Goal: Task Accomplishment & Management: Use online tool/utility

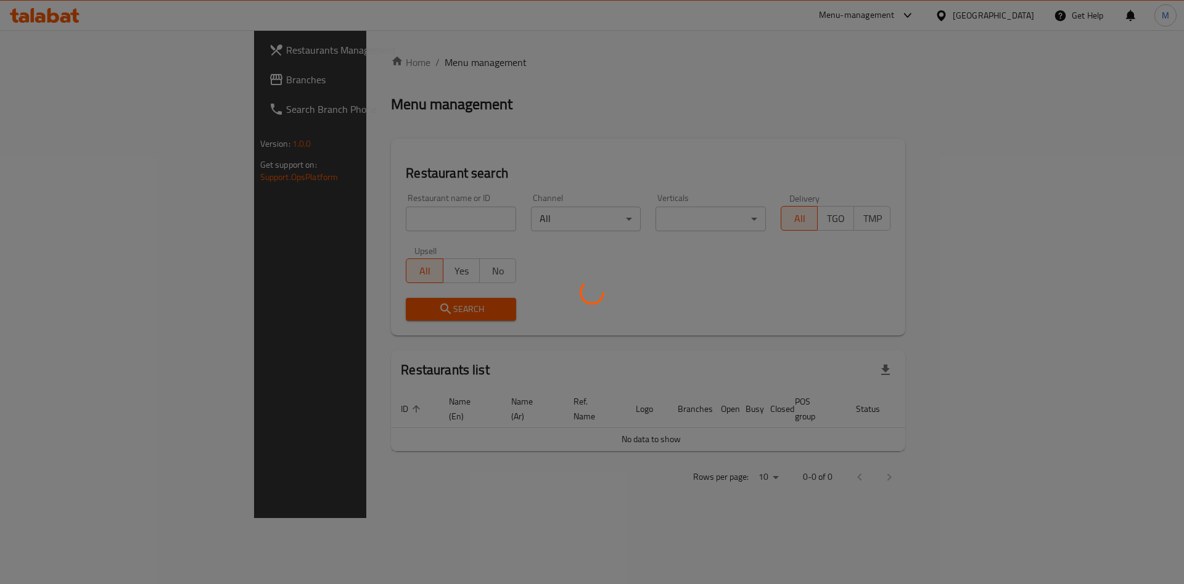
click at [276, 221] on div at bounding box center [592, 292] width 1184 height 584
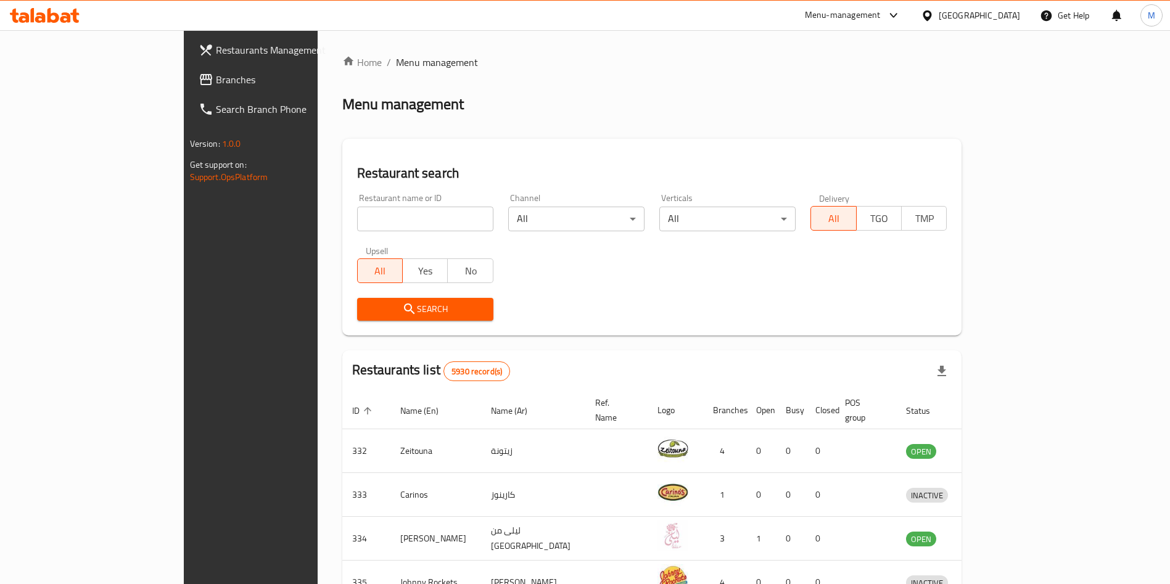
click at [357, 220] on input "search" at bounding box center [425, 219] width 136 height 25
paste input "" Jumami -chain 10968""
click at [357, 221] on input "" Jumami" at bounding box center [425, 219] width 136 height 25
type input "Jumami"
click button "Search" at bounding box center [425, 309] width 136 height 23
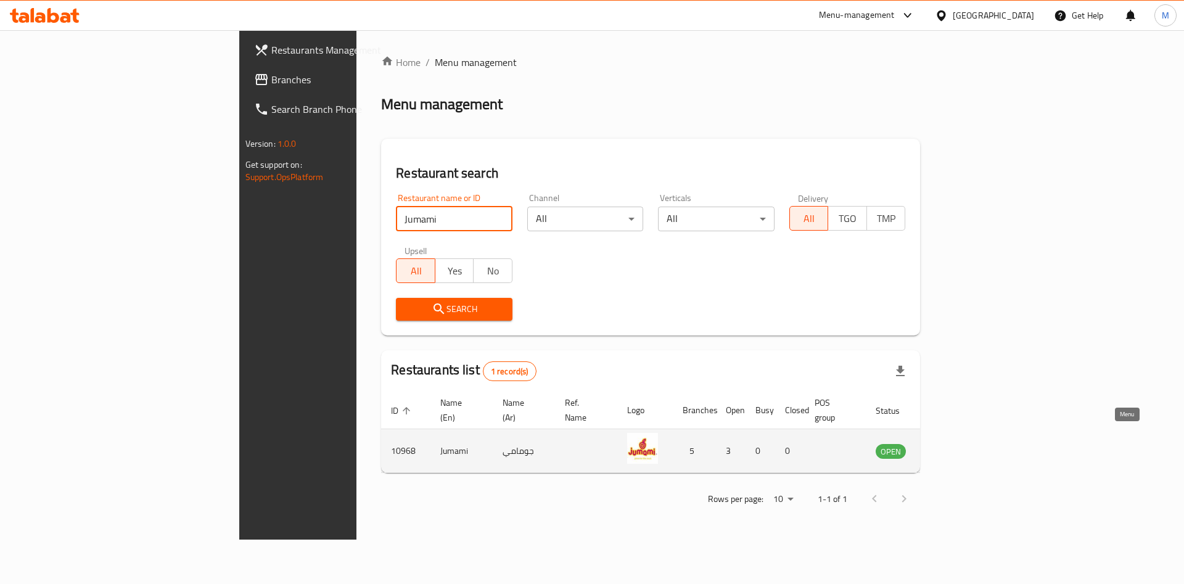
click at [964, 444] on link "enhanced table" at bounding box center [952, 451] width 23 height 15
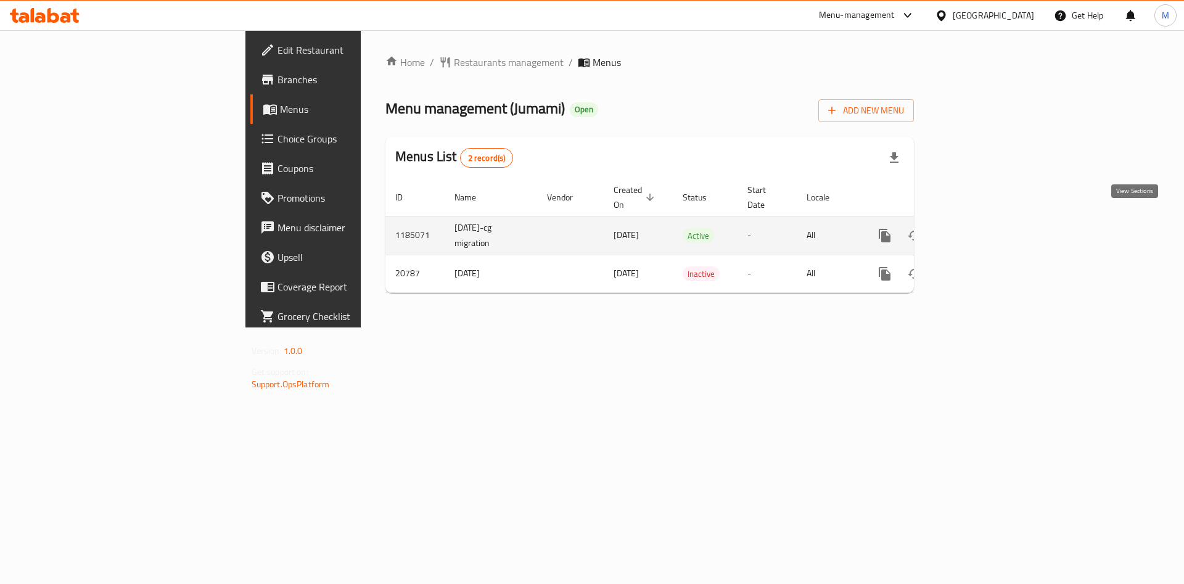
click at [980, 230] on icon "enhanced table" at bounding box center [974, 235] width 11 height 11
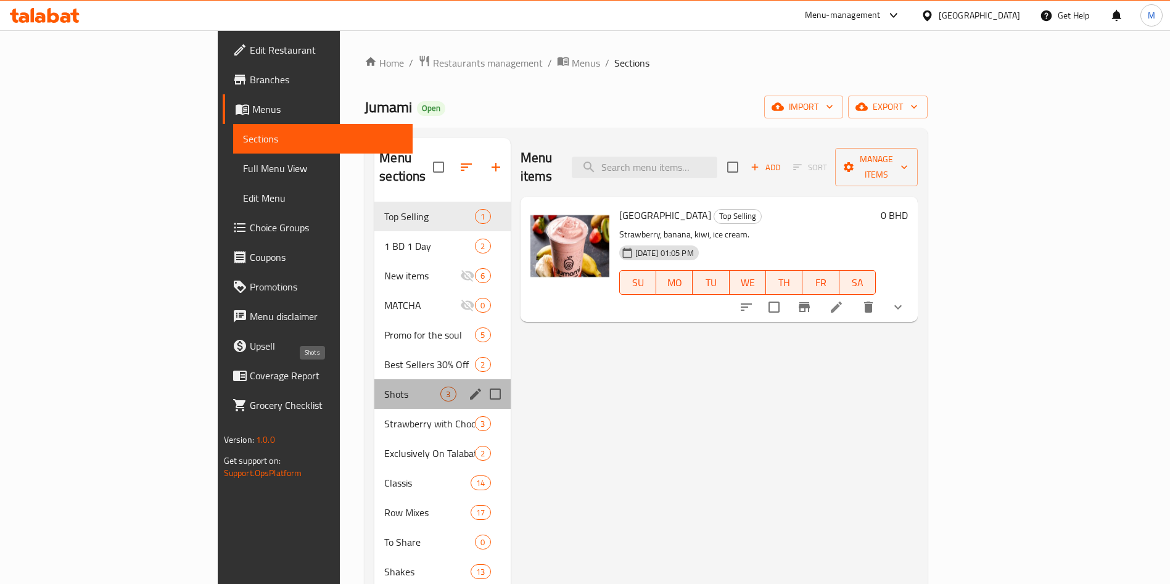
click at [384, 387] on span "Shots" at bounding box center [412, 394] width 56 height 15
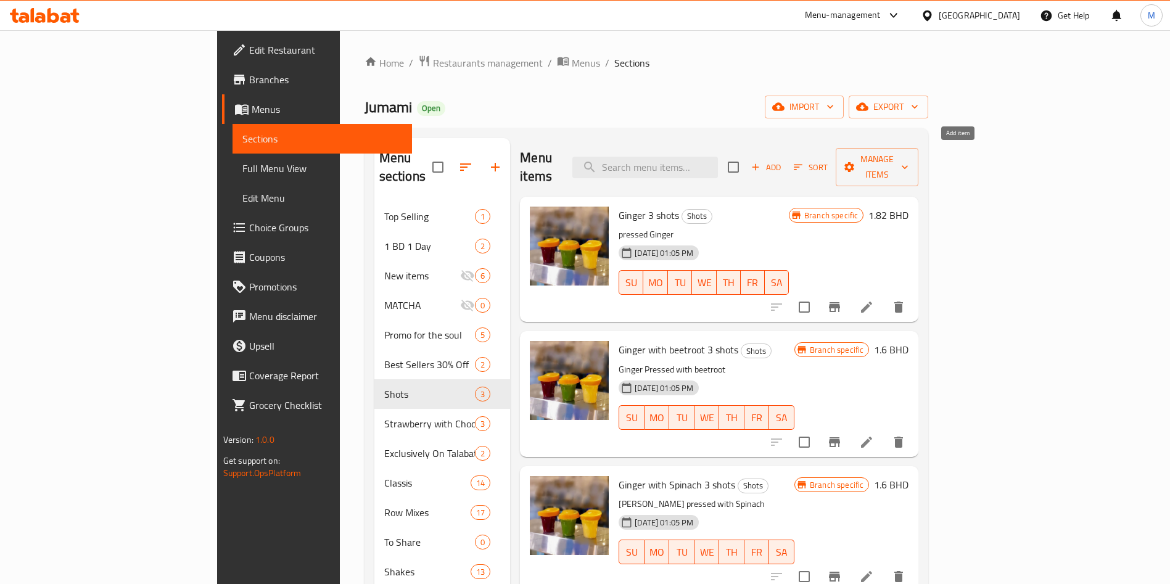
click at [761, 162] on icon "button" at bounding box center [755, 167] width 11 height 11
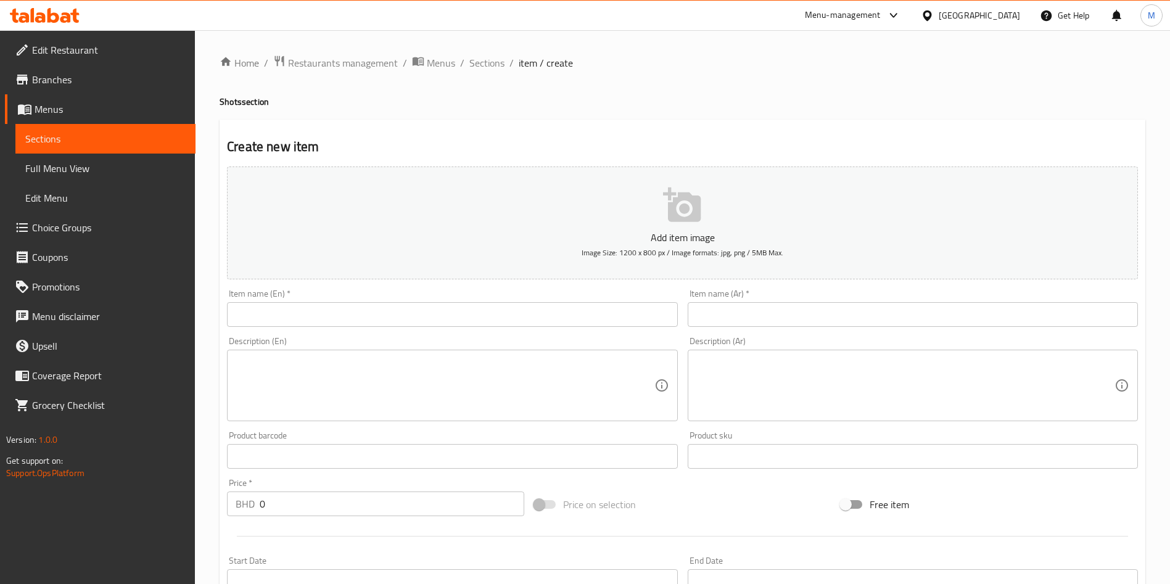
click at [484, 318] on input "text" at bounding box center [452, 314] width 450 height 25
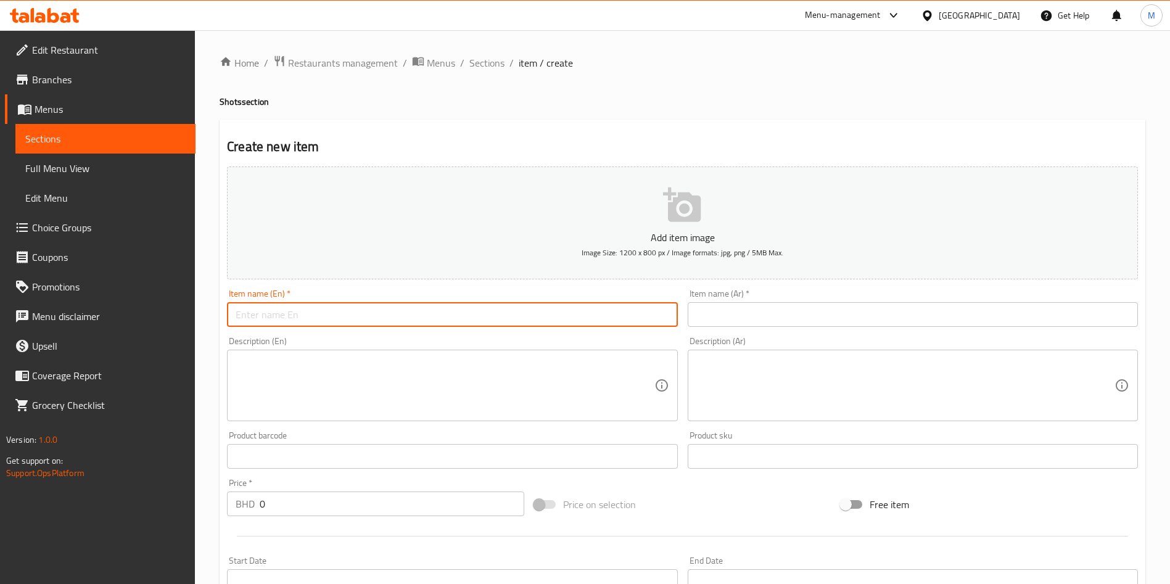
paste input "WHEATGRASS"
type input "WHEATGRASS"
click at [724, 315] on input "text" at bounding box center [913, 314] width 450 height 25
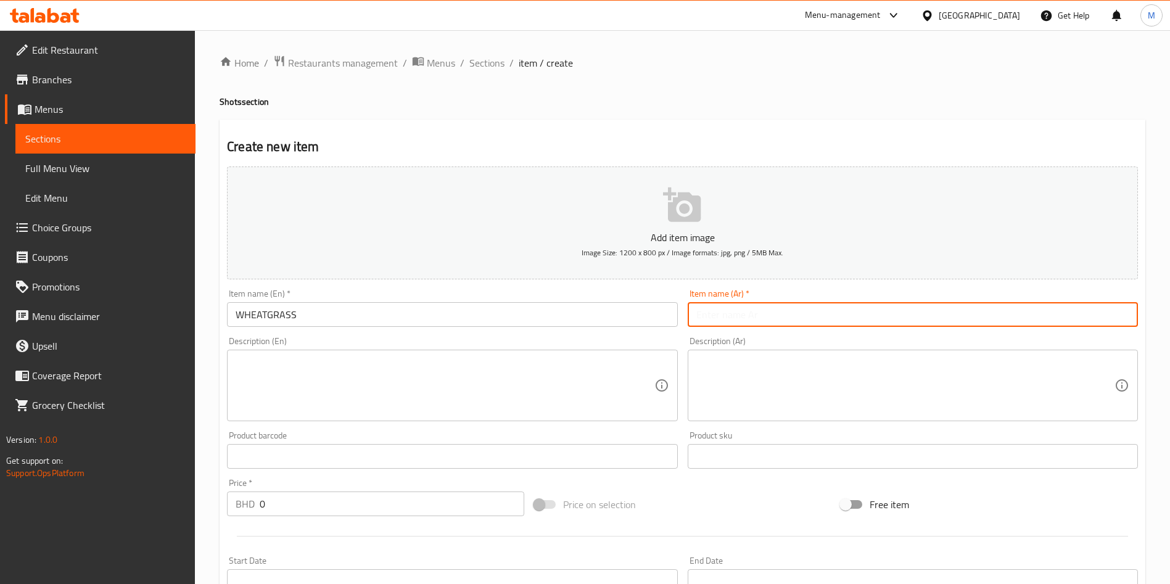
paste input "عشبة القمح"
type input "عشبة القمح"
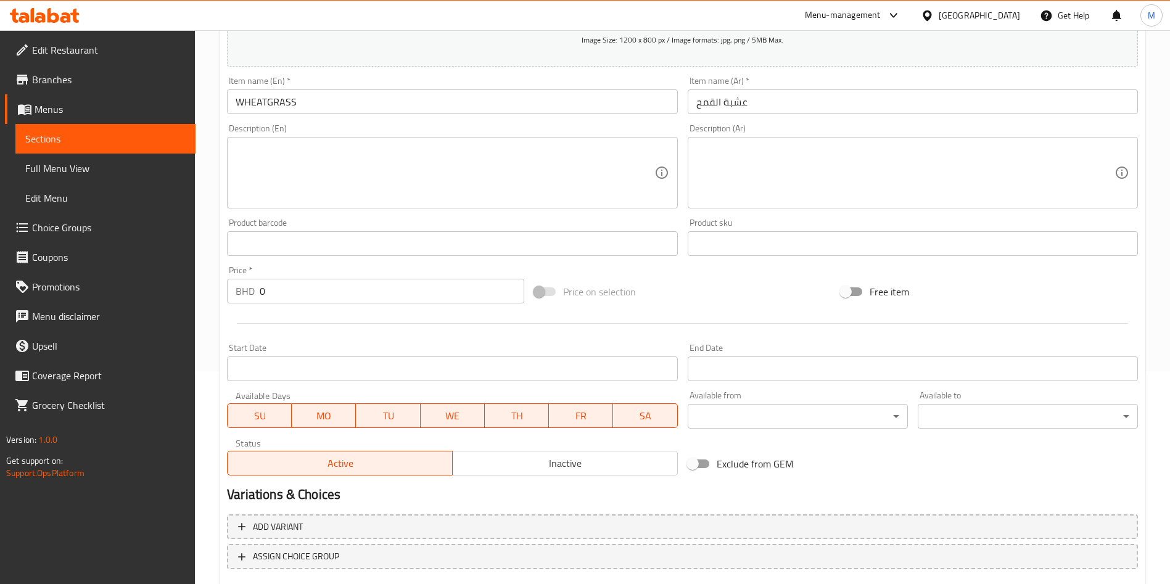
scroll to position [287, 0]
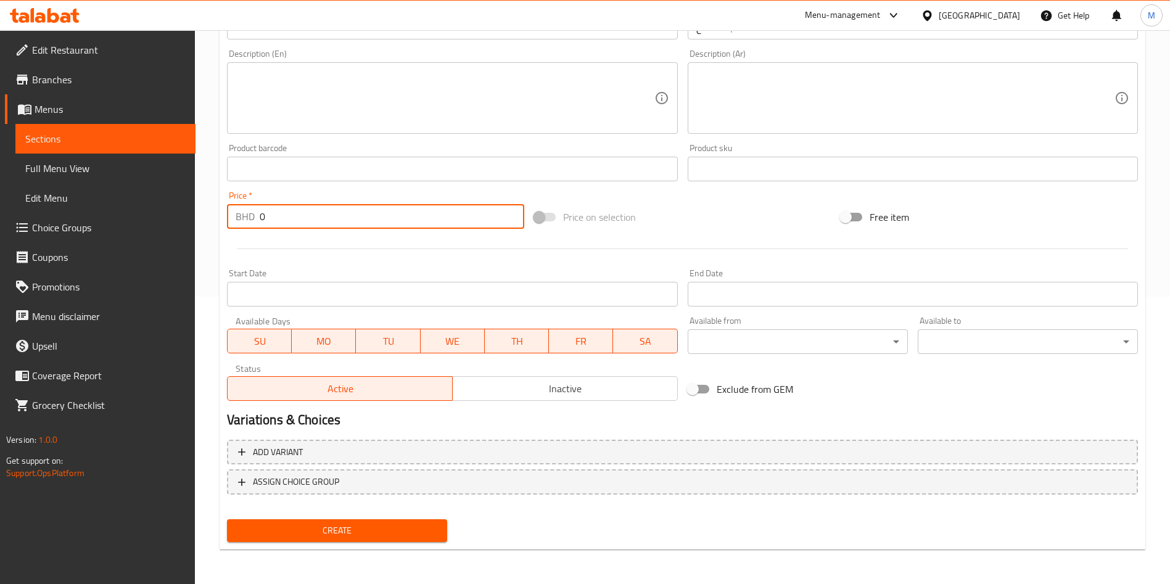
click at [338, 211] on input "0" at bounding box center [392, 216] width 265 height 25
type input "1.6"
click at [370, 525] on span "Create" at bounding box center [337, 530] width 200 height 15
click at [370, 525] on div at bounding box center [585, 292] width 1170 height 584
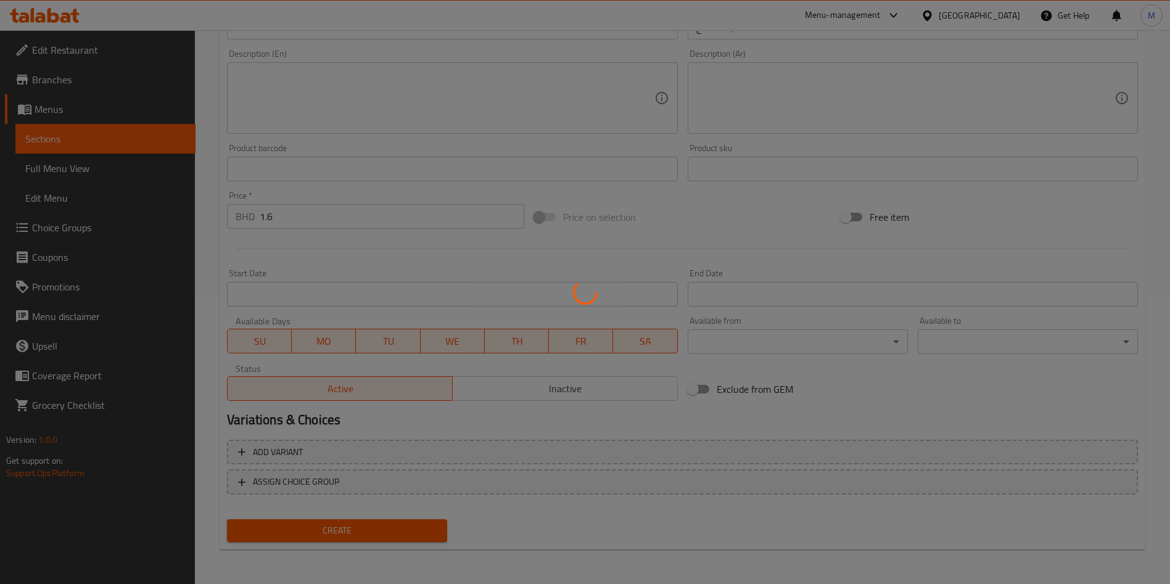
type input "0"
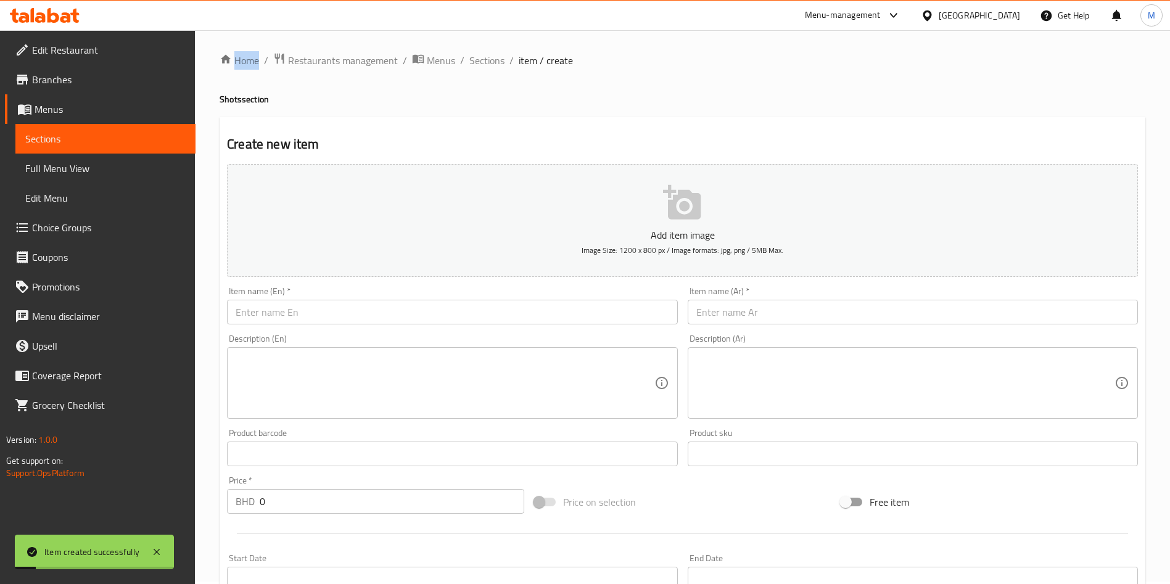
scroll to position [0, 0]
click at [490, 64] on span "Sections" at bounding box center [486, 63] width 35 height 15
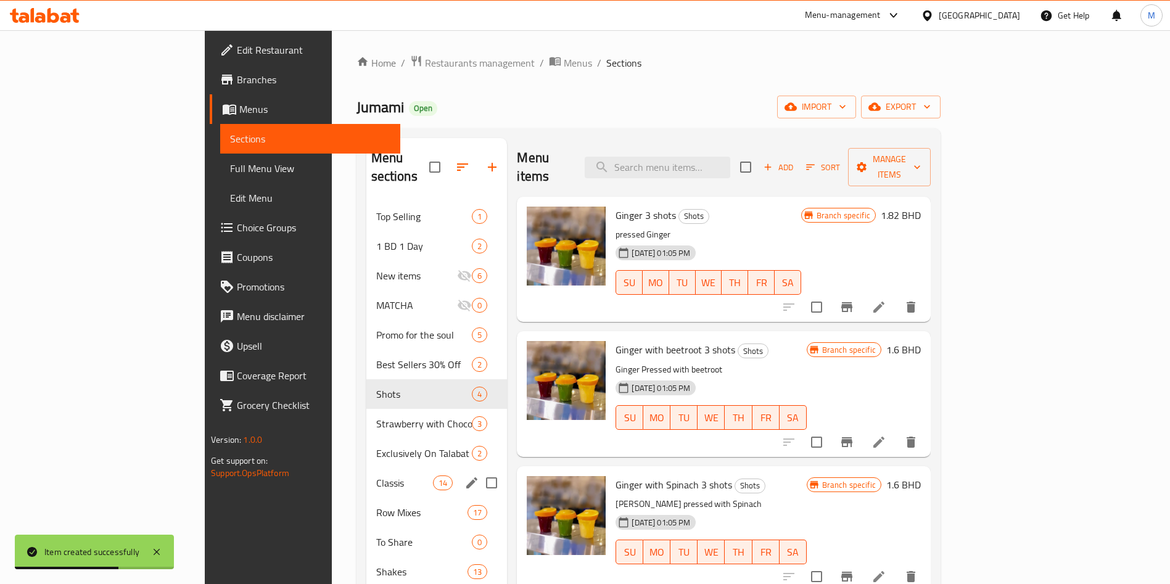
click at [366, 468] on div "Classis 14" at bounding box center [436, 483] width 141 height 30
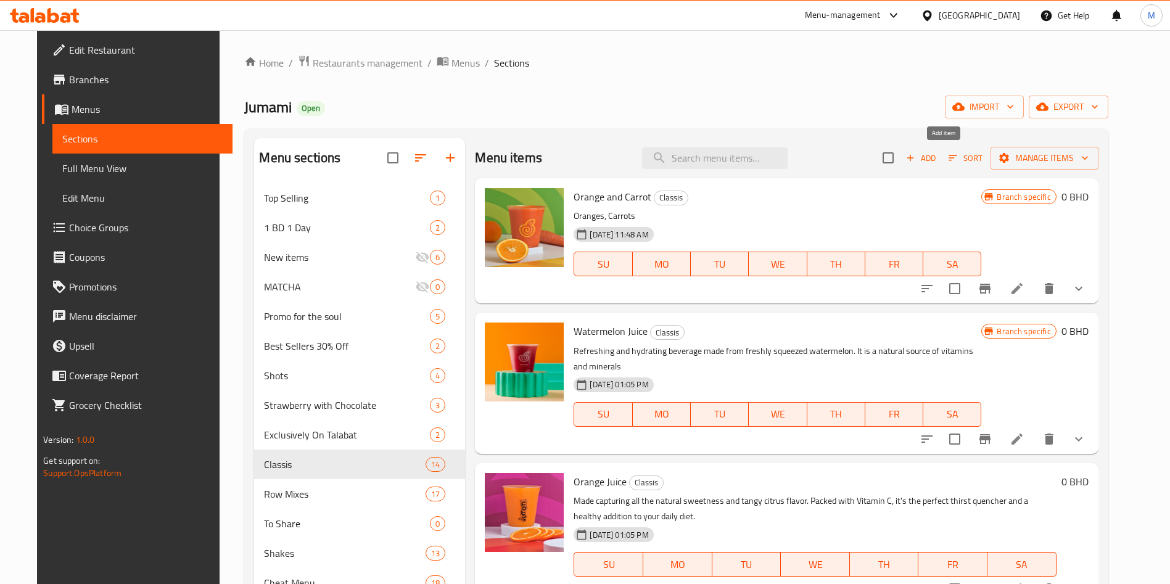
click at [938, 164] on span "Add" at bounding box center [920, 158] width 33 height 14
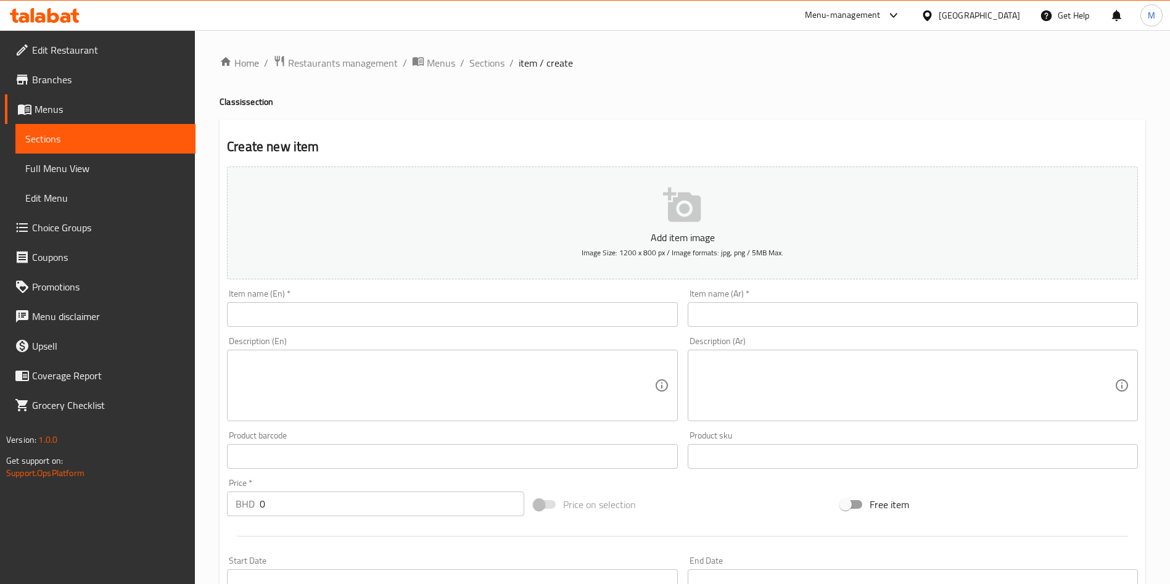
click at [262, 316] on input "text" at bounding box center [452, 314] width 450 height 25
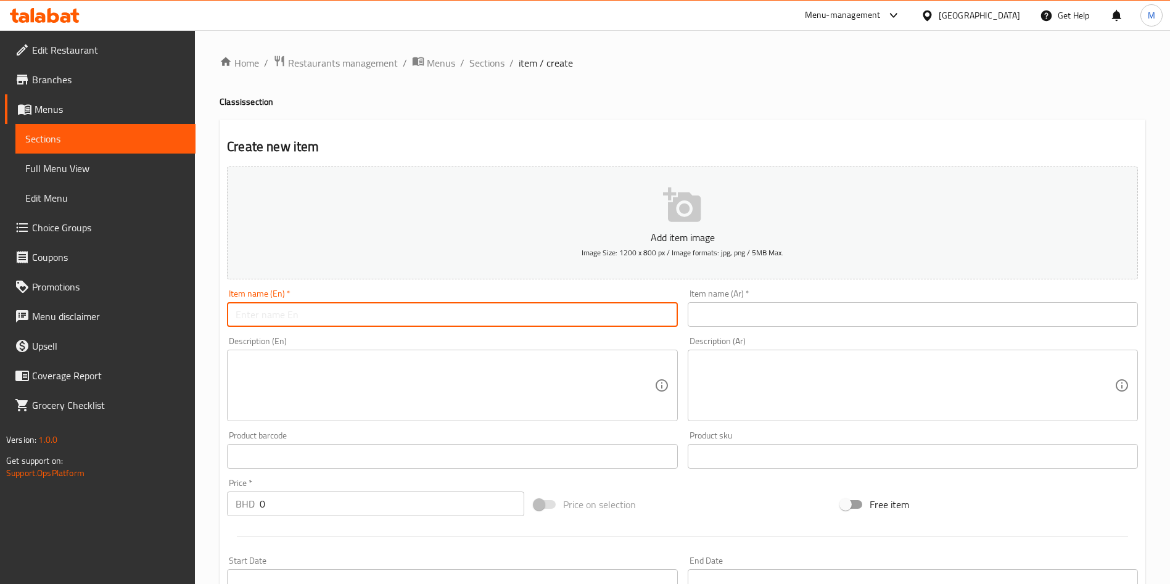
paste input "AVOCADO WITH NUTS"
type input "AVOCADO WITH NUTS"
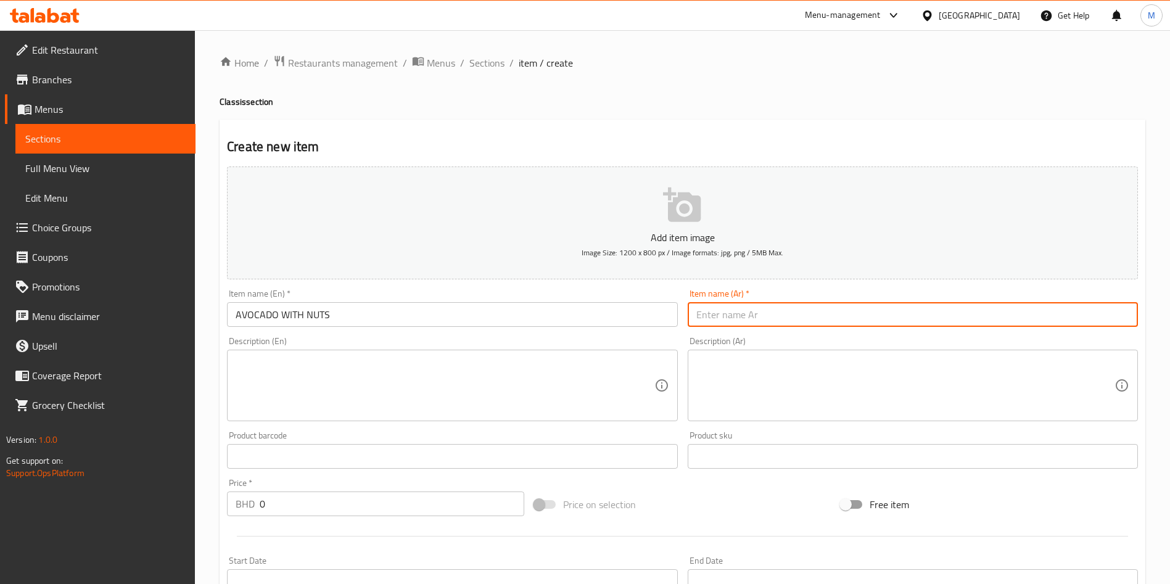
click at [734, 307] on input "text" at bounding box center [913, 314] width 450 height 25
paste input "الأفوكادو مع المكسرات"
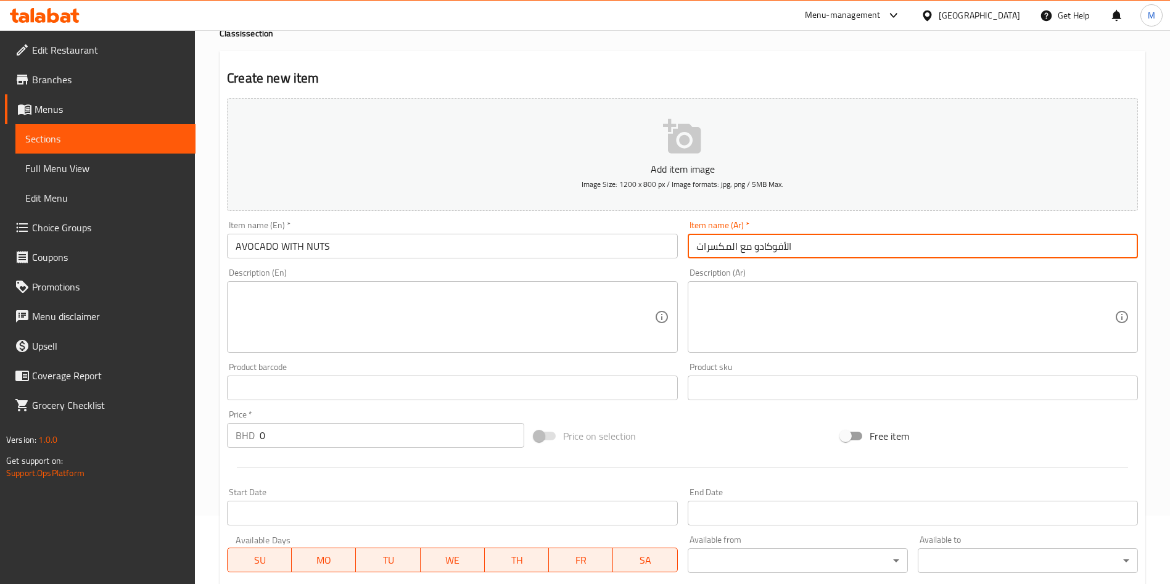
scroll to position [287, 0]
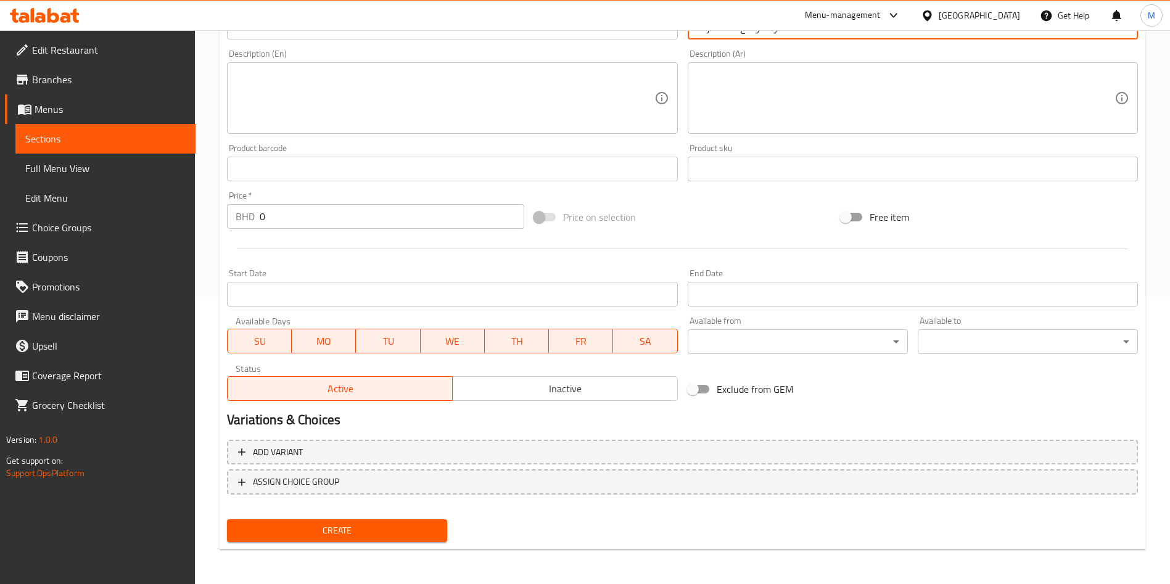
type input "الأفوكادو مع المكسرات"
click at [886, 439] on div "Add variant ASSIGN CHOICE GROUP" at bounding box center [682, 475] width 921 height 80
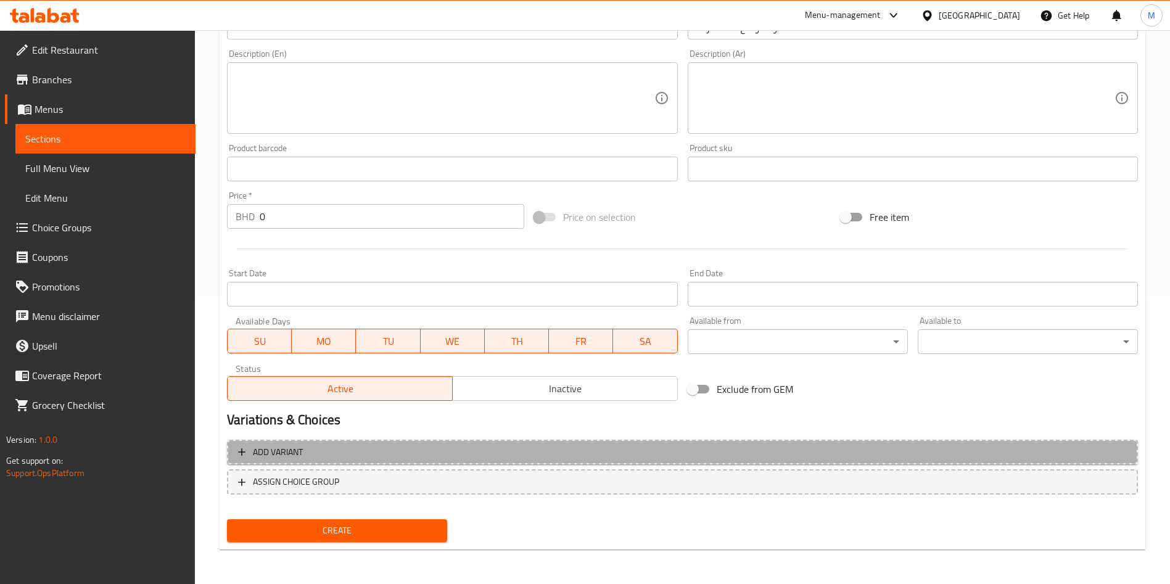
click at [897, 445] on span "Add variant" at bounding box center [682, 452] width 889 height 15
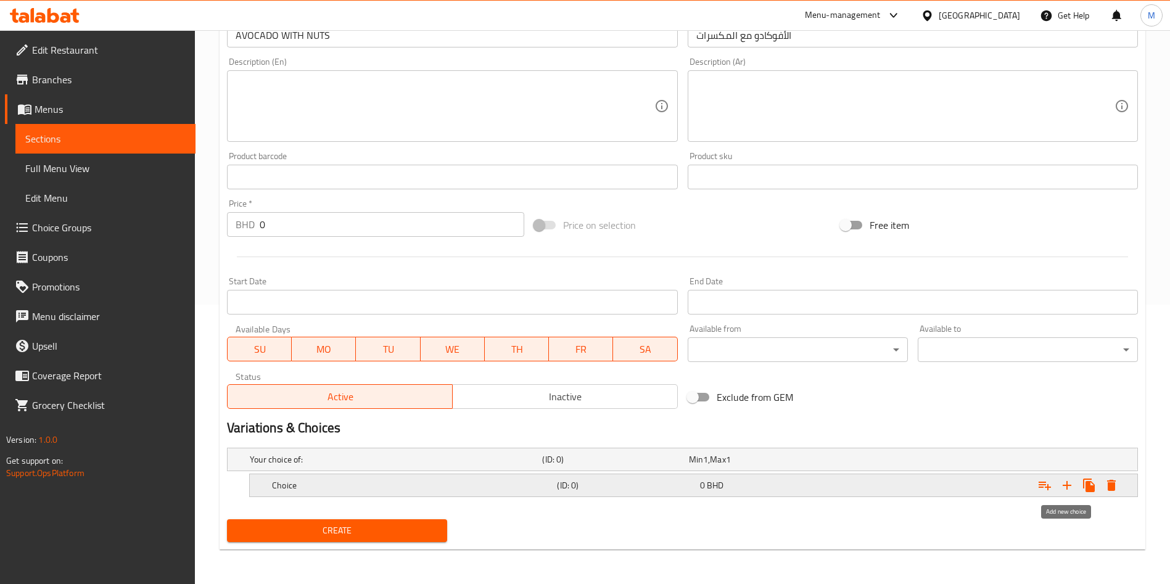
click at [1063, 485] on icon "Expand" at bounding box center [1067, 485] width 9 height 9
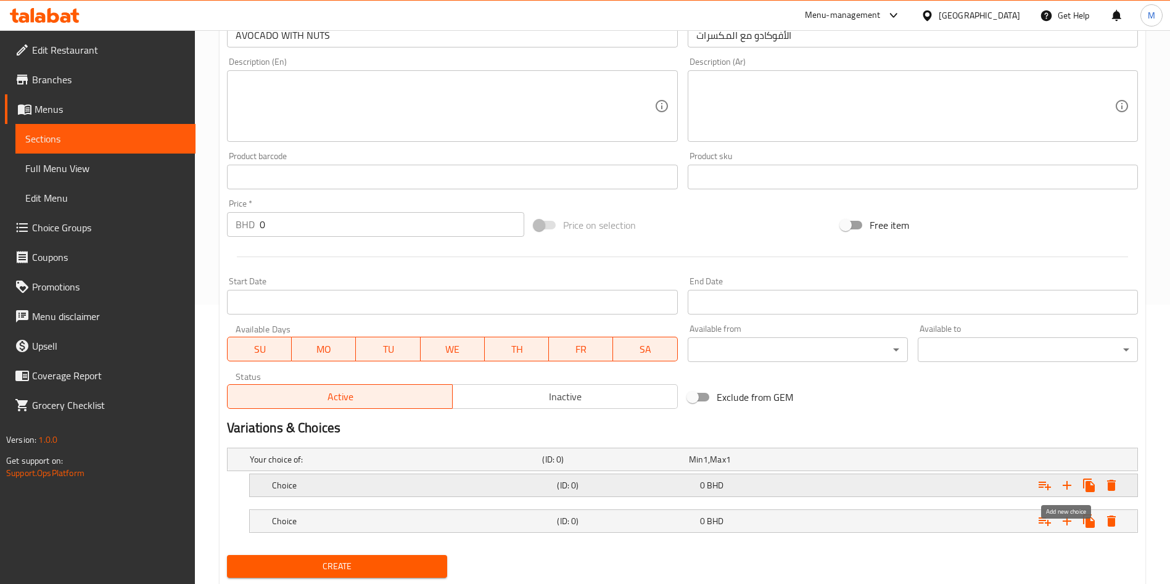
click at [1063, 485] on icon "Expand" at bounding box center [1067, 485] width 9 height 9
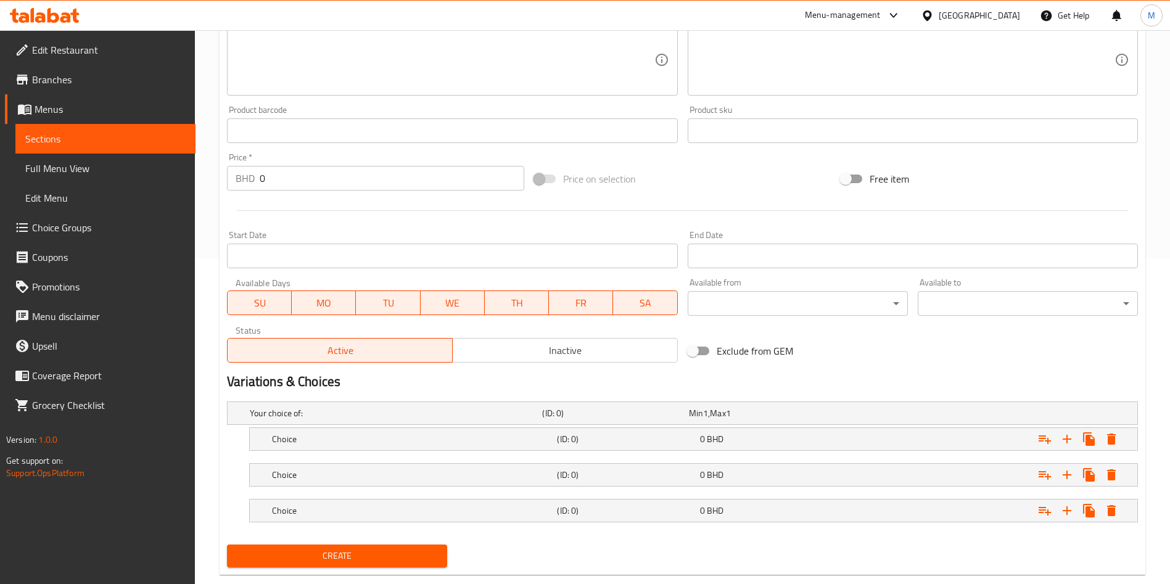
scroll to position [351, 0]
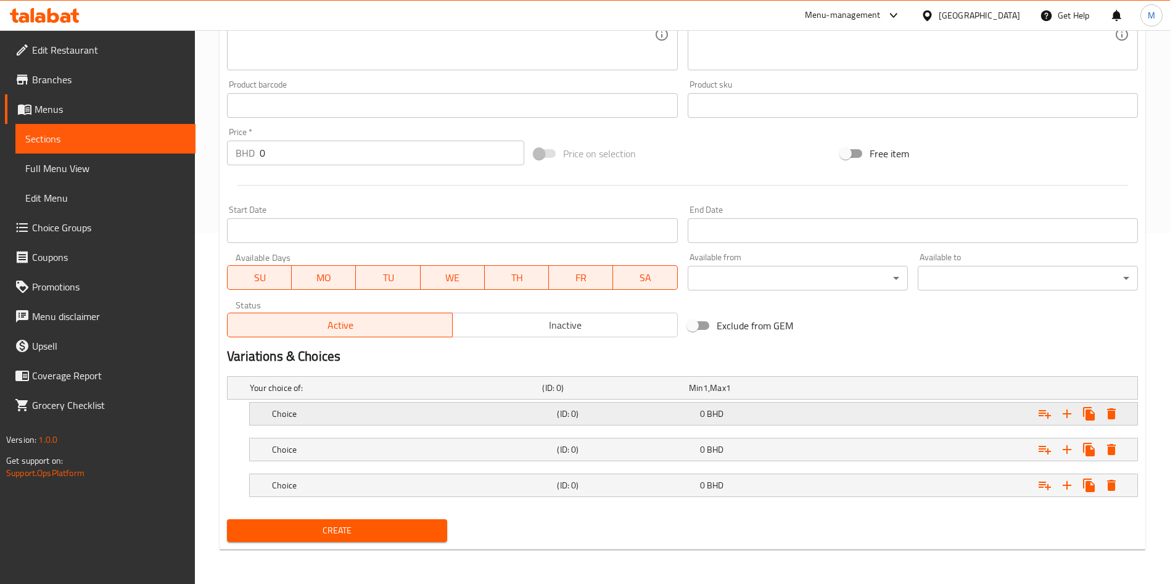
click at [350, 394] on h5 "Choice" at bounding box center [393, 388] width 287 height 12
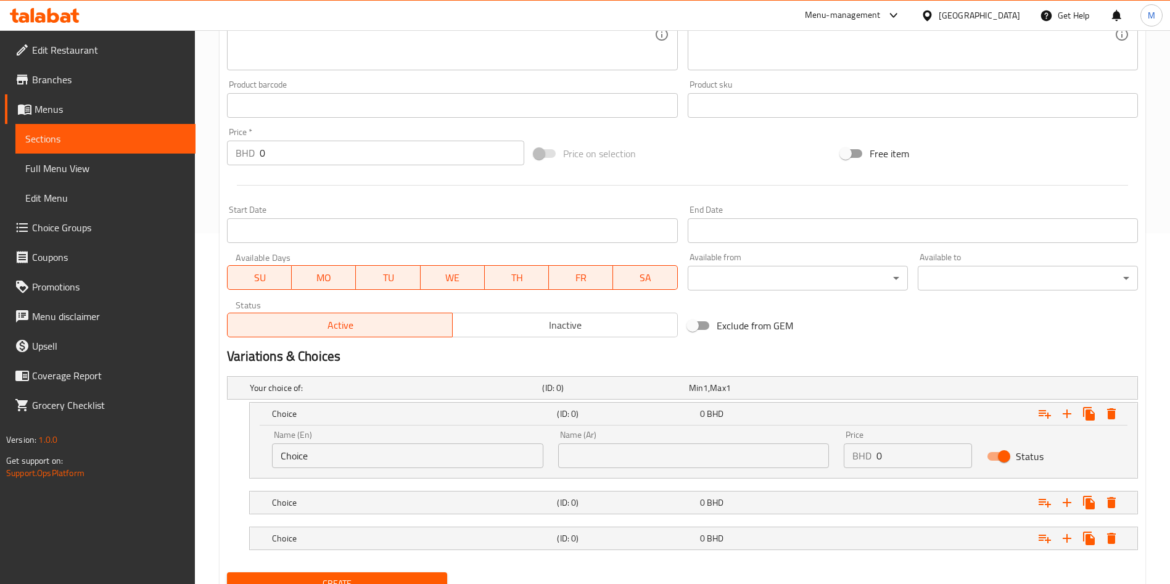
click at [381, 468] on input "Choice" at bounding box center [407, 456] width 271 height 25
click at [371, 458] on input "text" at bounding box center [407, 456] width 271 height 25
paste input "354ML"
type input "354ML"
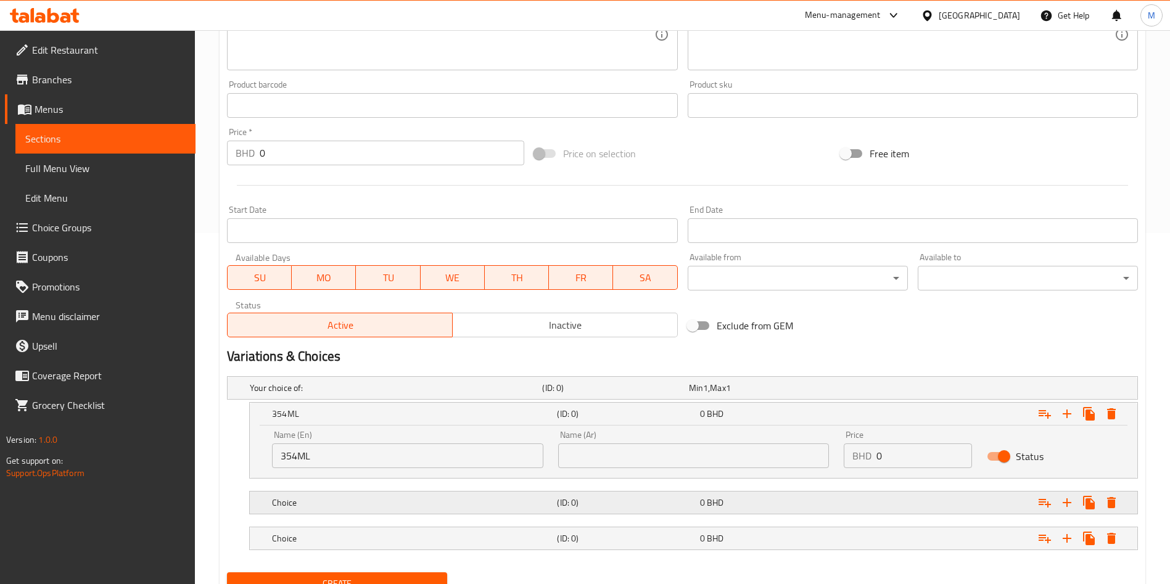
click at [376, 394] on h5 "Choice" at bounding box center [393, 388] width 287 height 12
click at [371, 394] on h5 "Choice" at bounding box center [393, 388] width 287 height 12
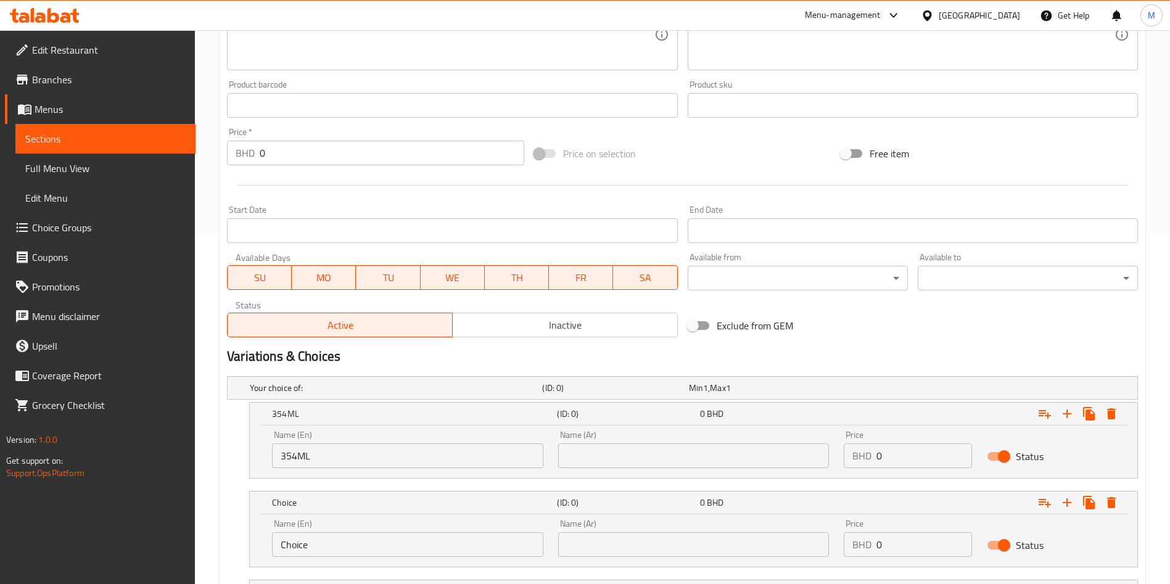
click at [331, 545] on input "Choice" at bounding box center [407, 544] width 271 height 25
paste input "500ML"
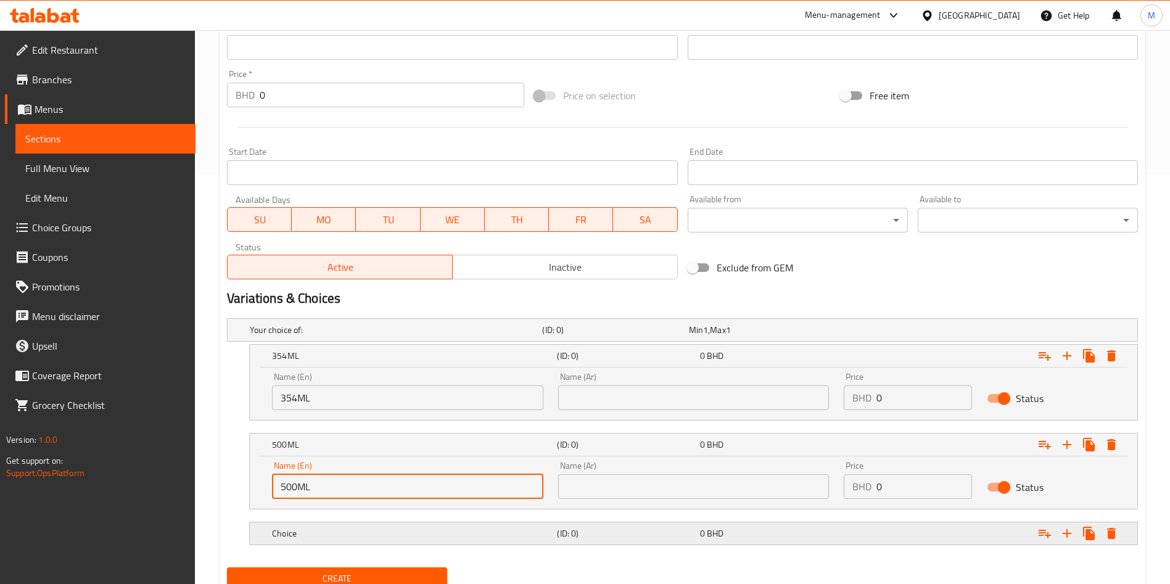
scroll to position [457, 0]
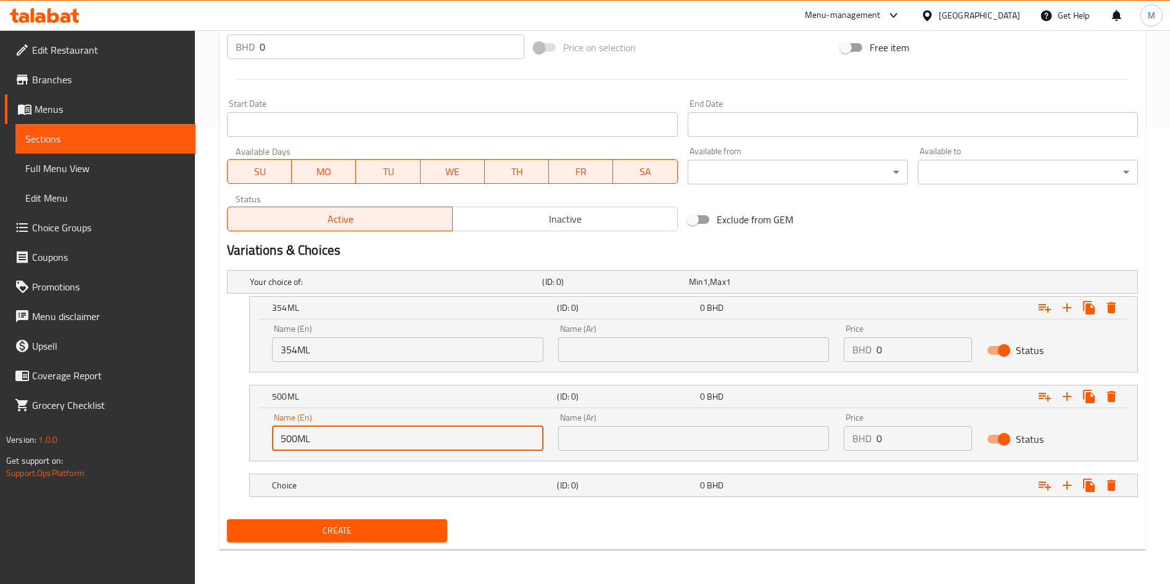
type input "500ML"
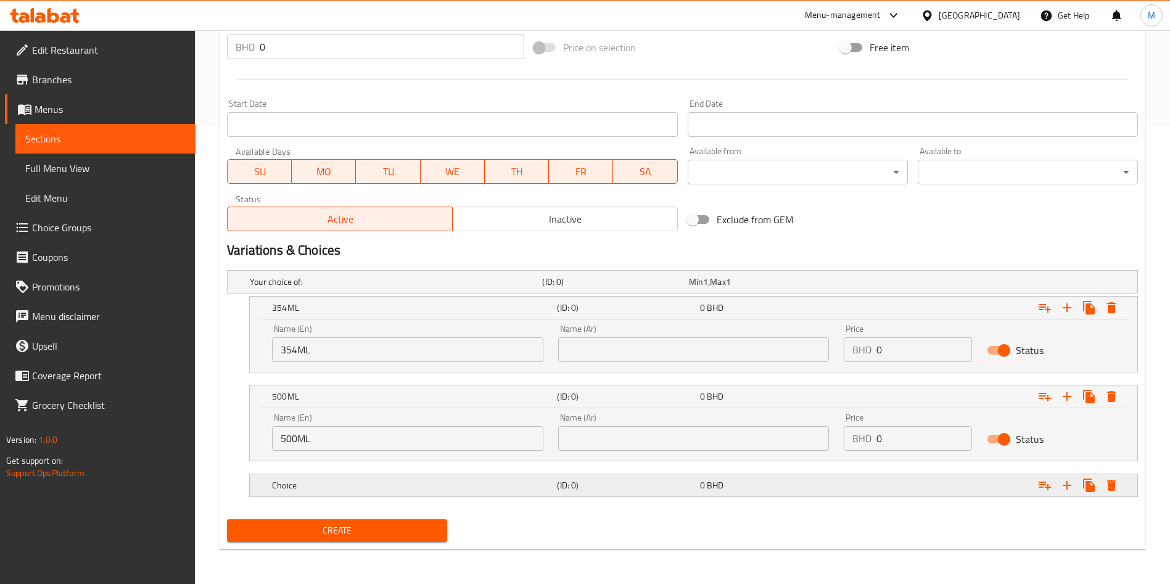
click at [373, 296] on div "Choice (ID: 0) 0 BHD" at bounding box center [686, 281] width 878 height 27
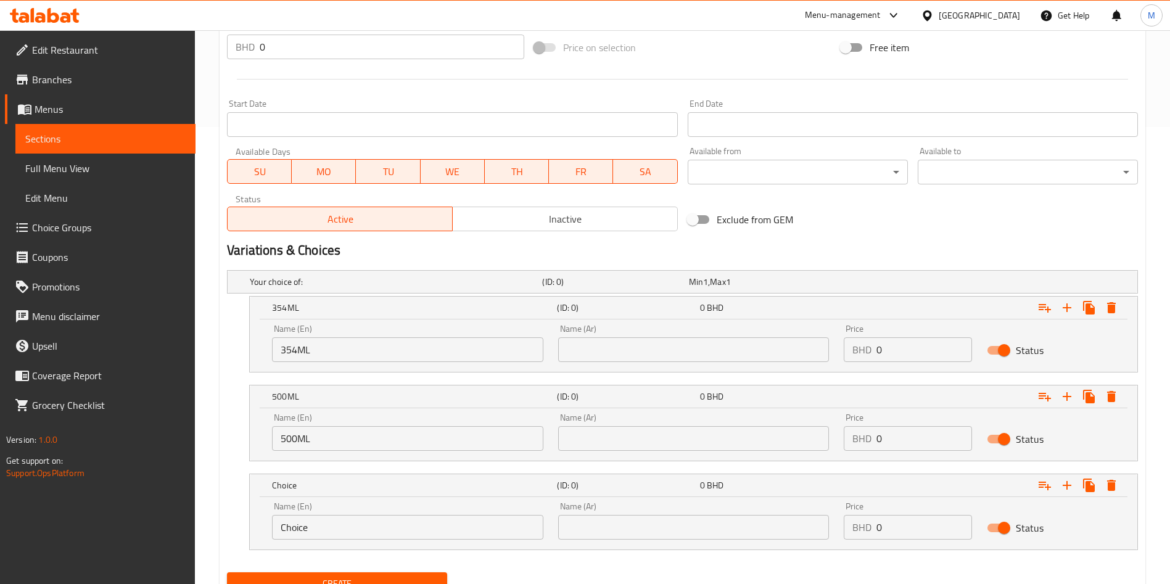
click at [316, 529] on input "Choice" at bounding box center [407, 527] width 271 height 25
click at [321, 534] on input "Choice" at bounding box center [407, 527] width 271 height 25
paste input "1LITTER"
type input "1LITTER"
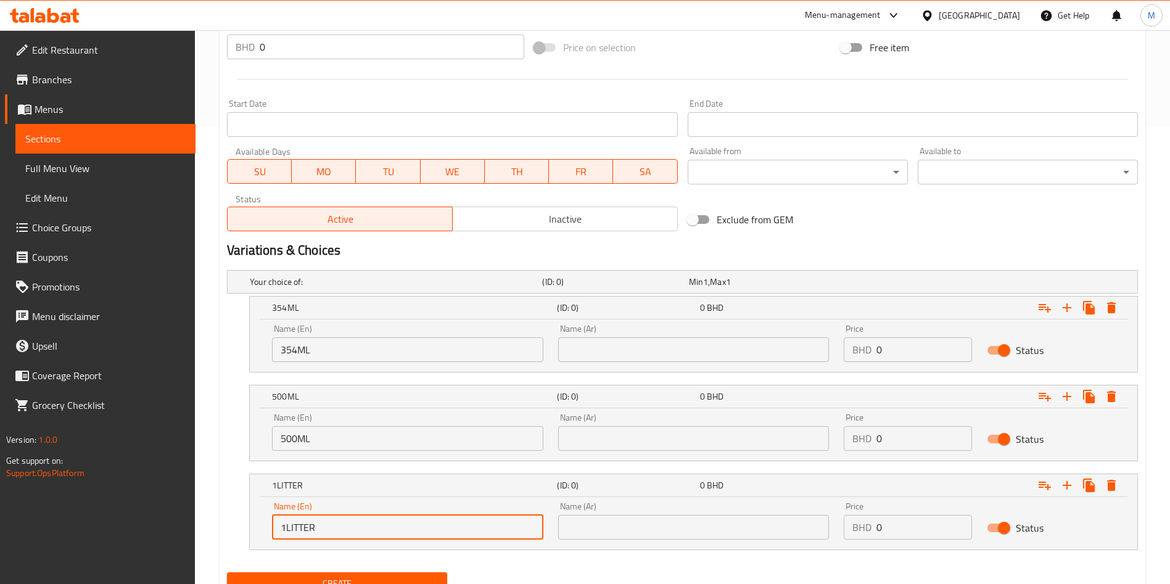
click at [687, 338] on input "text" at bounding box center [693, 349] width 271 height 25
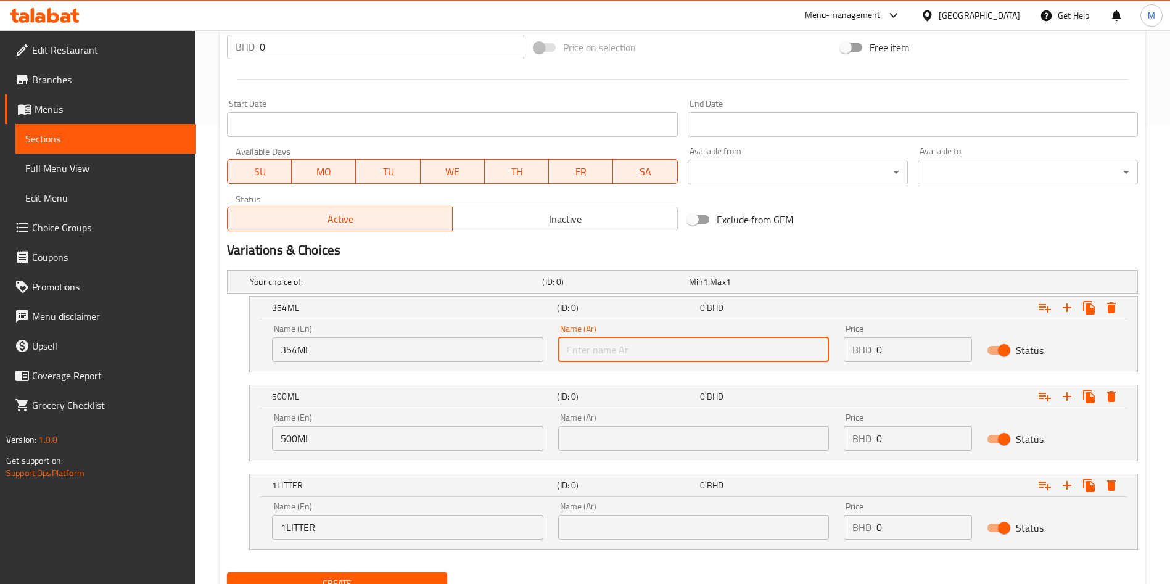
click at [362, 335] on div "Name (En) 354ML Name (En)" at bounding box center [407, 343] width 271 height 38
click at [358, 347] on input "354ML" at bounding box center [407, 349] width 271 height 25
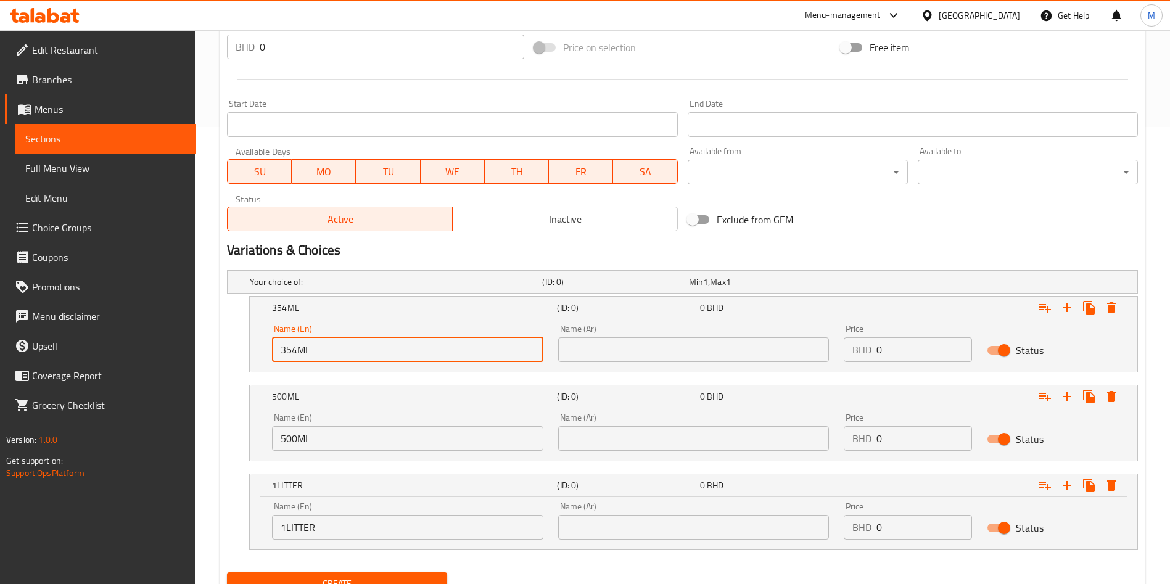
click at [358, 347] on input "354ML" at bounding box center [407, 349] width 271 height 25
click at [470, 233] on div "Status Active Inactive" at bounding box center [452, 212] width 460 height 47
click at [606, 344] on input "text" at bounding box center [693, 349] width 271 height 25
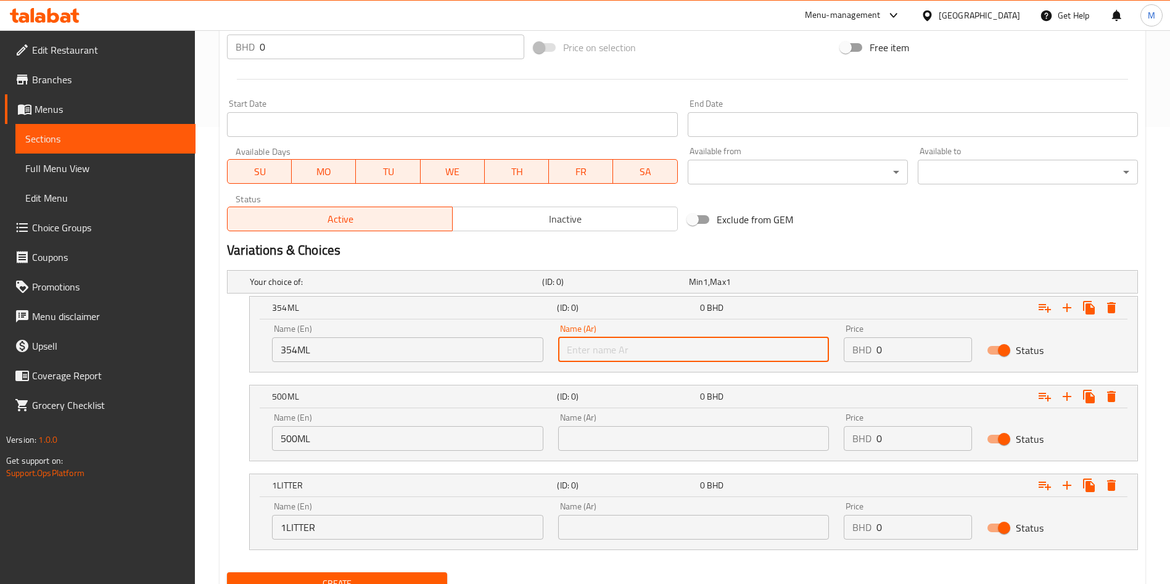
click at [606, 344] on input "text" at bounding box center [693, 349] width 271 height 25
paste input "354ML"
type input "354ML"
click at [387, 439] on input "500ML" at bounding box center [407, 438] width 271 height 25
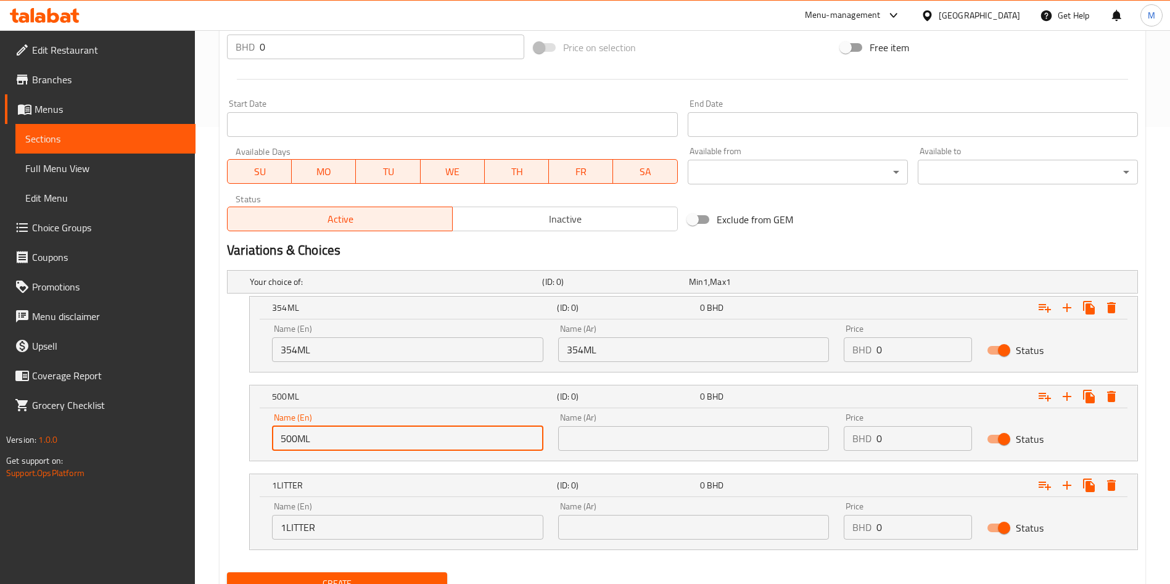
click at [387, 439] on input "500ML" at bounding box center [407, 438] width 271 height 25
click at [477, 92] on div at bounding box center [682, 79] width 921 height 30
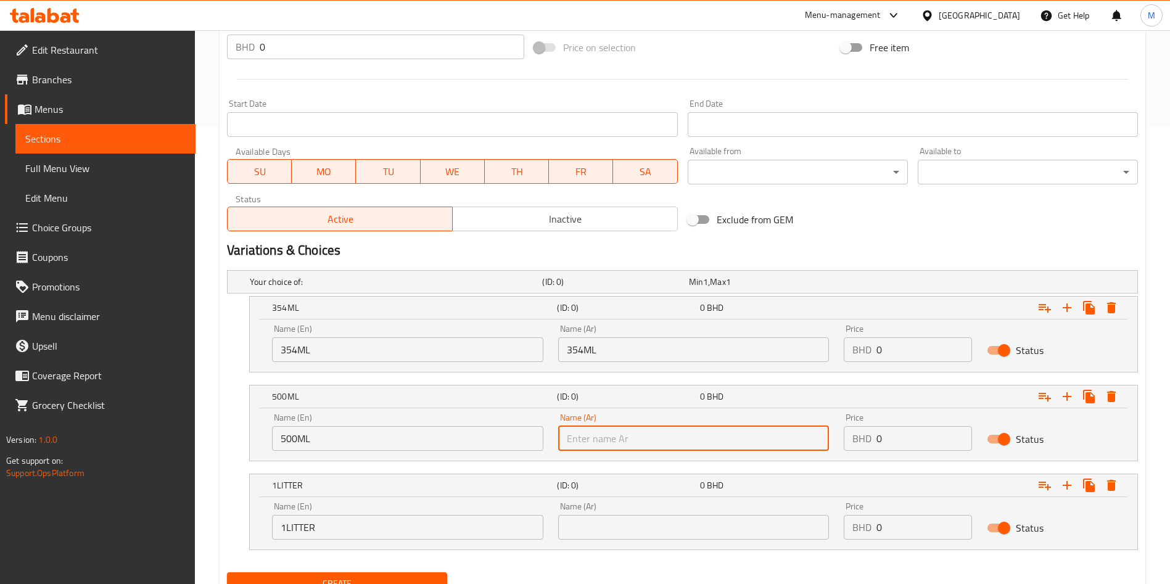
click at [652, 436] on input "text" at bounding box center [693, 438] width 271 height 25
paste input "500ML"
type input "500ML"
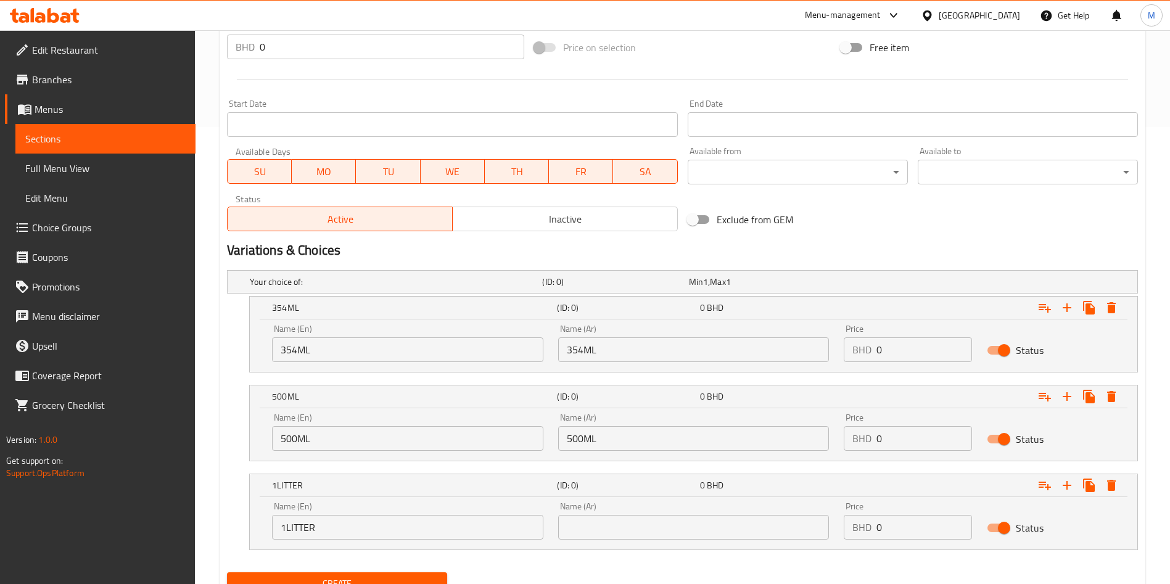
click at [429, 510] on div "Name (En) 1LITTER Name (En)" at bounding box center [407, 521] width 271 height 38
click at [419, 522] on input "1LITTER" at bounding box center [407, 527] width 271 height 25
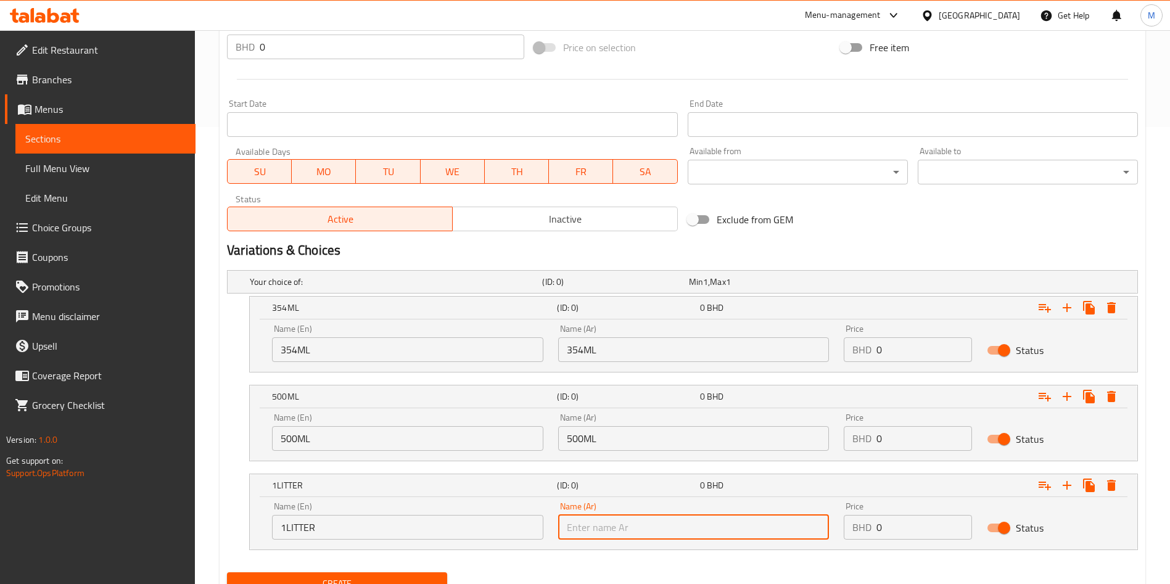
click at [655, 531] on input "text" at bounding box center [693, 527] width 271 height 25
paste input "1LITTER"
type input "1LITTER"
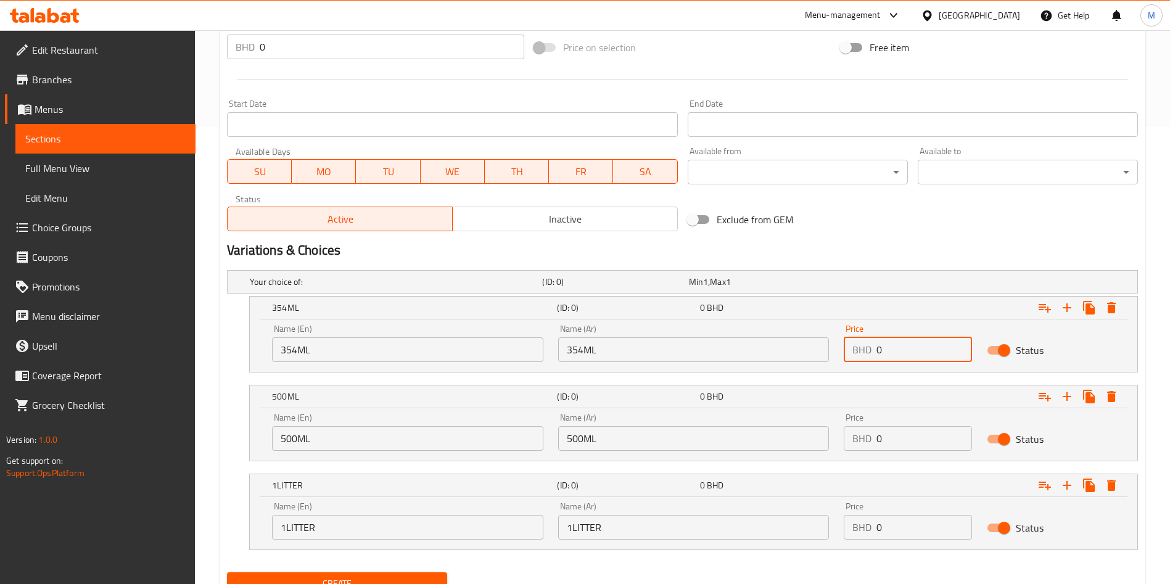
click at [930, 347] on input "0" at bounding box center [925, 349] width 96 height 25
type input "2"
click at [919, 442] on input "0" at bounding box center [925, 438] width 96 height 25
type input "2.4"
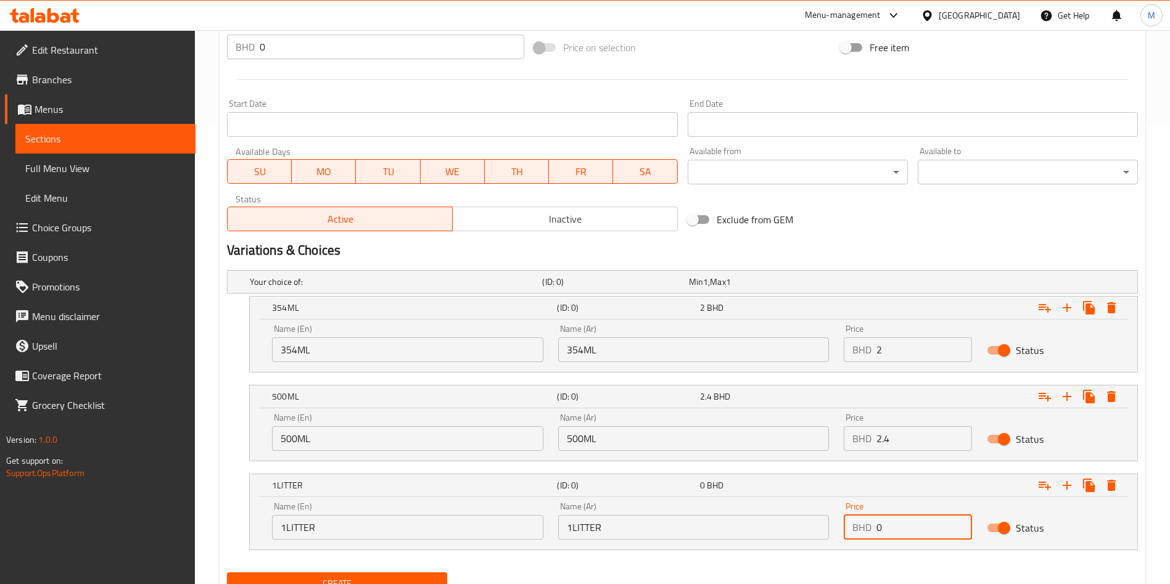
click at [926, 536] on input "0" at bounding box center [925, 527] width 96 height 25
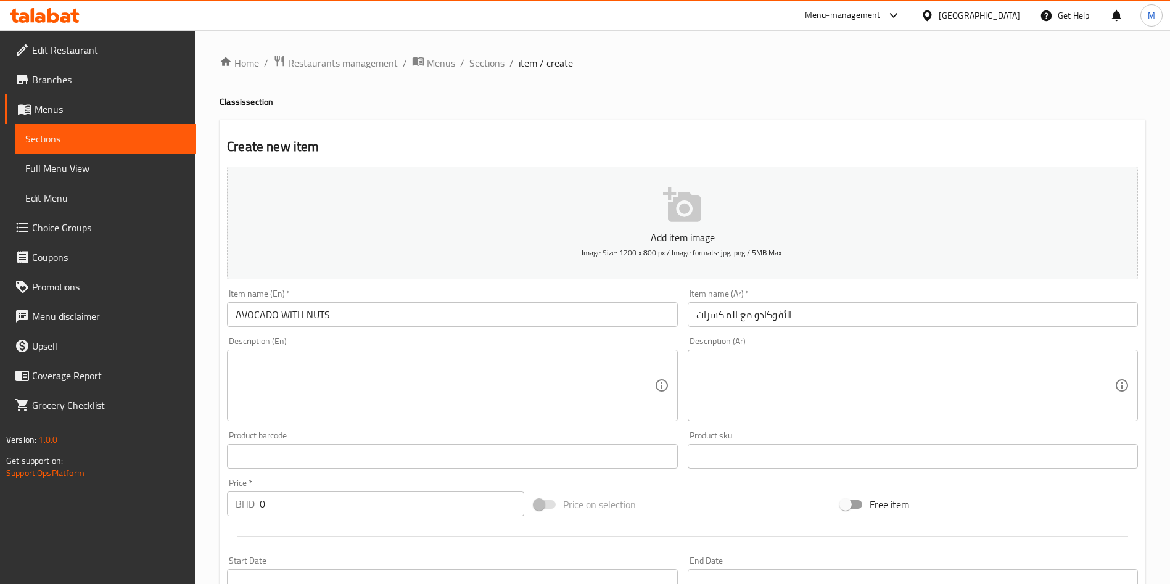
scroll to position [510, 0]
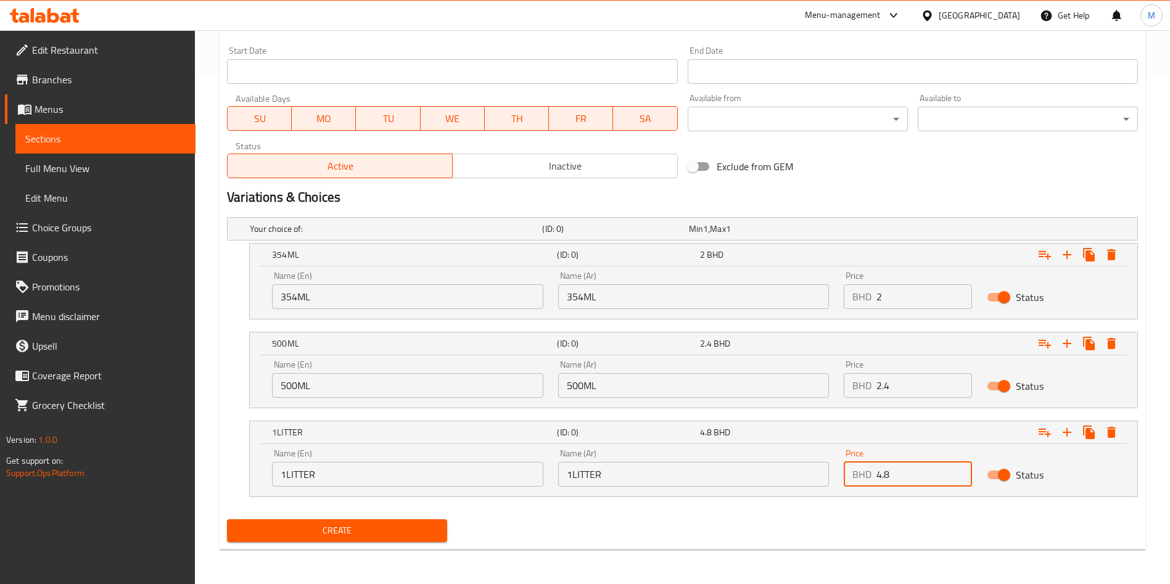
type input "4.8"
click at [378, 530] on span "Create" at bounding box center [337, 530] width 200 height 15
click at [378, 530] on div at bounding box center [585, 292] width 1170 height 584
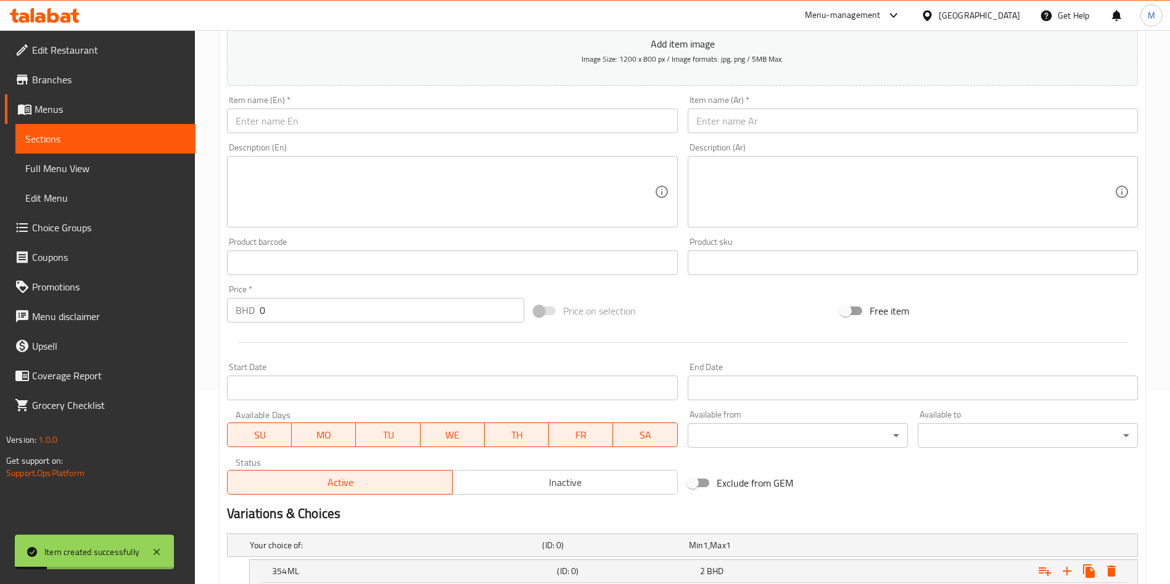
scroll to position [0, 0]
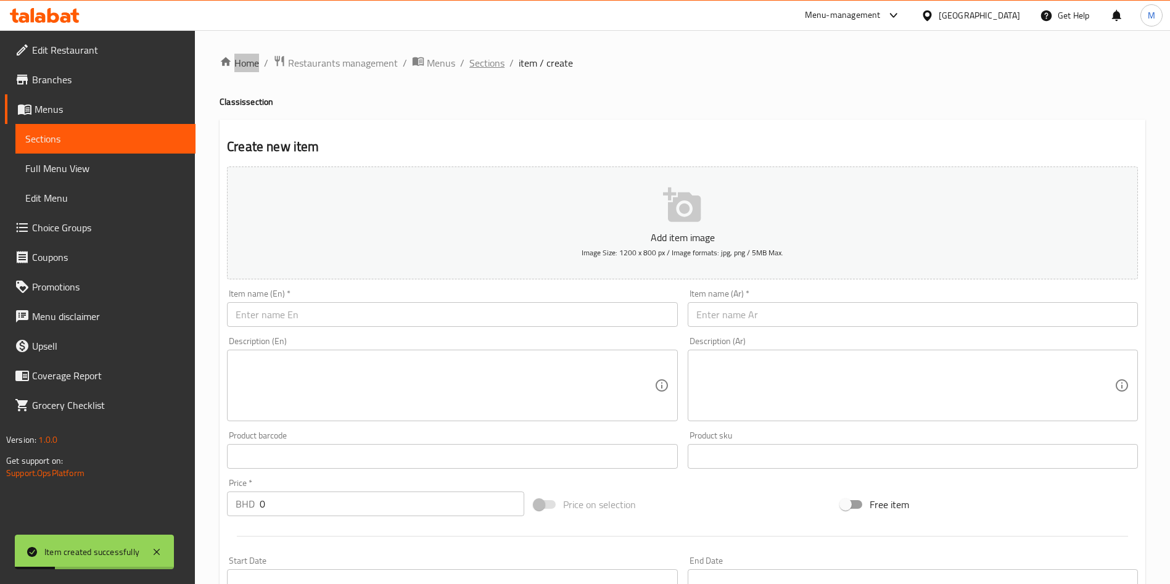
click at [482, 57] on span "Sections" at bounding box center [486, 63] width 35 height 15
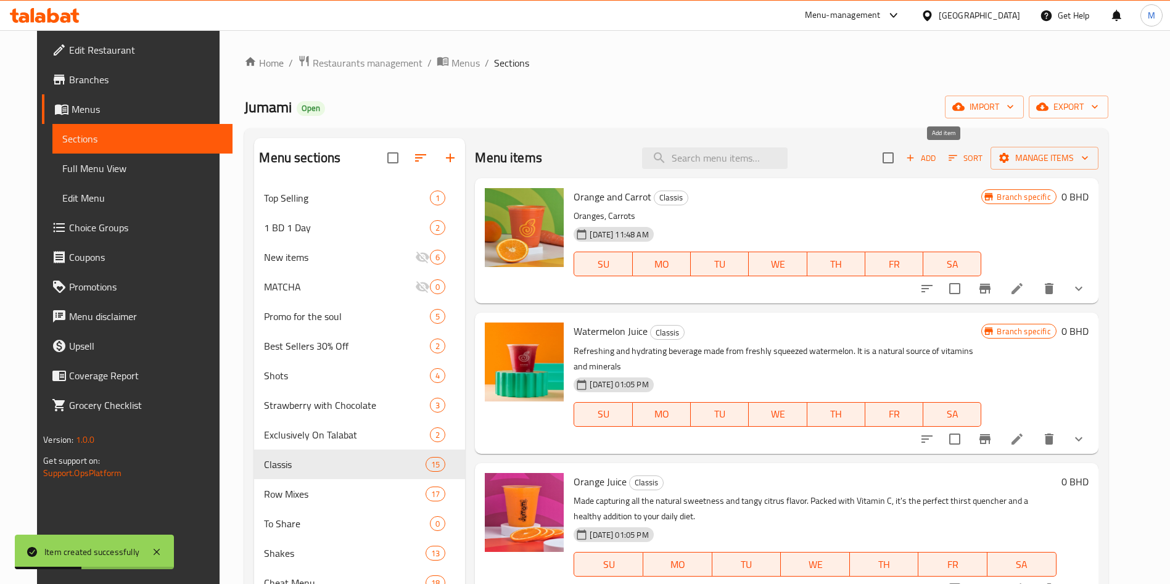
click at [916, 154] on icon "button" at bounding box center [910, 157] width 11 height 11
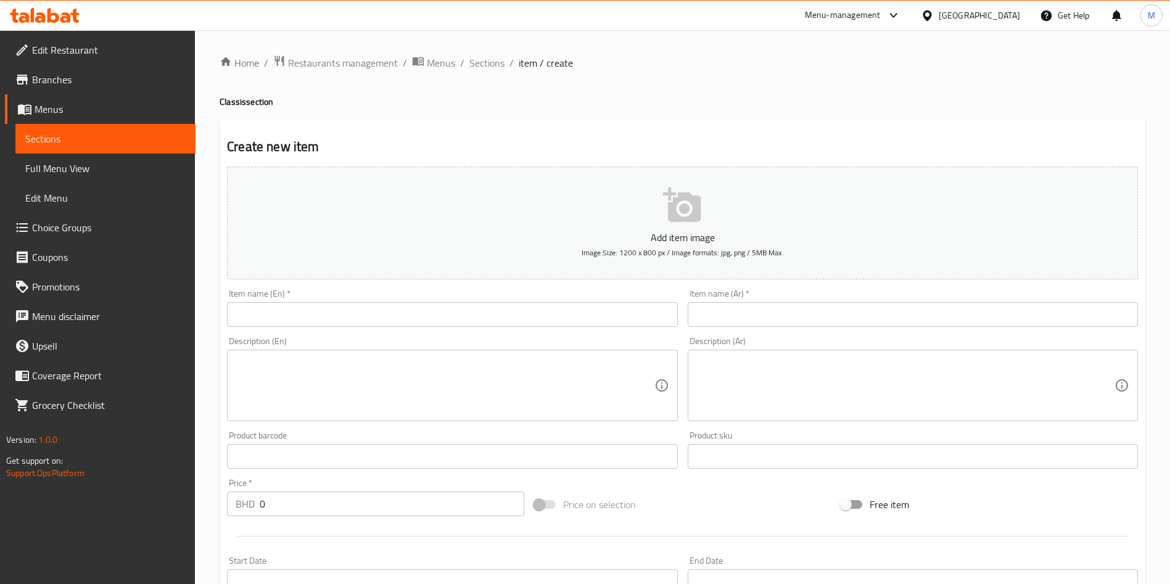
click at [420, 319] on input "text" at bounding box center [452, 314] width 450 height 25
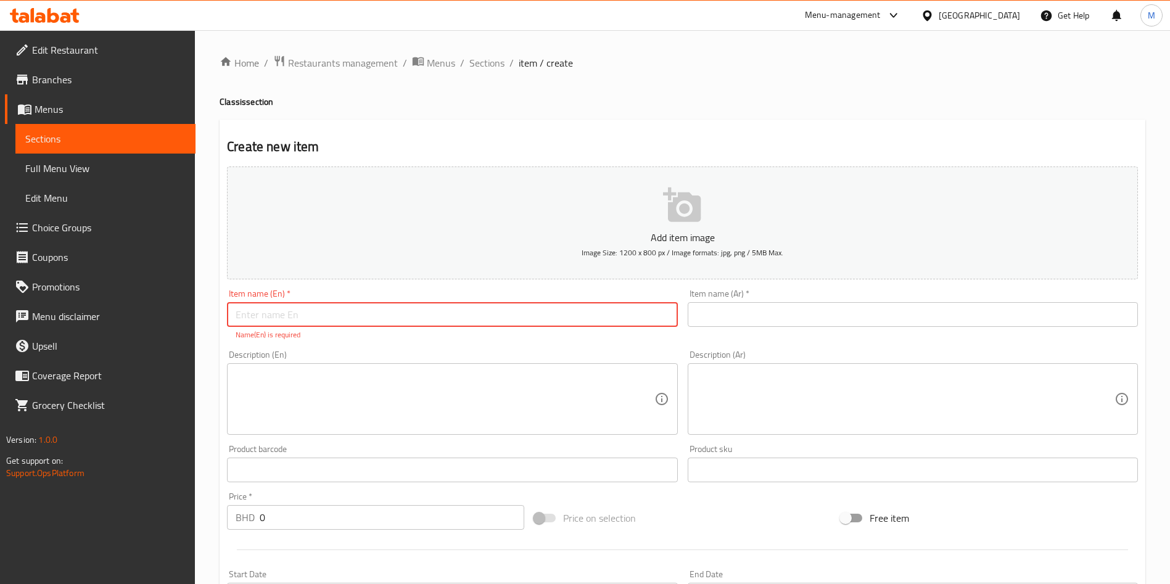
click at [378, 318] on input "text" at bounding box center [452, 314] width 450 height 25
paste input "WATERMELON"
type input "WATERMELON"
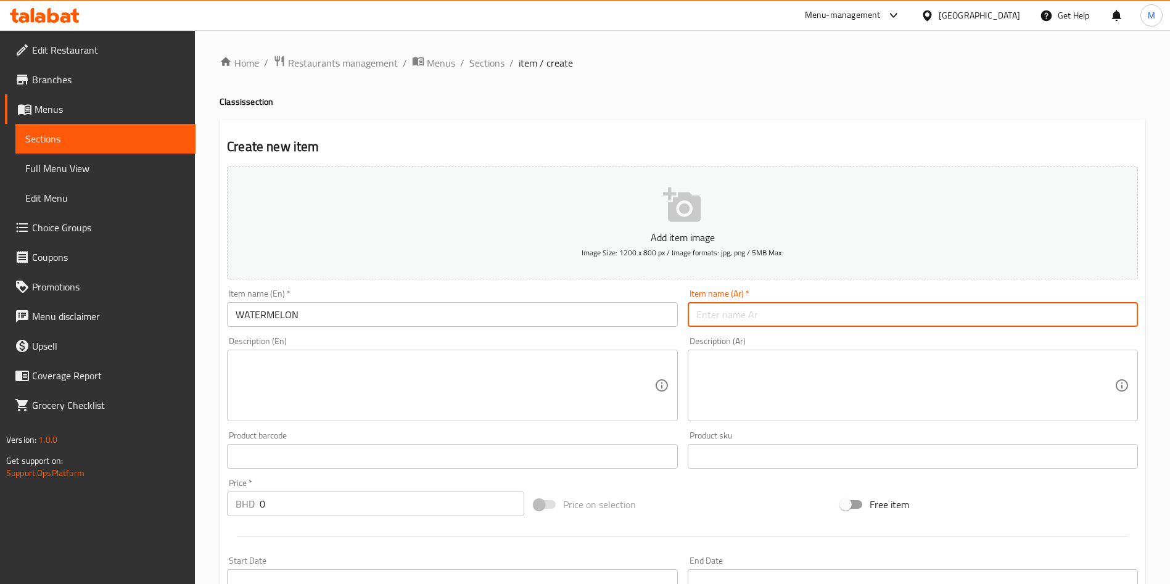
click at [766, 305] on input "text" at bounding box center [913, 314] width 450 height 25
paste input "بطيخ"
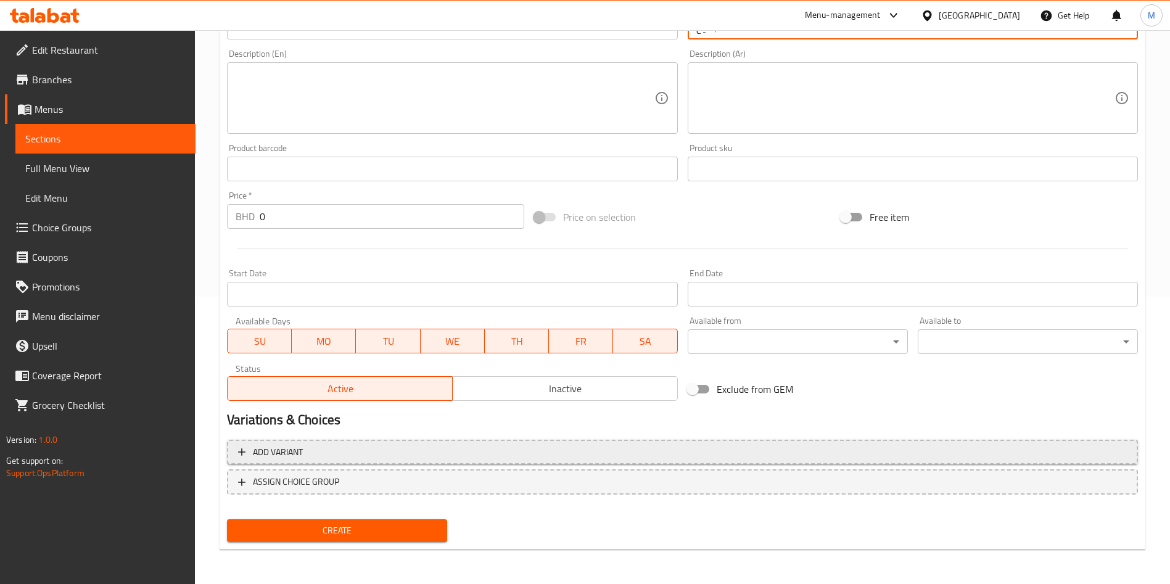
type input "بطيخ"
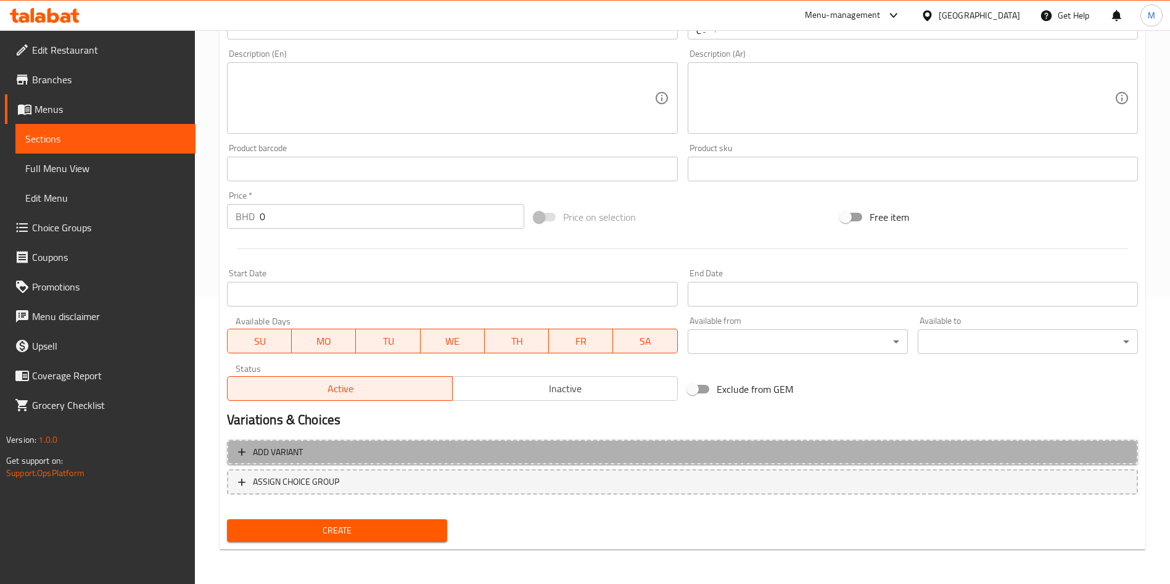
click at [513, 445] on span "Add variant" at bounding box center [682, 452] width 889 height 15
drag, startPoint x: 513, startPoint y: 445, endPoint x: 542, endPoint y: 445, distance: 28.4
click at [513, 445] on div "Add variant ASSIGN CHOICE GROUP" at bounding box center [682, 475] width 921 height 80
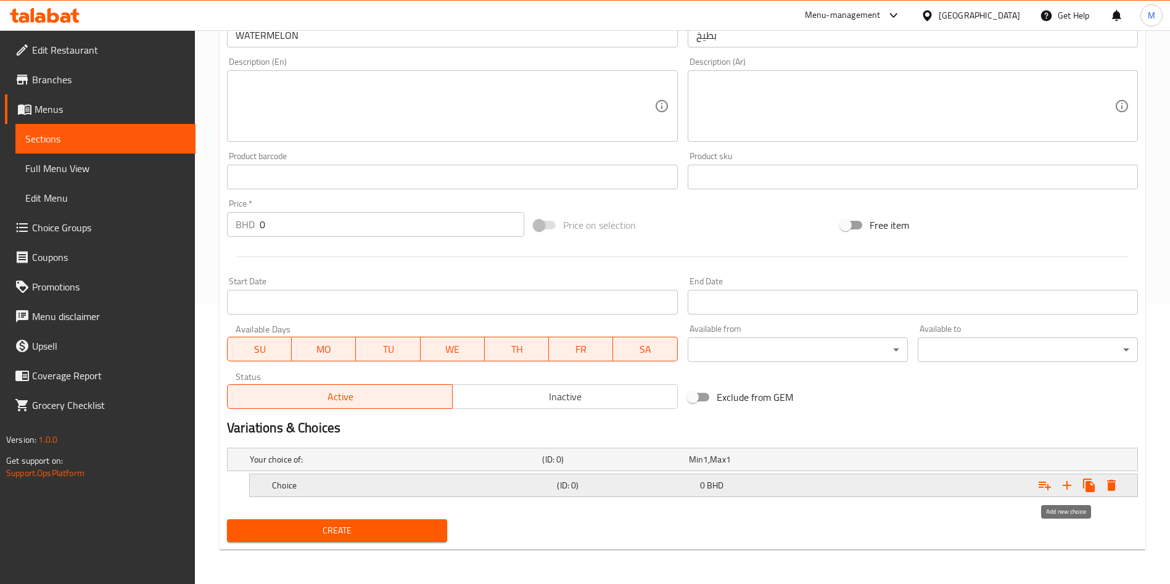
click at [1073, 483] on icon "Expand" at bounding box center [1067, 485] width 15 height 15
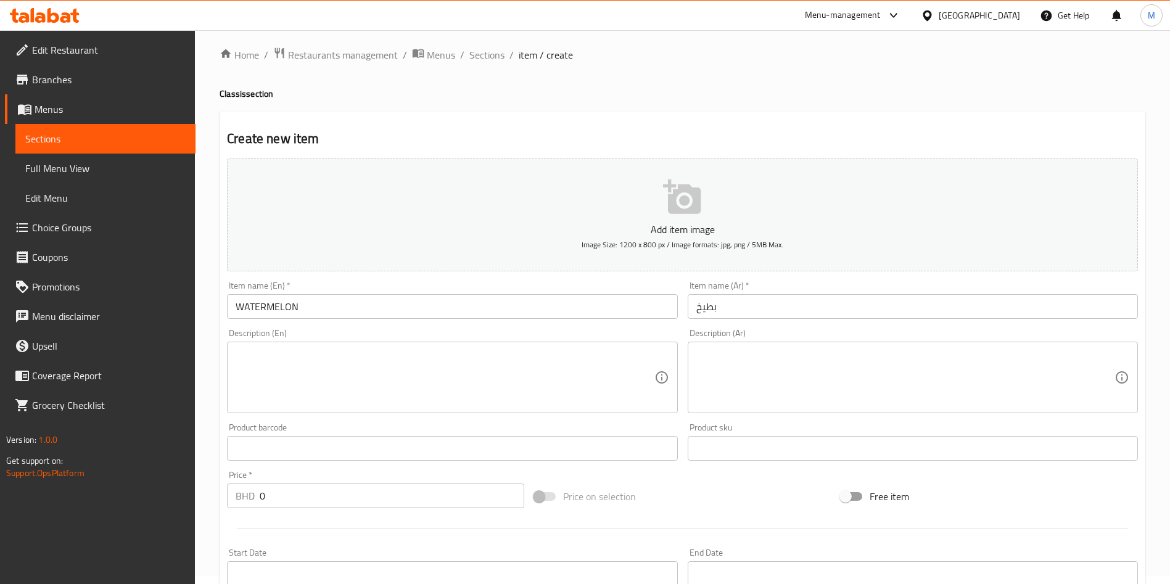
scroll to position [0, 0]
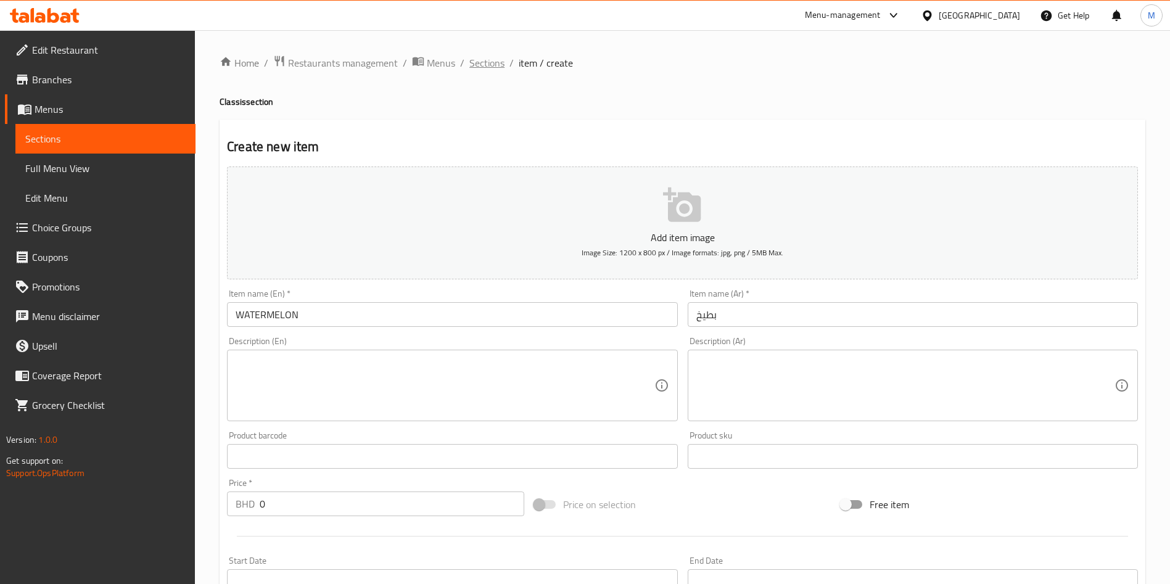
click at [475, 62] on span "Sections" at bounding box center [486, 63] width 35 height 15
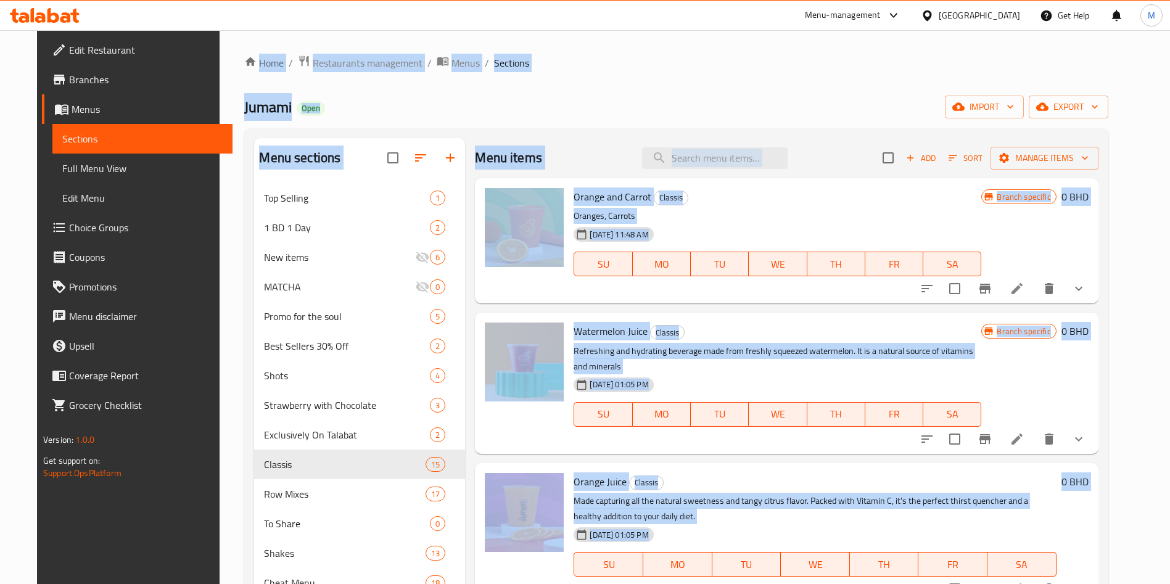
click at [461, 83] on div "Home / Restaurants management / Menus / Sections Jumami Open import export Menu…" at bounding box center [676, 482] width 864 height 854
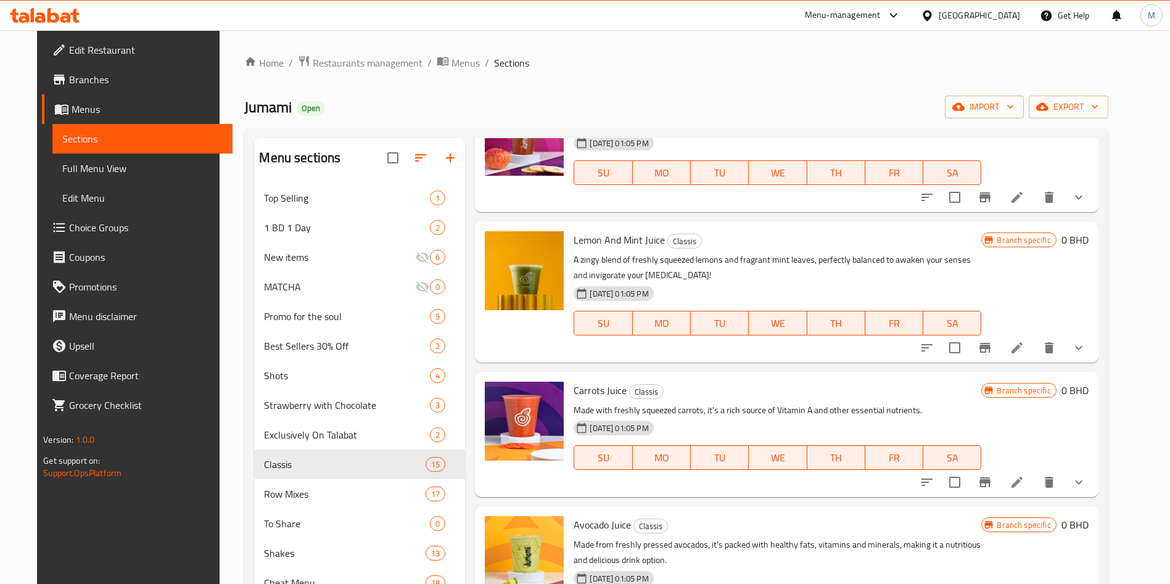
scroll to position [349, 0]
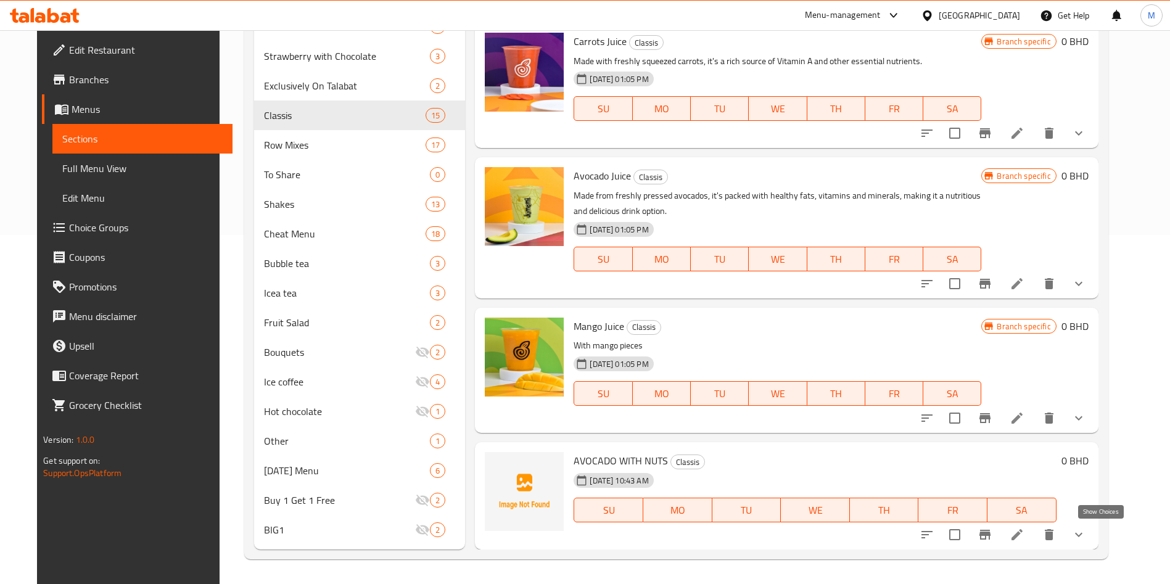
click at [1086, 534] on icon "show more" at bounding box center [1079, 534] width 15 height 15
click at [1093, 534] on div "AVOCADO WITH NUTS Classis 18-08-2025 10:43 AM SU MO TU WE TH FR SA 0 BHD" at bounding box center [831, 495] width 524 height 97
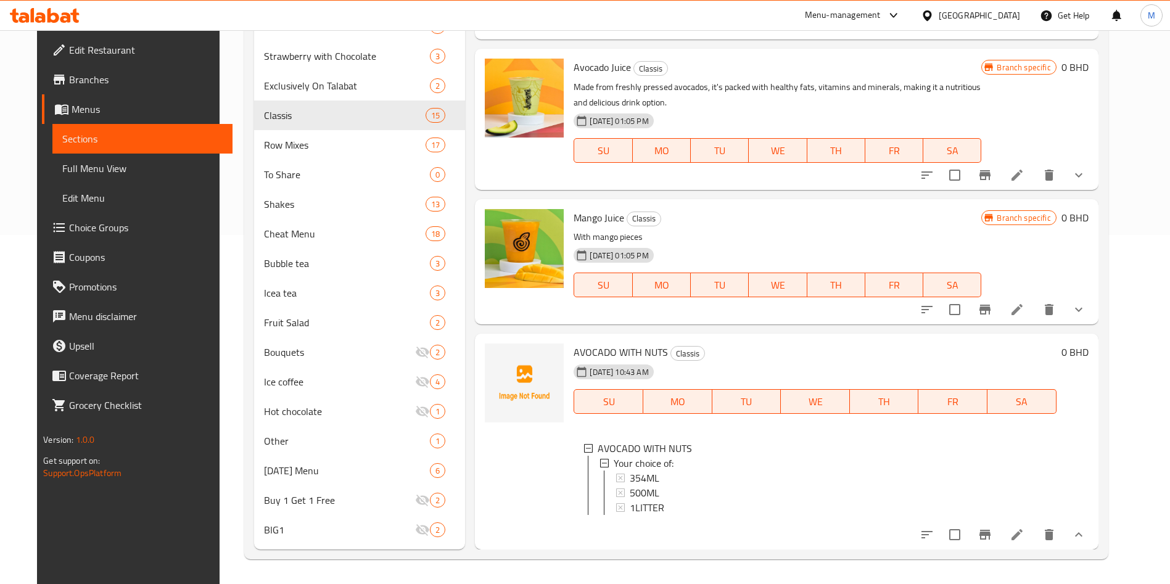
scroll to position [1504, 0]
click at [1025, 529] on icon at bounding box center [1017, 534] width 15 height 15
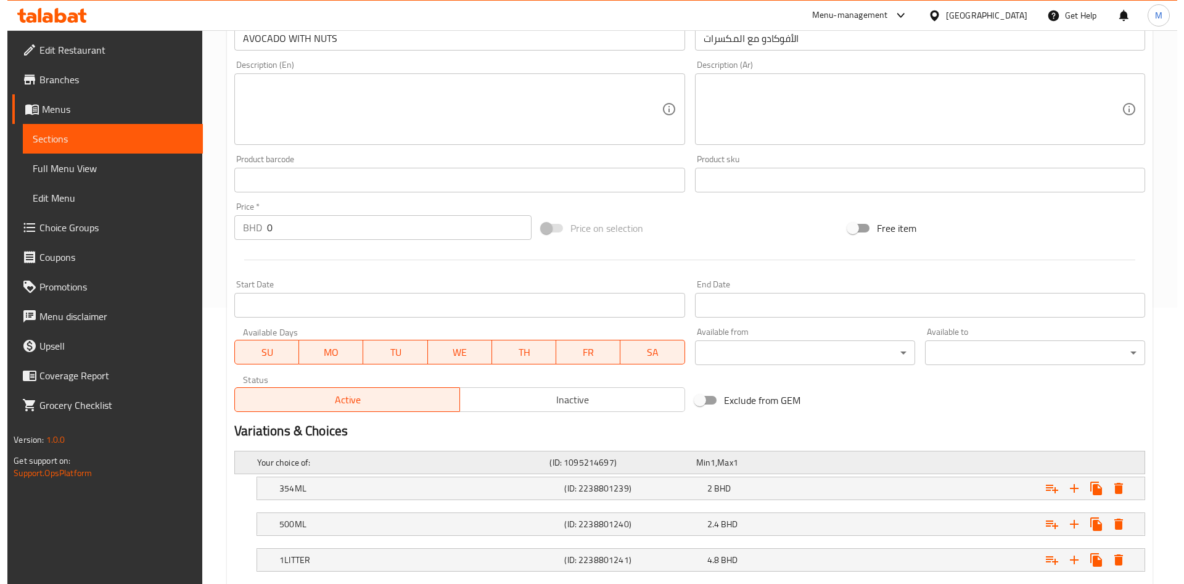
scroll to position [351, 0]
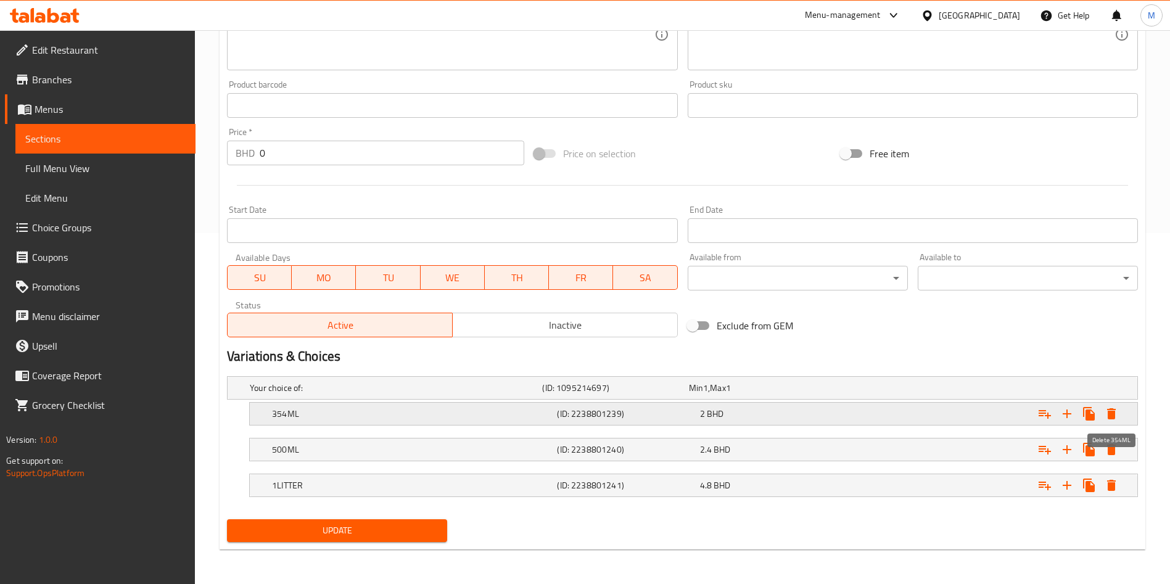
click at [1112, 413] on icon "Expand" at bounding box center [1111, 413] width 9 height 11
click at [1107, 415] on icon "Expand" at bounding box center [1111, 414] width 15 height 15
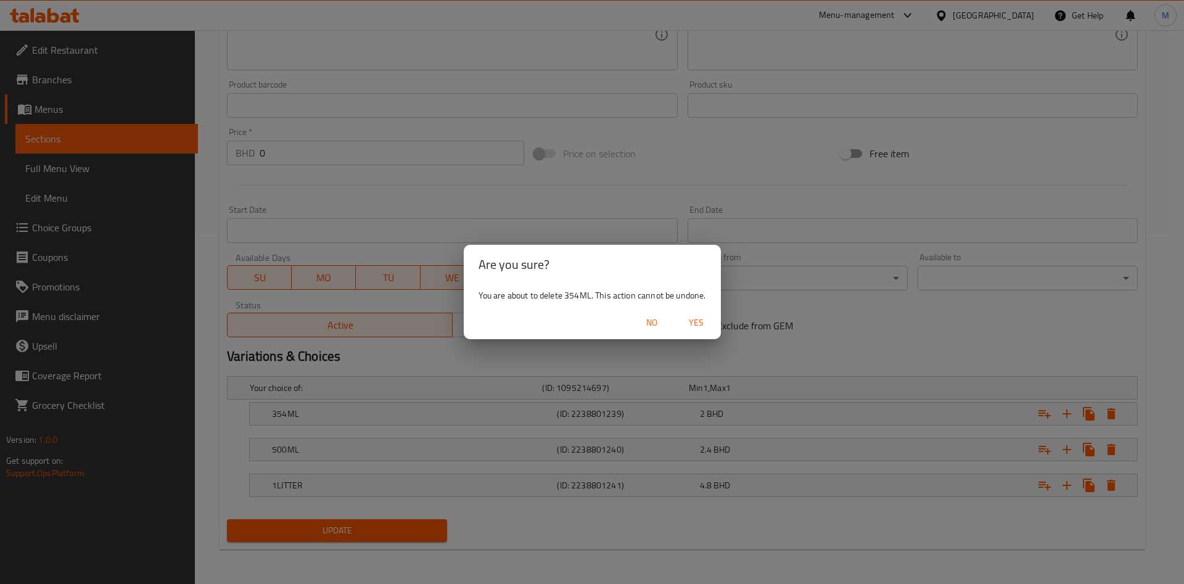
click at [716, 326] on button "Yes" at bounding box center [696, 323] width 39 height 23
click at [716, 296] on div "Available from ​ ​" at bounding box center [798, 272] width 230 height 48
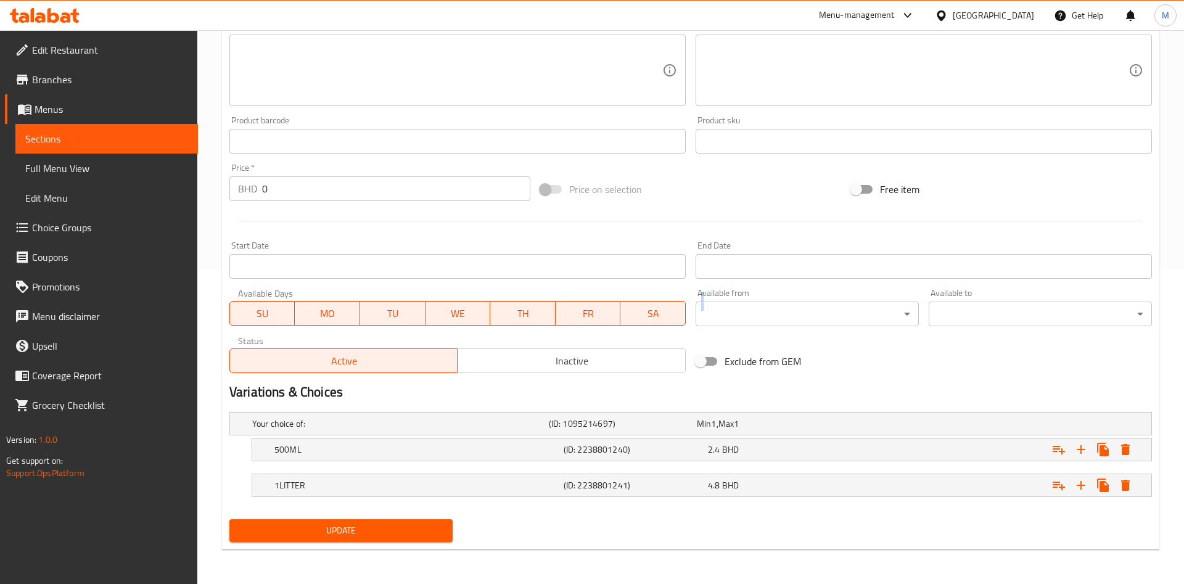
scroll to position [315, 0]
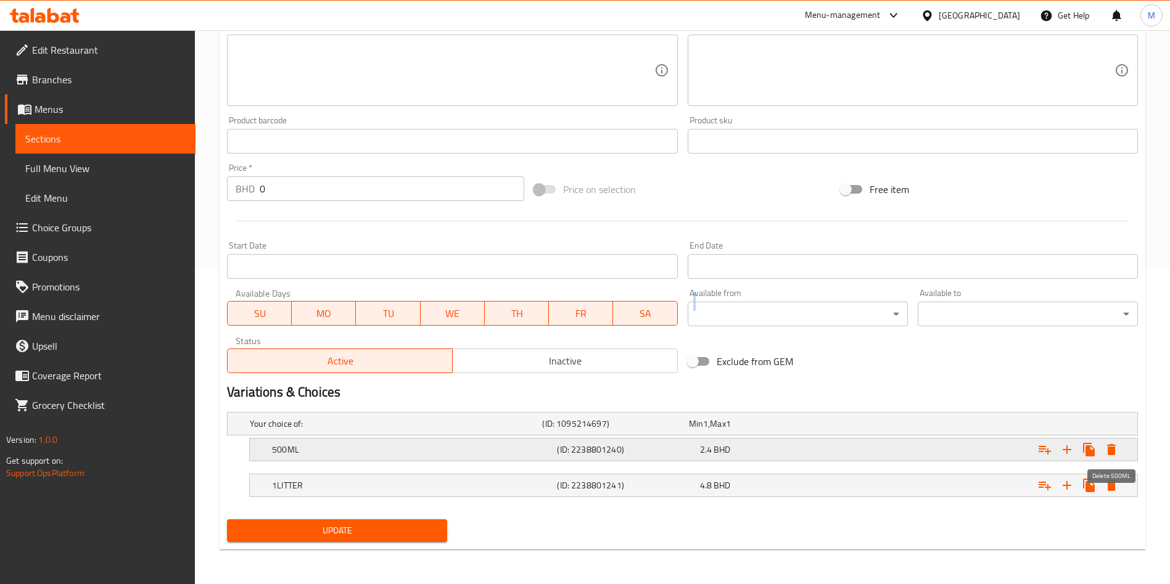
click at [1117, 450] on icon "Expand" at bounding box center [1111, 449] width 15 height 15
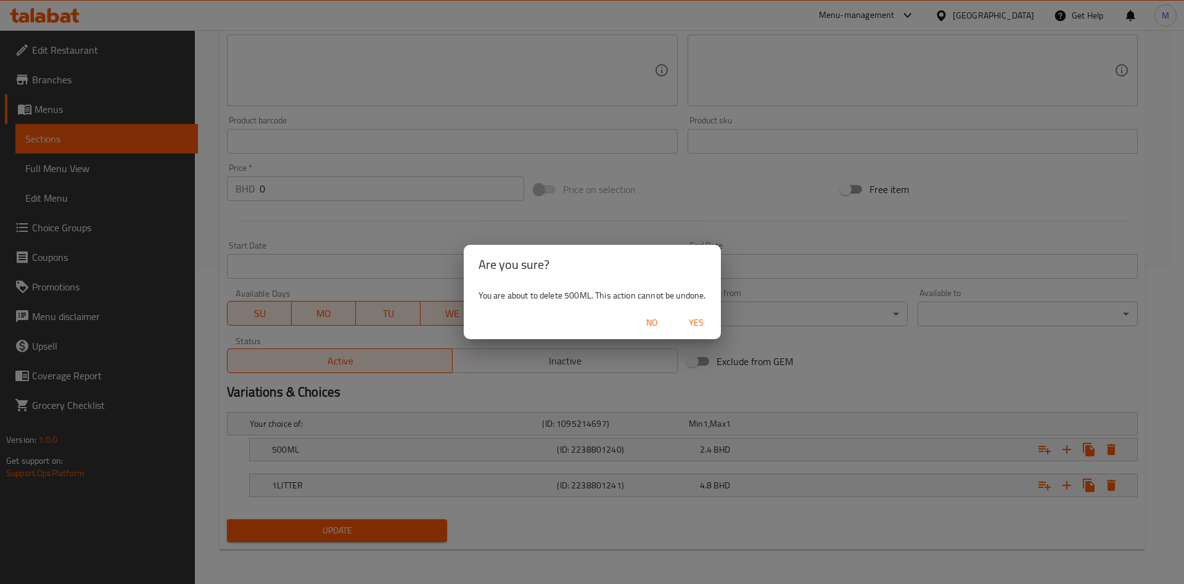
click at [694, 312] on button "Yes" at bounding box center [696, 323] width 39 height 23
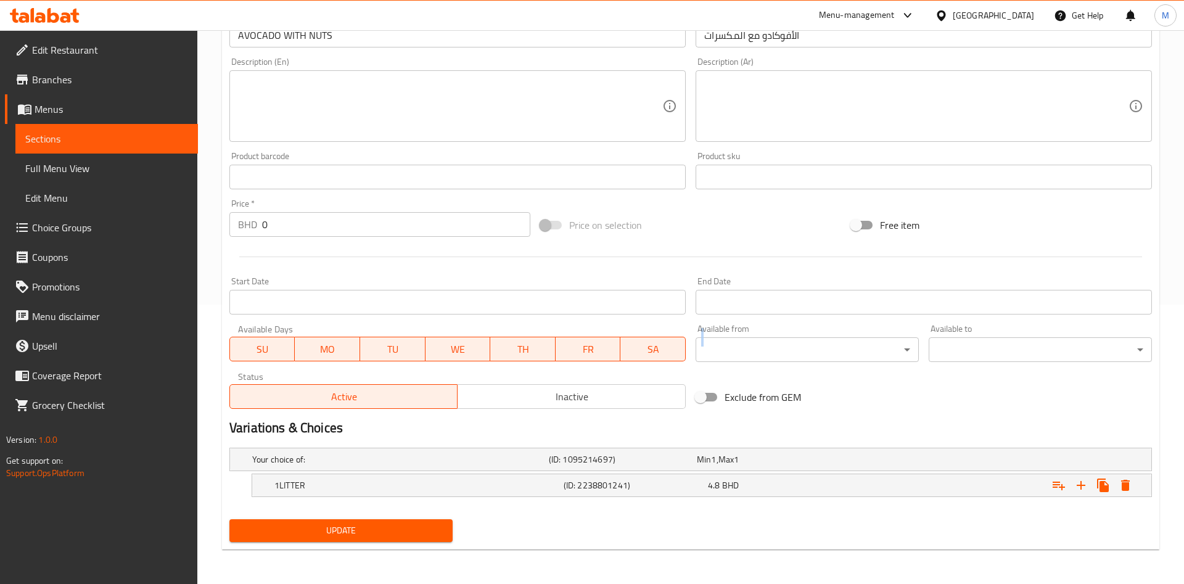
scroll to position [279, 0]
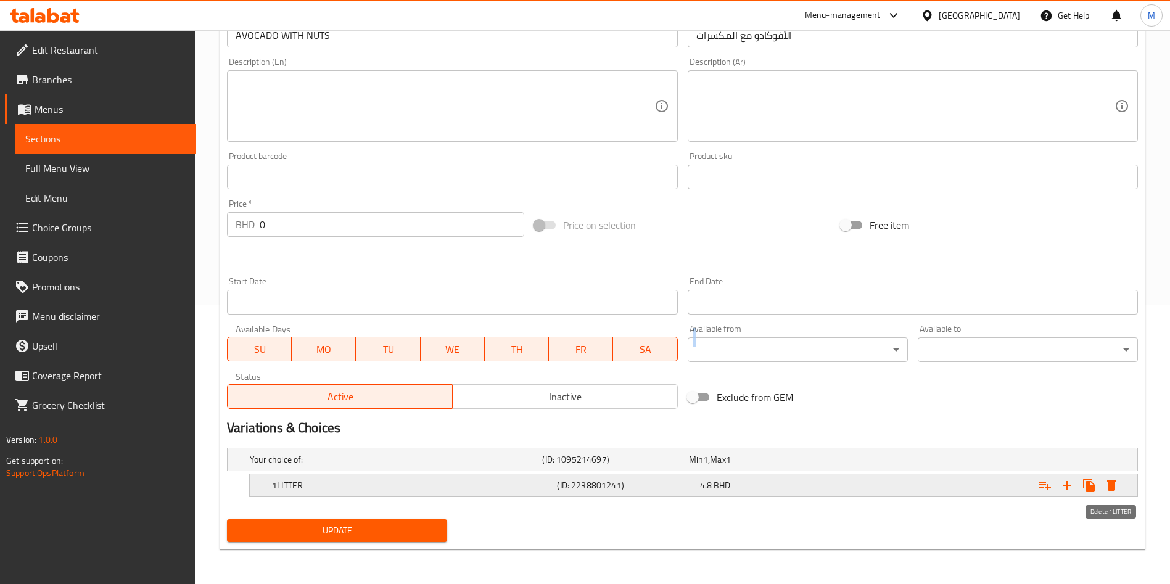
click at [1119, 482] on button "Expand" at bounding box center [1112, 485] width 22 height 22
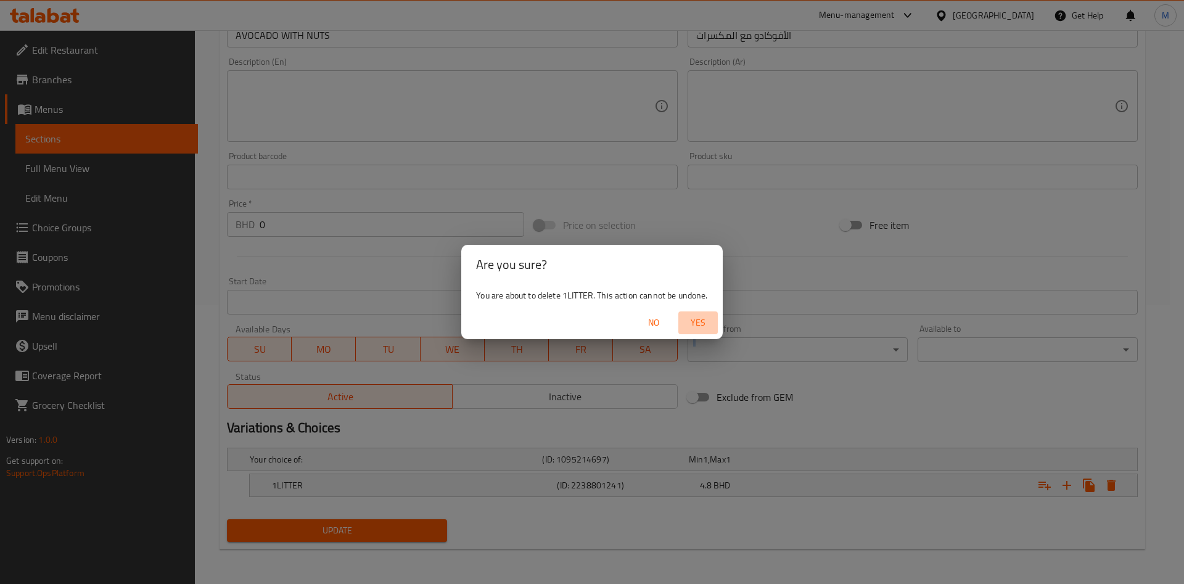
click at [698, 317] on span "Yes" at bounding box center [699, 322] width 30 height 15
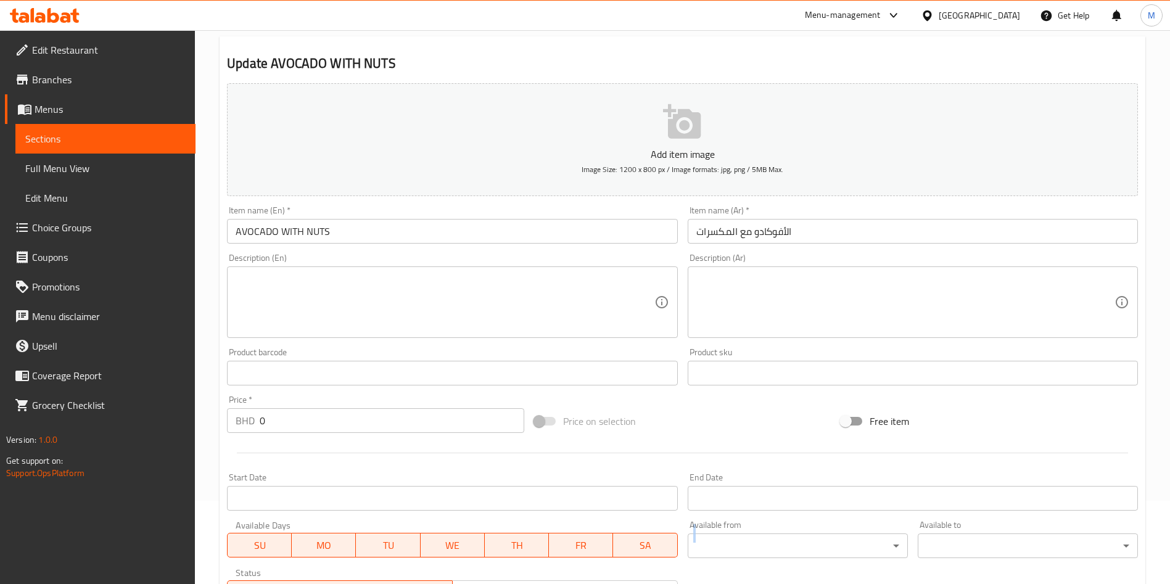
scroll to position [0, 0]
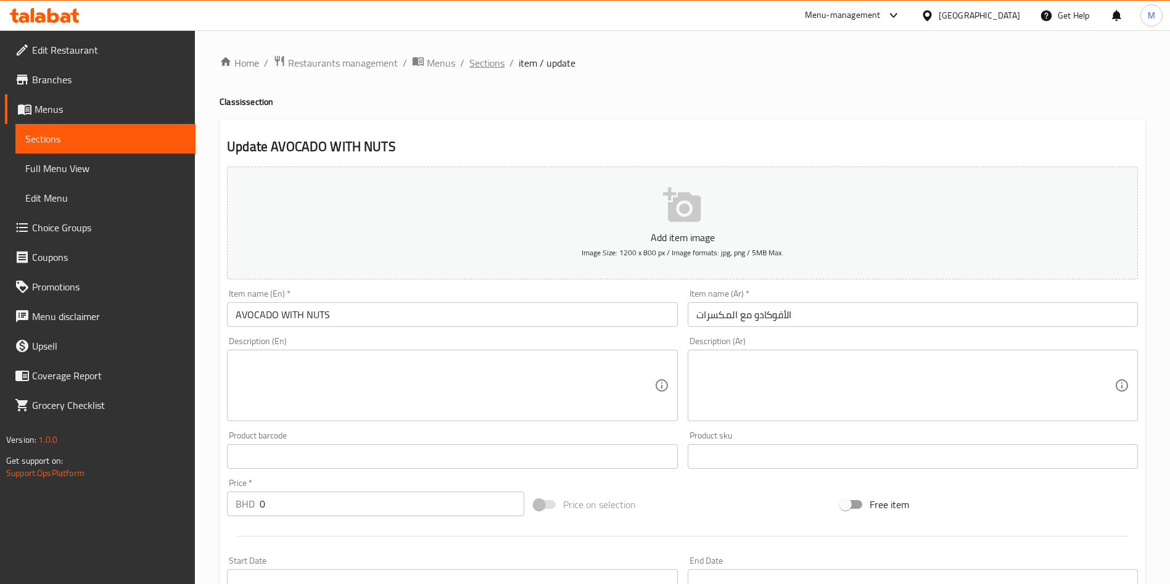
click at [475, 65] on span "Sections" at bounding box center [486, 63] width 35 height 15
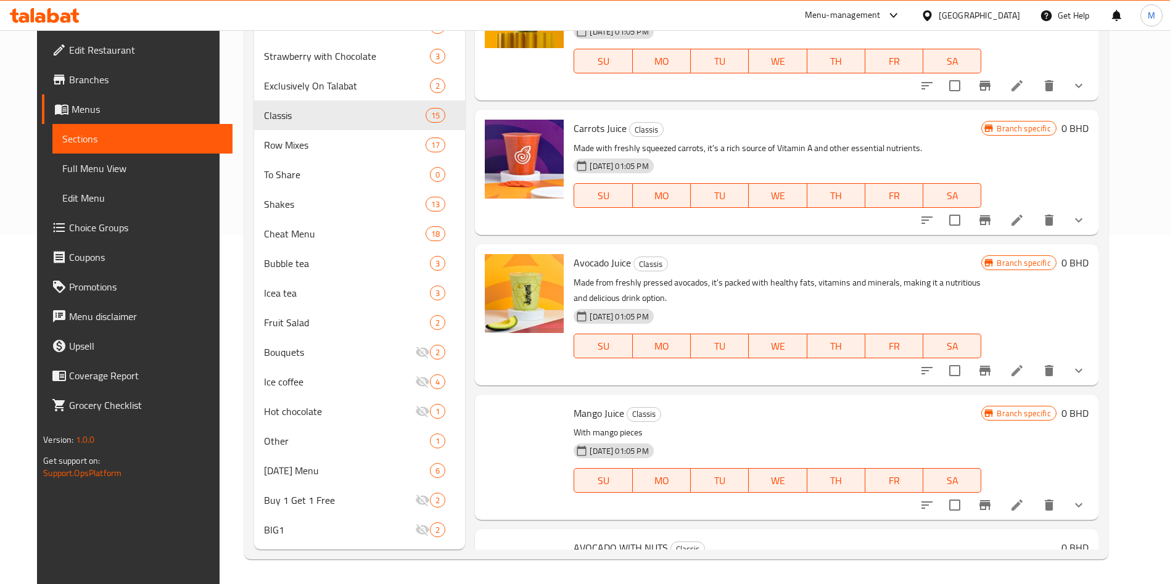
scroll to position [1381, 0]
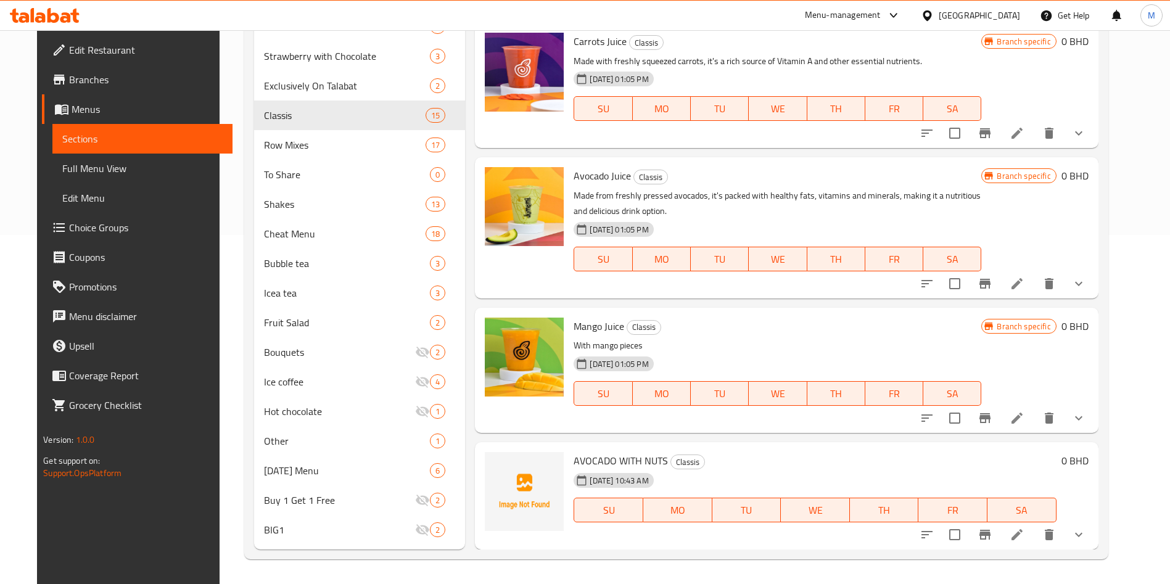
click at [1090, 539] on button "show more" at bounding box center [1079, 535] width 30 height 30
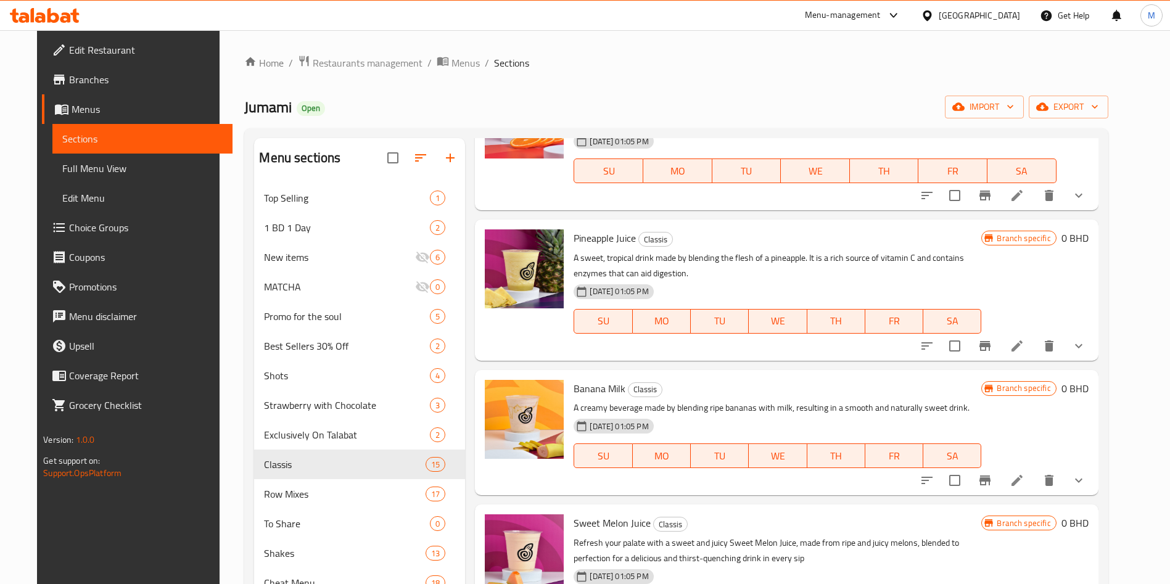
scroll to position [0, 0]
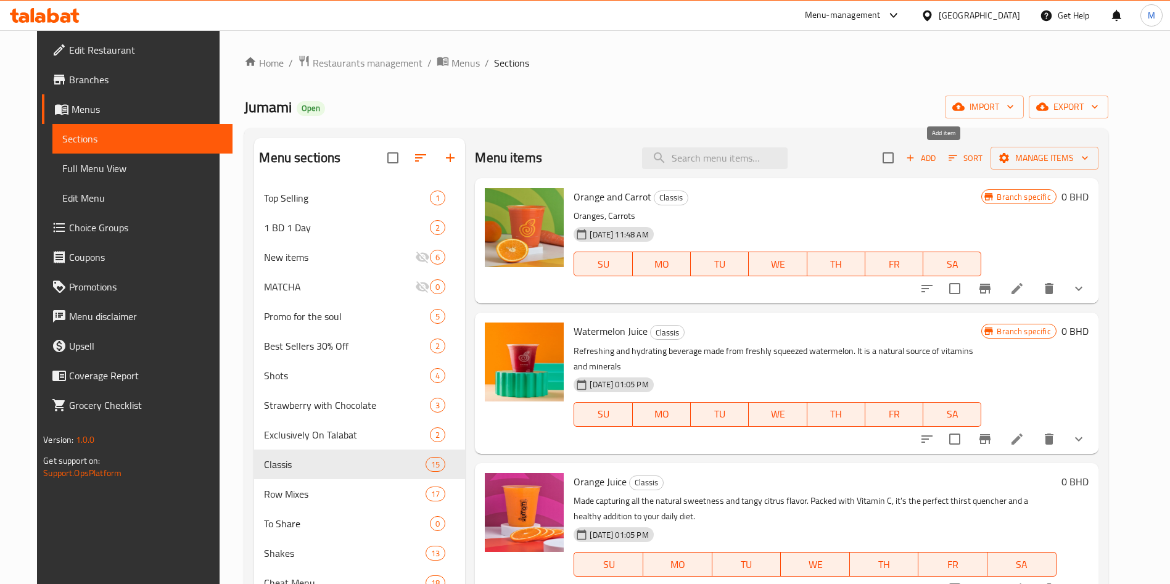
click at [938, 154] on span "Add" at bounding box center [920, 158] width 33 height 14
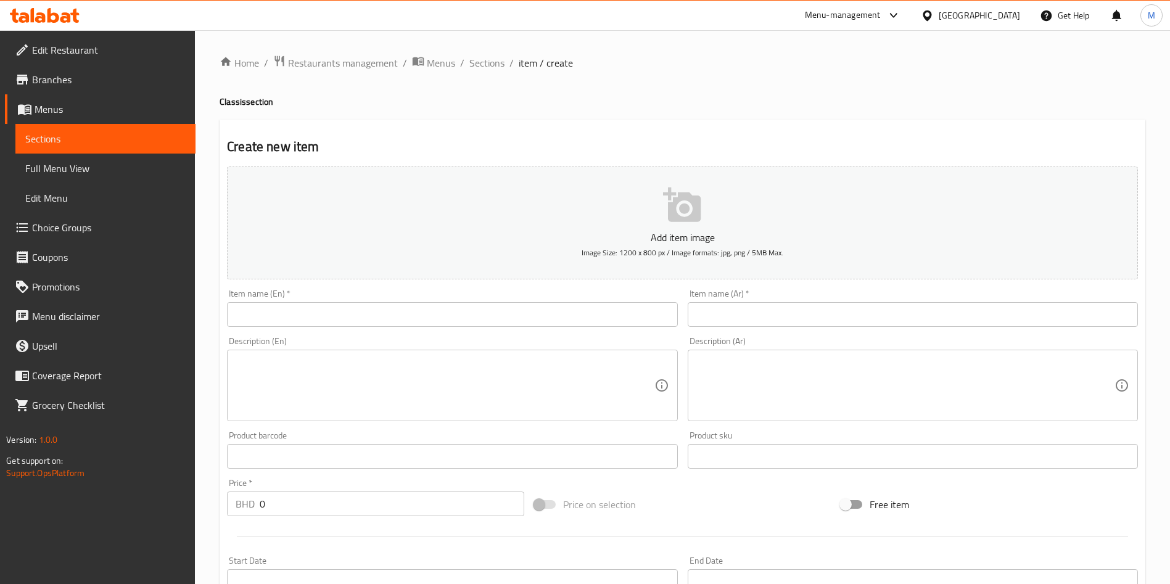
click at [524, 313] on input "text" at bounding box center [452, 314] width 450 height 25
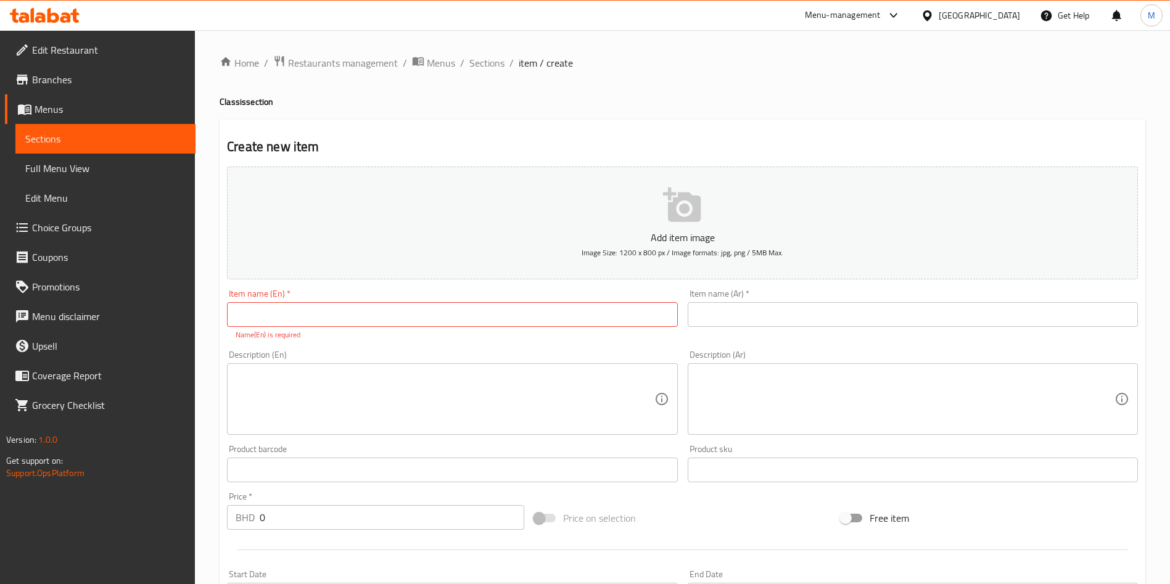
click at [432, 325] on input "text" at bounding box center [452, 314] width 450 height 25
click at [423, 302] on input "text" at bounding box center [452, 314] width 450 height 25
paste input "WATERMELON"
type input "WATERMELON"
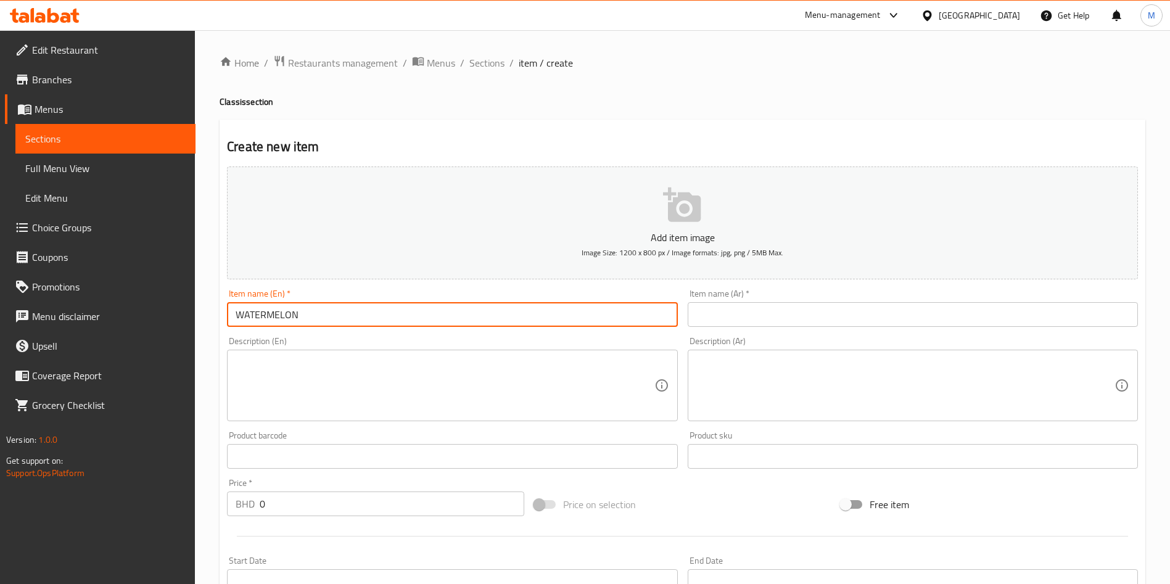
click at [770, 294] on div "Item name (Ar)   * Item name (Ar) *" at bounding box center [913, 308] width 450 height 38
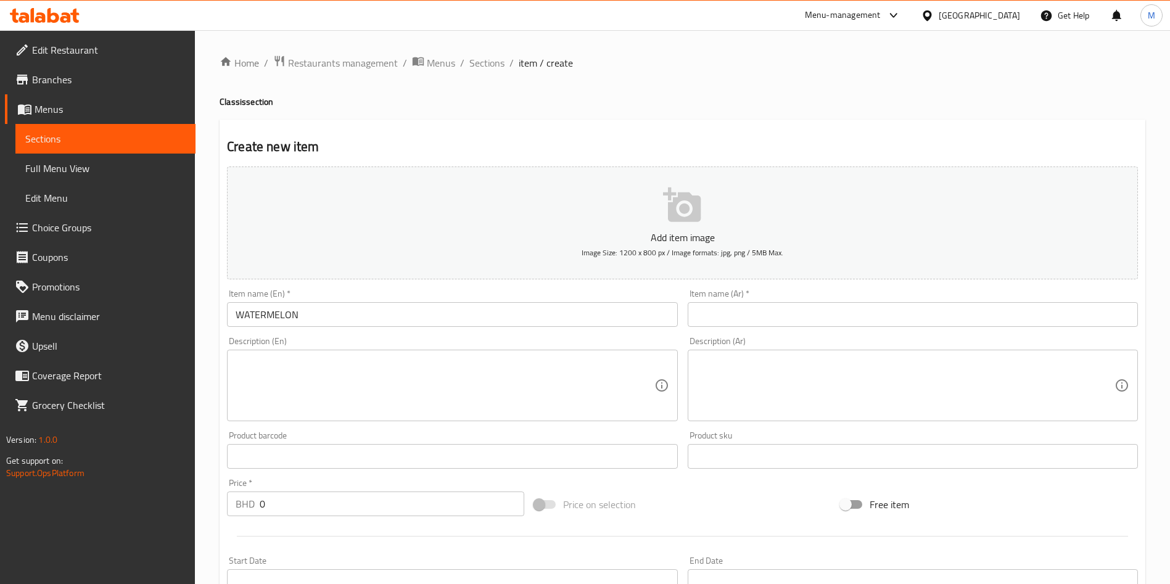
click at [769, 302] on input "text" at bounding box center [913, 314] width 450 height 25
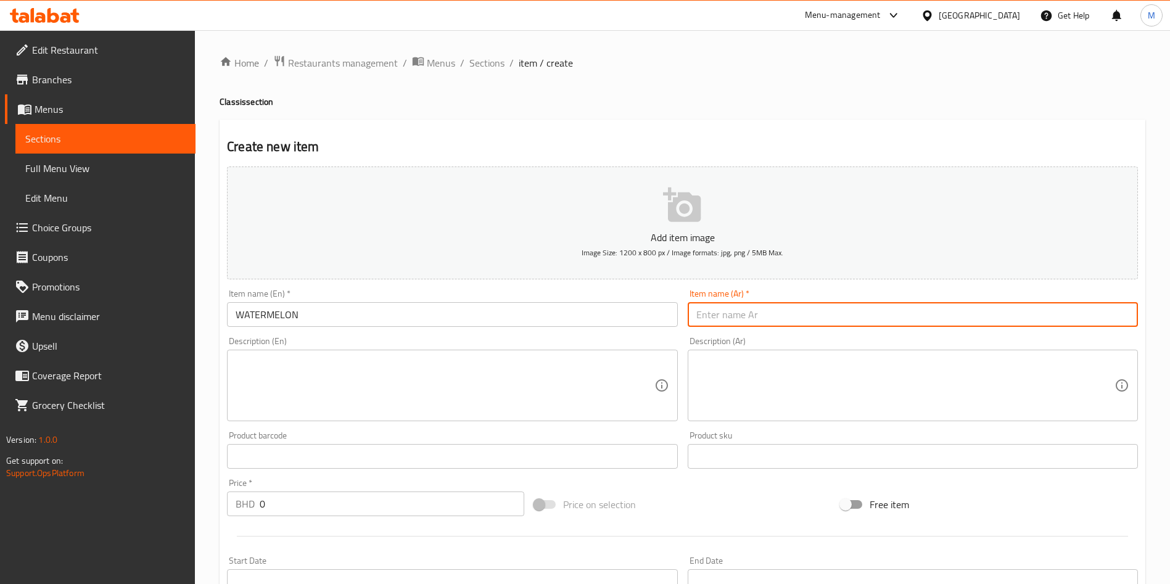
click at [769, 302] on input "text" at bounding box center [913, 314] width 450 height 25
paste input "بطيخ"
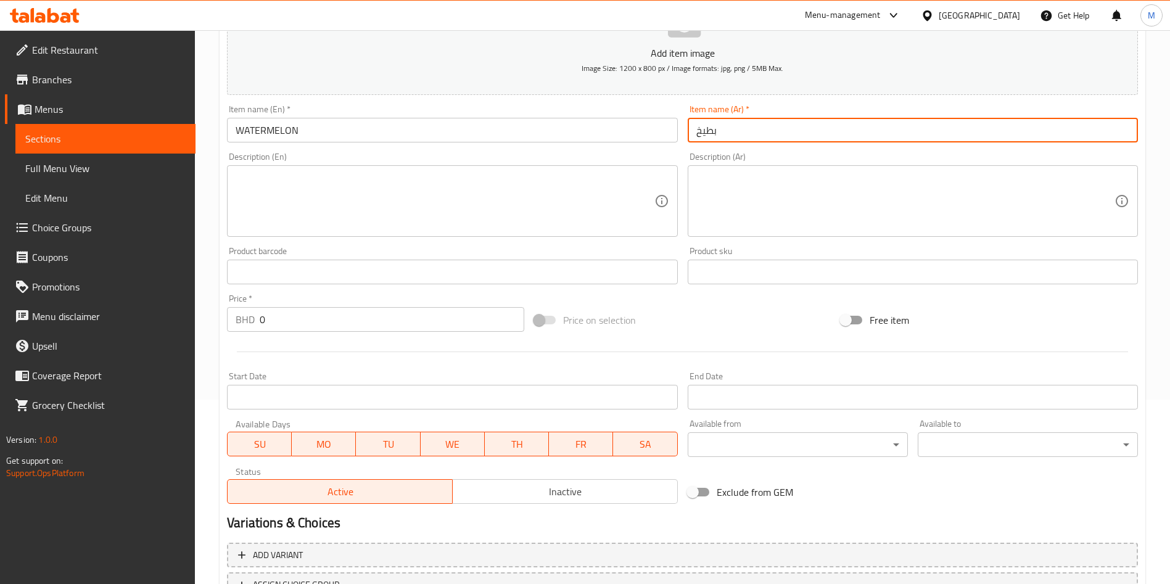
scroll to position [287, 0]
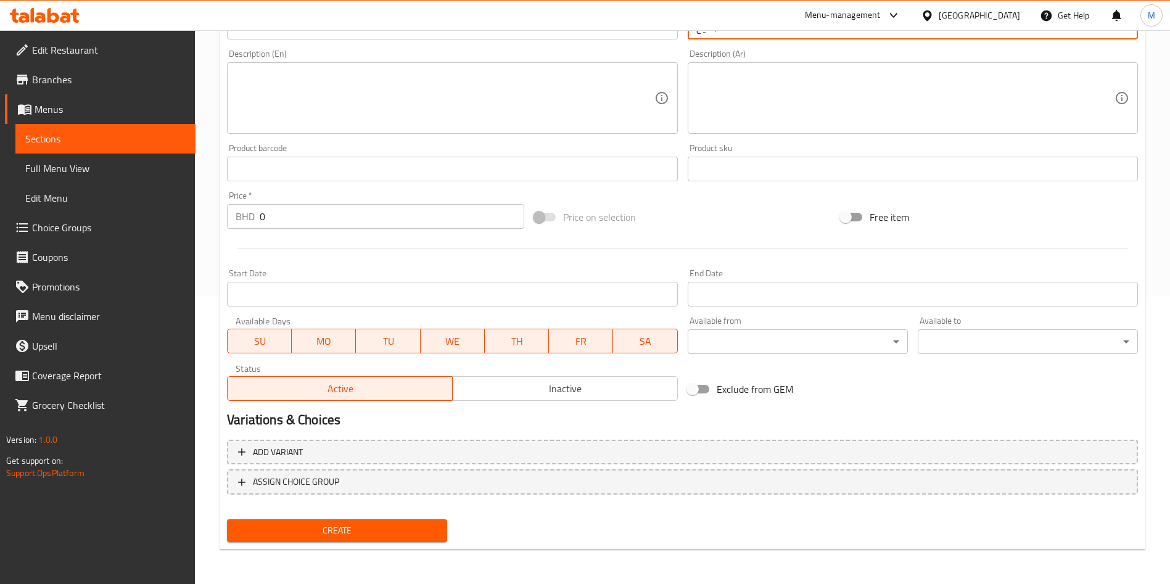
type input "بطيخ"
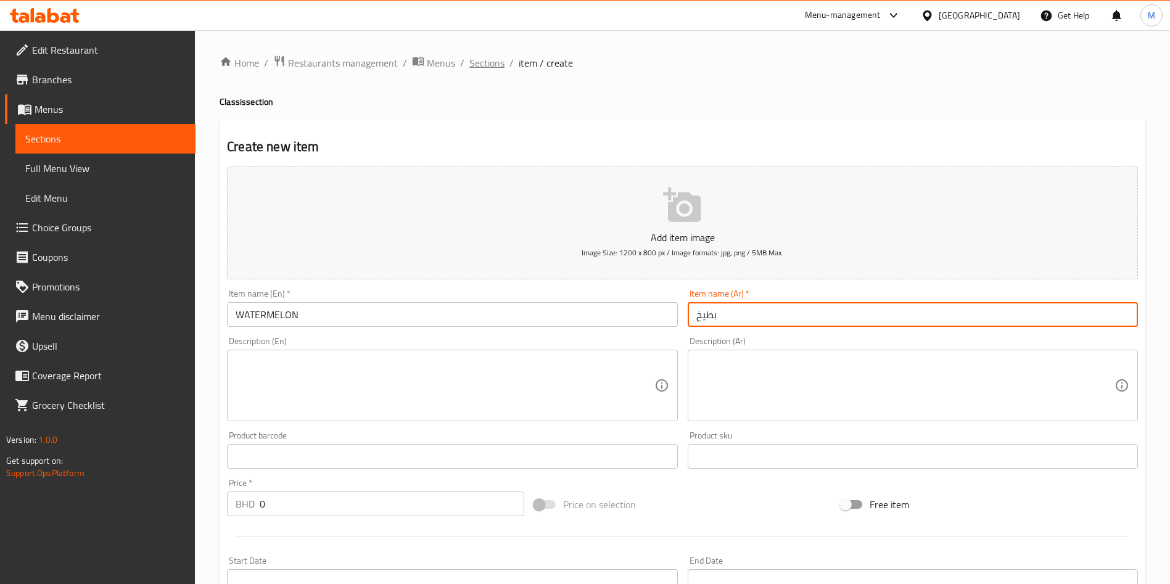
click at [495, 56] on span "Sections" at bounding box center [486, 63] width 35 height 15
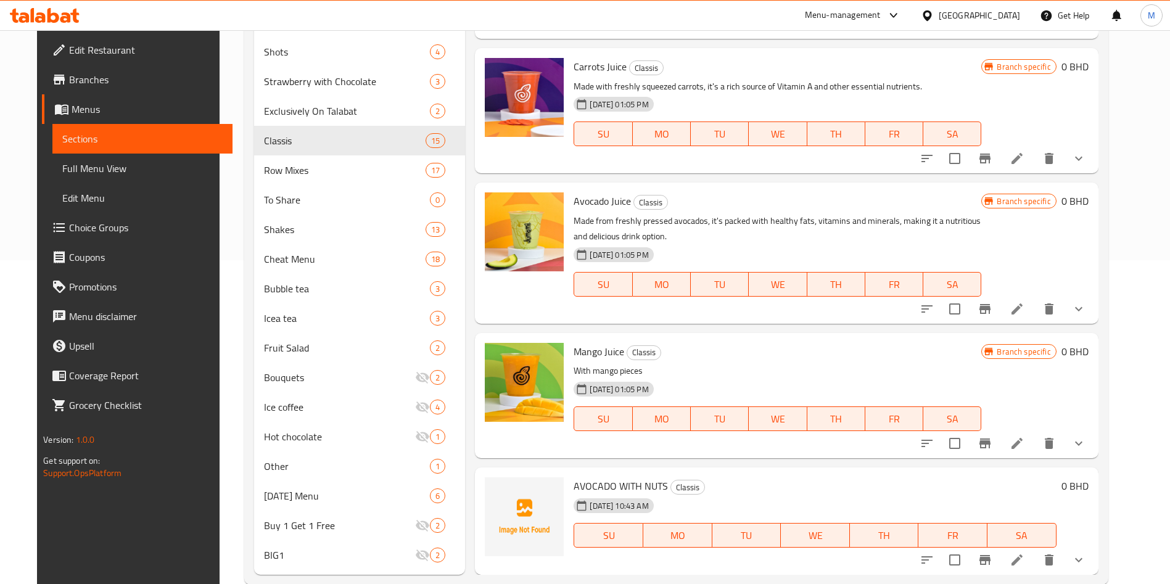
scroll to position [349, 0]
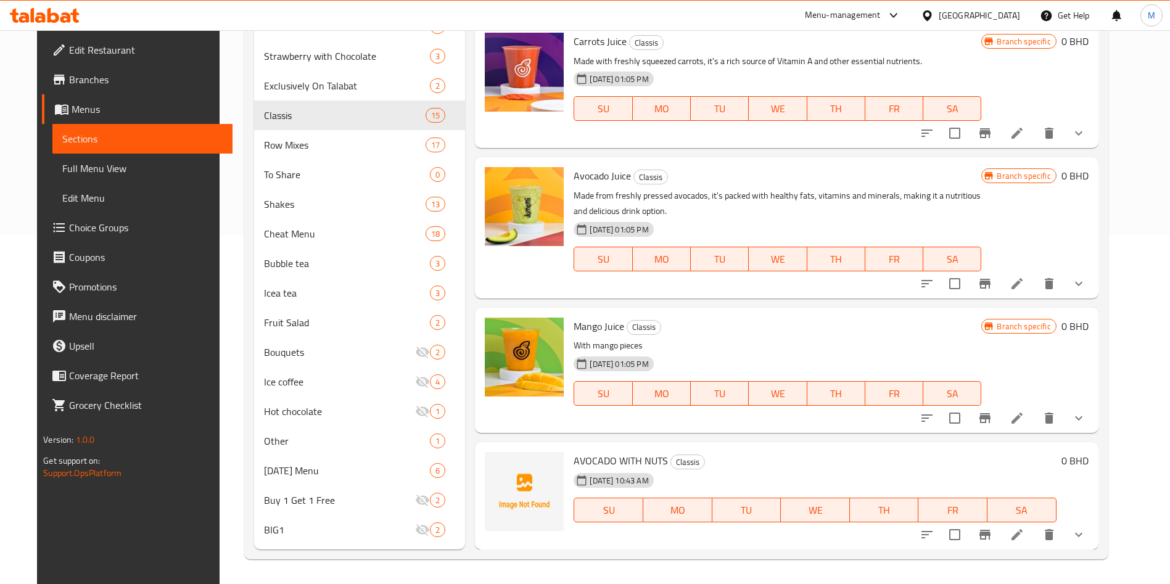
click at [1025, 534] on icon at bounding box center [1017, 534] width 15 height 15
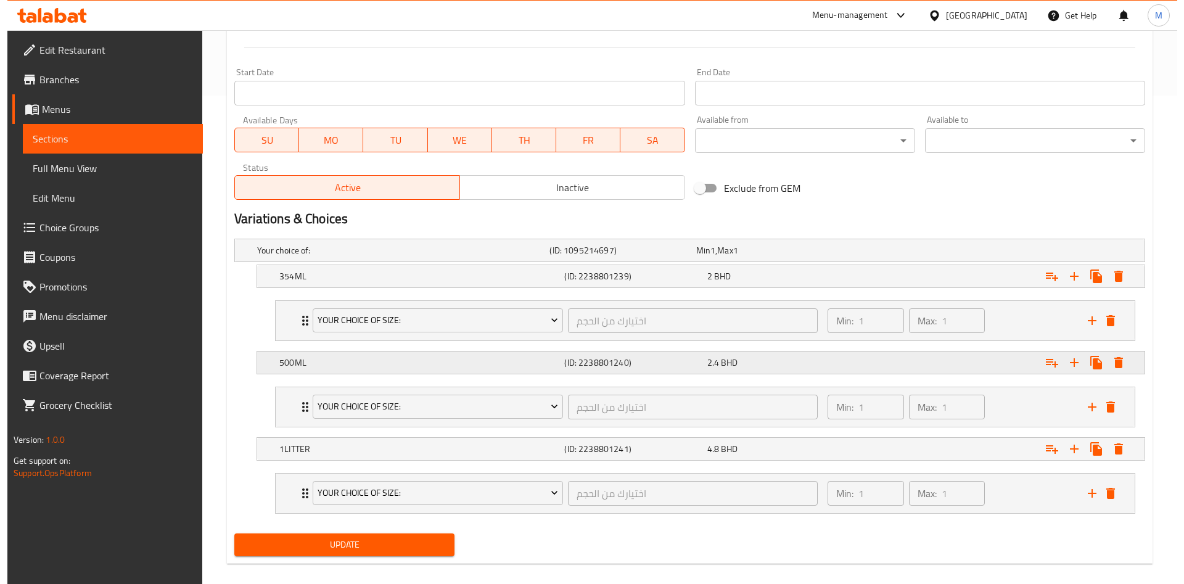
scroll to position [503, 0]
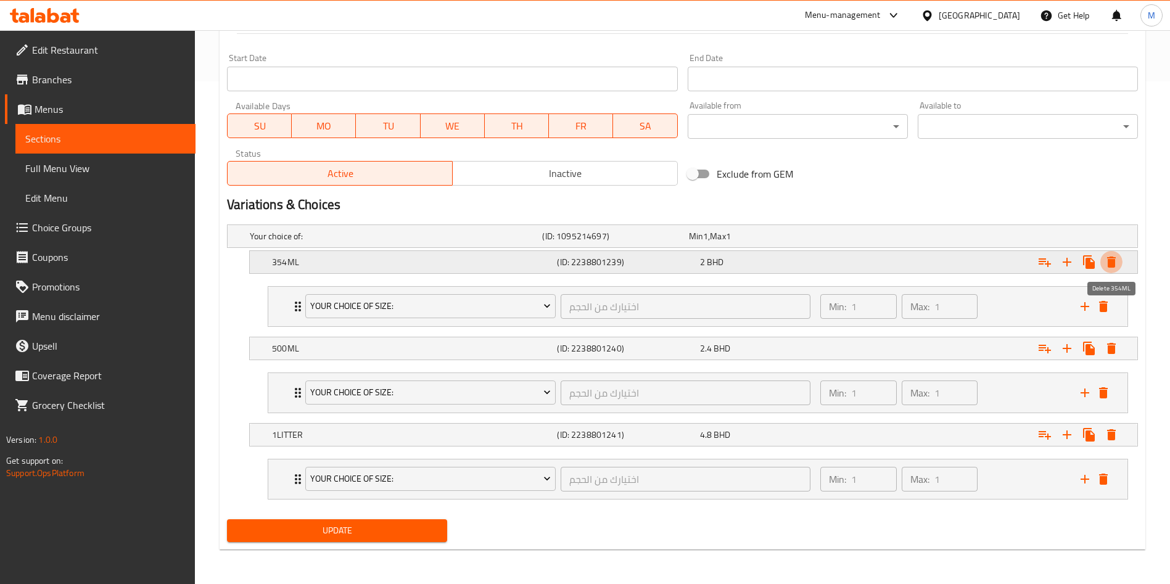
click at [1110, 260] on icon "Expand" at bounding box center [1111, 262] width 9 height 11
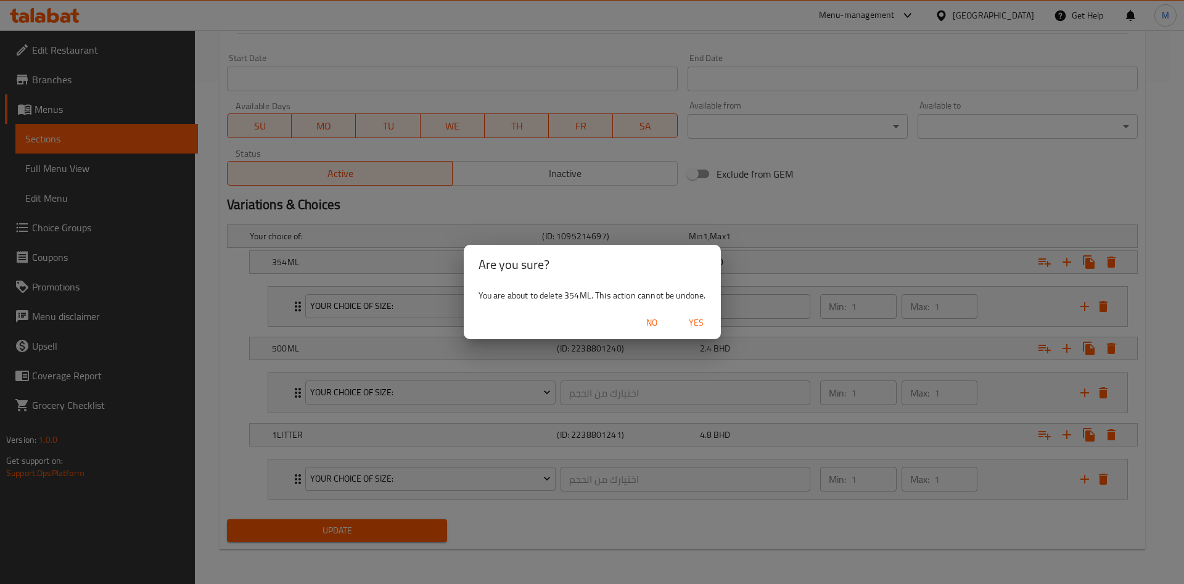
click at [697, 312] on button "Yes" at bounding box center [696, 323] width 39 height 23
click at [697, 250] on div "Your choice of: (ID: 1095214697) Min 1 , Max 1" at bounding box center [686, 236] width 878 height 27
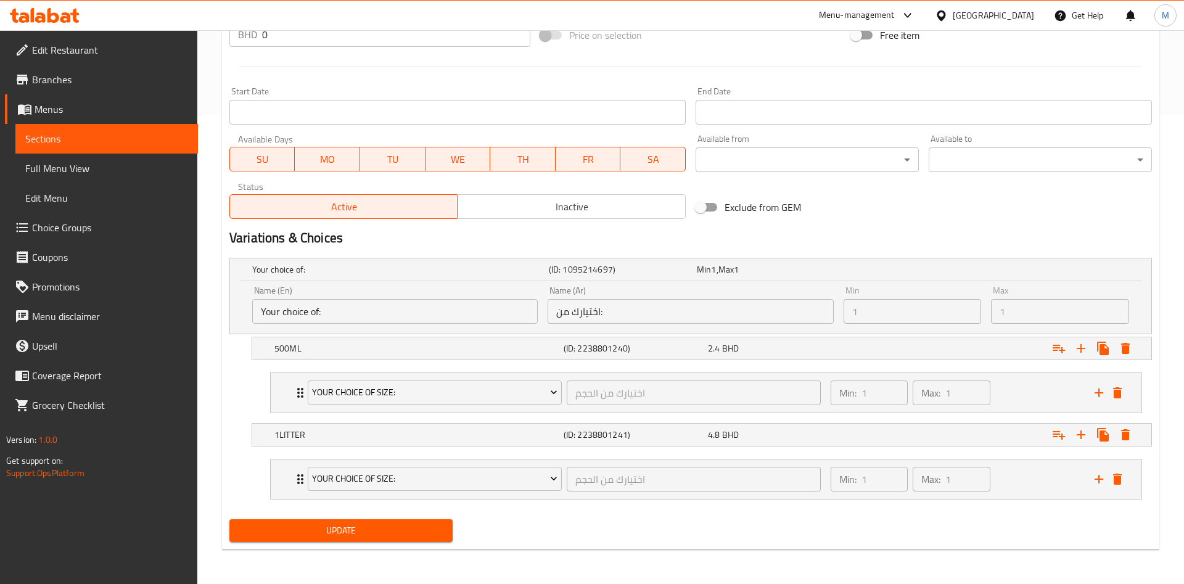
scroll to position [416, 0]
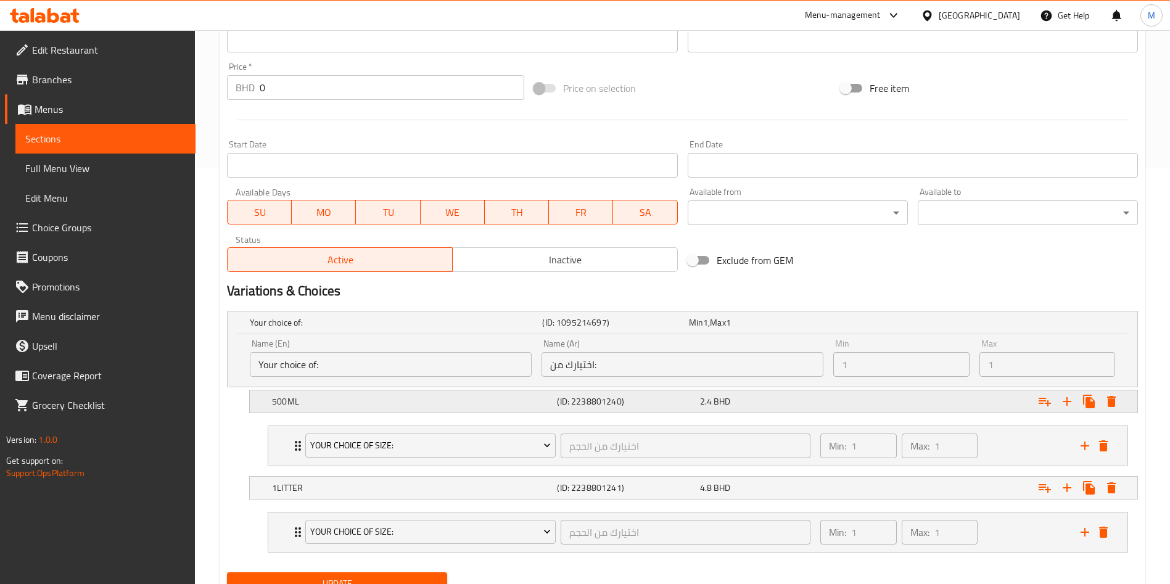
click at [1117, 400] on icon "Expand" at bounding box center [1111, 401] width 15 height 15
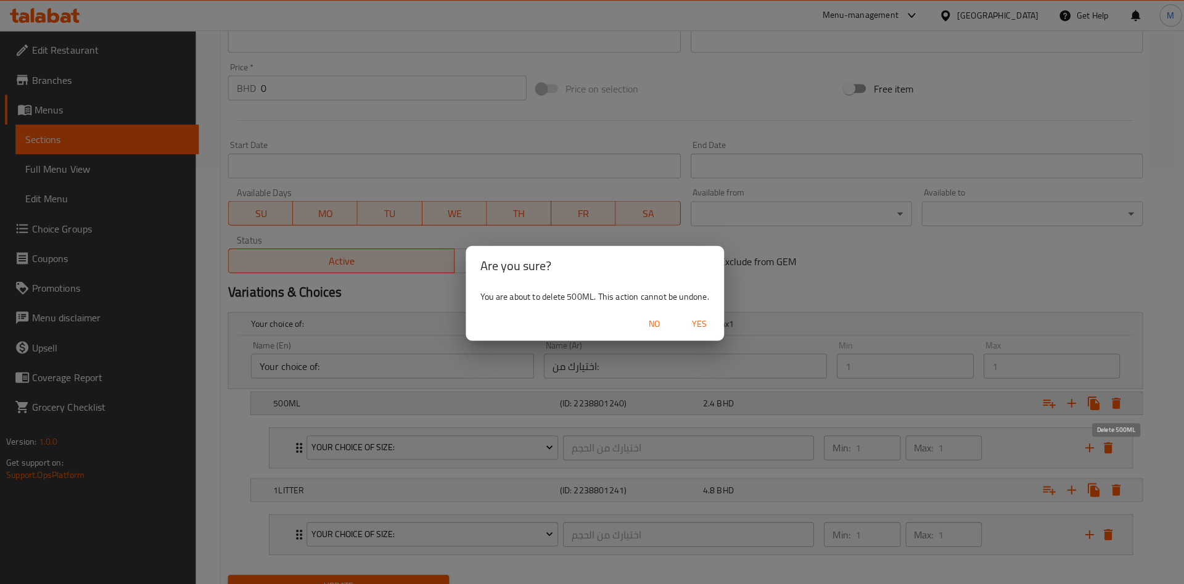
click at [1117, 400] on div "Are you sure? You are about to delete 500ML. This action cannot be undone. No Y…" at bounding box center [592, 292] width 1184 height 584
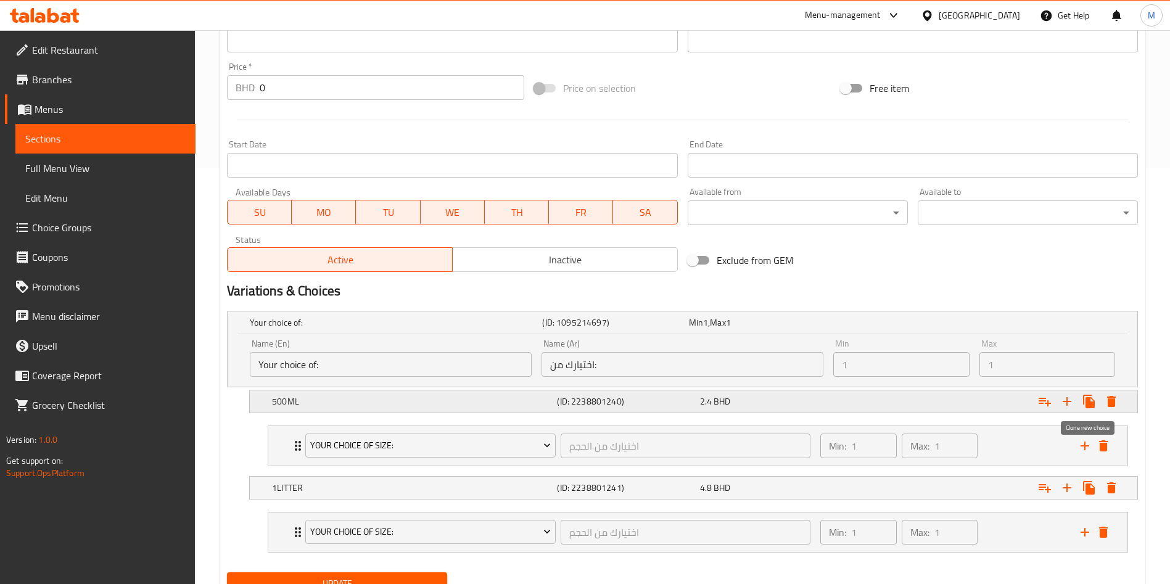
click at [1112, 400] on icon "Expand" at bounding box center [1111, 401] width 9 height 11
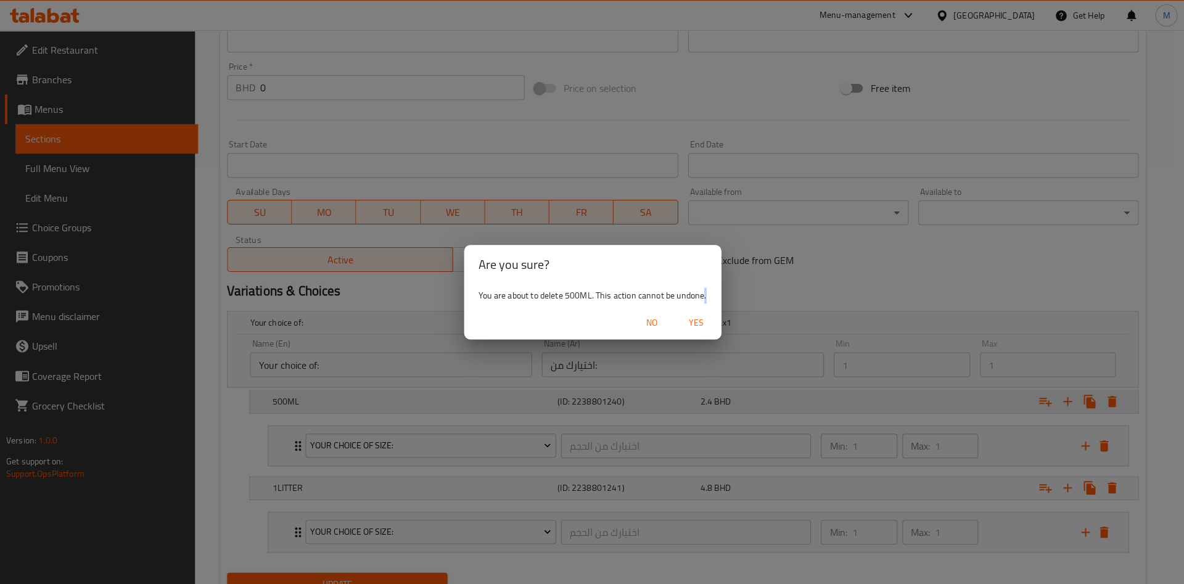
click at [1112, 400] on div "Are you sure? You are about to delete 500ML. This action cannot be undone. No Y…" at bounding box center [592, 292] width 1184 height 584
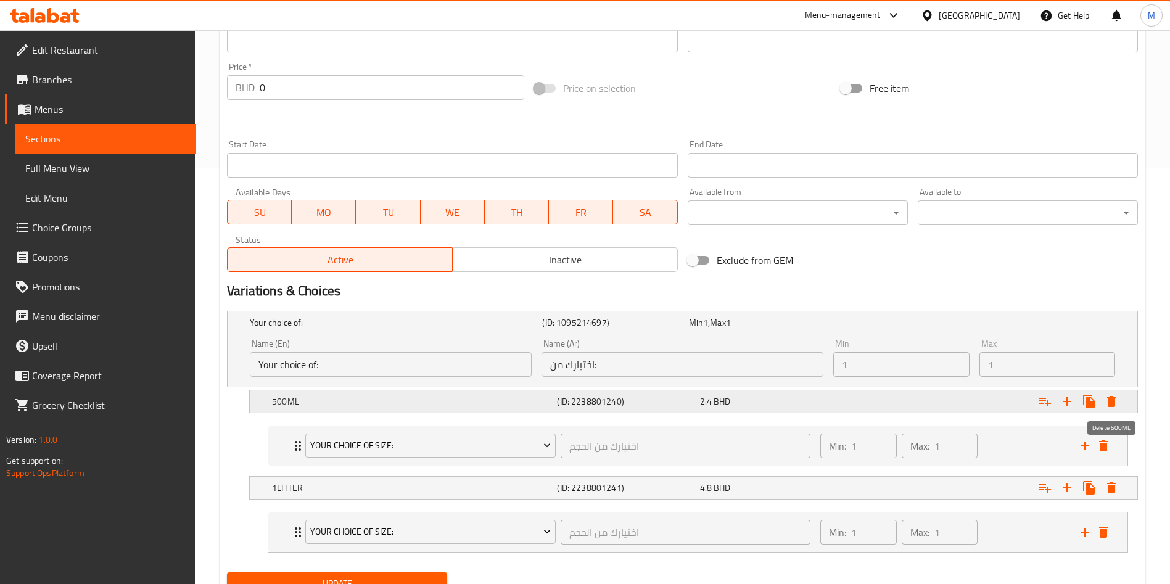
click at [1106, 399] on icon "Expand" at bounding box center [1111, 401] width 15 height 15
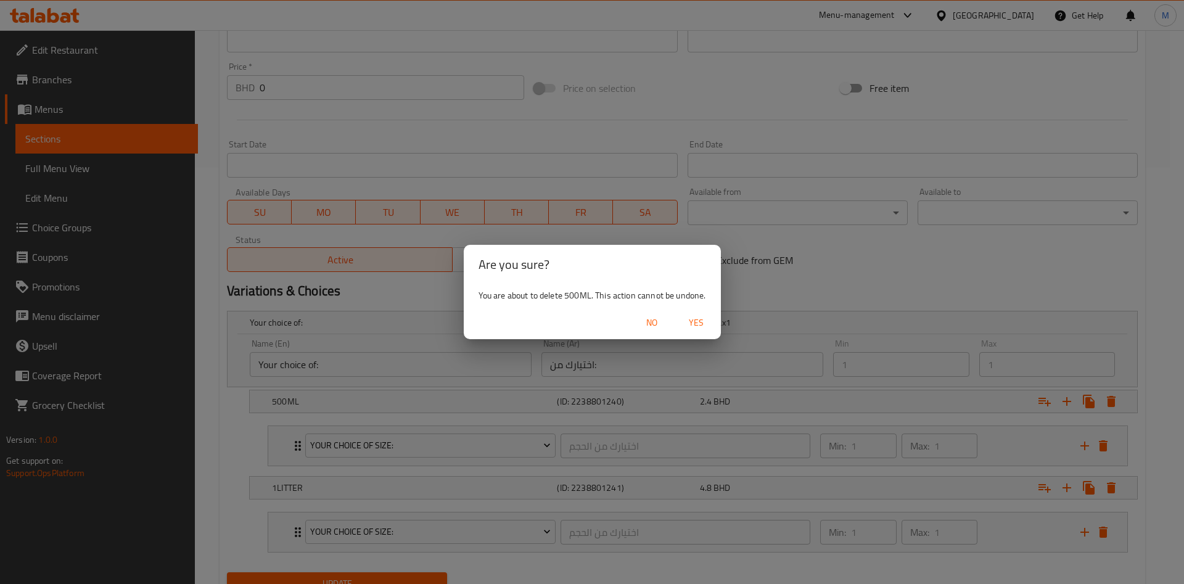
click at [705, 321] on span "Yes" at bounding box center [697, 322] width 30 height 15
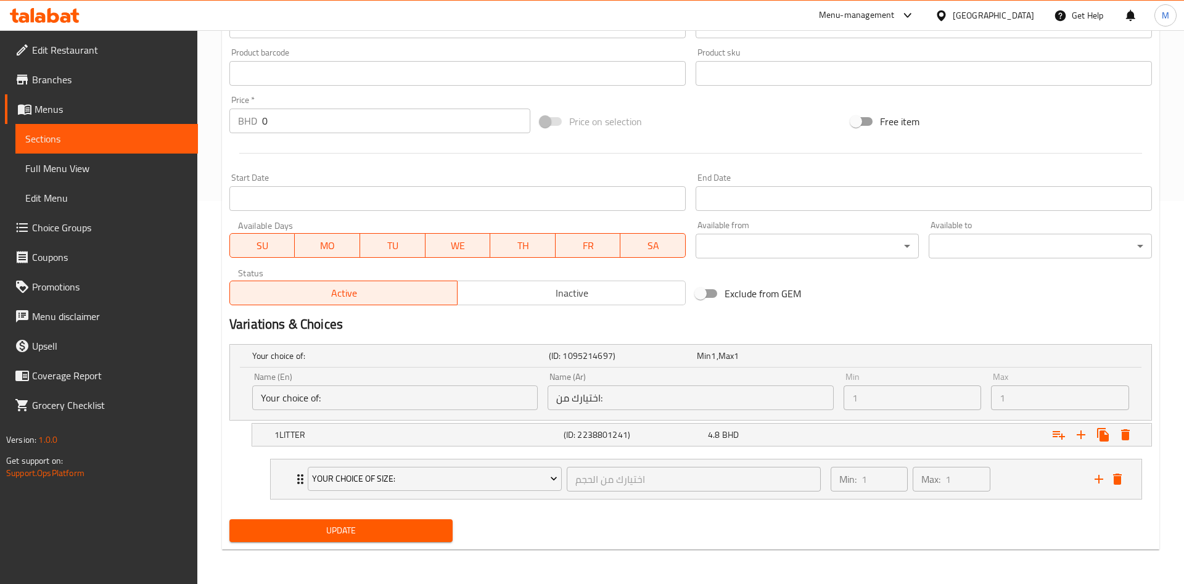
scroll to position [383, 0]
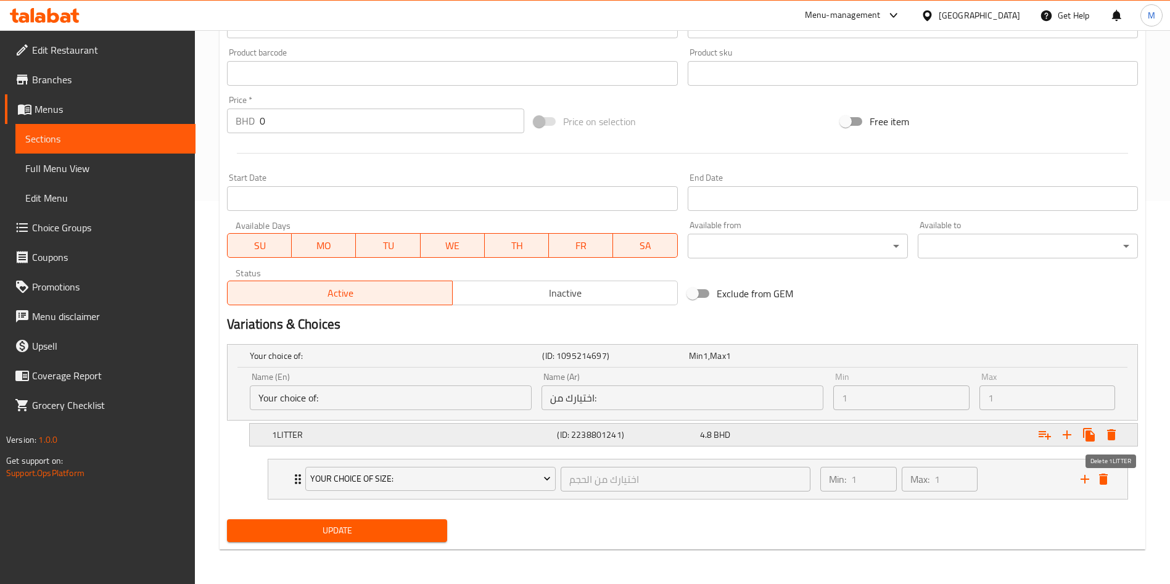
click at [1112, 436] on icon "Expand" at bounding box center [1111, 434] width 9 height 11
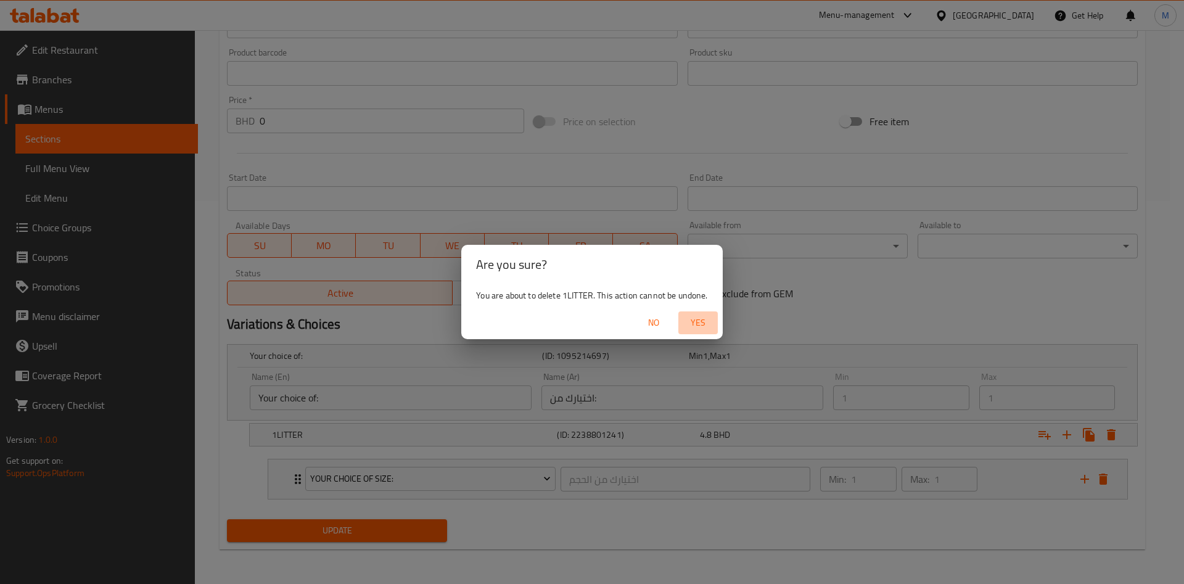
click at [690, 318] on span "Yes" at bounding box center [699, 322] width 30 height 15
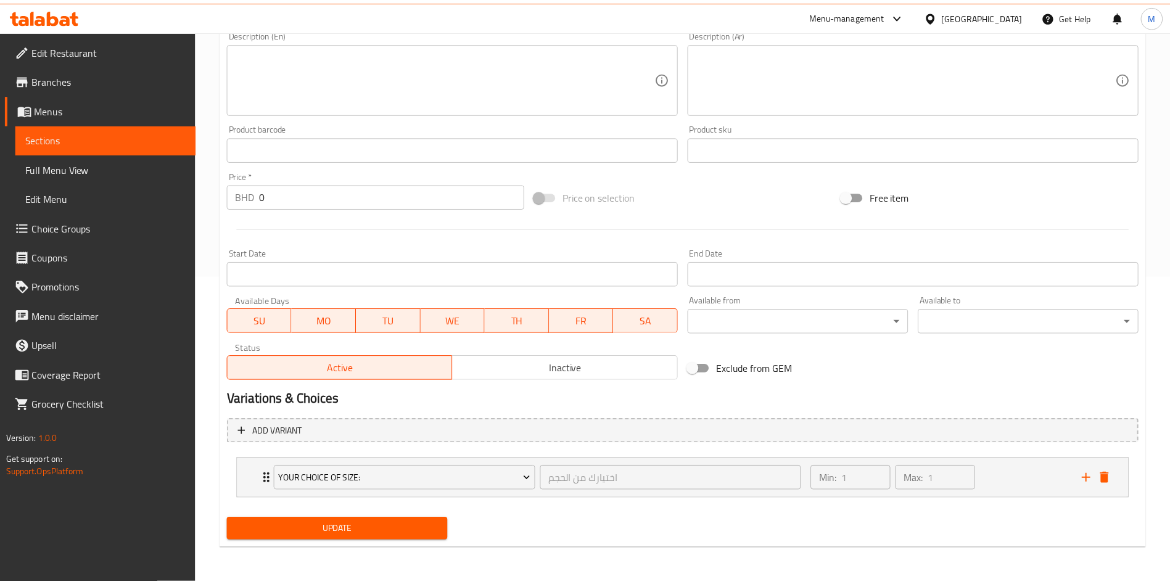
scroll to position [304, 0]
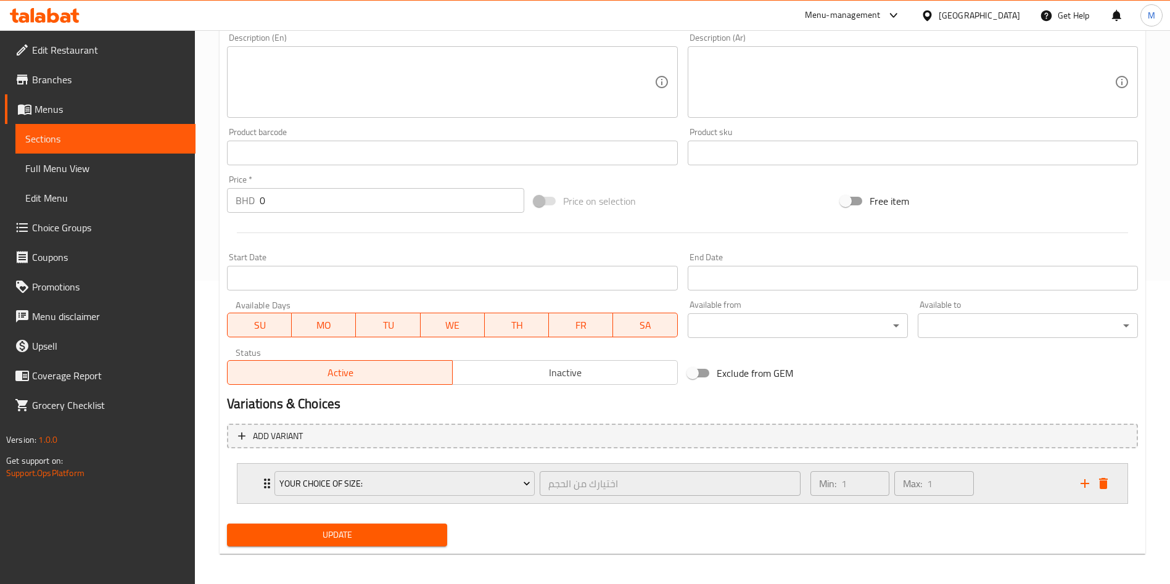
click at [1107, 494] on div "your choice of size: اختيارك من الحجم ​ Min: 1 ​ Max: 1 ​" at bounding box center [686, 483] width 853 height 39
click at [1107, 483] on icon "delete" at bounding box center [1103, 483] width 9 height 11
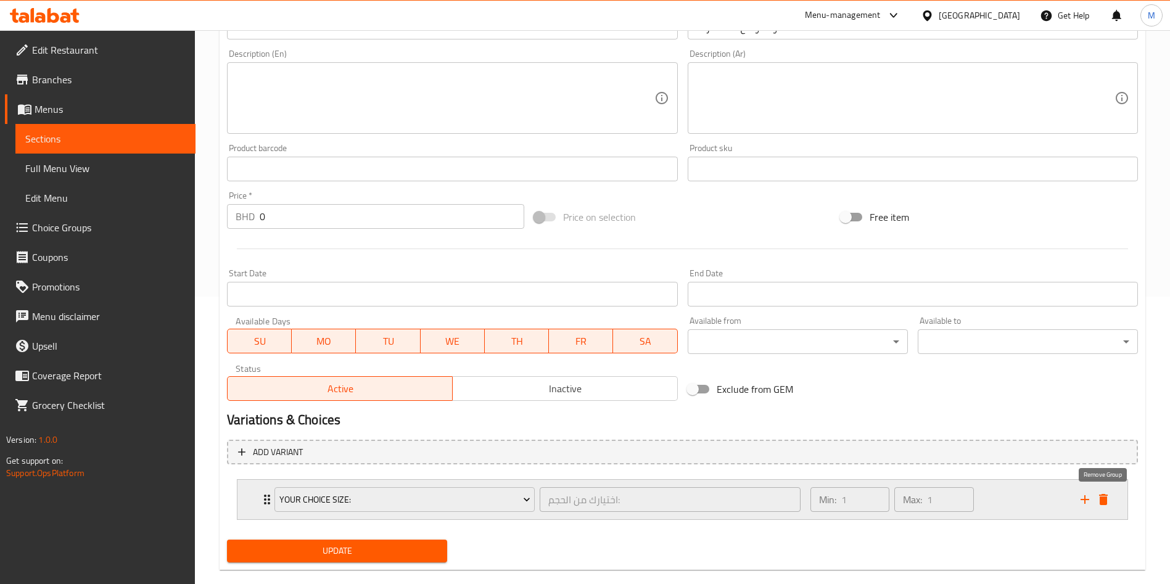
click at [1102, 499] on icon "delete" at bounding box center [1103, 499] width 9 height 11
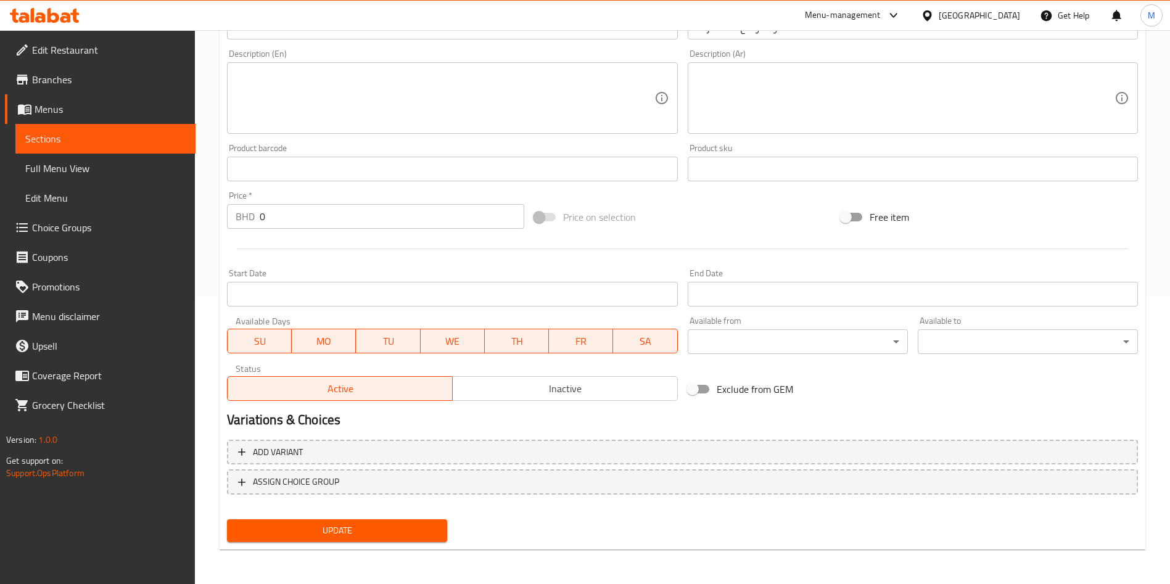
click at [1102, 500] on nav at bounding box center [682, 505] width 911 height 10
click at [376, 532] on span "Update" at bounding box center [337, 530] width 200 height 15
click at [376, 532] on div at bounding box center [585, 292] width 1170 height 584
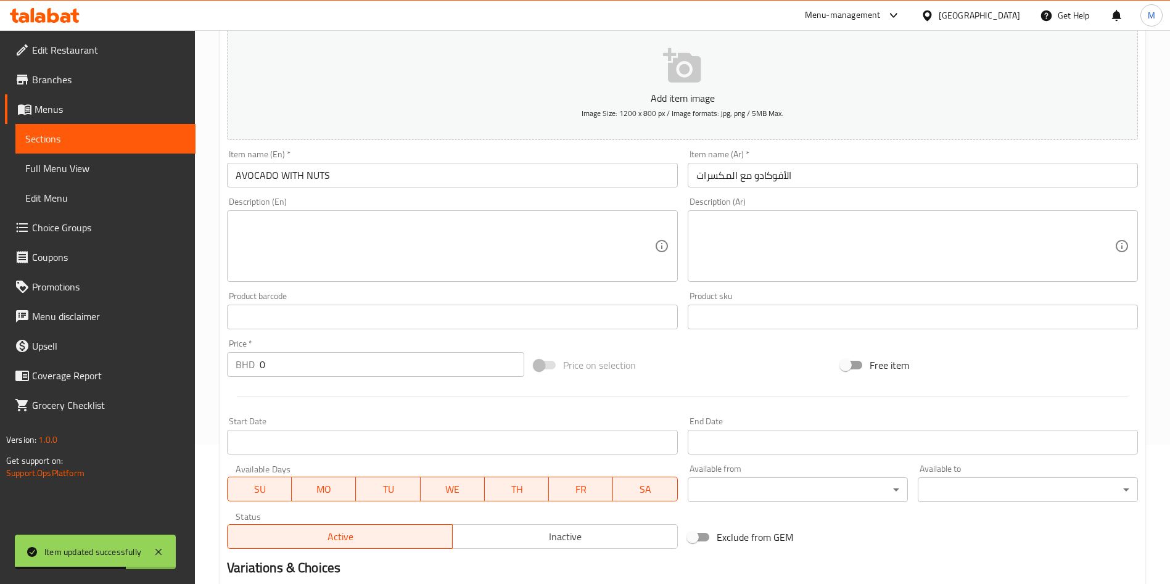
scroll to position [0, 0]
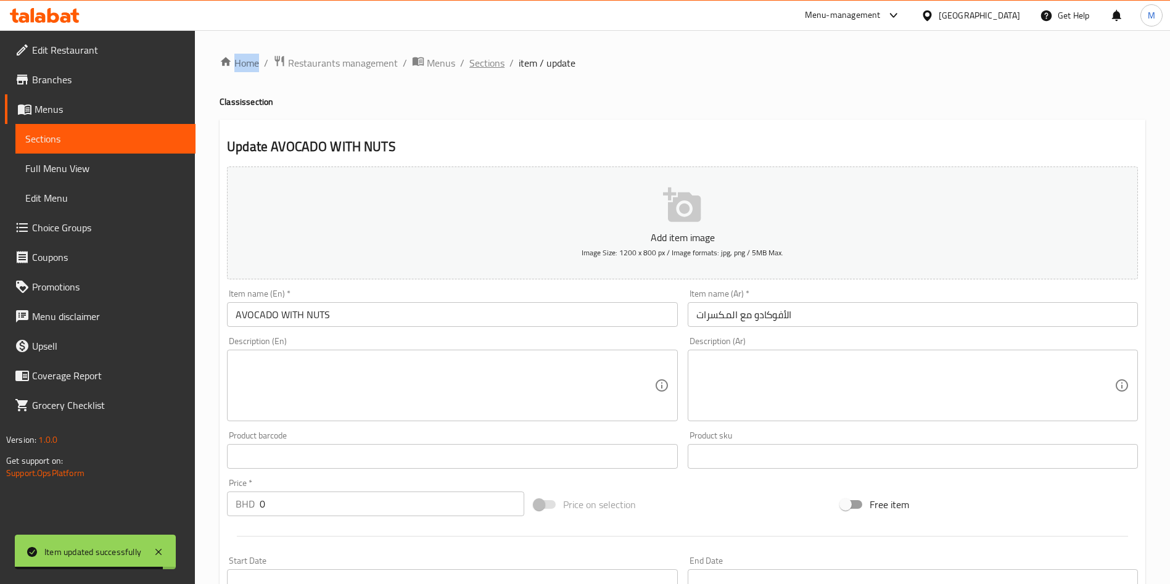
click at [486, 64] on span "Sections" at bounding box center [486, 63] width 35 height 15
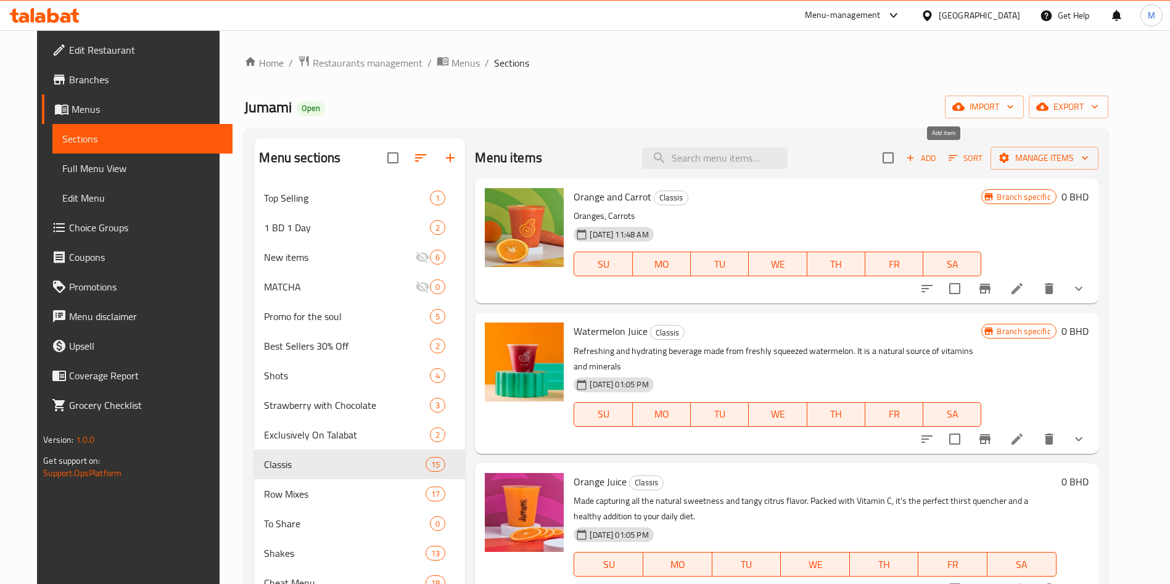
click at [916, 157] on icon "button" at bounding box center [910, 157] width 11 height 11
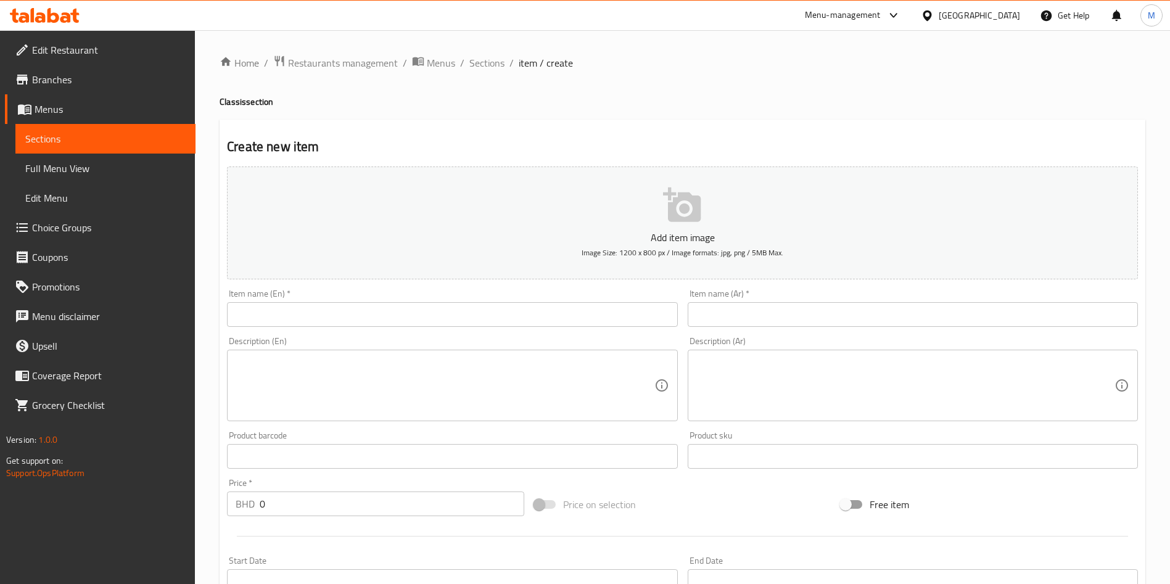
click at [357, 305] on input "text" at bounding box center [452, 314] width 450 height 25
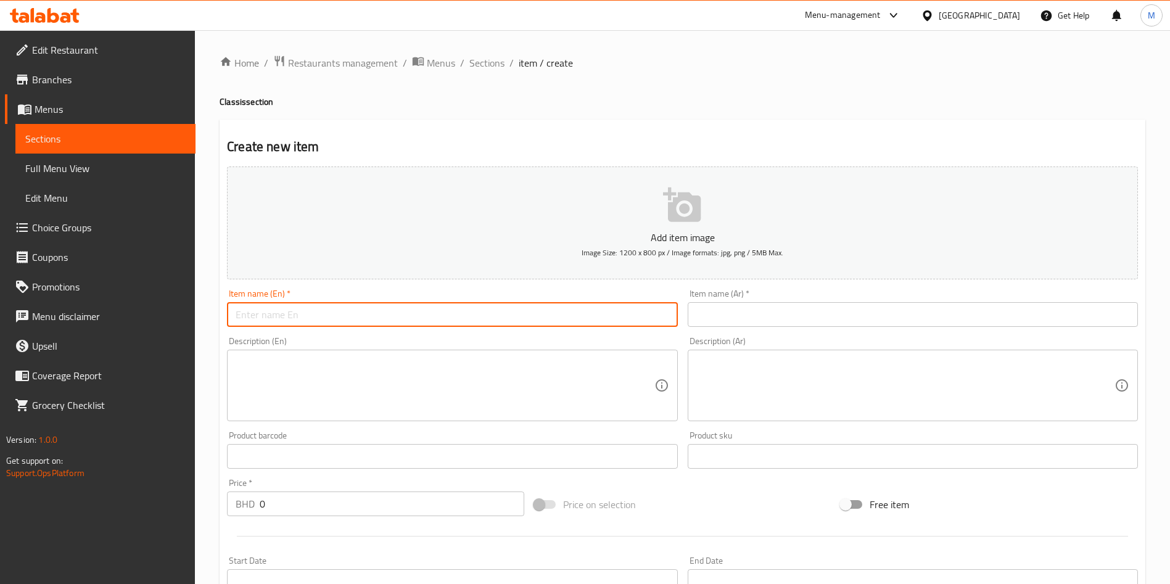
paste input "WATERMELON"
type input "WATERMELON"
click at [738, 313] on input "text" at bounding box center [913, 314] width 450 height 25
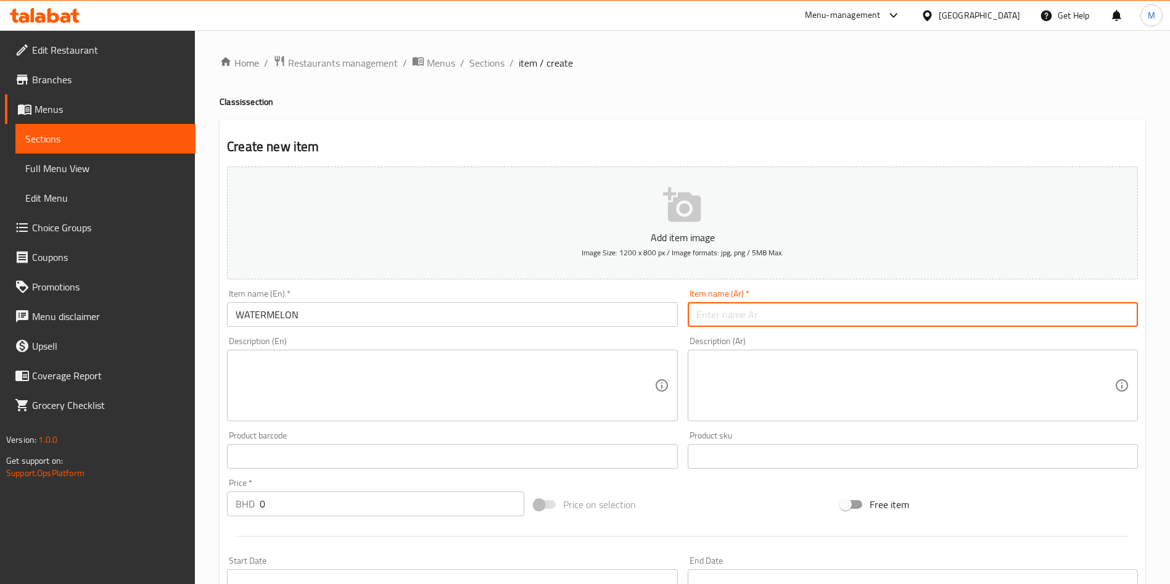
paste input "بطيخ"
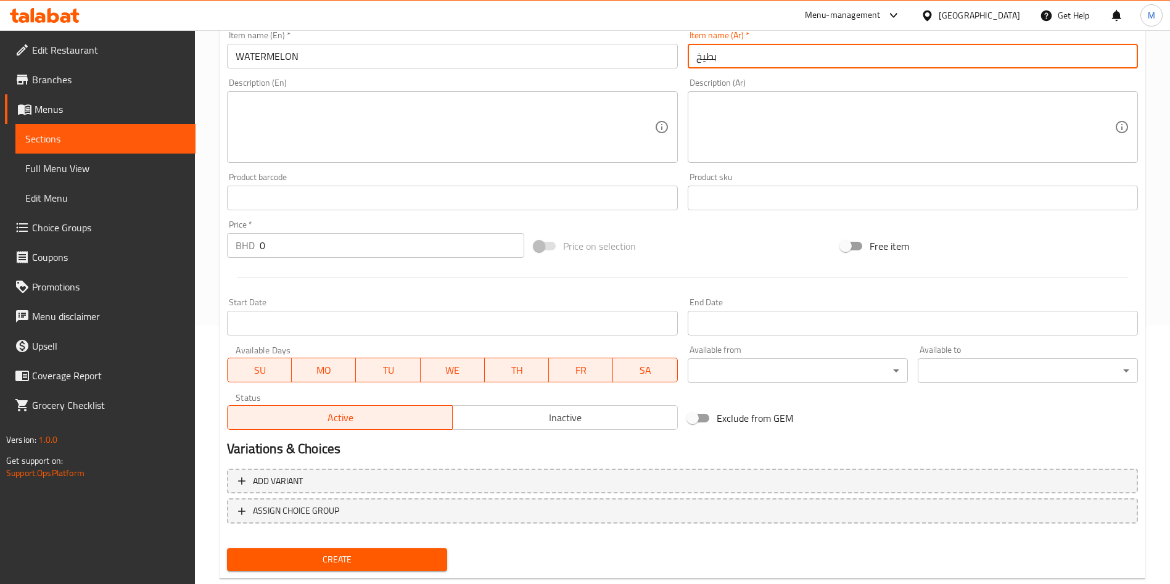
scroll to position [287, 0]
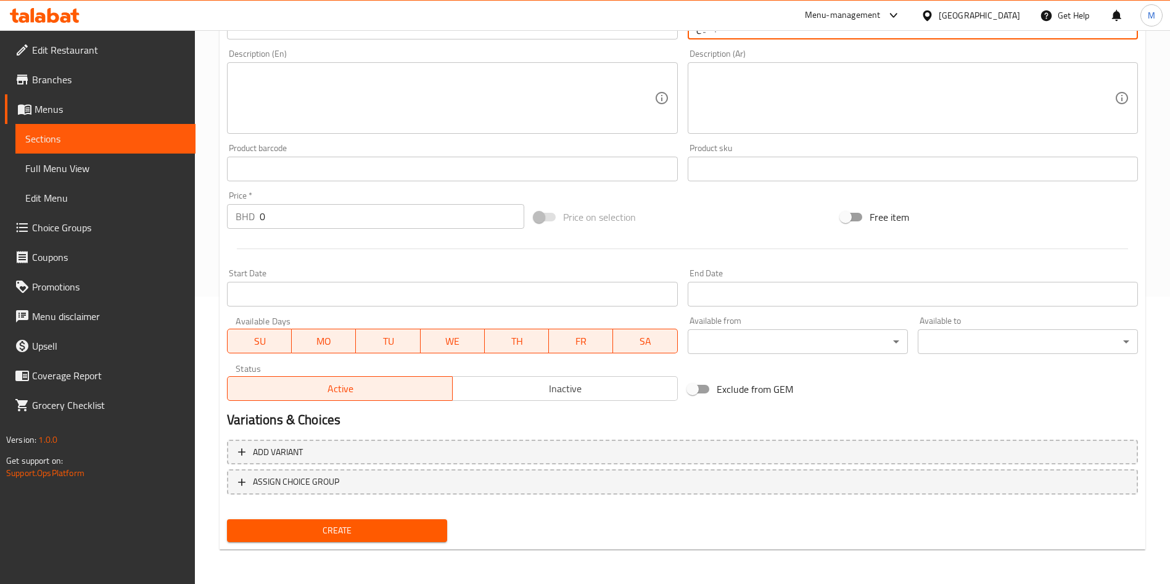
type input "بطيخ"
click at [435, 526] on span "Create" at bounding box center [337, 530] width 200 height 15
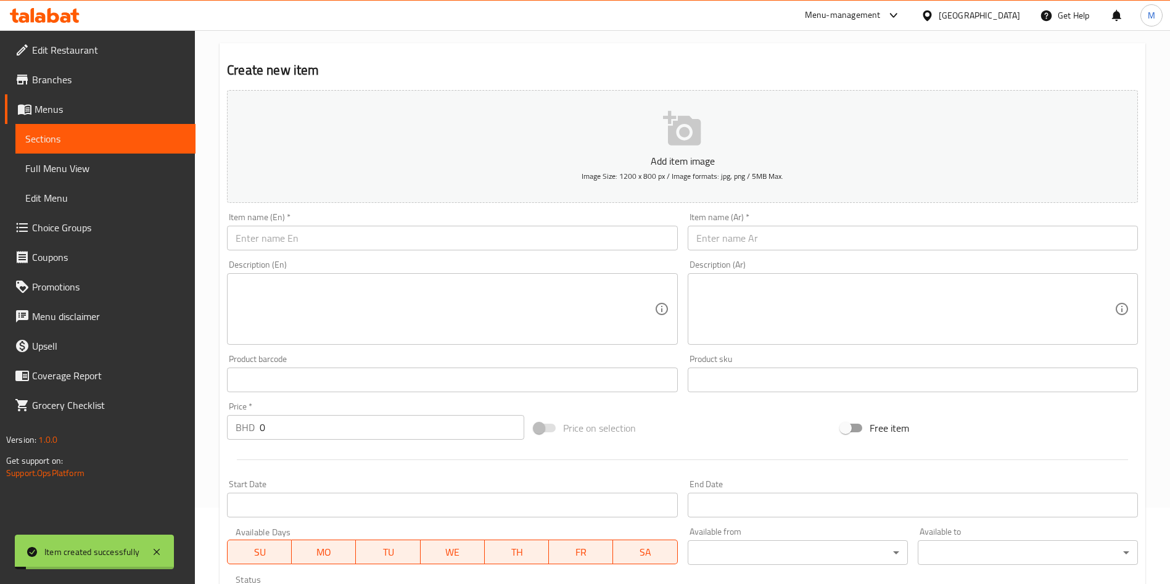
scroll to position [0, 0]
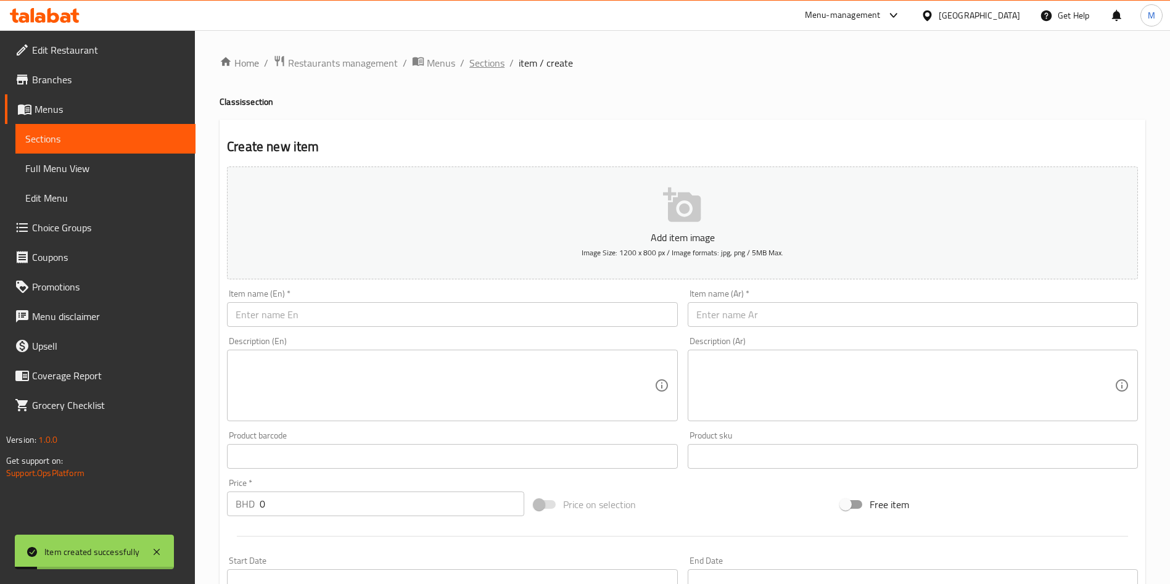
drag, startPoint x: 494, startPoint y: 76, endPoint x: 489, endPoint y: 68, distance: 9.8
click at [490, 72] on div "Home / Restaurants management / Menus / Sections / item / create Classis sectio…" at bounding box center [683, 451] width 926 height 792
click at [487, 66] on span "Sections" at bounding box center [486, 63] width 35 height 15
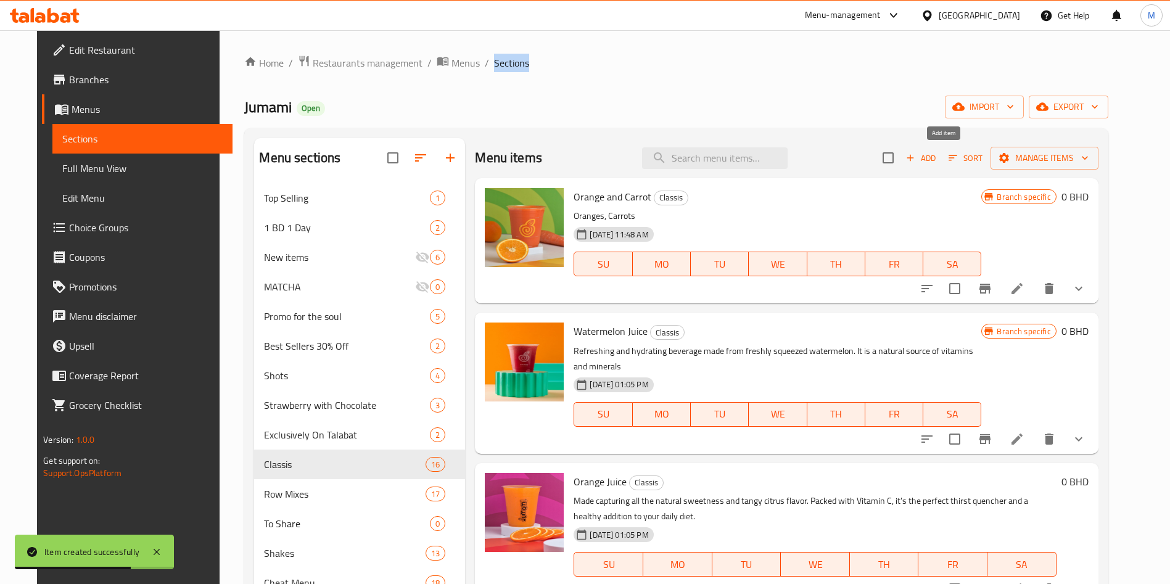
click at [916, 162] on icon "button" at bounding box center [910, 157] width 11 height 11
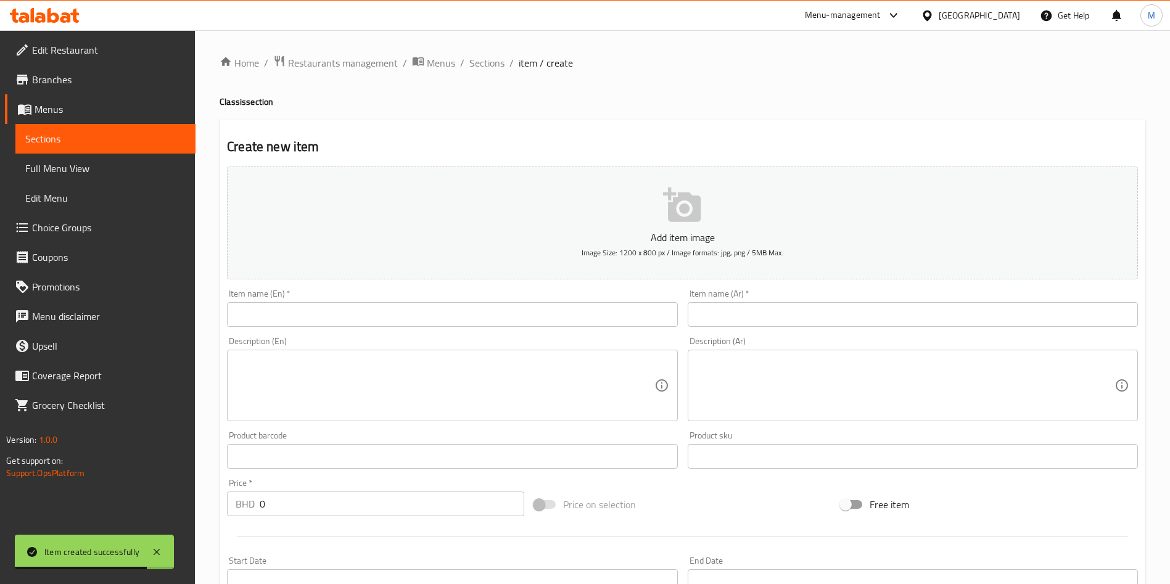
click at [537, 316] on input "text" at bounding box center [452, 314] width 450 height 25
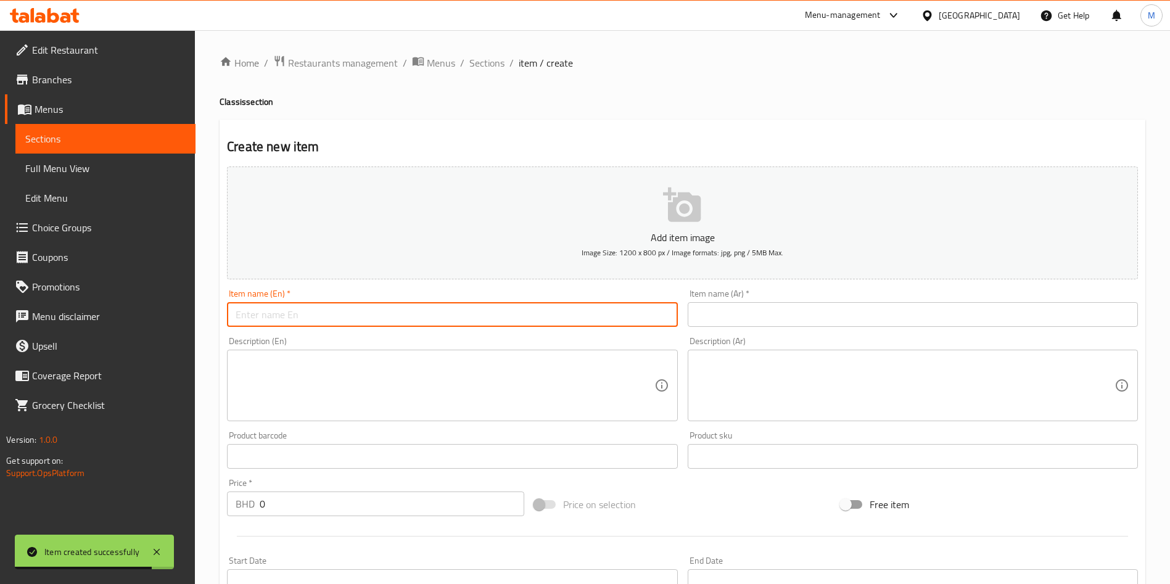
paste input "SAFFRON"
type input "SAFFRON"
click at [774, 328] on div "Item name (Ar)   * Item name (Ar) *" at bounding box center [913, 308] width 460 height 48
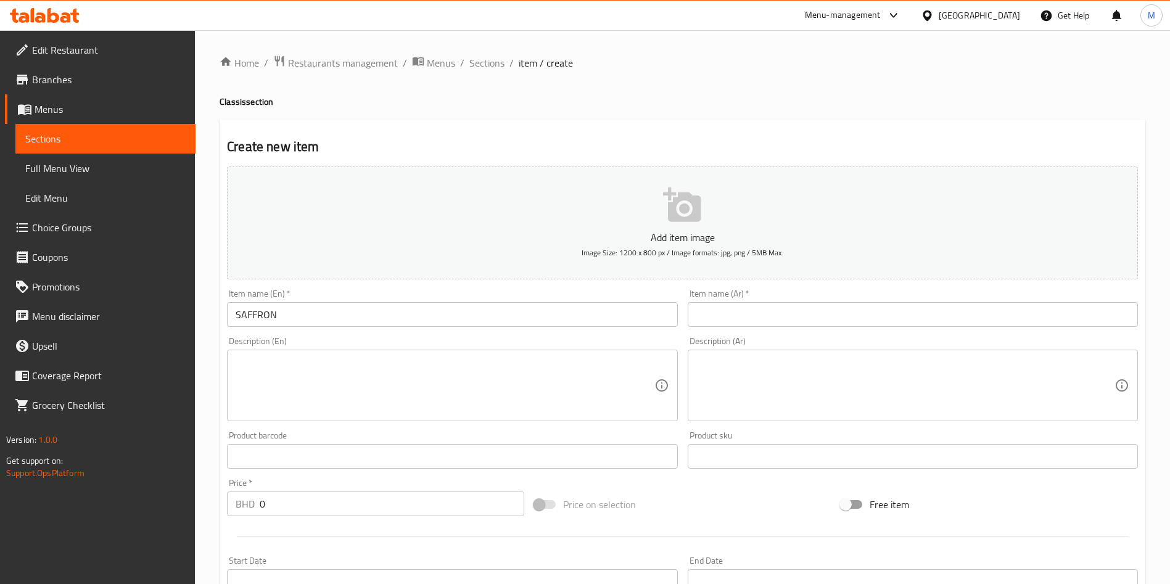
click at [773, 325] on input "text" at bounding box center [913, 314] width 450 height 25
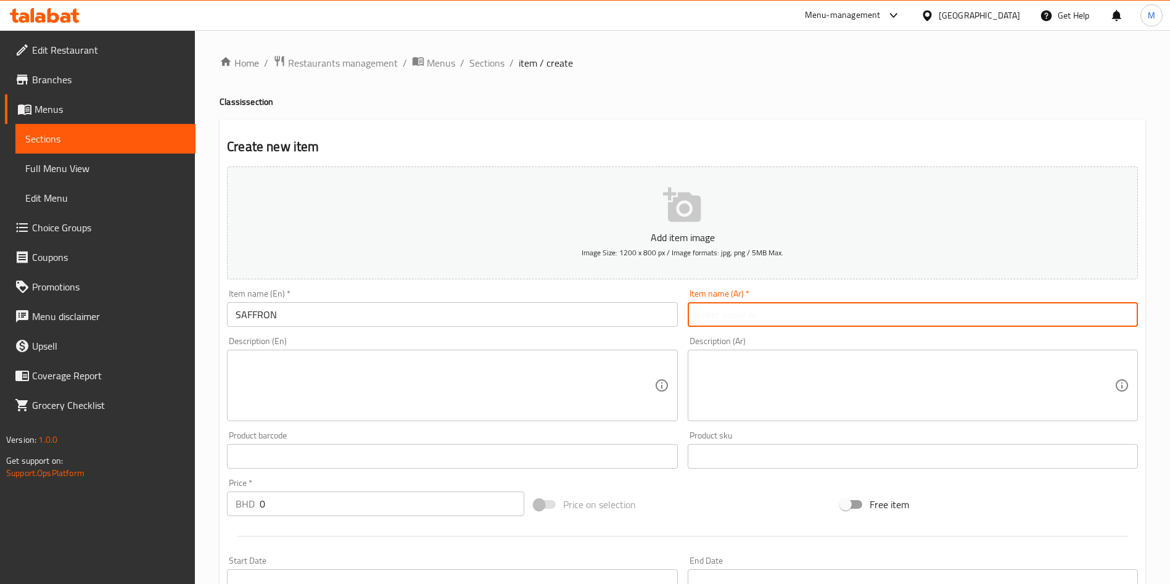
paste input "زعفران"
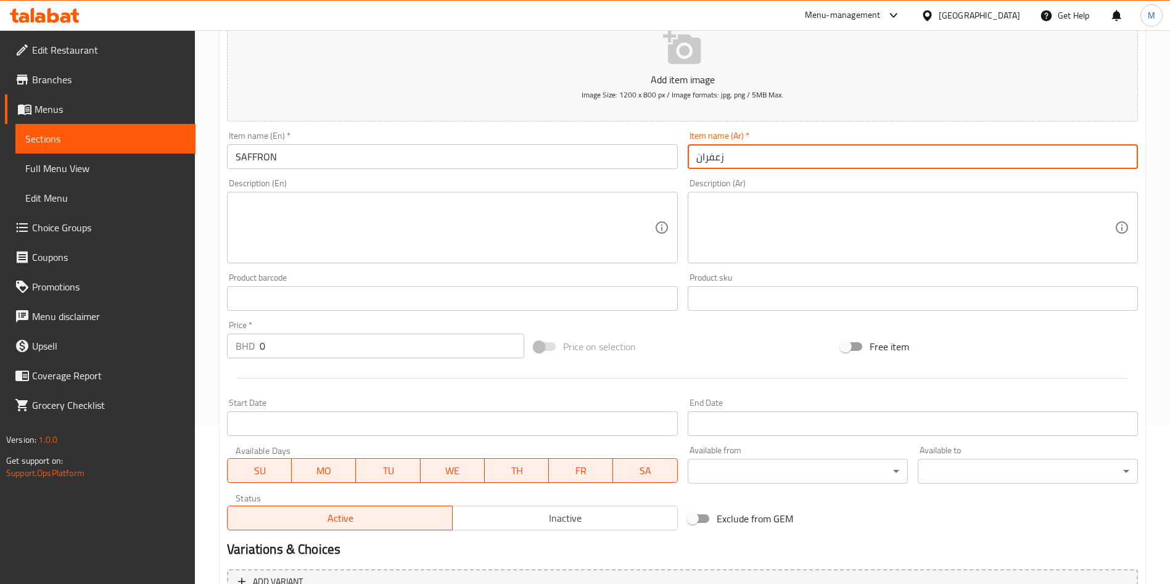
scroll to position [287, 0]
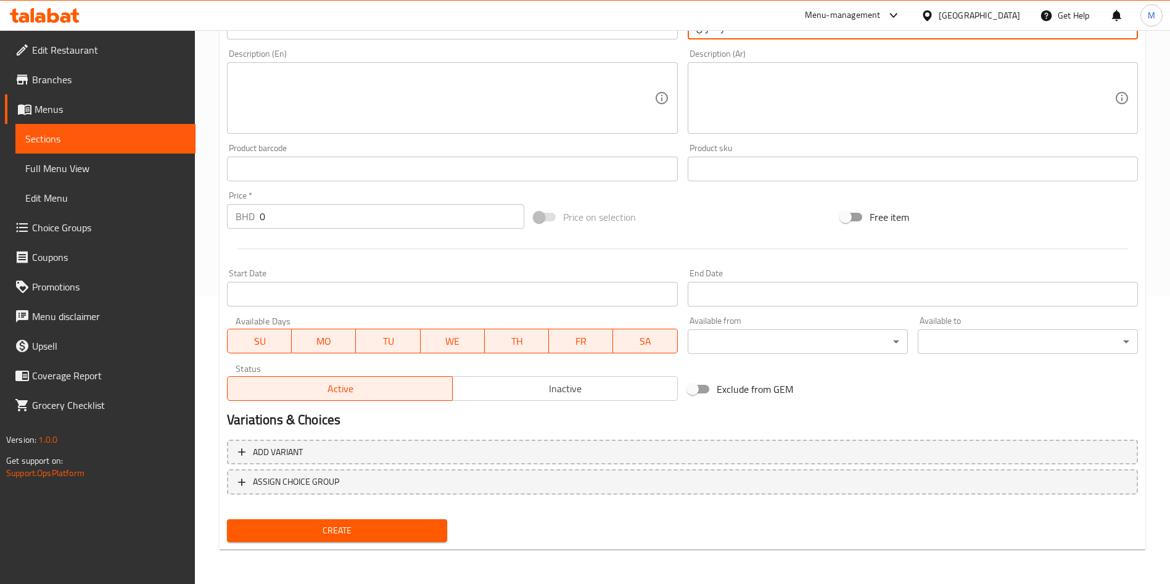
type input "زعفران"
click at [381, 526] on span "Create" at bounding box center [337, 530] width 200 height 15
click at [381, 526] on div at bounding box center [585, 292] width 1170 height 584
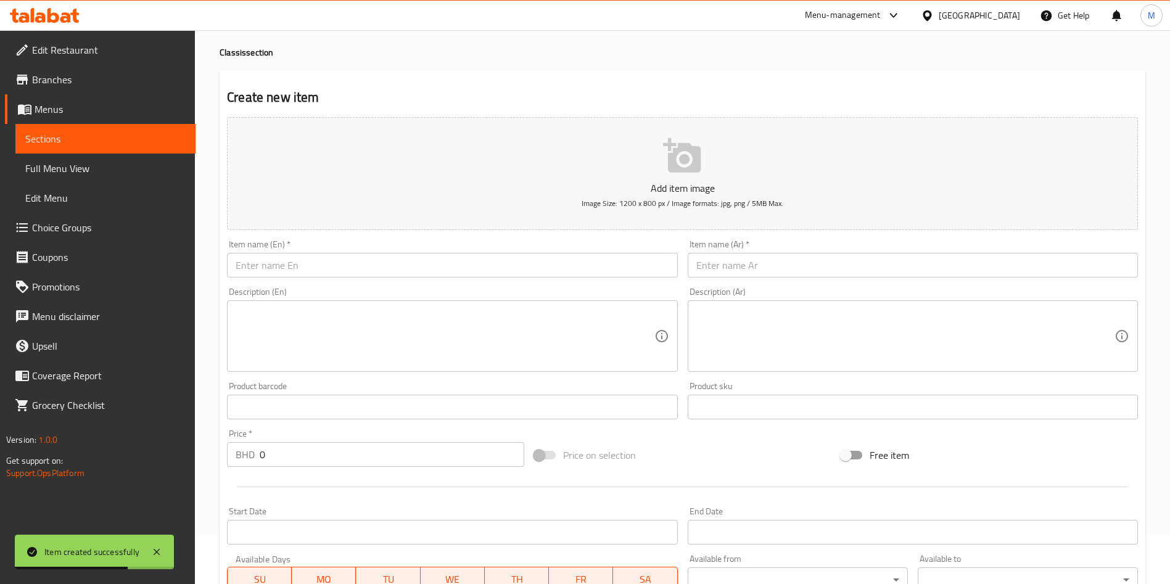
scroll to position [0, 0]
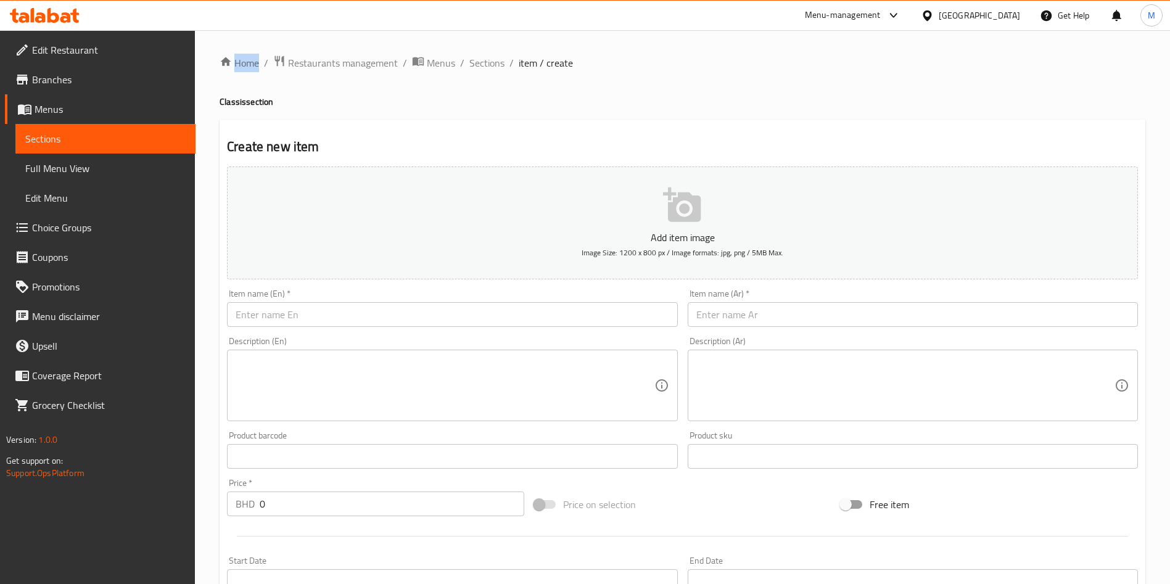
click at [327, 306] on input "text" at bounding box center [452, 314] width 450 height 25
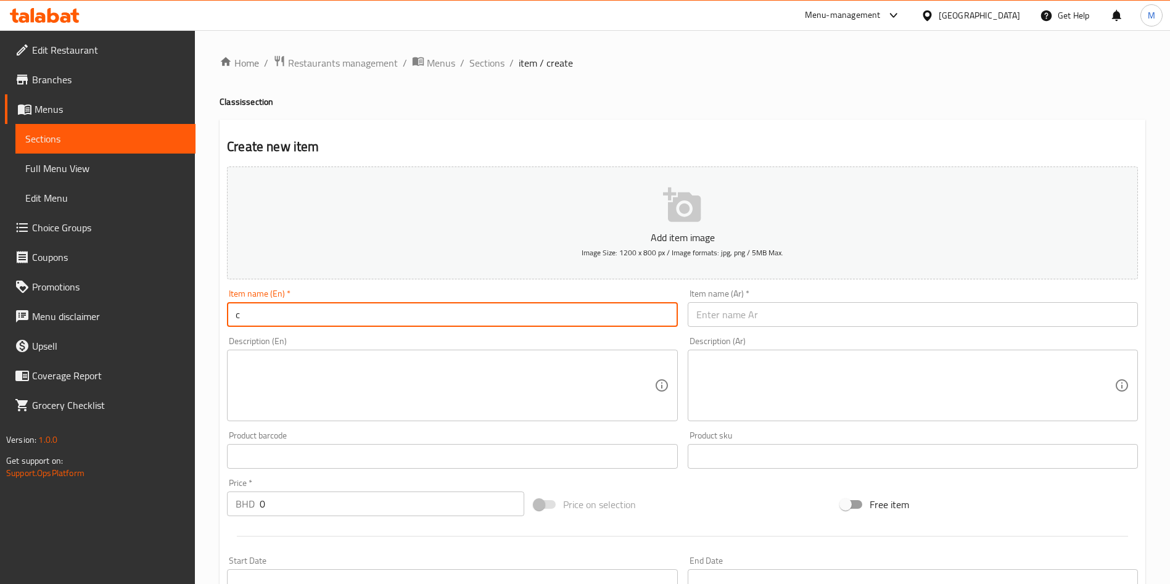
type input "c"
click at [543, 327] on div "Item name (En)   * c Item name (En) *" at bounding box center [452, 308] width 460 height 48
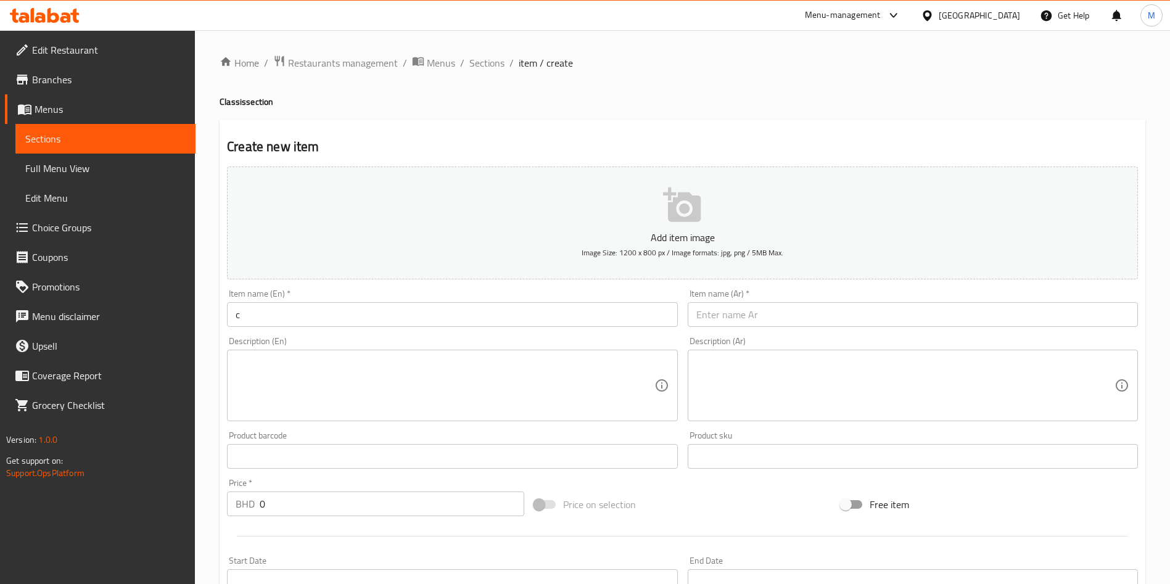
click at [535, 322] on input "c" at bounding box center [452, 314] width 450 height 25
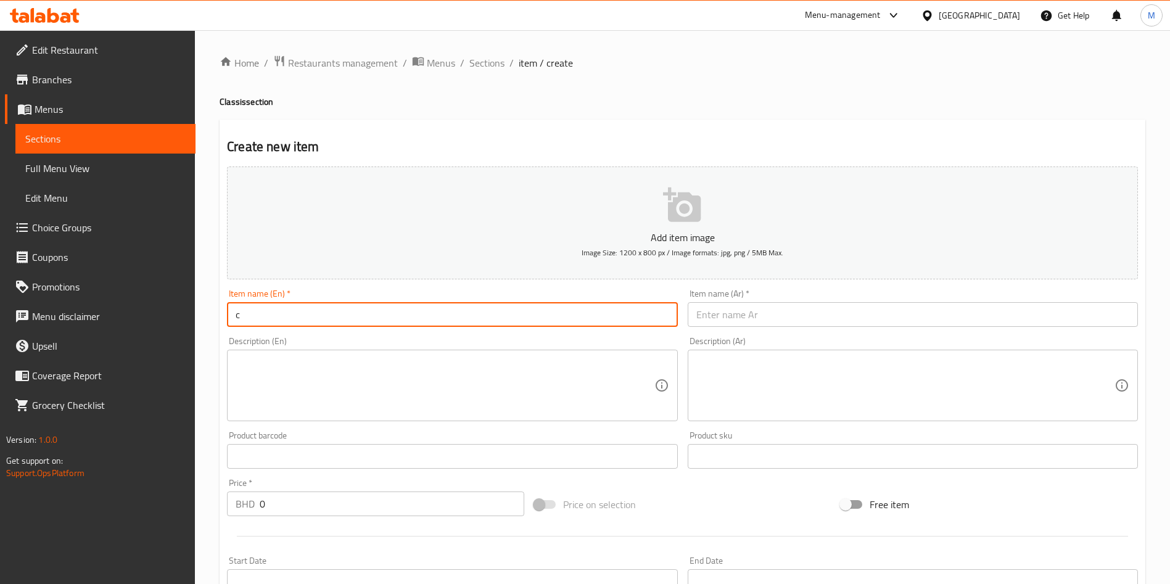
click at [535, 322] on input "c" at bounding box center [452, 314] width 450 height 25
paste input "TAMER HINDI"
type input "TAMER HINDI"
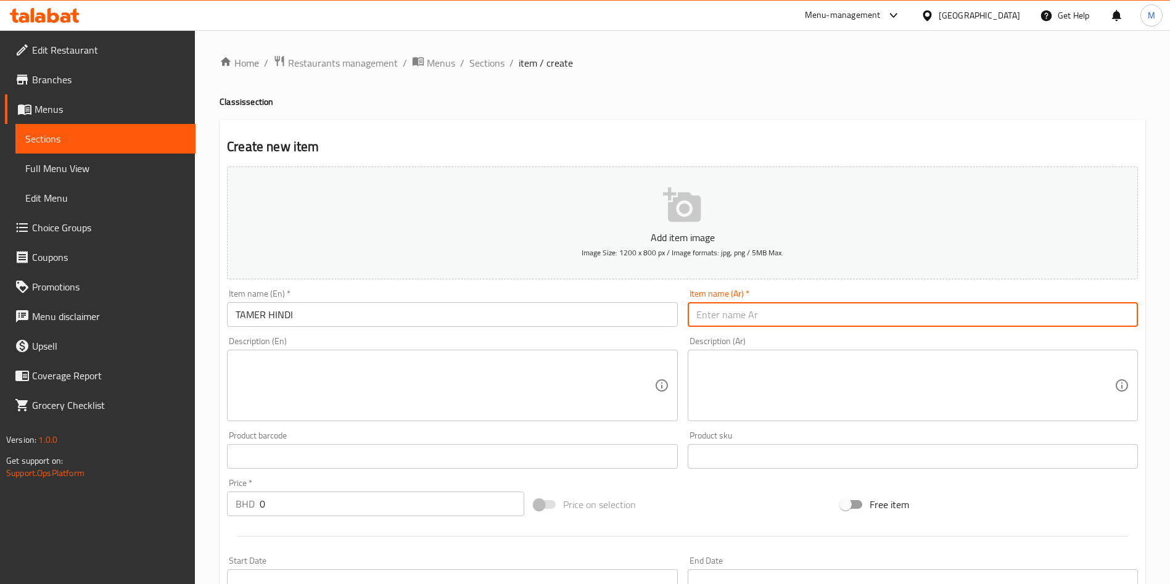
click at [758, 311] on input "text" at bounding box center [913, 314] width 450 height 25
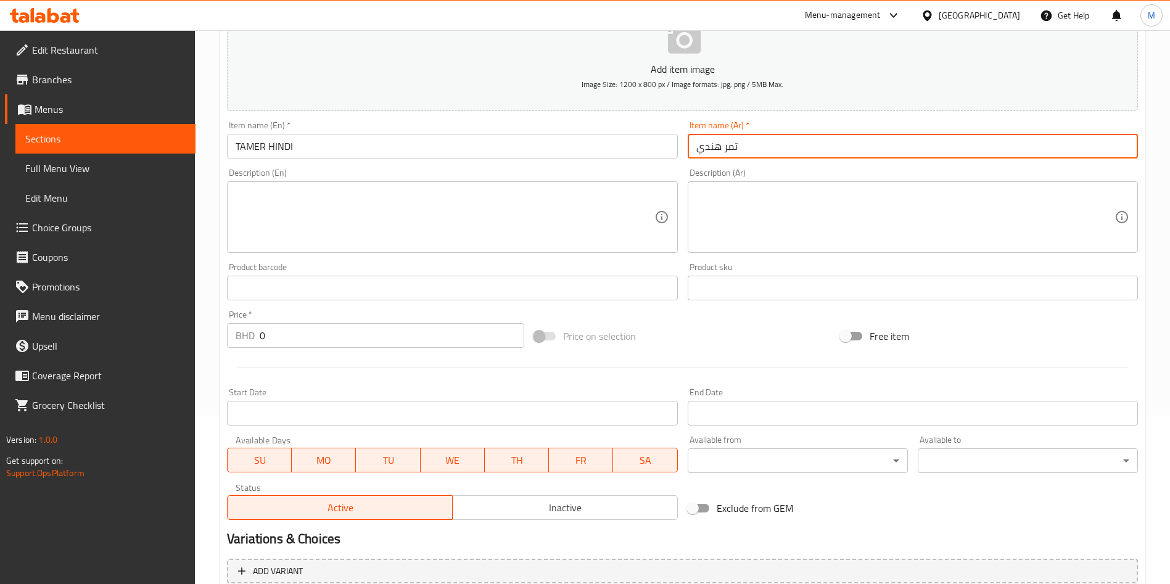
scroll to position [287, 0]
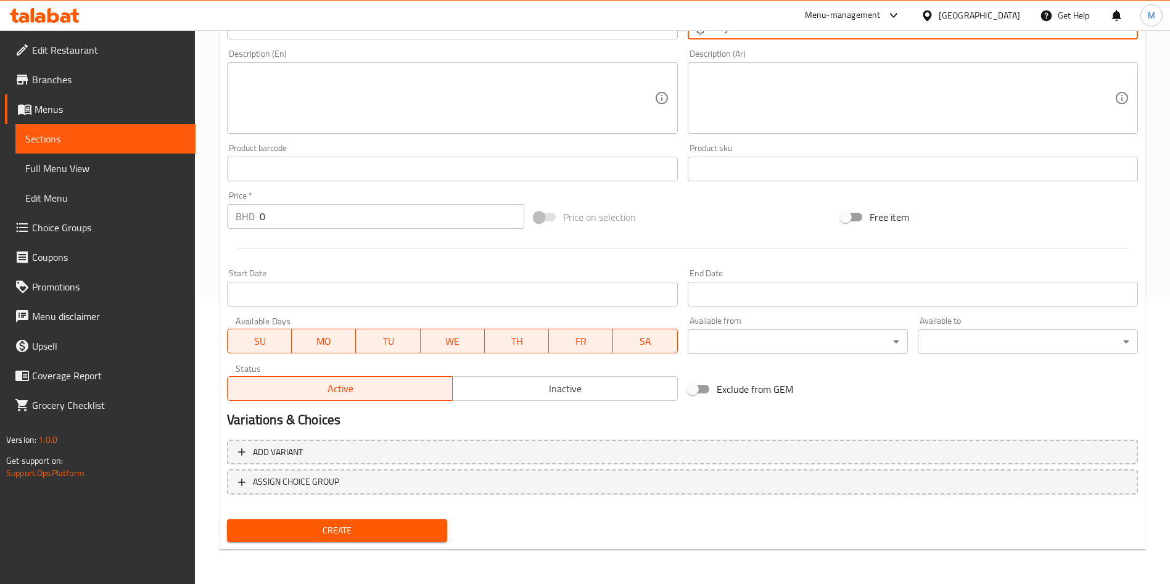
type input "تمر هندي"
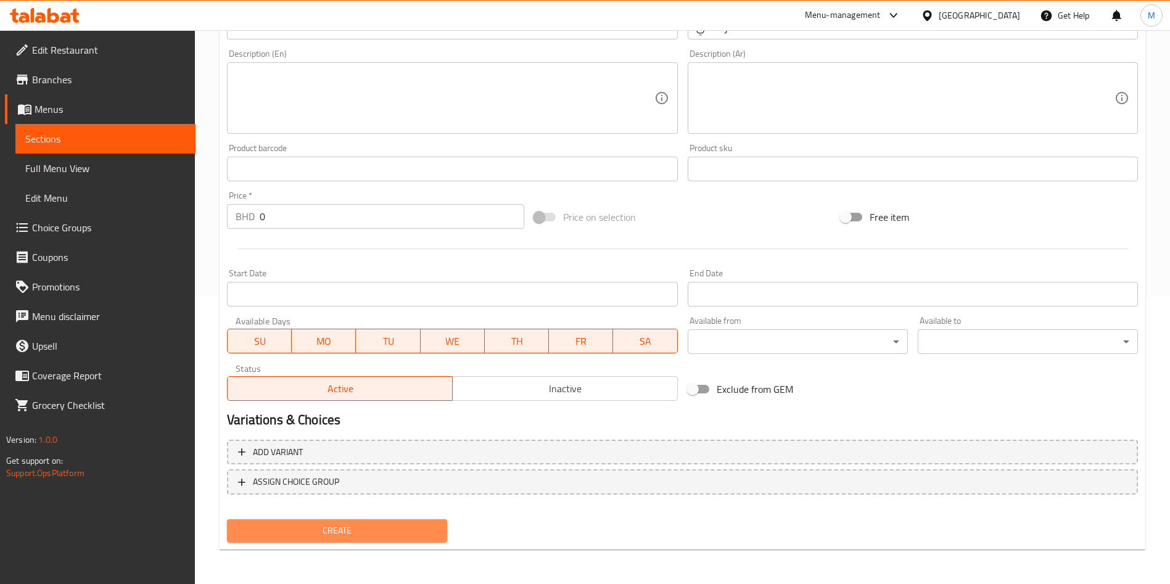
click at [338, 520] on button "Create" at bounding box center [337, 530] width 220 height 23
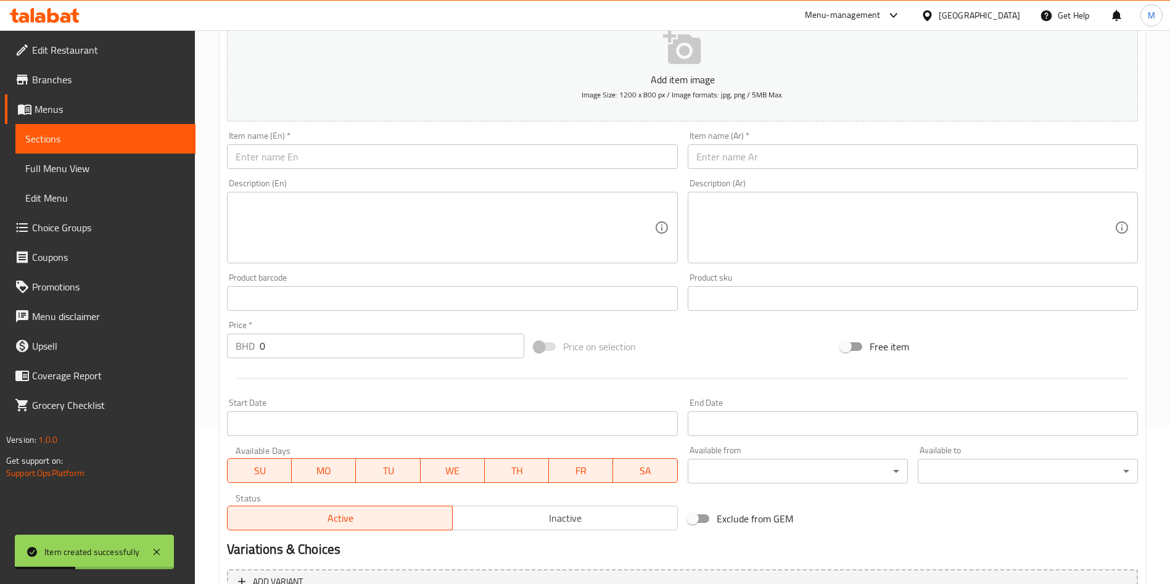
scroll to position [0, 0]
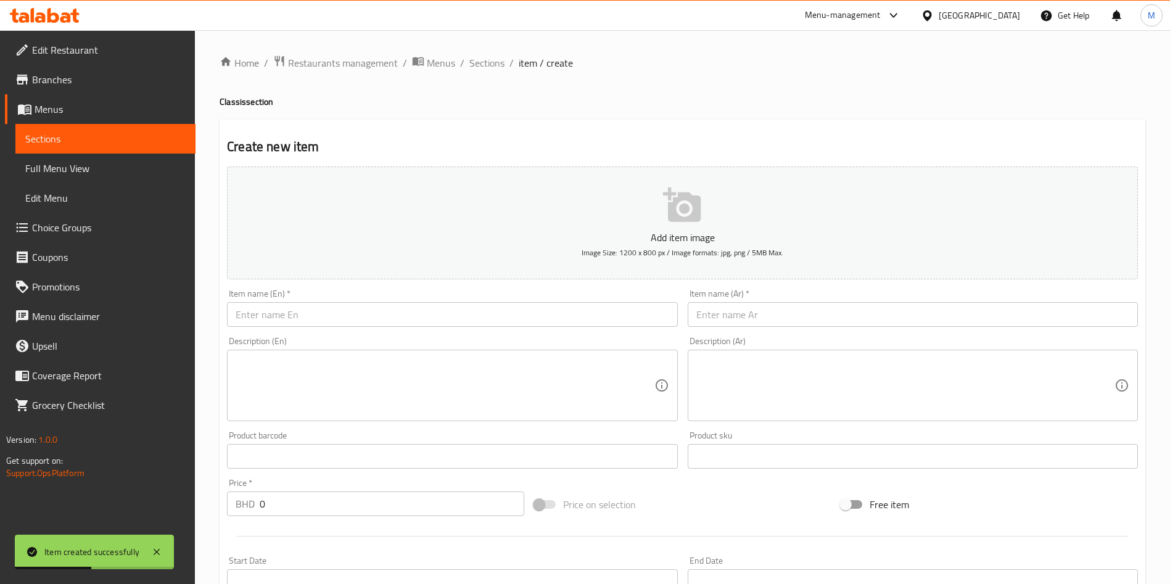
click at [372, 321] on input "text" at bounding box center [452, 314] width 450 height 25
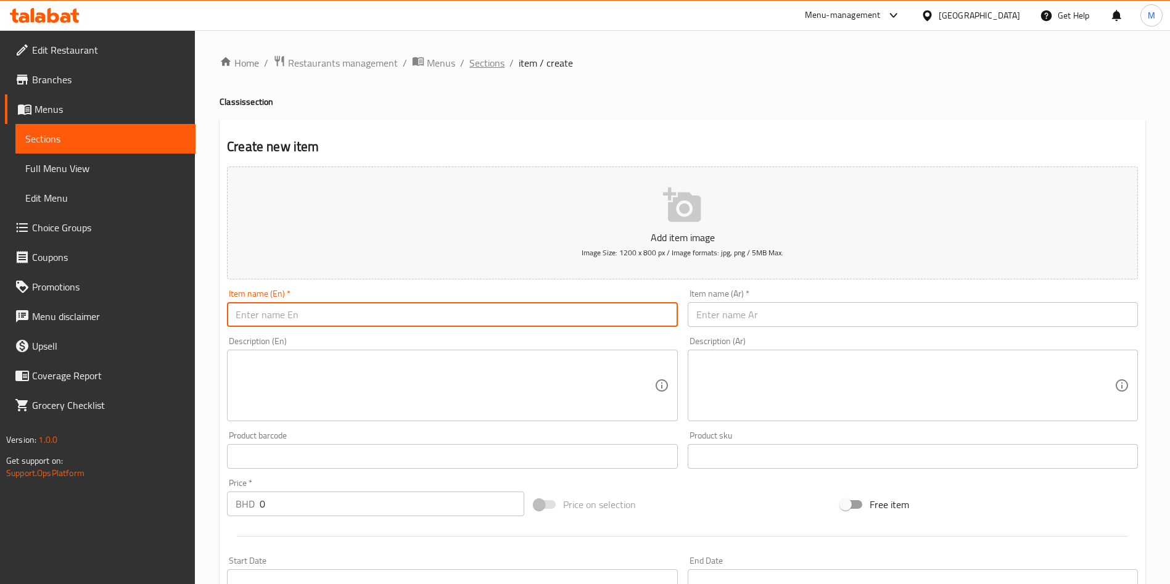
click at [472, 65] on span "Sections" at bounding box center [486, 63] width 35 height 15
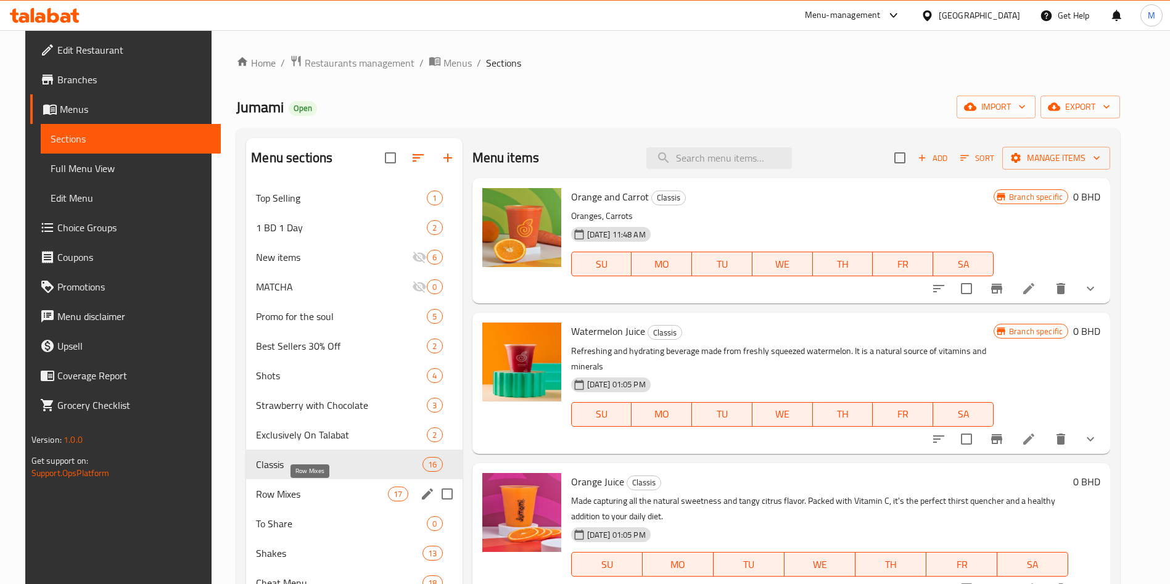
click at [334, 495] on span "Row Mixes" at bounding box center [322, 494] width 132 height 15
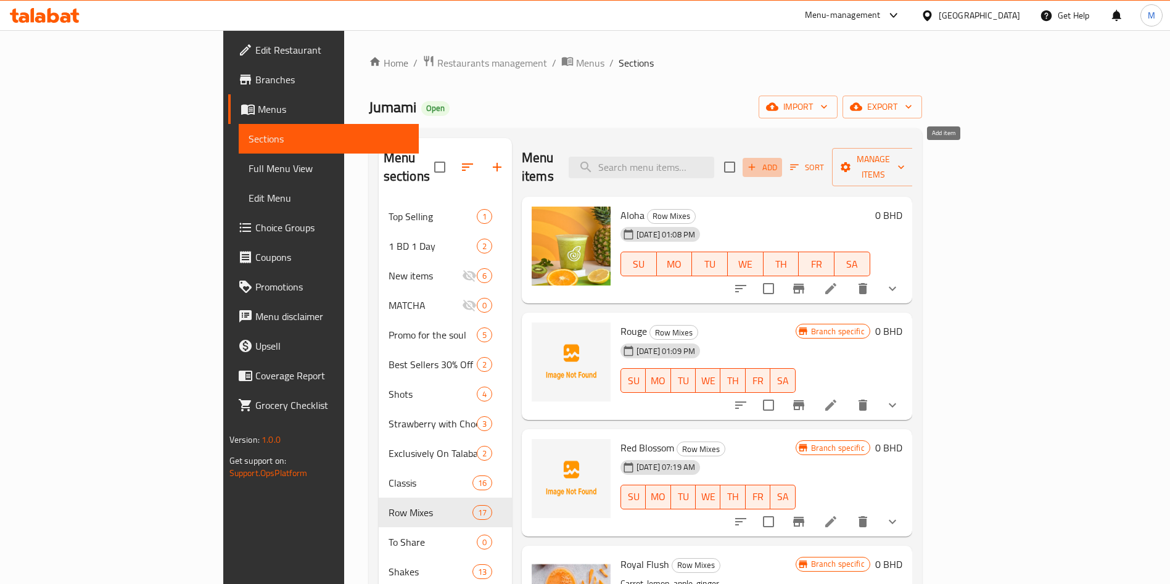
click at [758, 162] on icon "button" at bounding box center [751, 167] width 11 height 11
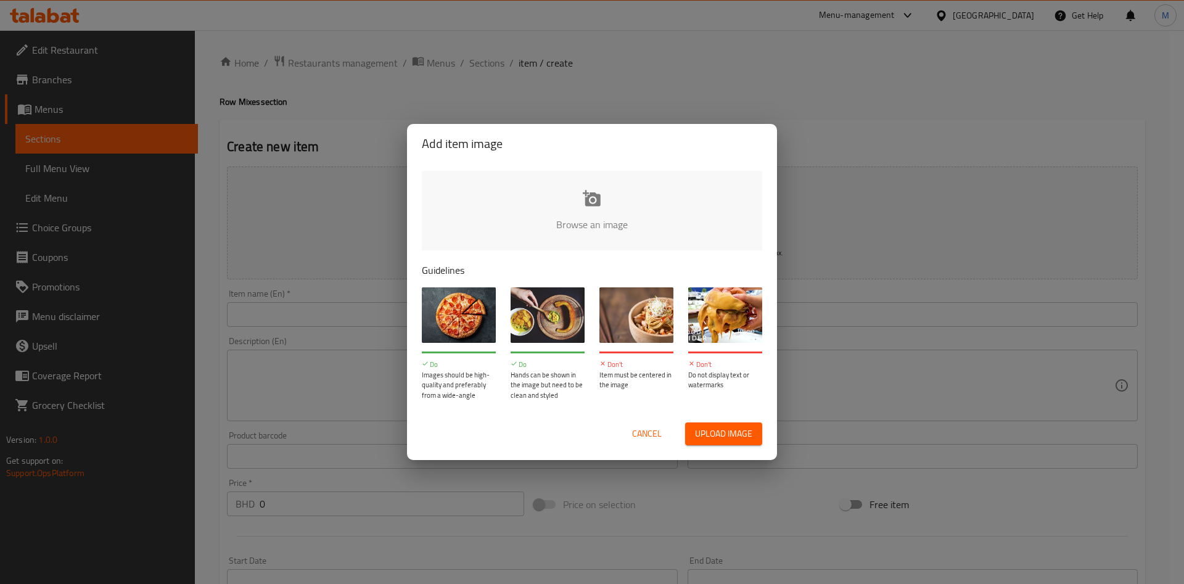
click at [660, 433] on span "Cancel" at bounding box center [647, 433] width 30 height 15
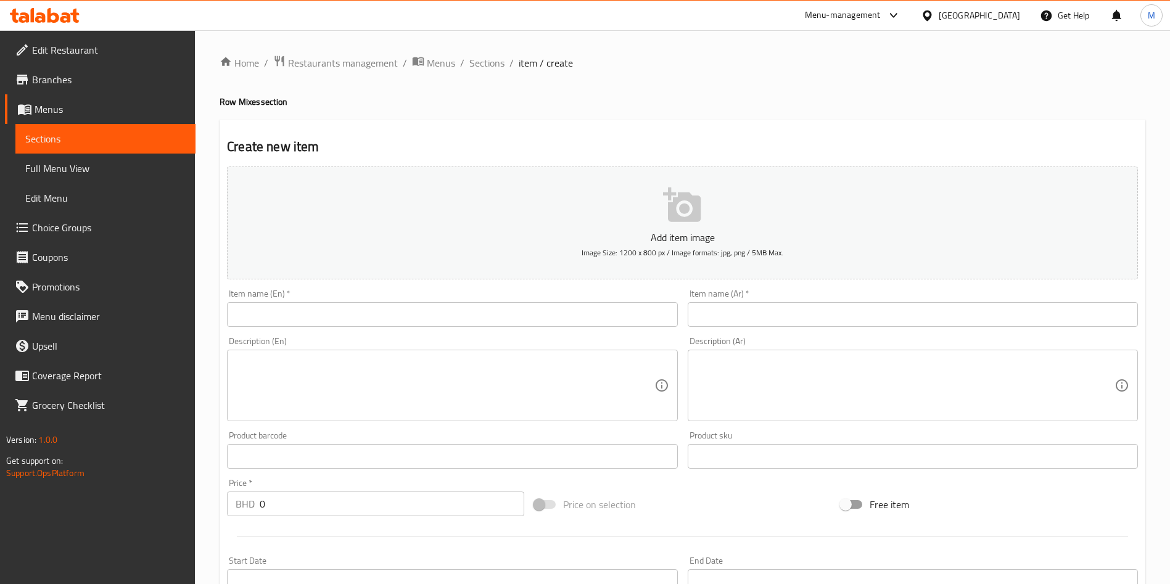
click at [289, 302] on input "text" at bounding box center [452, 314] width 450 height 25
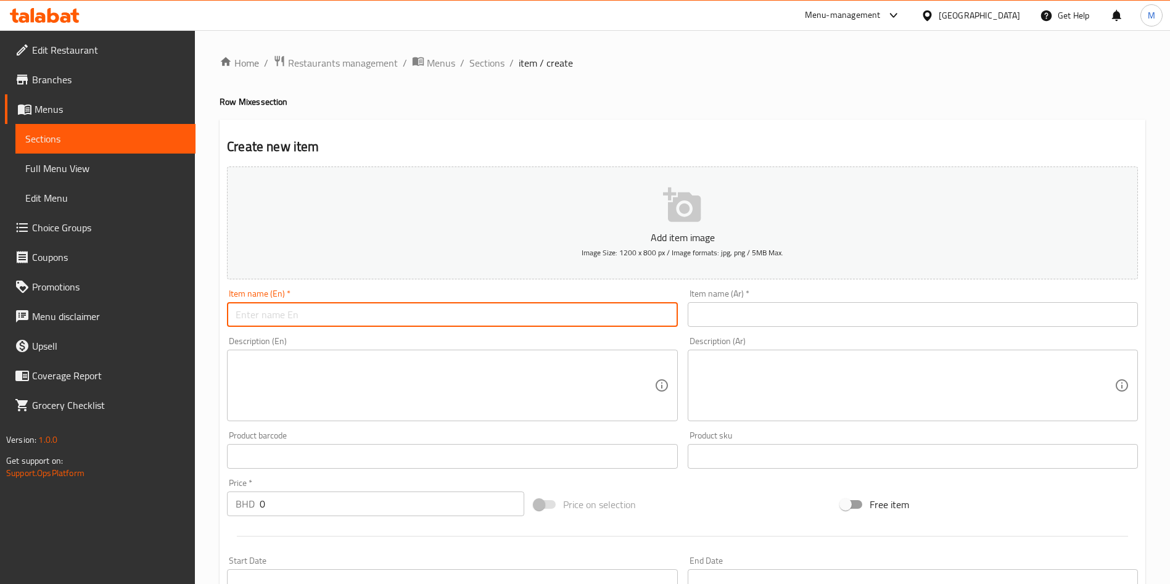
paste input "VITA C"
type input "VITA C"
click at [787, 320] on input "text" at bounding box center [913, 314] width 450 height 25
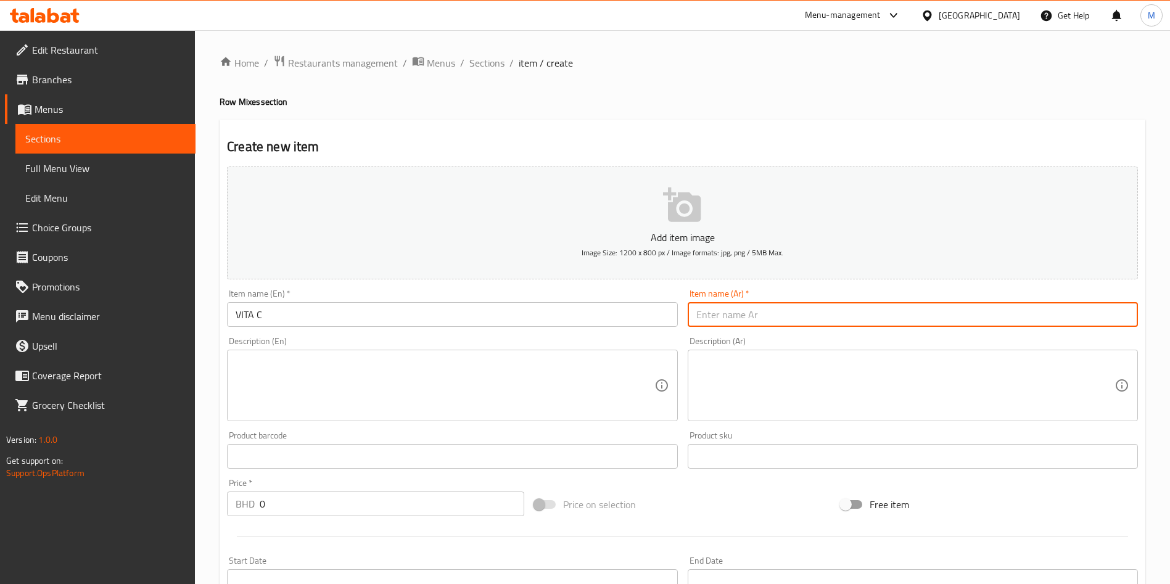
click at [787, 320] on input "text" at bounding box center [913, 314] width 450 height 25
paste input "فيتا سي"
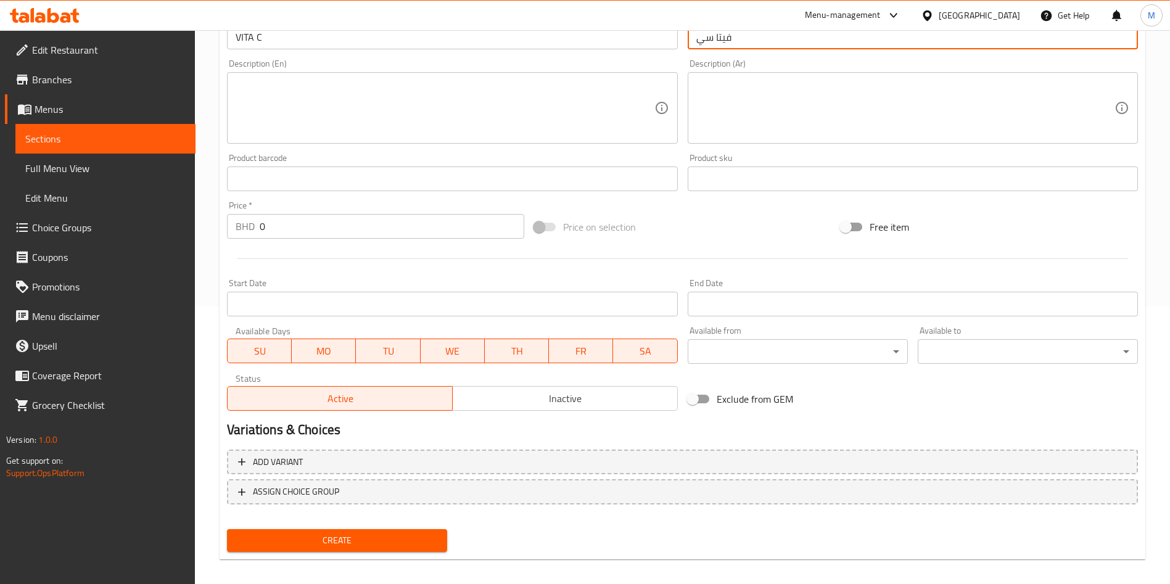
scroll to position [287, 0]
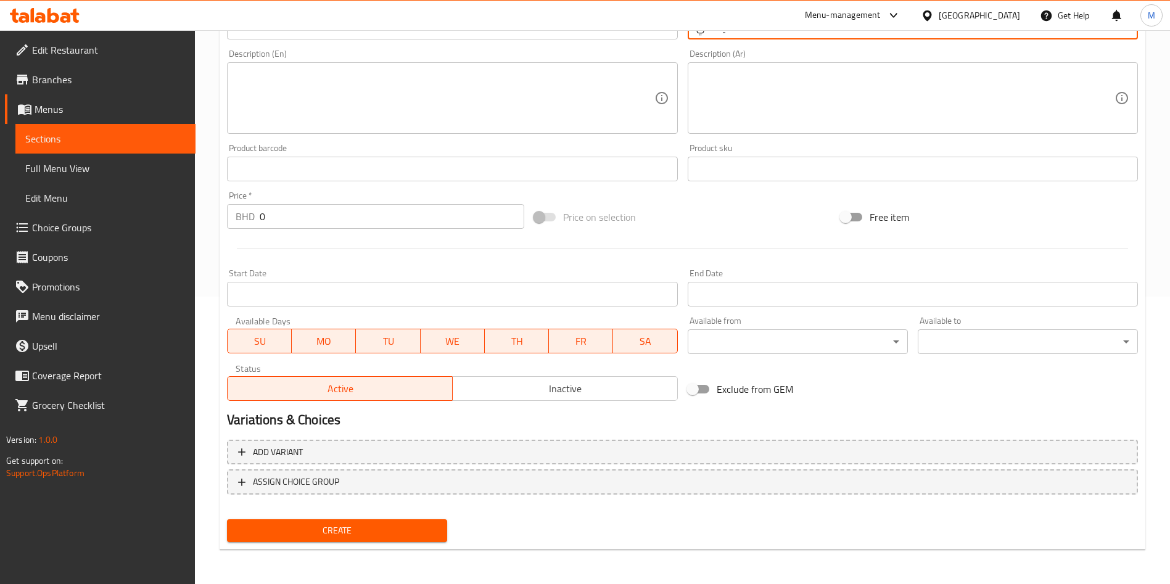
type input "فيتا سي"
click at [381, 526] on span "Create" at bounding box center [337, 530] width 200 height 15
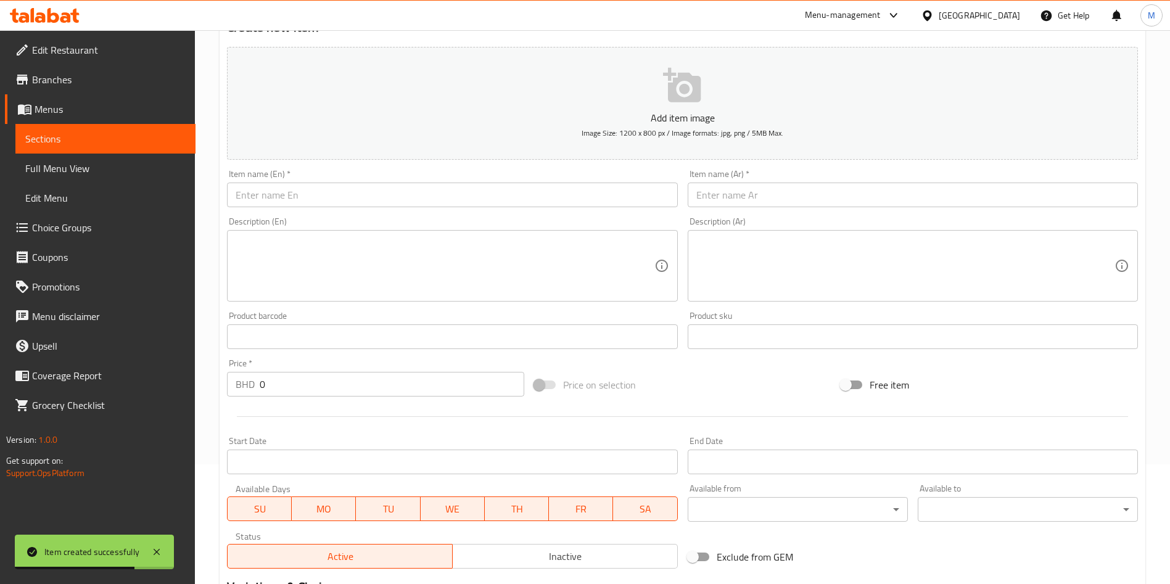
scroll to position [0, 0]
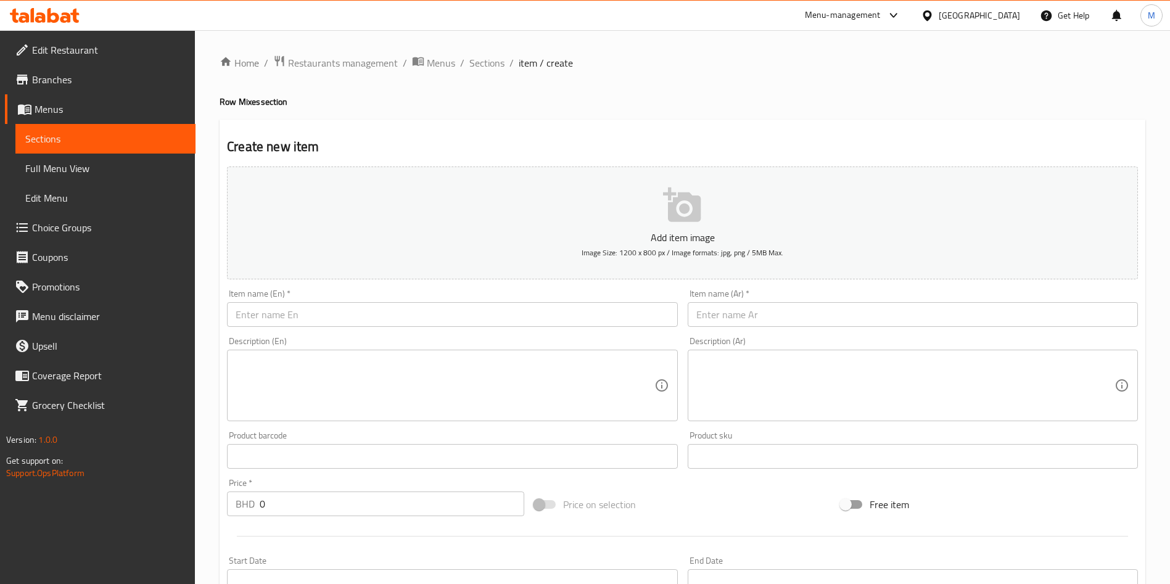
click at [469, 312] on input "text" at bounding box center [452, 314] width 450 height 25
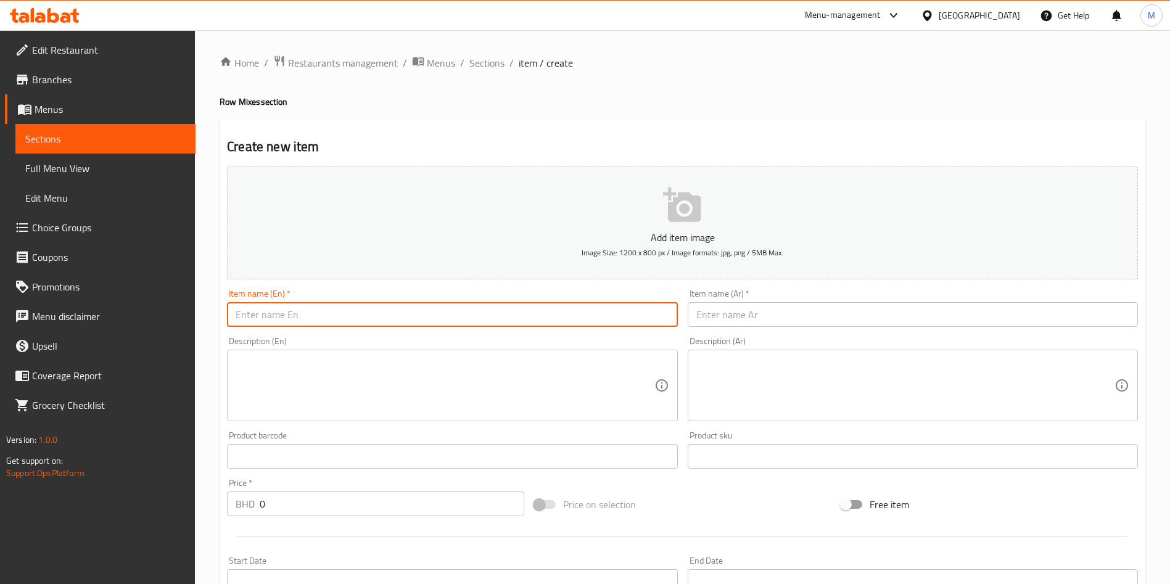
paste input "RED BLOSSOM"
type input "RED BLOSSOM"
click at [713, 315] on input "text" at bounding box center [913, 314] width 450 height 25
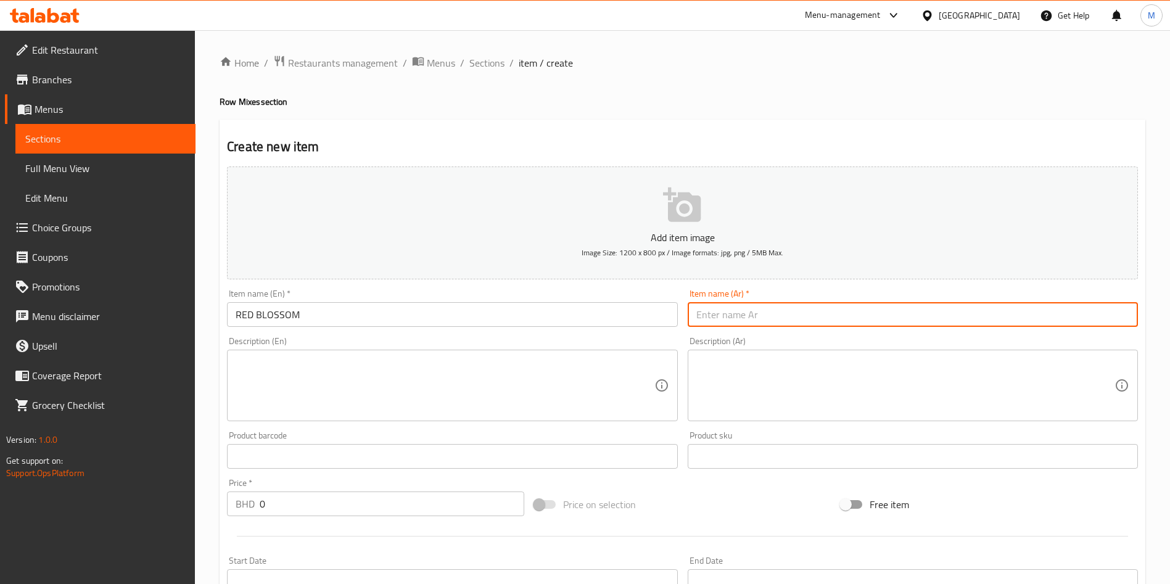
paste input "الزهرة الحمراء"
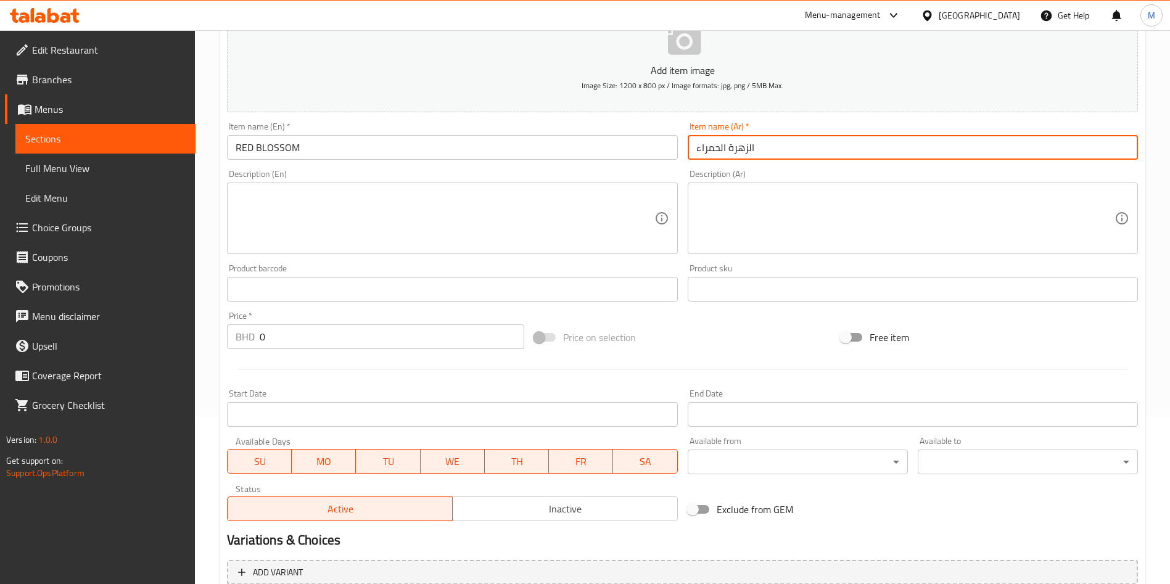
scroll to position [287, 0]
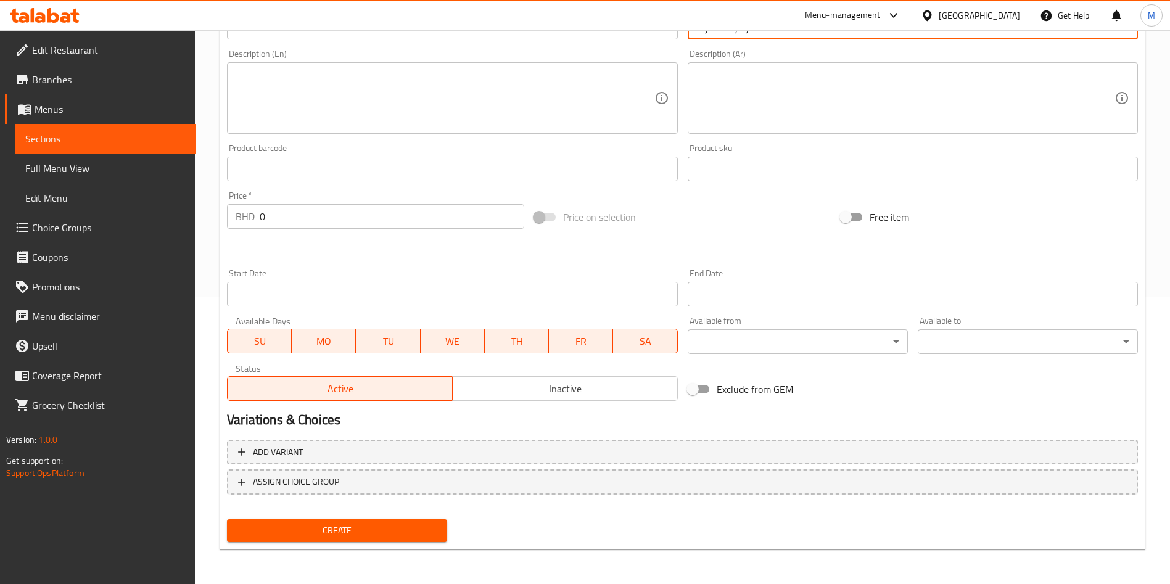
type input "الزهرة الحمراء"
click at [392, 527] on span "Create" at bounding box center [337, 530] width 200 height 15
click at [392, 527] on div at bounding box center [585, 292] width 1170 height 584
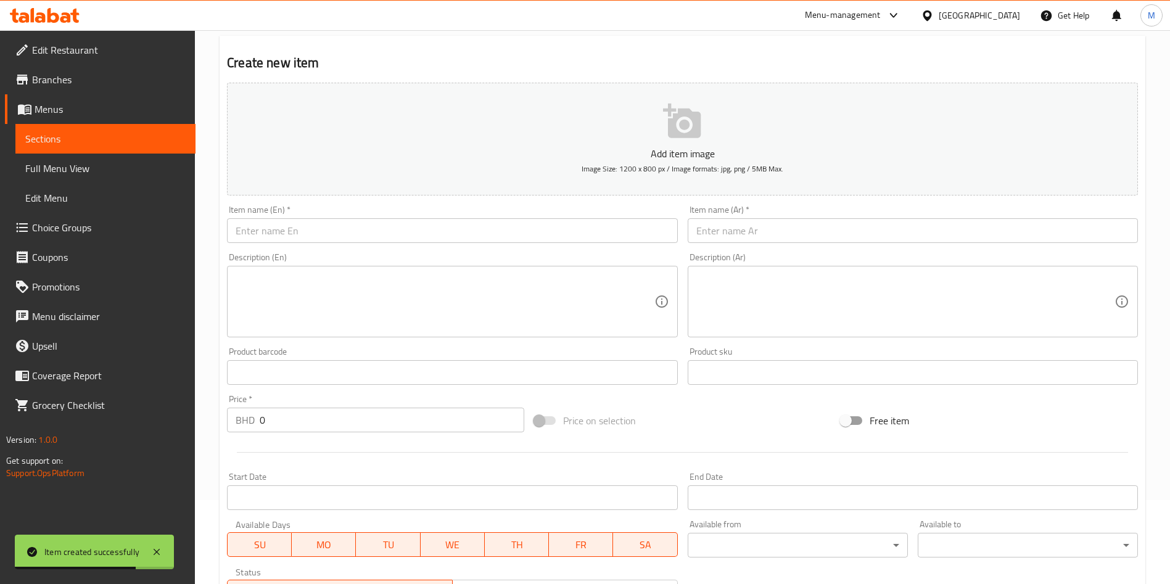
scroll to position [0, 0]
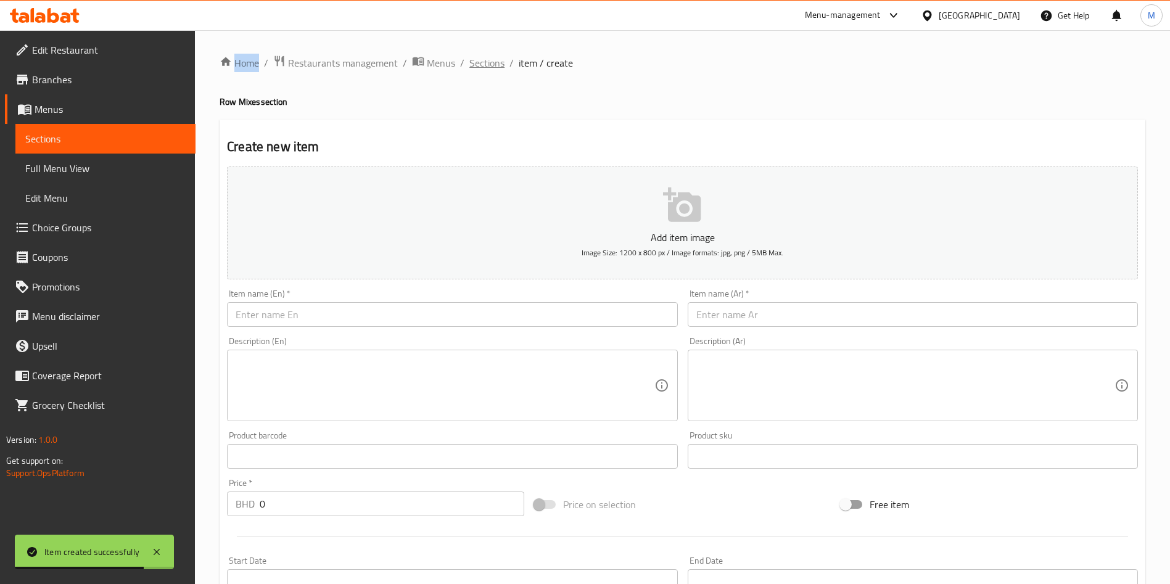
click at [497, 64] on span "Sections" at bounding box center [486, 63] width 35 height 15
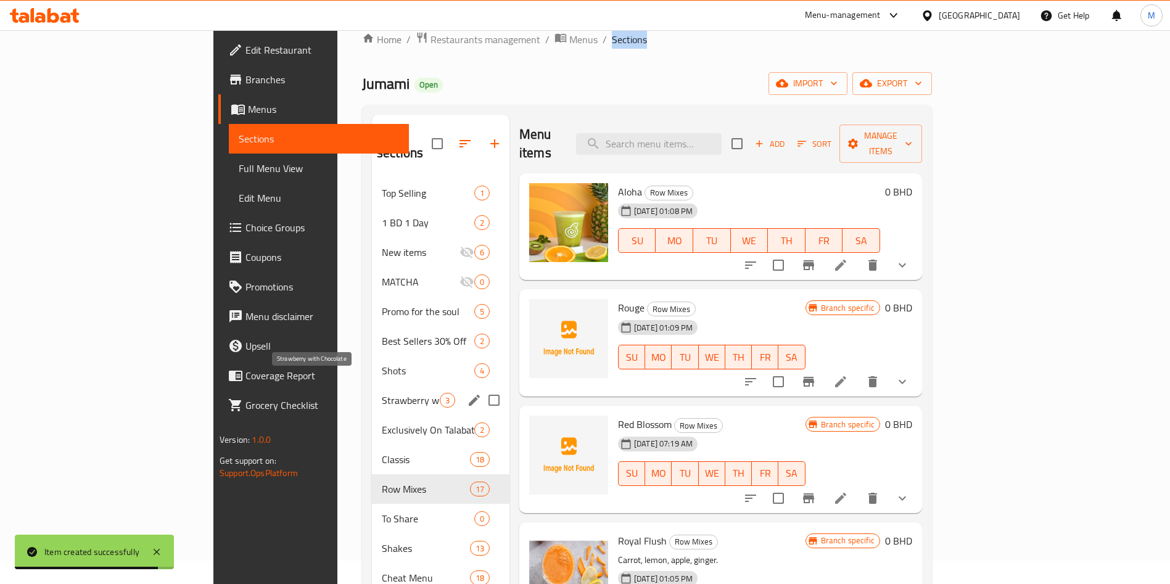
scroll to position [93, 0]
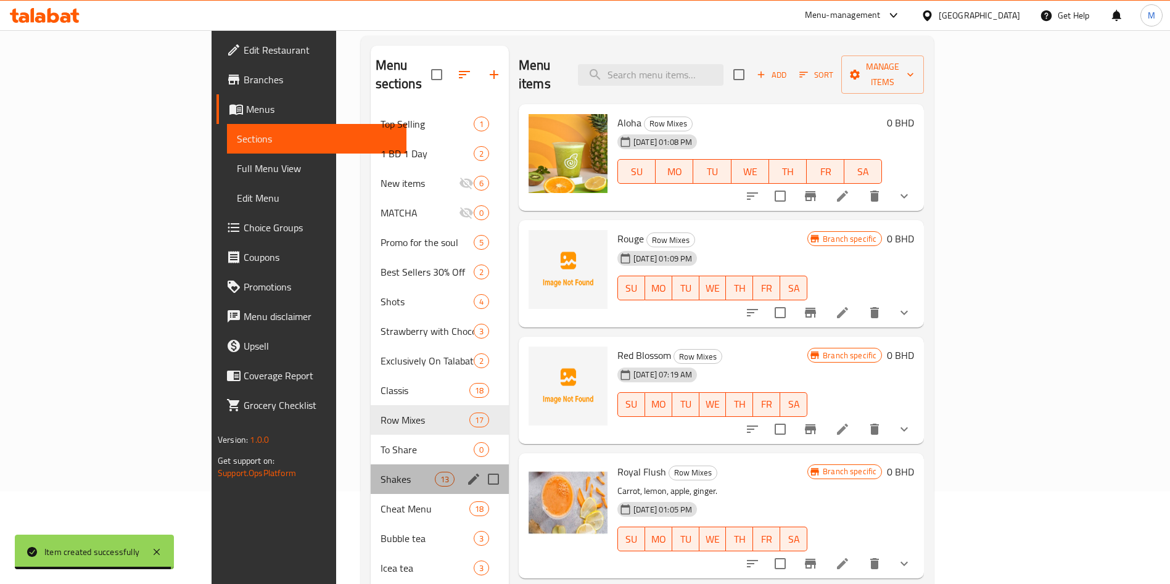
click at [371, 465] on div "Shakes 13" at bounding box center [440, 480] width 138 height 30
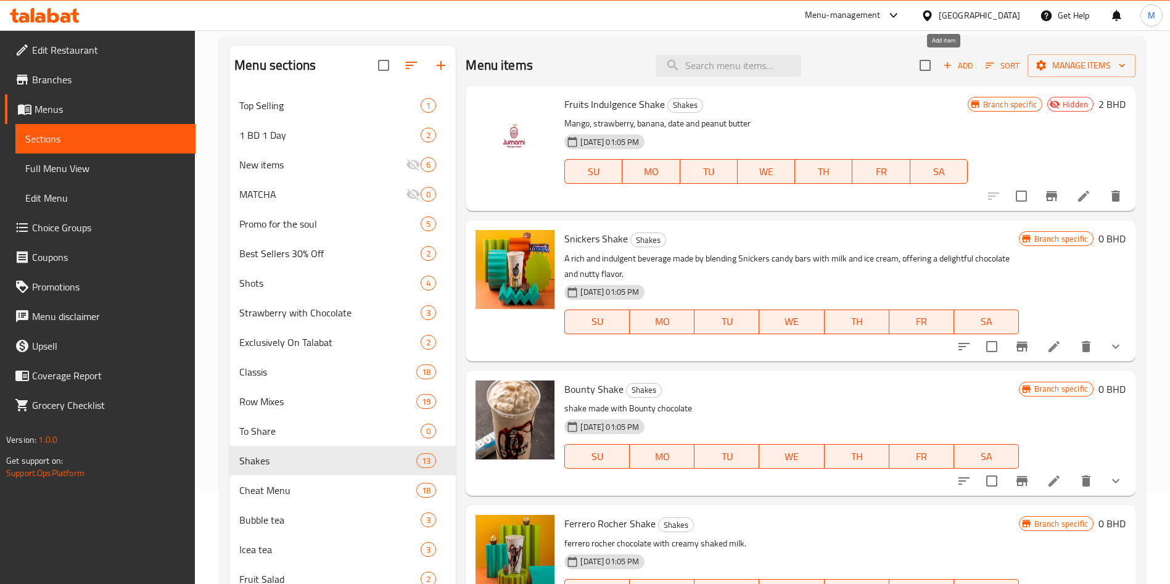
click at [945, 65] on icon "button" at bounding box center [948, 65] width 7 height 7
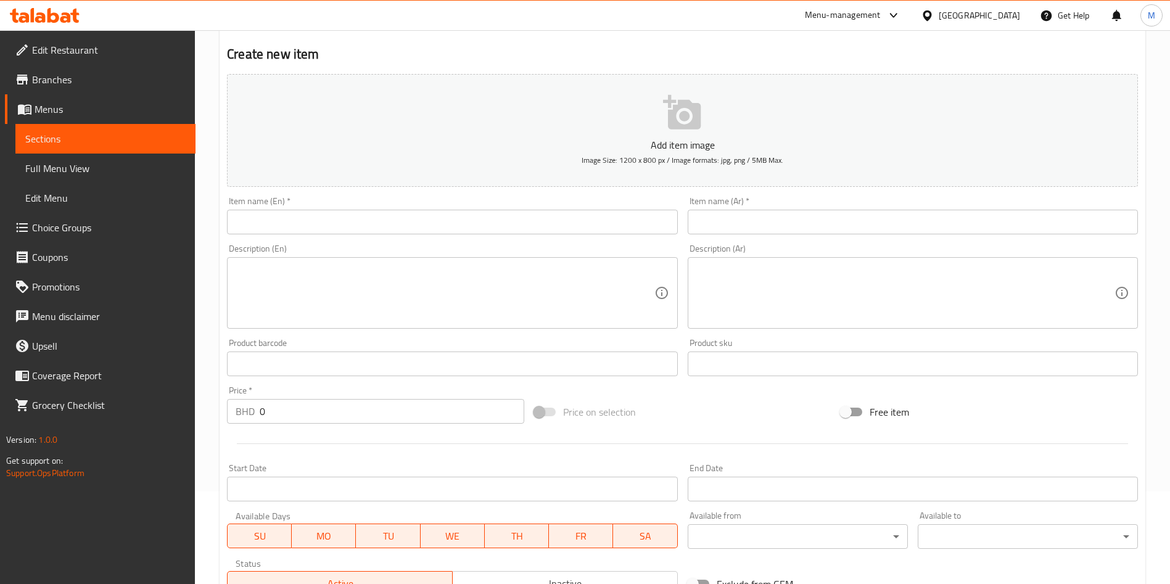
click at [425, 219] on input "text" at bounding box center [452, 222] width 450 height 25
paste input "MALTESERS"
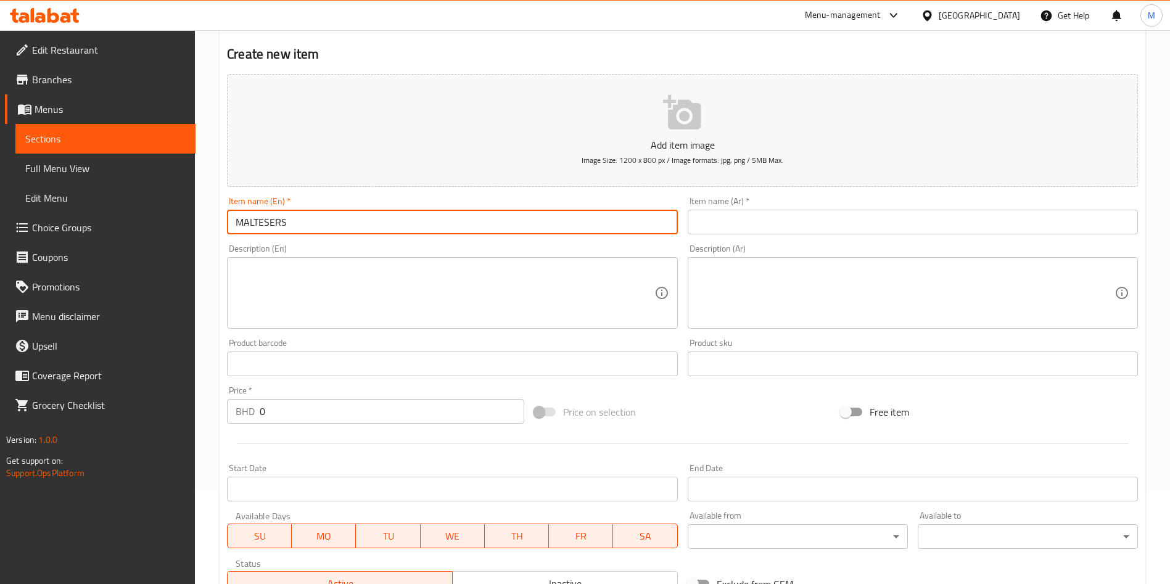
type input "MALTESERS"
click at [783, 214] on input "text" at bounding box center [913, 222] width 450 height 25
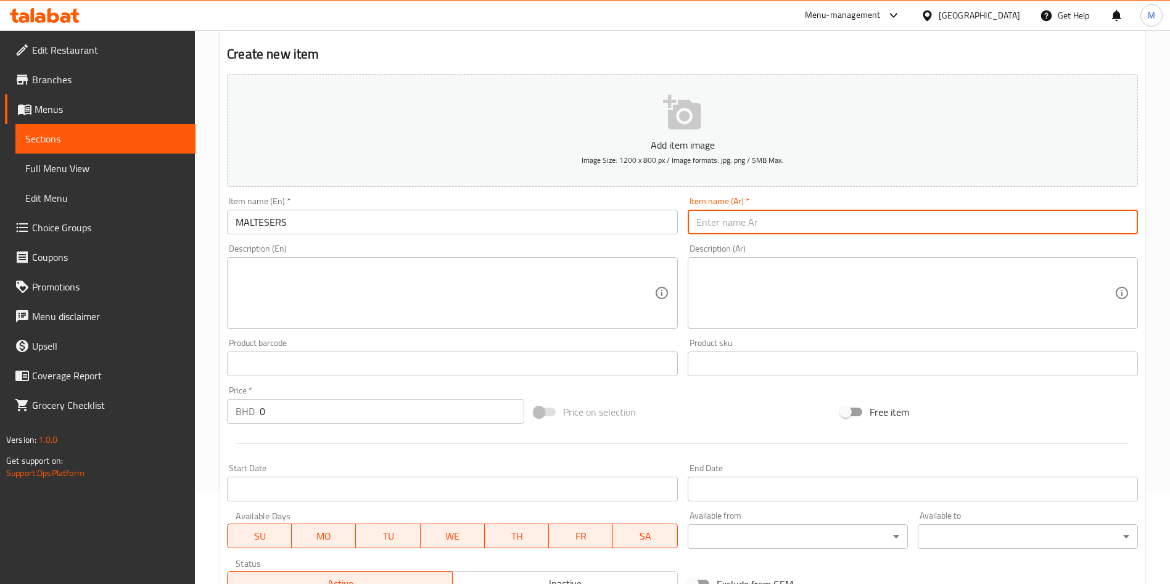
click at [783, 214] on input "text" at bounding box center [913, 222] width 450 height 25
paste input "مالتيزرز"
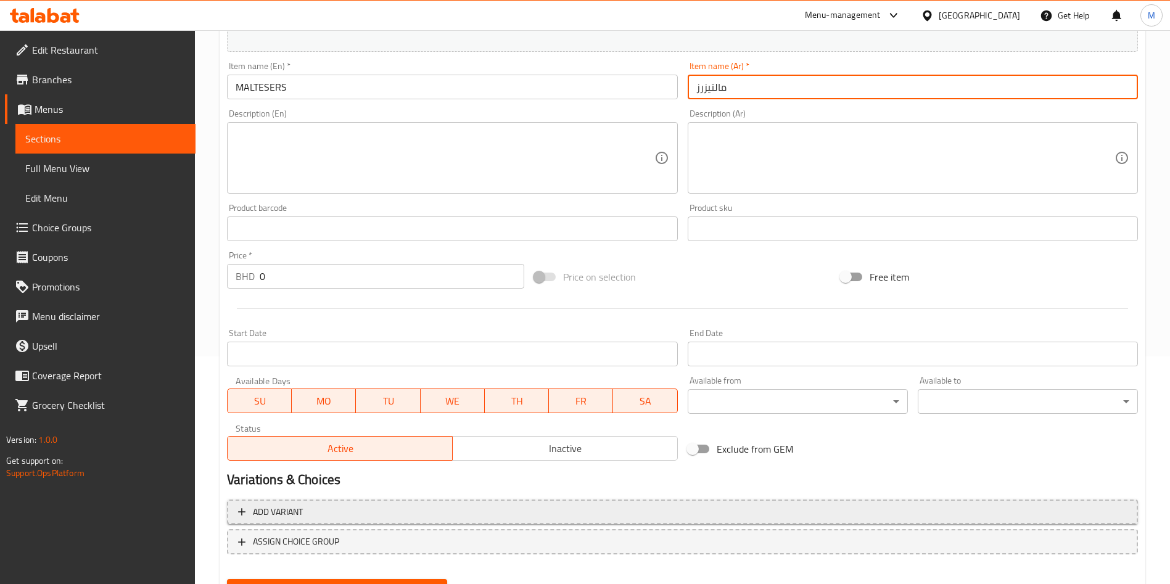
scroll to position [287, 0]
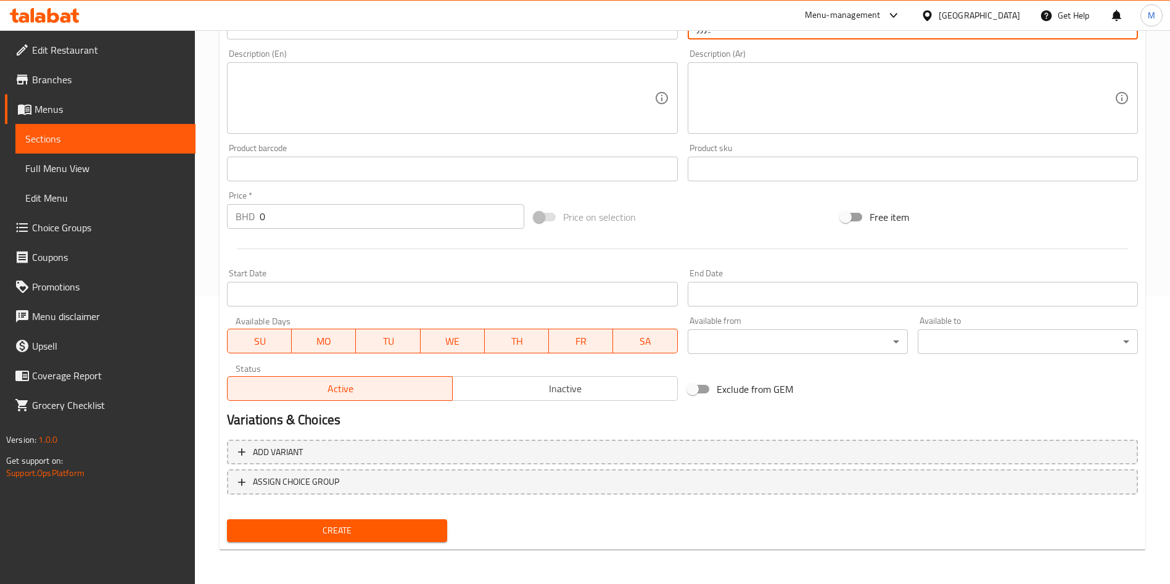
type input "مالتيزرز"
click at [408, 524] on span "Create" at bounding box center [337, 530] width 200 height 15
click at [408, 524] on div at bounding box center [585, 292] width 1170 height 584
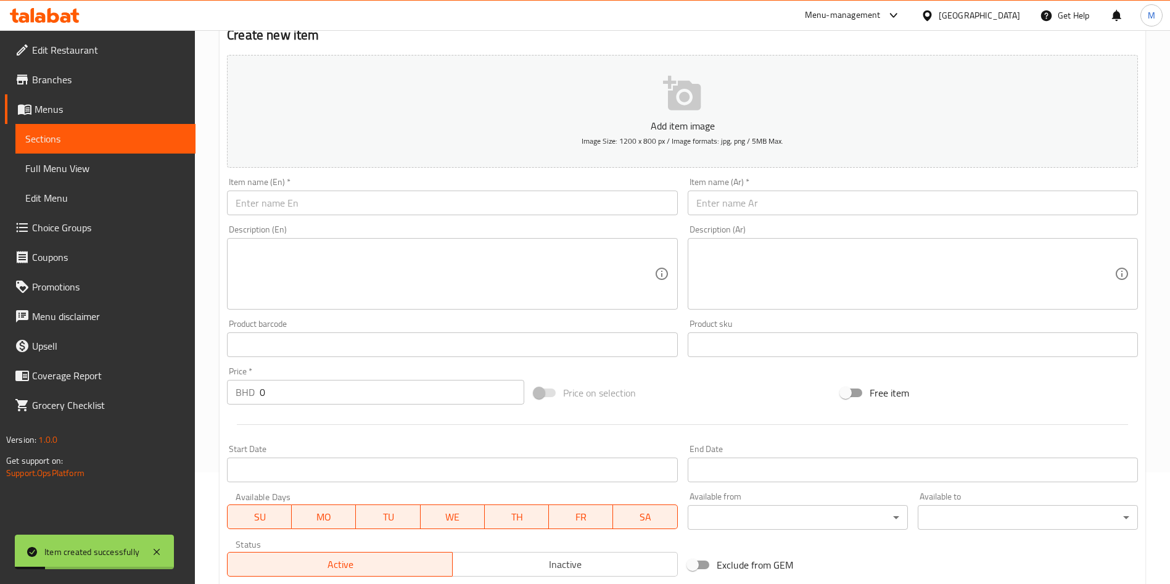
scroll to position [0, 0]
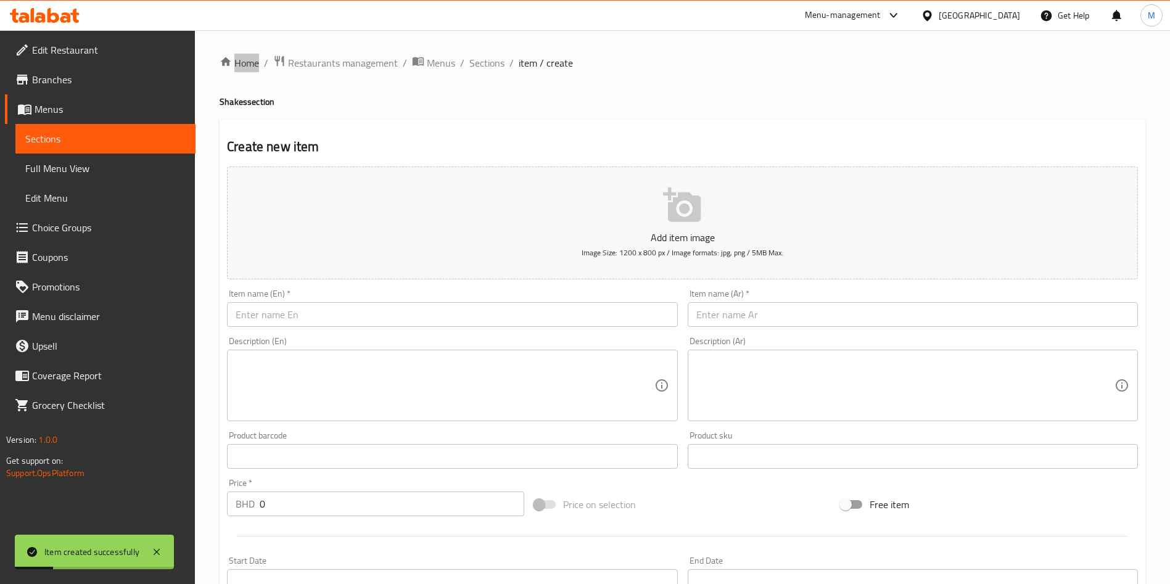
click at [334, 310] on input "text" at bounding box center [452, 314] width 450 height 25
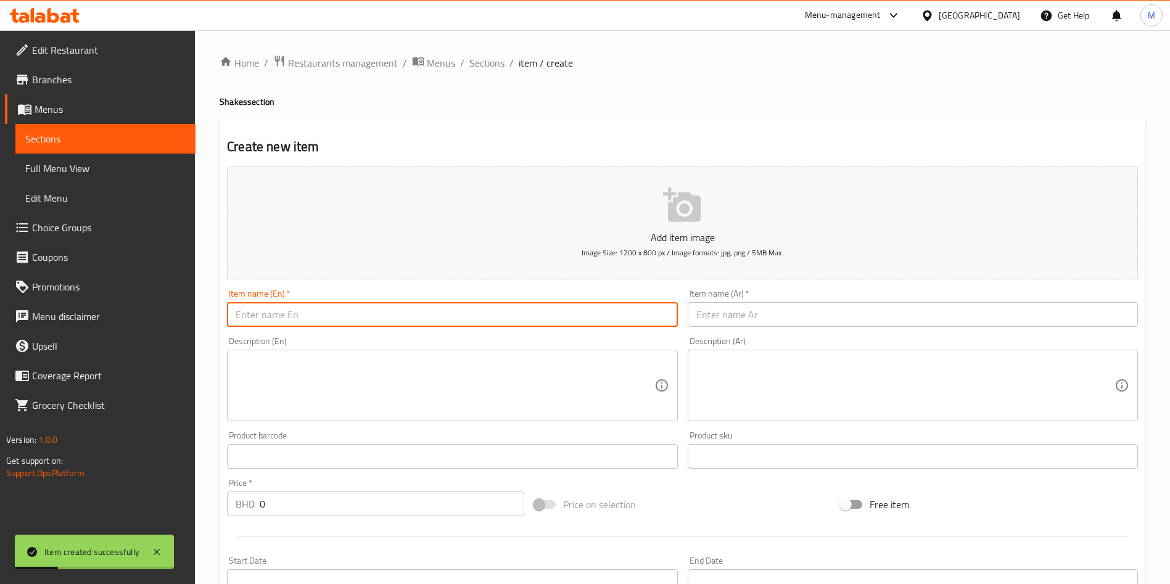
paste input "BOUNTY"
type input "BOUNTY"
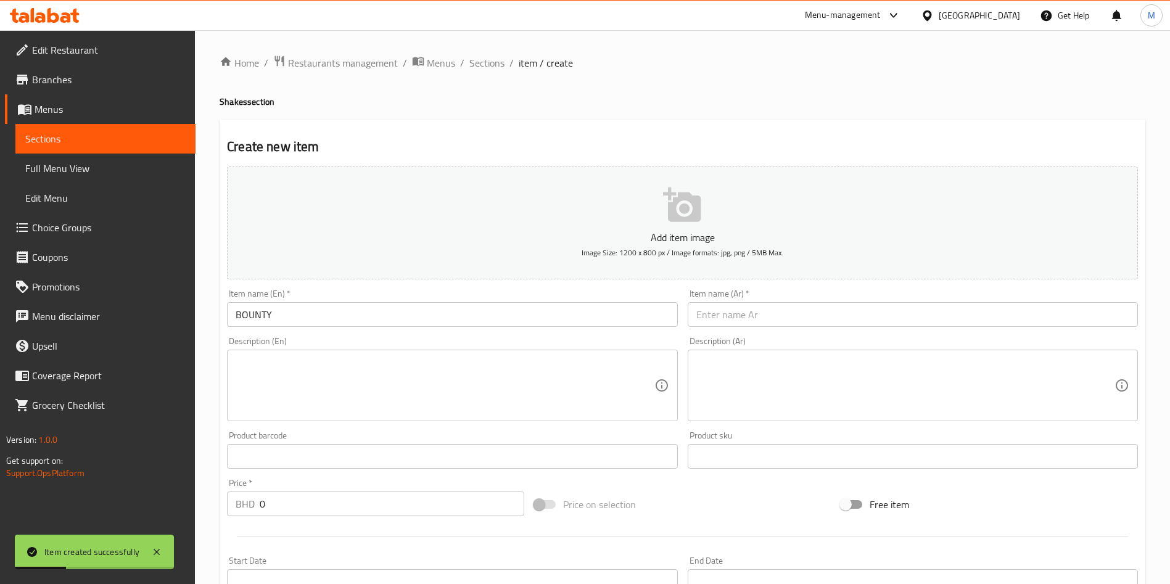
drag, startPoint x: 431, startPoint y: 65, endPoint x: 406, endPoint y: -112, distance: 178.8
click at [406, 0] on html "Item created successfully ​ Menu-management Bahrain Get Help M Edit Restaurant …" at bounding box center [585, 292] width 1170 height 584
click at [761, 313] on input "text" at bounding box center [913, 314] width 450 height 25
paste input "باونتي"
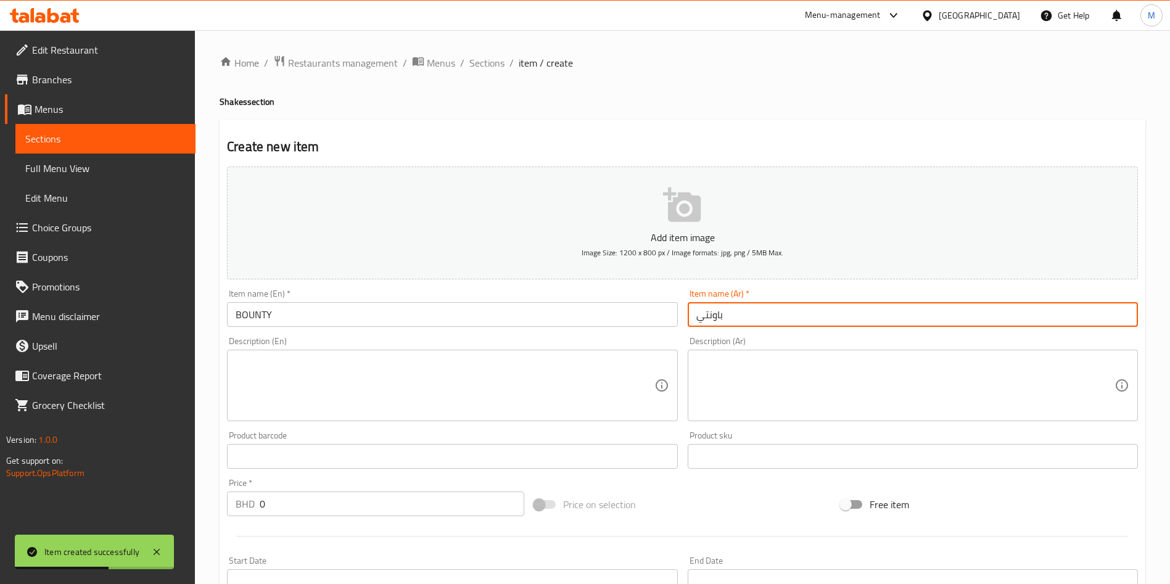
type input "باونتي"
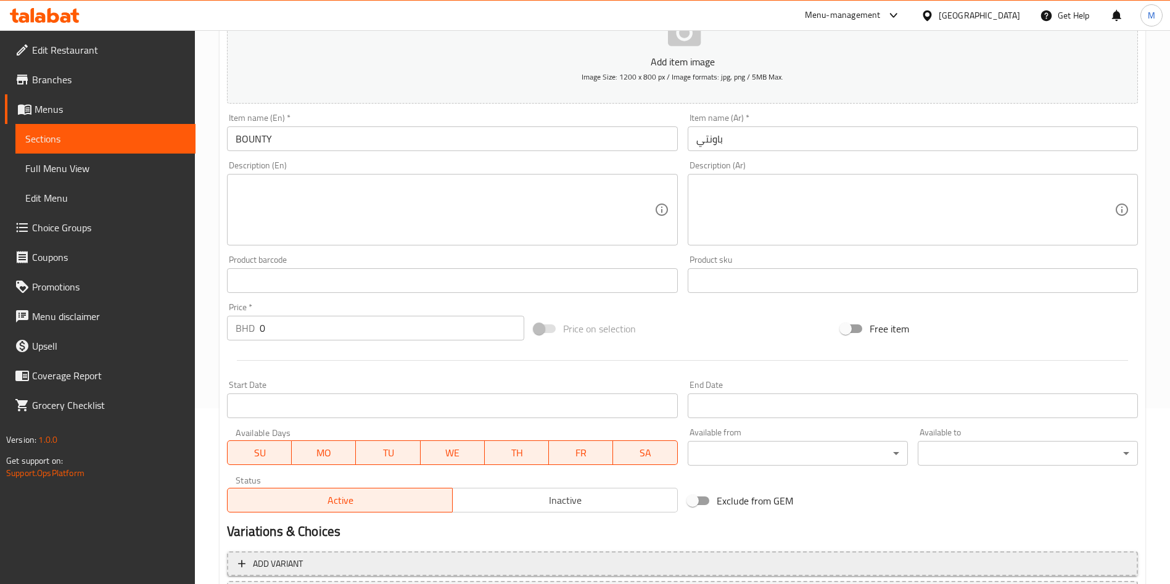
scroll to position [287, 0]
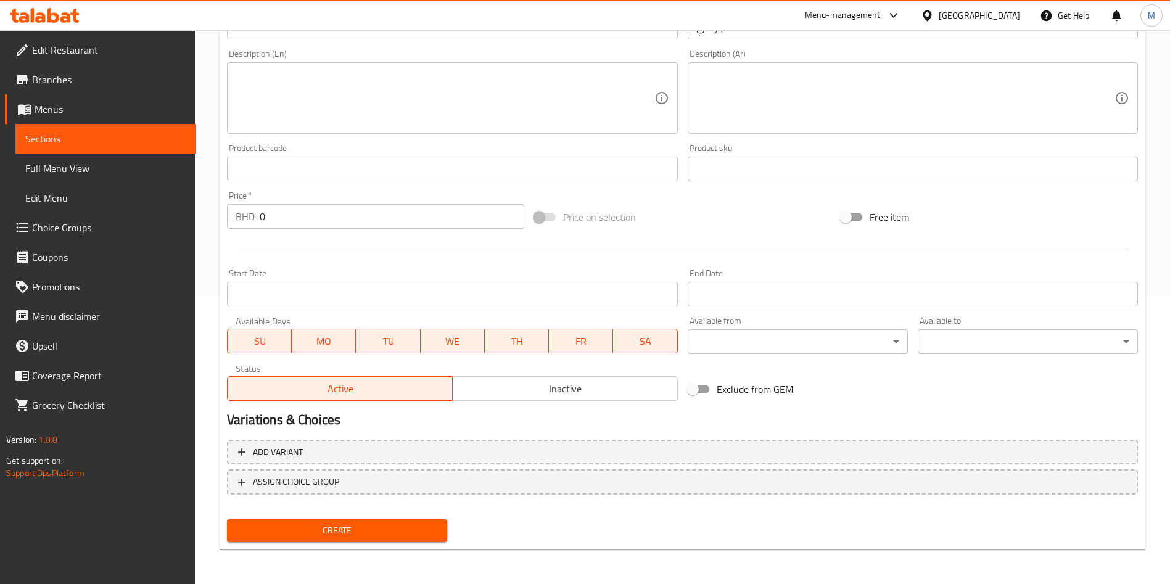
click at [417, 531] on span "Create" at bounding box center [337, 530] width 200 height 15
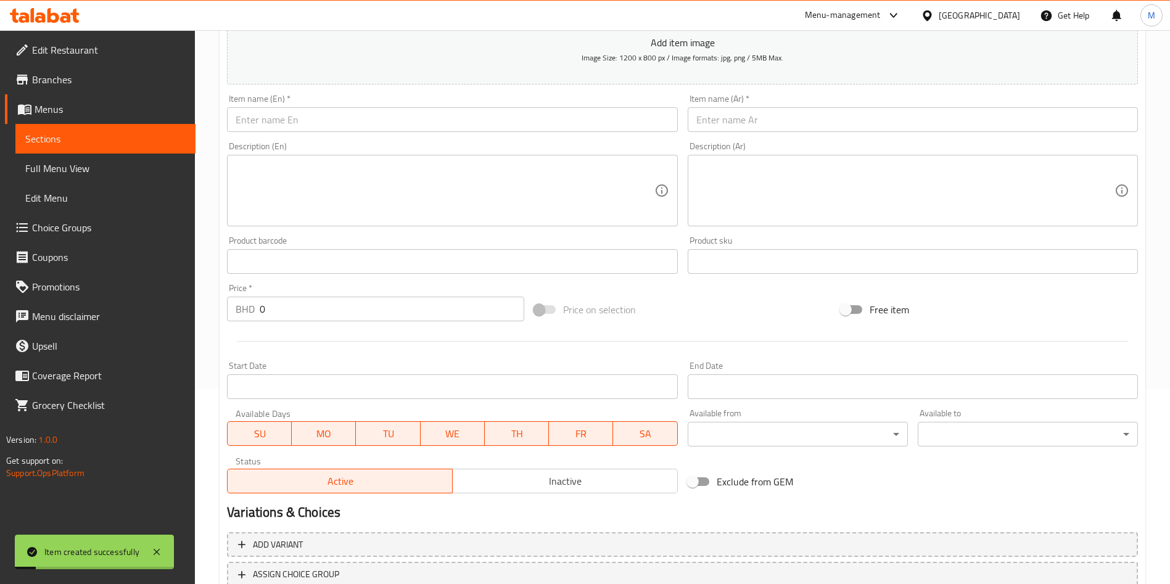
scroll to position [0, 0]
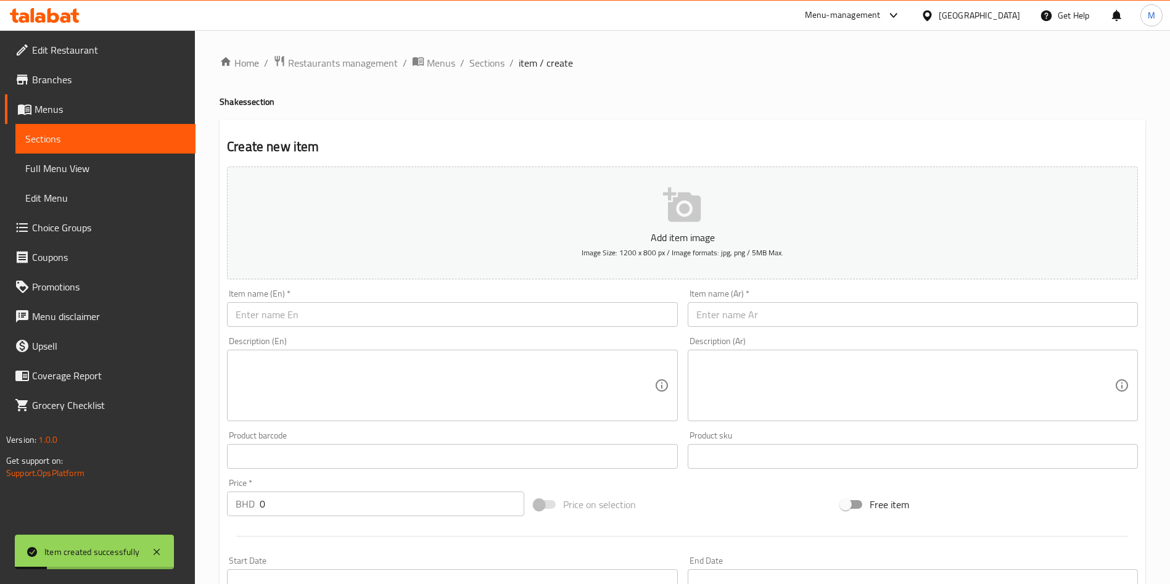
click at [342, 321] on input "text" at bounding box center [452, 314] width 450 height 25
paste input "RAHASH MILK SHAKE"
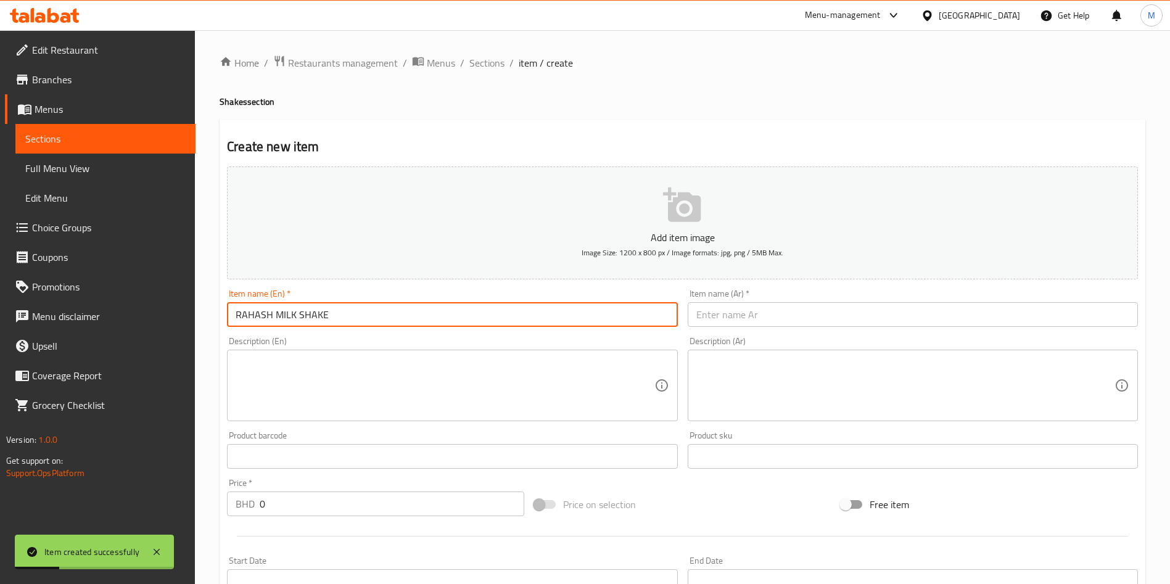
type input "RAHASH MILK SHAKE"
click at [737, 317] on input "text" at bounding box center [913, 314] width 450 height 25
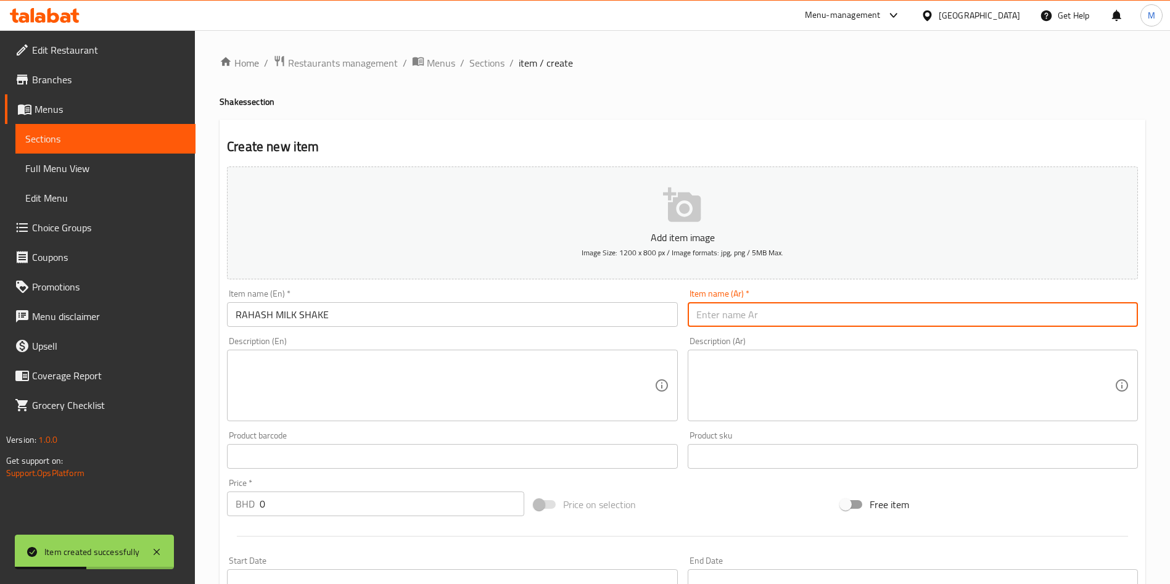
click at [737, 317] on input "text" at bounding box center [913, 314] width 450 height 25
paste input "ميلك شيك راهاش"
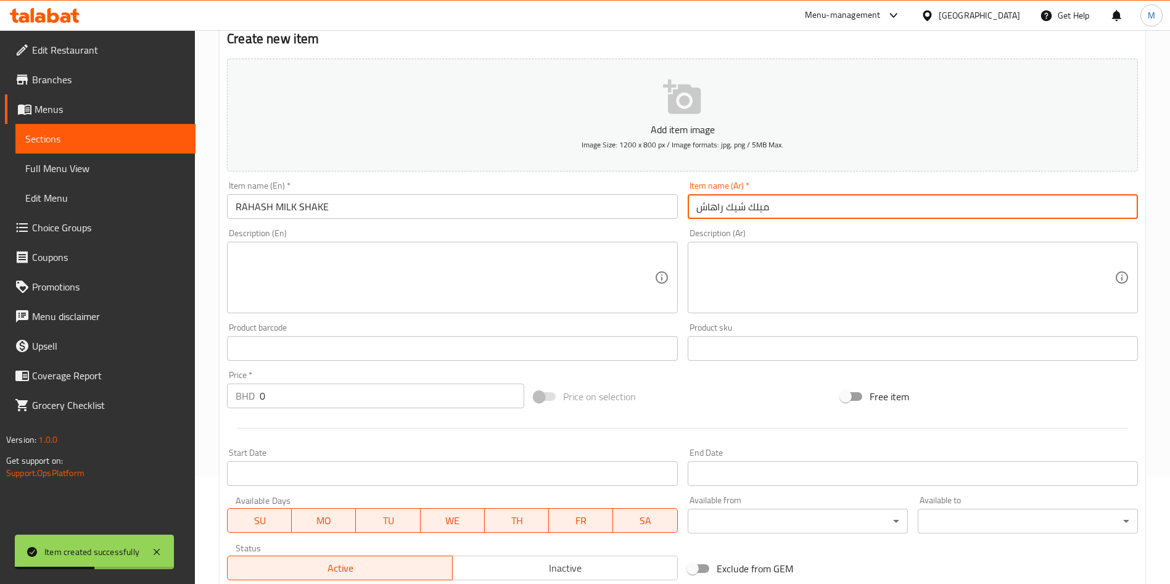
scroll to position [287, 0]
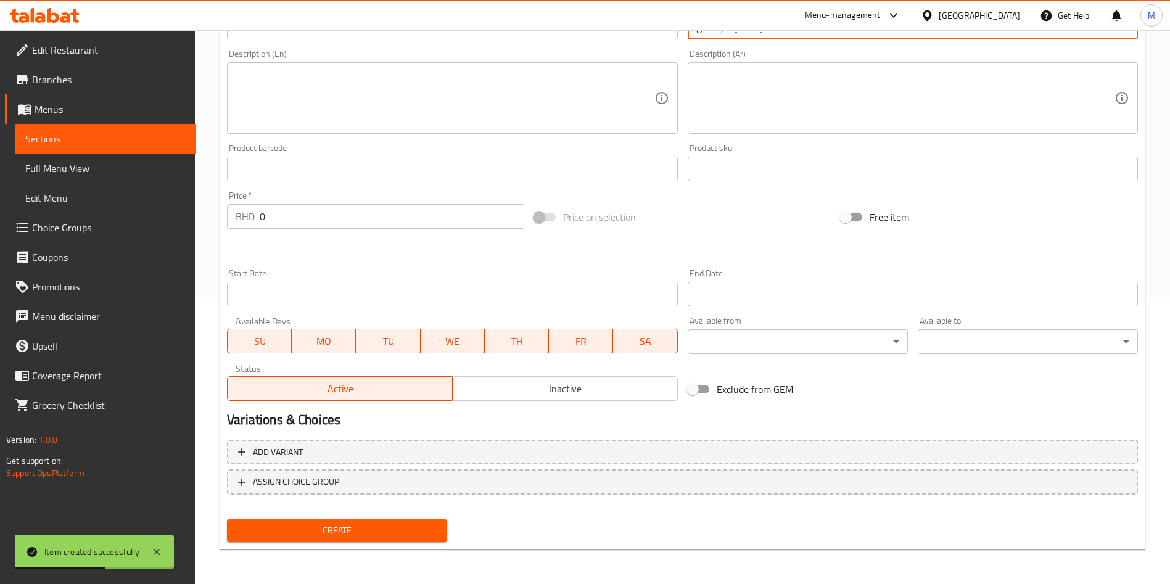
type input "ميلك شيك راهاش"
click at [411, 536] on span "Create" at bounding box center [337, 530] width 200 height 15
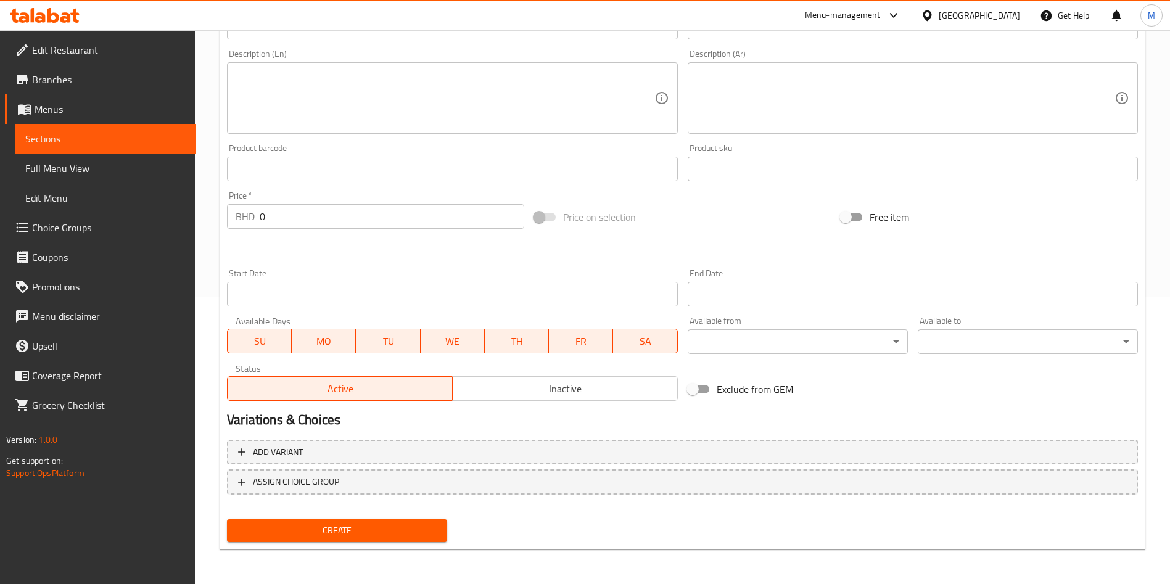
scroll to position [0, 0]
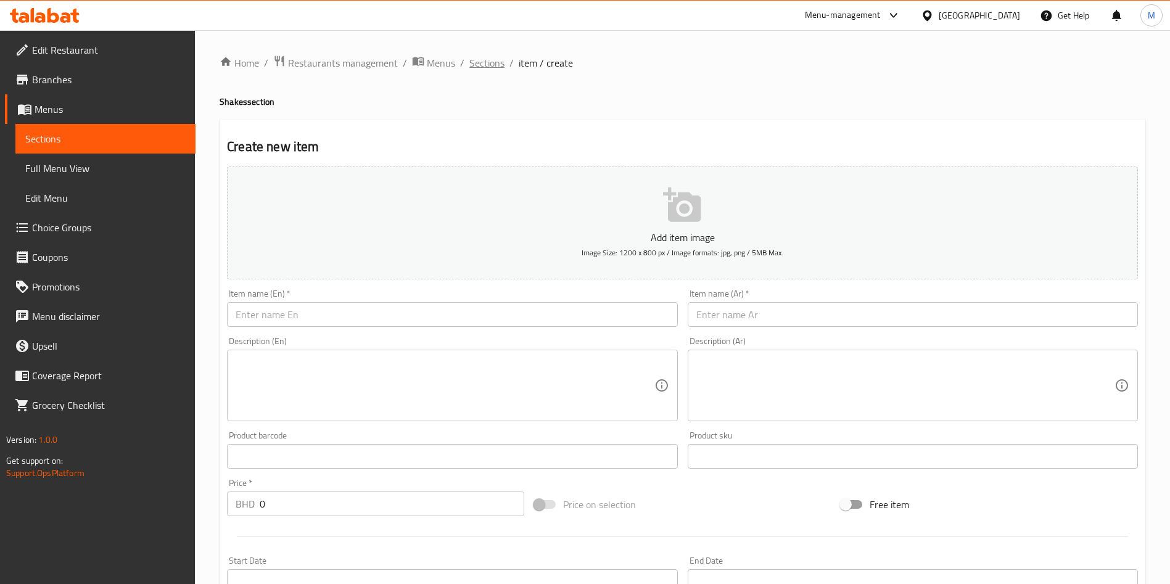
click at [483, 63] on span "Sections" at bounding box center [486, 63] width 35 height 15
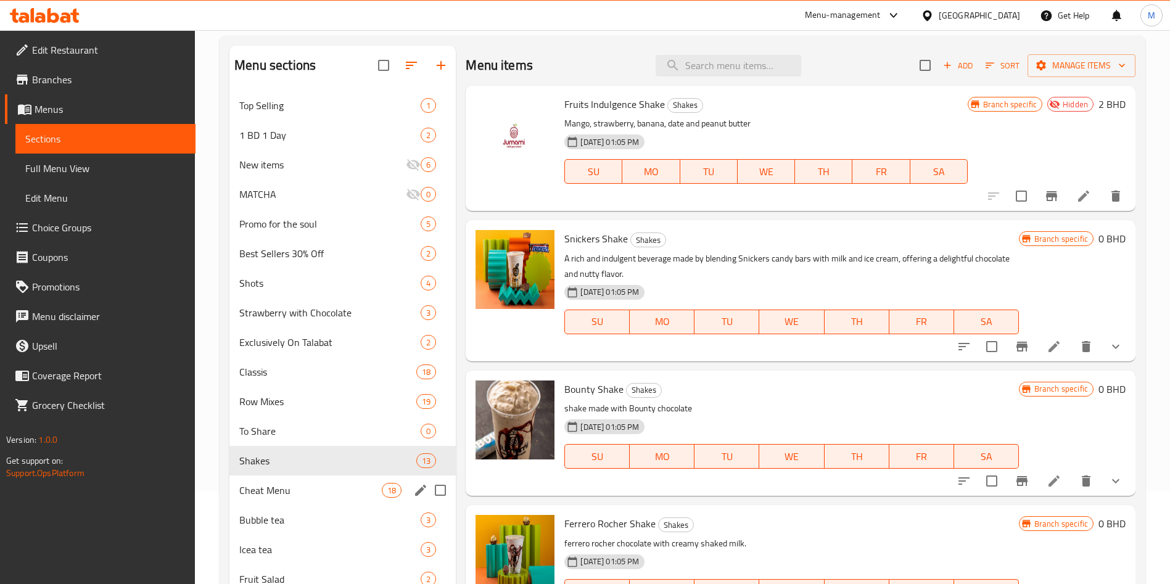
click at [287, 500] on div "Cheat Menu 18" at bounding box center [342, 491] width 226 height 30
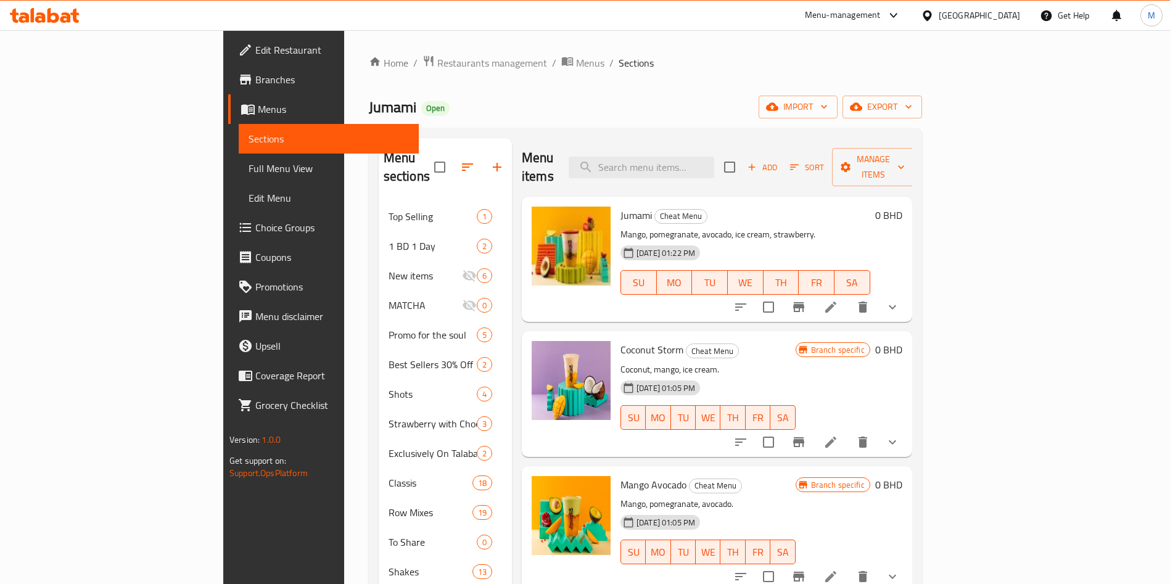
click at [782, 167] on button "Add" at bounding box center [762, 167] width 39 height 19
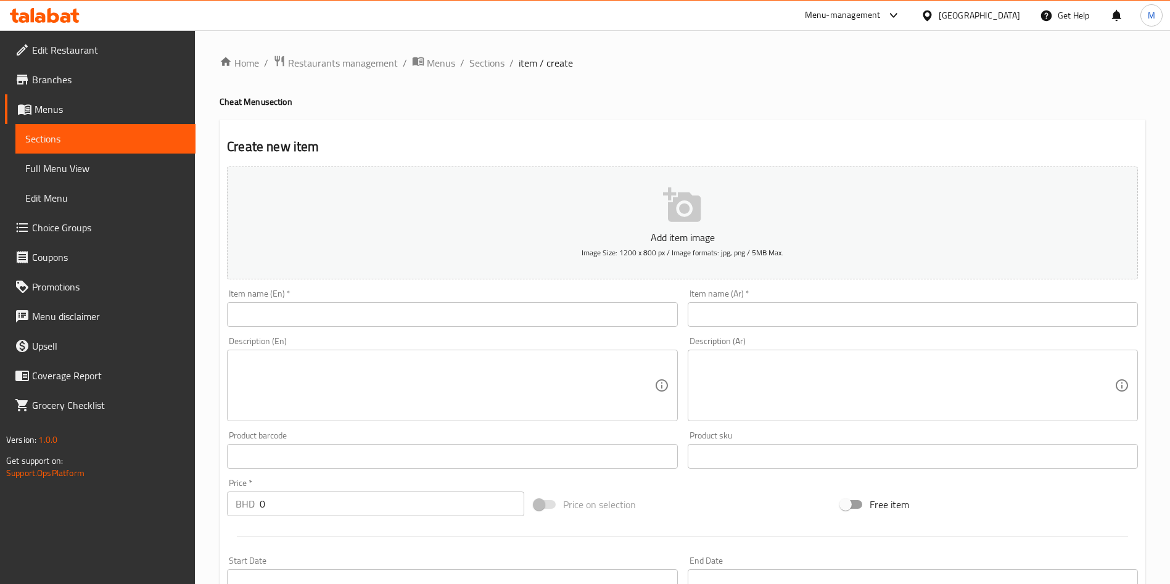
click at [315, 316] on input "text" at bounding box center [452, 314] width 450 height 25
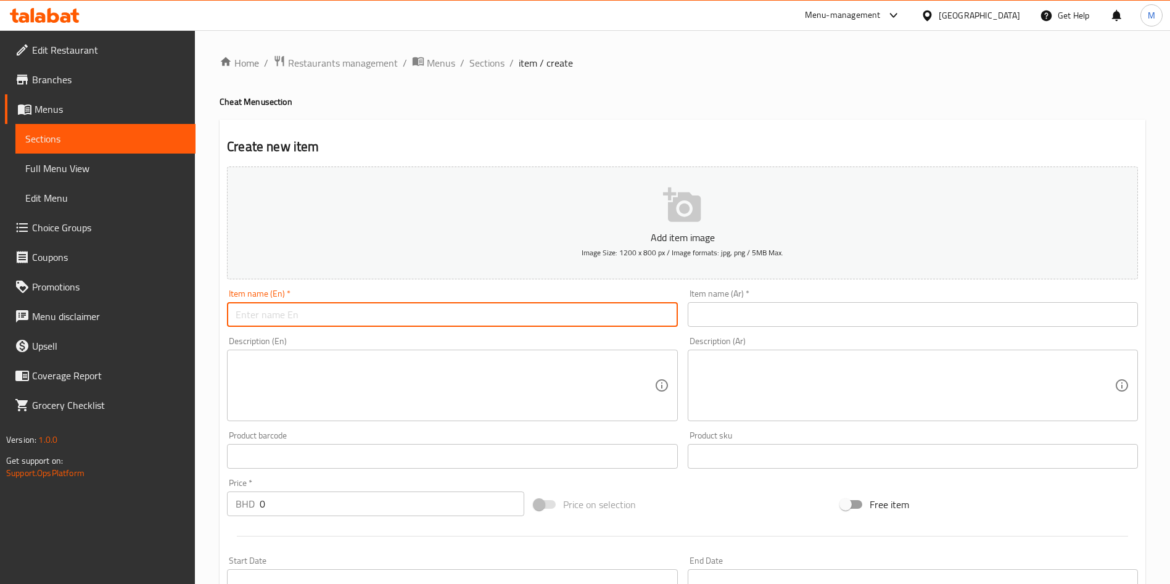
paste input "SAHOOR"
type input "SAHOOR"
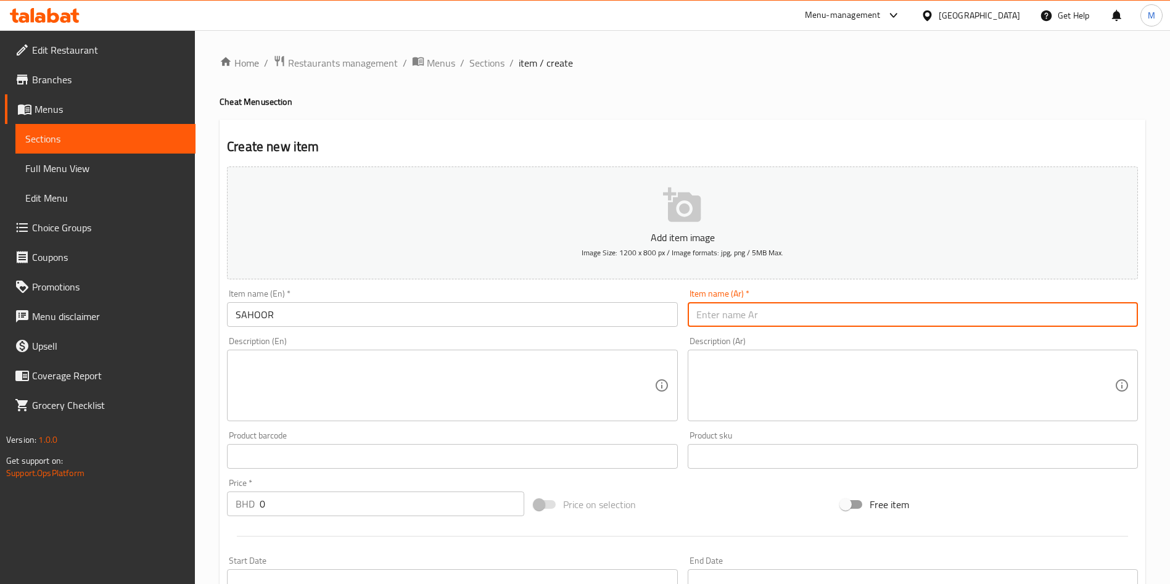
click at [711, 319] on input "text" at bounding box center [913, 314] width 450 height 25
paste input "سحور"
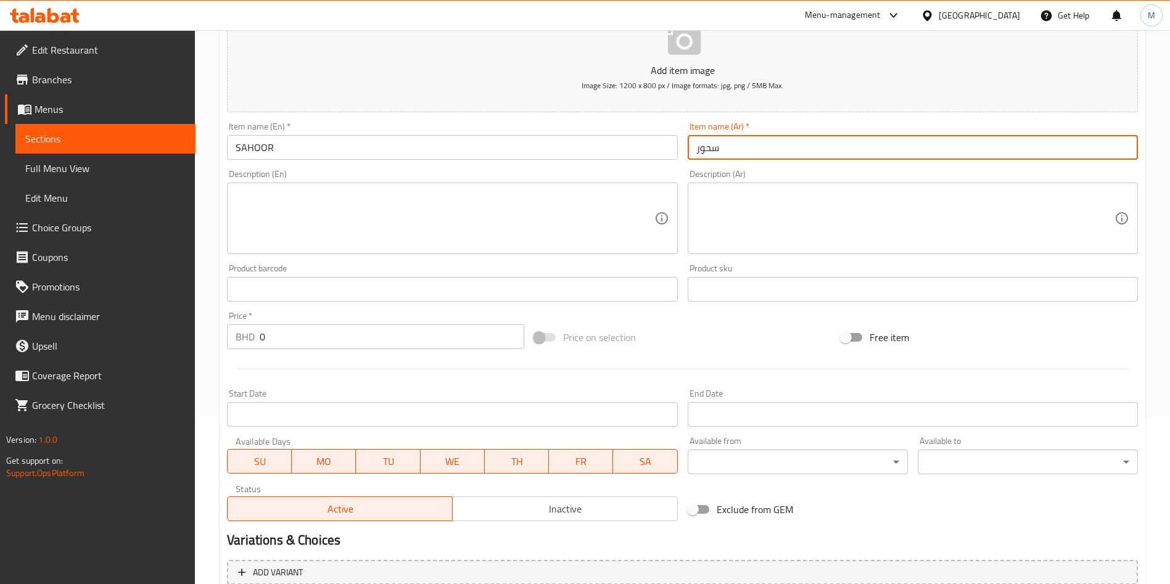
scroll to position [287, 0]
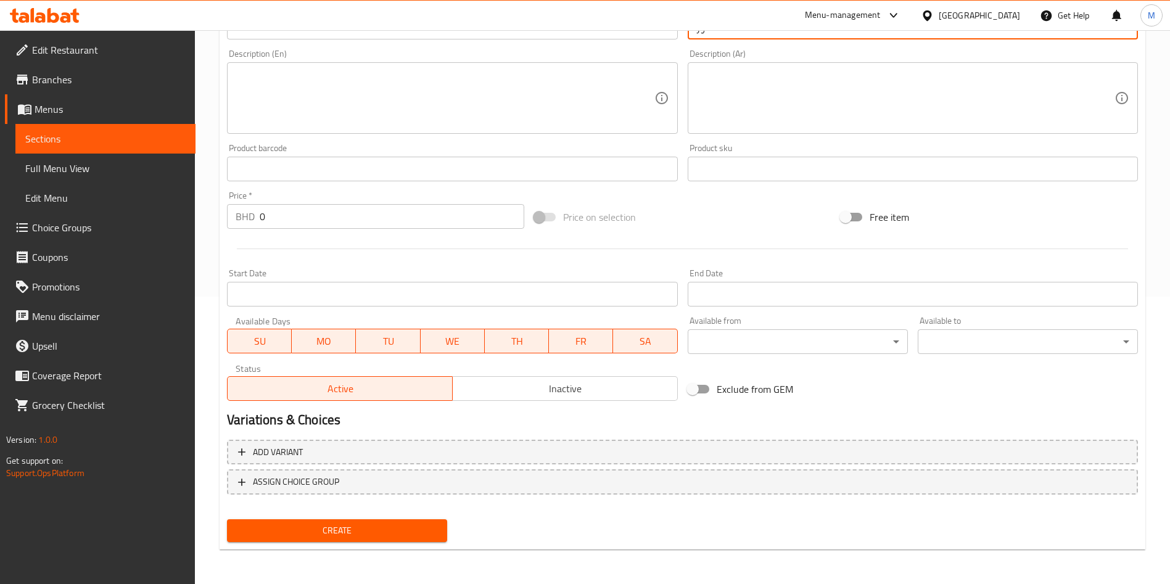
type input "سحور"
click at [404, 527] on span "Create" at bounding box center [337, 530] width 200 height 15
click at [404, 527] on div at bounding box center [585, 292] width 1170 height 584
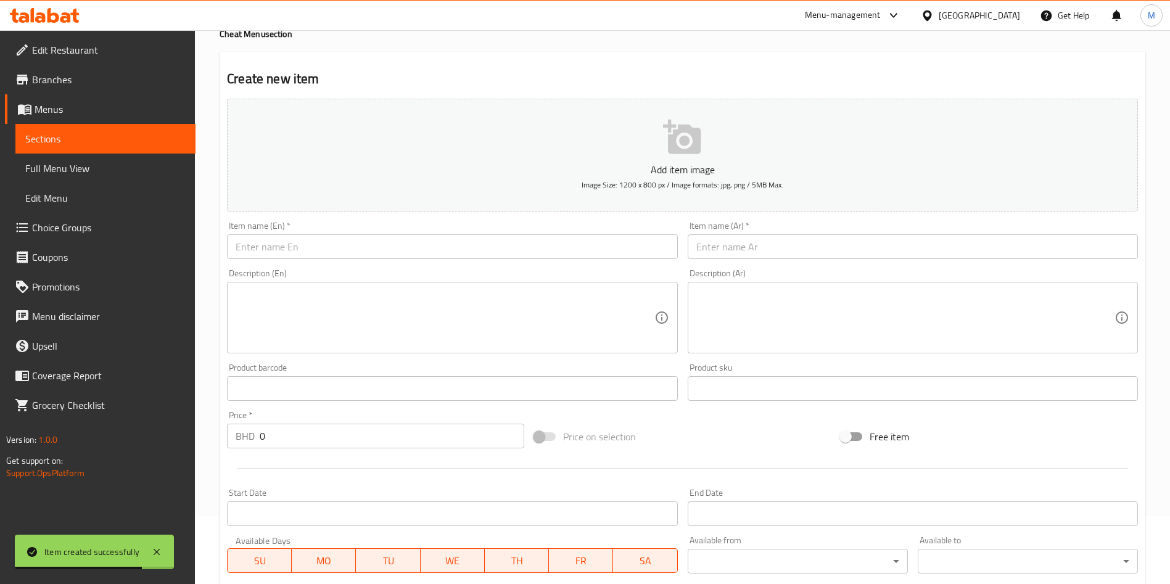
scroll to position [0, 0]
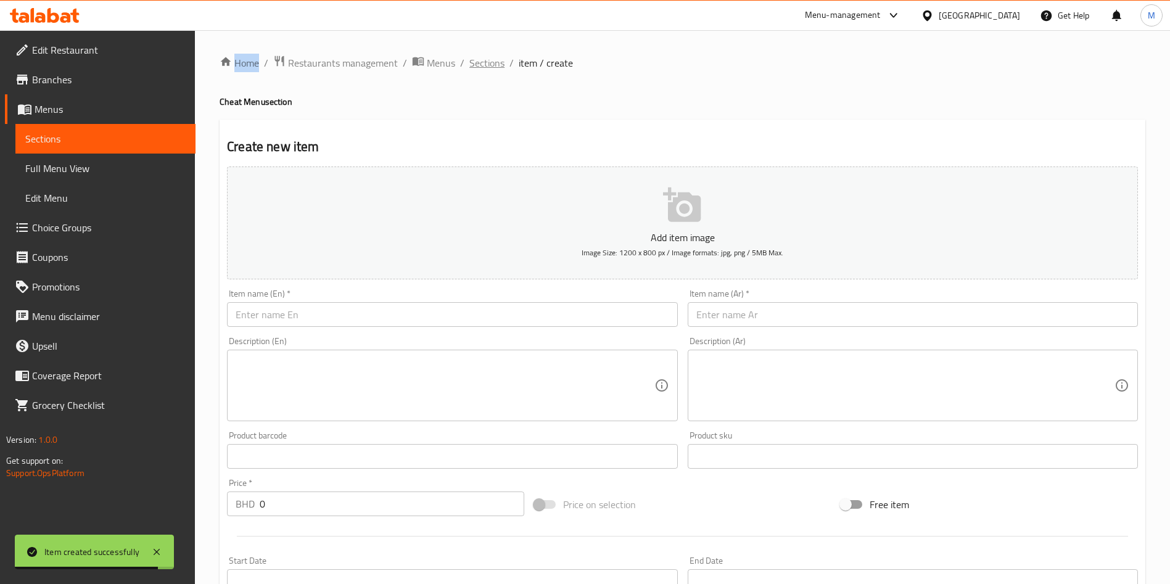
click at [493, 64] on span "Sections" at bounding box center [486, 63] width 35 height 15
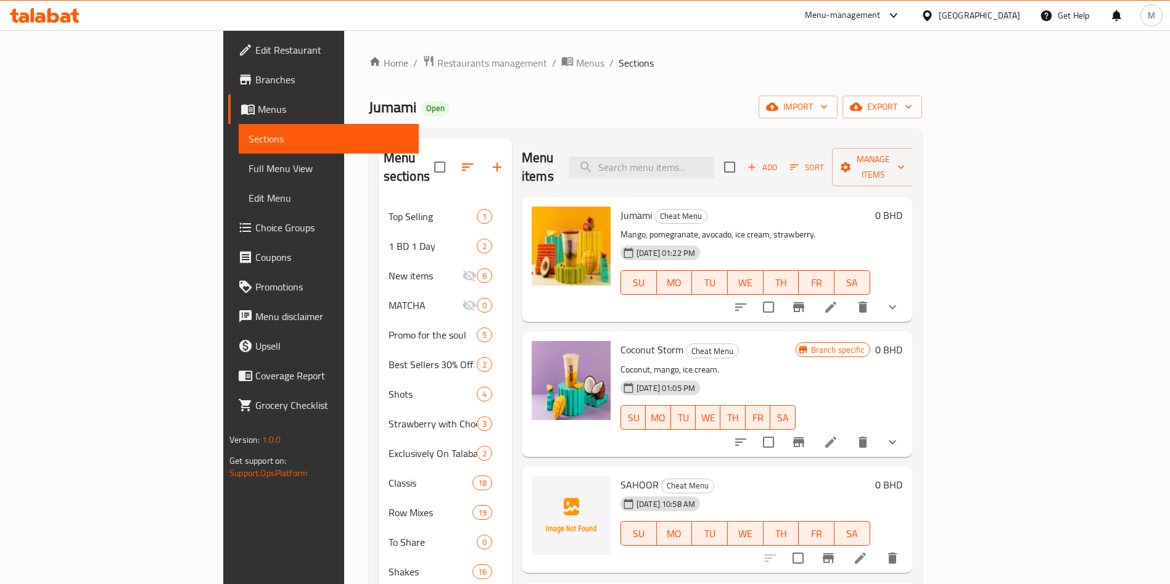
click at [838, 435] on icon at bounding box center [831, 442] width 15 height 15
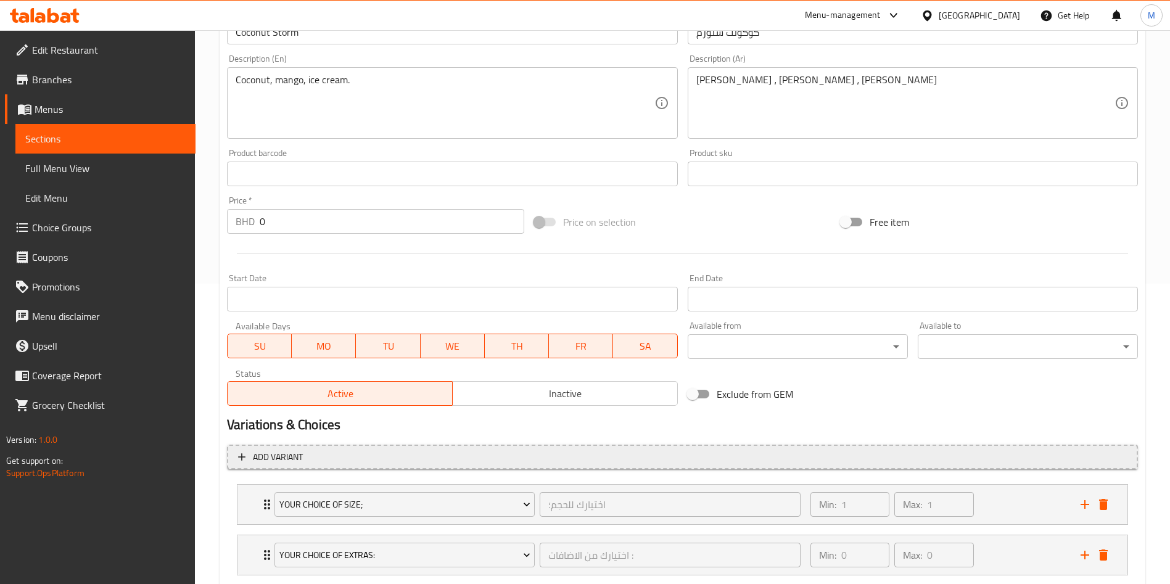
scroll to position [376, 0]
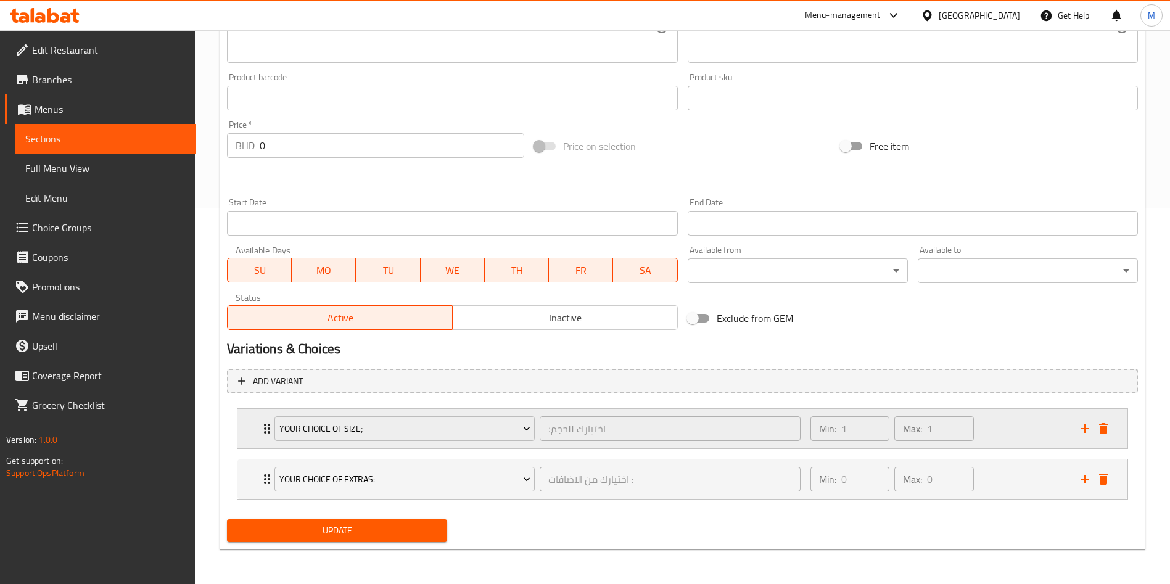
click at [266, 431] on icon "Expand" at bounding box center [267, 428] width 15 height 15
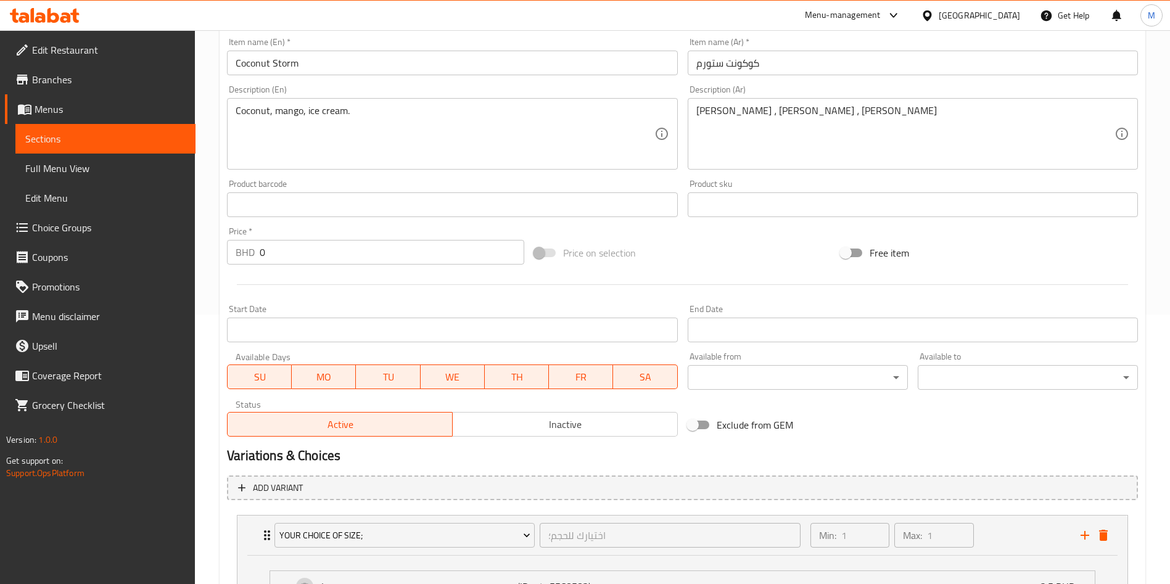
scroll to position [23, 0]
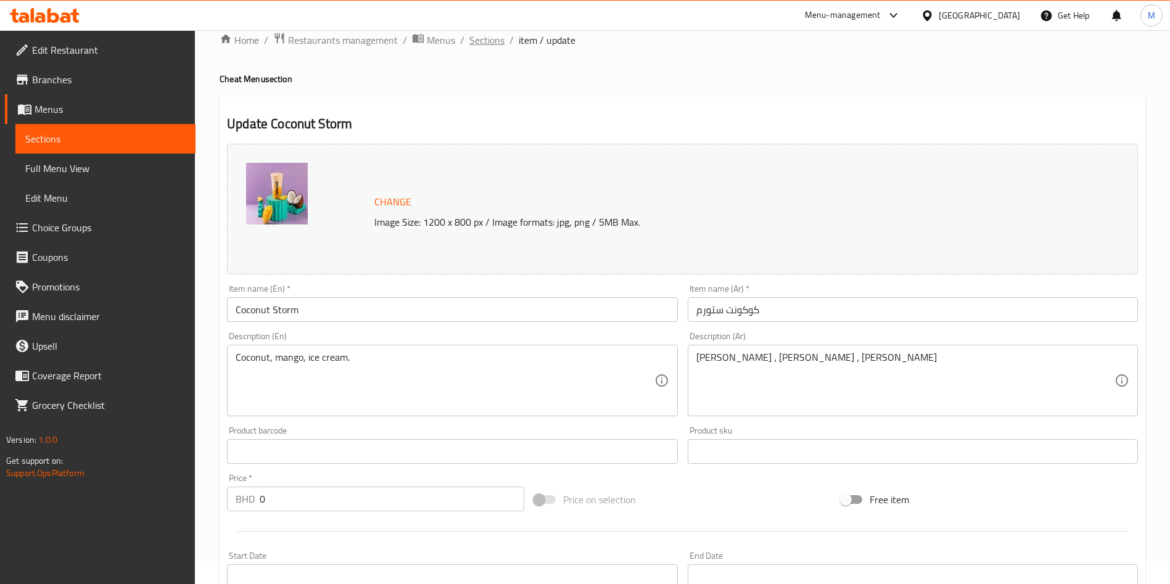
click at [493, 33] on span "Sections" at bounding box center [486, 40] width 35 height 15
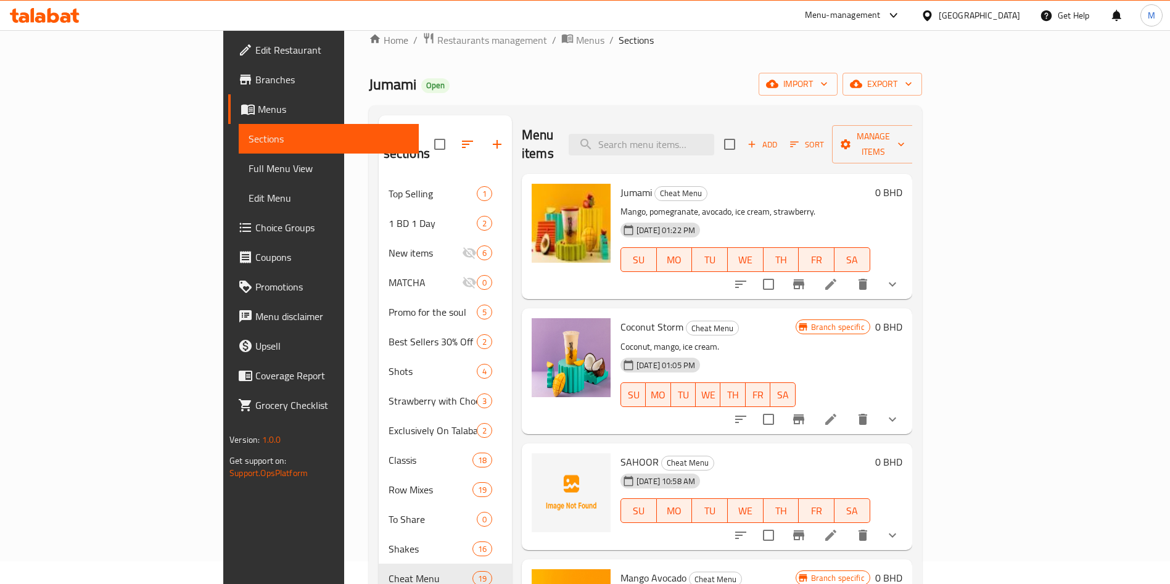
click at [621, 318] on span "Coconut Storm" at bounding box center [652, 327] width 63 height 19
click at [779, 138] on span "Add" at bounding box center [762, 145] width 33 height 14
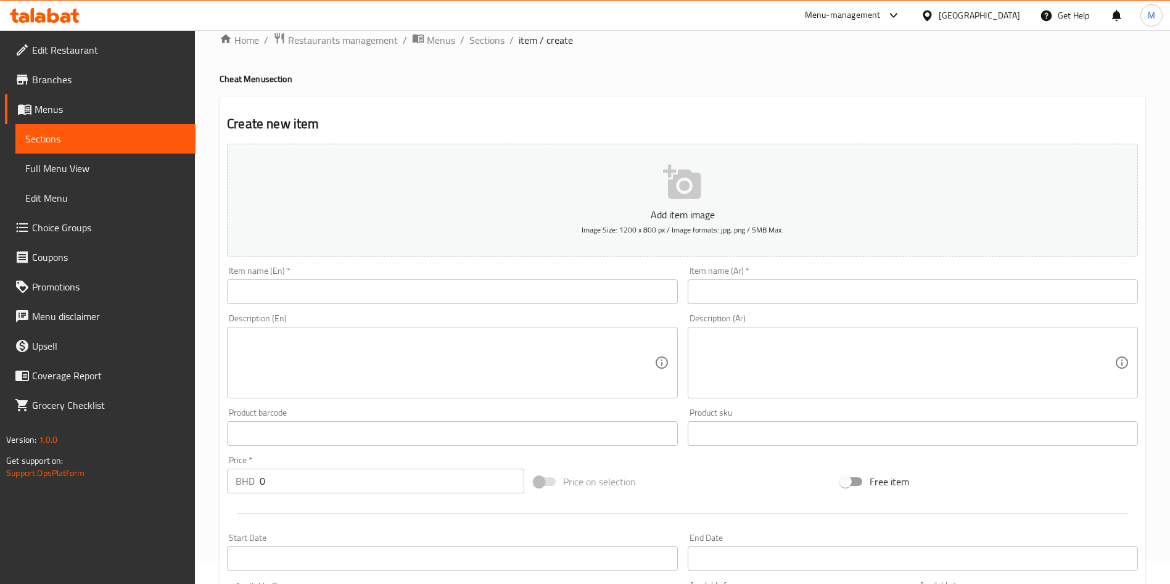
click at [511, 283] on input "text" at bounding box center [452, 291] width 450 height 25
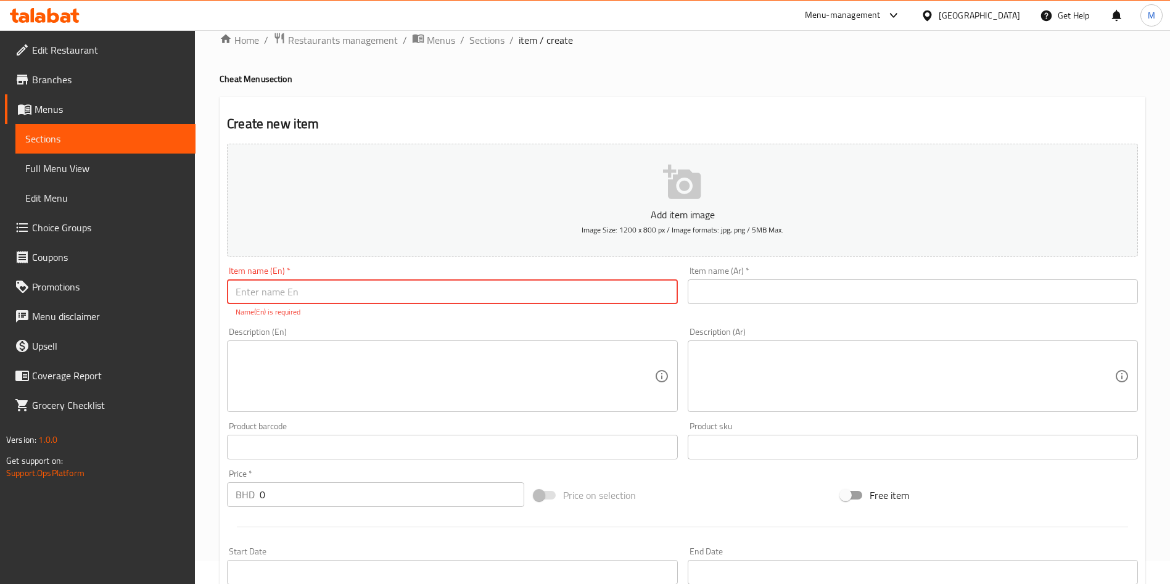
click at [588, 300] on input "text" at bounding box center [452, 291] width 450 height 25
drag, startPoint x: 588, startPoint y: 300, endPoint x: 449, endPoint y: 300, distance: 138.8
click at [449, 300] on input "text" at bounding box center [452, 291] width 450 height 25
paste input "COCONUT STORM"
type input "COCONUT STORM"
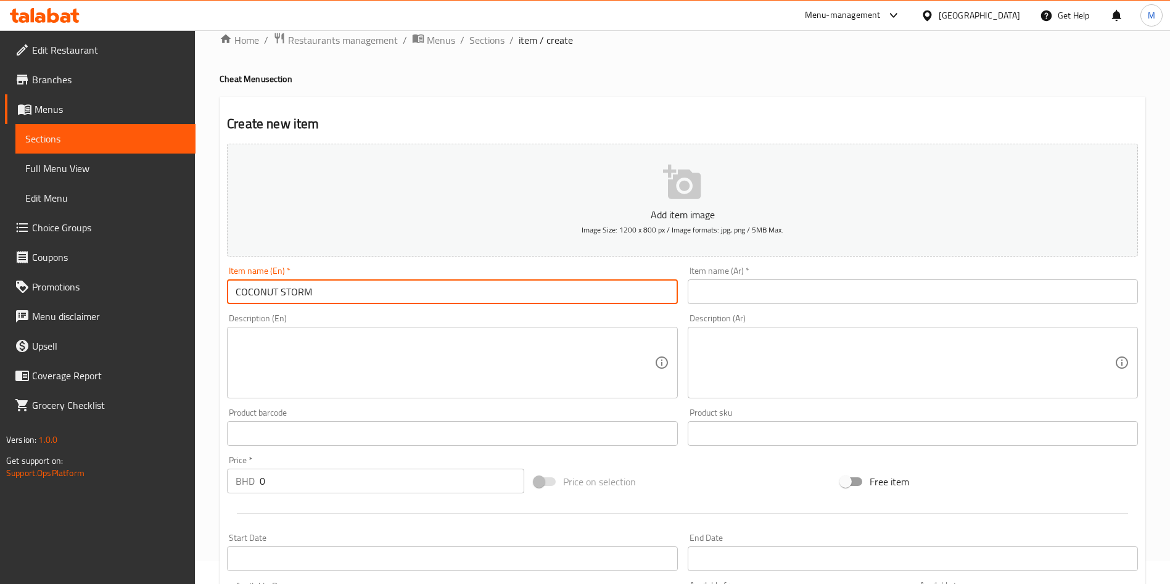
click at [736, 275] on div "Item name (Ar)   * Item name (Ar) *" at bounding box center [913, 286] width 450 height 38
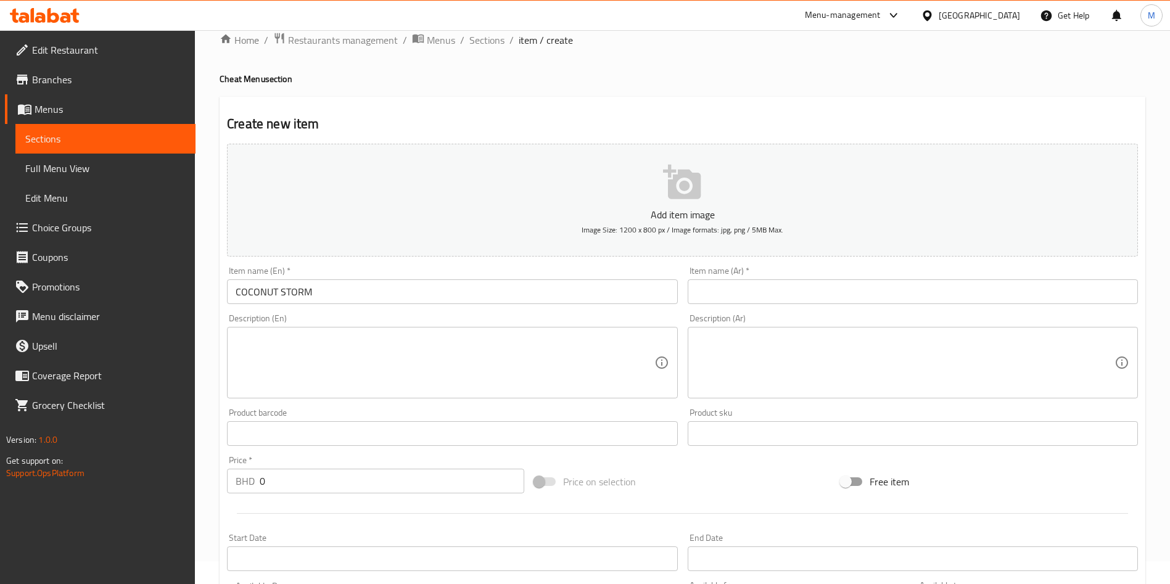
click at [736, 284] on input "text" at bounding box center [913, 291] width 450 height 25
paste input "عاصفة جوز الهند"
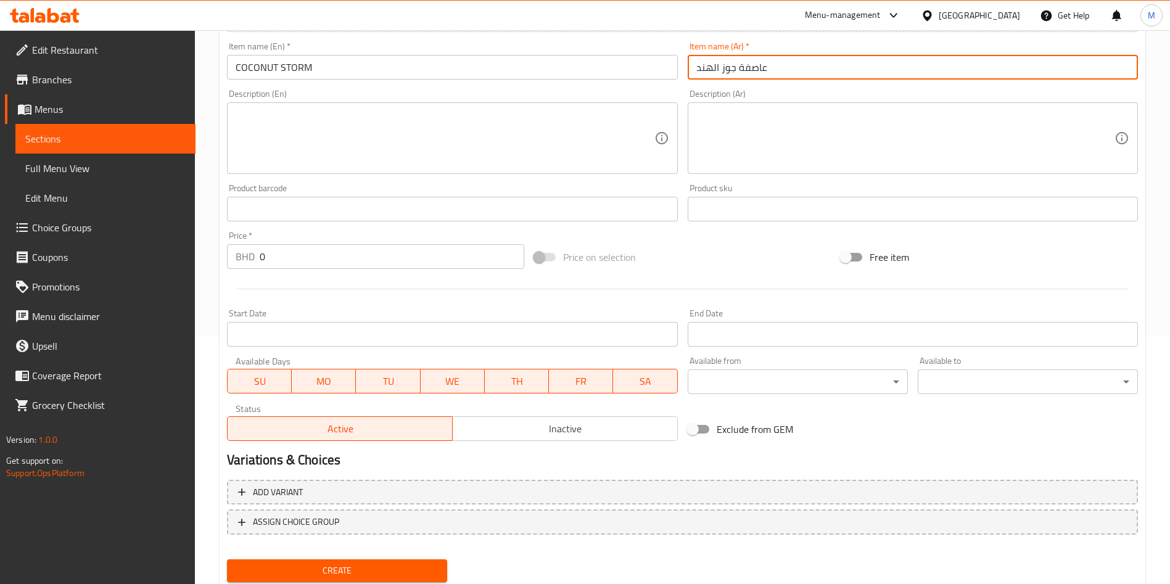
scroll to position [287, 0]
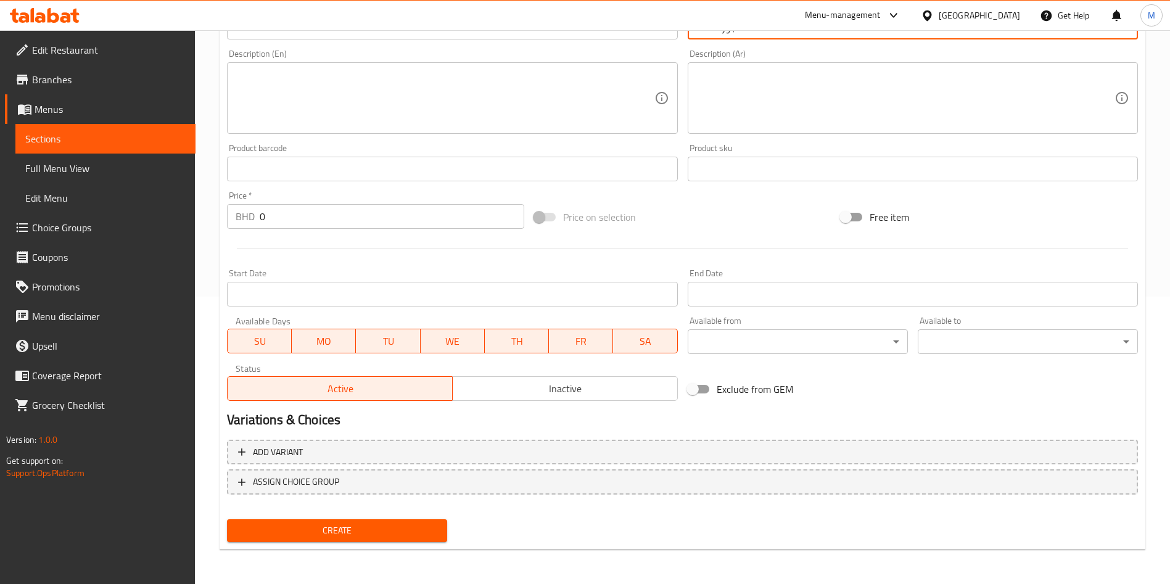
type input "عاصفة جوز الهند"
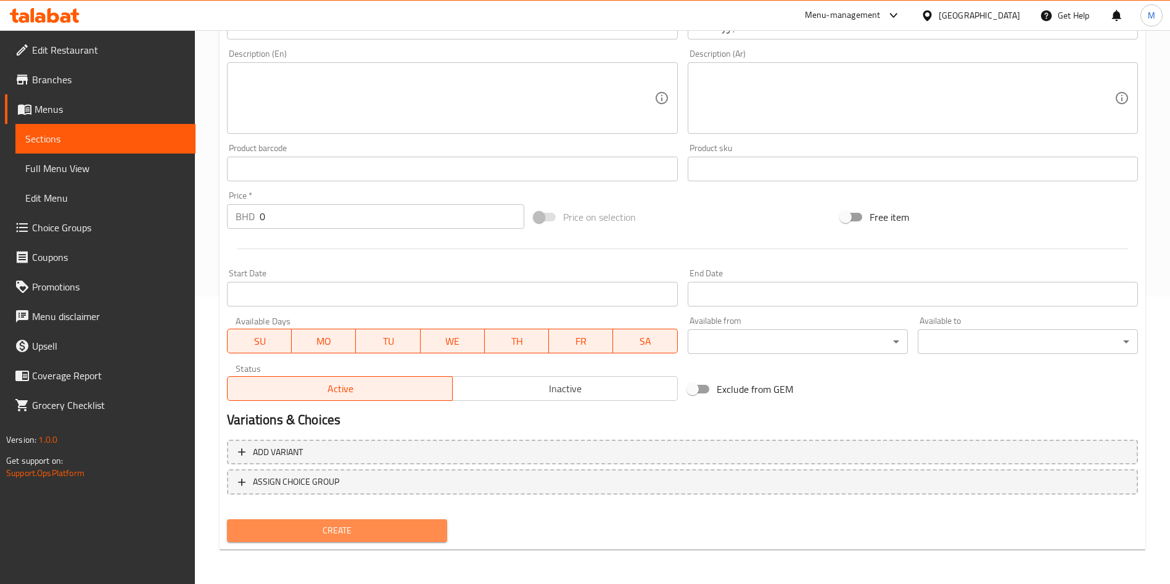
click at [359, 524] on span "Create" at bounding box center [337, 530] width 200 height 15
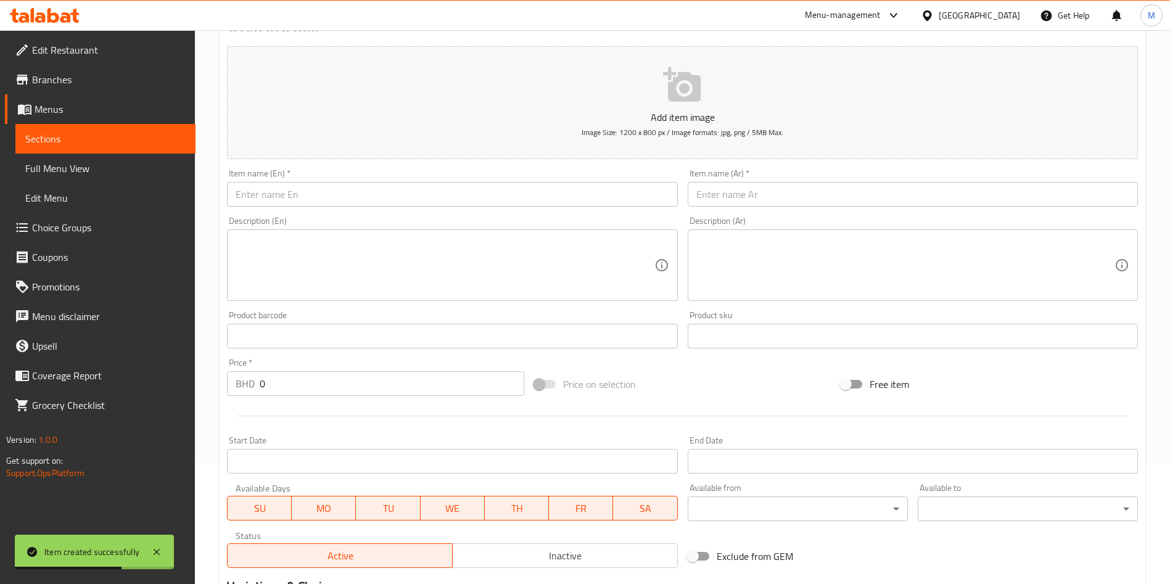
scroll to position [0, 0]
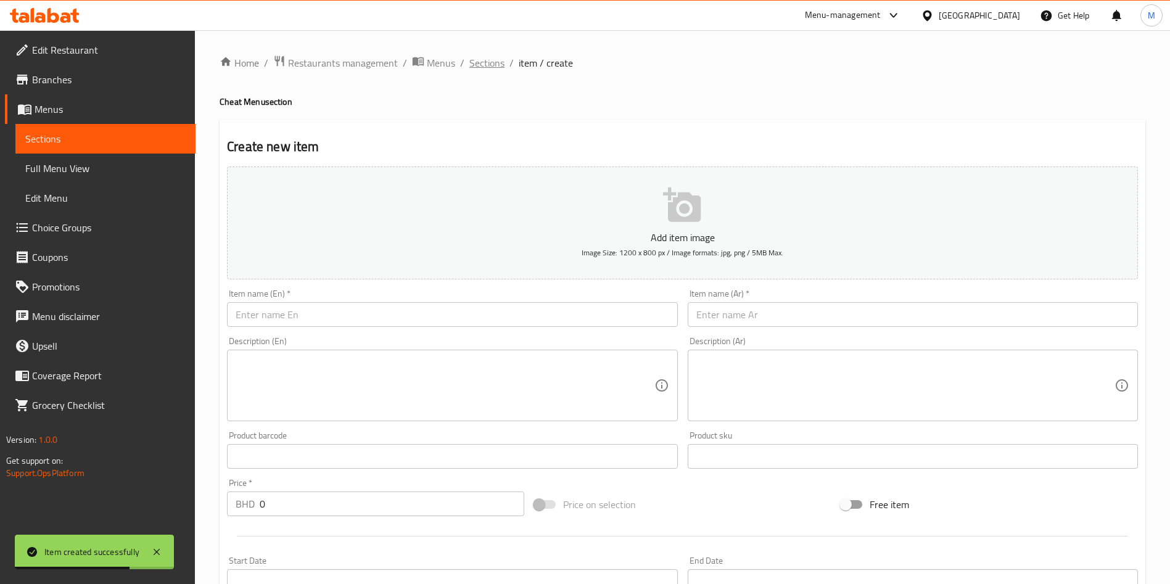
click at [492, 59] on span "Sections" at bounding box center [486, 63] width 35 height 15
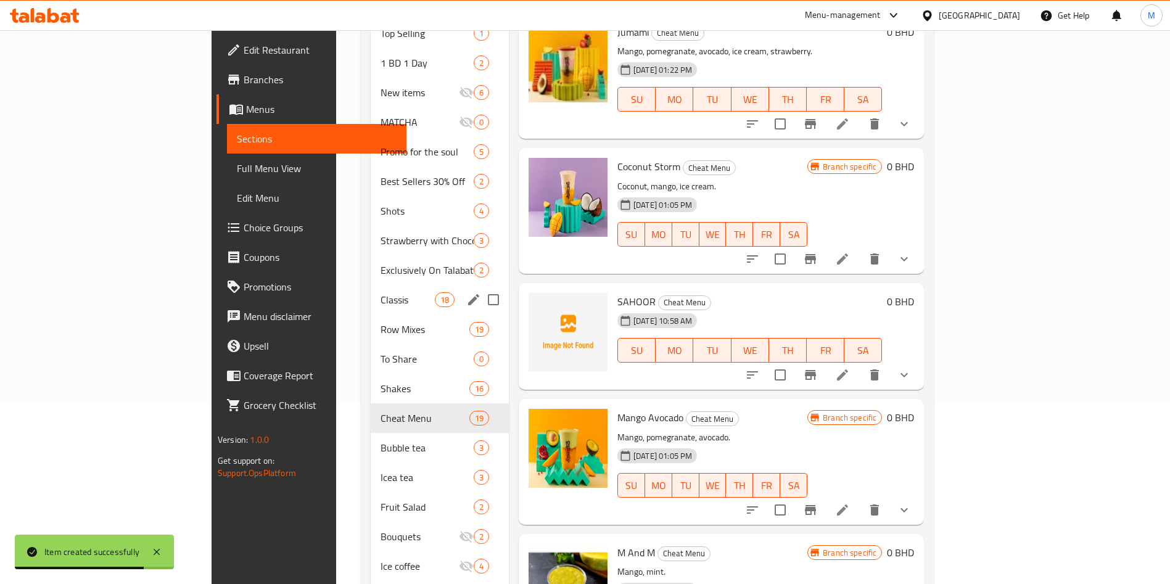
scroll to position [185, 0]
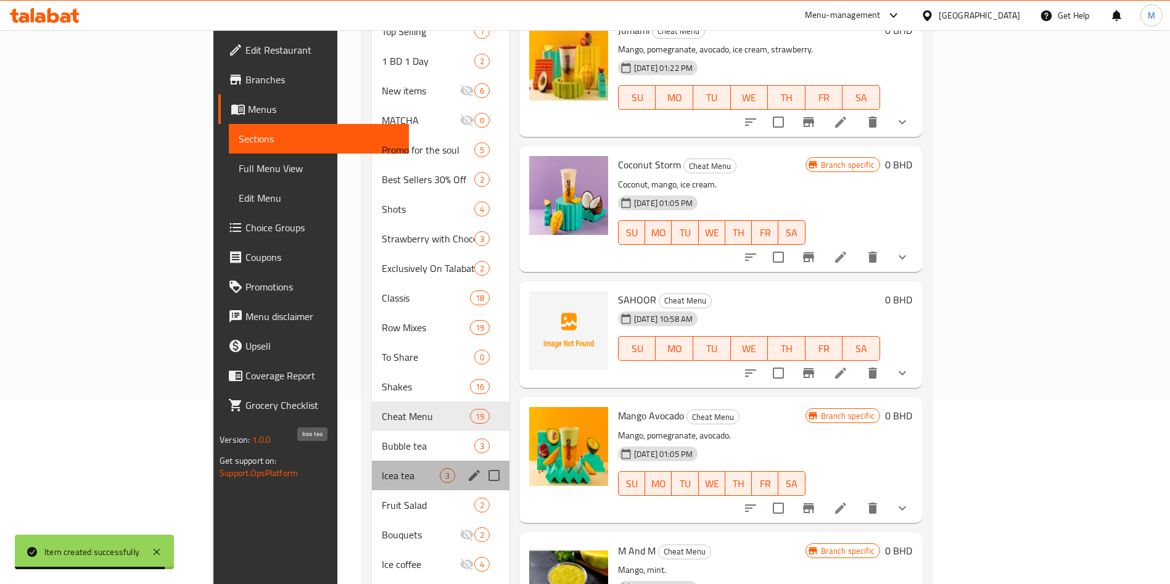
click at [382, 468] on span "Icea tea" at bounding box center [411, 475] width 58 height 15
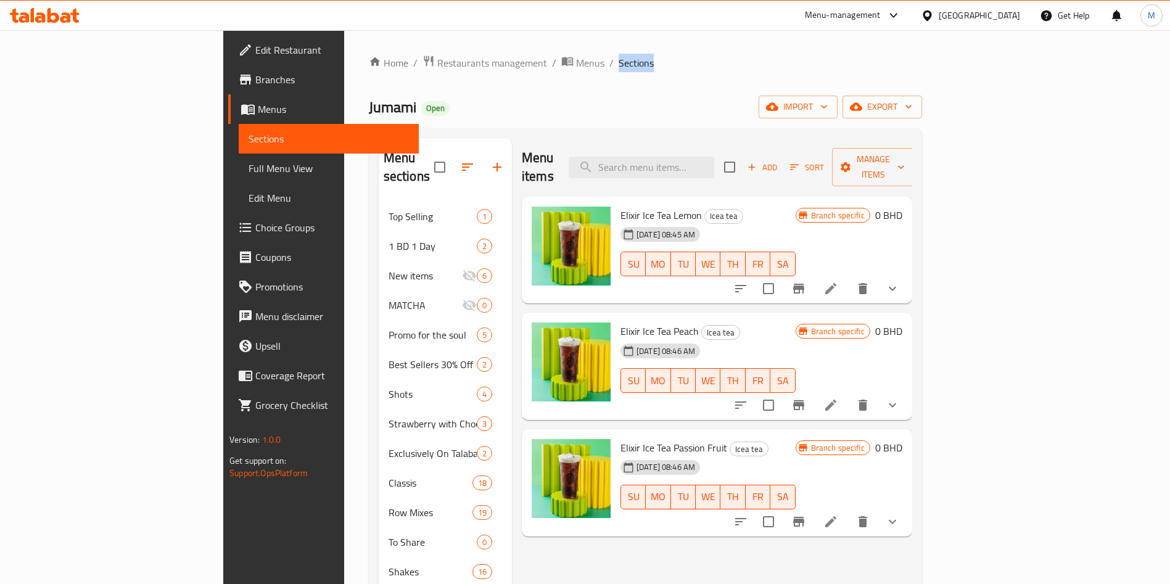
click at [639, 206] on span "Elixir Ice Tea Lemon" at bounding box center [661, 215] width 81 height 19
click at [848, 278] on li at bounding box center [831, 289] width 35 height 22
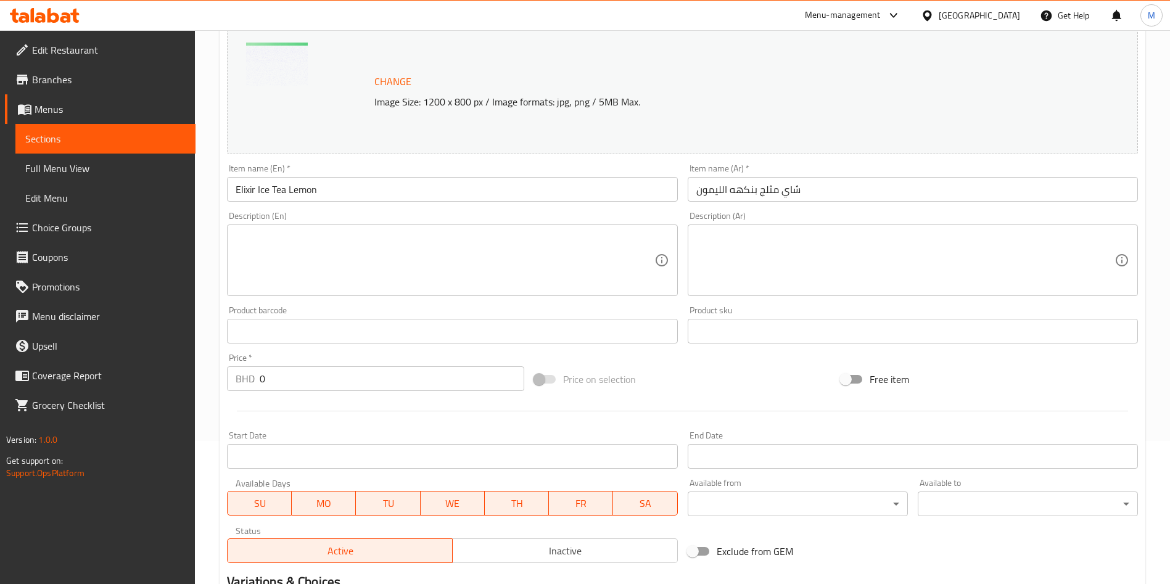
scroll to position [326, 0]
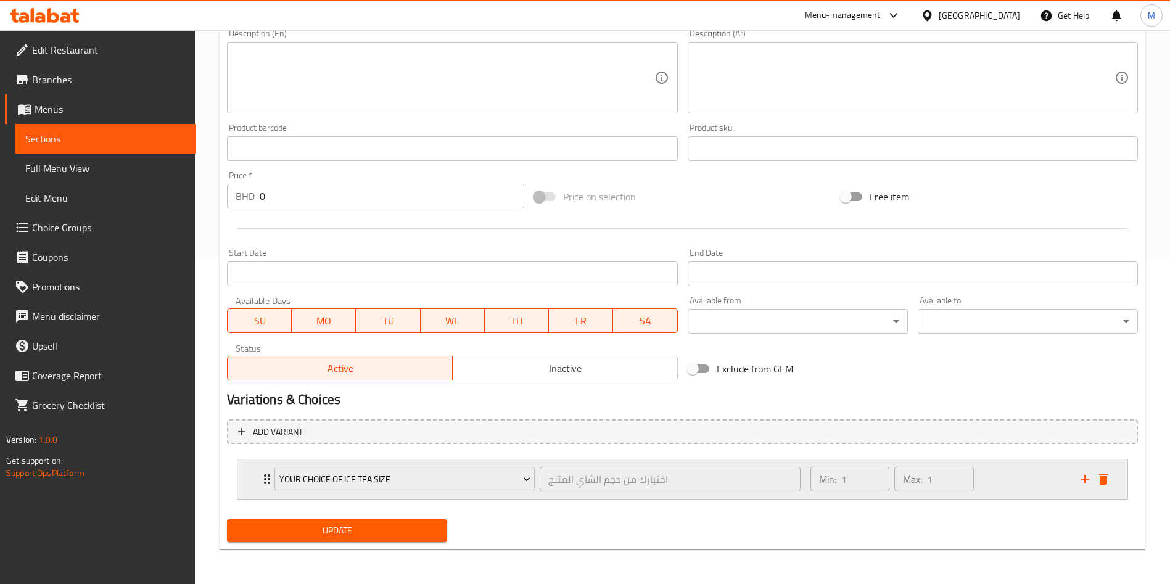
click at [246, 474] on div "your choice of ice tea size اختيارك من حجم الشاي المثلج ​ Min: 1 ​ Max: 1 ​" at bounding box center [683, 479] width 890 height 39
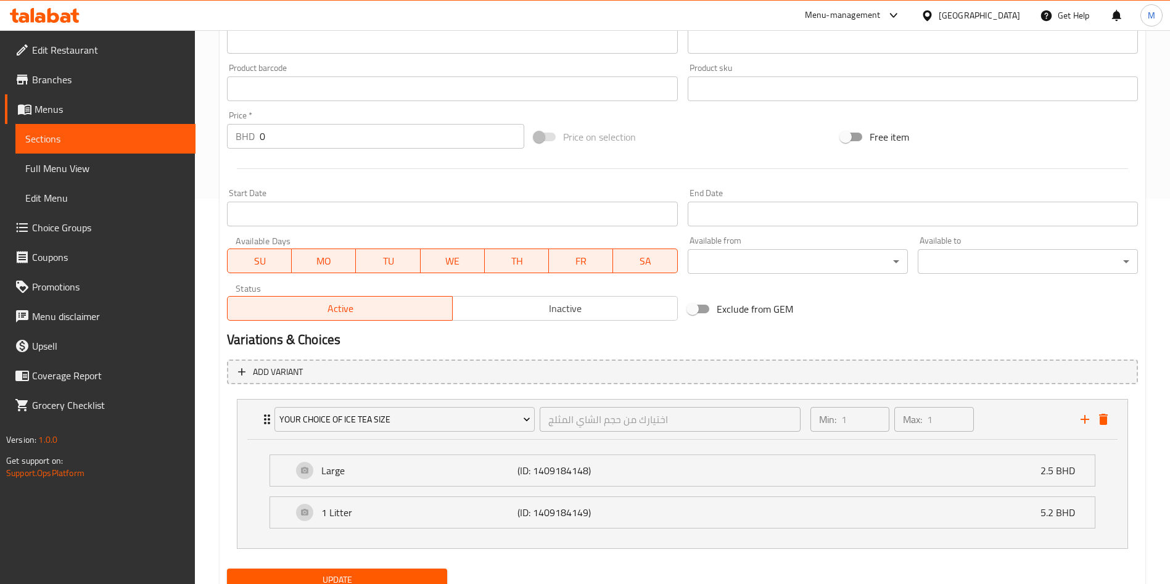
scroll to position [435, 0]
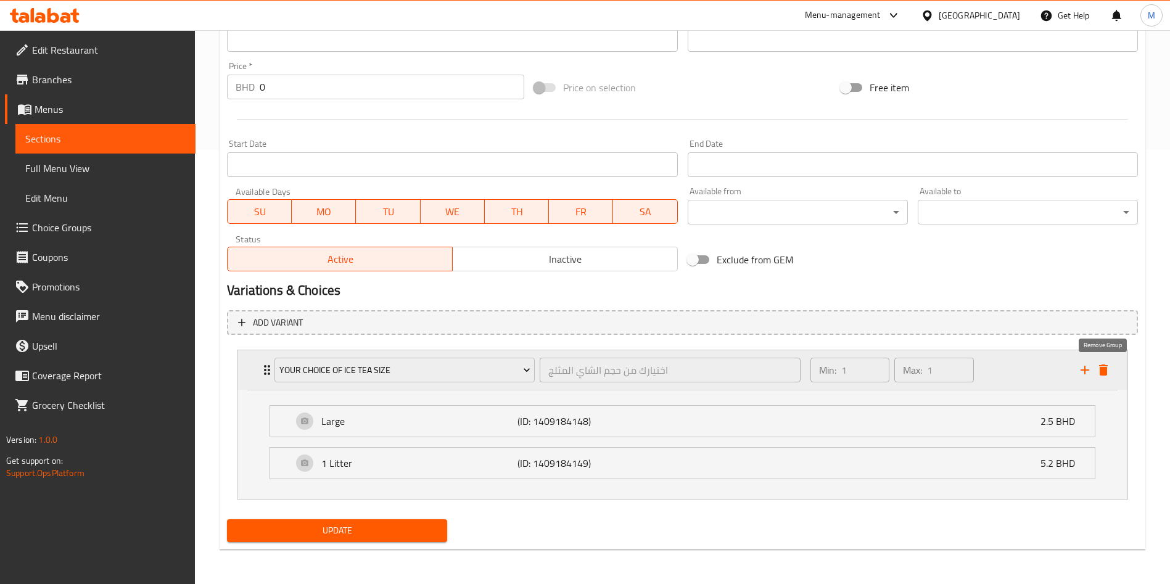
click at [1110, 366] on icon "delete" at bounding box center [1103, 370] width 15 height 15
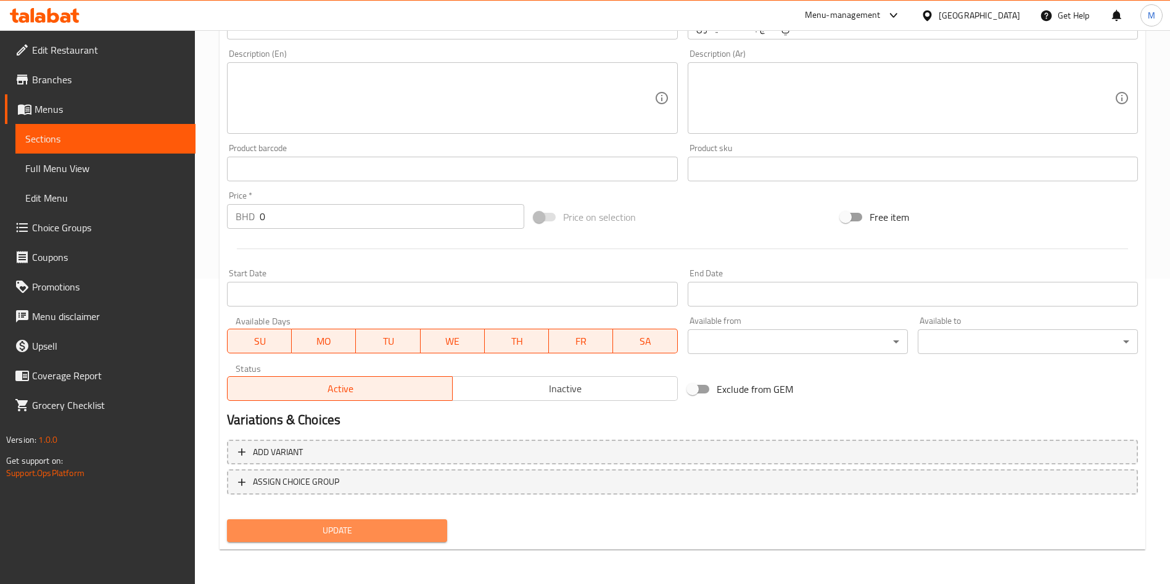
click at [345, 526] on span "Update" at bounding box center [337, 530] width 200 height 15
click at [345, 526] on div at bounding box center [585, 292] width 1170 height 584
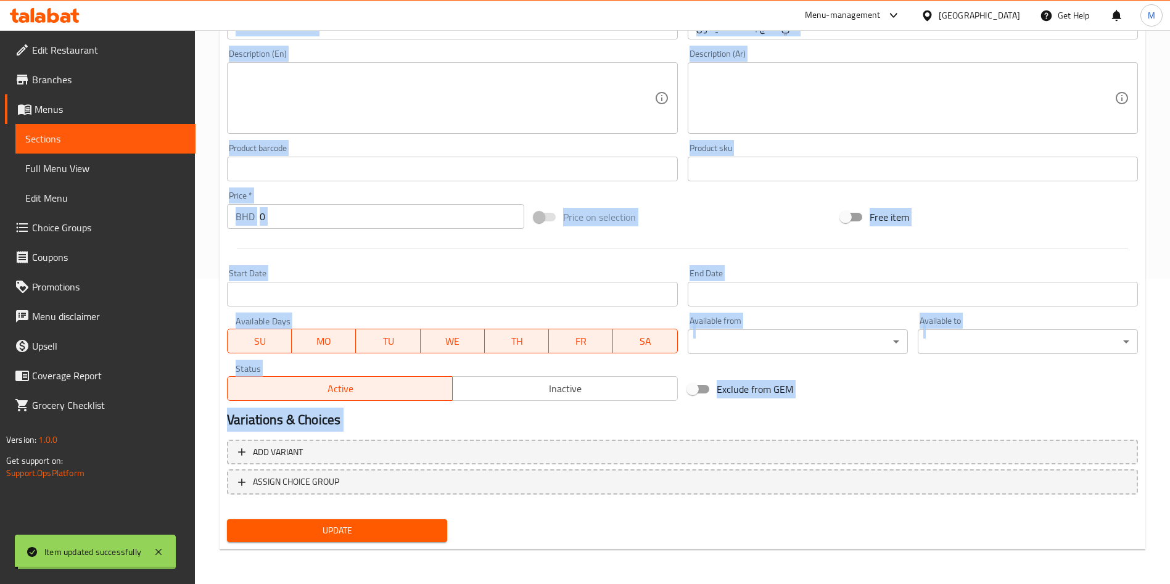
click at [504, 151] on div "Product barcode Product barcode" at bounding box center [452, 163] width 450 height 38
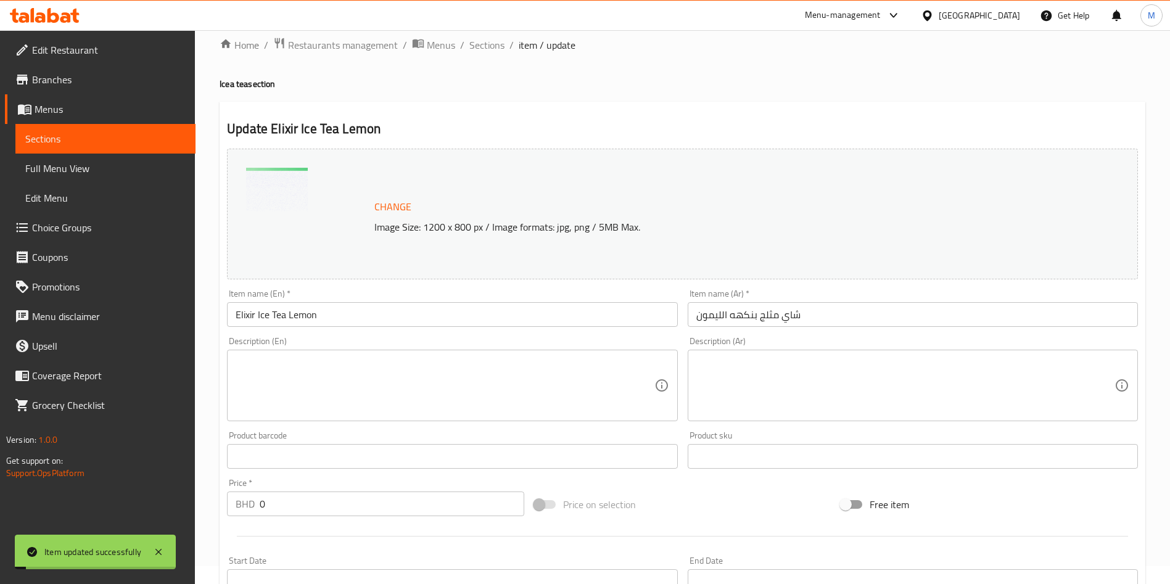
scroll to position [0, 0]
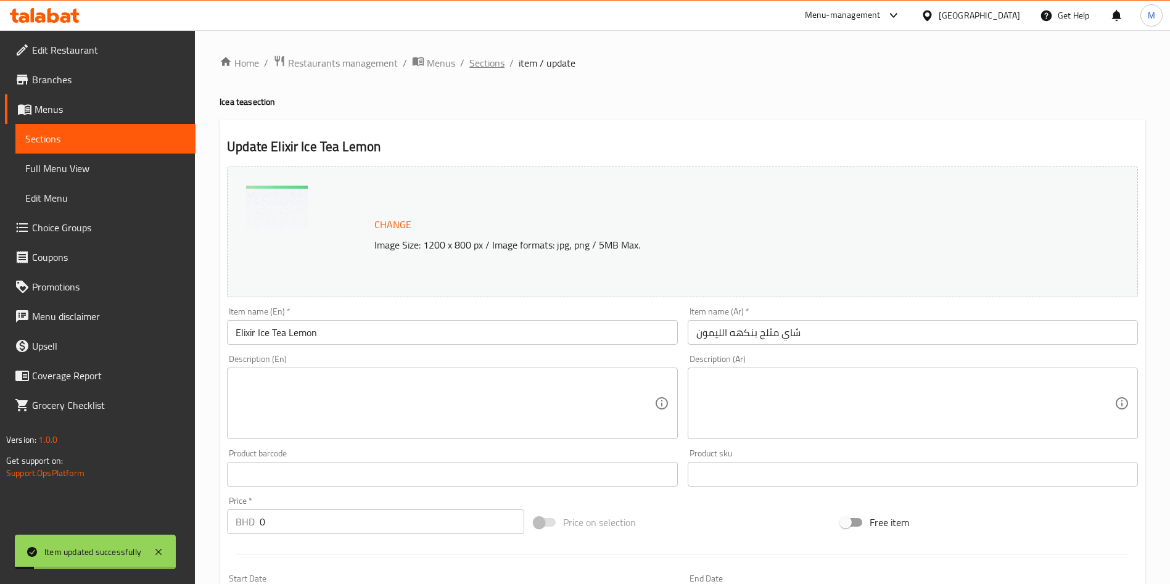
click at [478, 65] on span "Sections" at bounding box center [486, 63] width 35 height 15
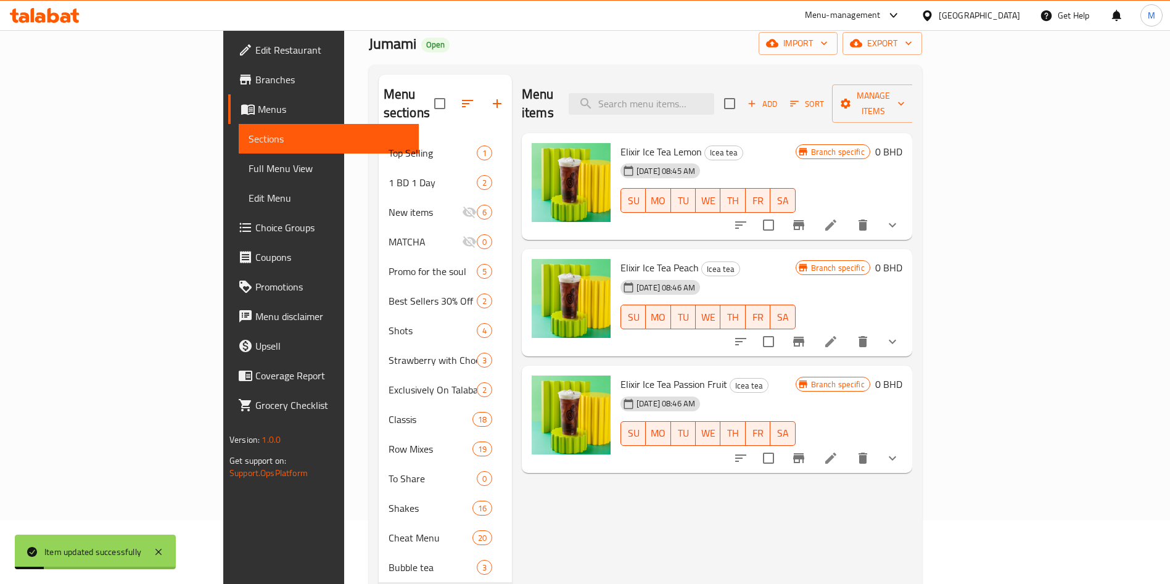
scroll to position [93, 0]
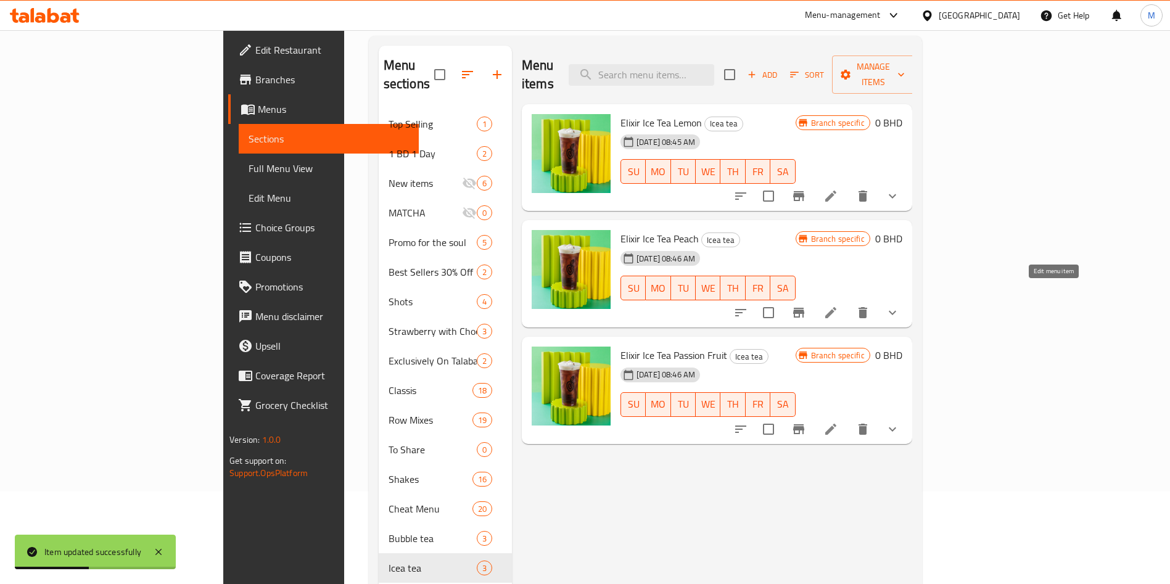
click at [838, 305] on icon at bounding box center [831, 312] width 15 height 15
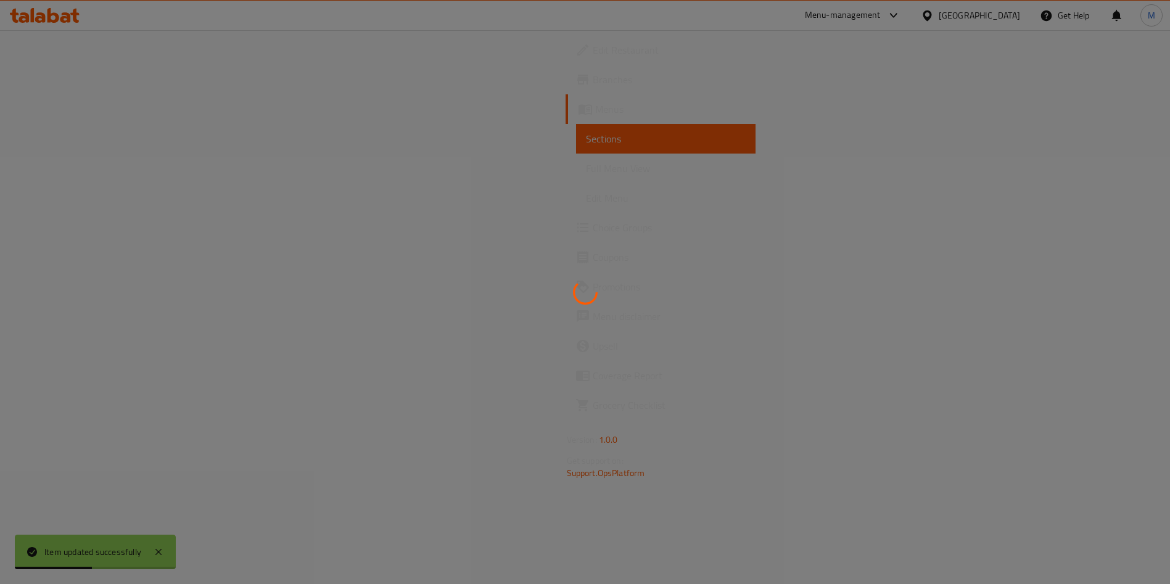
click at [1048, 296] on div at bounding box center [585, 292] width 1170 height 584
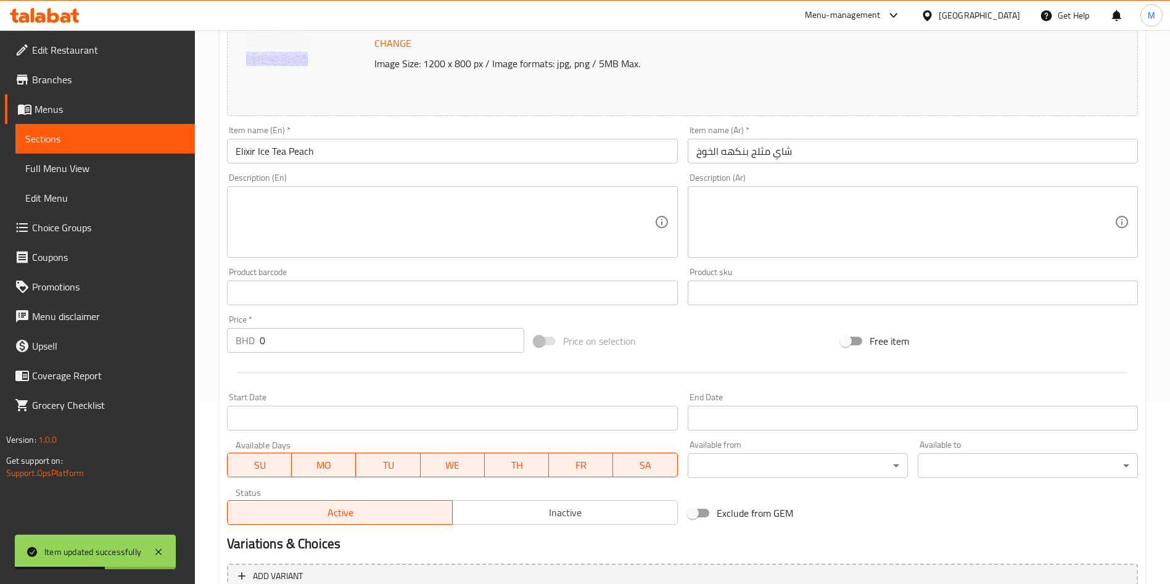
scroll to position [326, 0]
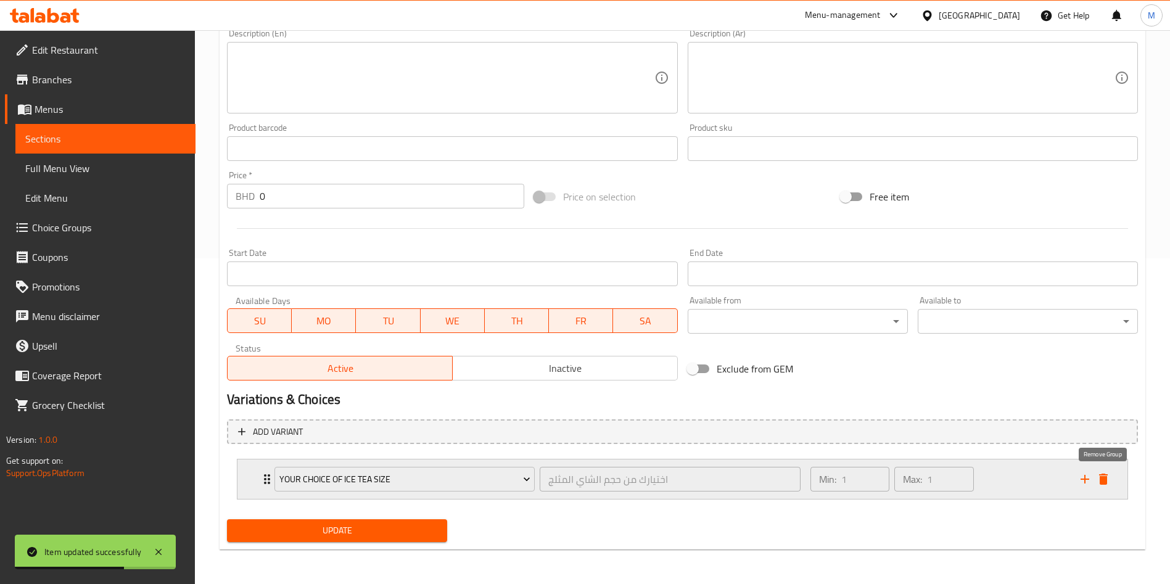
click at [1109, 475] on icon "delete" at bounding box center [1103, 479] width 15 height 15
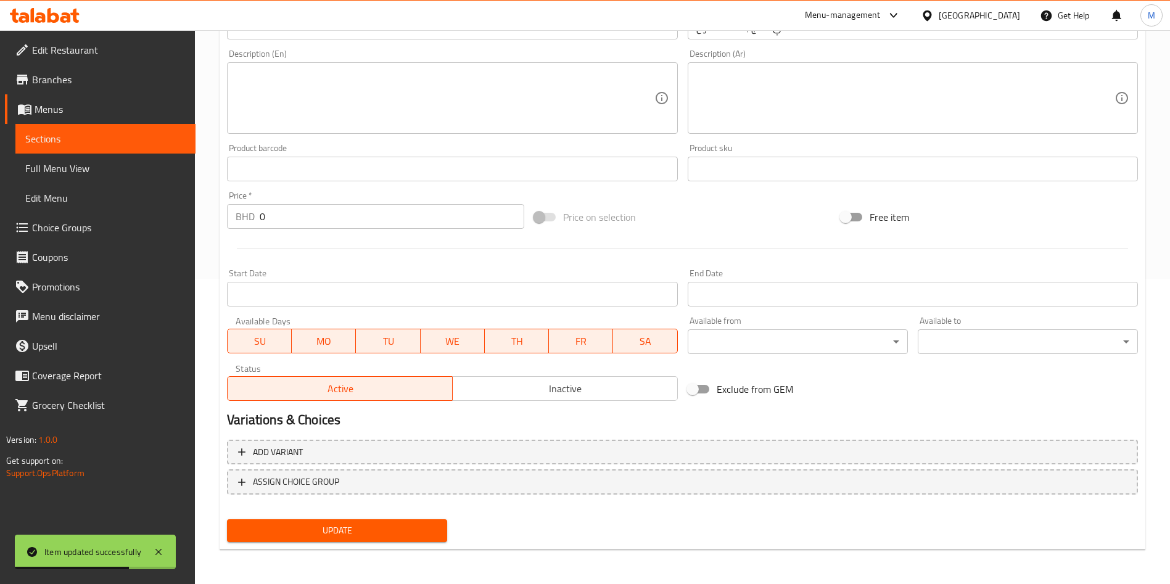
scroll to position [305, 0]
click at [405, 533] on span "Update" at bounding box center [337, 530] width 200 height 15
click at [405, 533] on div at bounding box center [585, 292] width 1170 height 584
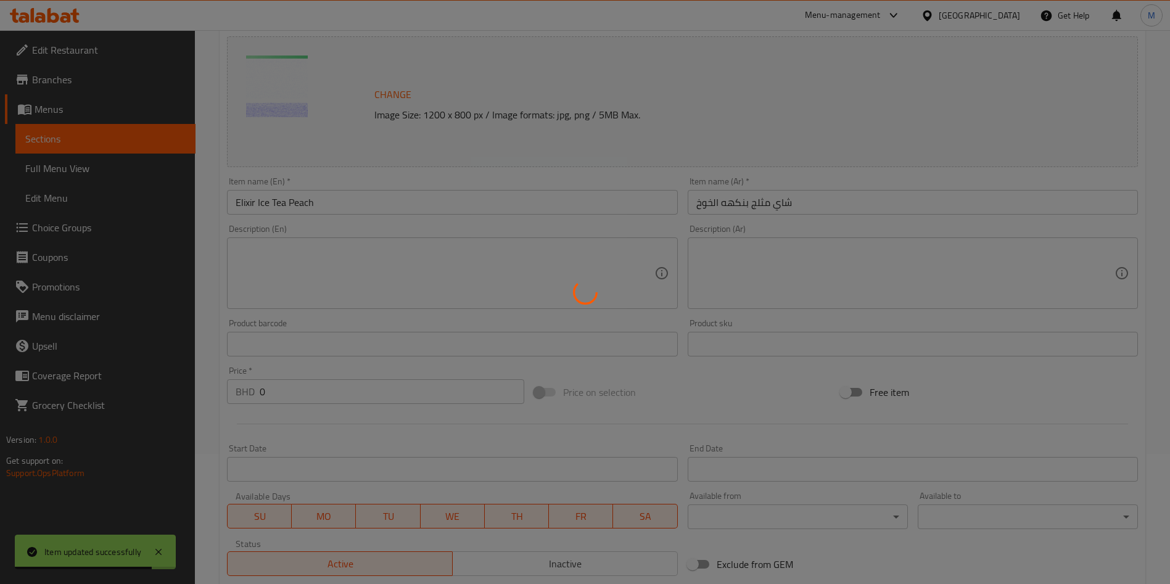
scroll to position [0, 0]
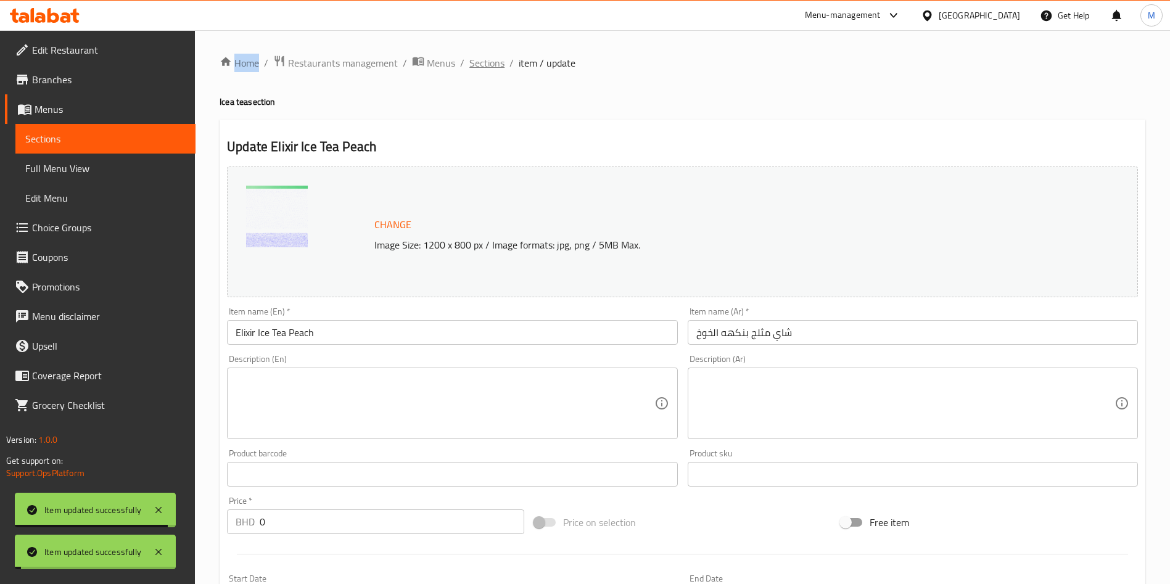
click at [490, 65] on span "Sections" at bounding box center [486, 63] width 35 height 15
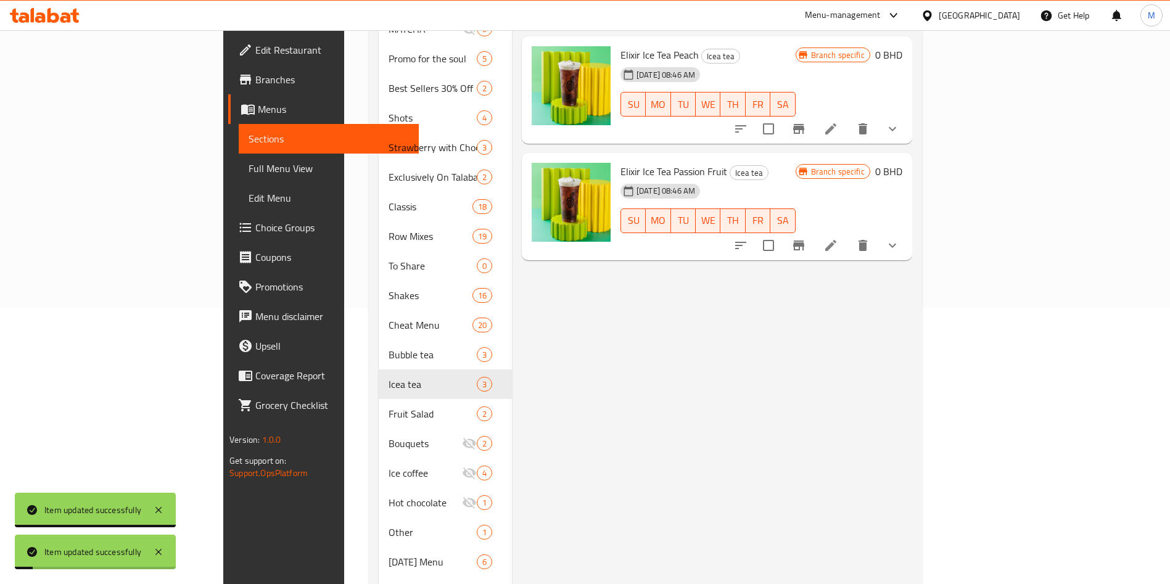
scroll to position [278, 0]
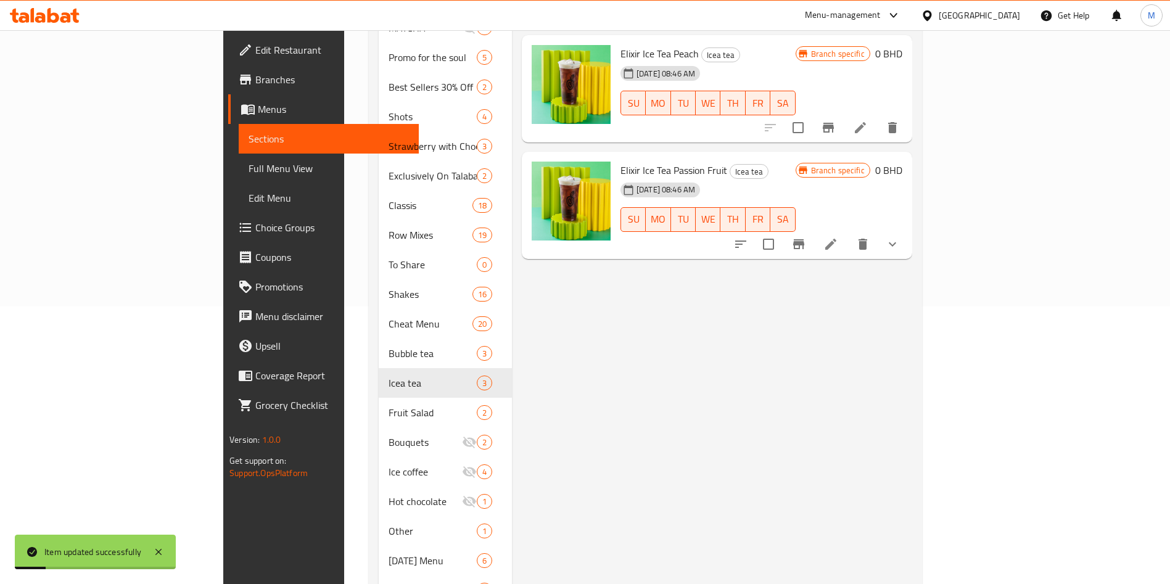
click at [848, 233] on li at bounding box center [831, 244] width 35 height 22
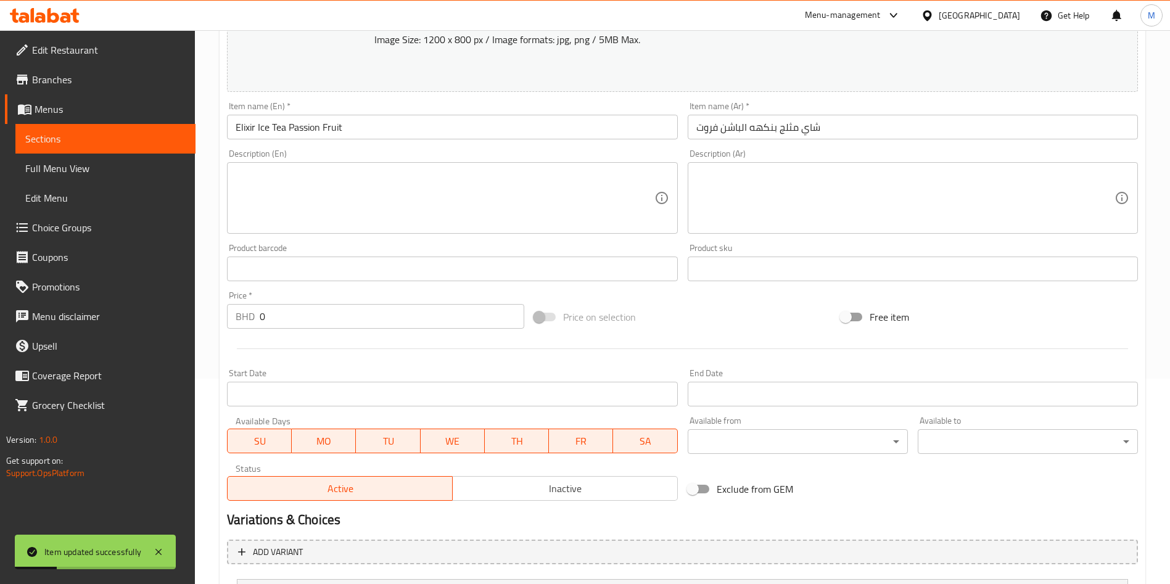
scroll to position [326, 0]
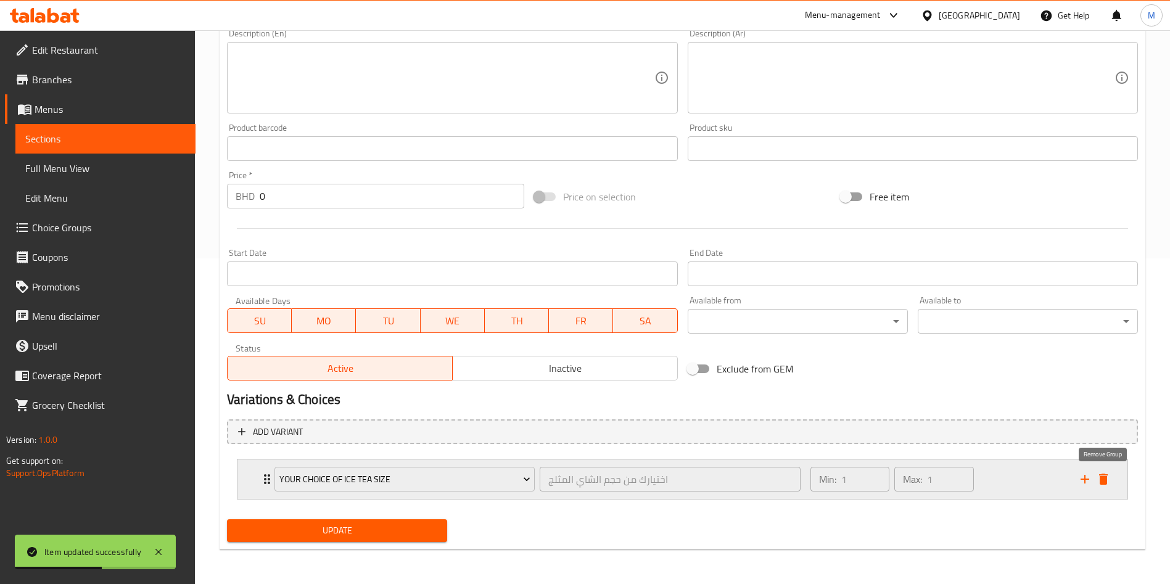
click at [1106, 479] on icon "delete" at bounding box center [1103, 479] width 9 height 11
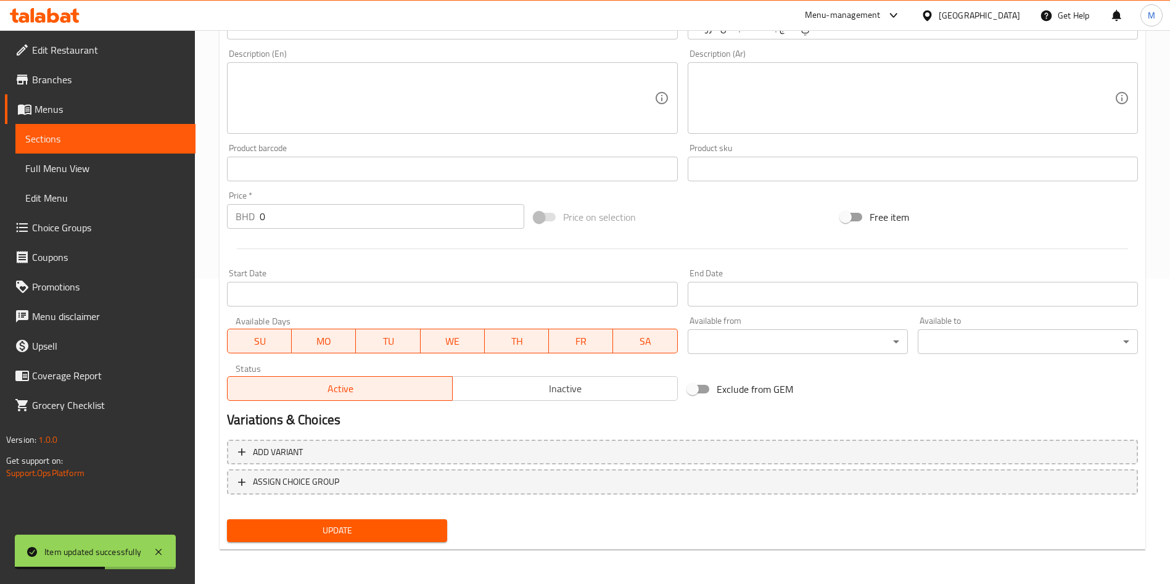
scroll to position [305, 0]
click at [331, 531] on span "Update" at bounding box center [337, 530] width 200 height 15
click at [331, 531] on div at bounding box center [585, 292] width 1170 height 584
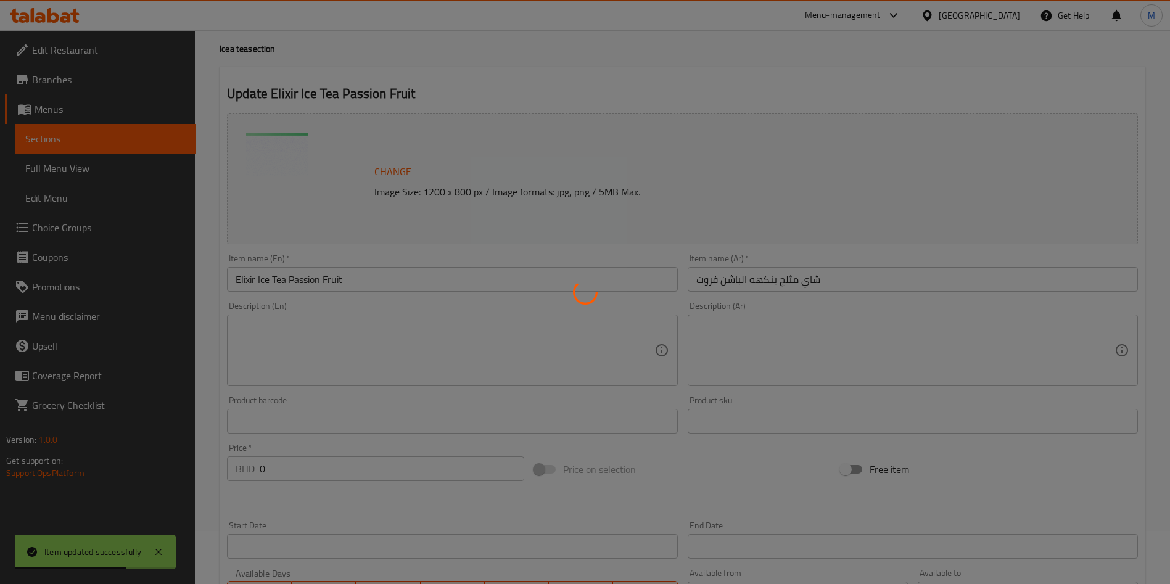
scroll to position [0, 0]
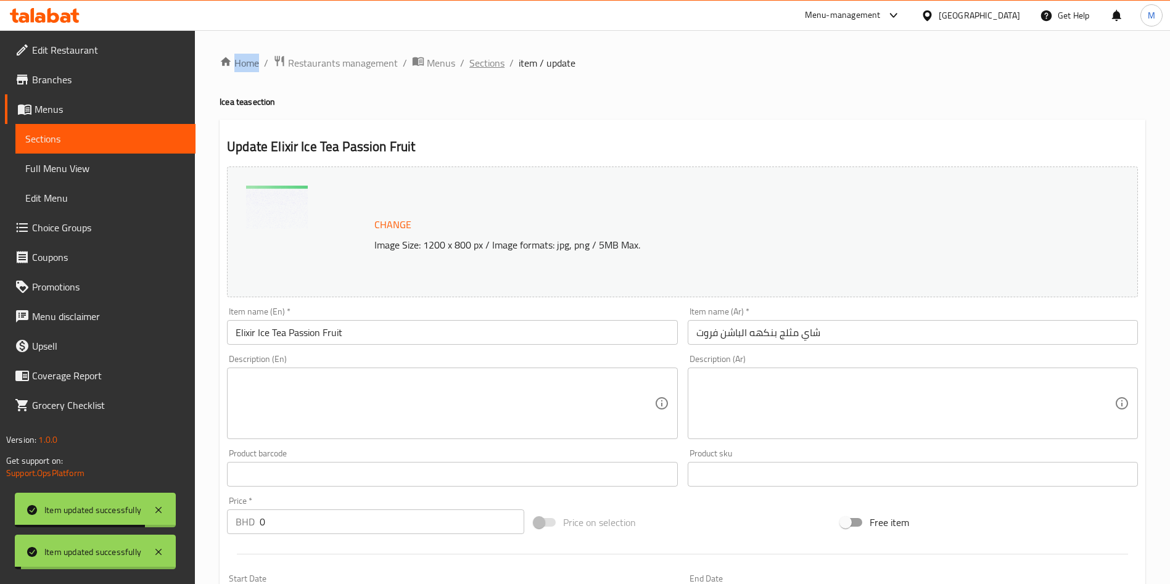
click at [495, 64] on span "Sections" at bounding box center [486, 63] width 35 height 15
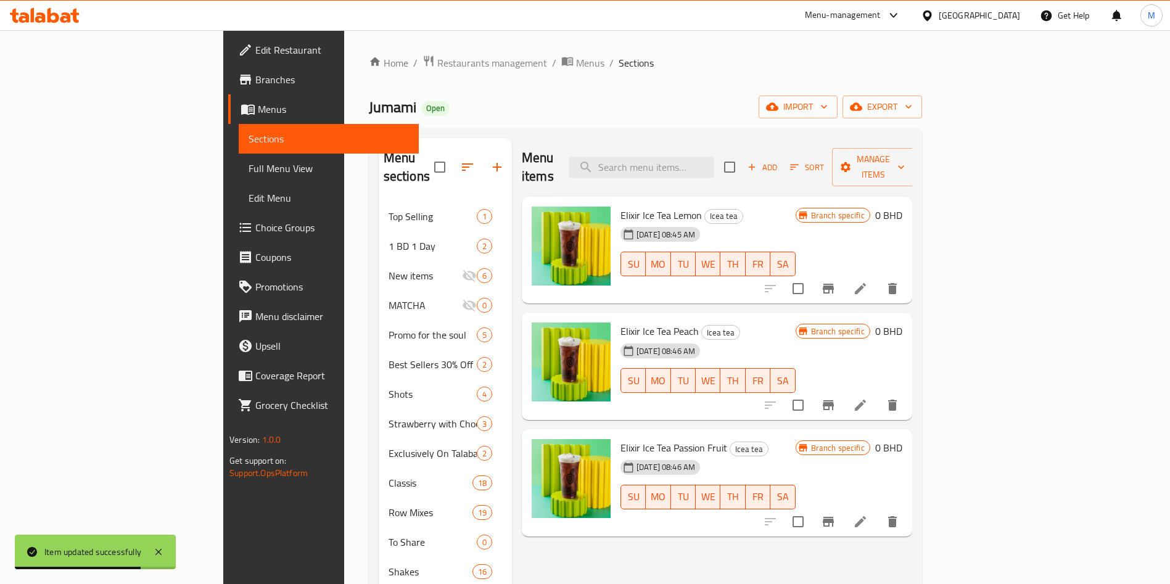
click at [624, 322] on span "Elixir Ice Tea Peach" at bounding box center [660, 331] width 78 height 19
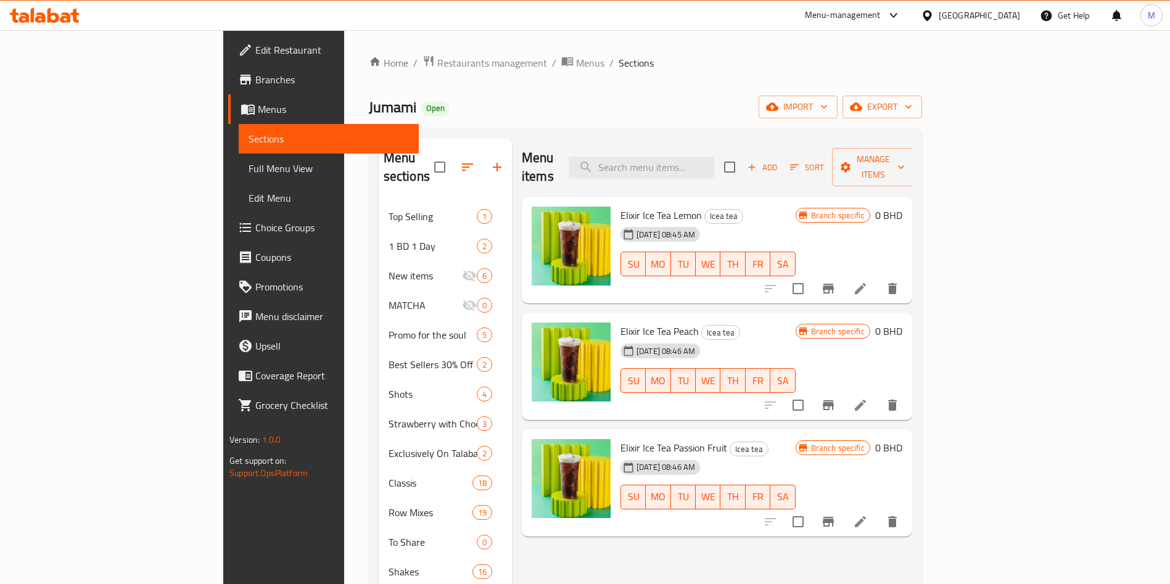
click at [624, 439] on span "Elixir Ice Tea Passion Fruit" at bounding box center [674, 448] width 107 height 19
click at [779, 160] on span "Add" at bounding box center [762, 167] width 33 height 14
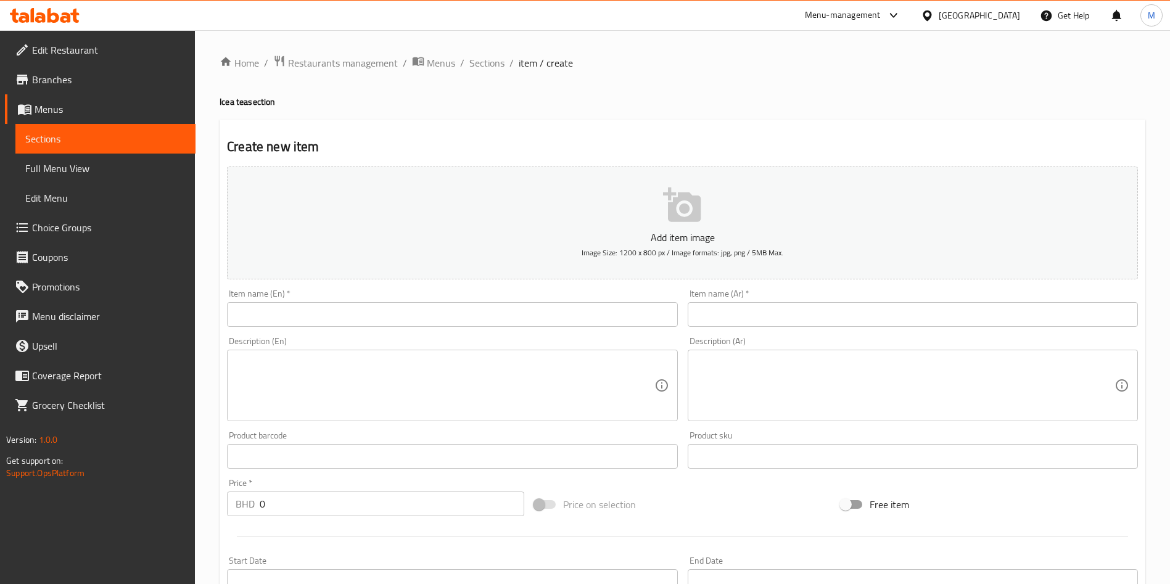
click at [542, 284] on div "Add item image Image Size: 1200 x 800 px / Image formats: jpg, png / 5MB Max. I…" at bounding box center [682, 428] width 921 height 532
click at [494, 334] on div "Description (En) Description (En)" at bounding box center [452, 379] width 460 height 94
click at [473, 319] on input "text" at bounding box center [452, 314] width 450 height 25
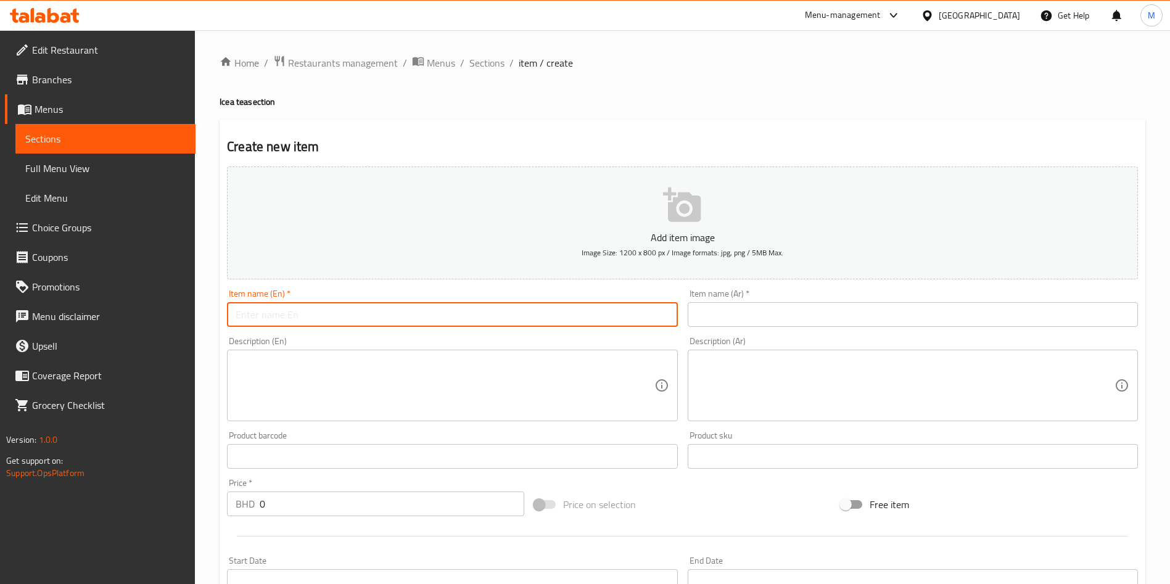
paste input "ELIXIR ICED TEA STRAWBERRY FRUIT"
type input "ELIXIR ICED TEA STRAWBERRY FRUIT"
click at [789, 306] on input "text" at bounding box center [913, 314] width 450 height 25
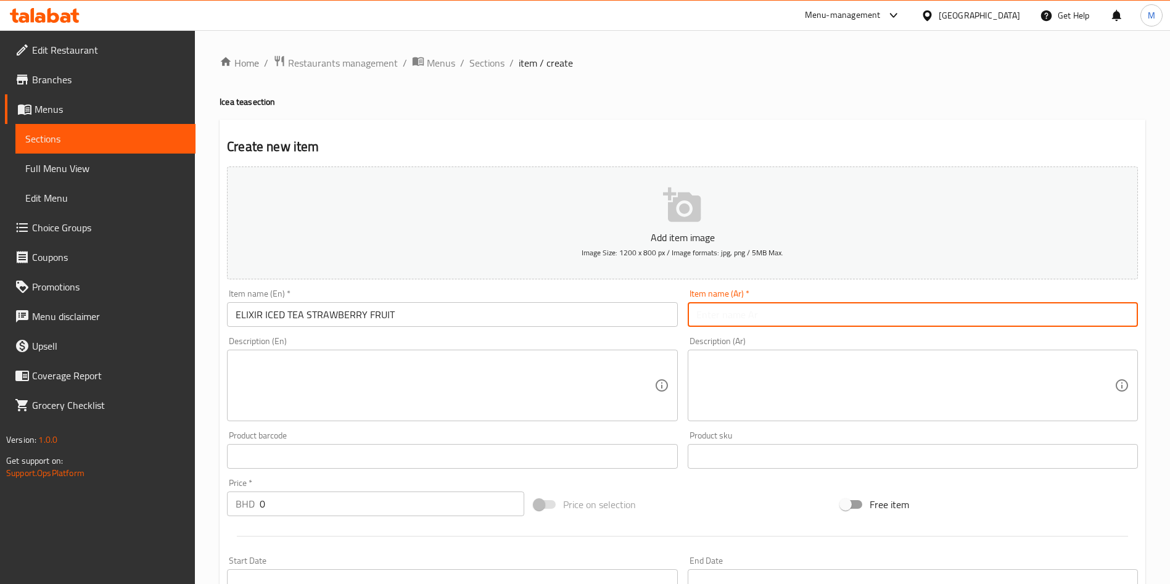
paste input "شاي مثلج إليكسير بنكهة الفراولة"
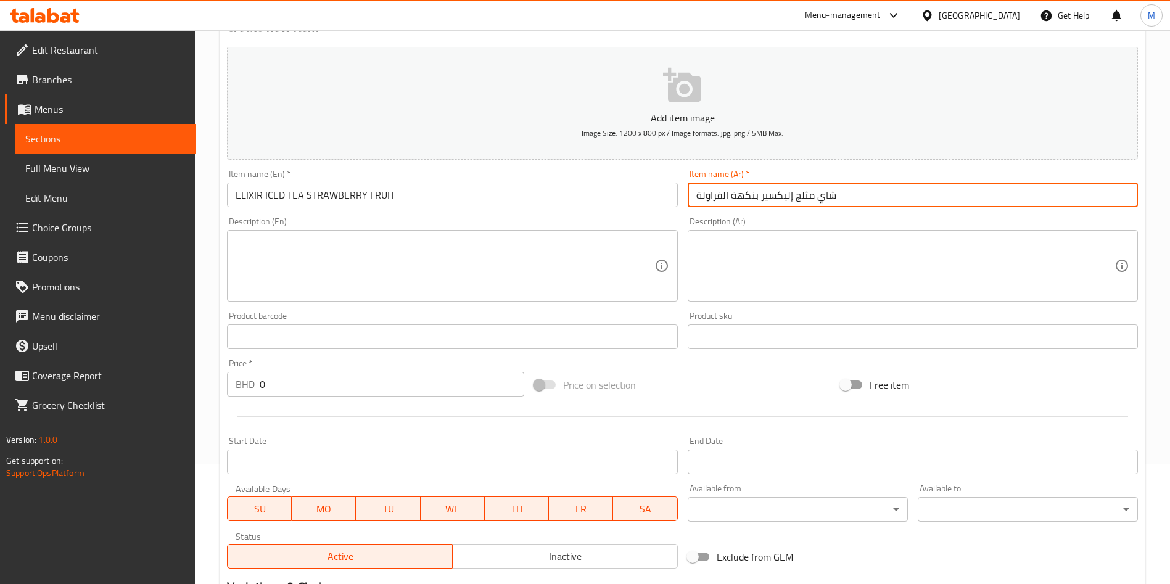
scroll to position [287, 0]
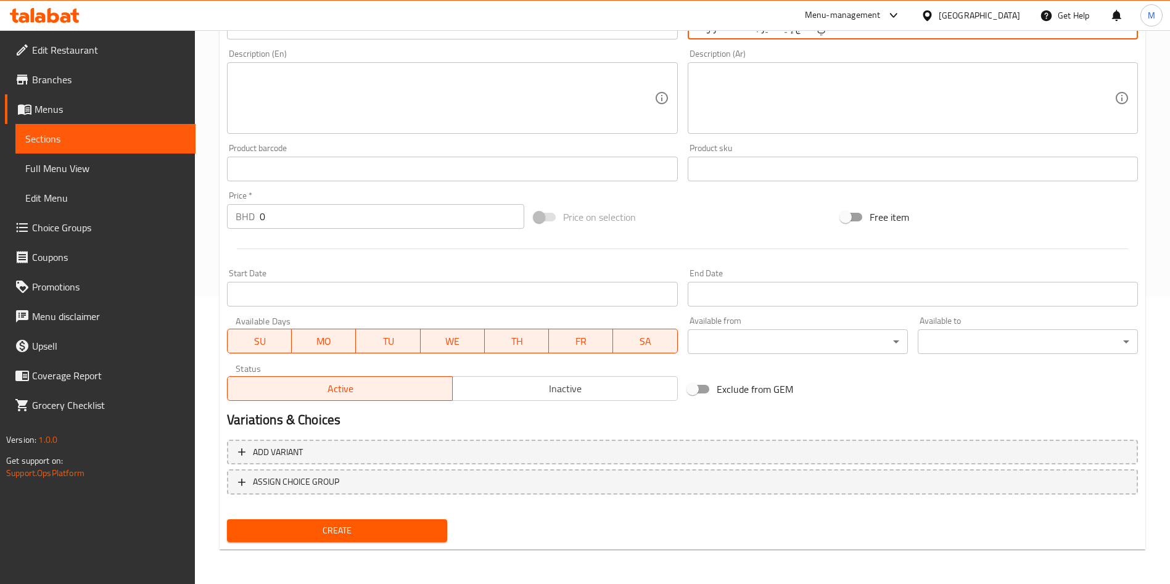
type input "شاي مثلج إليكسير بنكهة الفراولة"
click at [399, 532] on span "Create" at bounding box center [337, 530] width 200 height 15
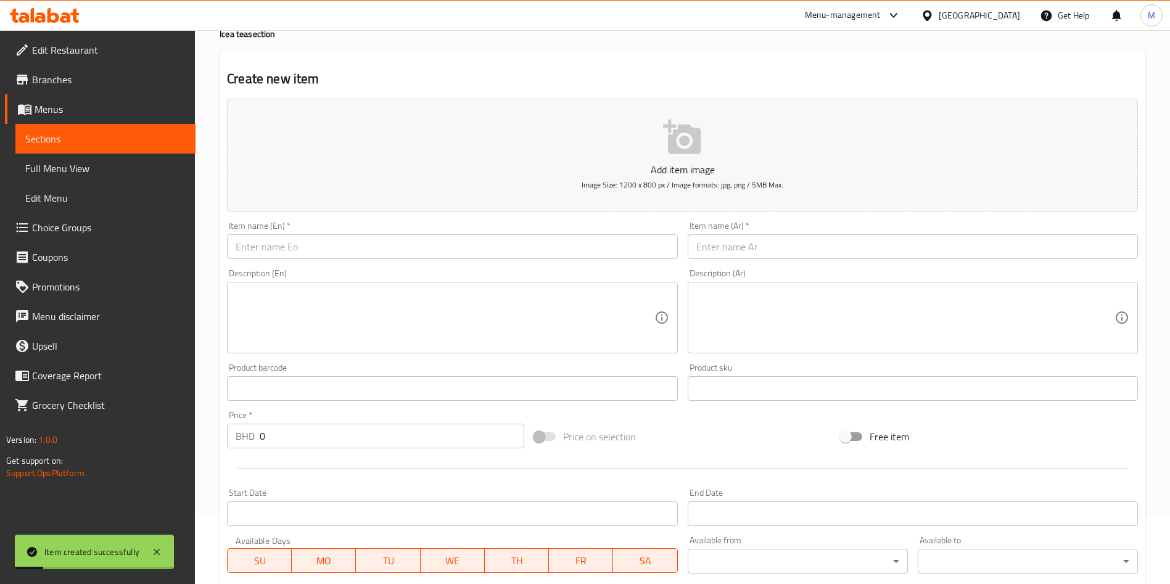
scroll to position [0, 0]
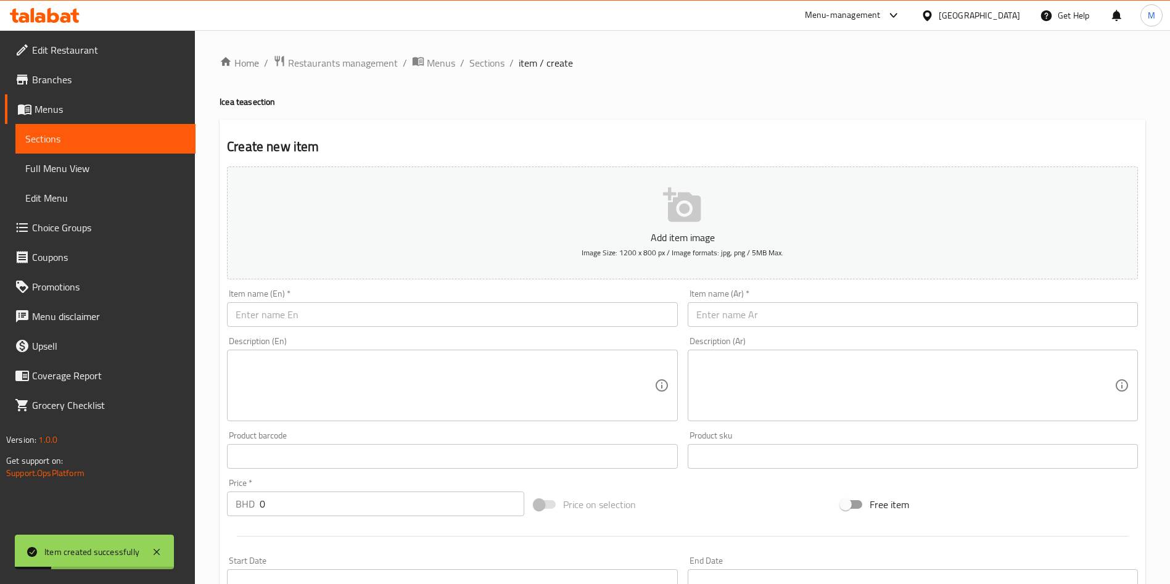
click at [322, 326] on input "text" at bounding box center [452, 314] width 450 height 25
paste input "ELIXIR ICED TEA WATERMELON FRUIT"
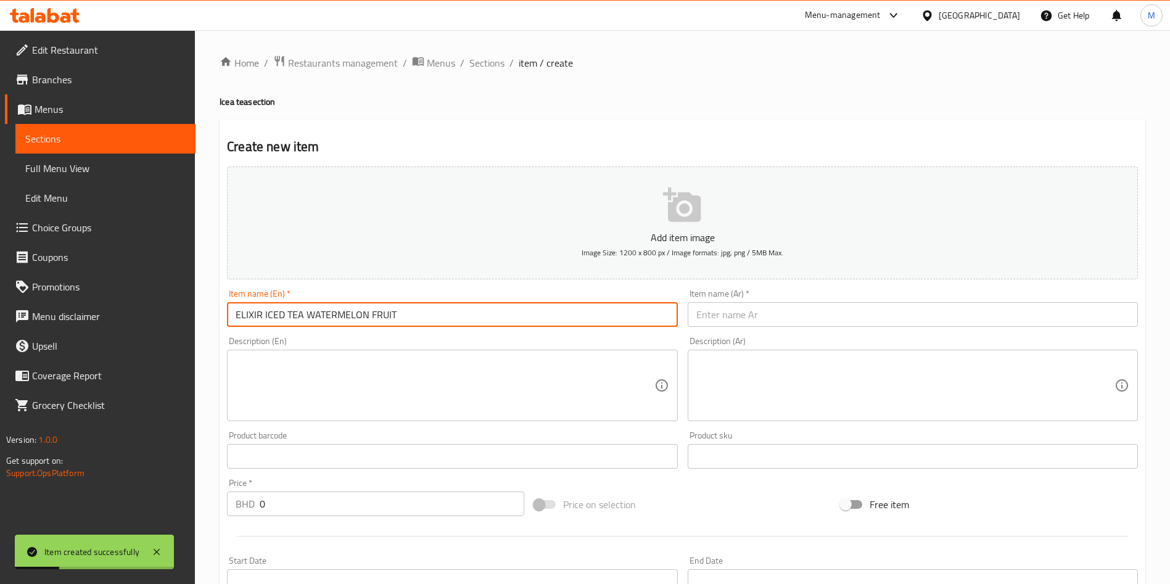
type input "ELIXIR ICED TEA WATERMELON FRUIT"
click at [727, 318] on input "text" at bounding box center [913, 314] width 450 height 25
paste input "شاي مثلج إليكسير بنكهة فاكهة البطيخ"
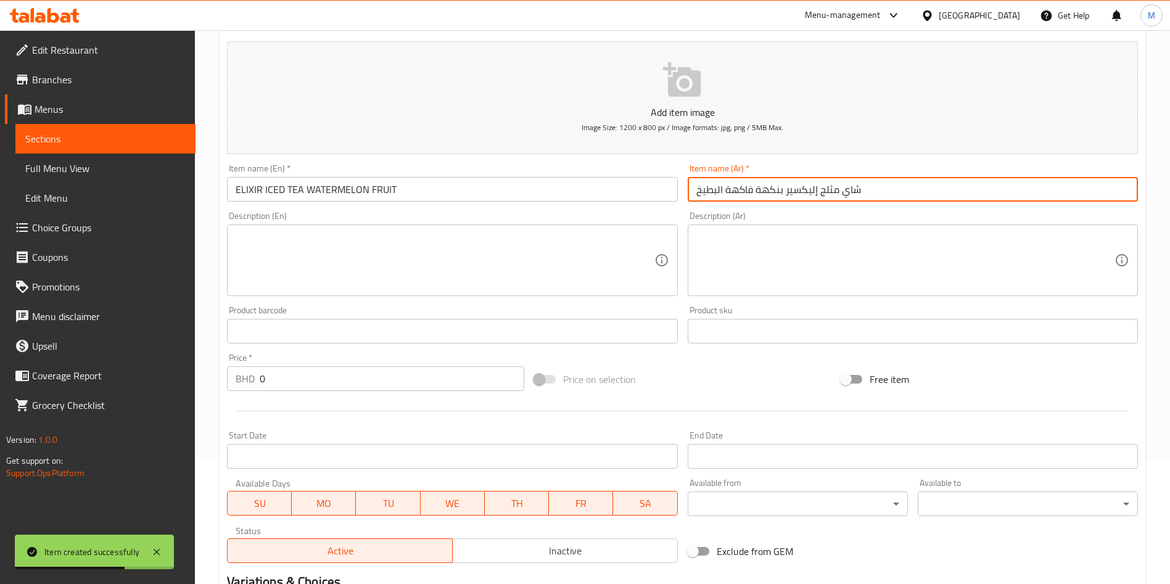
scroll to position [287, 0]
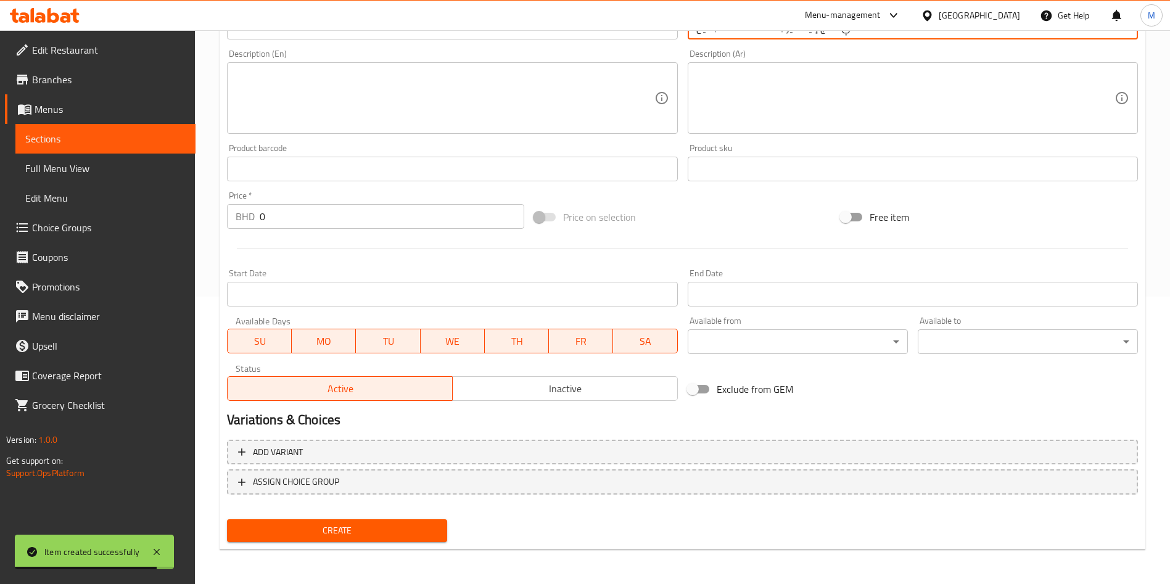
type input "شاي مثلج إليكسير بنكهة فاكهة البطيخ"
click at [407, 527] on span "Create" at bounding box center [337, 530] width 200 height 15
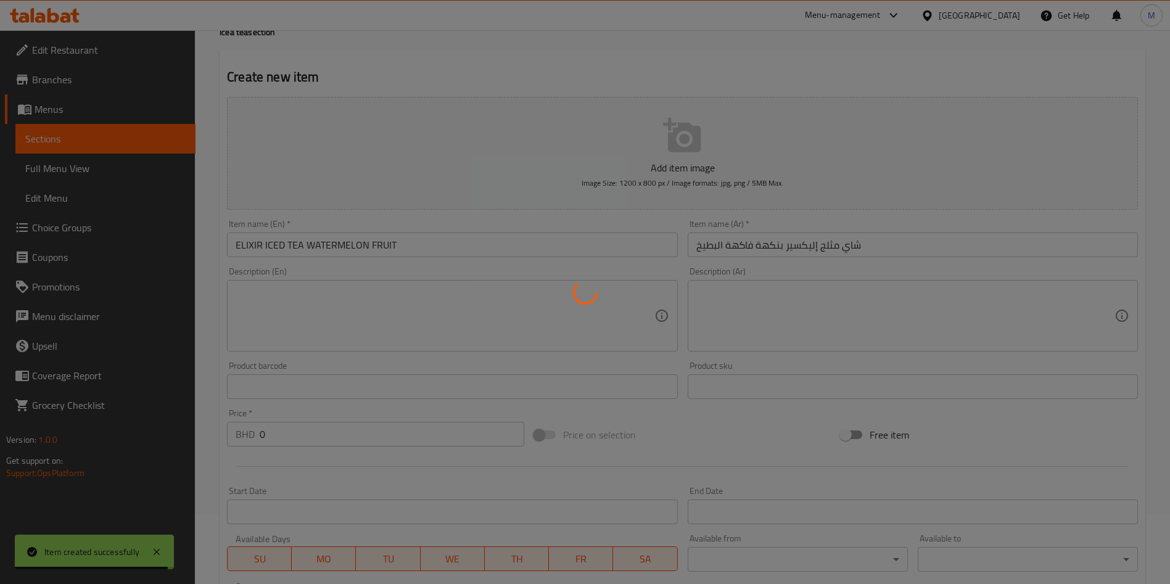
scroll to position [0, 0]
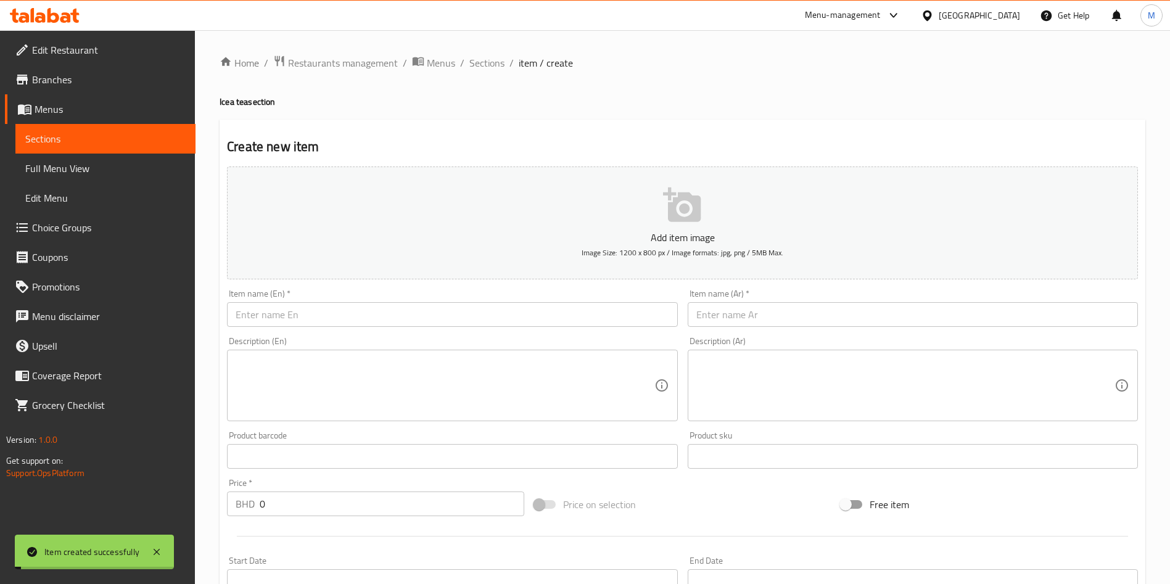
click at [505, 56] on ol "Home / Restaurants management / Menus / Sections / item / create" at bounding box center [683, 63] width 926 height 16
click at [489, 67] on span "Sections" at bounding box center [486, 63] width 35 height 15
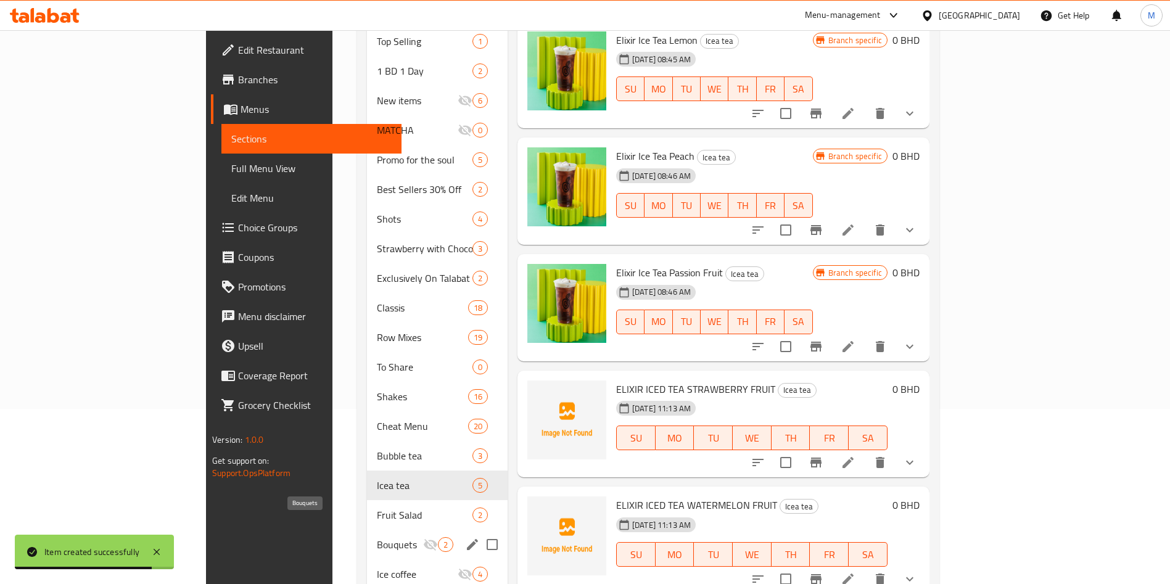
scroll to position [278, 0]
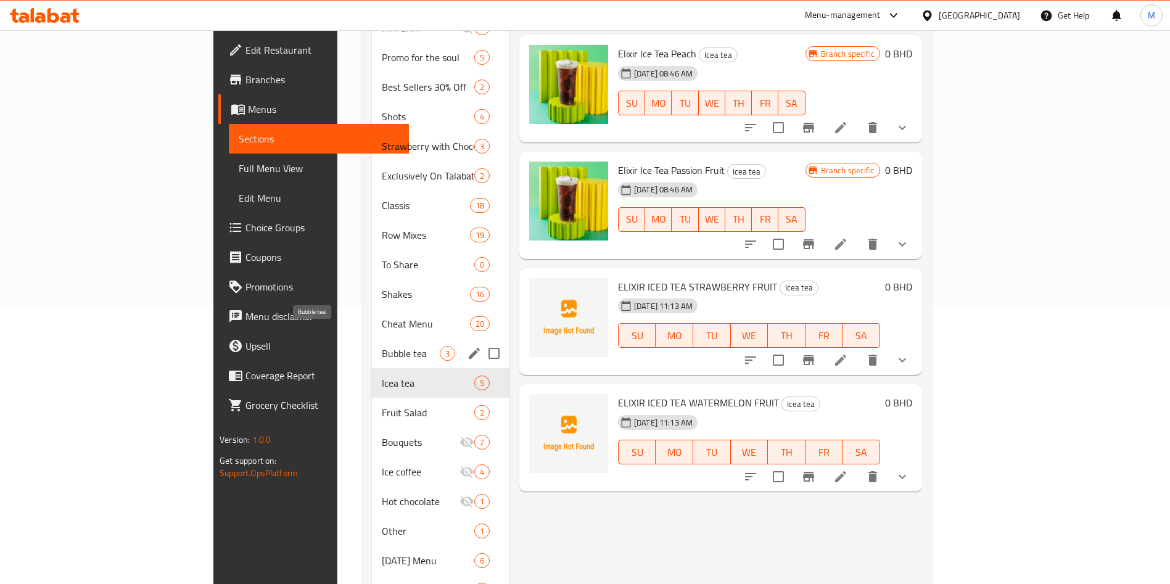
click at [382, 346] on span "Bubble tea" at bounding box center [411, 353] width 58 height 15
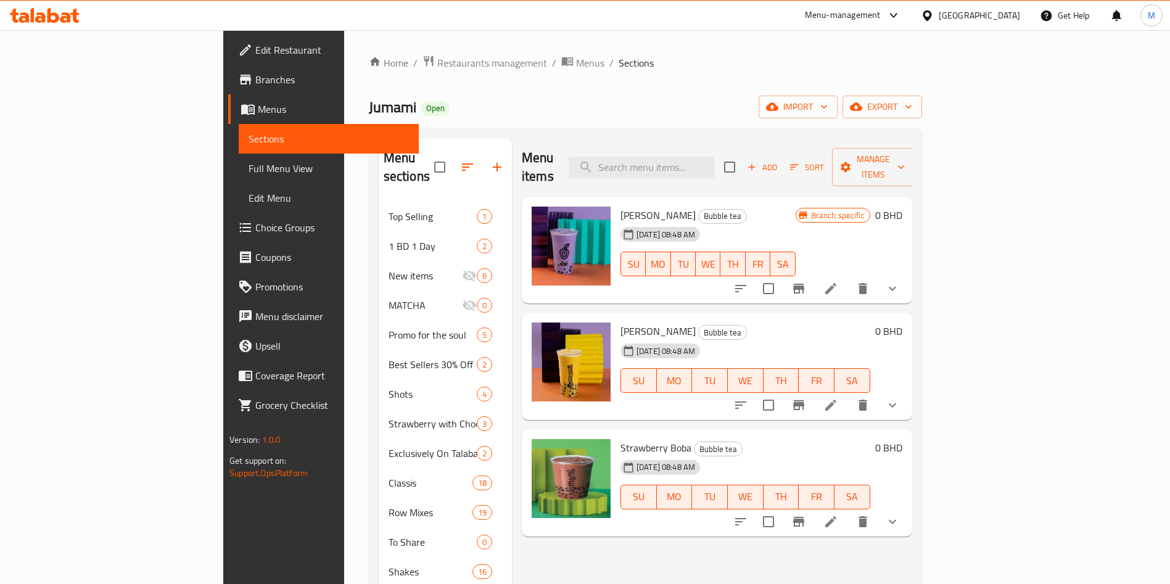
click at [621, 206] on span "[PERSON_NAME]" at bounding box center [658, 215] width 75 height 19
click at [838, 281] on icon at bounding box center [831, 288] width 15 height 15
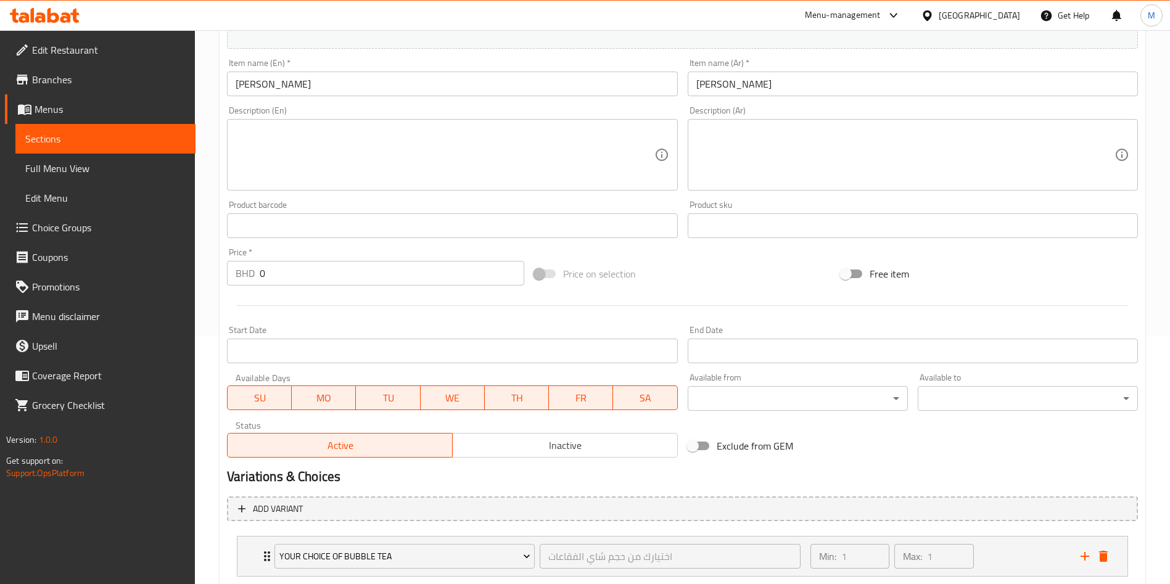
scroll to position [326, 0]
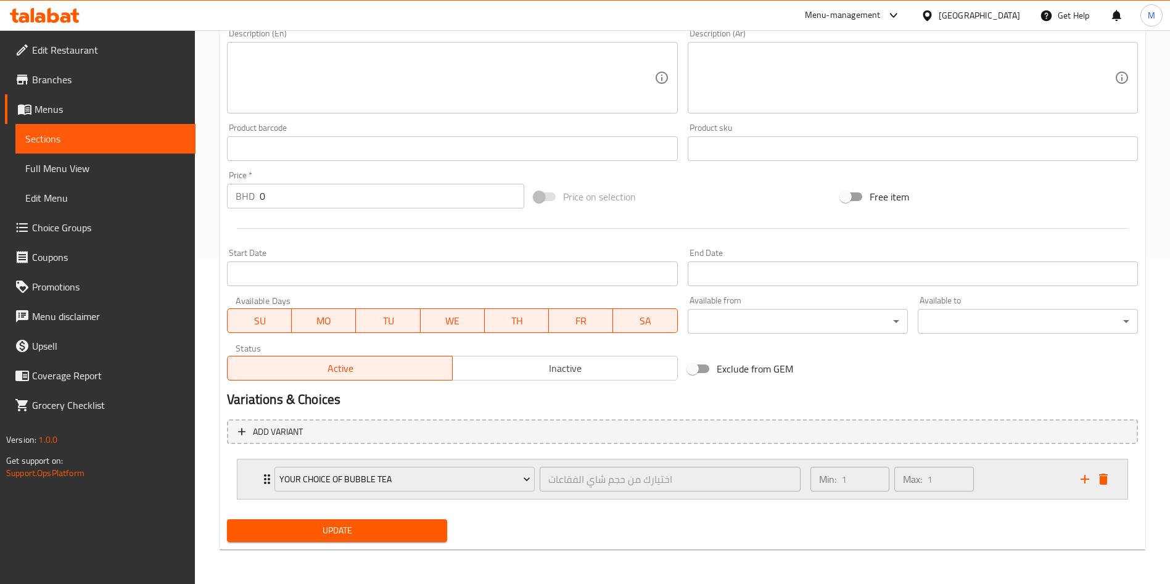
click at [257, 479] on div "Your choice of bubble tea اختيارك من حجم شاي الفقاعات ​ Min: 1 ​ Max: 1 ​" at bounding box center [683, 479] width 890 height 39
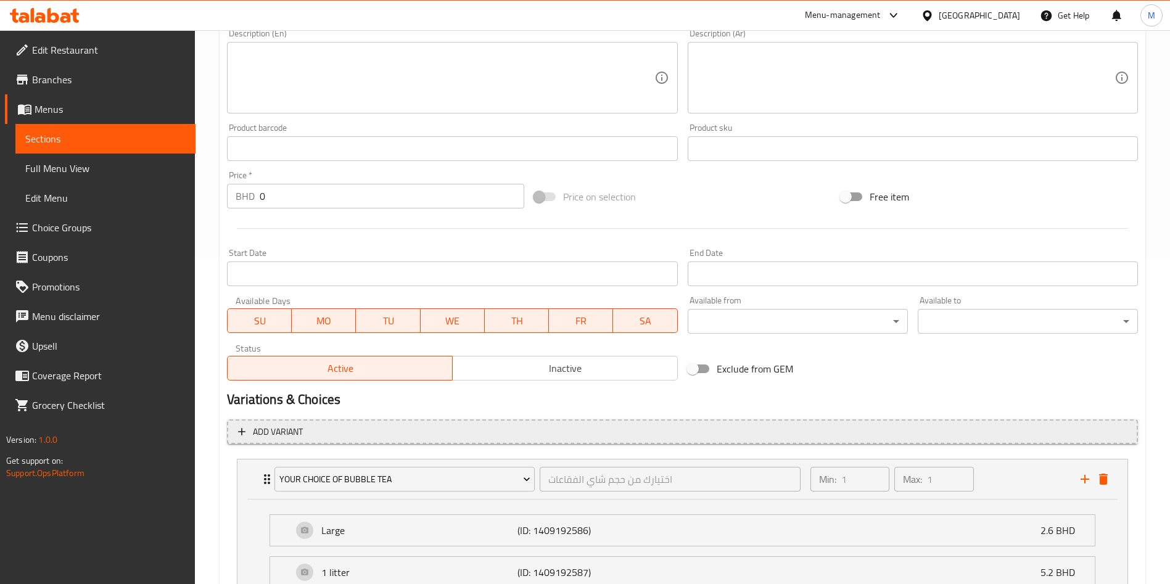
scroll to position [435, 0]
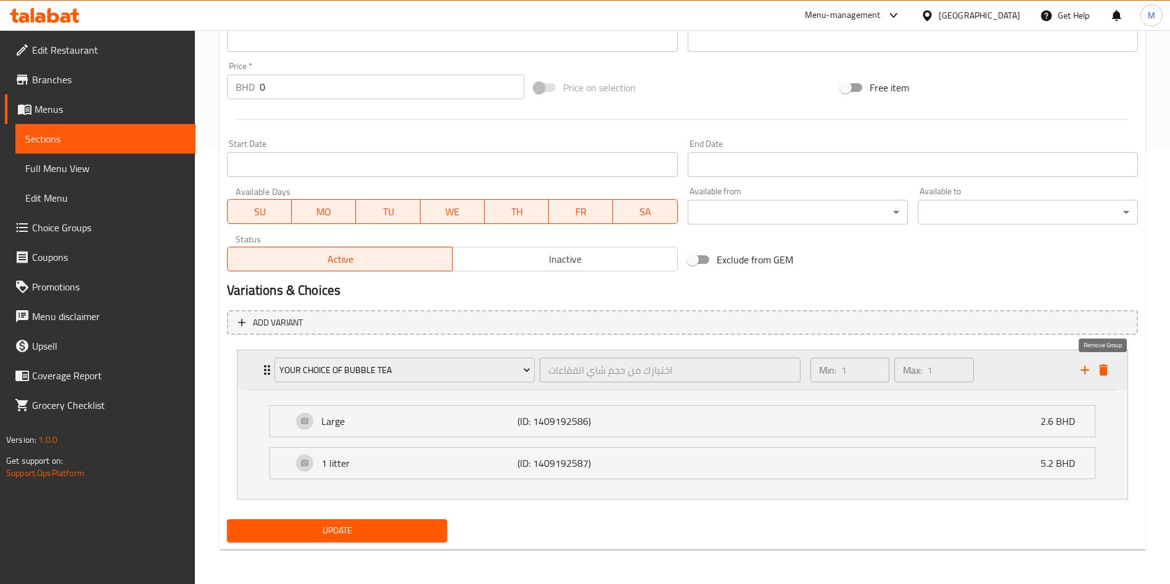
click at [1101, 367] on icon "delete" at bounding box center [1103, 370] width 9 height 11
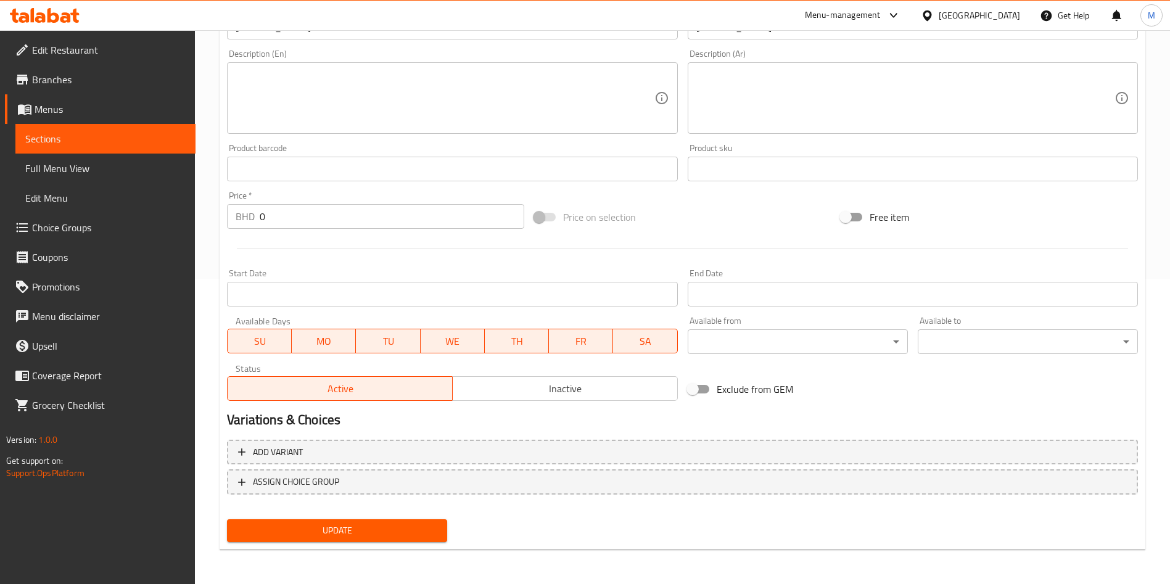
scroll to position [305, 0]
click at [393, 517] on div "Update" at bounding box center [337, 531] width 230 height 33
click at [392, 526] on span "Update" at bounding box center [337, 530] width 200 height 15
click at [392, 526] on div at bounding box center [585, 292] width 1170 height 584
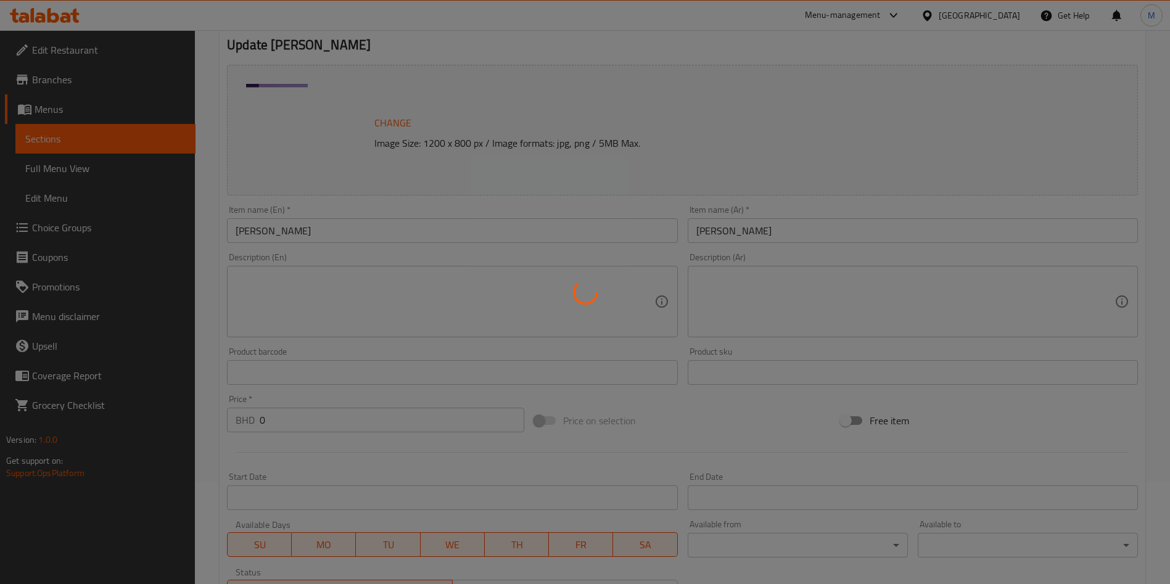
scroll to position [0, 0]
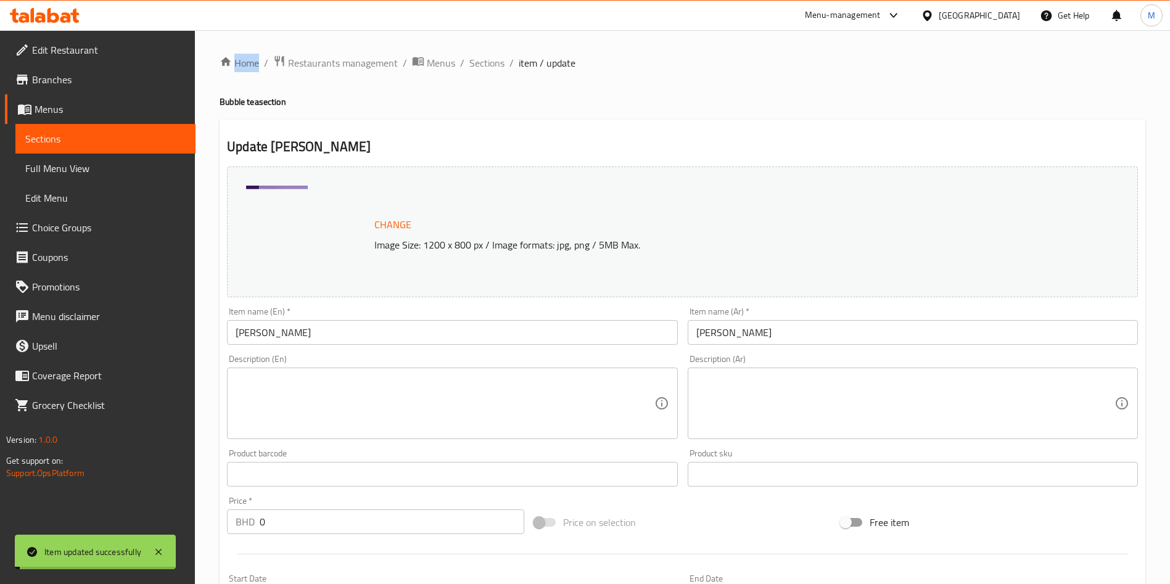
click at [488, 64] on span "Sections" at bounding box center [486, 63] width 35 height 15
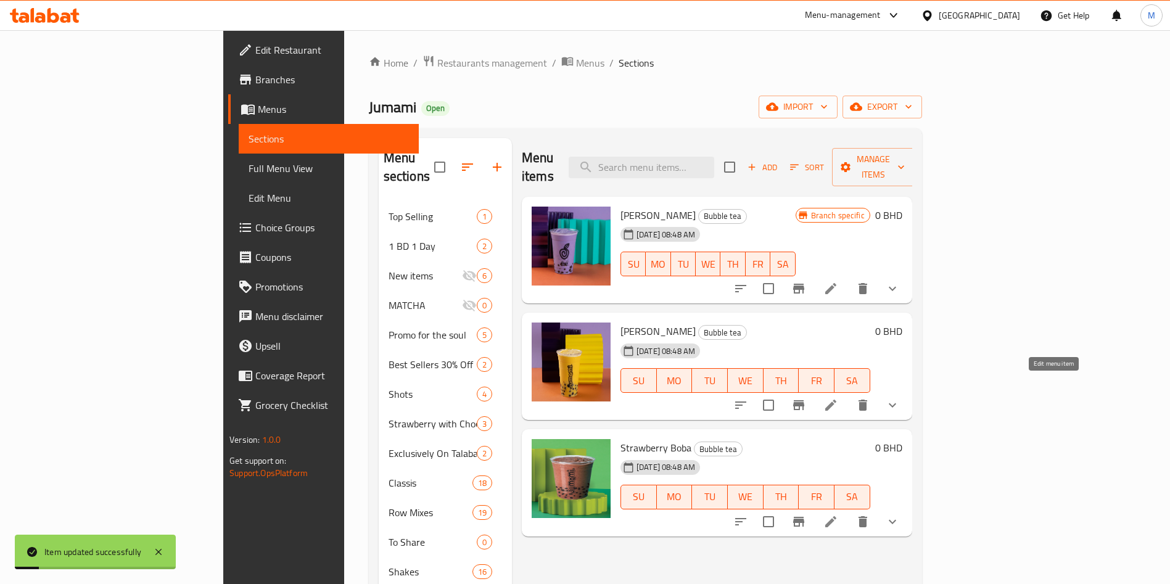
click at [837, 400] on icon at bounding box center [830, 405] width 11 height 11
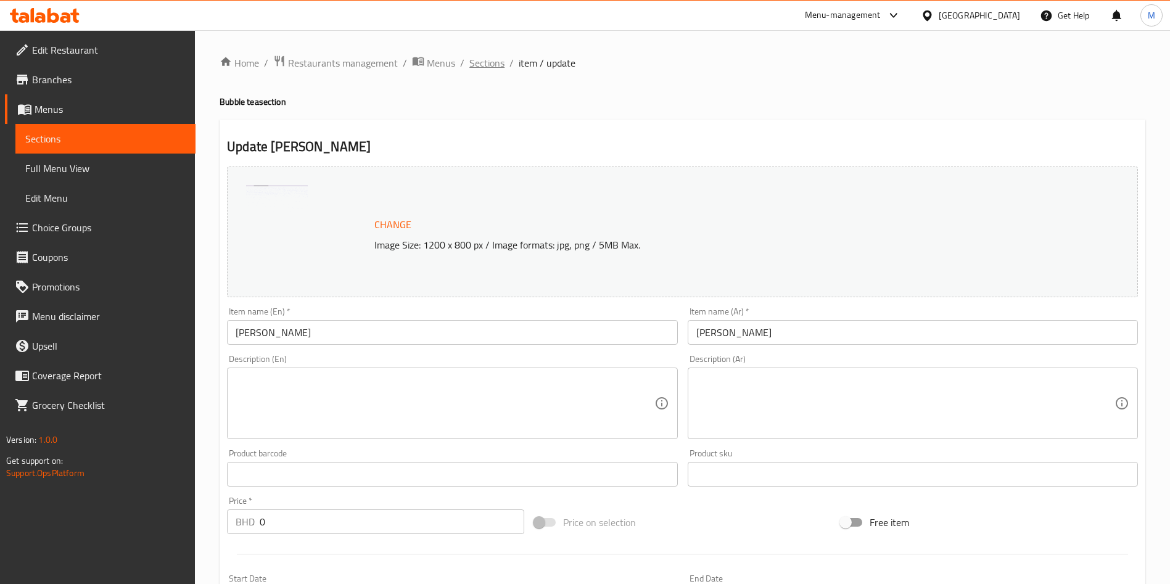
click at [488, 61] on span "Sections" at bounding box center [486, 63] width 35 height 15
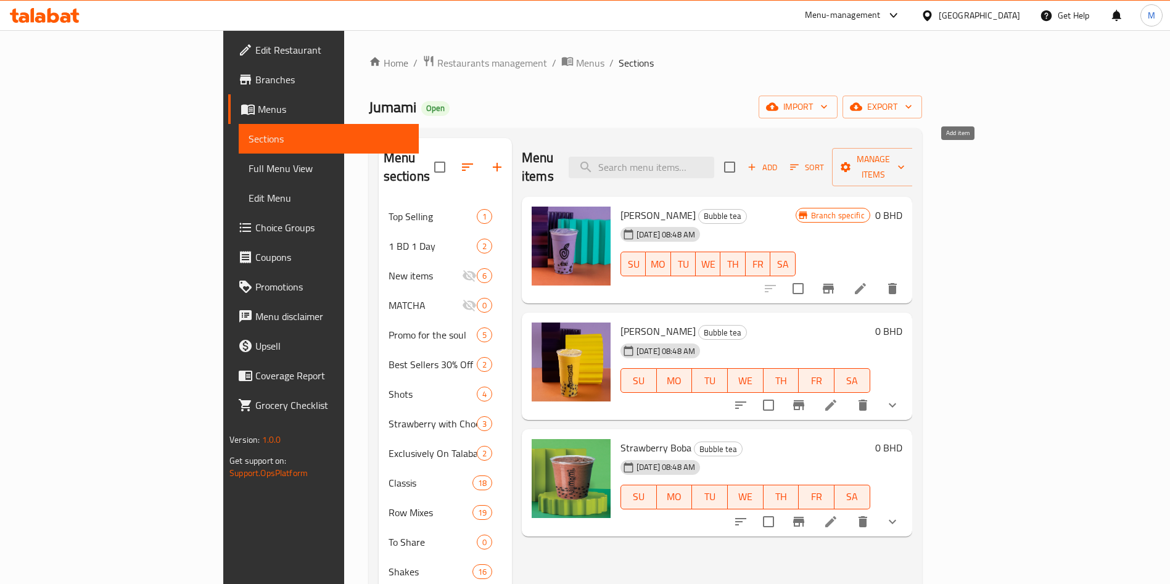
click at [782, 165] on button "Add" at bounding box center [762, 167] width 39 height 19
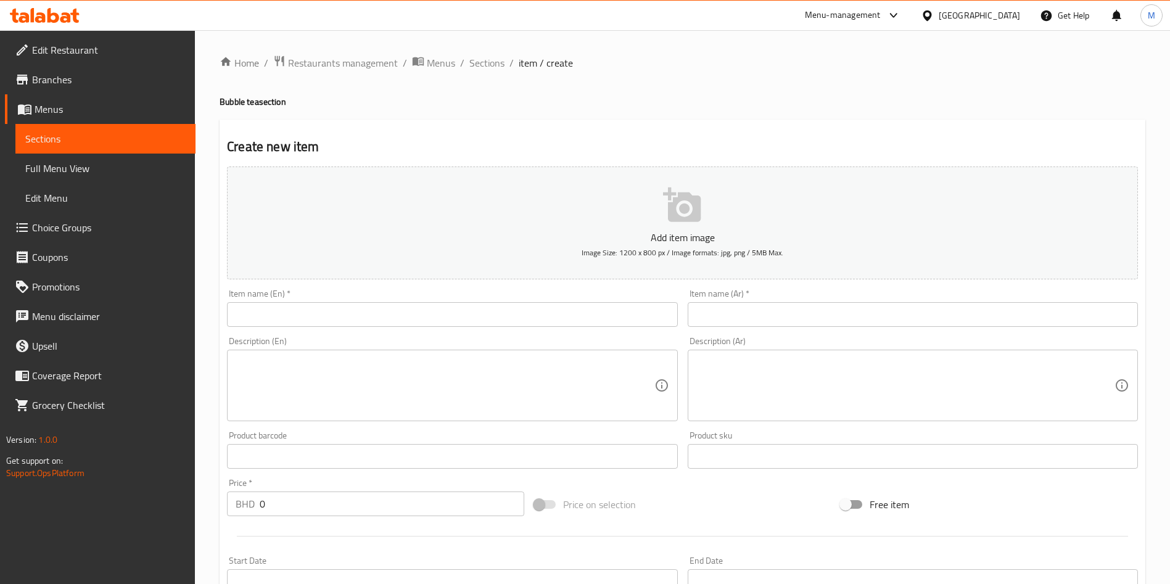
click at [276, 309] on input "text" at bounding box center [452, 314] width 450 height 25
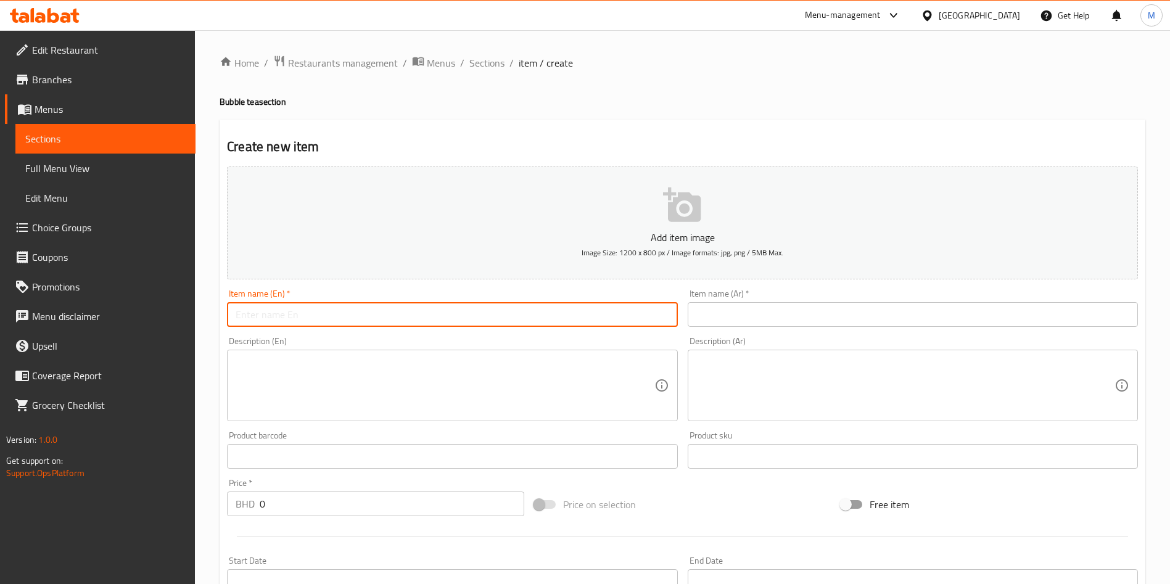
paste input "BOBA THAI TEA"
type input "BOBA THAI TEA"
click at [756, 305] on input "text" at bounding box center [913, 314] width 450 height 25
drag, startPoint x: 756, startPoint y: 305, endPoint x: 680, endPoint y: 307, distance: 76.5
click at [756, 305] on input "text" at bounding box center [913, 314] width 450 height 25
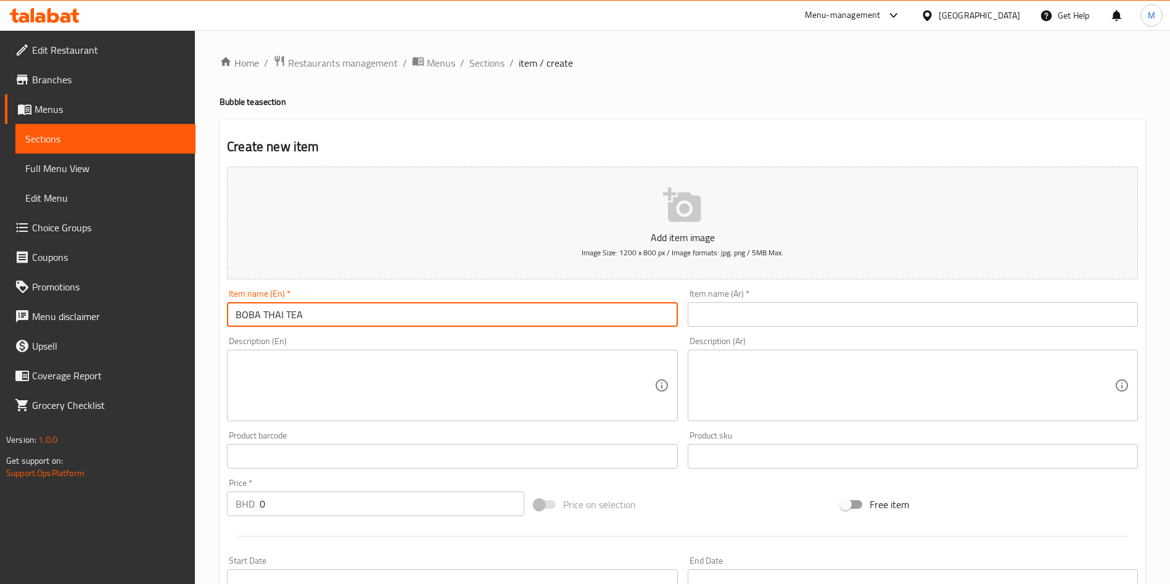
paste input "شاي بوبا التايلاندي"
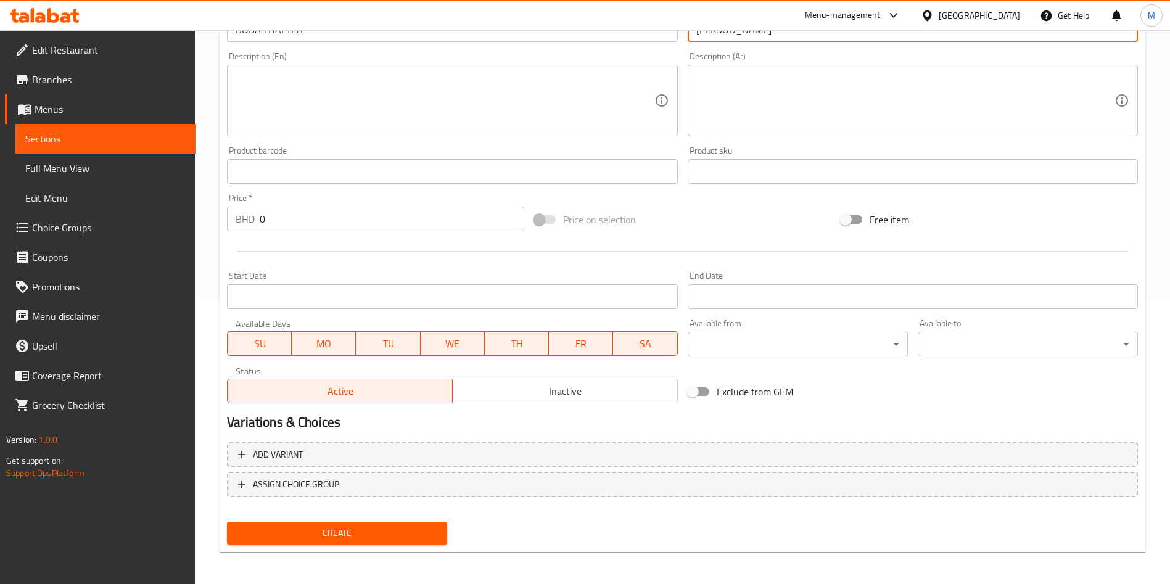
scroll to position [287, 0]
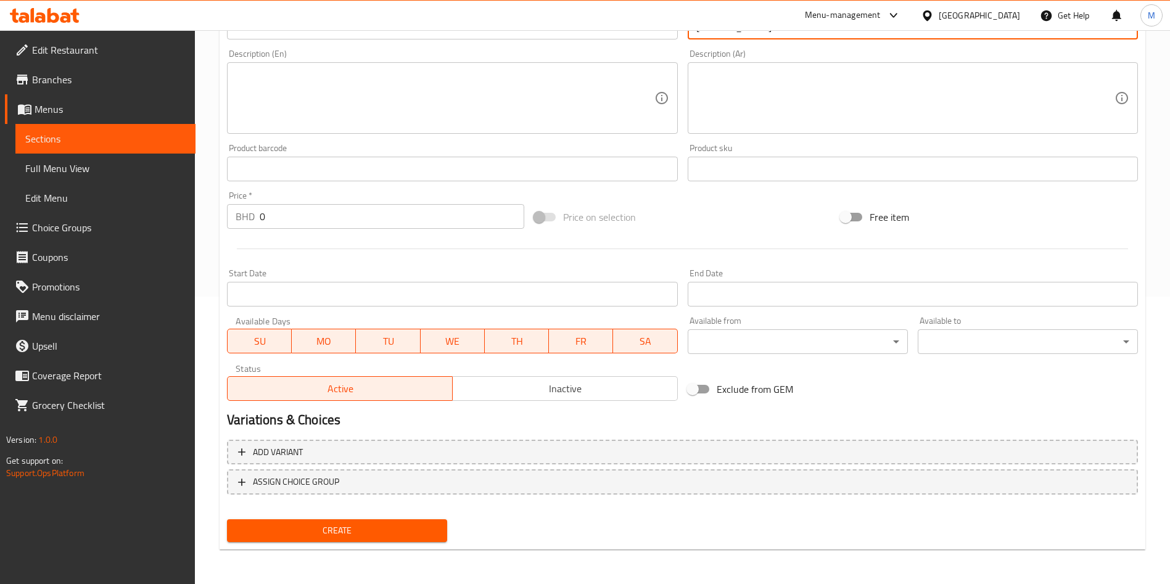
type input "شاي بوبا التايلاندي"
click at [376, 529] on span "Create" at bounding box center [337, 530] width 200 height 15
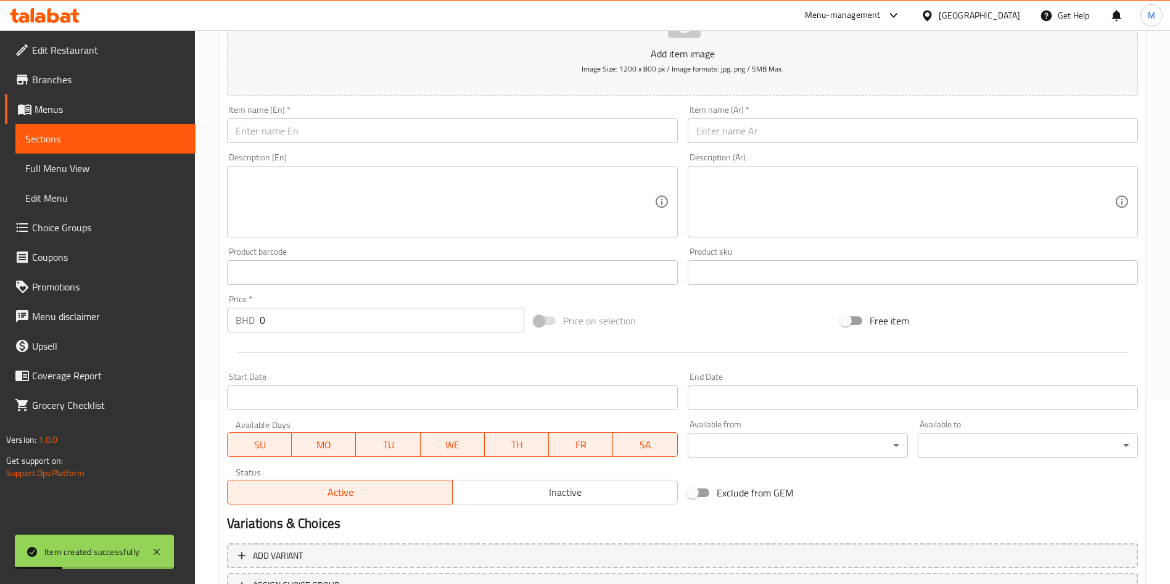
scroll to position [10, 0]
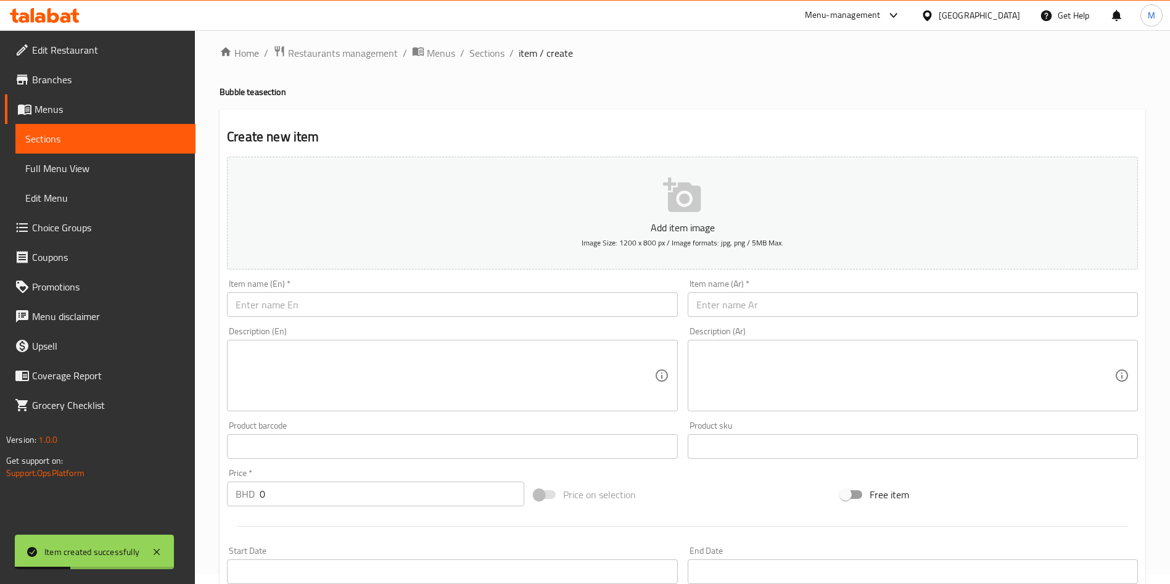
click at [281, 323] on div "Description (En) Description (En)" at bounding box center [452, 369] width 460 height 94
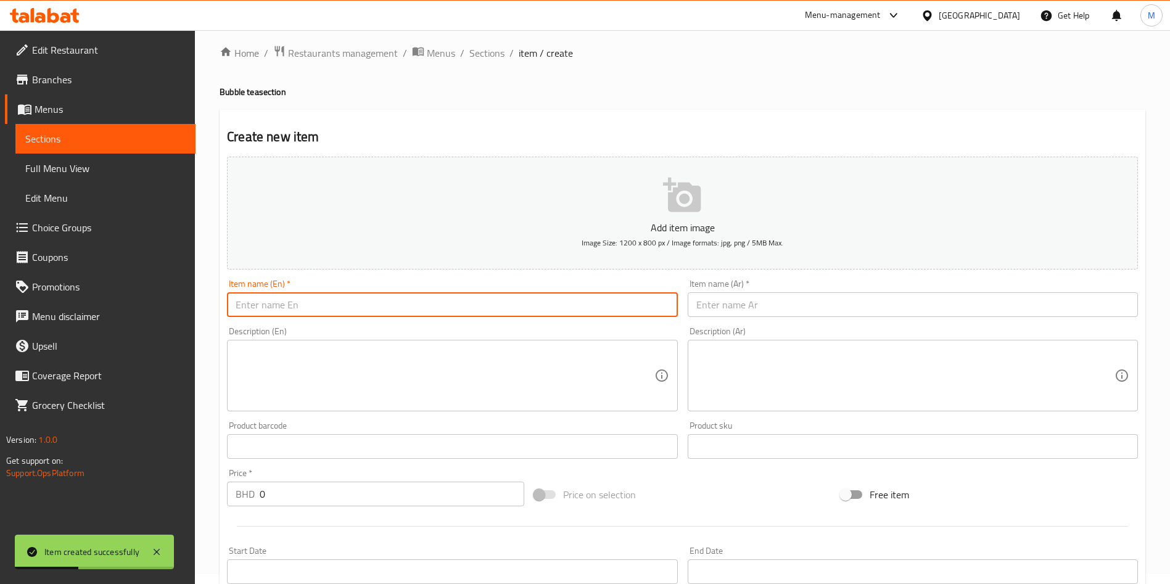
click at [289, 304] on input "text" at bounding box center [452, 304] width 450 height 25
paste input "[PERSON_NAME] SUGAR"
type input "[PERSON_NAME] SUGAR"
click at [809, 290] on div "Item name (Ar)   * Item name (Ar) *" at bounding box center [913, 298] width 450 height 38
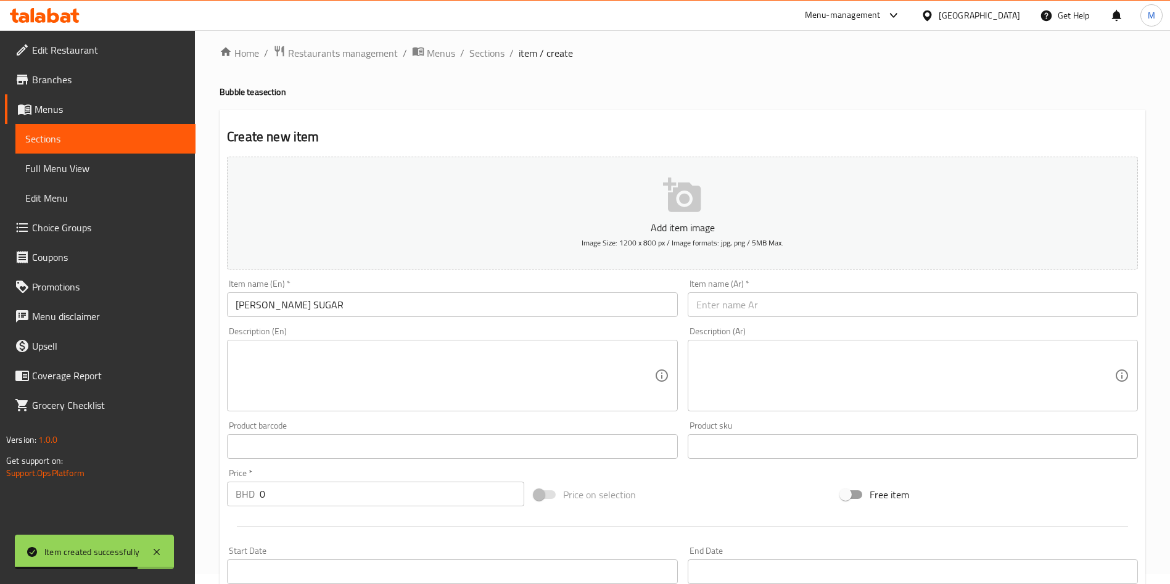
click at [801, 313] on input "text" at bounding box center [913, 304] width 450 height 25
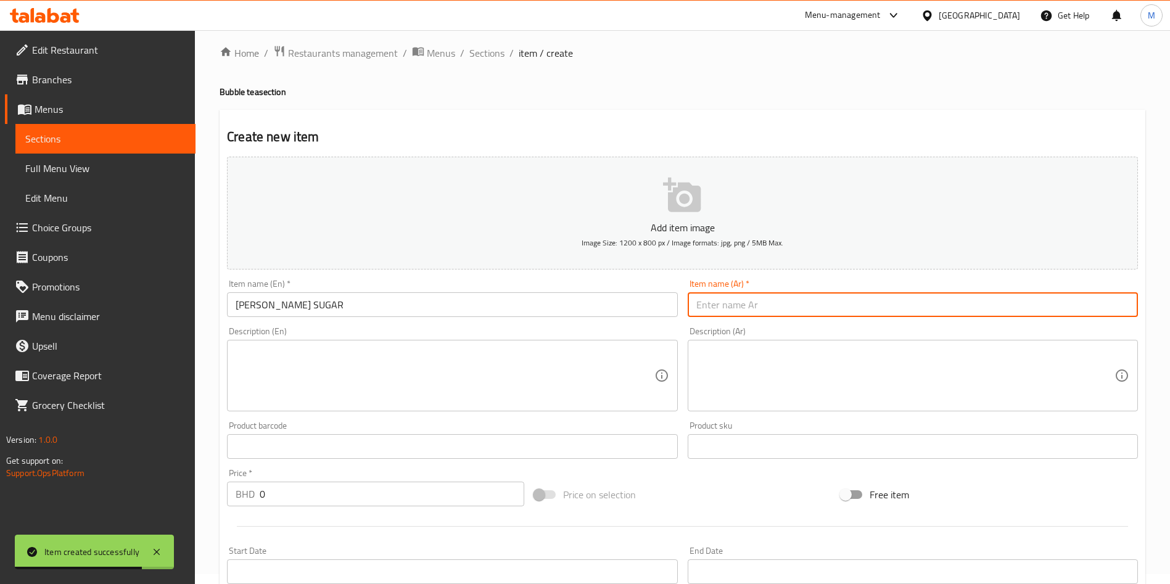
paste input "سكر بوبا البني"
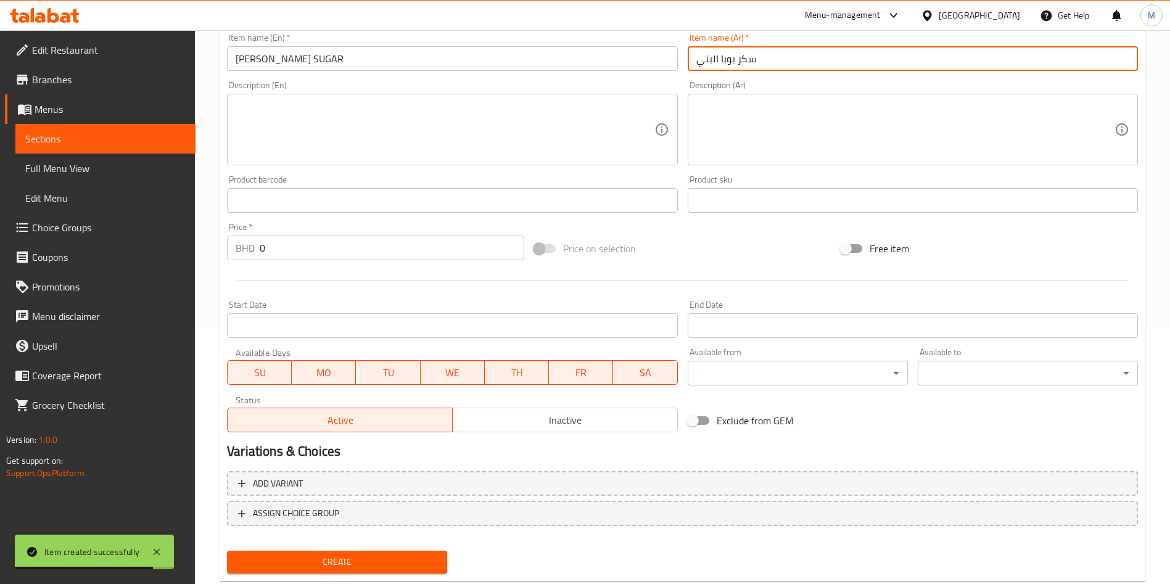
scroll to position [287, 0]
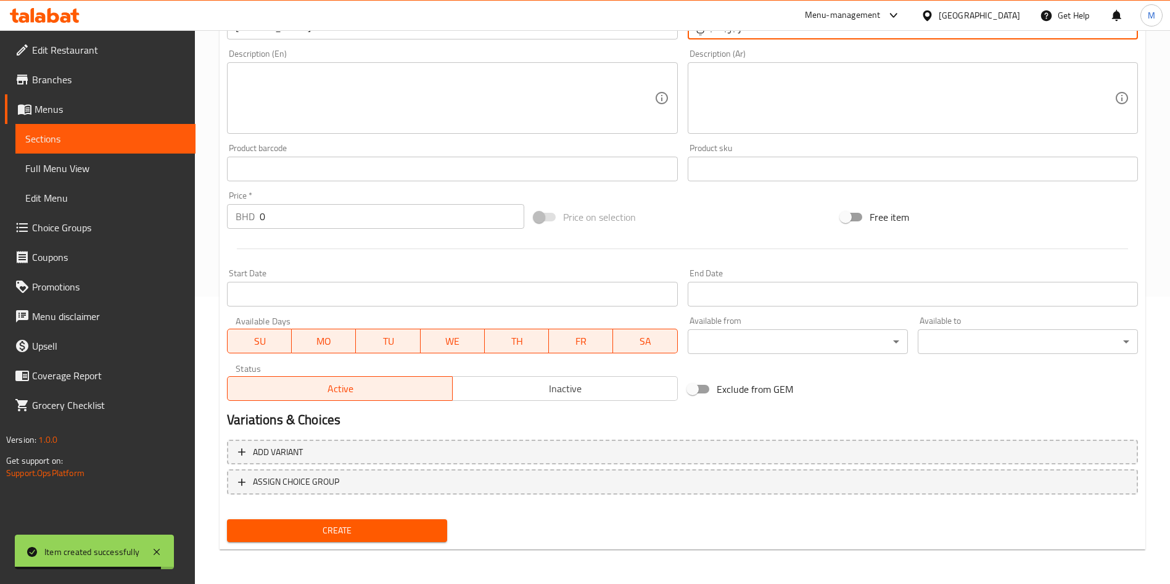
type input "سكر بوبا البني"
click at [416, 536] on span "Create" at bounding box center [337, 530] width 200 height 15
click at [416, 536] on div at bounding box center [585, 292] width 1170 height 584
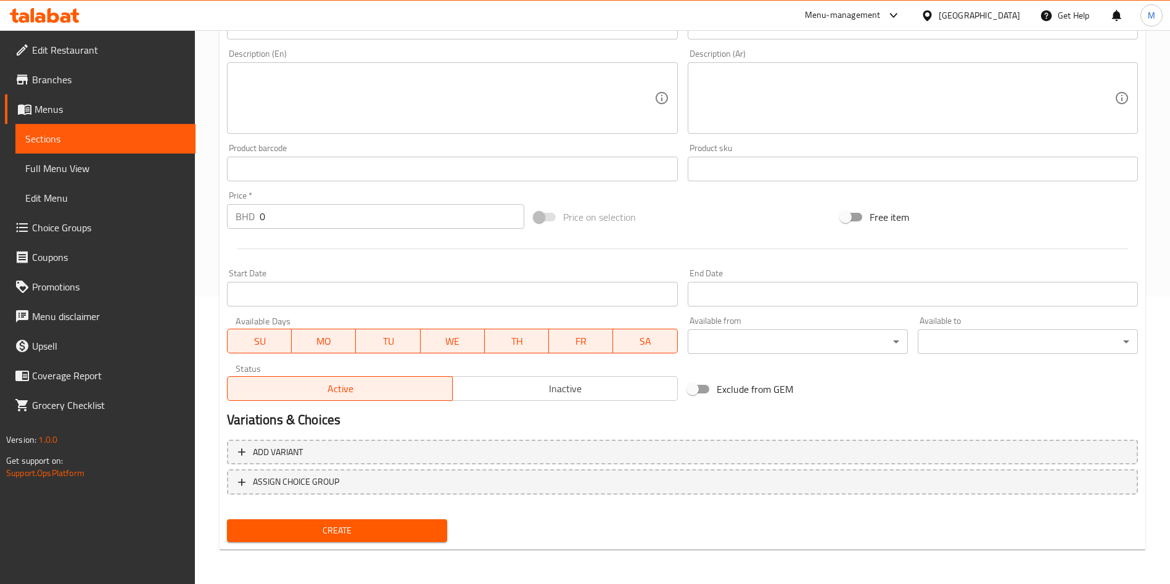
scroll to position [0, 0]
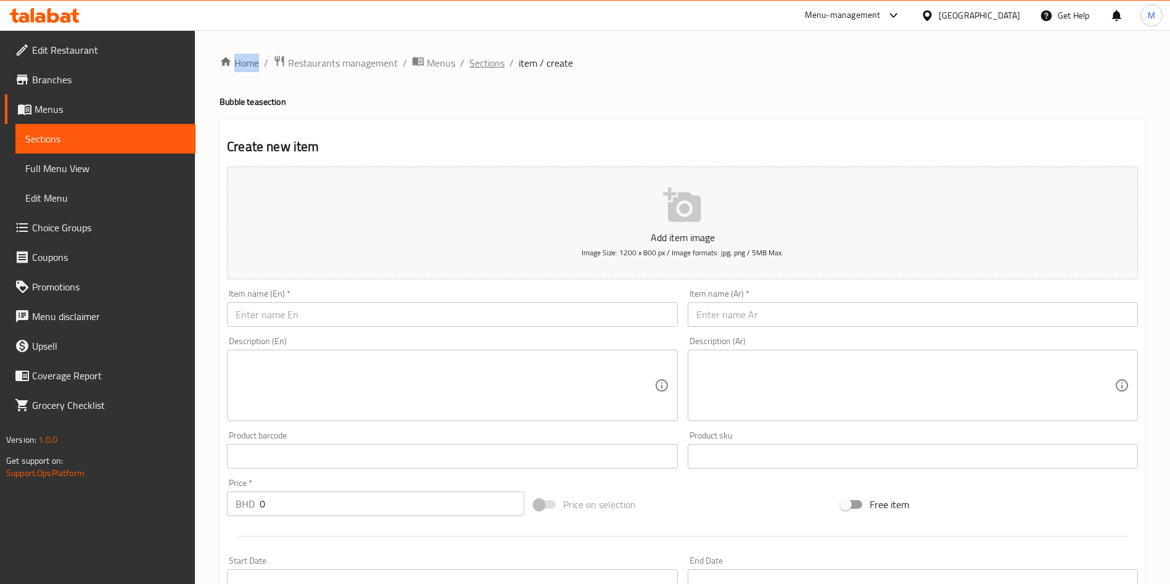
click at [500, 57] on span "Sections" at bounding box center [486, 63] width 35 height 15
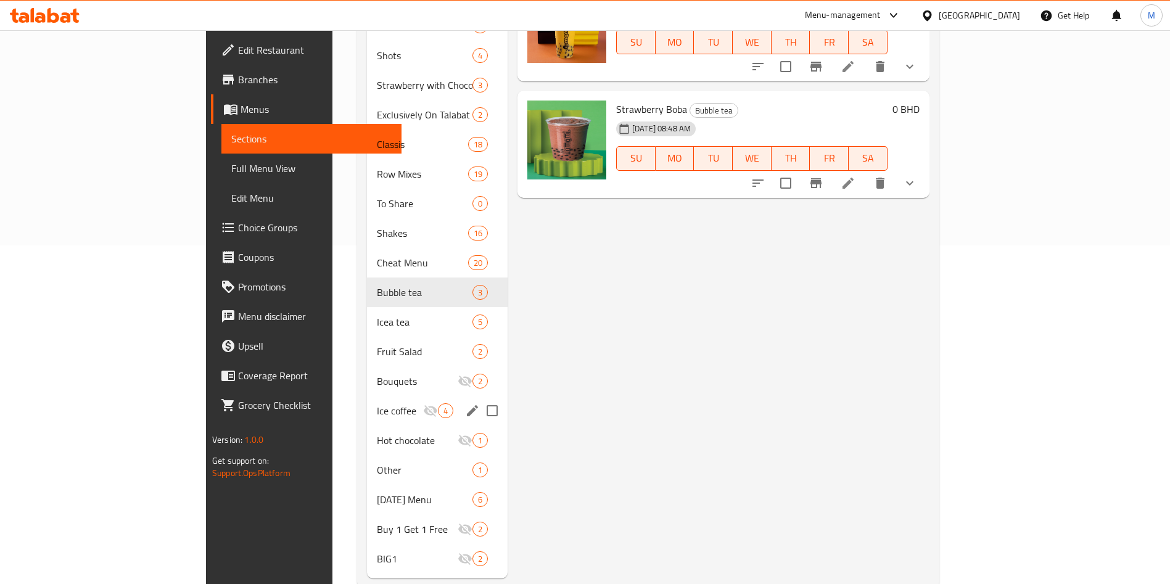
scroll to position [349, 0]
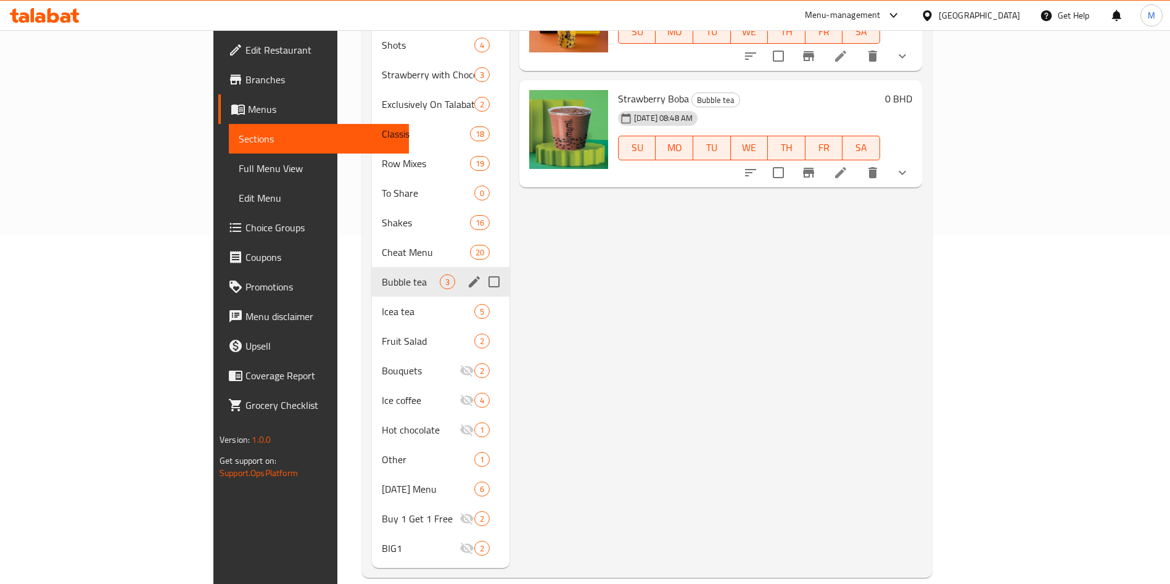
click at [372, 277] on div "Bubble tea 3" at bounding box center [441, 282] width 138 height 30
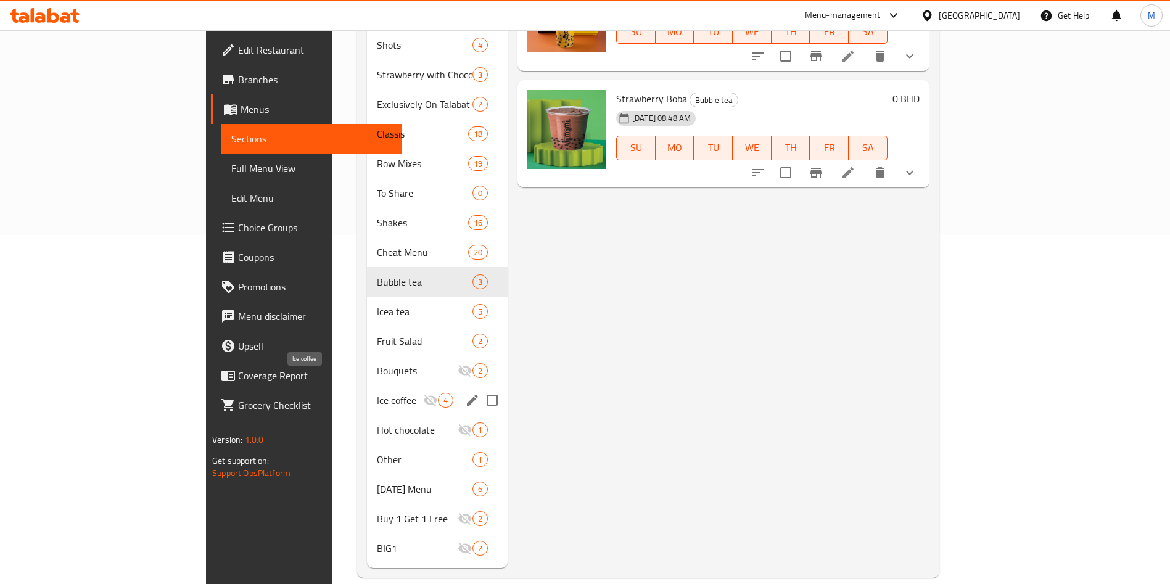
click at [377, 393] on span "Ice coffee" at bounding box center [400, 400] width 46 height 15
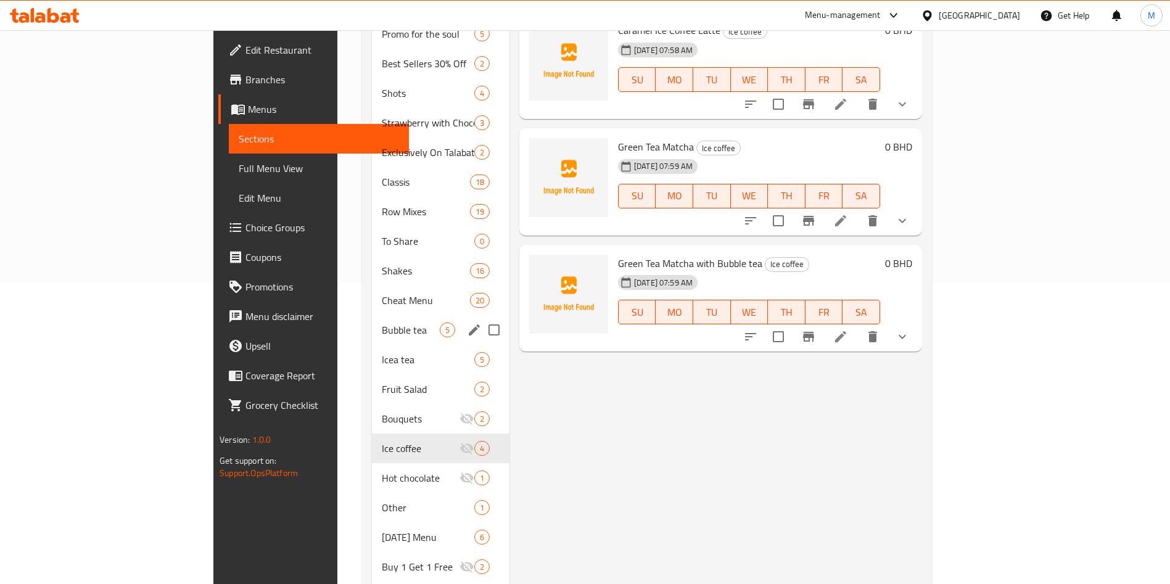
scroll to position [349, 0]
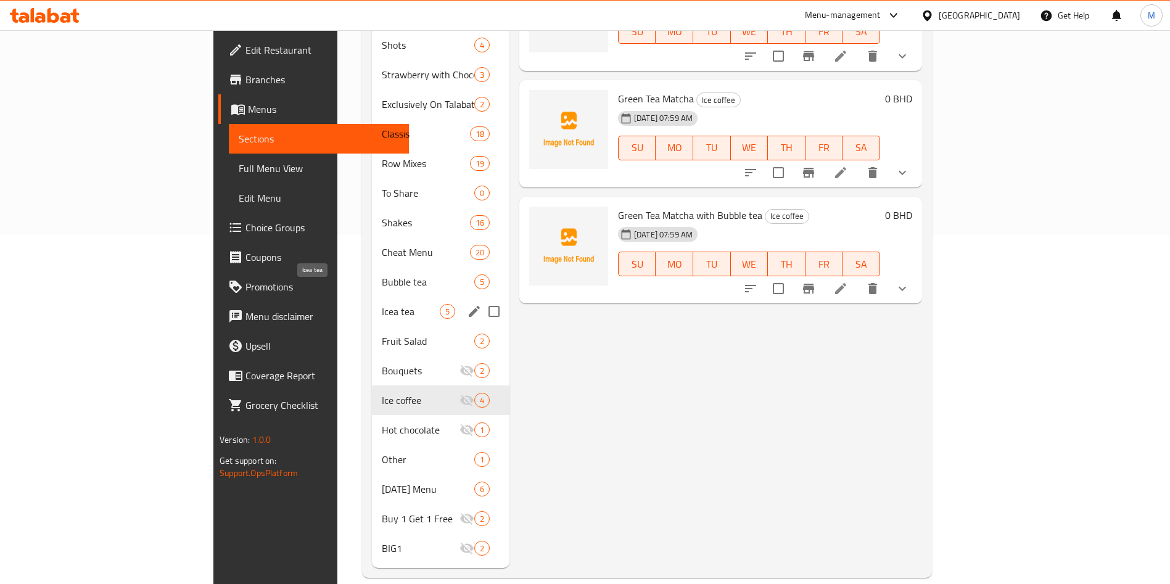
click at [382, 304] on span "Icea tea" at bounding box center [411, 311] width 58 height 15
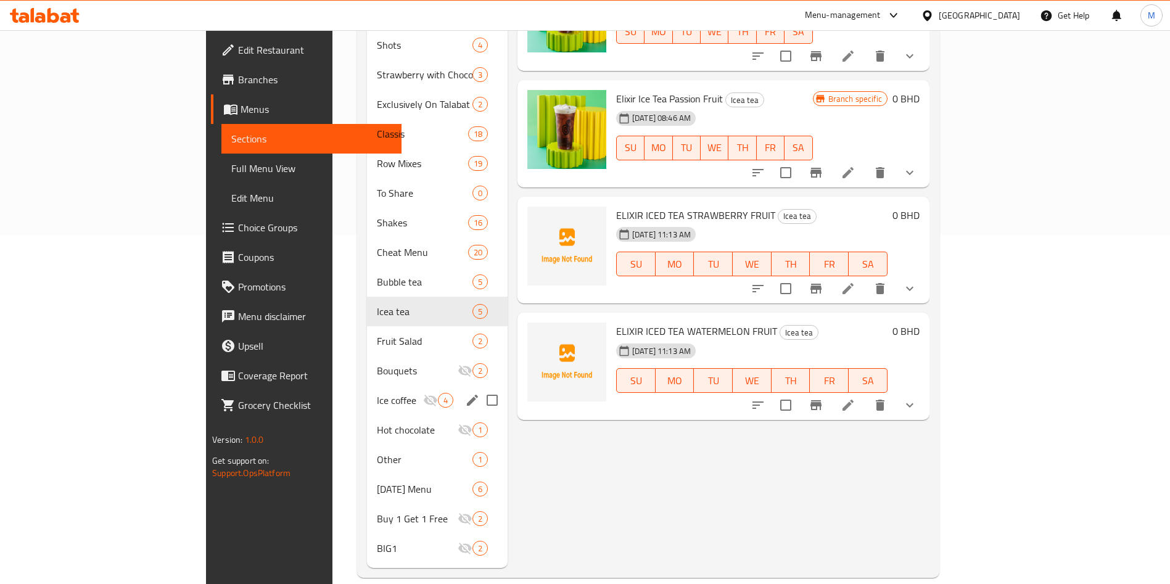
click at [367, 392] on div "Ice coffee 4" at bounding box center [437, 401] width 141 height 30
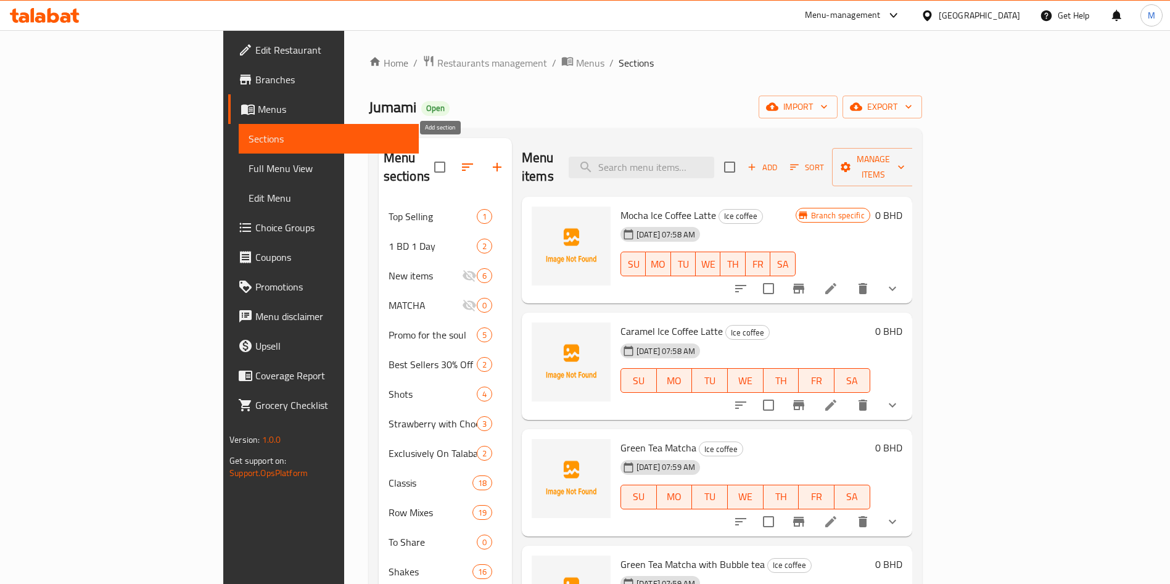
click at [490, 160] on icon "button" at bounding box center [497, 167] width 15 height 15
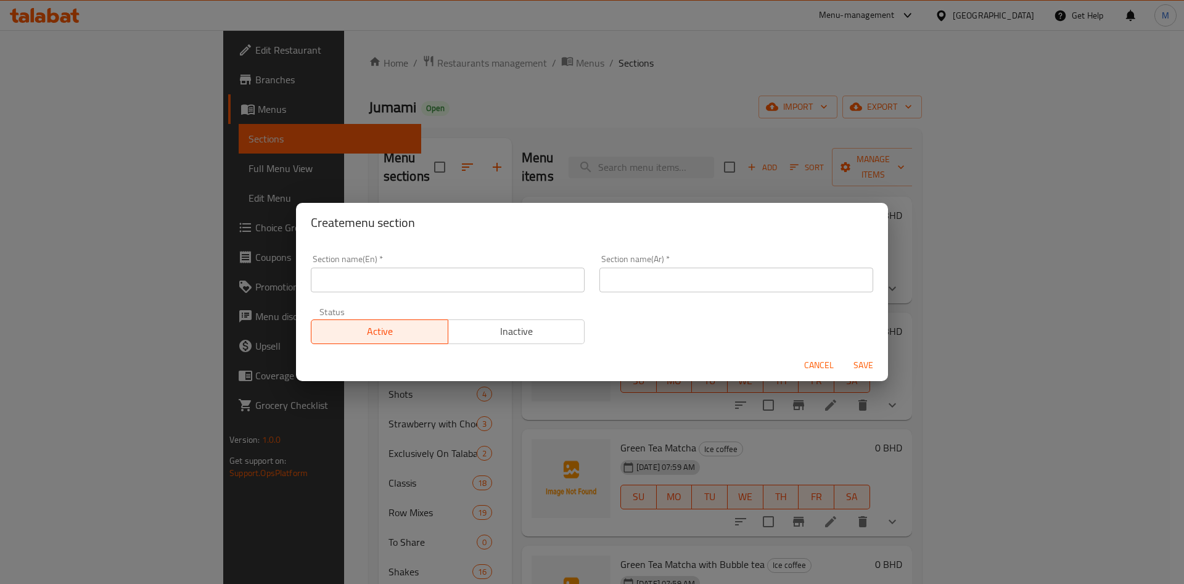
click at [431, 264] on div "Section name(En)   * Section name(En) *" at bounding box center [448, 274] width 274 height 38
click at [431, 271] on input "text" at bounding box center [448, 280] width 274 height 25
paste input "ICE COFFEE"
type input "ICE COFFEE"
click at [559, 276] on input "ICE COFFEE" at bounding box center [448, 280] width 274 height 25
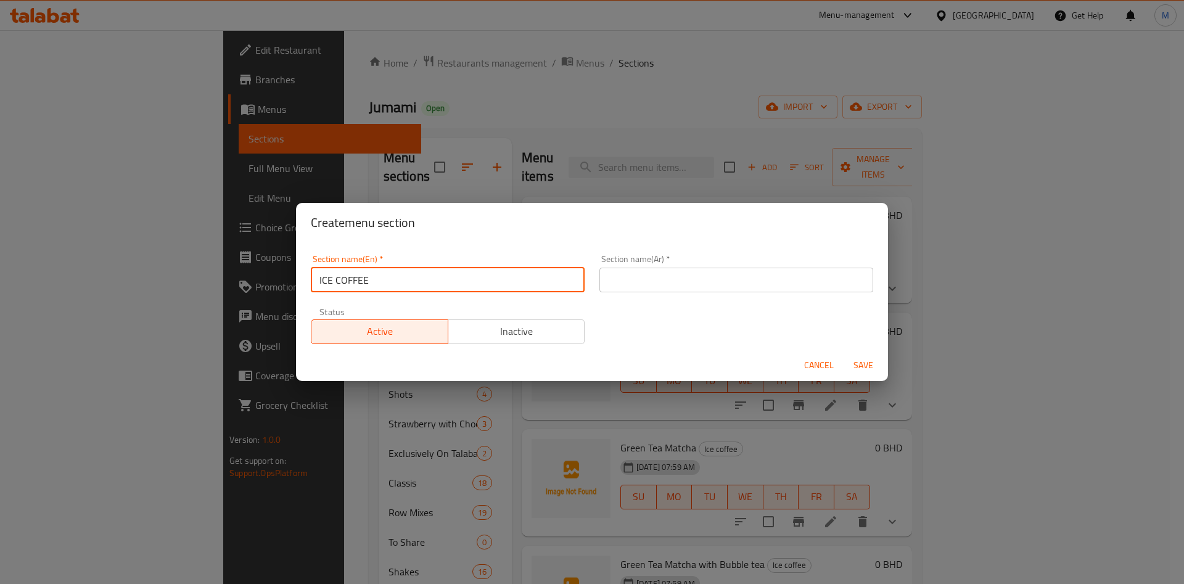
click at [629, 278] on input "text" at bounding box center [737, 280] width 274 height 25
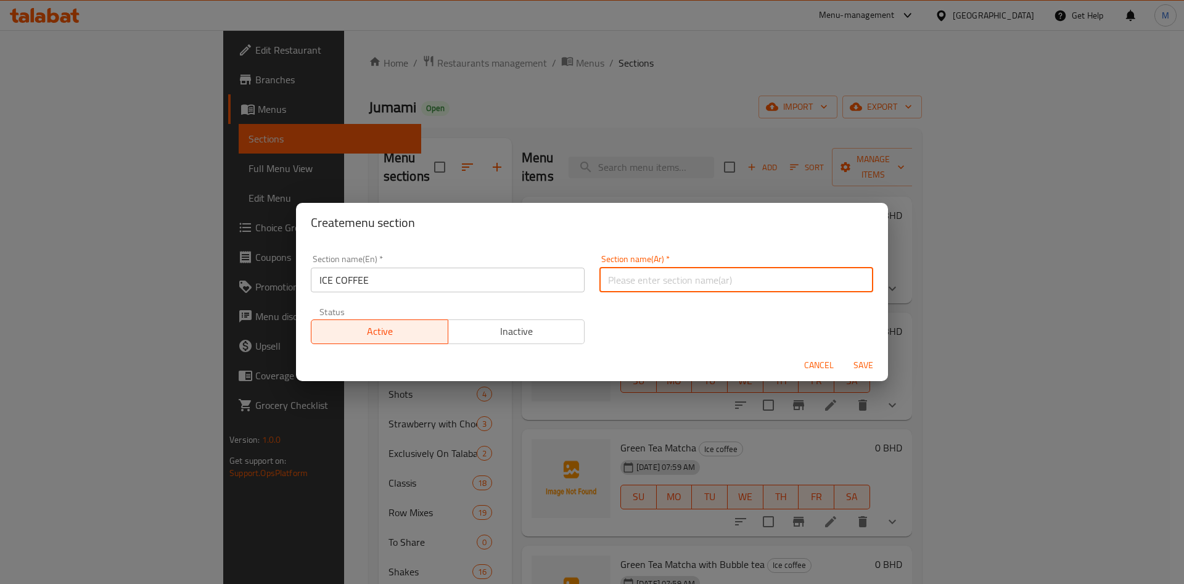
paste input "قهوة مثلجة"
type input "قهوة مثلجة"
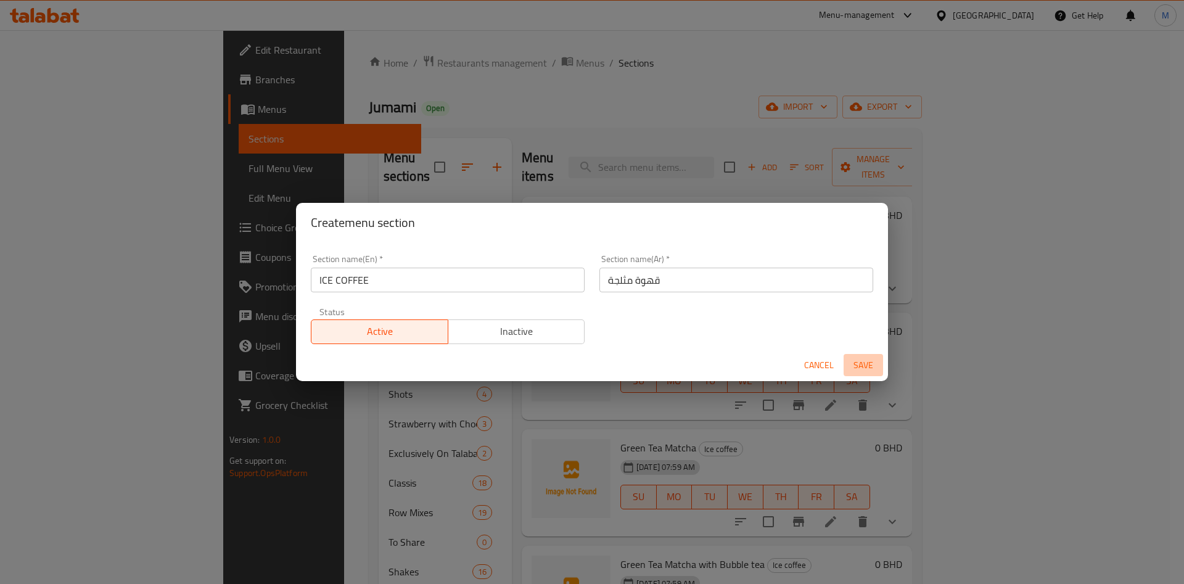
click at [855, 361] on span "Save" at bounding box center [864, 365] width 30 height 15
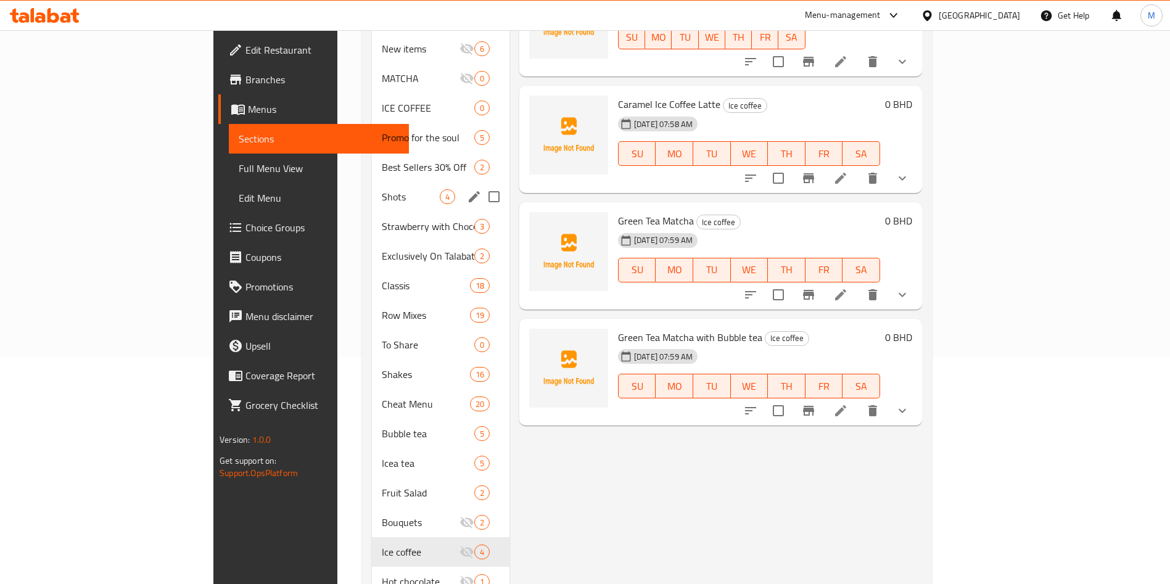
scroll to position [379, 0]
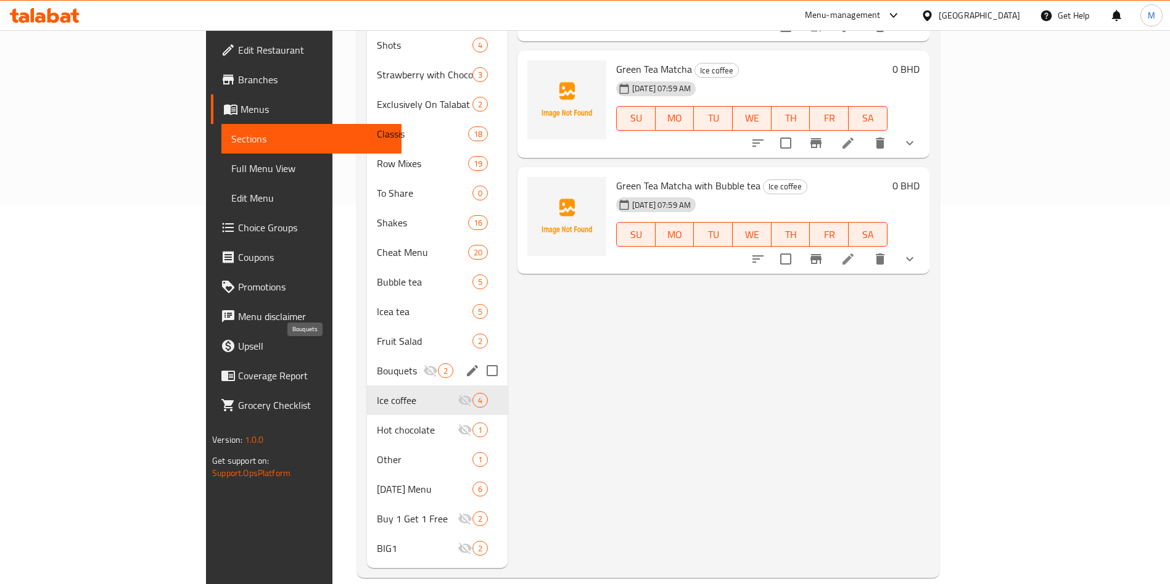
click at [377, 363] on span "Bouquets" at bounding box center [400, 370] width 46 height 15
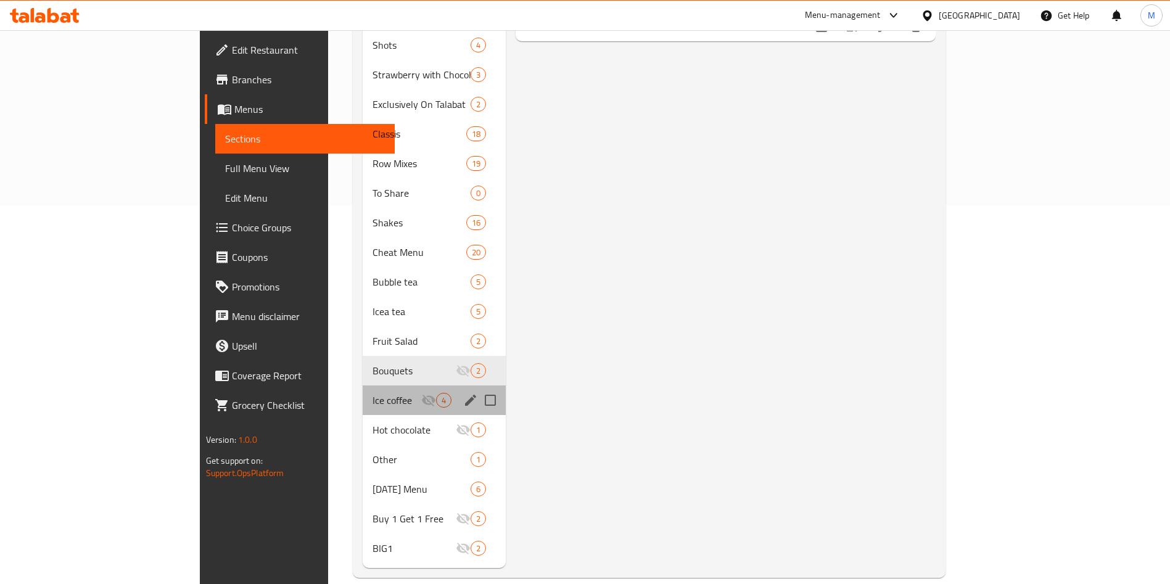
click at [363, 386] on div "Ice coffee 4" at bounding box center [434, 401] width 143 height 30
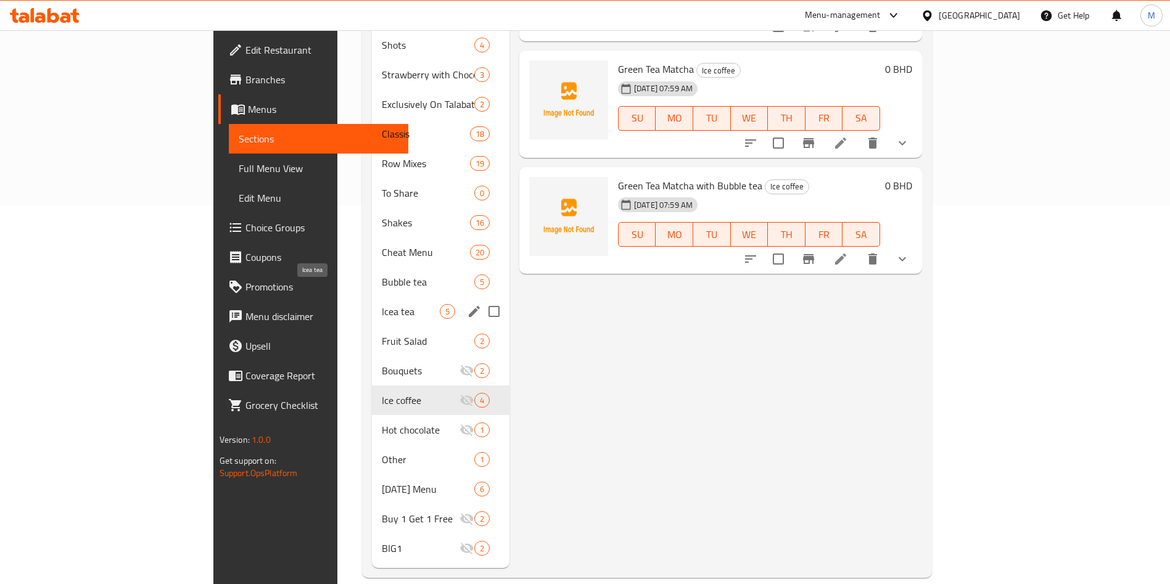
click at [382, 304] on span "Icea tea" at bounding box center [411, 311] width 58 height 15
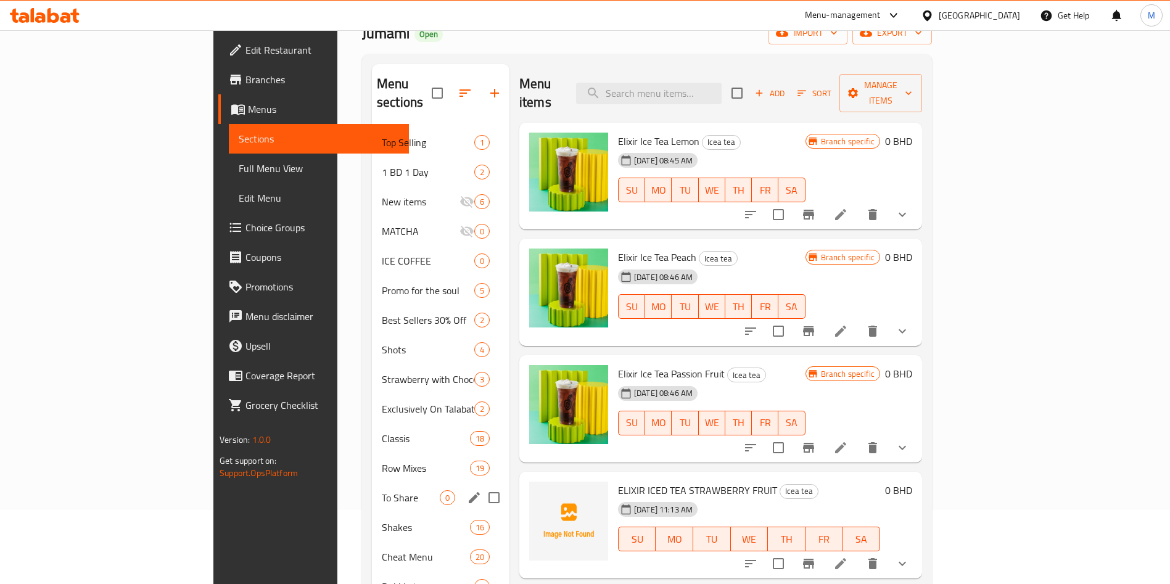
scroll to position [9, 0]
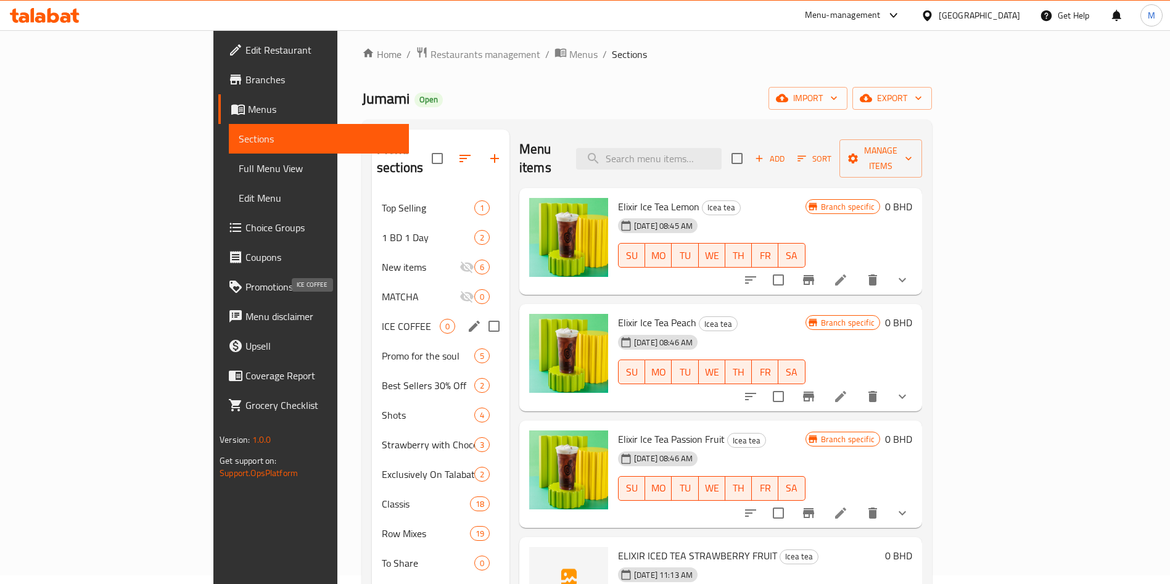
click at [382, 319] on span "ICE COFFEE" at bounding box center [411, 326] width 58 height 15
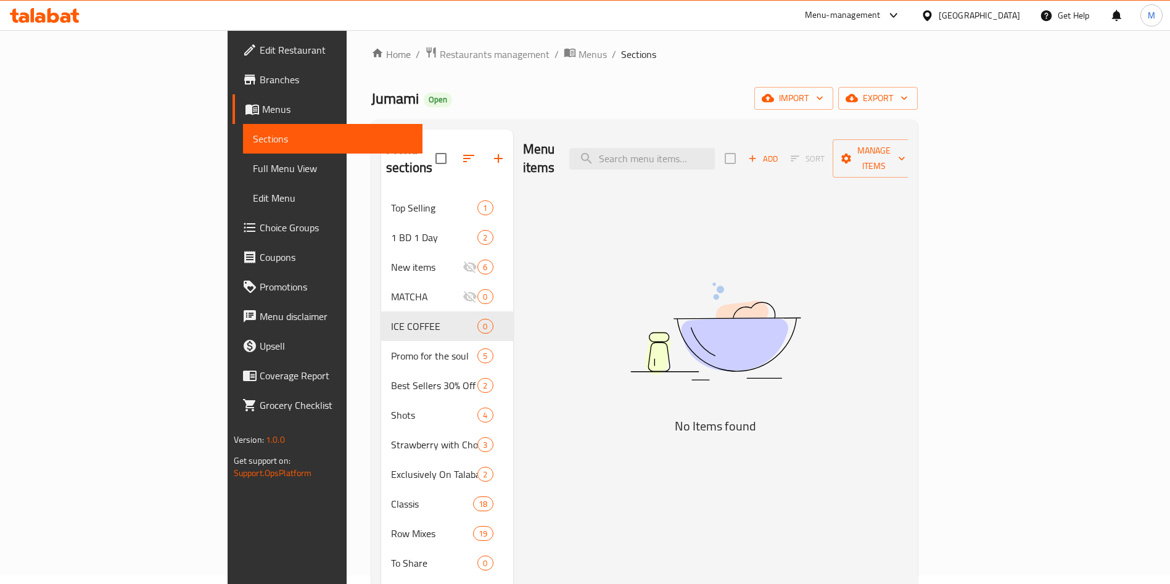
click at [780, 154] on span "Add" at bounding box center [762, 159] width 33 height 14
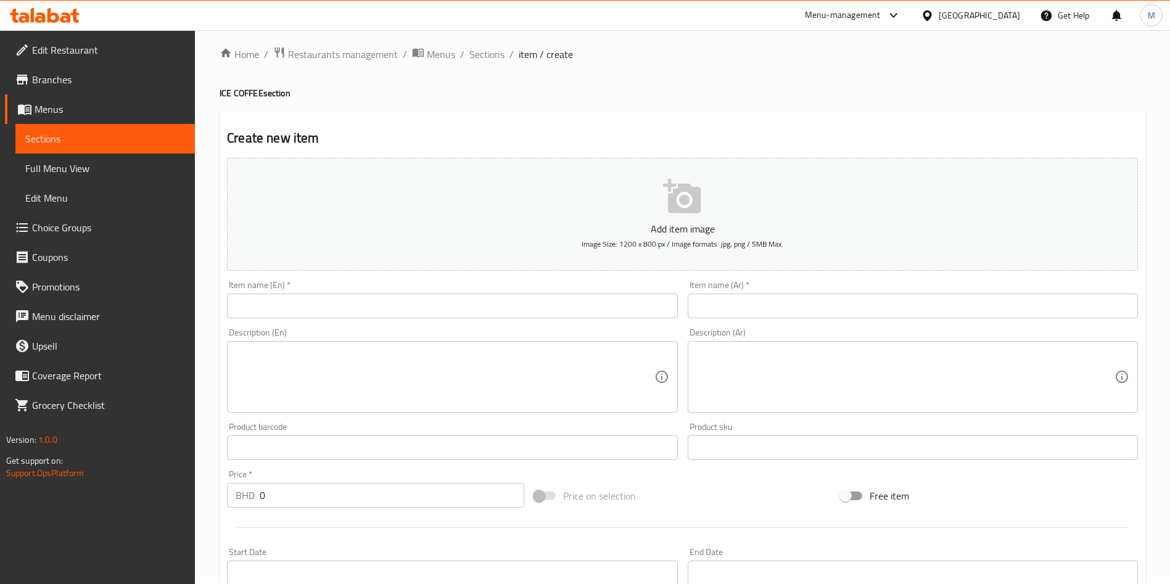
click at [399, 312] on input "text" at bounding box center [452, 306] width 450 height 25
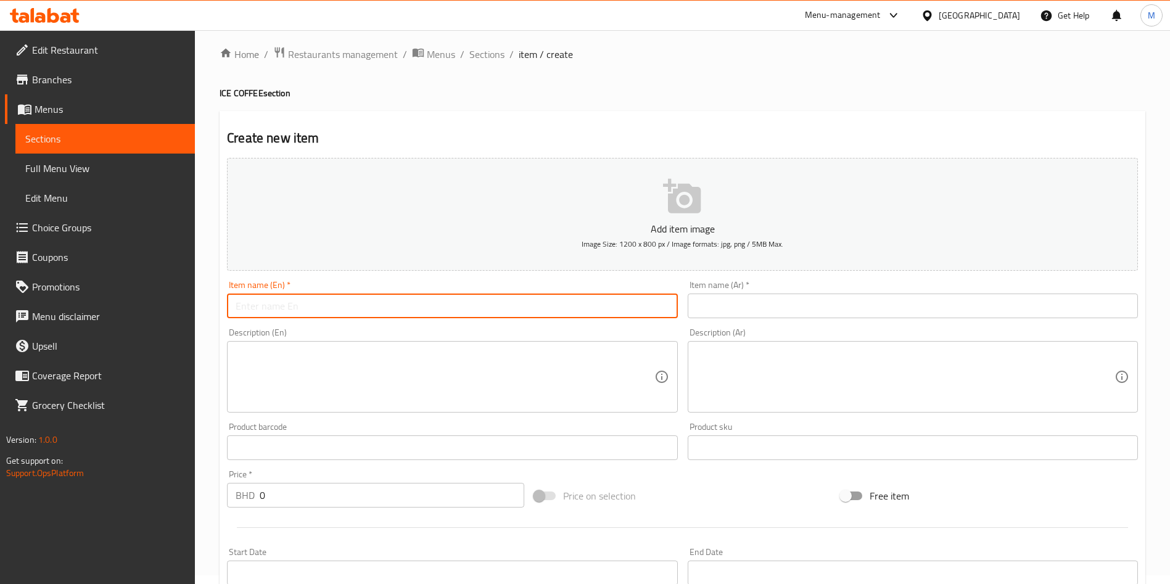
paste input "MOCHA ICE COFFEE LATTE"
type input "MOCHA ICE COFFEE LATTE"
click at [734, 305] on input "text" at bounding box center [913, 306] width 450 height 25
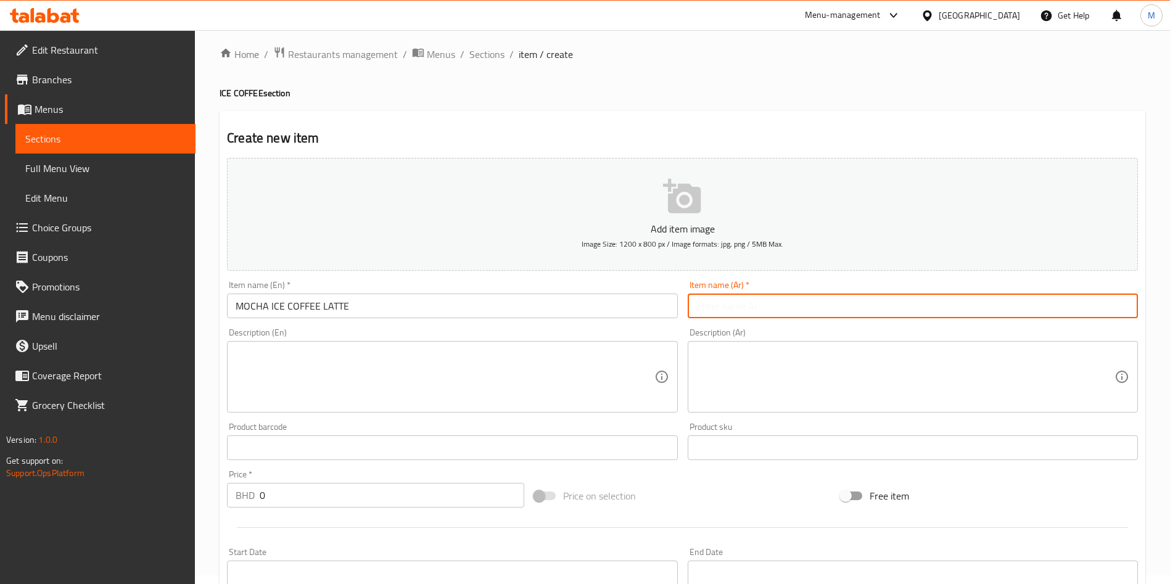
paste input "لاتيه موكا مثلج"
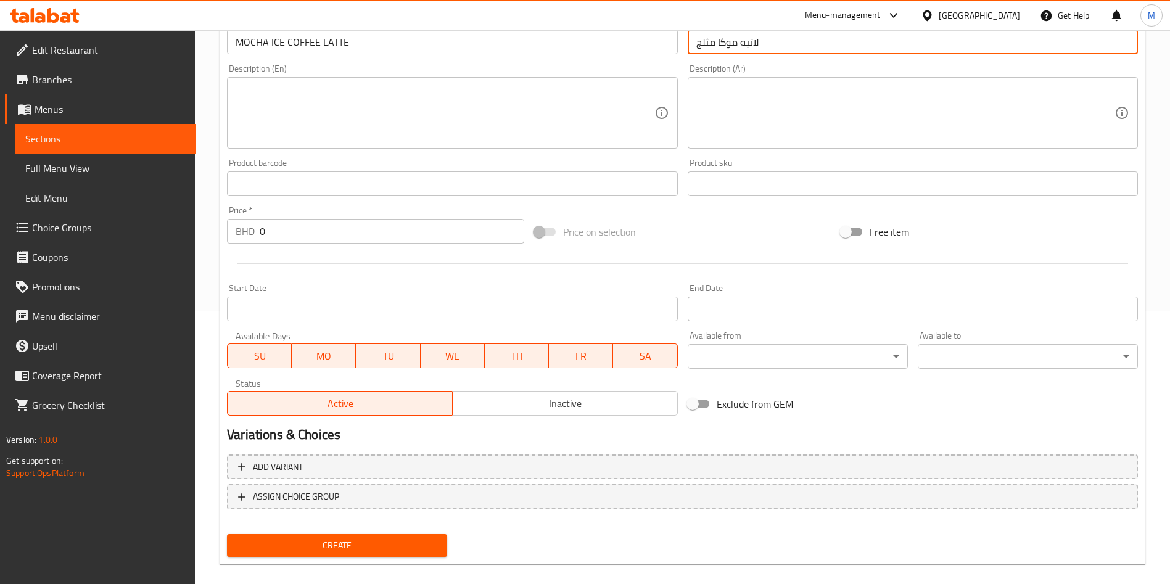
scroll to position [287, 0]
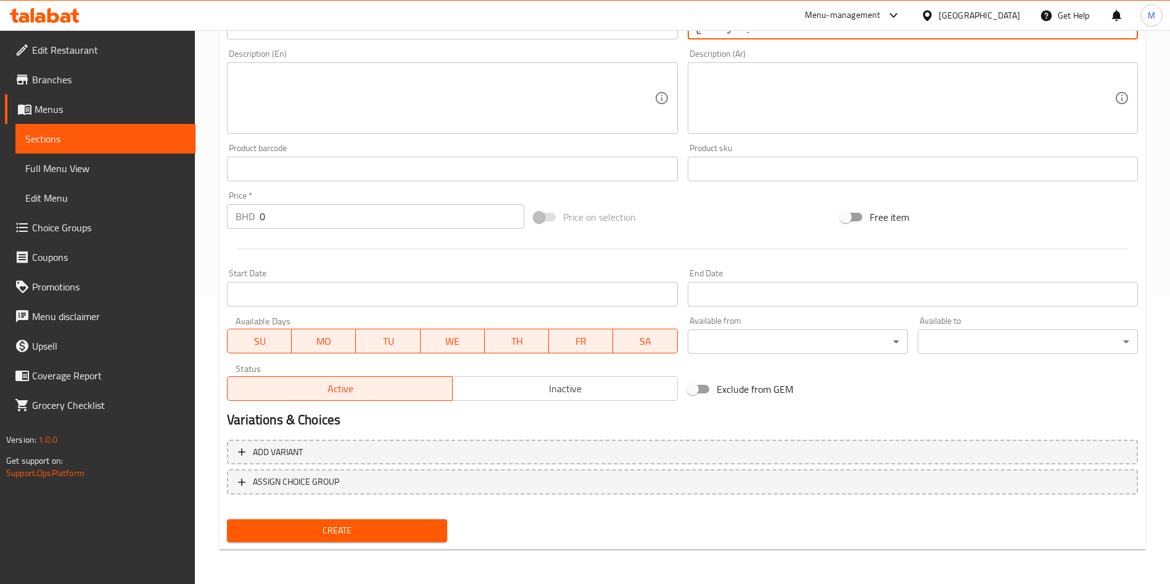
type input "لاتيه موكا مثلج"
click at [381, 521] on button "Create" at bounding box center [337, 530] width 220 height 23
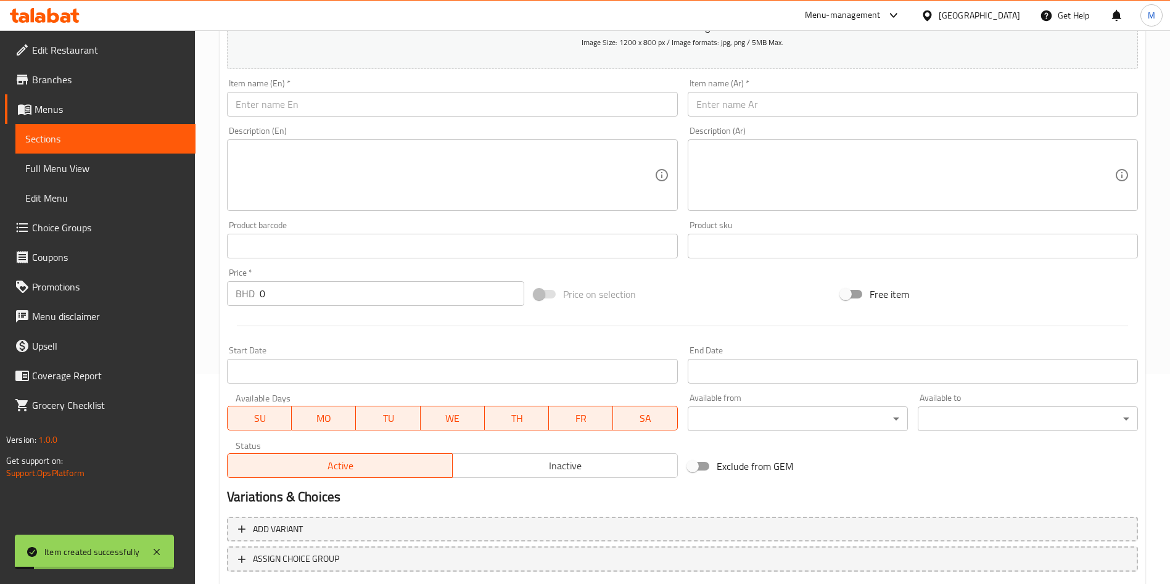
scroll to position [102, 0]
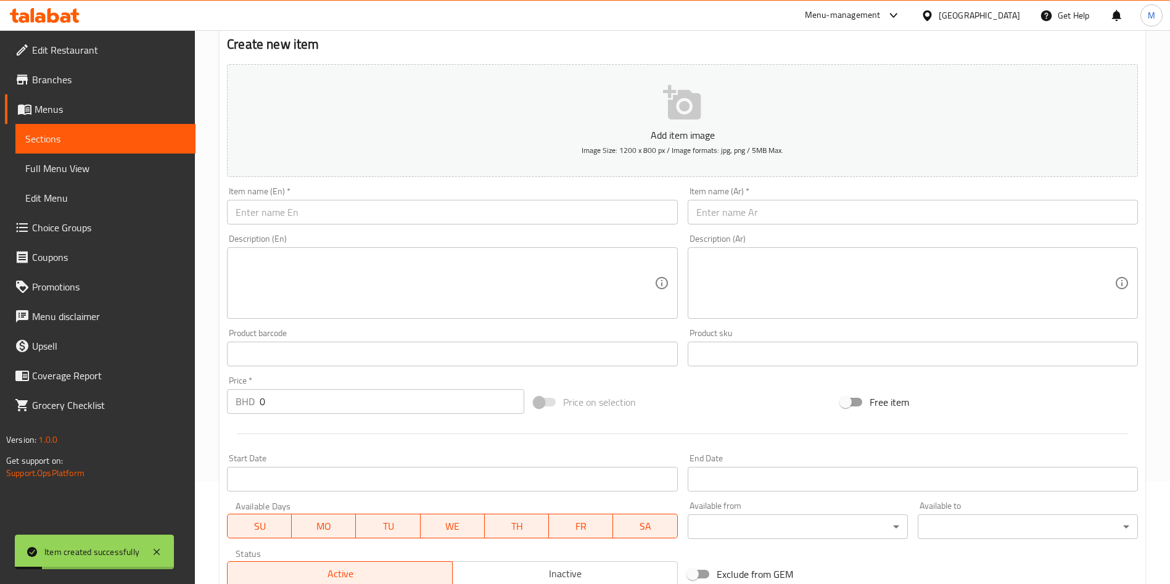
click at [341, 221] on input "text" at bounding box center [452, 212] width 450 height 25
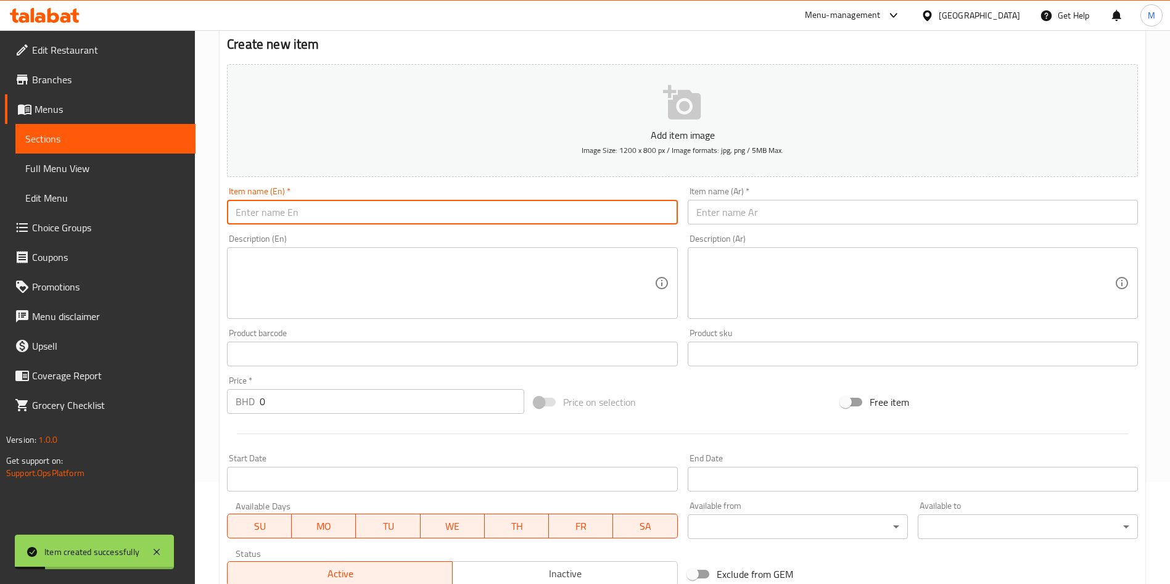
paste input "CARAMEL ICE COFFEE LATTE"
type input "CARAMEL ICE COFFEE LATTE"
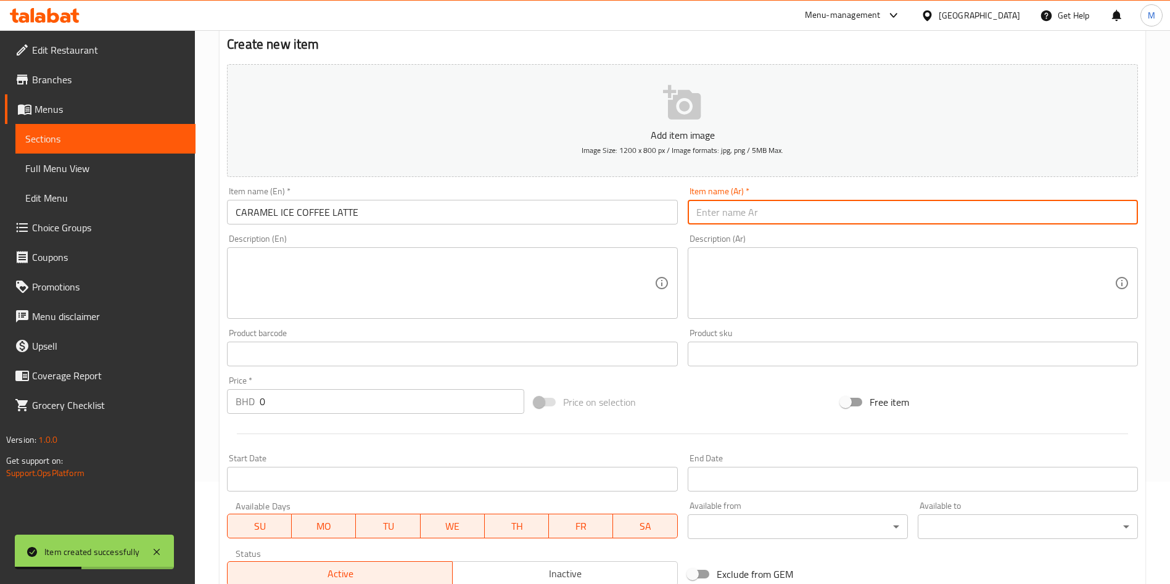
click at [803, 205] on input "text" at bounding box center [913, 212] width 450 height 25
paste input "لاتيه قهوة مثلجة بالكراميل"
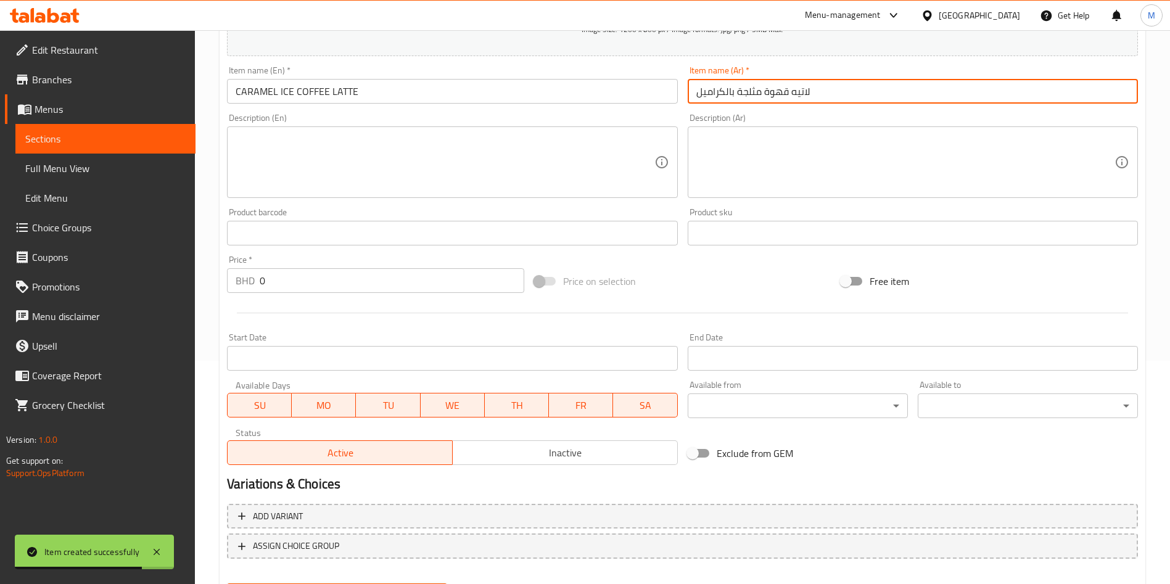
scroll to position [287, 0]
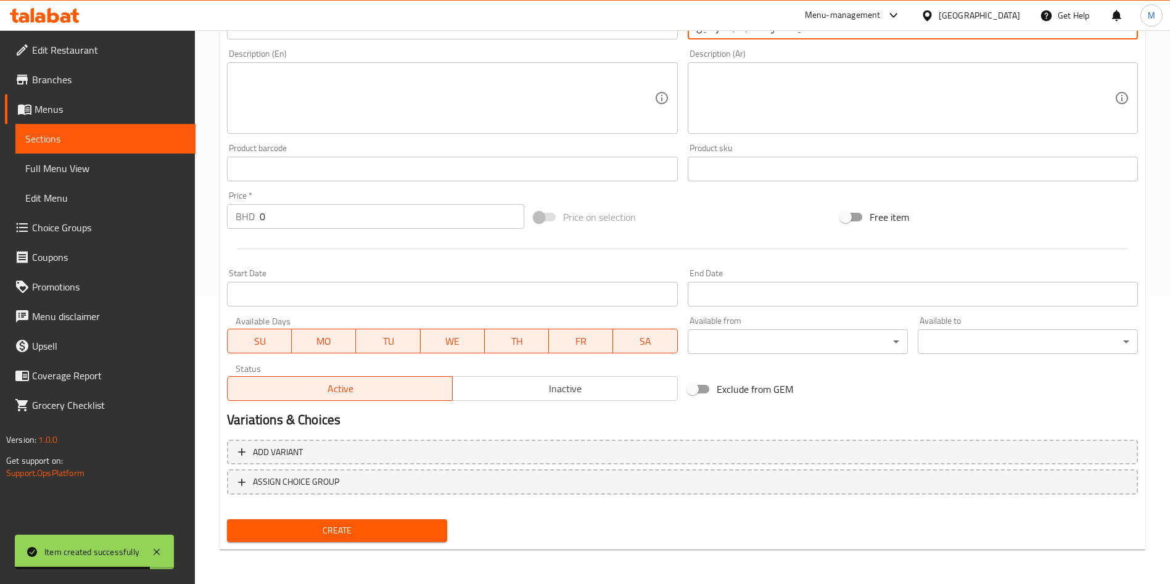
type input "لاتيه قهوة مثلجة بالكراميل"
click at [415, 523] on span "Create" at bounding box center [337, 530] width 200 height 15
click at [415, 523] on div at bounding box center [585, 292] width 1170 height 584
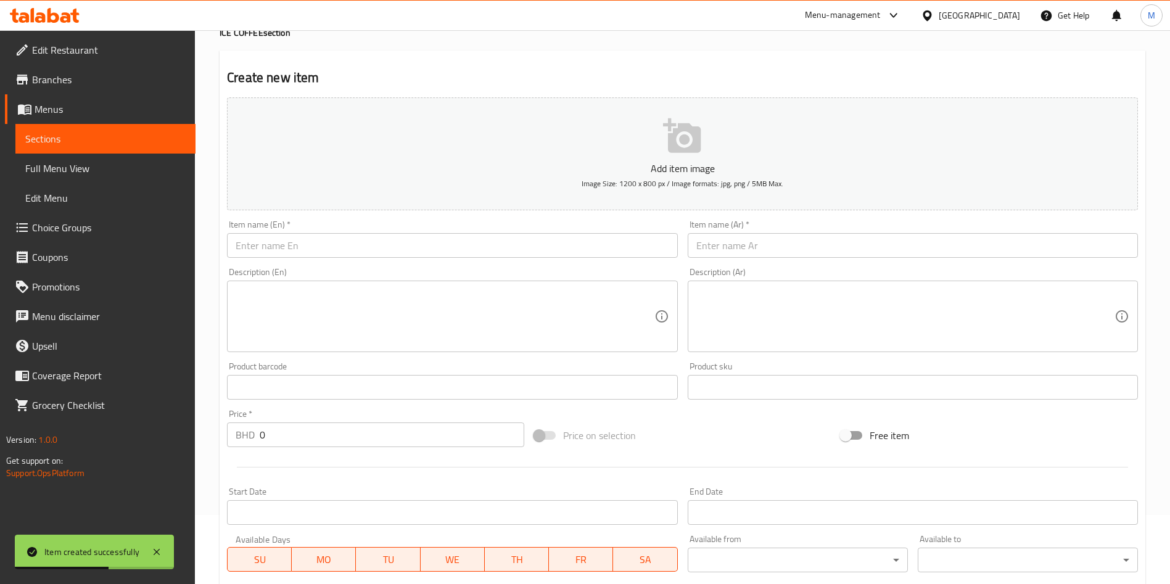
scroll to position [0, 0]
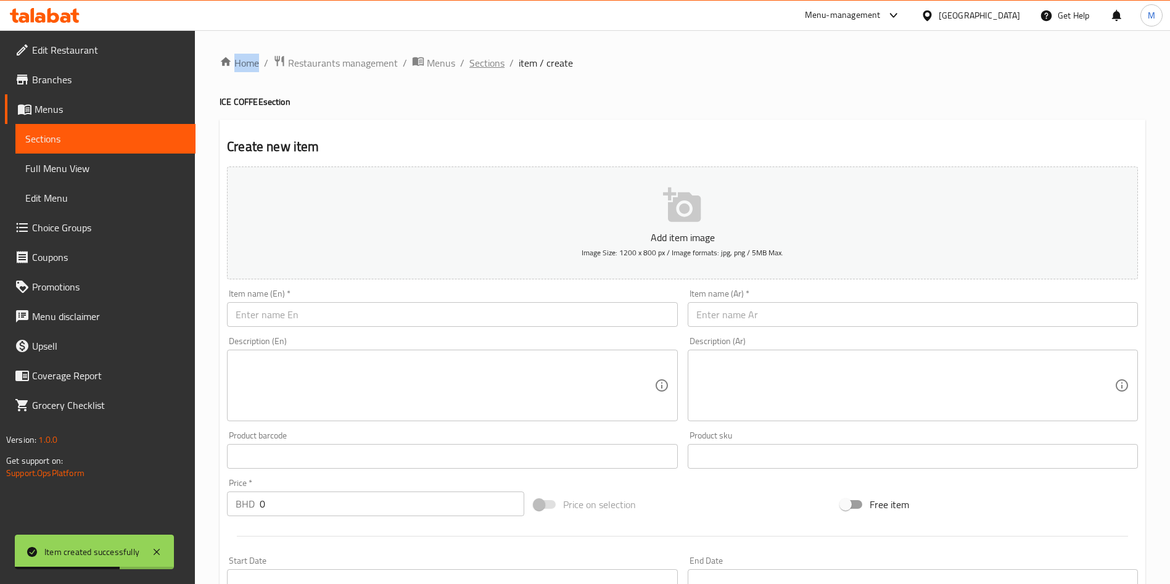
click at [484, 67] on span "Sections" at bounding box center [486, 63] width 35 height 15
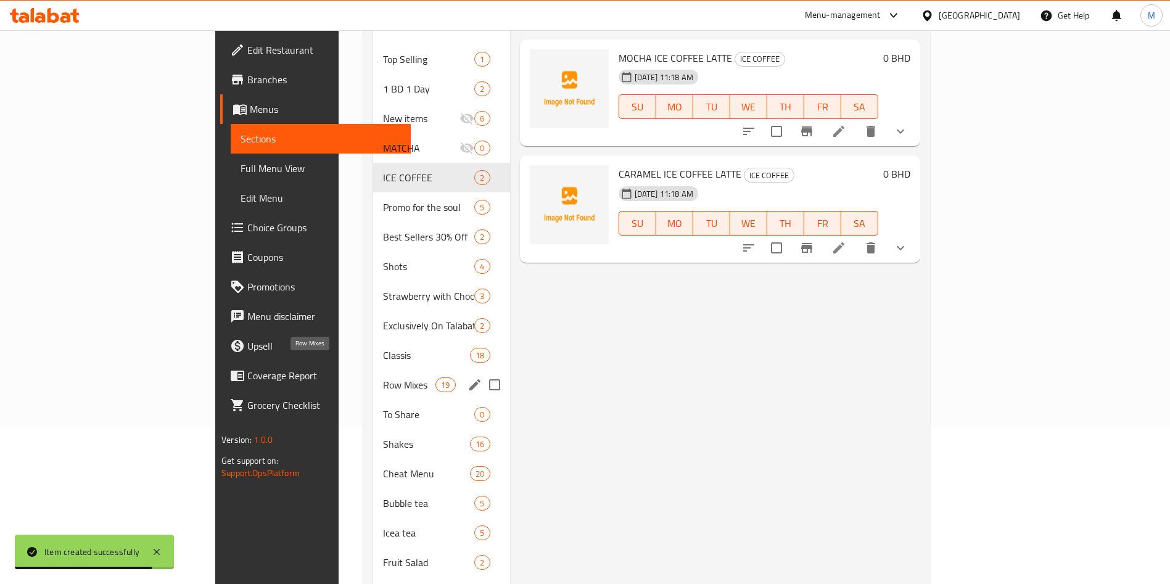
scroll to position [185, 0]
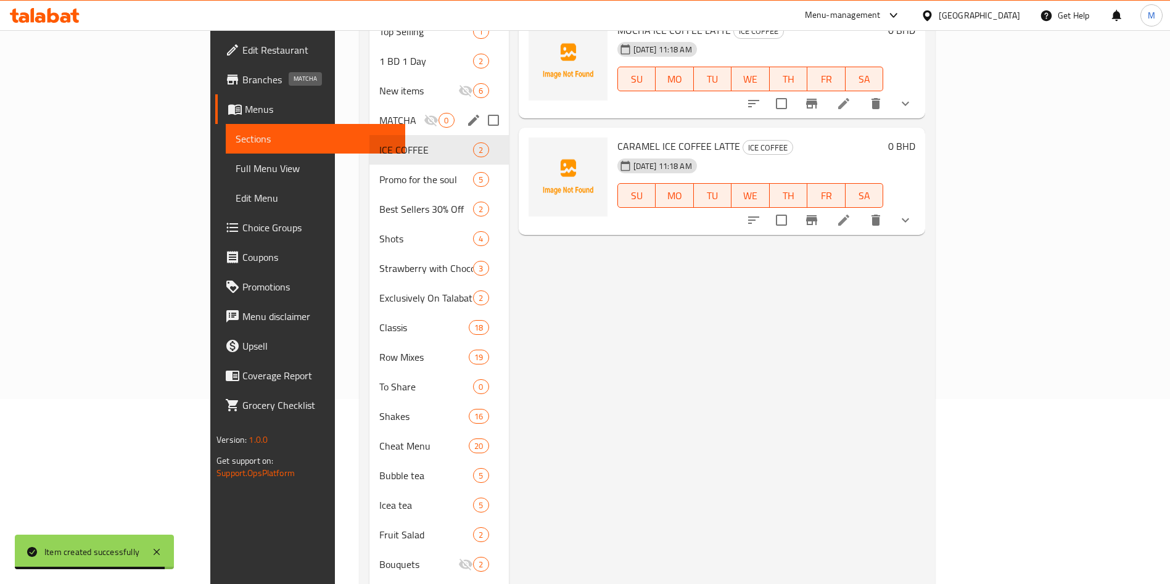
click at [379, 113] on span "MATCHA" at bounding box center [401, 120] width 44 height 15
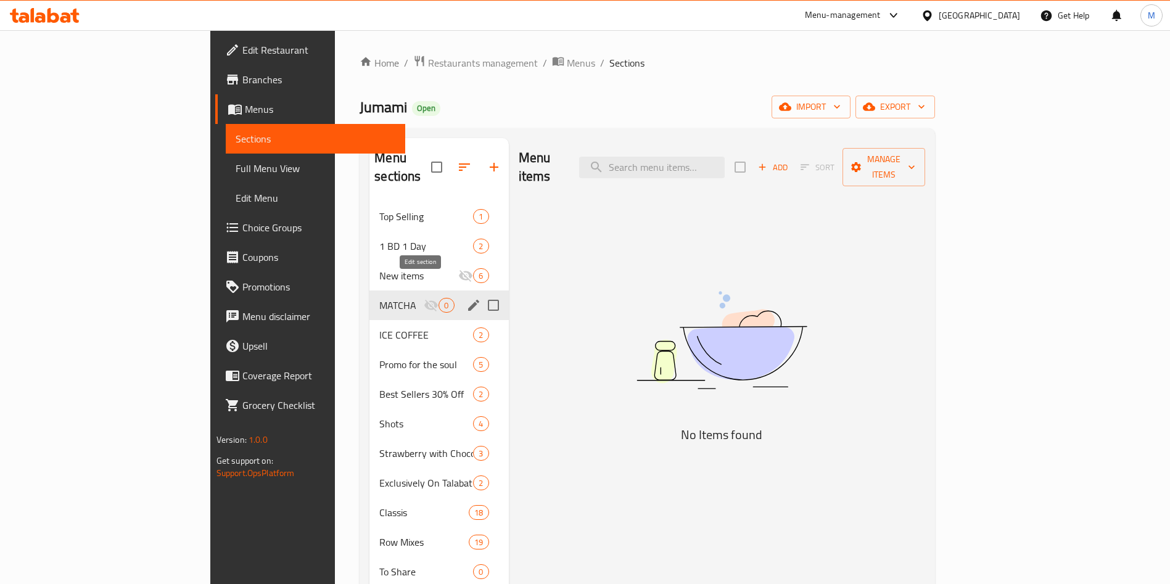
click at [465, 296] on button "edit" at bounding box center [474, 305] width 19 height 19
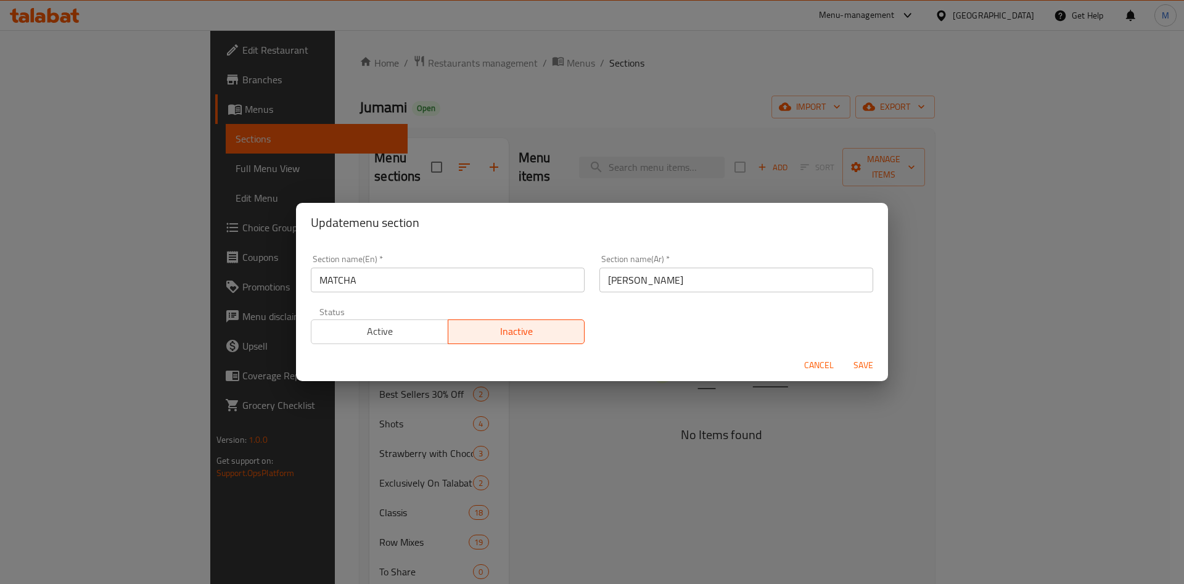
click at [405, 334] on span "Active" at bounding box center [379, 332] width 127 height 18
click at [846, 362] on button "Save" at bounding box center [863, 365] width 39 height 23
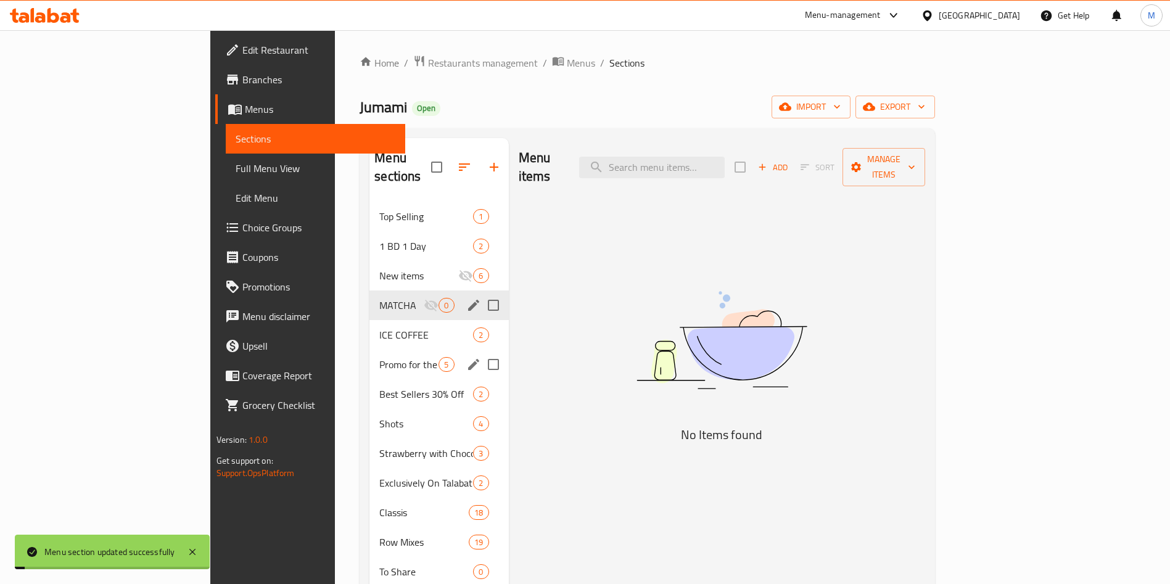
click at [379, 357] on span "Promo for the soul" at bounding box center [408, 364] width 59 height 15
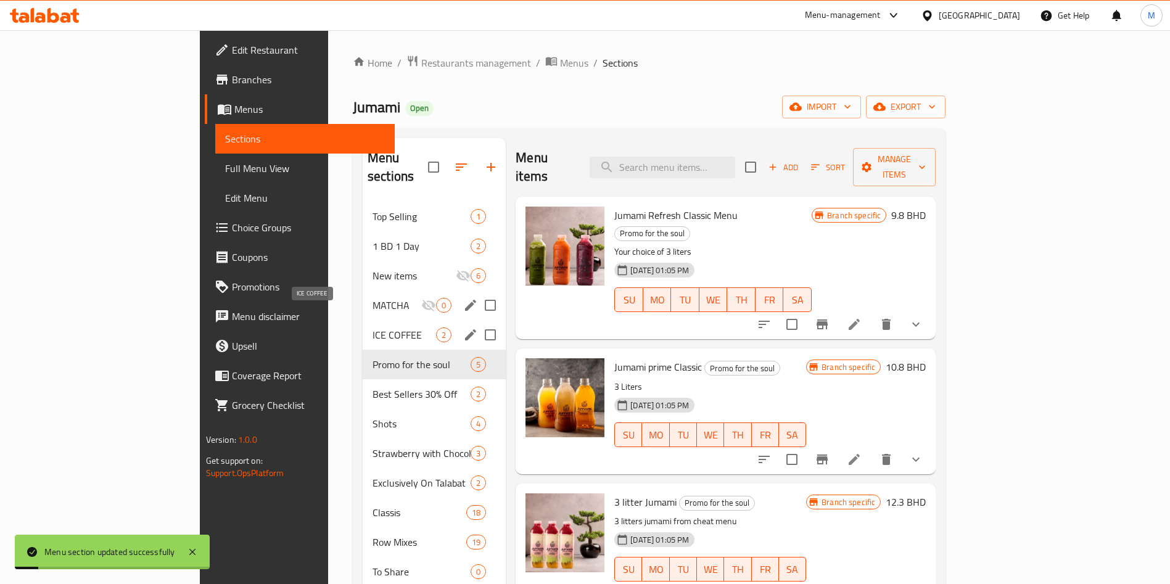
click at [373, 328] on span "ICE COFFEE" at bounding box center [405, 335] width 64 height 15
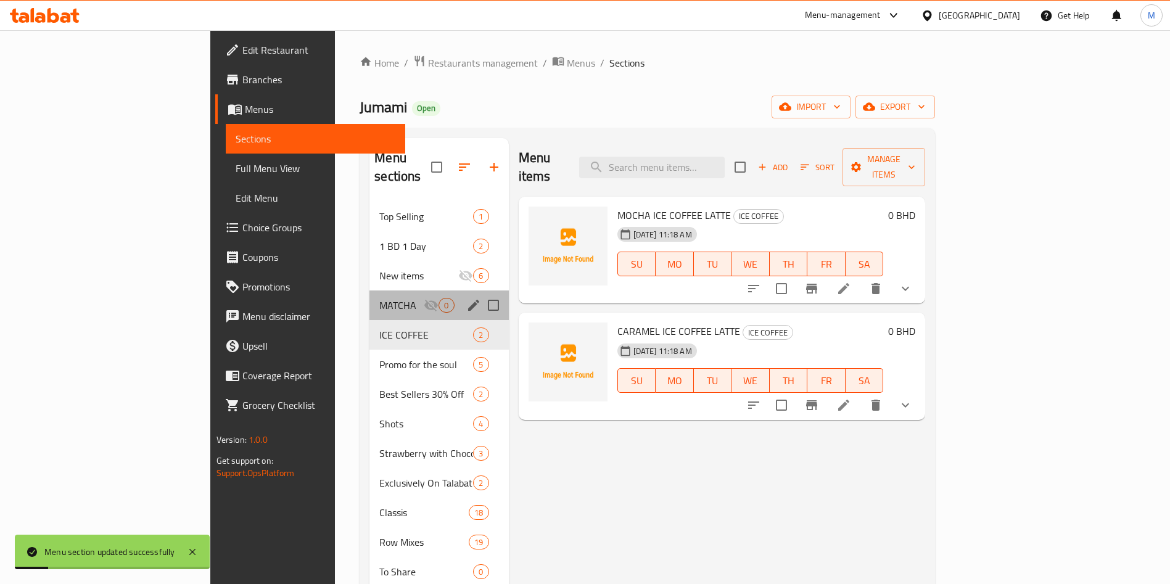
click at [370, 294] on div "MATCHA 0" at bounding box center [439, 306] width 139 height 30
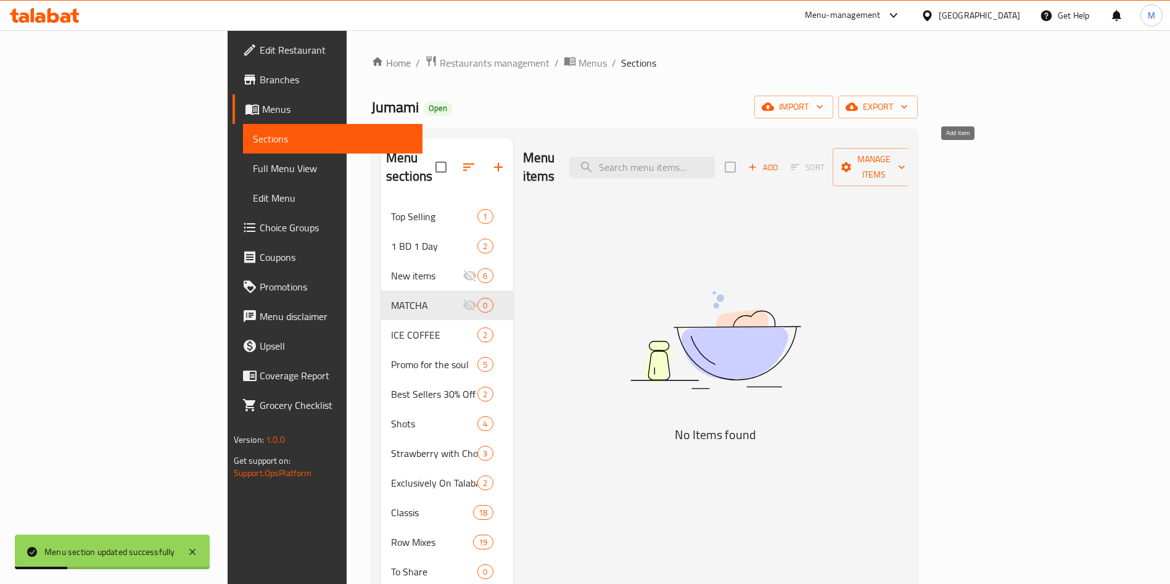
click at [780, 160] on span "Add" at bounding box center [762, 167] width 33 height 14
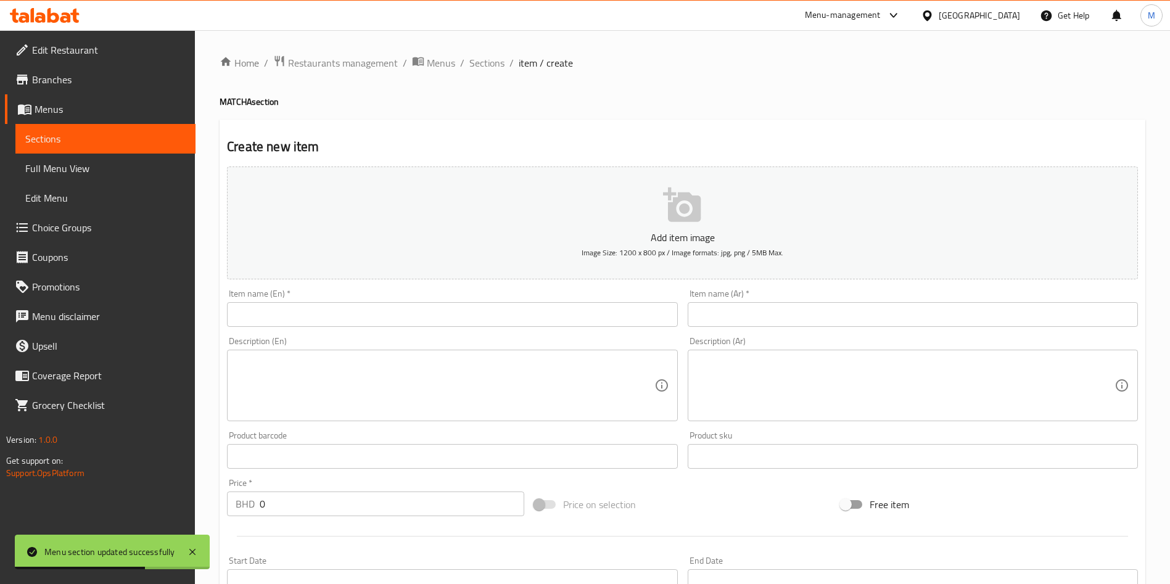
click at [415, 312] on input "text" at bounding box center [452, 314] width 450 height 25
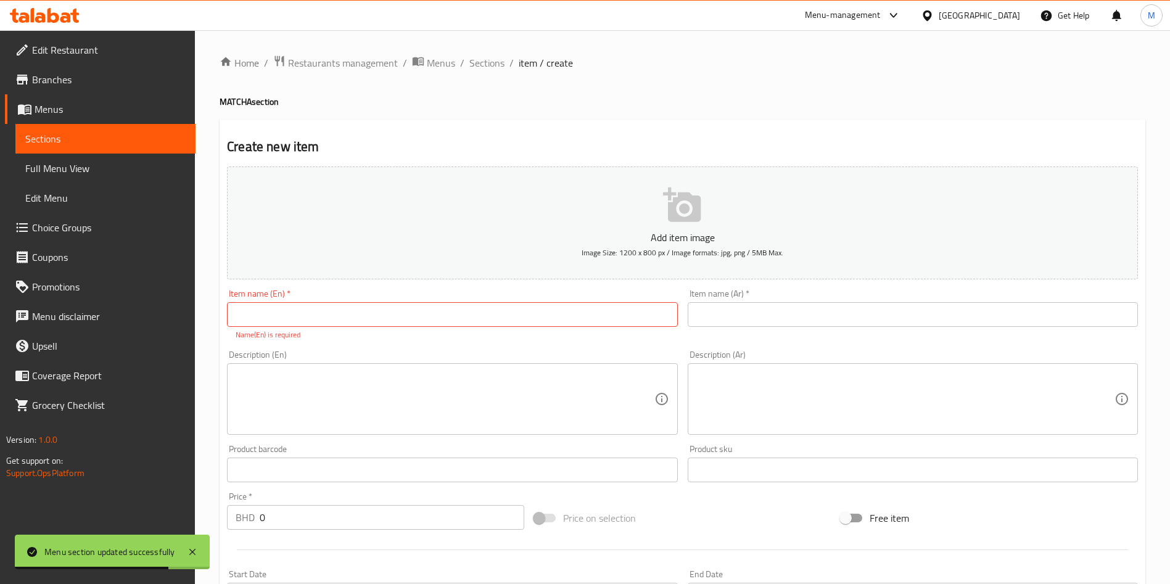
click at [378, 317] on input "text" at bounding box center [452, 314] width 450 height 25
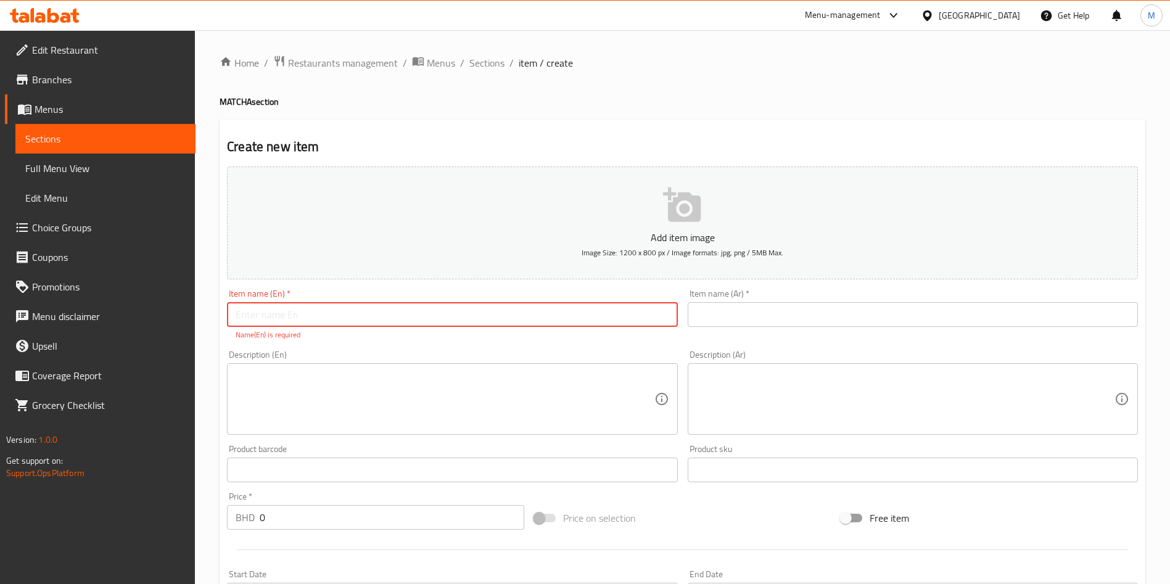
paste input "GREEN TEA MATCHA"
type input "GREEN TEA MATCHA"
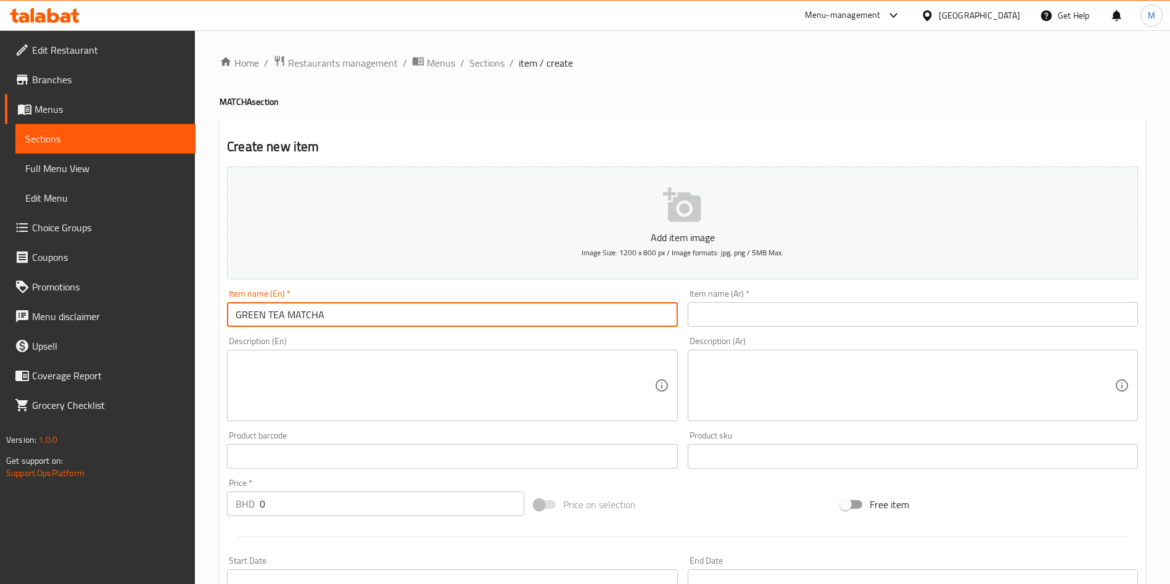
click at [740, 307] on input "text" at bounding box center [913, 314] width 450 height 25
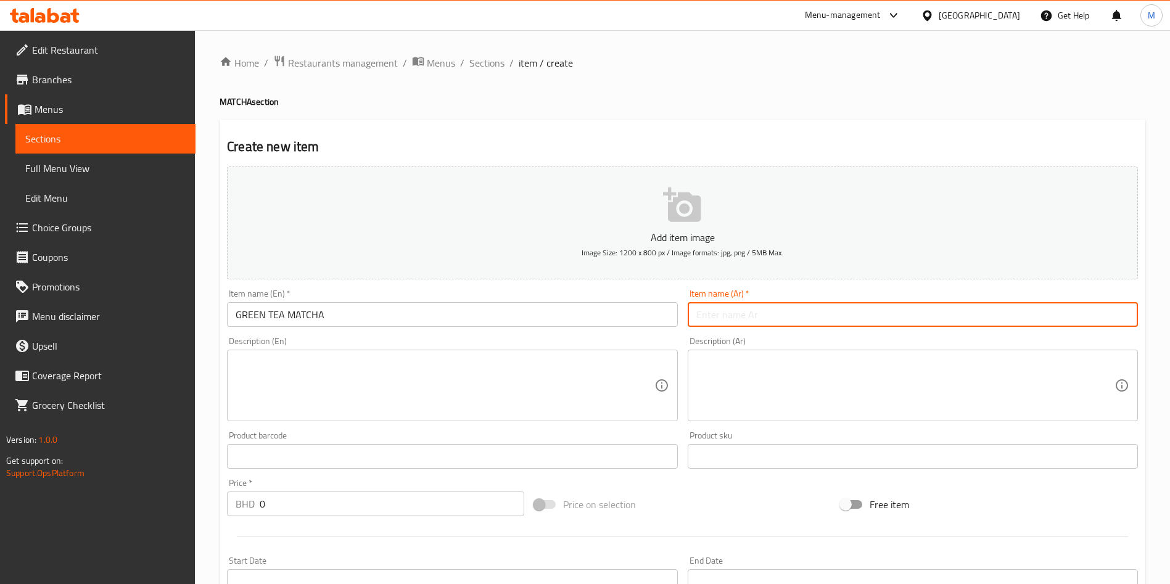
paste input "شاي ماتشا الأخضر"
type input "شاي ماتشا الأخضر"
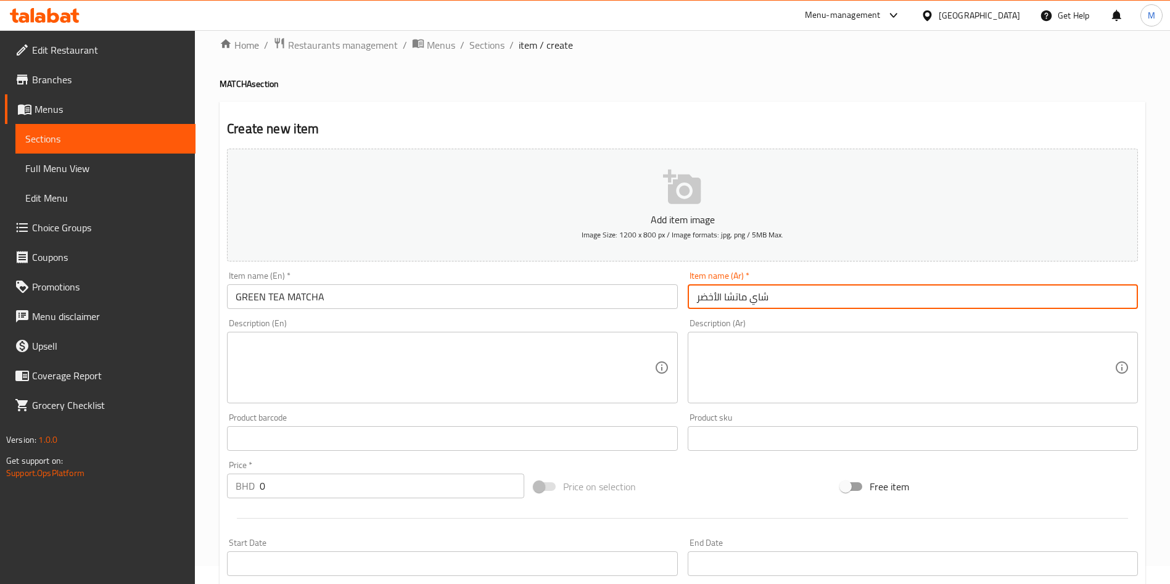
scroll to position [287, 0]
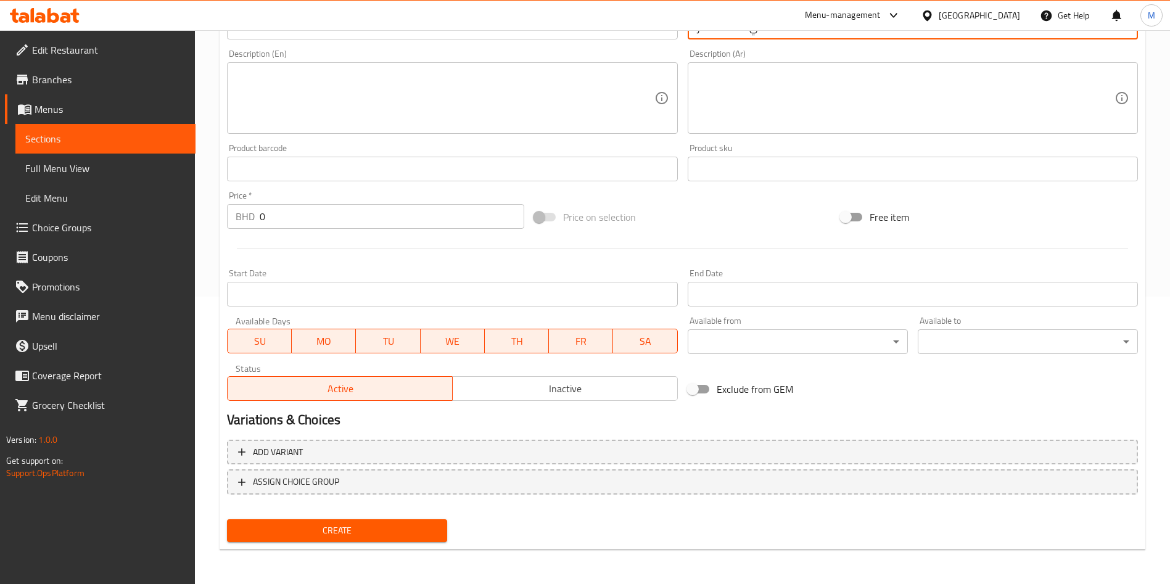
click at [412, 526] on span "Create" at bounding box center [337, 530] width 200 height 15
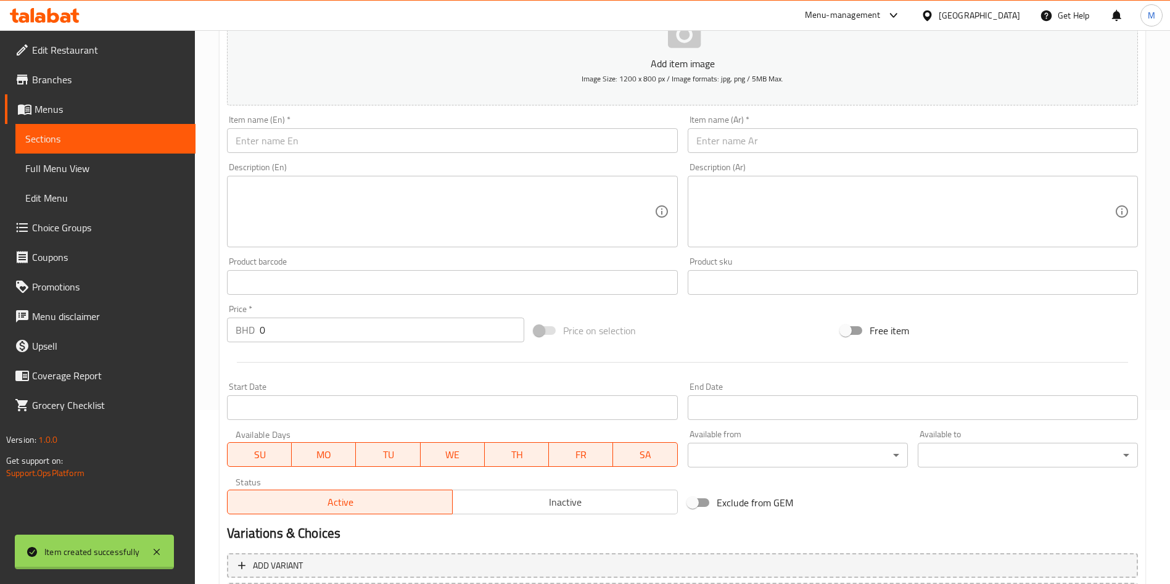
scroll to position [0, 0]
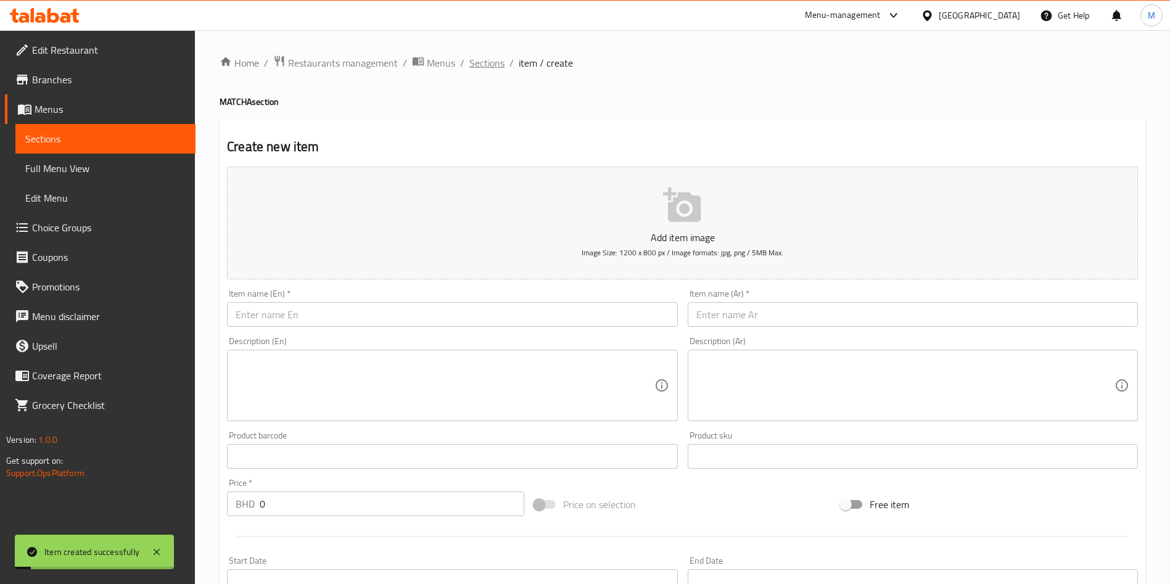
click at [475, 67] on span "Sections" at bounding box center [486, 63] width 35 height 15
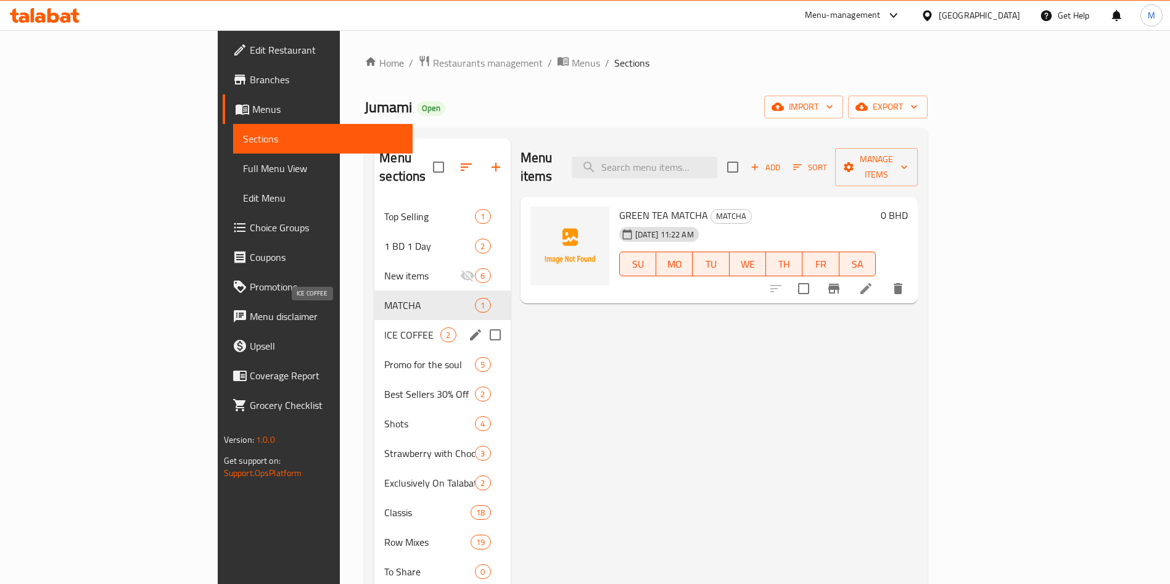
click at [384, 328] on span "ICE COFFEE" at bounding box center [412, 335] width 56 height 15
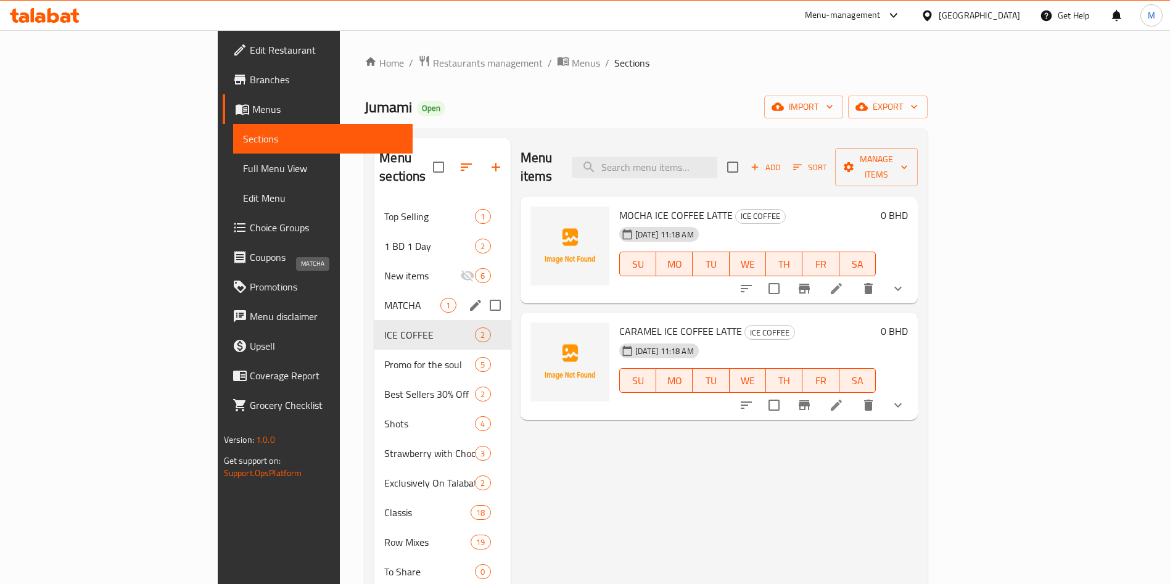
click at [384, 298] on span "MATCHA" at bounding box center [412, 305] width 56 height 15
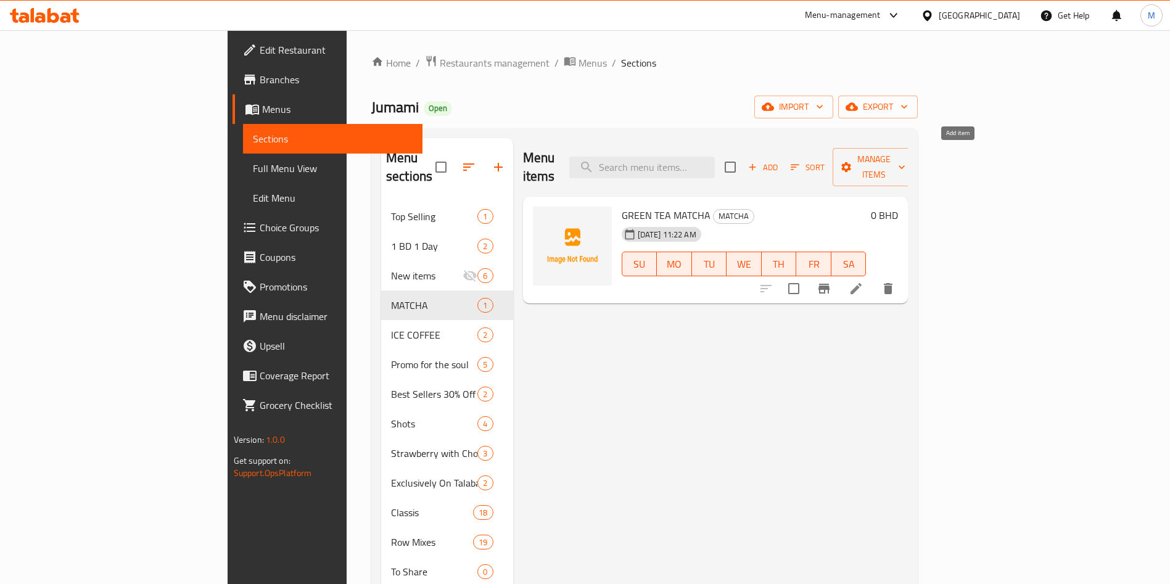
click at [780, 160] on span "Add" at bounding box center [762, 167] width 33 height 14
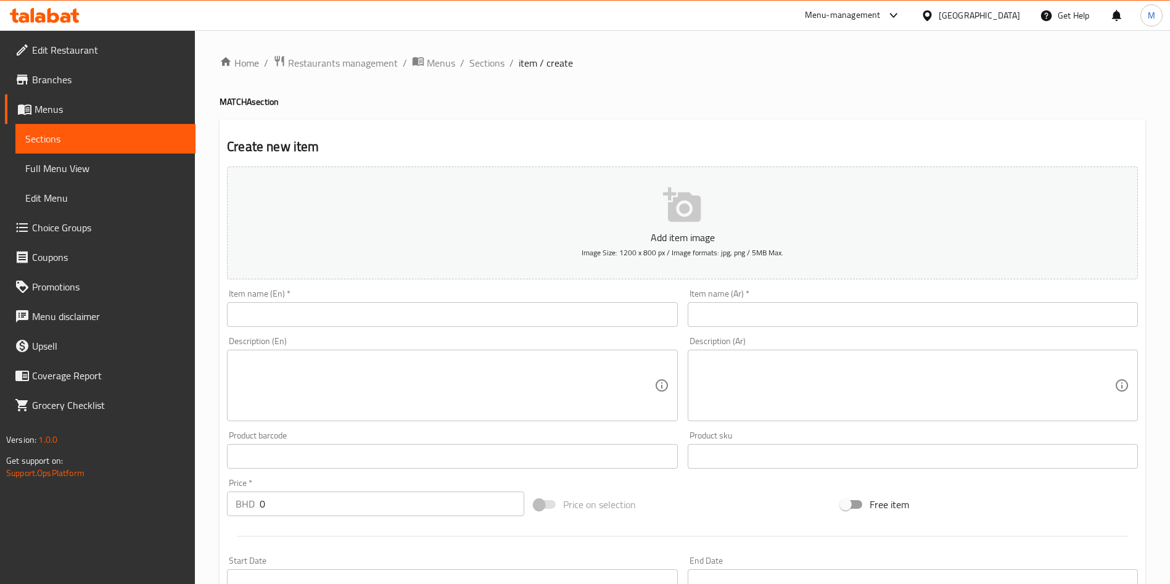
click at [413, 307] on input "text" at bounding box center [452, 314] width 450 height 25
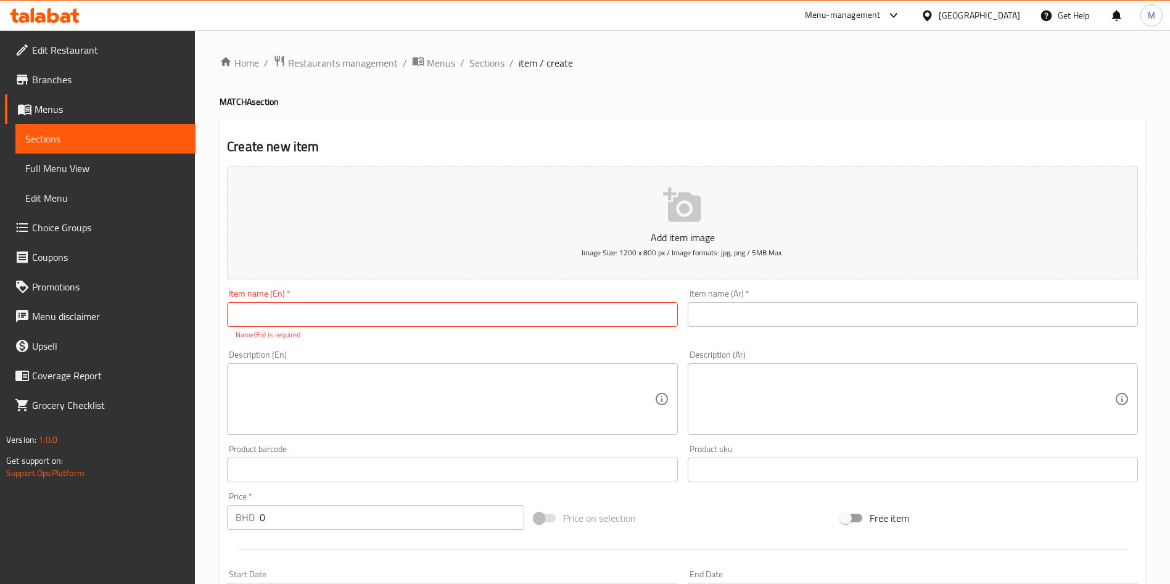
click at [610, 311] on input "text" at bounding box center [452, 314] width 450 height 25
paste input "GREEN TEA MATCHA WITH BUBBLE TEA"
type input "GREEN TEA MATCHA WITH BUBBLE TEA"
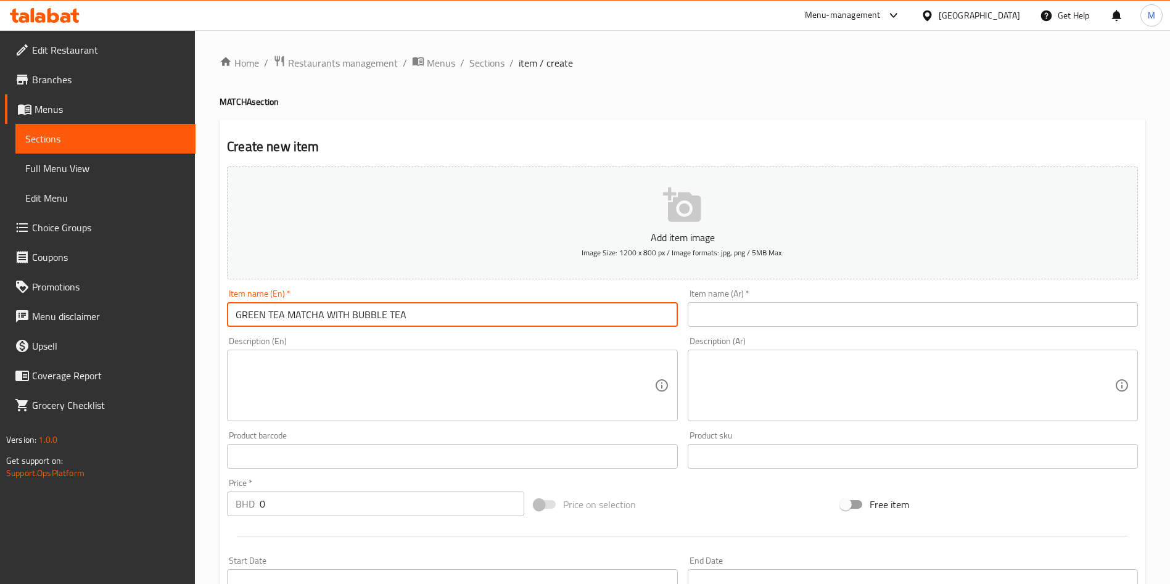
click at [831, 299] on div "Item name (Ar)   * Item name (Ar) *" at bounding box center [913, 308] width 450 height 38
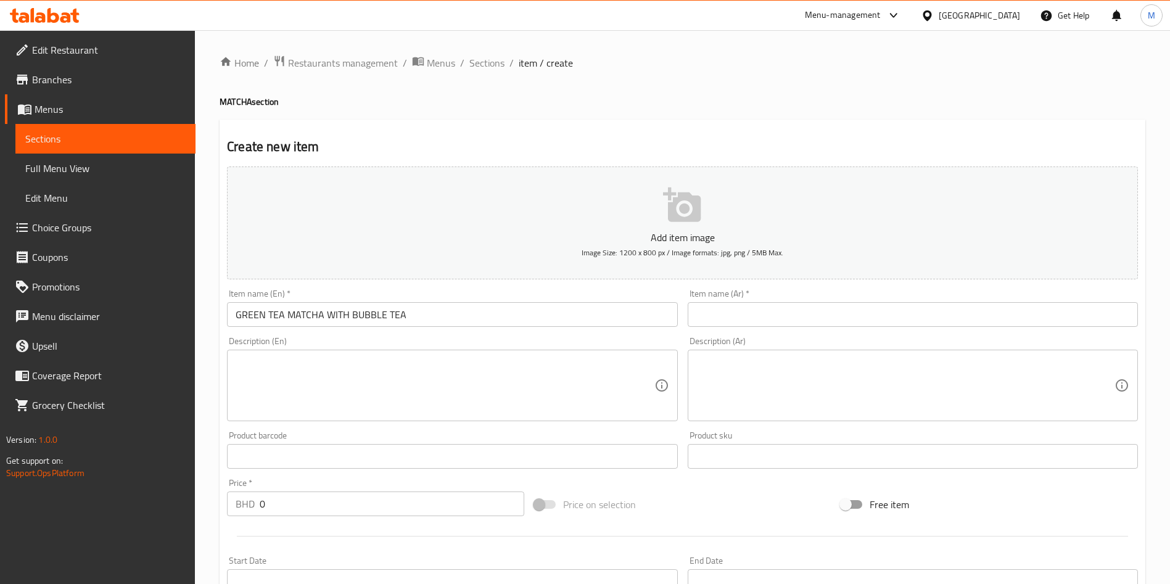
click at [823, 309] on input "text" at bounding box center [913, 314] width 450 height 25
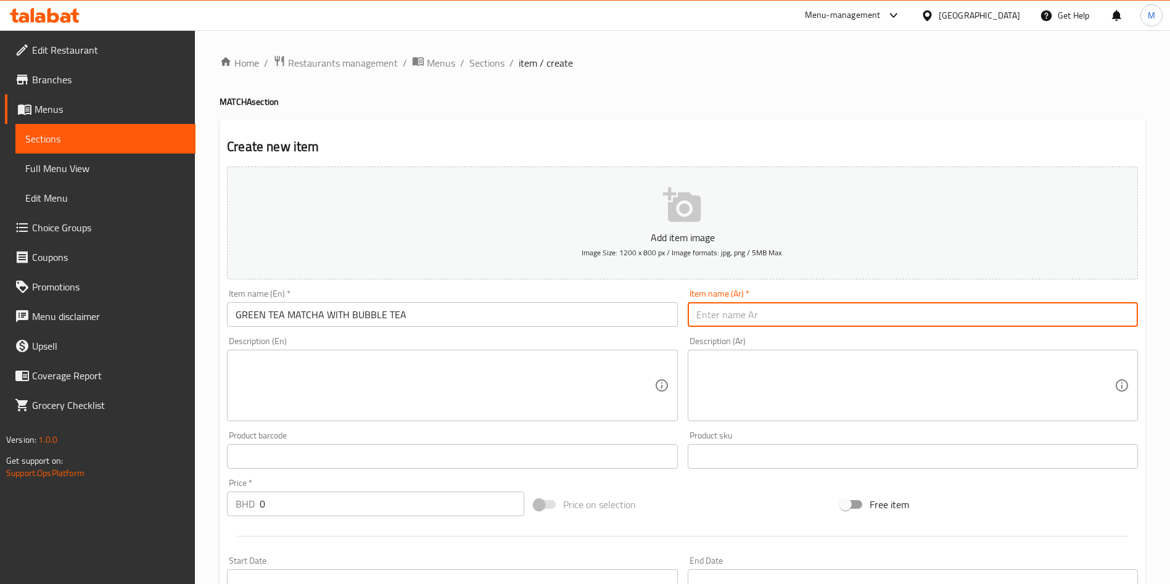
click at [823, 309] on input "text" at bounding box center [913, 314] width 450 height 25
paste input "شاي أخضر ماتشا مع شاي الفقاعات"
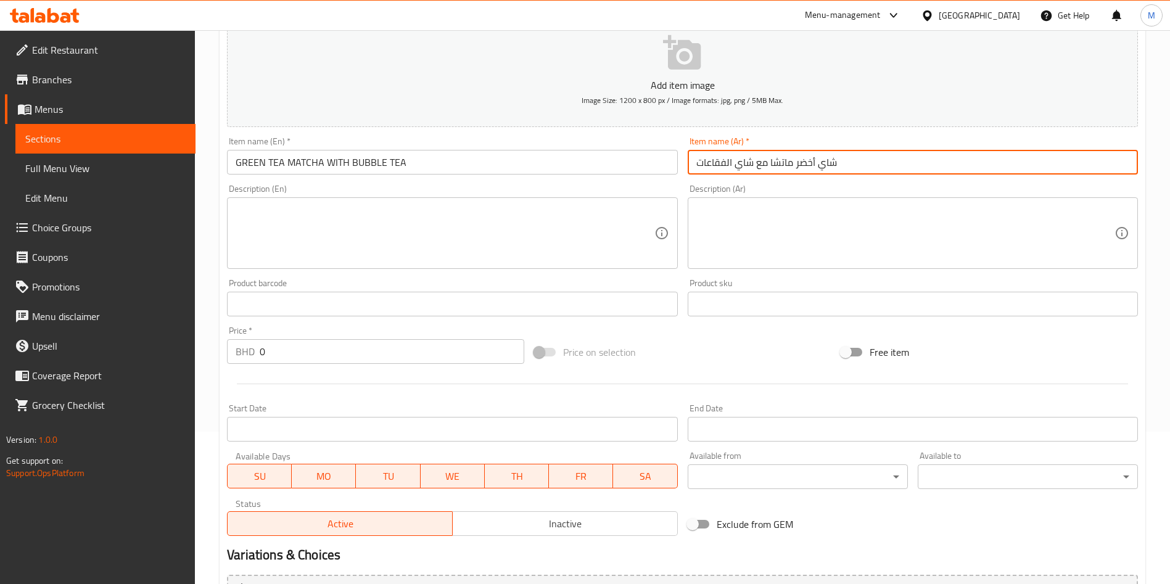
scroll to position [287, 0]
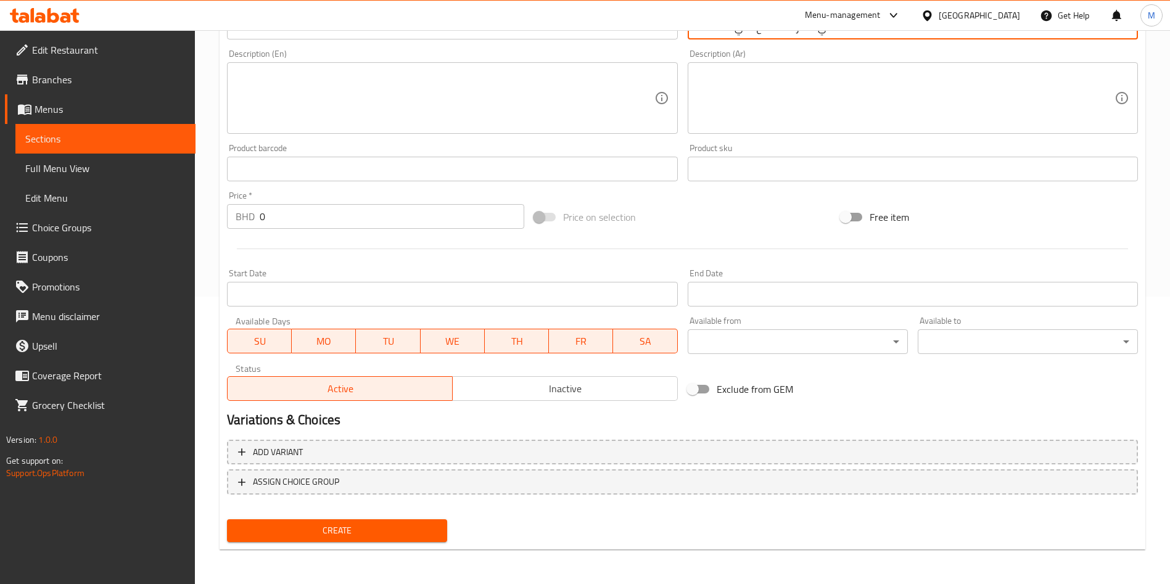
type input "شاي أخضر ماتشا مع شاي الفقاعات"
click at [395, 517] on div "Create" at bounding box center [337, 531] width 230 height 33
click at [395, 523] on span "Create" at bounding box center [337, 530] width 200 height 15
click at [395, 523] on div at bounding box center [585, 292] width 1170 height 584
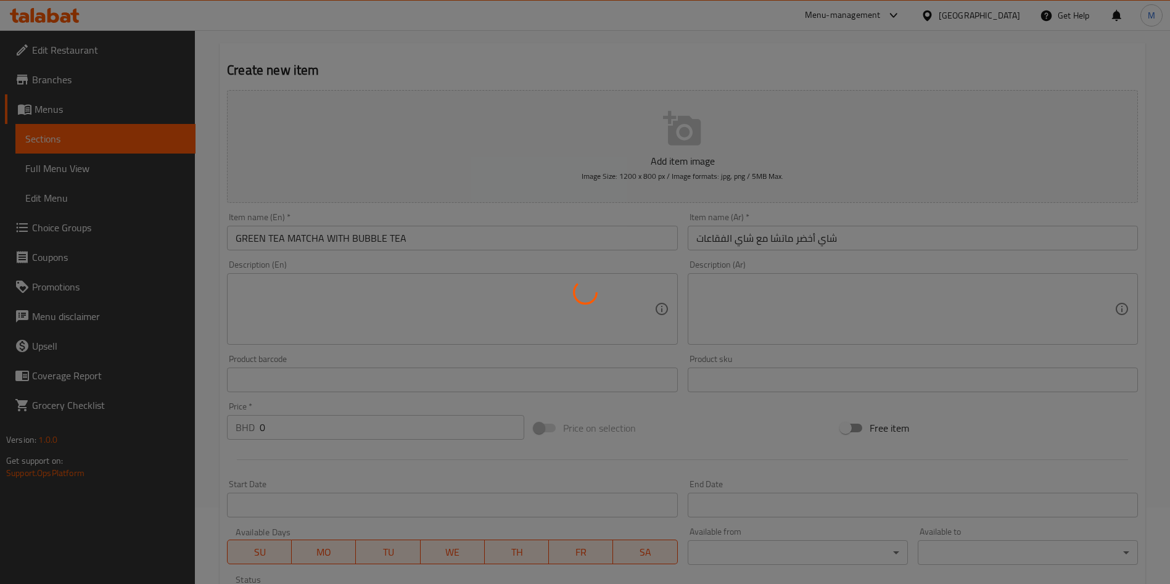
scroll to position [0, 0]
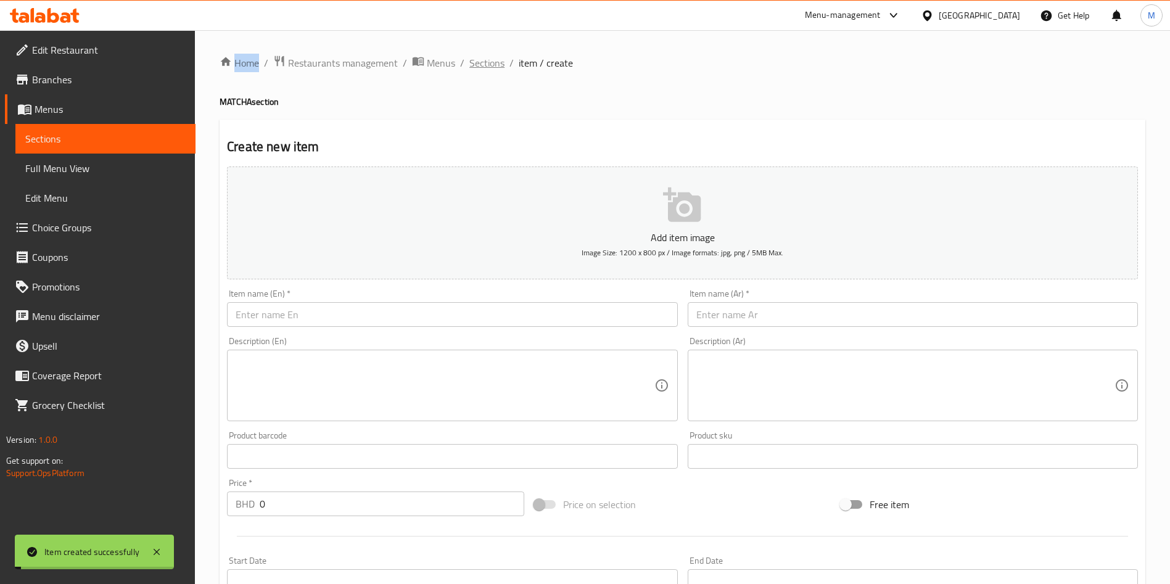
click at [496, 57] on span "Sections" at bounding box center [486, 63] width 35 height 15
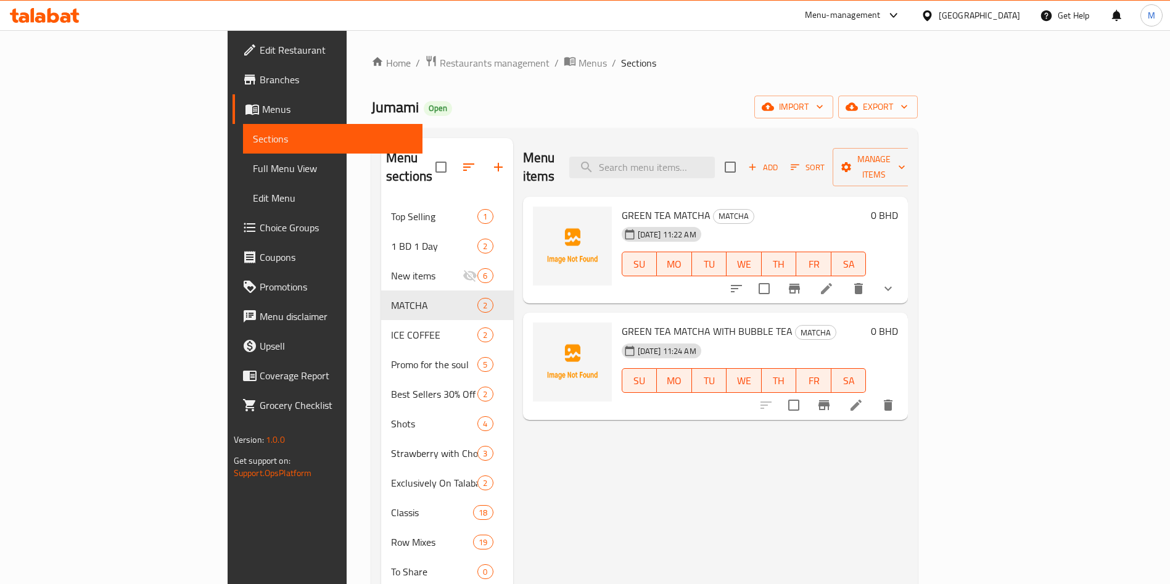
click at [77, 3] on div at bounding box center [44, 15] width 89 height 25
drag, startPoint x: 62, startPoint y: 1, endPoint x: 56, endPoint y: 12, distance: 12.4
click at [59, 5] on div "Menu-management Bahrain Get Help M" at bounding box center [585, 16] width 1170 height 30
click at [56, 14] on icon at bounding box center [54, 15] width 12 height 15
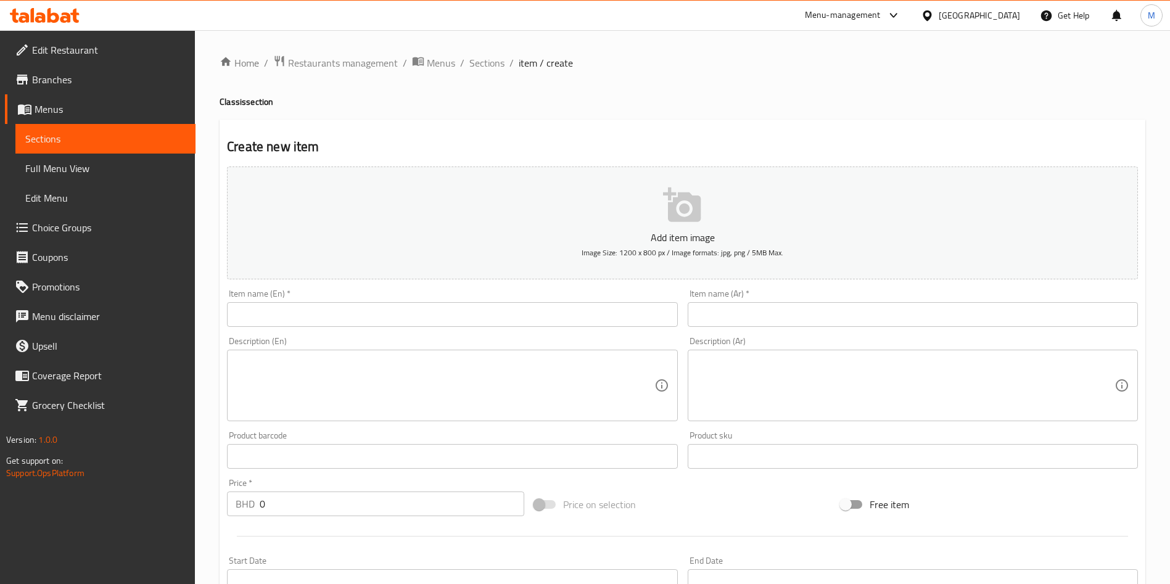
click at [77, 223] on span "Choice Groups" at bounding box center [109, 227] width 154 height 15
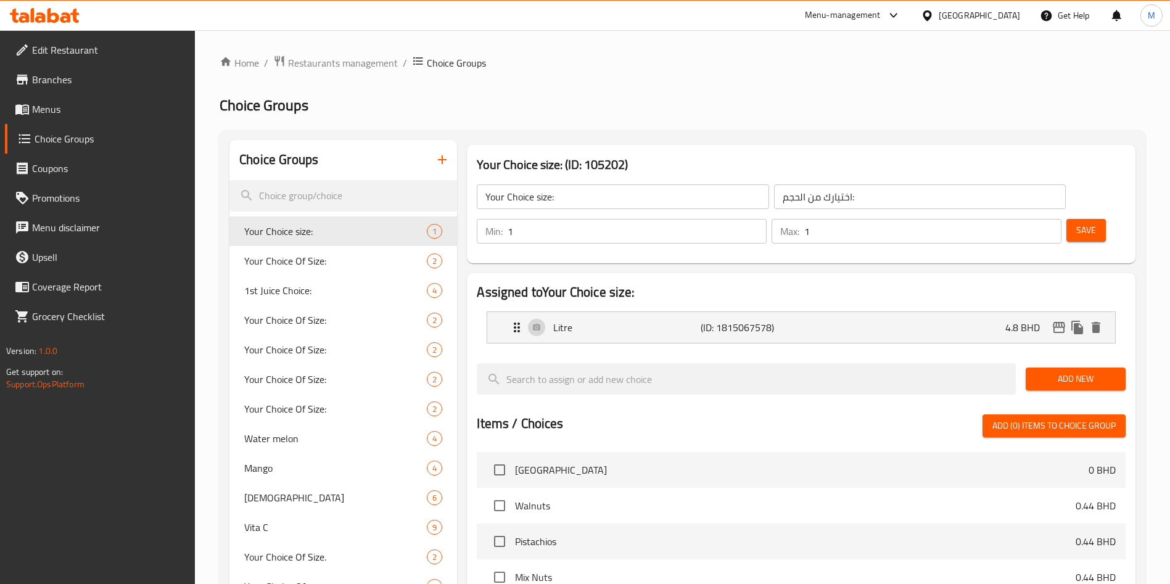
click at [331, 184] on input "search" at bounding box center [343, 195] width 228 height 31
click at [334, 181] on input "search" at bounding box center [343, 195] width 228 height 31
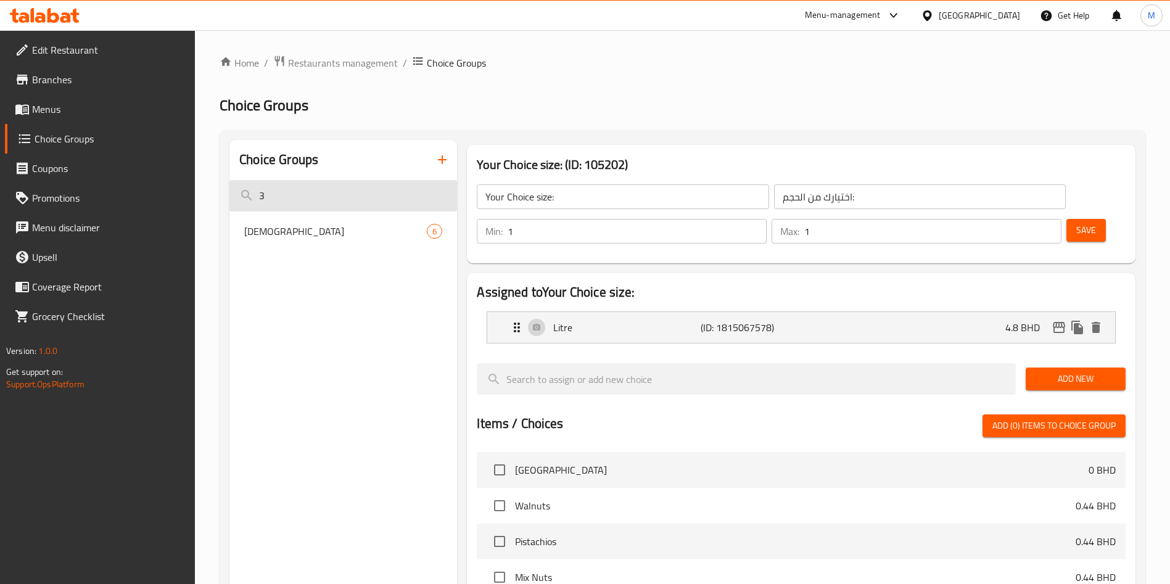
type input "34"
click at [334, 181] on input "34" at bounding box center [343, 195] width 228 height 31
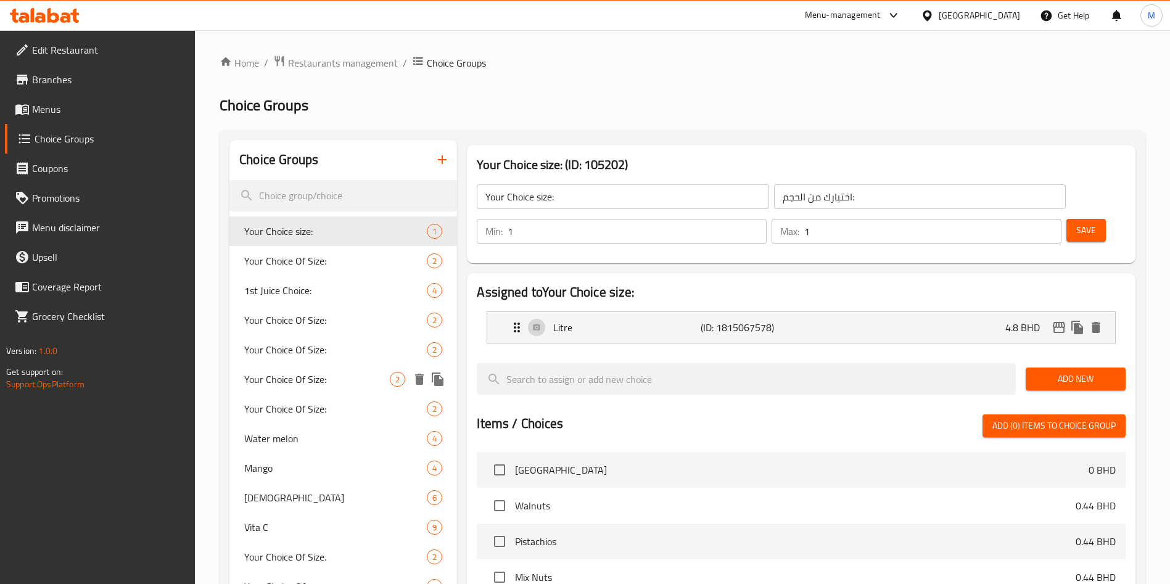
click at [341, 382] on span "Your Choice Of Size:" at bounding box center [317, 379] width 146 height 15
type input "Your Choice Of Size:"
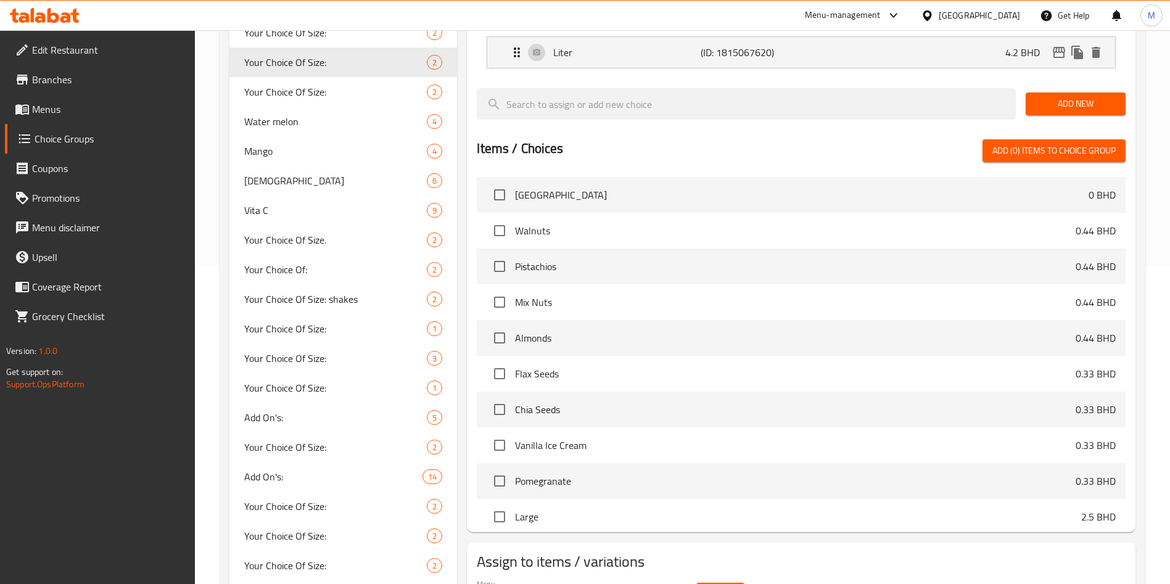
scroll to position [93, 0]
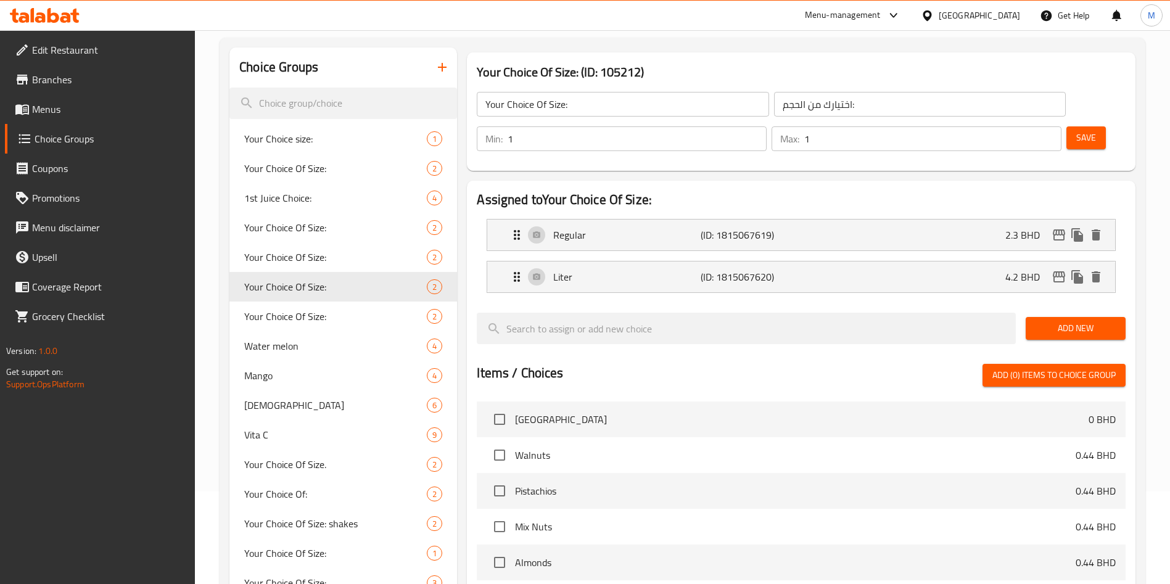
click at [88, 107] on span "Menus" at bounding box center [109, 109] width 154 height 15
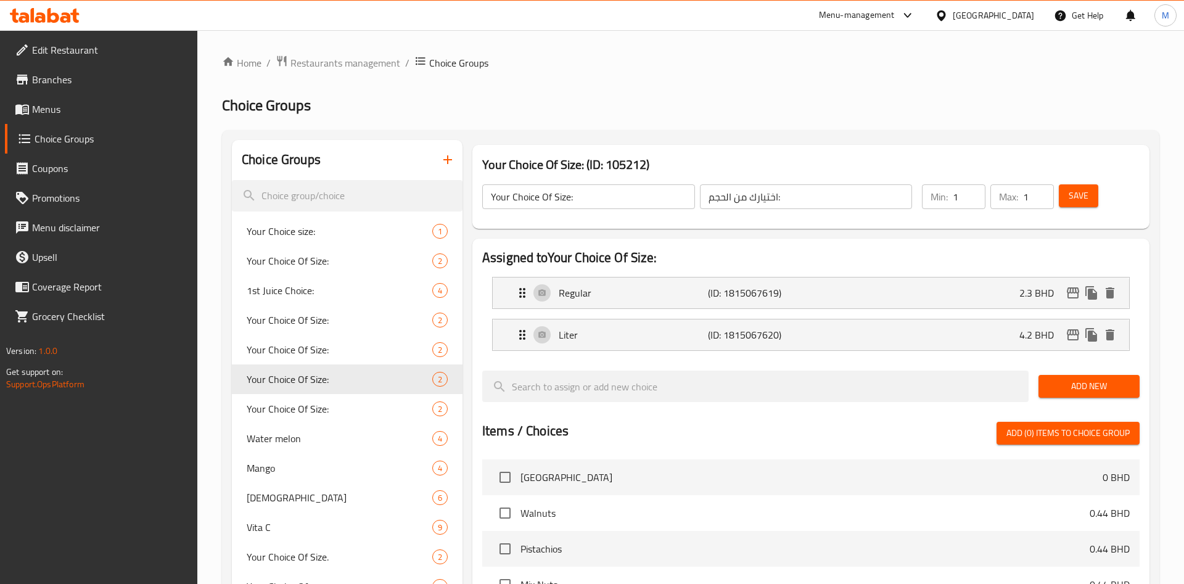
click at [88, 107] on span "Menus" at bounding box center [110, 109] width 156 height 15
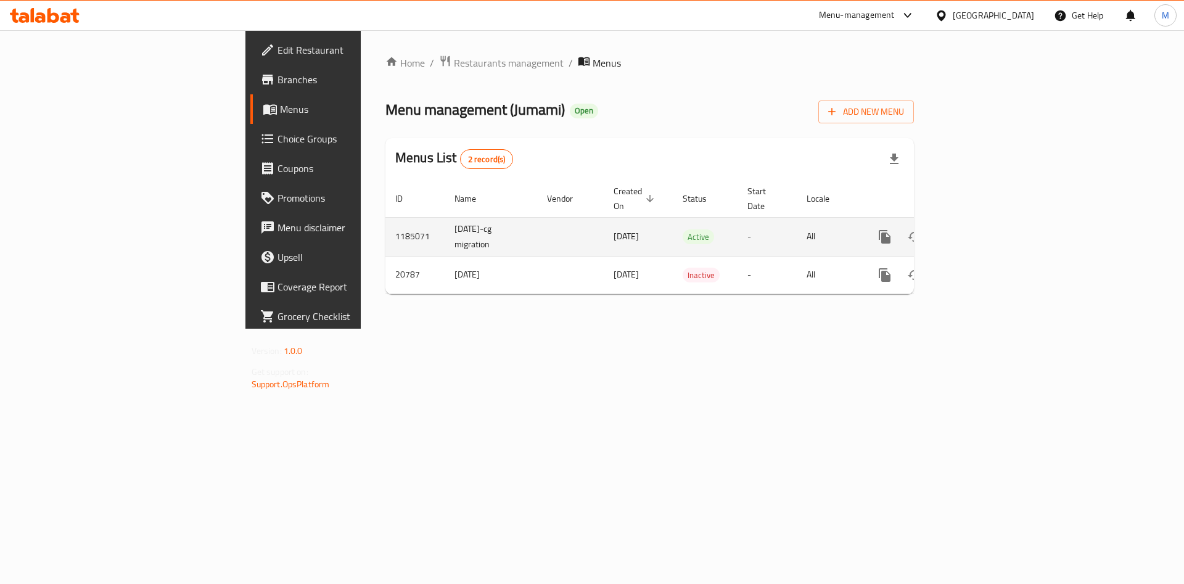
click at [982, 229] on icon "enhanced table" at bounding box center [974, 236] width 15 height 15
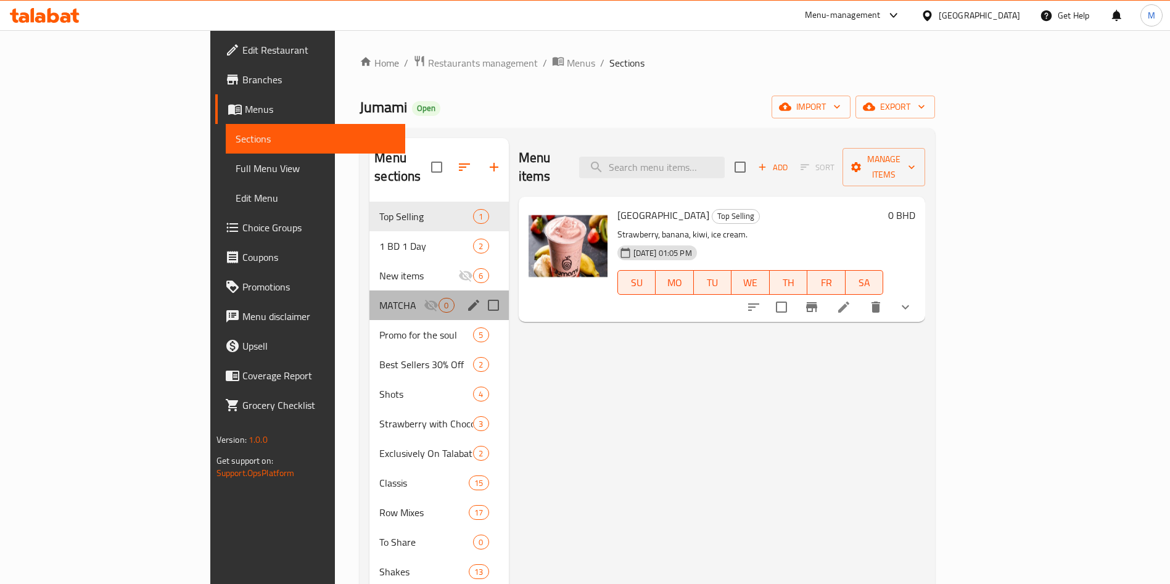
click at [370, 291] on div "MATCHA 0" at bounding box center [439, 306] width 139 height 30
drag, startPoint x: 305, startPoint y: 273, endPoint x: 356, endPoint y: 296, distance: 56.1
click at [370, 291] on div "MATCHA 0" at bounding box center [439, 306] width 139 height 30
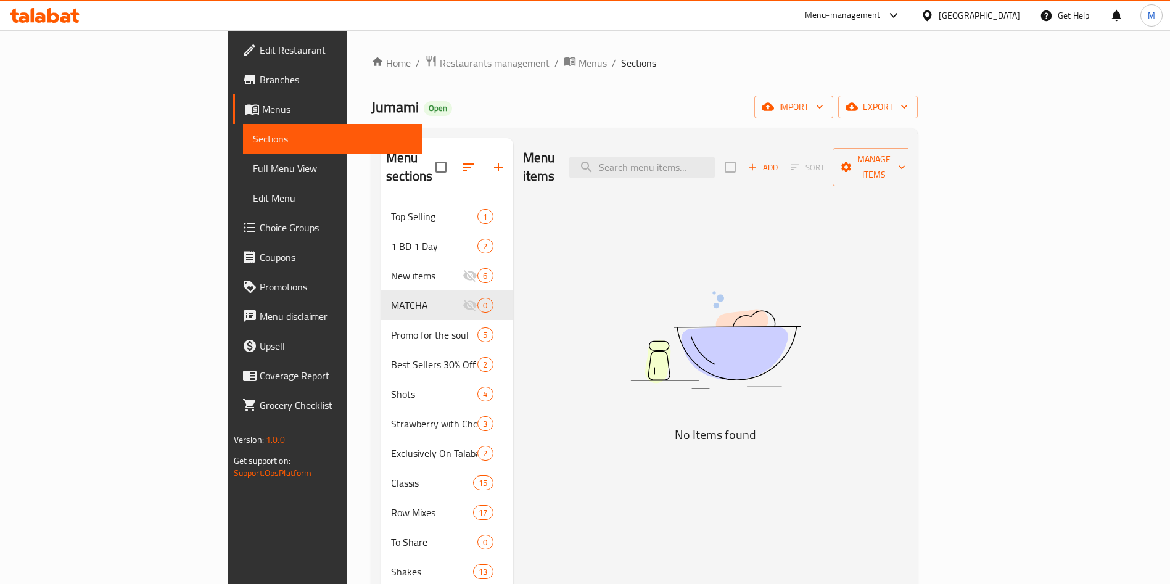
click at [381, 197] on nav "Top Selling 1 1 BD 1 Day 2 New items 6 MATCHA 0 Promo for the soul 5 Best Selle…" at bounding box center [447, 557] width 132 height 721
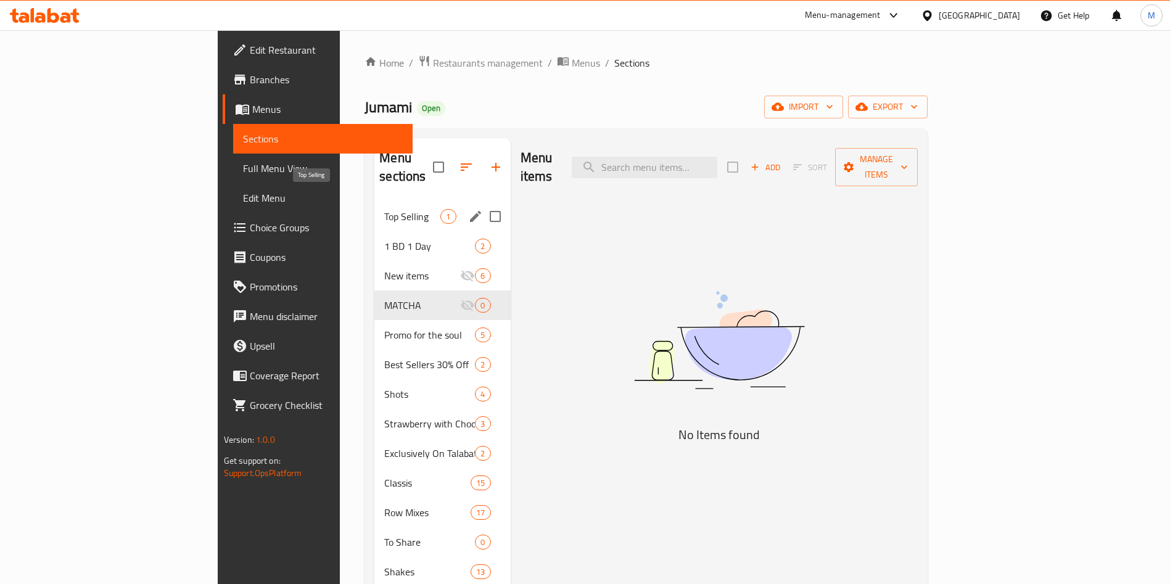
click at [384, 209] on span "Top Selling" at bounding box center [412, 216] width 56 height 15
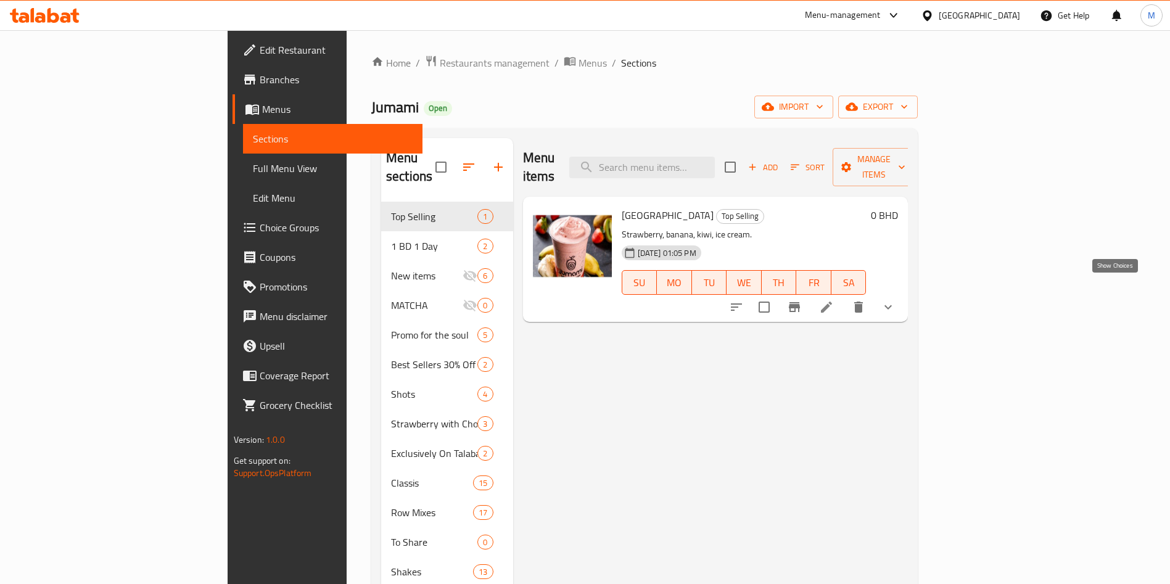
click at [903, 292] on button "show more" at bounding box center [889, 307] width 30 height 30
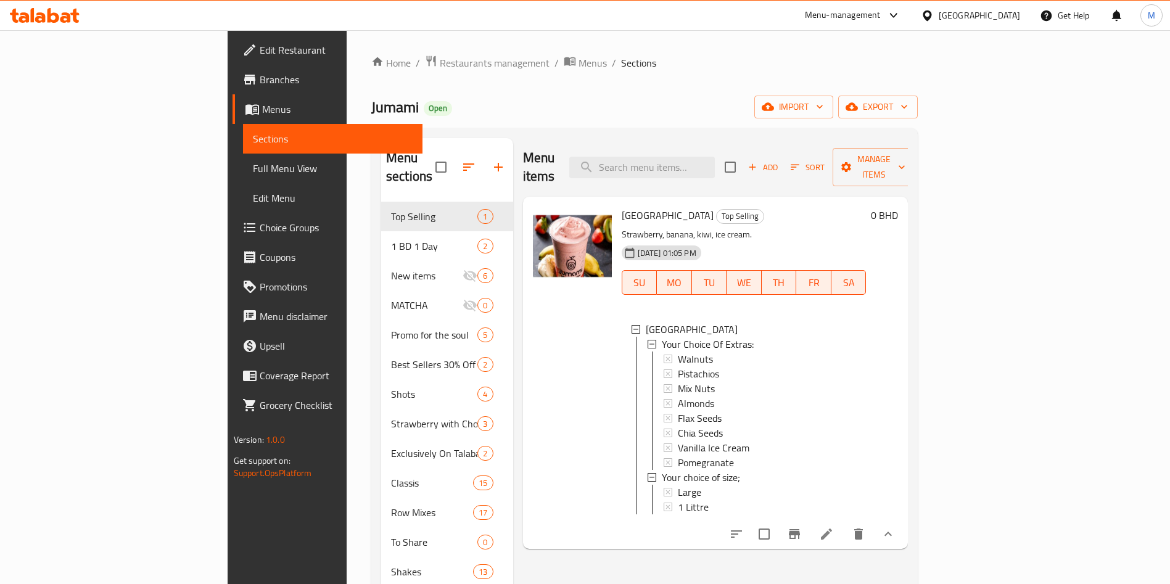
scroll to position [2, 0]
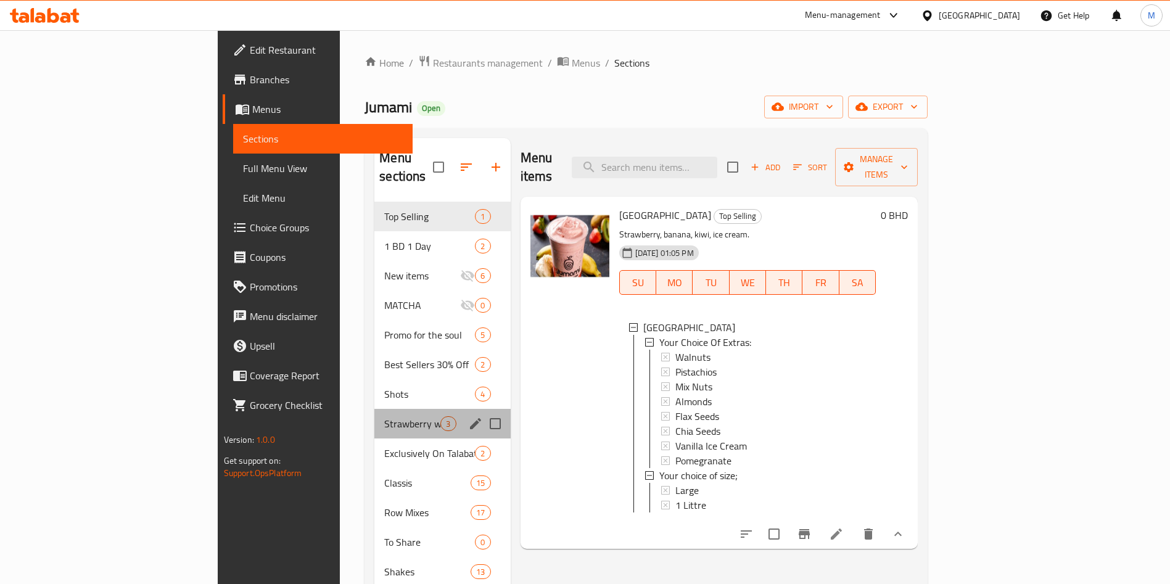
click at [374, 409] on div "Strawberry with Chocolate 3" at bounding box center [442, 424] width 136 height 30
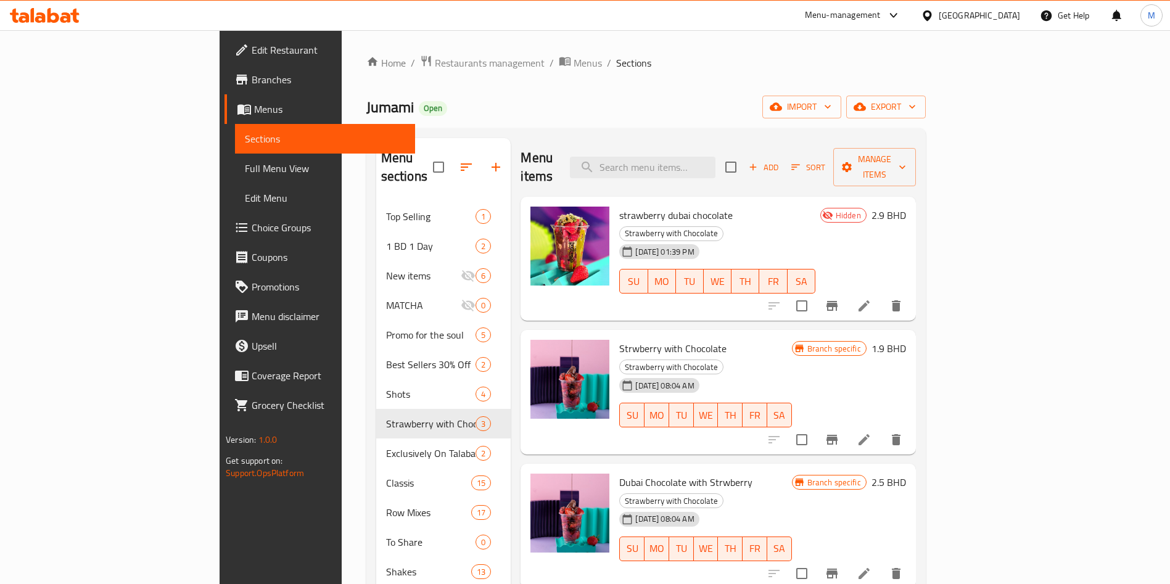
click at [252, 229] on span "Choice Groups" at bounding box center [329, 227] width 154 height 15
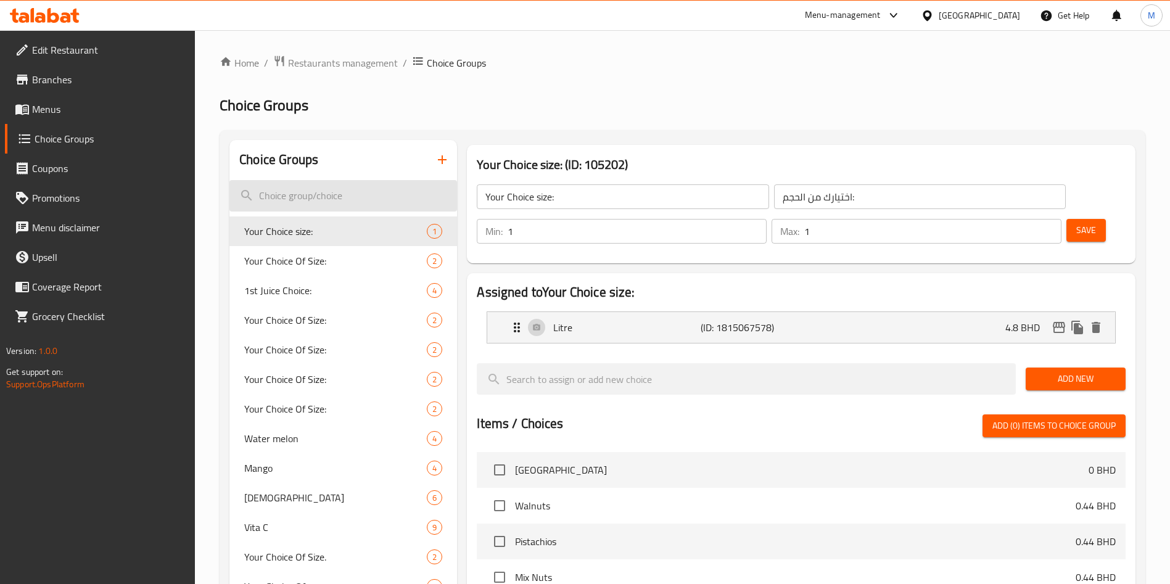
click at [313, 199] on input "search" at bounding box center [343, 195] width 228 height 31
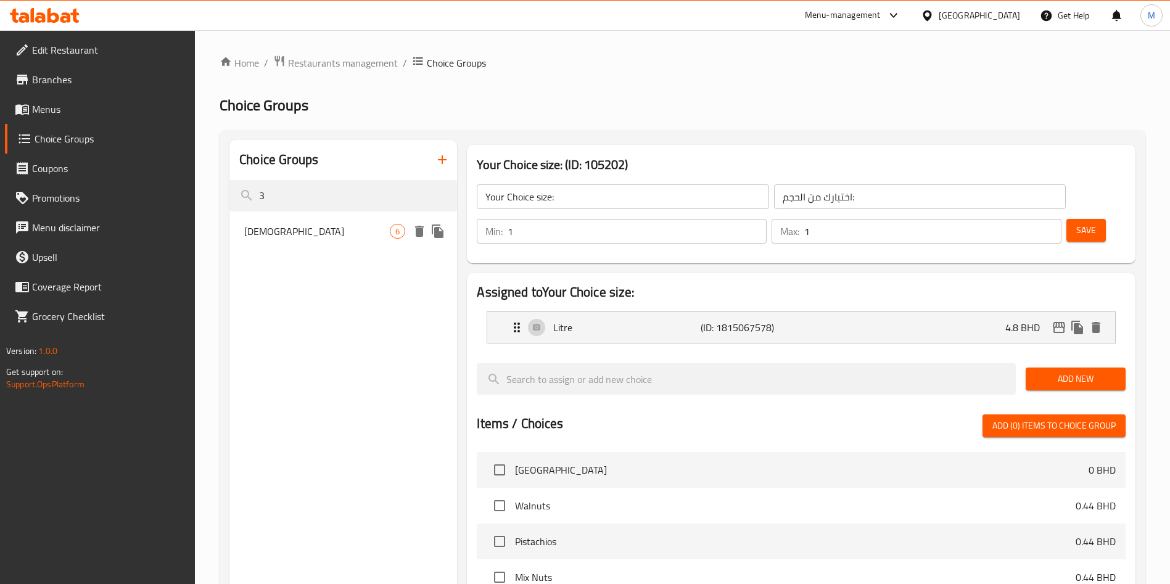
type input "3"
click at [307, 218] on div "Jumica 6" at bounding box center [343, 232] width 228 height 30
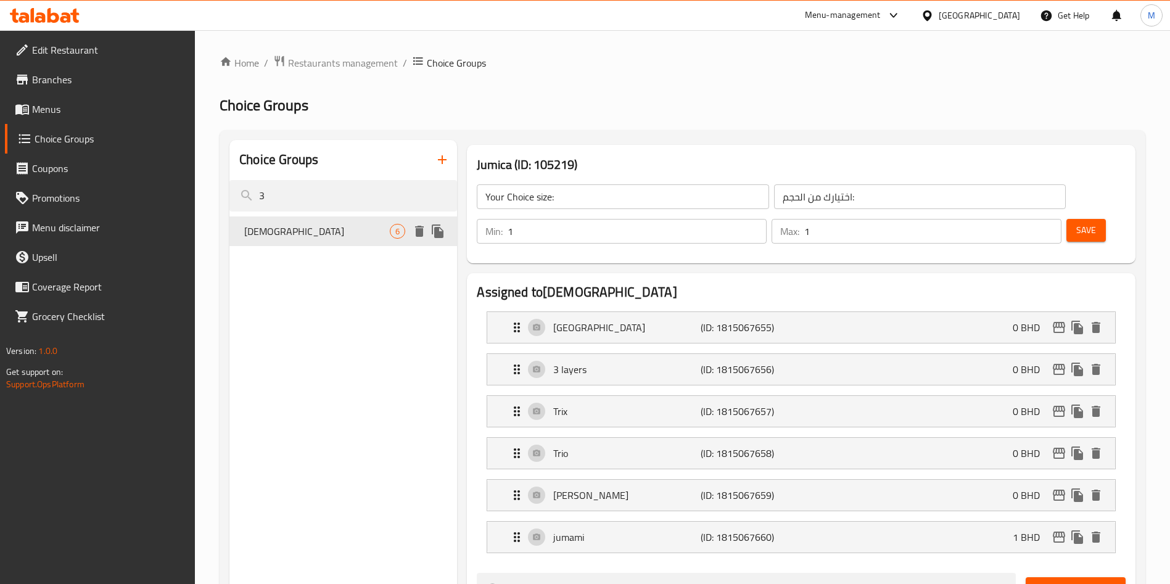
type input "[DEMOGRAPHIC_DATA]"
type input "جمايكا"
type input "3"
click at [319, 199] on input "3" at bounding box center [343, 195] width 228 height 31
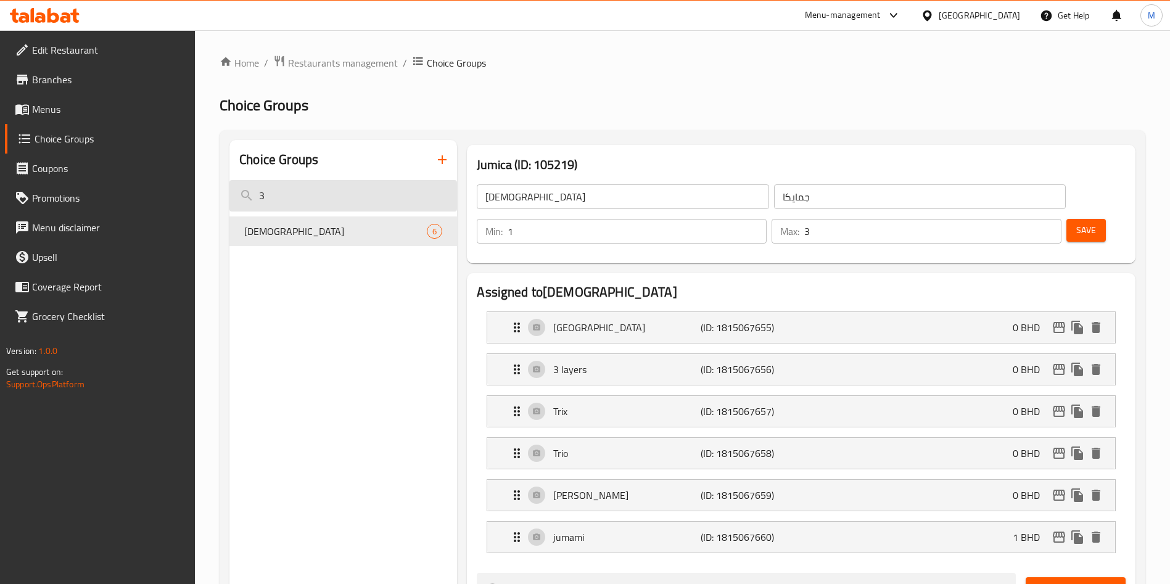
click at [319, 199] on input "3" at bounding box center [343, 195] width 228 height 31
type input "5"
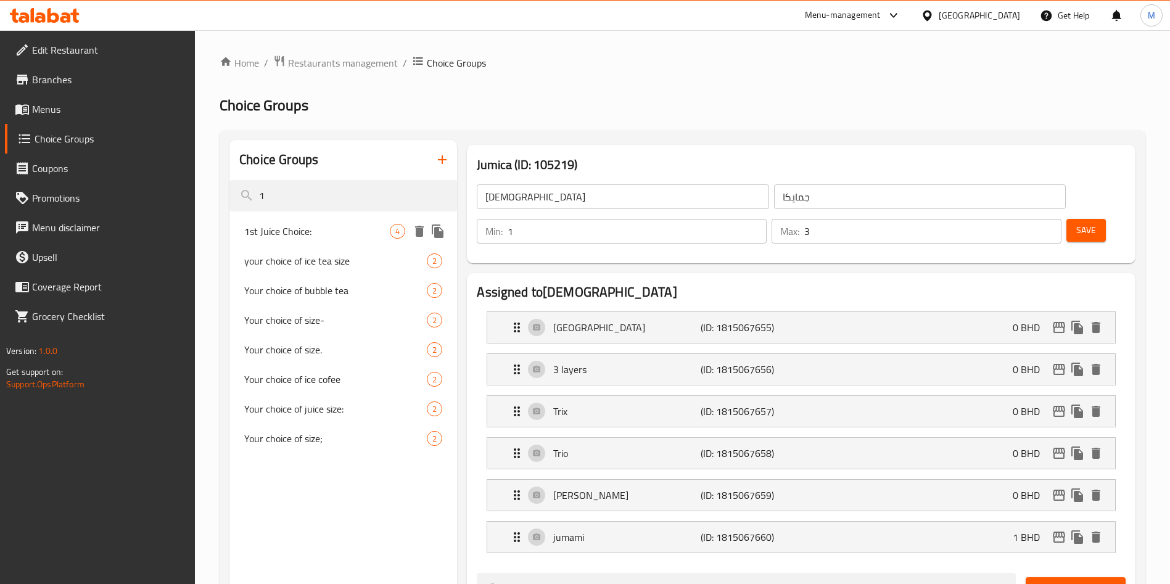
type input "1"
click at [333, 239] on div "1st Juice Choice: 4" at bounding box center [343, 232] width 228 height 30
type input "1st Juice Choice:"
type input "اختيارك من العصير الاول 1:"
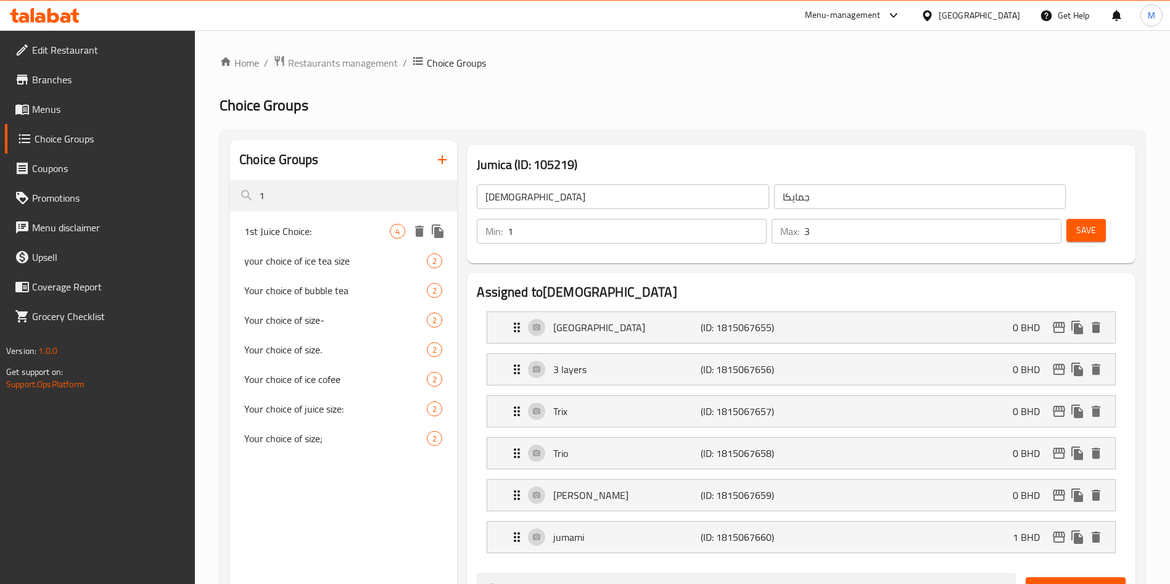
type input "1"
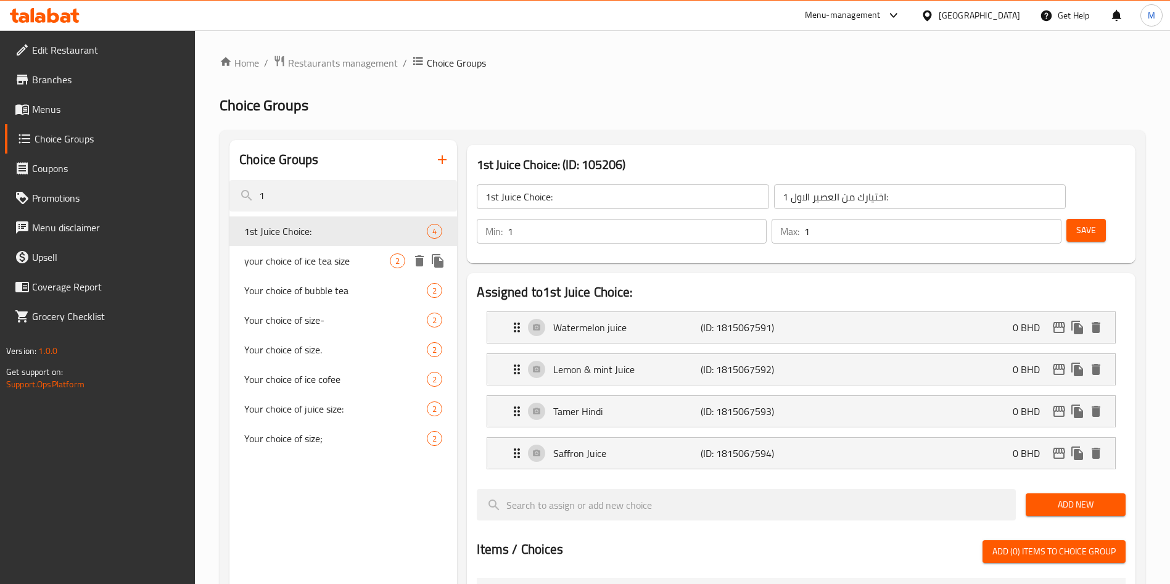
click at [337, 260] on span "your choice of ice tea size" at bounding box center [317, 261] width 146 height 15
type input "your choice of ice tea size"
type input "اختيارك من حجم الشاي المثلج"
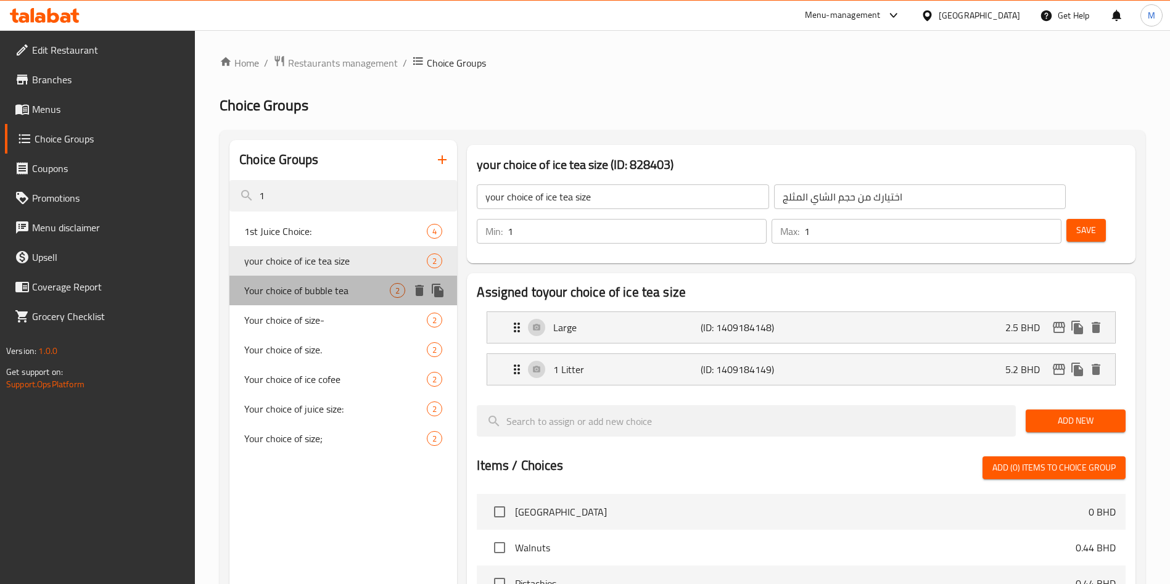
click at [332, 287] on span "Your choice of bubble tea" at bounding box center [317, 290] width 146 height 15
type input "Your choice of bubble tea"
type input "اختيارك من حجم شاي الفقاعات"
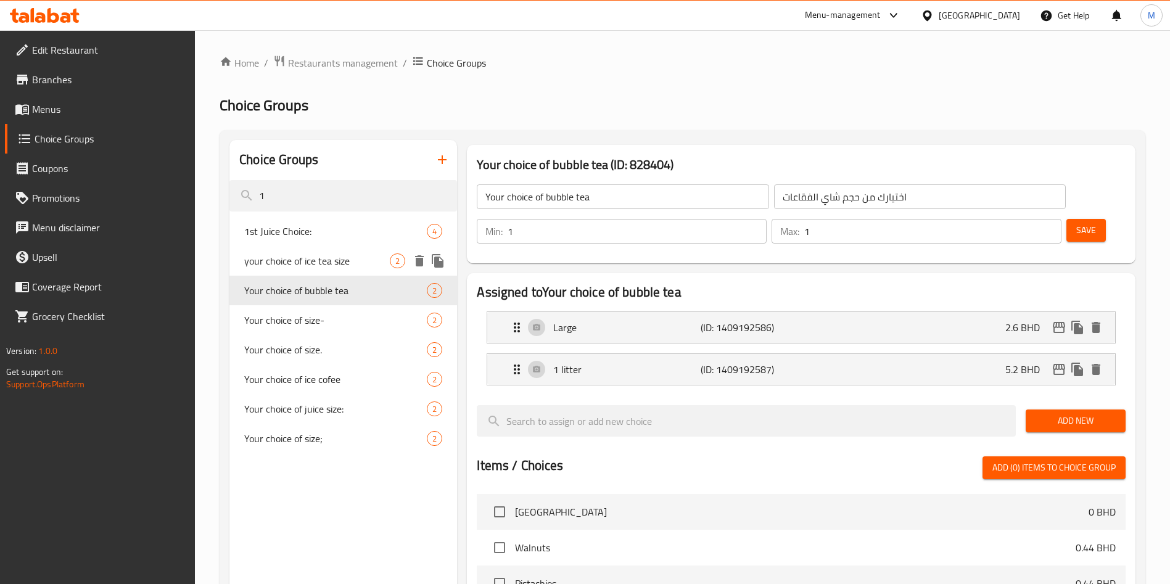
click at [328, 268] on span "your choice of ice tea size" at bounding box center [317, 261] width 146 height 15
type input "your choice of ice tea size"
type input "اختيارك من حجم الشاي المثلج"
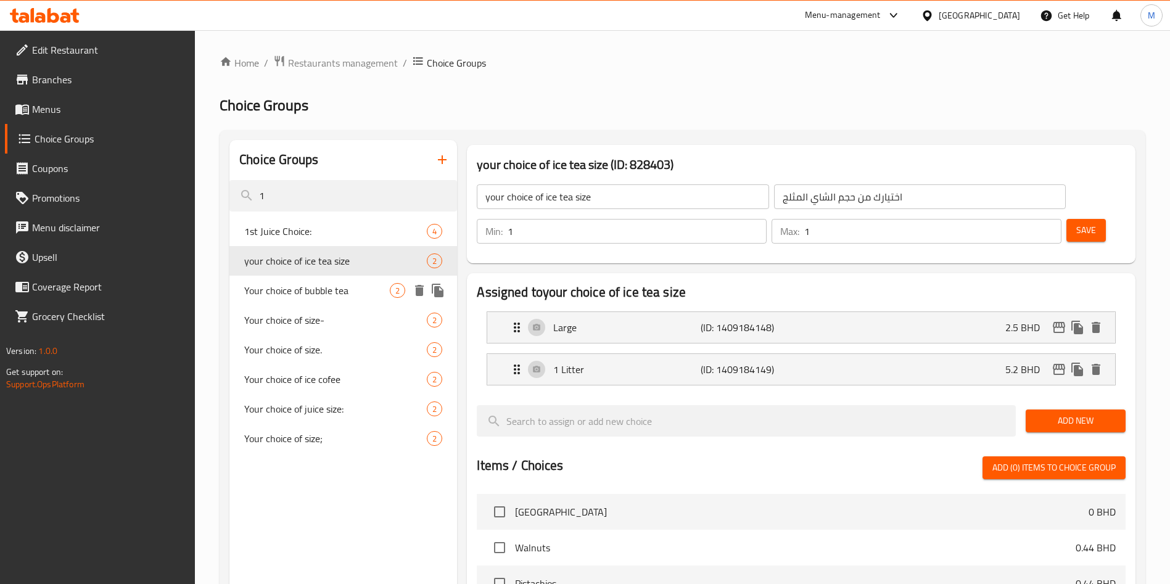
click at [324, 327] on span "Your choice of size-" at bounding box center [335, 320] width 183 height 15
type input "Your choice of size-"
type input "اختيارك من حجم الميلك شيك"
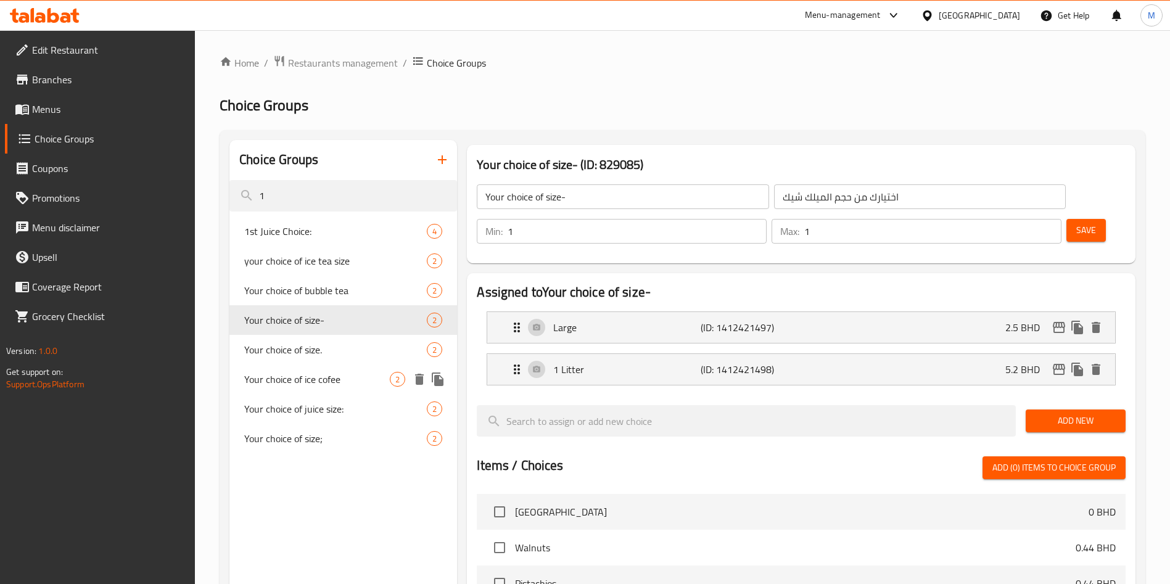
click at [326, 376] on span "Your choice of ice cofee" at bounding box center [317, 379] width 146 height 15
type input "Your choice of ice cofee"
type input "اختيارك من الايس كوفي"
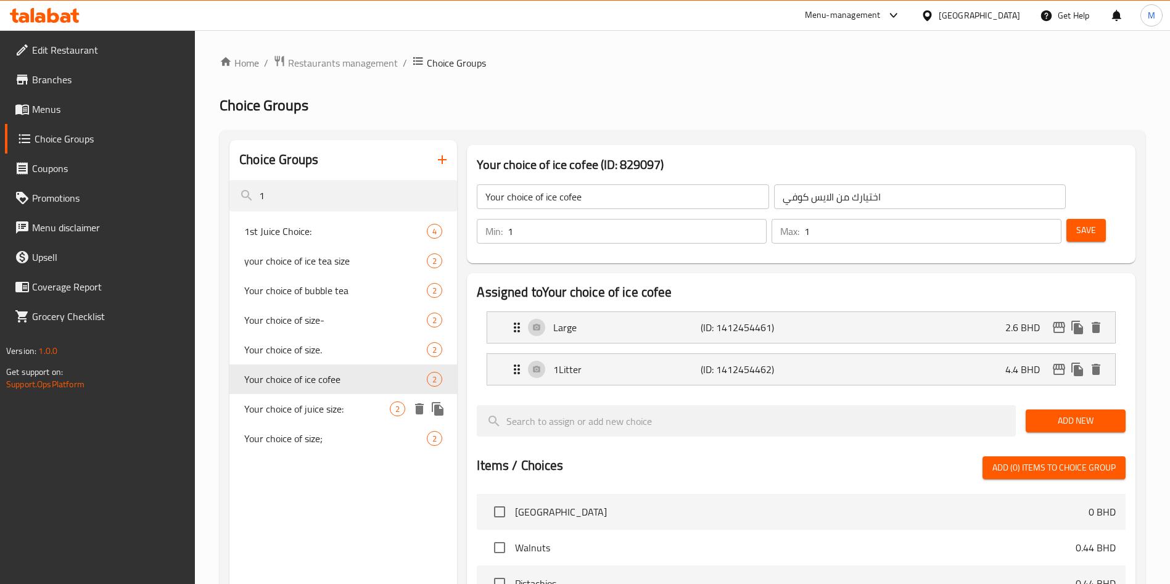
click at [329, 412] on span "Your choice of juice size:" at bounding box center [317, 409] width 146 height 15
type input "Your choice of juice size:"
type input "اختيارك من حجم العصير"
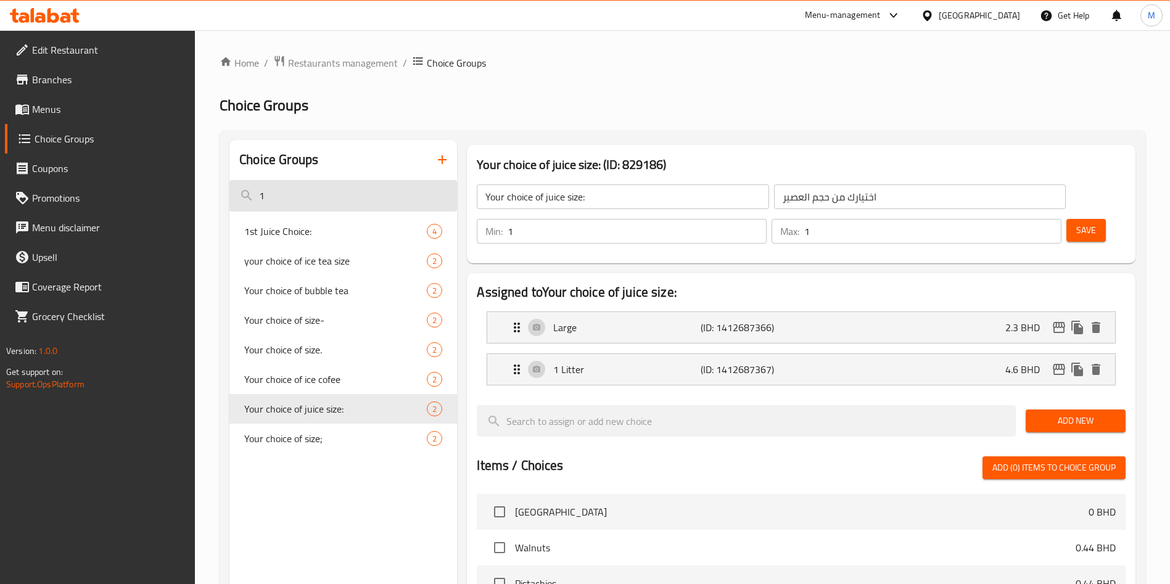
click at [379, 190] on input "1" at bounding box center [343, 195] width 228 height 31
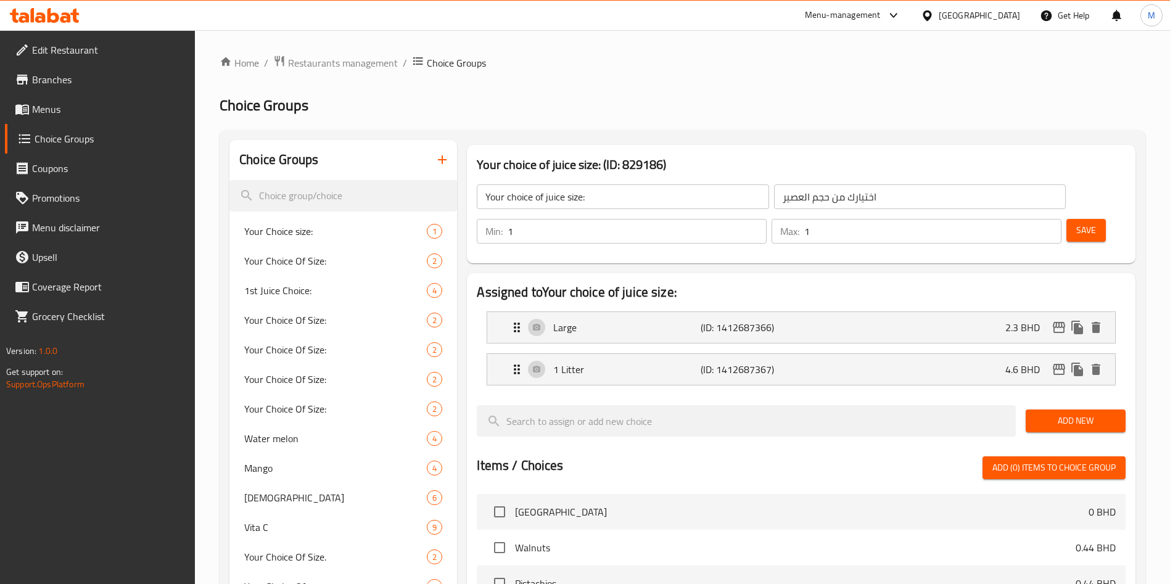
click at [441, 162] on icon "button" at bounding box center [442, 159] width 15 height 15
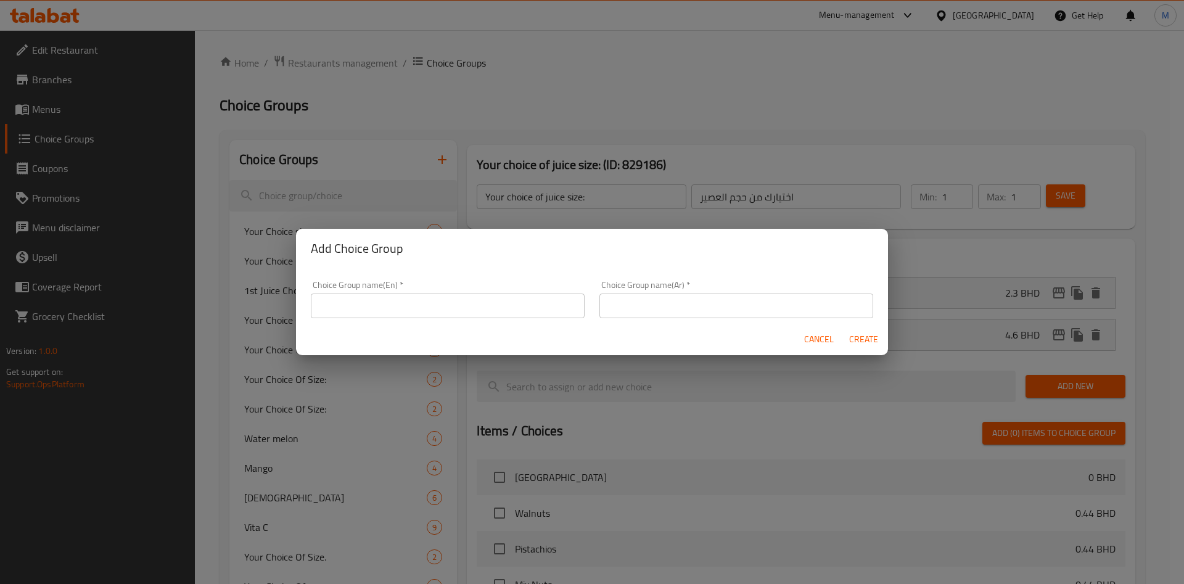
click at [483, 305] on input "text" at bounding box center [448, 306] width 274 height 25
type input "your choice of size:"
click at [713, 315] on input "text" at bounding box center [737, 306] width 274 height 25
click at [727, 315] on input "اختيارك من الحج" at bounding box center [737, 306] width 274 height 25
type input "اختيارك من الحجم"
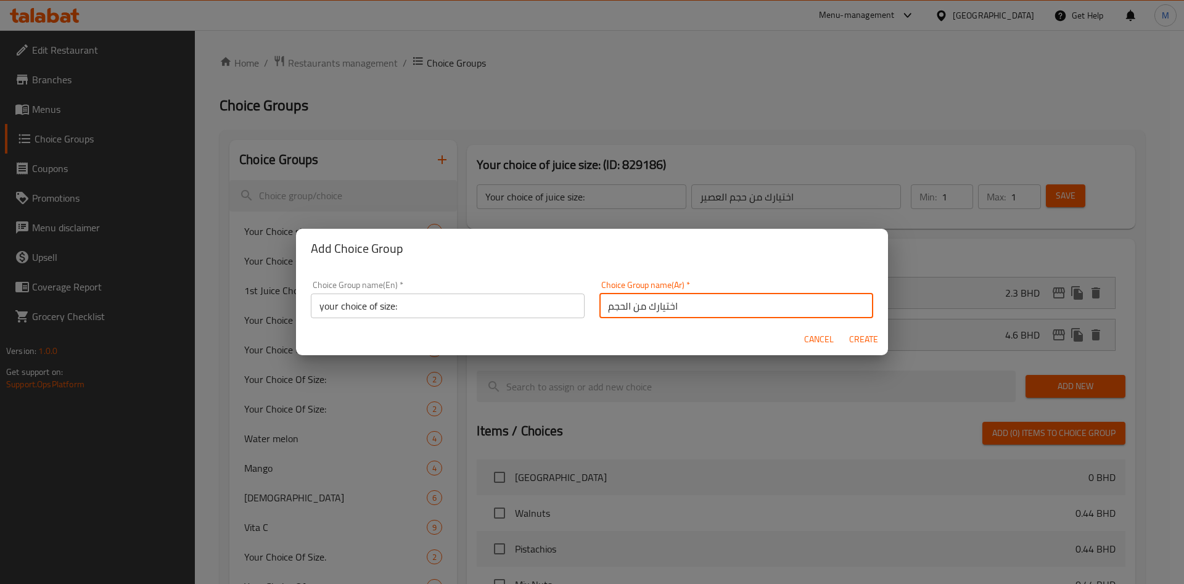
click at [864, 334] on span "Create" at bounding box center [864, 339] width 30 height 15
type input "your choice of size:"
type input "اختيارك من الحجم"
type input "0"
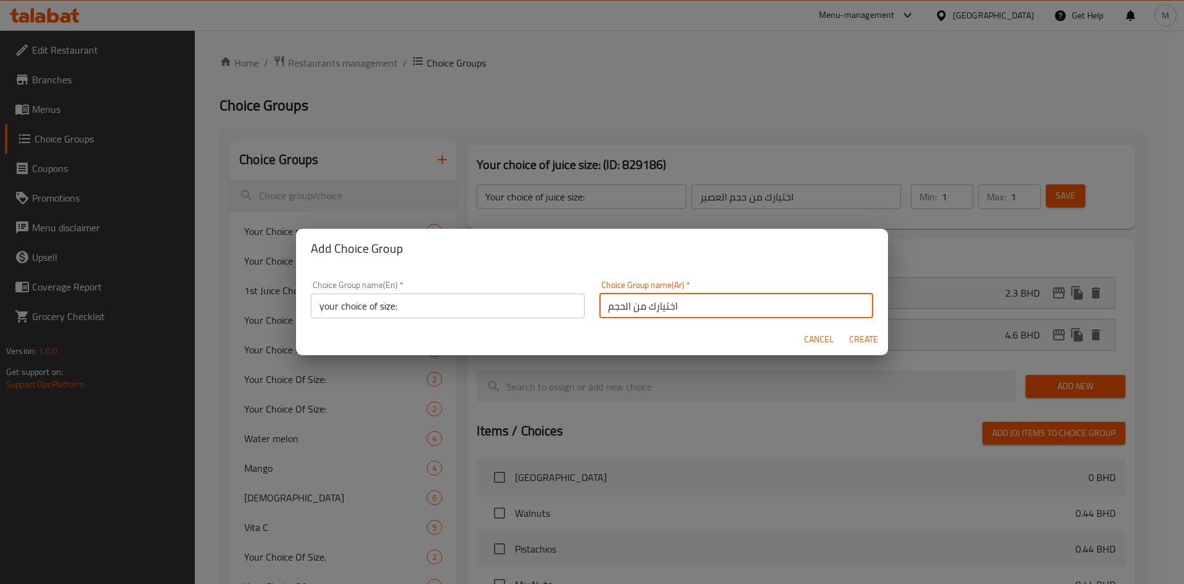
type input "0"
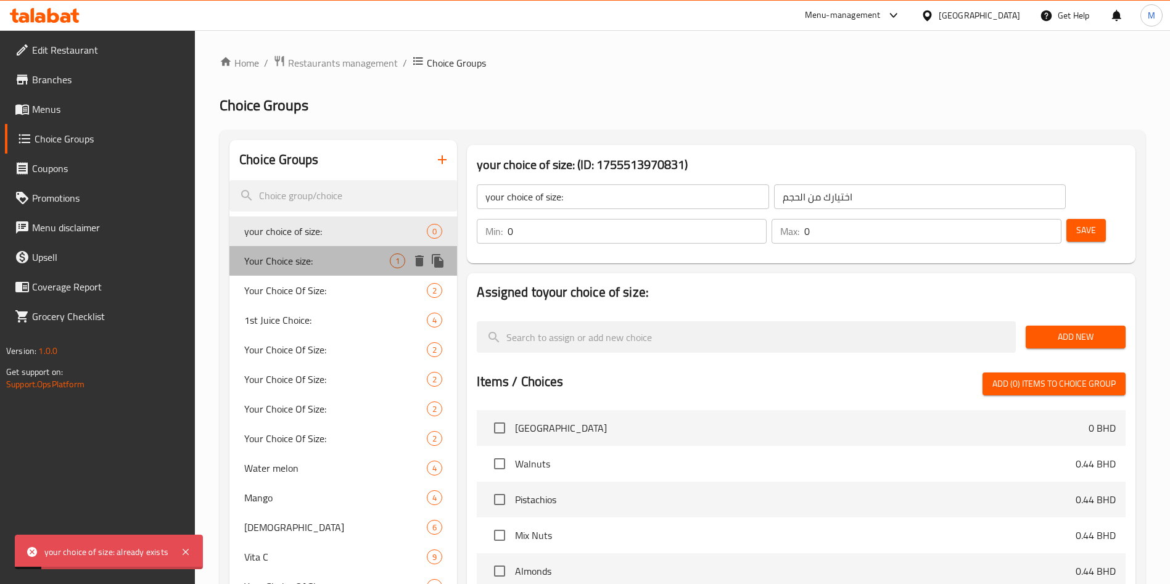
click at [318, 247] on div "Your Choice size: 1" at bounding box center [343, 261] width 228 height 30
type input "Your Choice size:"
type input "اختيارك من الحجم:"
type input "1"
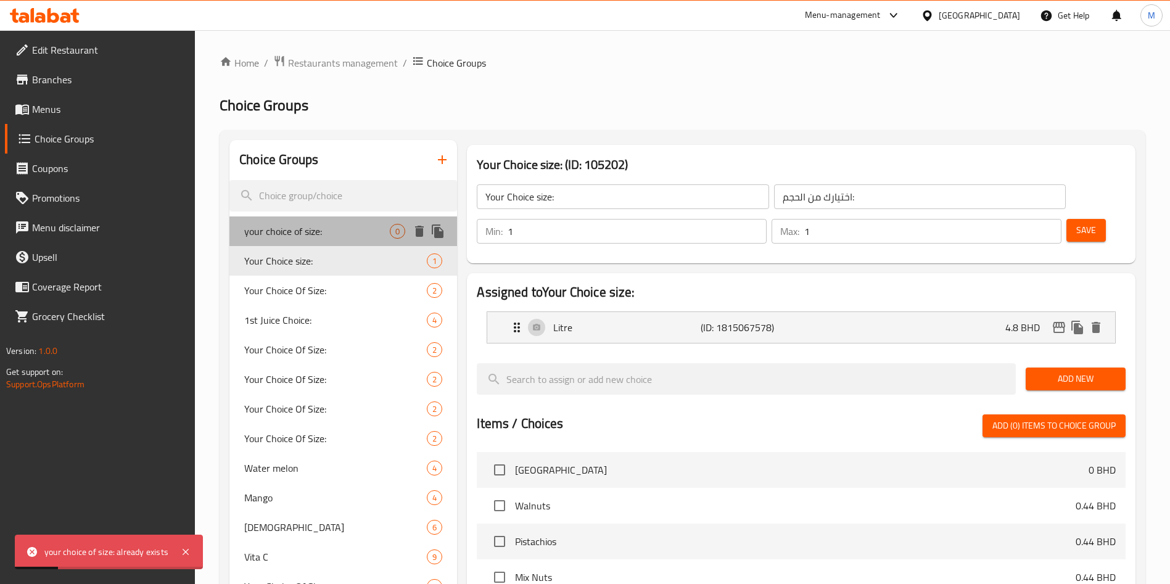
click at [317, 228] on span "your choice of size:" at bounding box center [317, 231] width 146 height 15
type input "your choice of size:"
type input "اختيارك من الحجم"
type input "0"
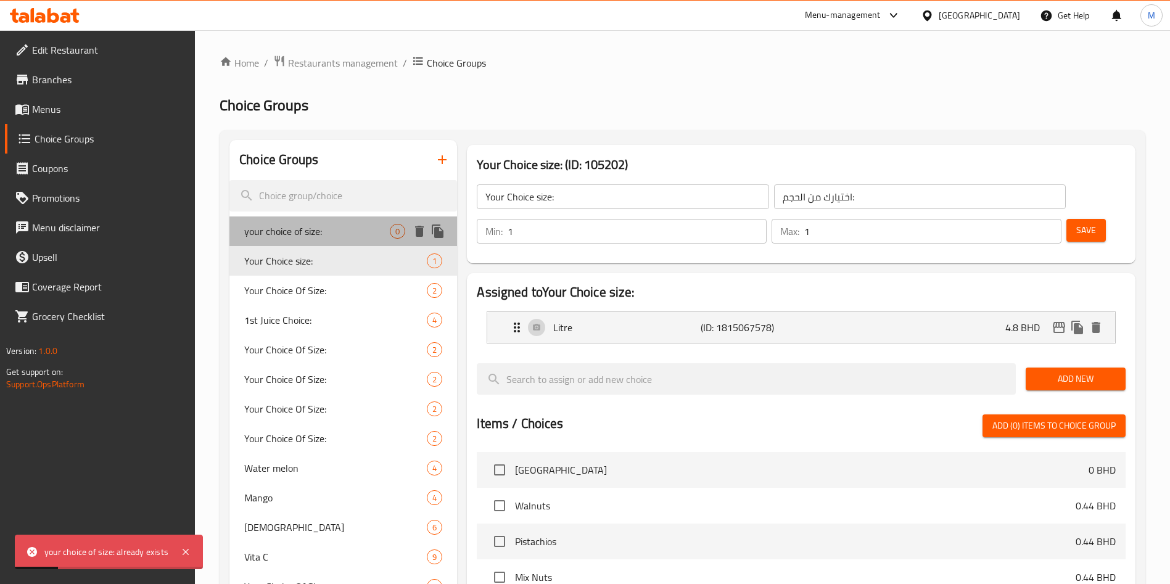
type input "0"
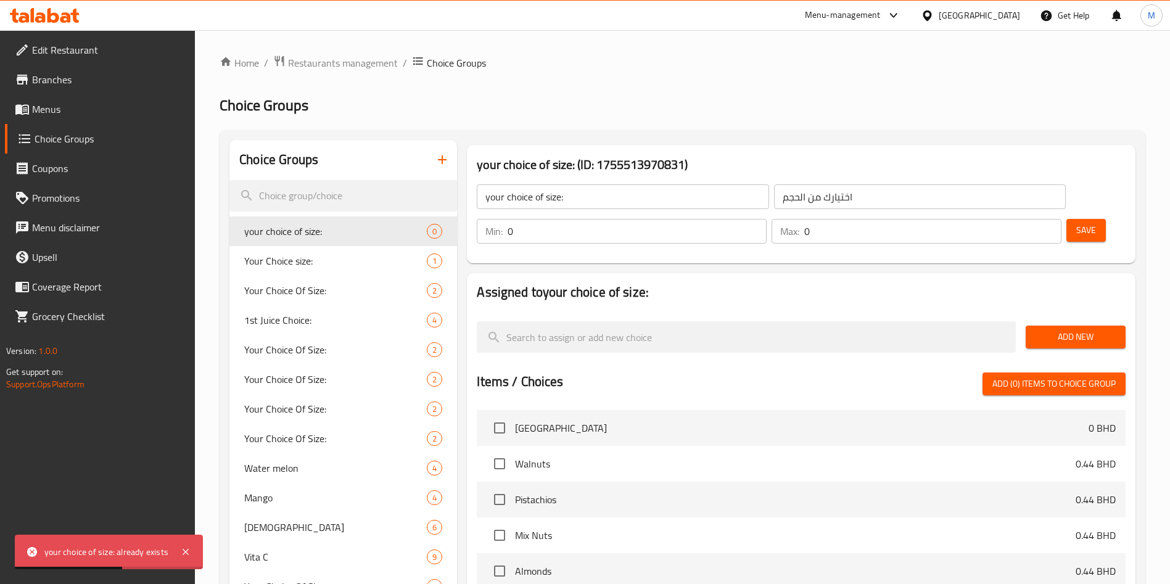
click at [767, 219] on input "0" at bounding box center [637, 231] width 259 height 25
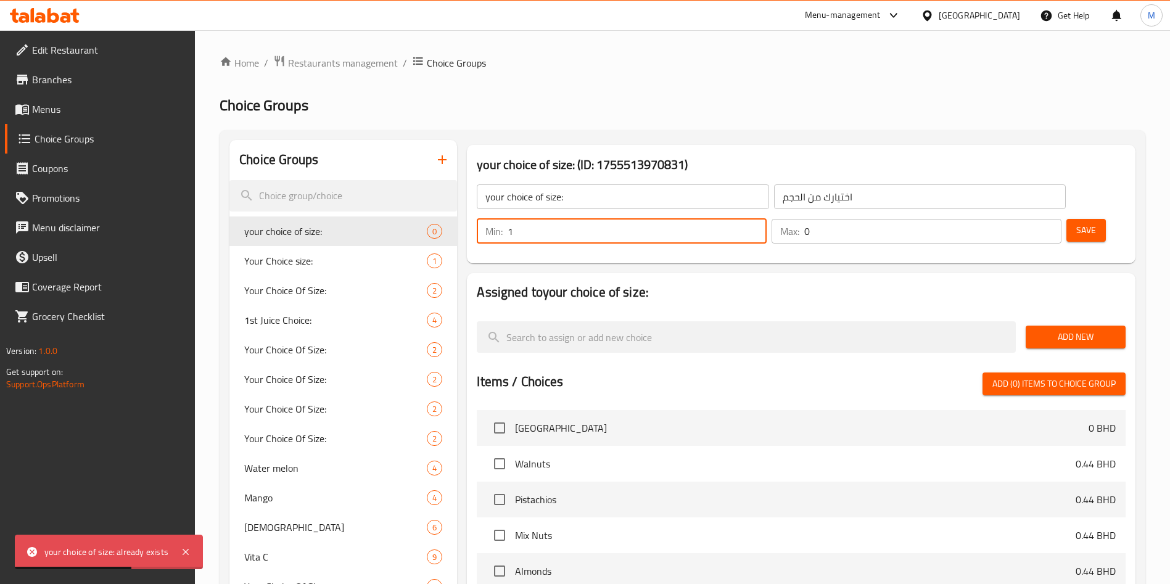
type input "1"
click at [767, 219] on input "1" at bounding box center [637, 231] width 259 height 25
type input "1"
click at [1030, 219] on input "1" at bounding box center [932, 231] width 257 height 25
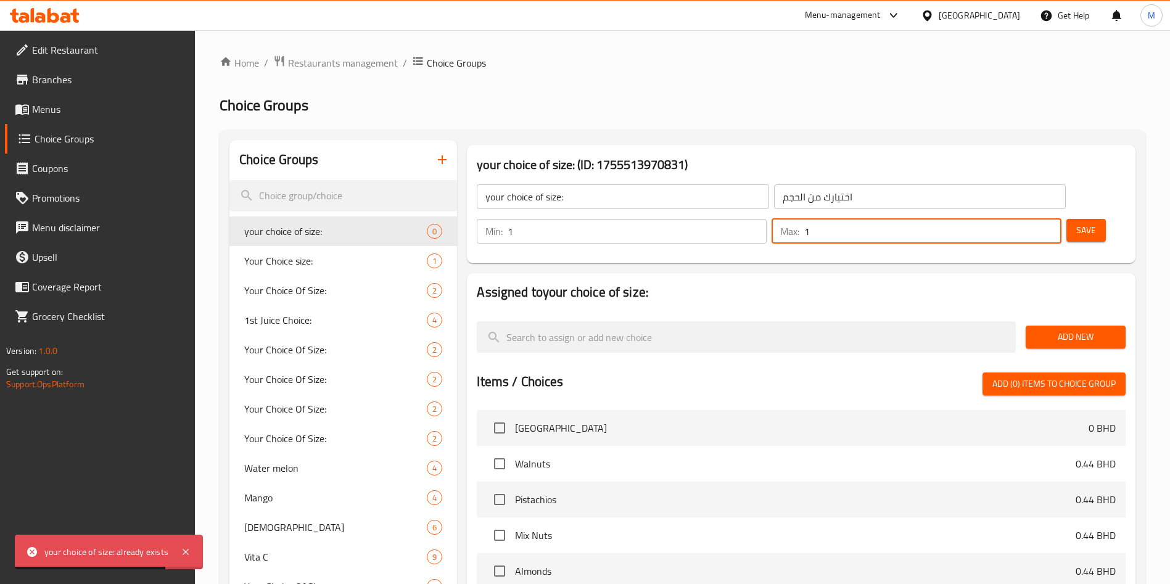
drag, startPoint x: 1059, startPoint y: 326, endPoint x: 1058, endPoint y: 309, distance: 17.3
click at [1058, 323] on div "Assigned to your choice of size: Add New Items / Choices Add (0) items to choic…" at bounding box center [801, 519] width 669 height 492
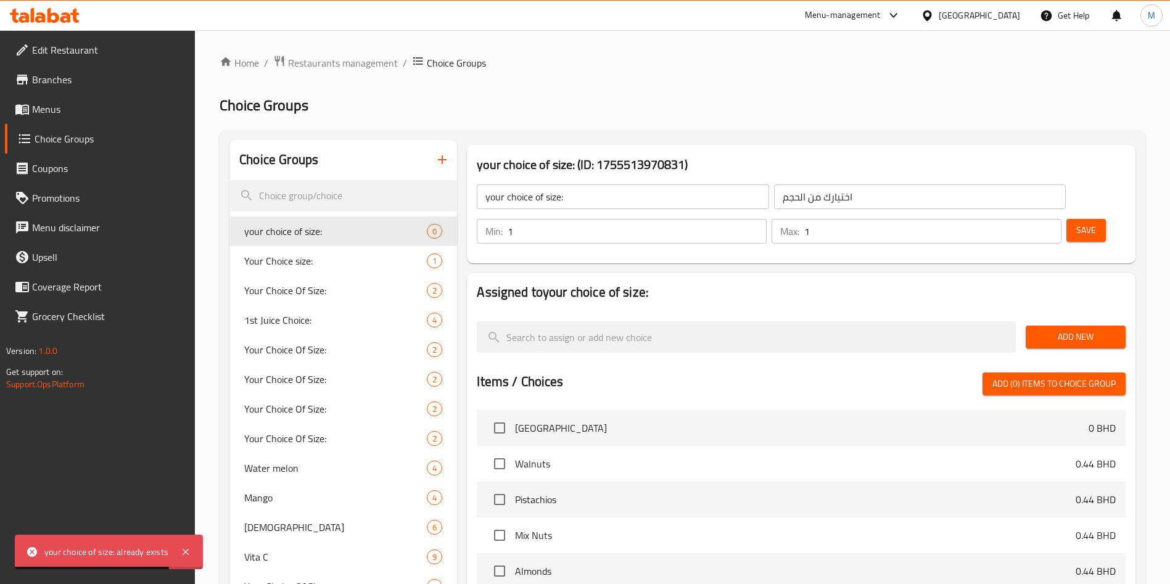
click at [1058, 329] on span "Add New" at bounding box center [1076, 336] width 80 height 15
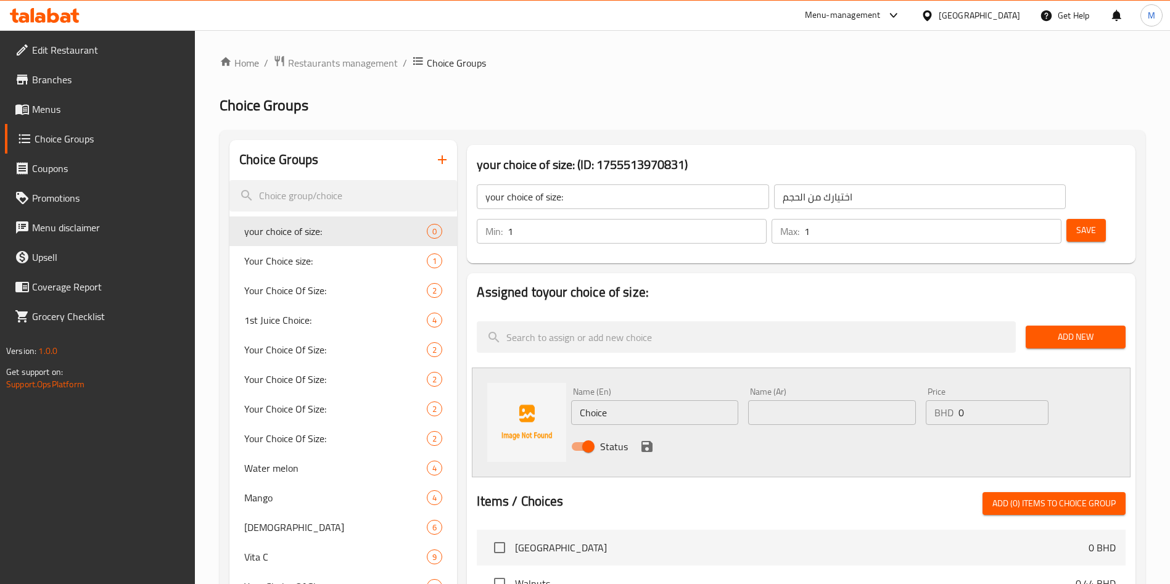
click at [699, 400] on input "Choice" at bounding box center [654, 412] width 167 height 25
paste input "354ML"
type input "354ML"
click at [773, 400] on input "text" at bounding box center [831, 412] width 167 height 25
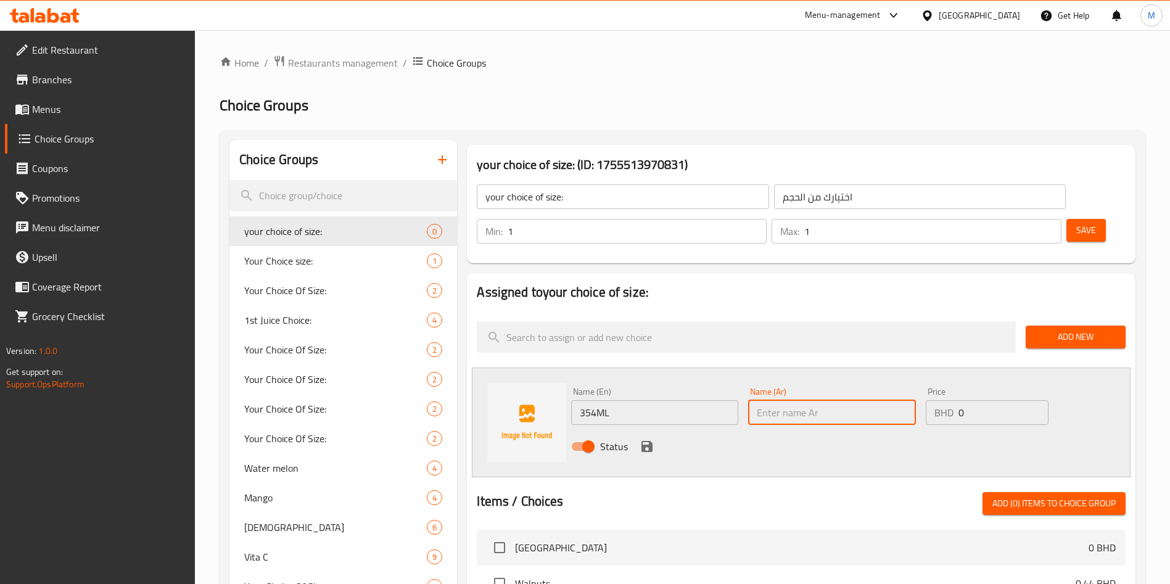
paste input "354ML"
type input "354ML"
click at [1009, 400] on input "0" at bounding box center [1004, 412] width 90 height 25
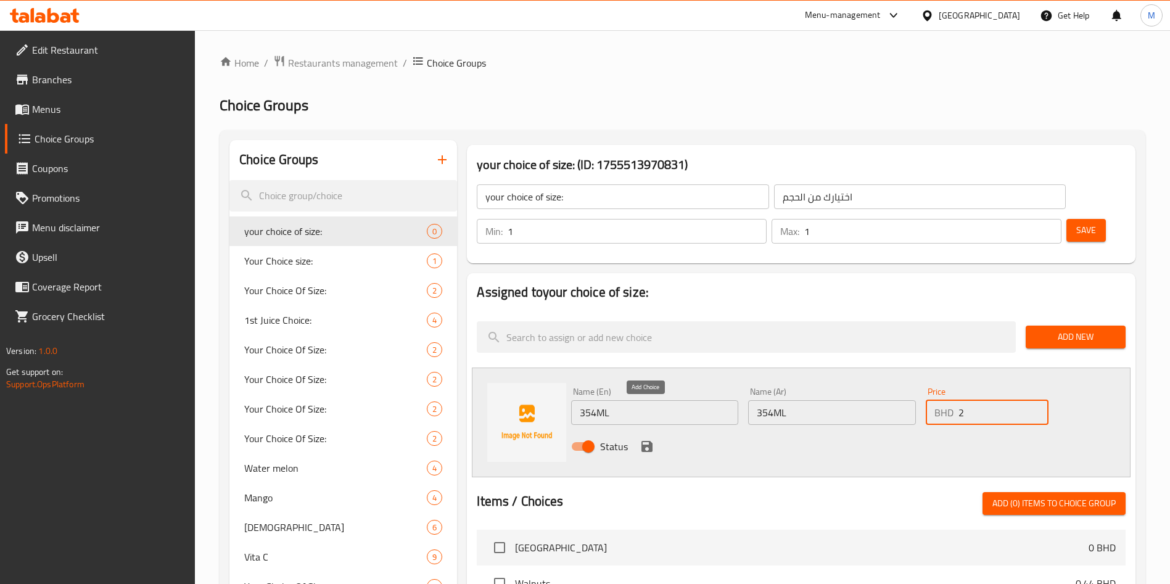
type input "2"
click at [642, 441] on icon "save" at bounding box center [647, 446] width 11 height 11
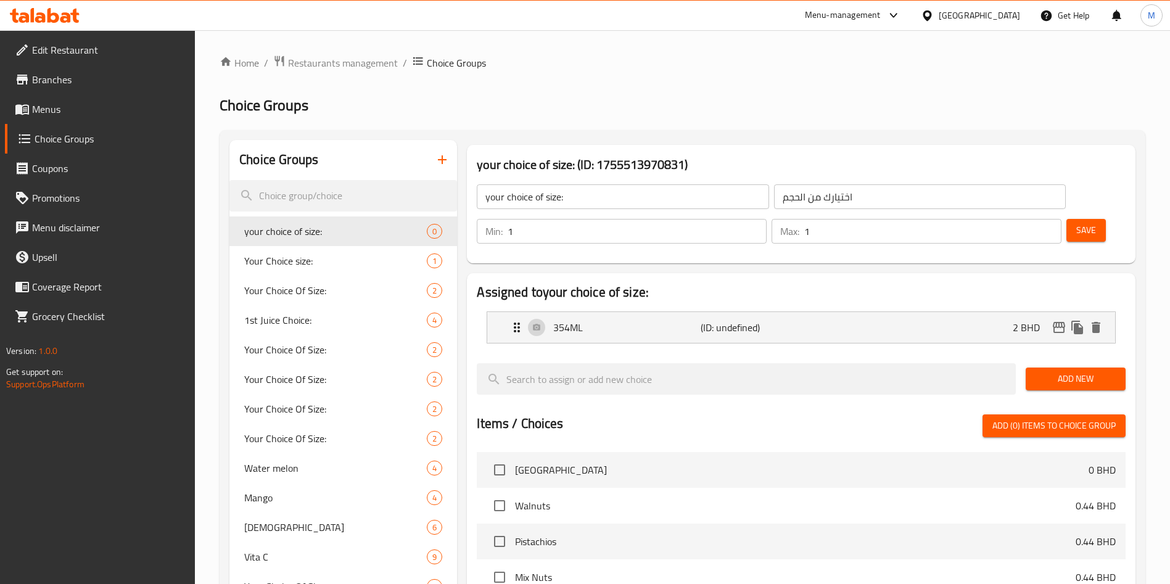
click at [1065, 371] on span "Add New" at bounding box center [1076, 378] width 80 height 15
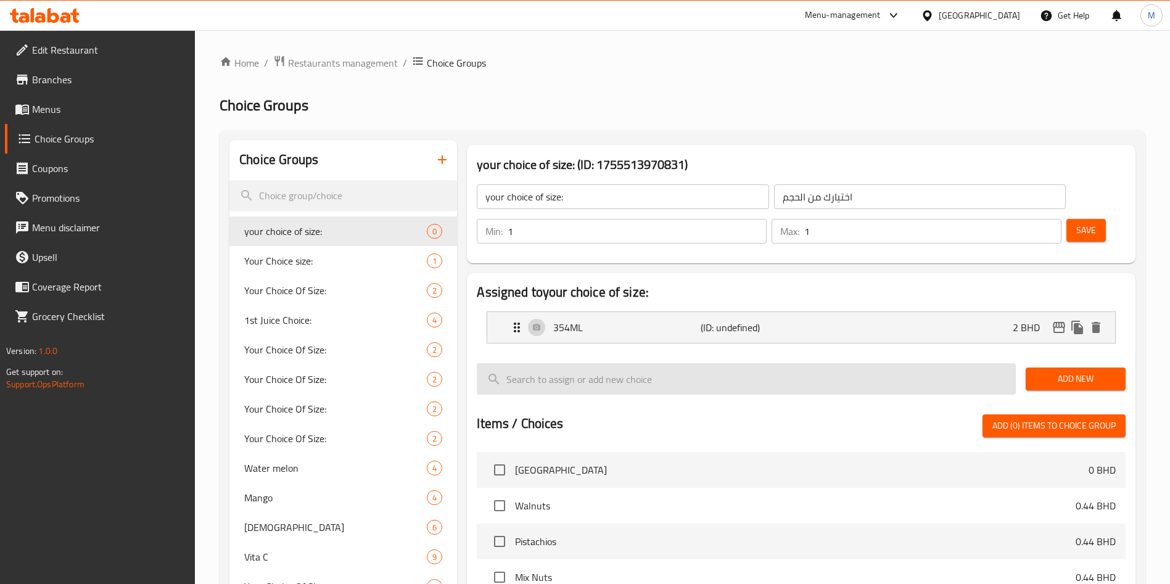
drag, startPoint x: 1064, startPoint y: 339, endPoint x: 806, endPoint y: 354, distance: 257.7
click at [1064, 371] on span "Add New" at bounding box center [1076, 378] width 80 height 15
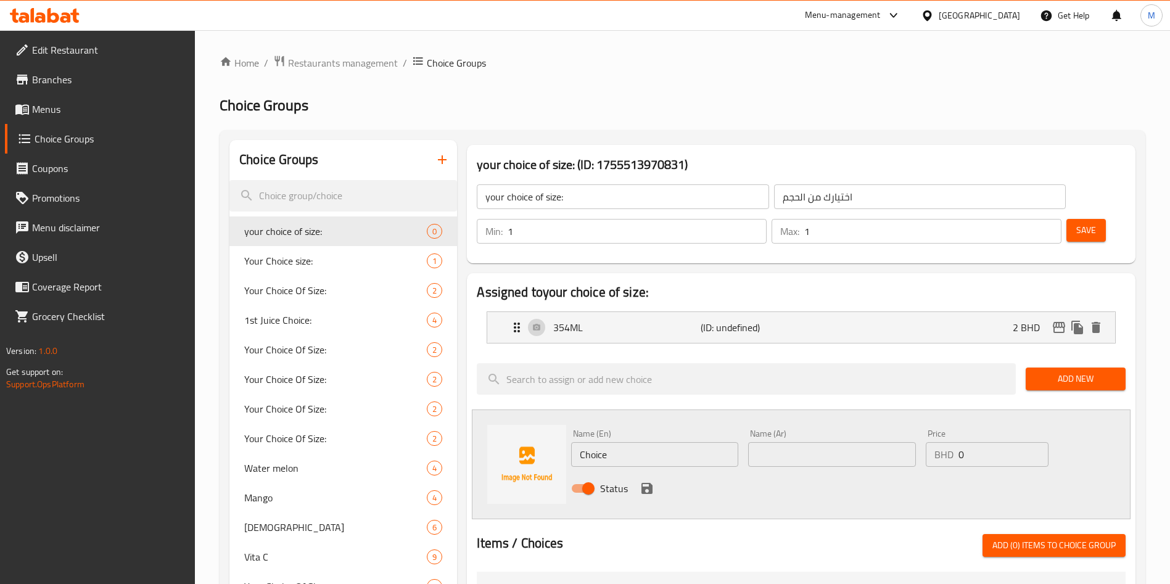
click at [627, 442] on input "Choice" at bounding box center [654, 454] width 167 height 25
paste input "500ML"
drag, startPoint x: 736, startPoint y: 426, endPoint x: 777, endPoint y: 421, distance: 41.0
click at [737, 442] on input "500ML" at bounding box center [654, 454] width 167 height 25
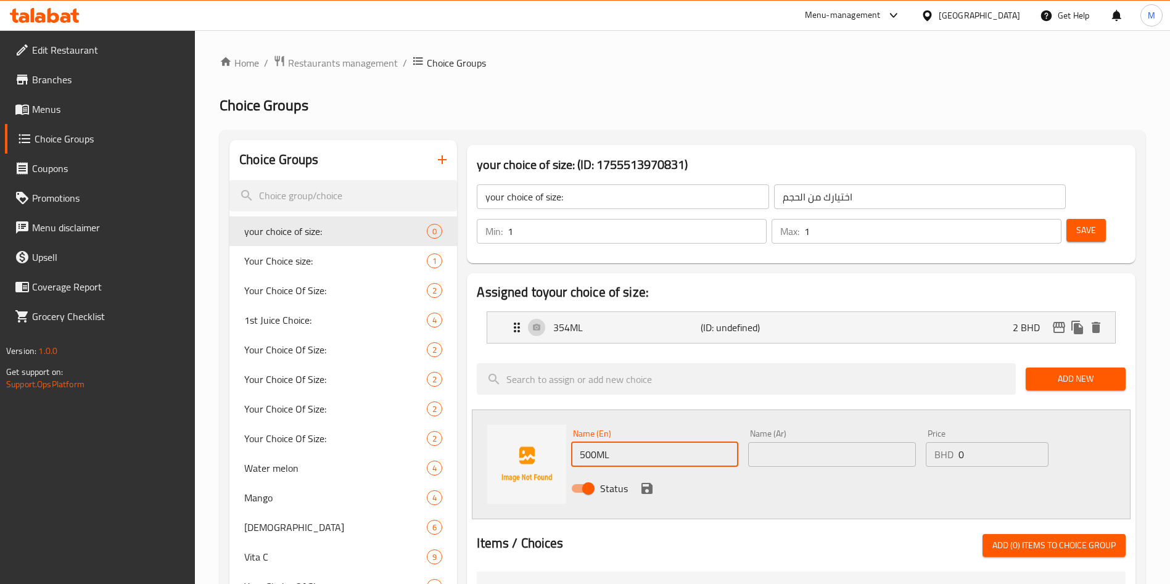
type input "500ML"
click at [778, 442] on input "text" at bounding box center [831, 454] width 167 height 25
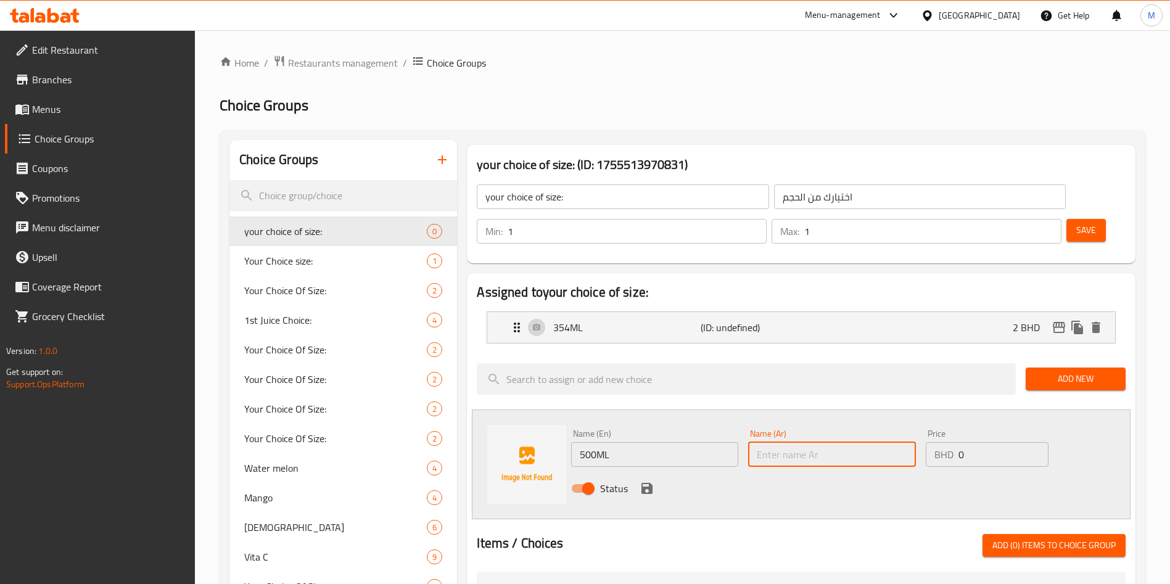
paste input "500ML"
type input "500ML"
click at [968, 442] on input "0" at bounding box center [1004, 454] width 90 height 25
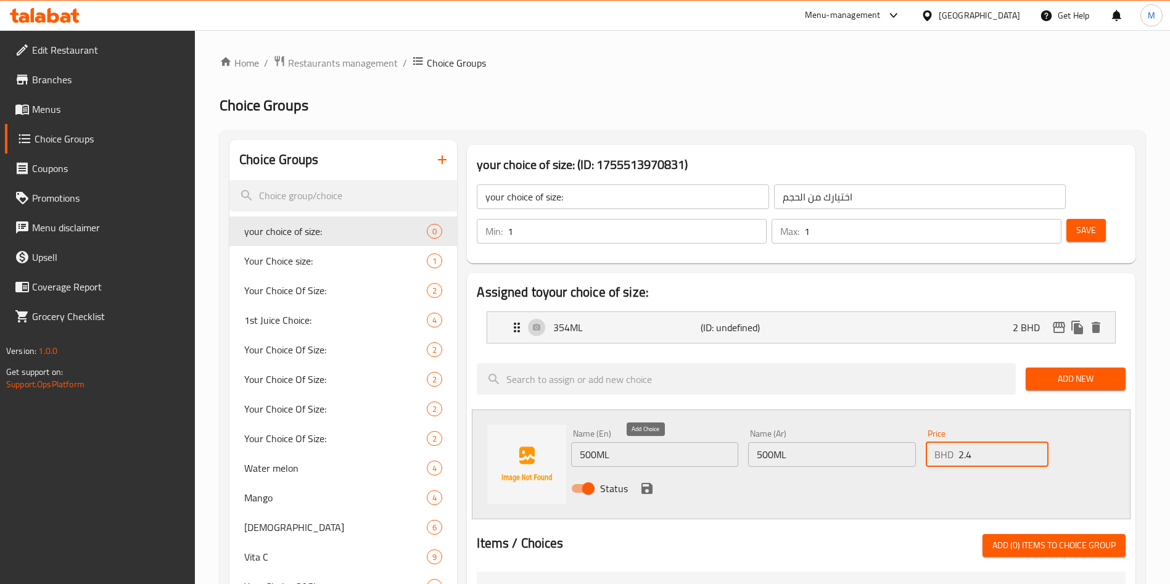
type input "2.4"
click at [647, 483] on icon "save" at bounding box center [647, 488] width 11 height 11
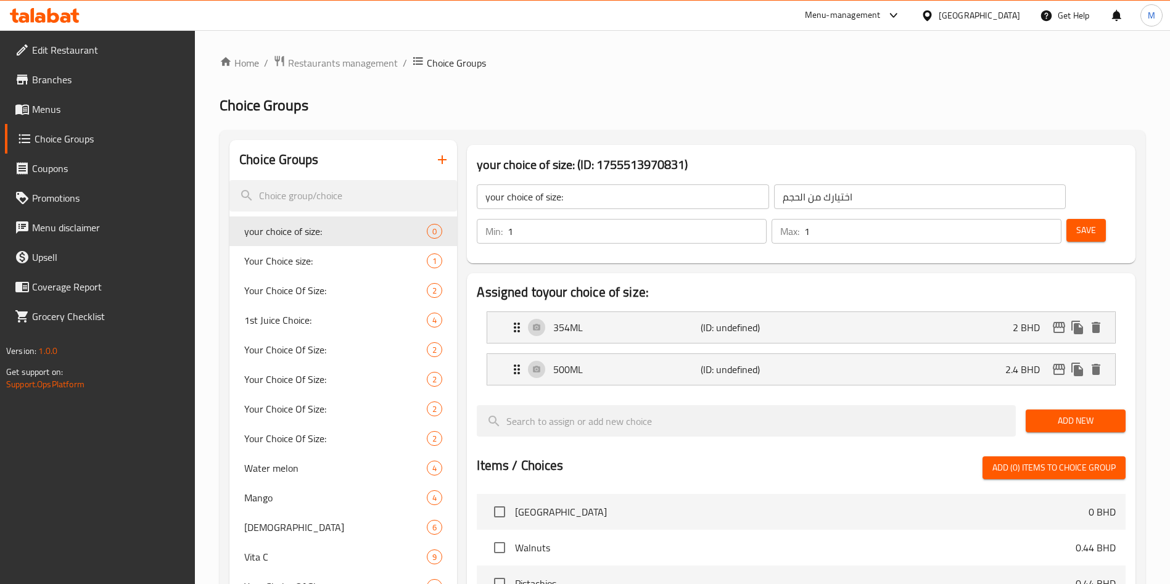
drag, startPoint x: 1073, startPoint y: 391, endPoint x: 1026, endPoint y: 393, distance: 47.5
click at [1073, 413] on span "Add New" at bounding box center [1076, 420] width 80 height 15
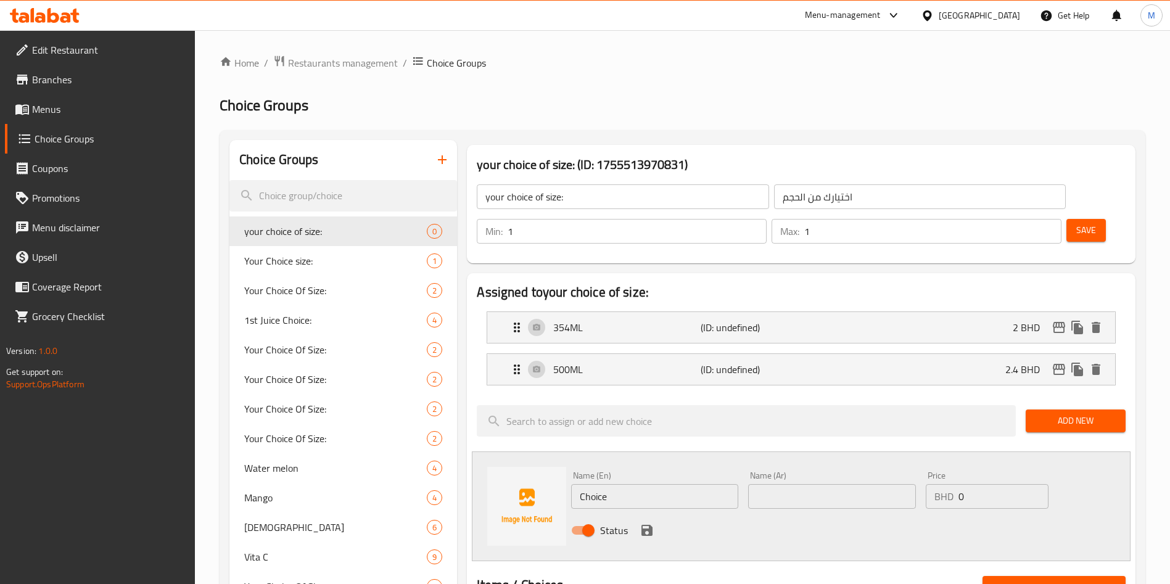
click at [611, 484] on input "Choice" at bounding box center [654, 496] width 167 height 25
paste input "1LITTER"
type input "1LITTER"
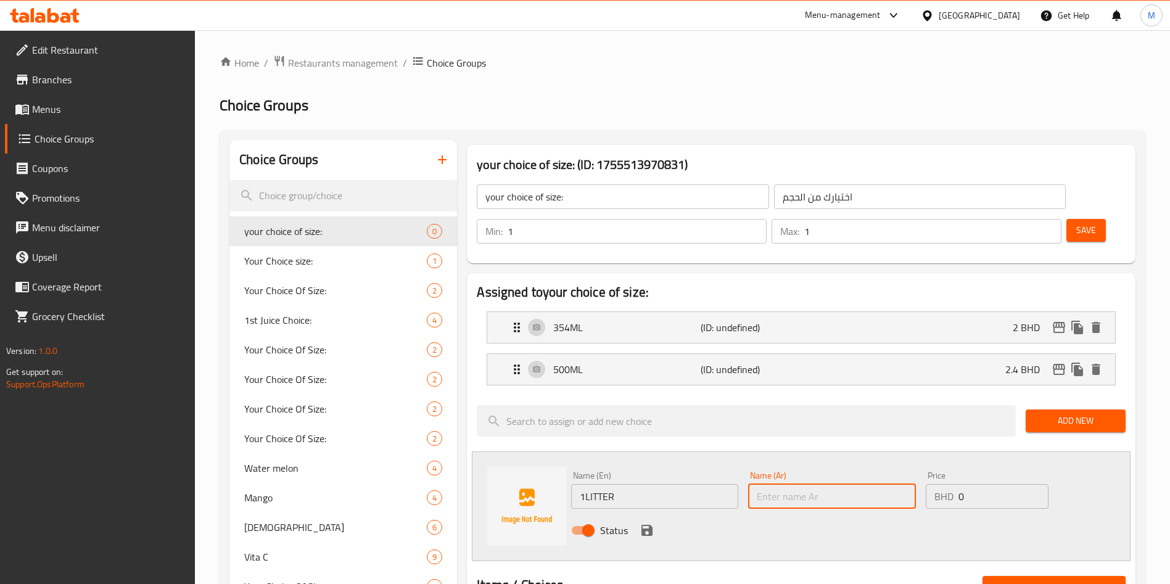
click at [804, 484] on input "text" at bounding box center [831, 496] width 167 height 25
paste input "1LITTER"
type input "1LITTER"
click at [986, 484] on input "0" at bounding box center [1004, 496] width 90 height 25
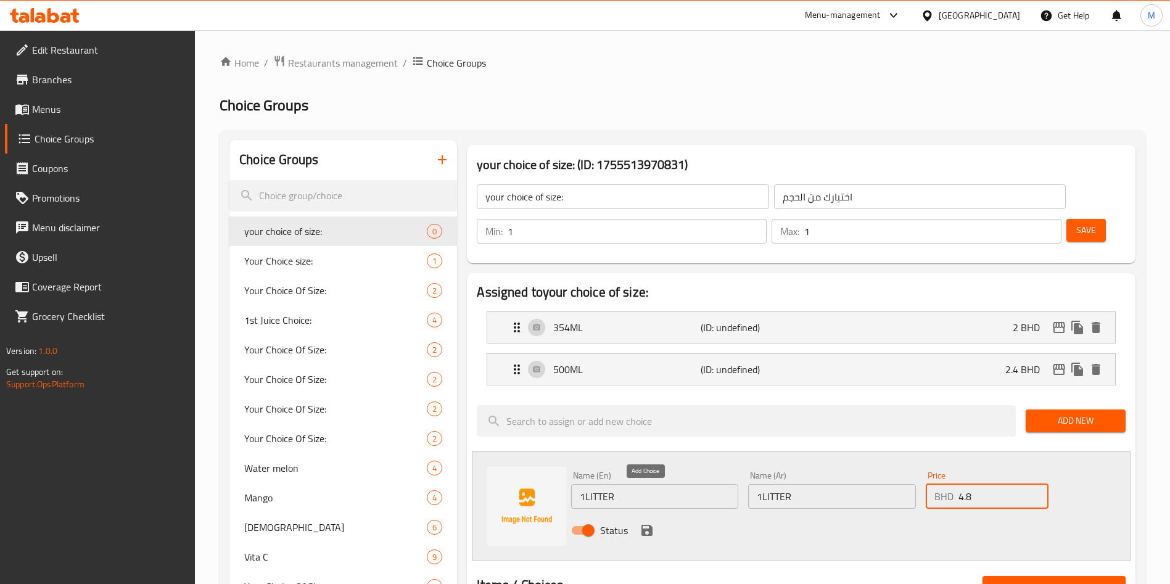
type input "4.8"
click at [641, 523] on icon "save" at bounding box center [647, 530] width 15 height 15
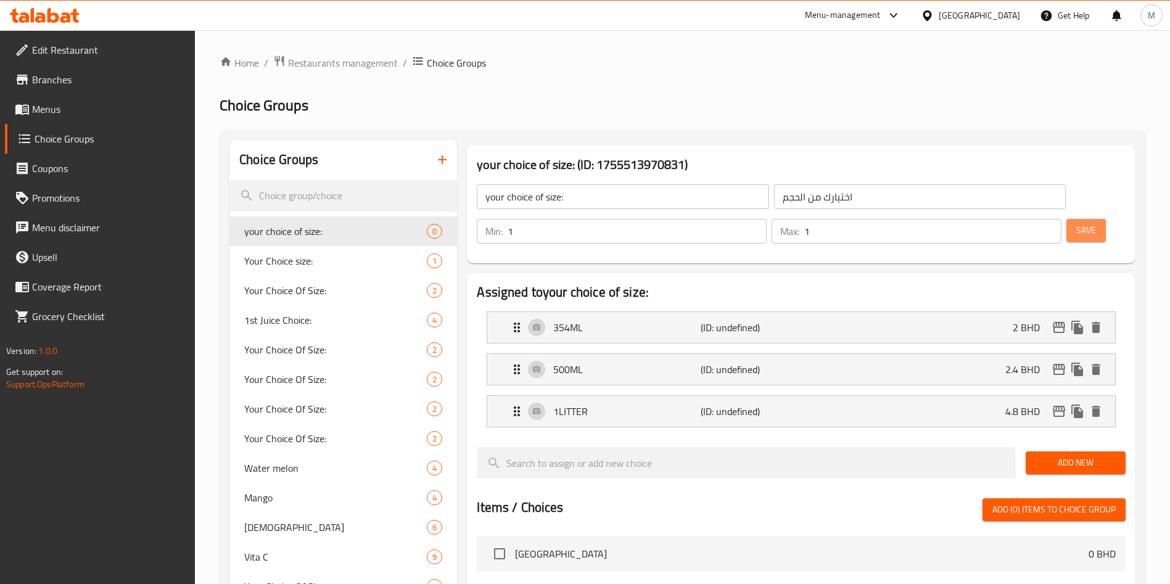
click at [1077, 223] on span "Save" at bounding box center [1087, 230] width 20 height 15
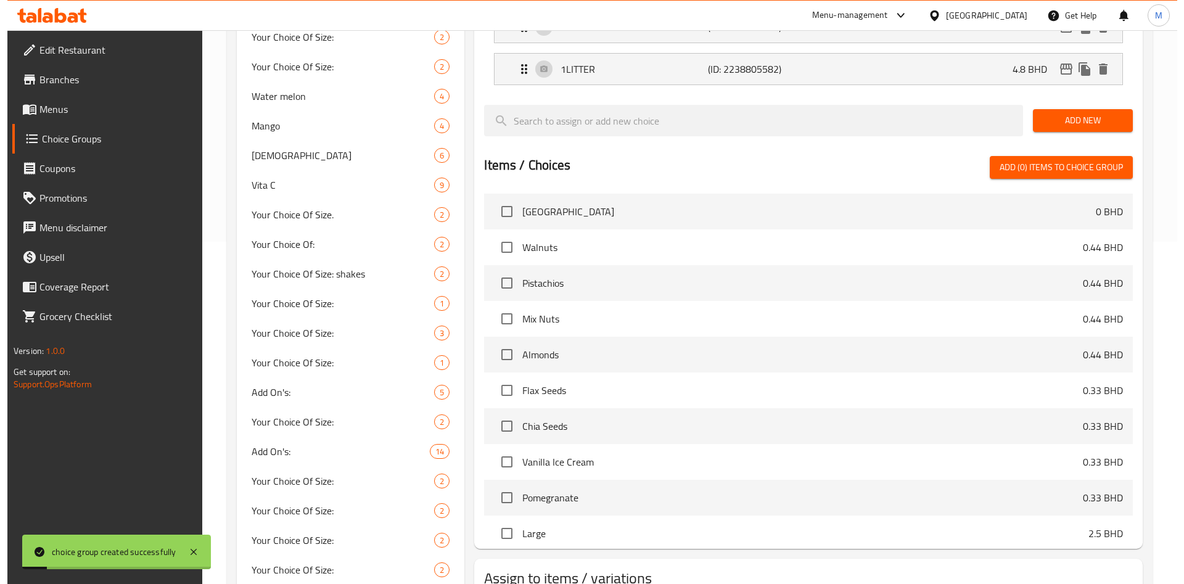
scroll to position [740, 0]
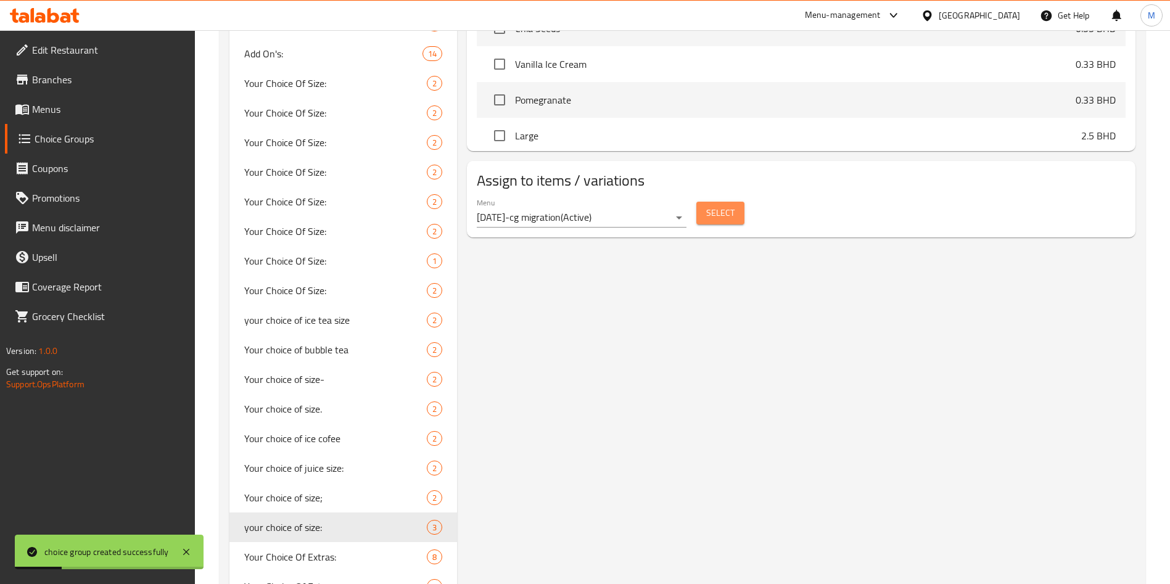
click at [717, 205] on span "Select" at bounding box center [720, 212] width 28 height 15
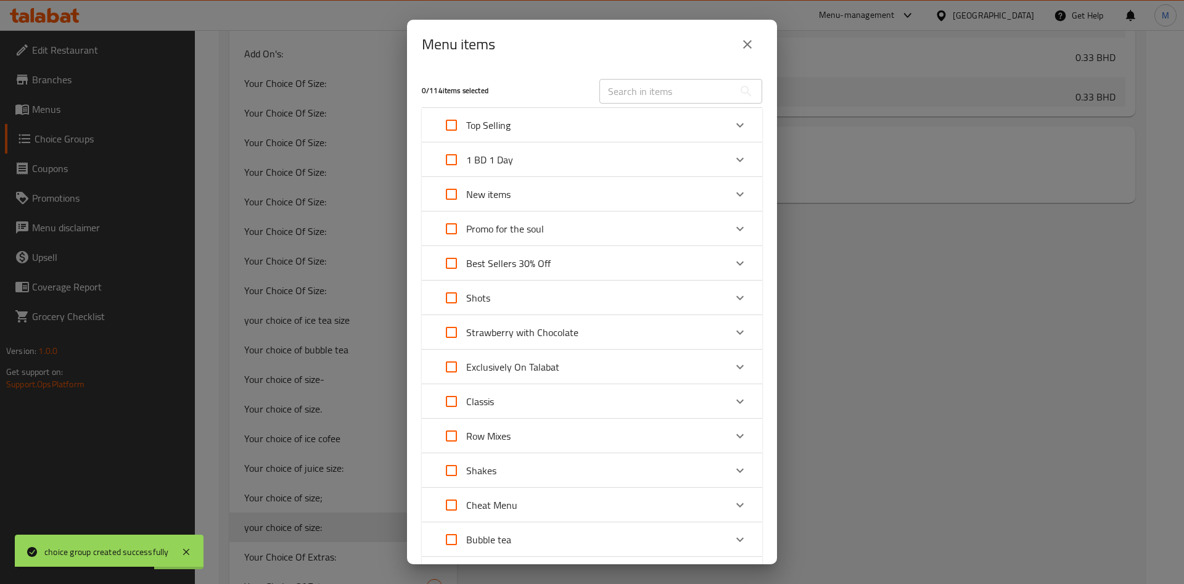
click at [693, 389] on div "Classis" at bounding box center [581, 402] width 289 height 30
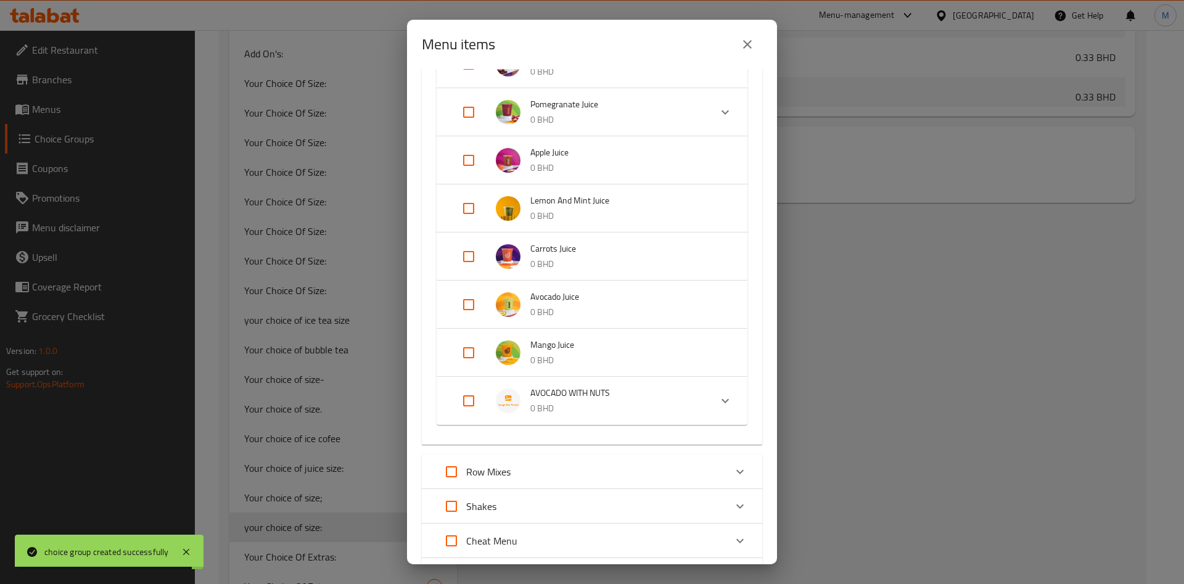
click at [463, 399] on input "Expand" at bounding box center [469, 401] width 30 height 30
checkbox input "true"
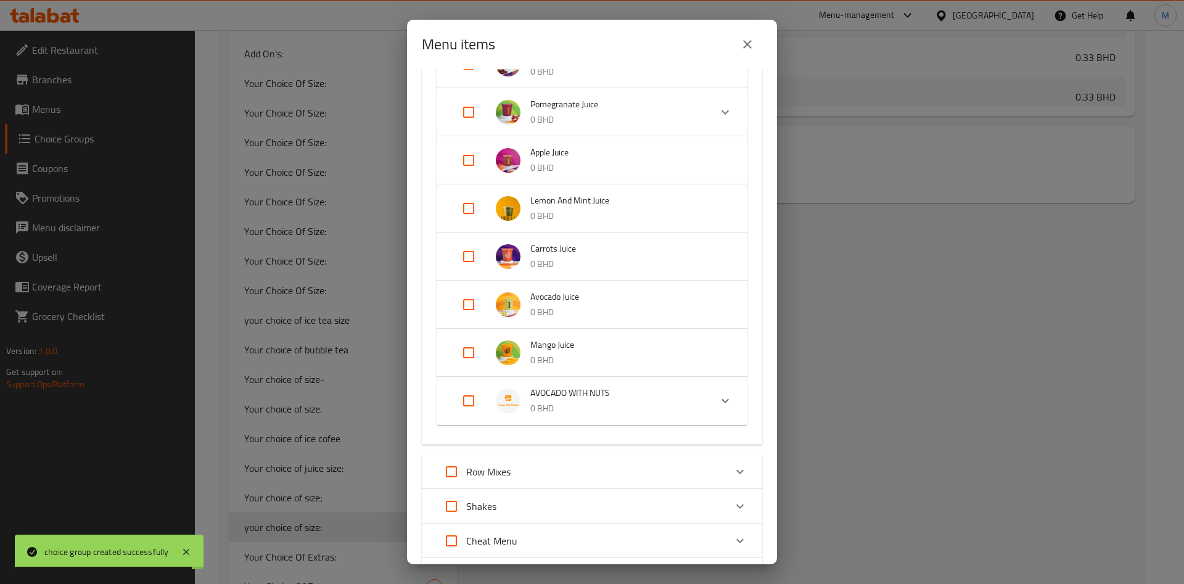
checkbox input "true"
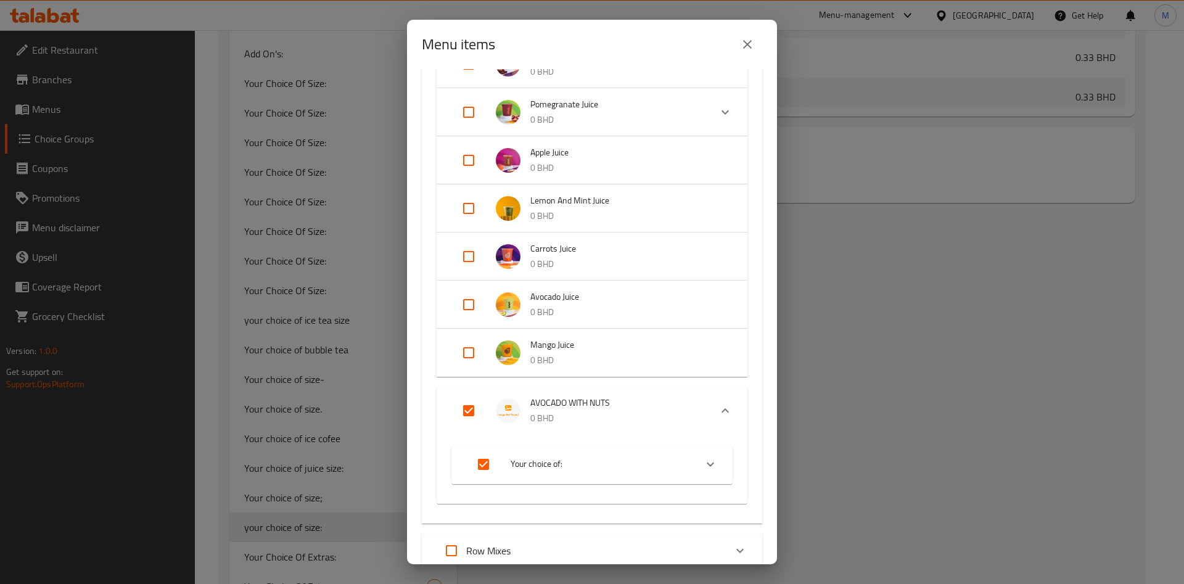
click at [711, 410] on div "Expand" at bounding box center [726, 411] width 30 height 30
click at [718, 397] on icon "Expand" at bounding box center [725, 401] width 15 height 15
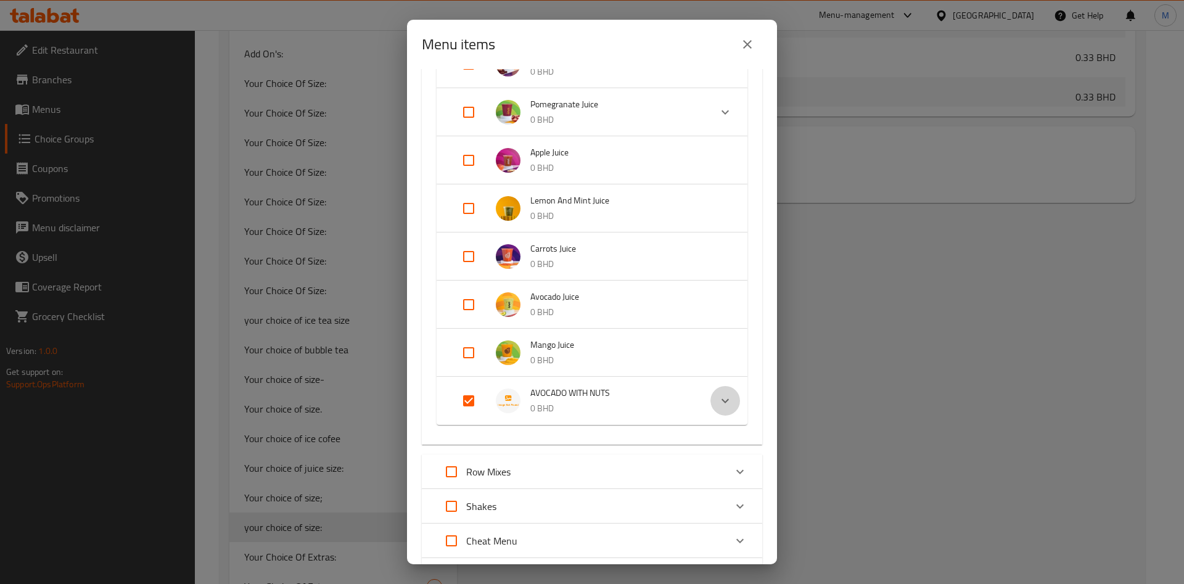
click at [718, 397] on icon "Expand" at bounding box center [725, 401] width 15 height 15
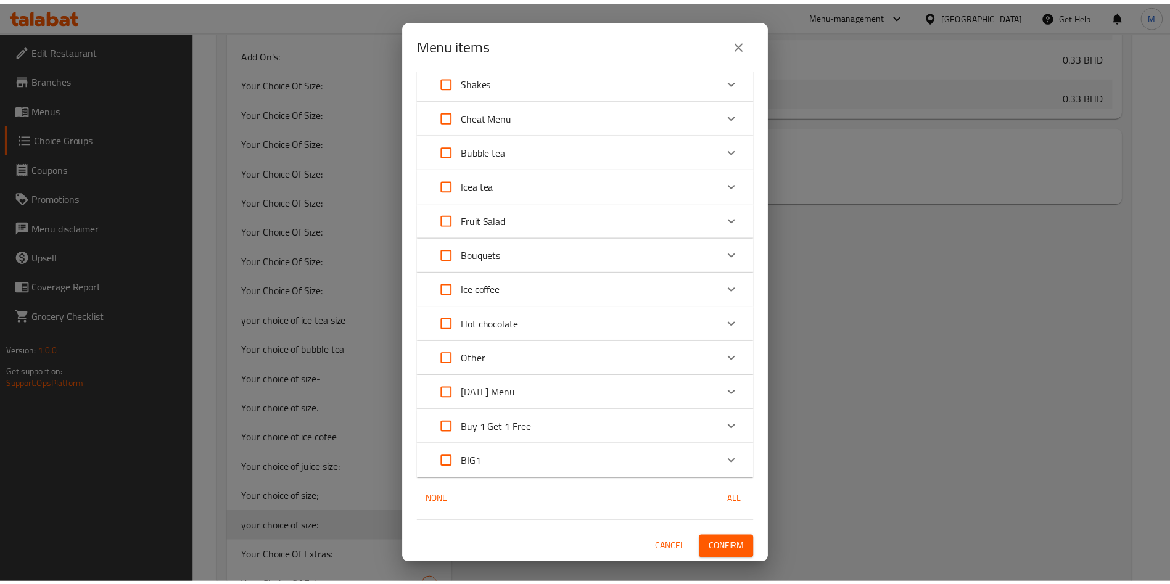
scroll to position [1244, 0]
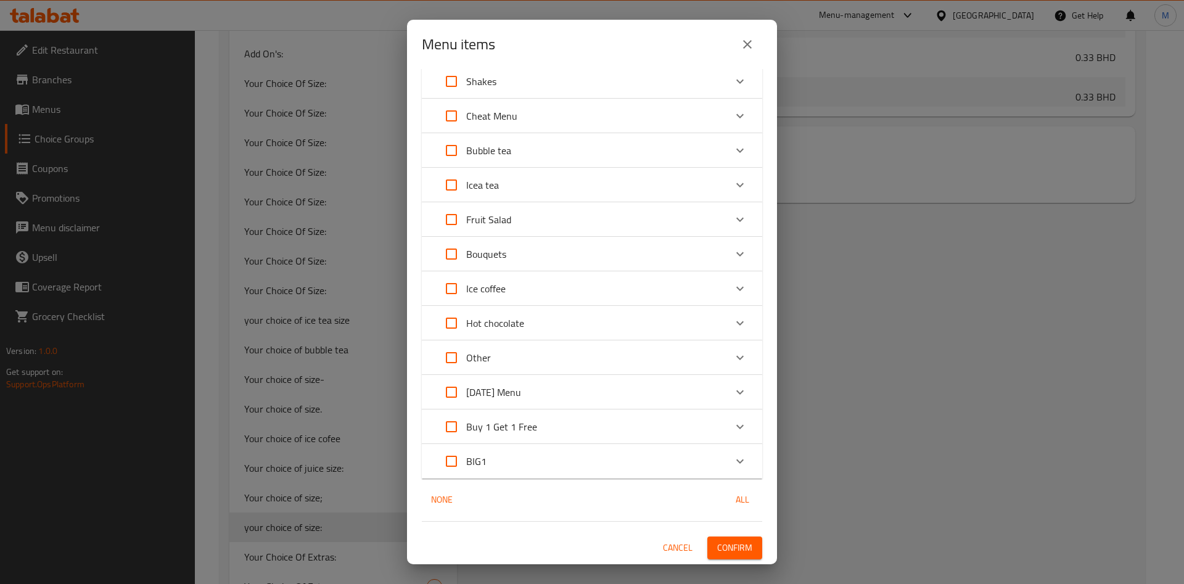
click at [736, 544] on span "Confirm" at bounding box center [734, 547] width 35 height 15
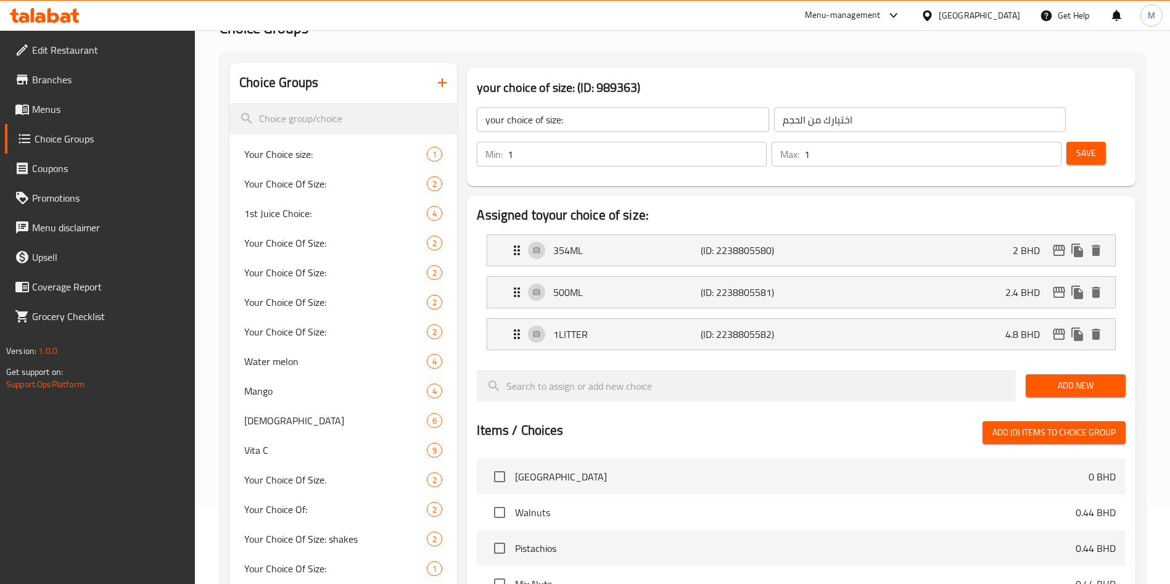
scroll to position [0, 0]
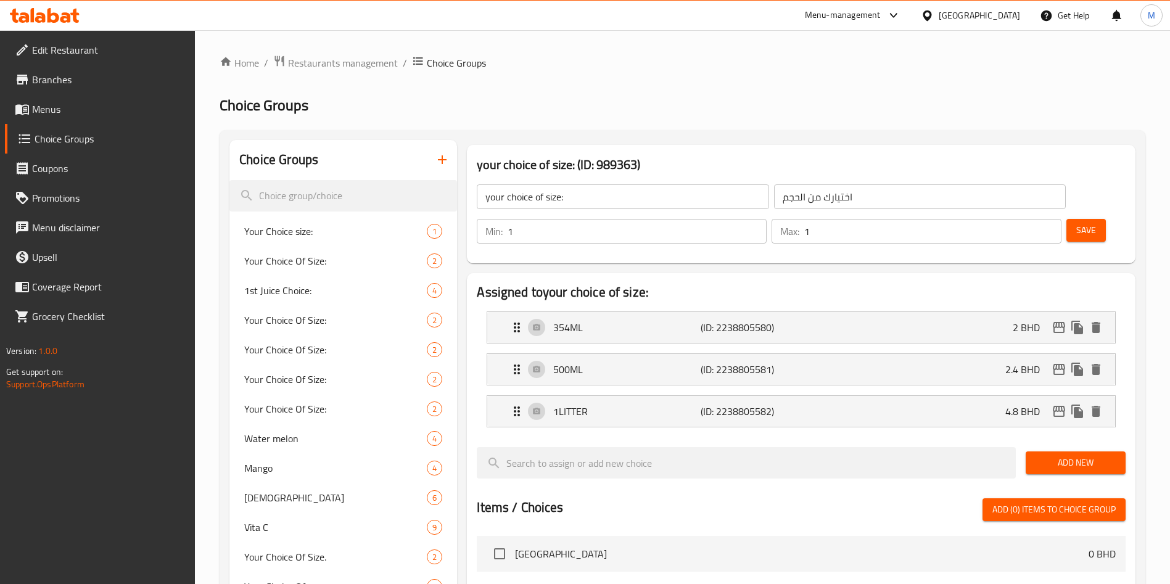
click at [447, 157] on icon "button" at bounding box center [442, 159] width 15 height 15
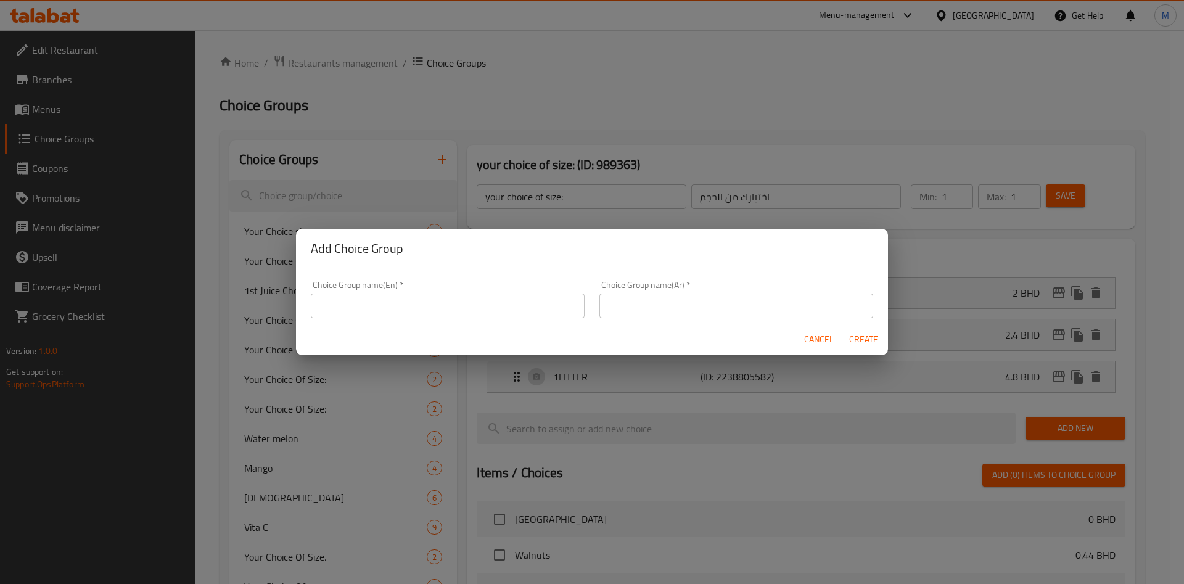
click at [399, 298] on input "text" at bounding box center [448, 306] width 274 height 25
type input "size cho"
click at [816, 341] on span "Cancel" at bounding box center [819, 339] width 30 height 15
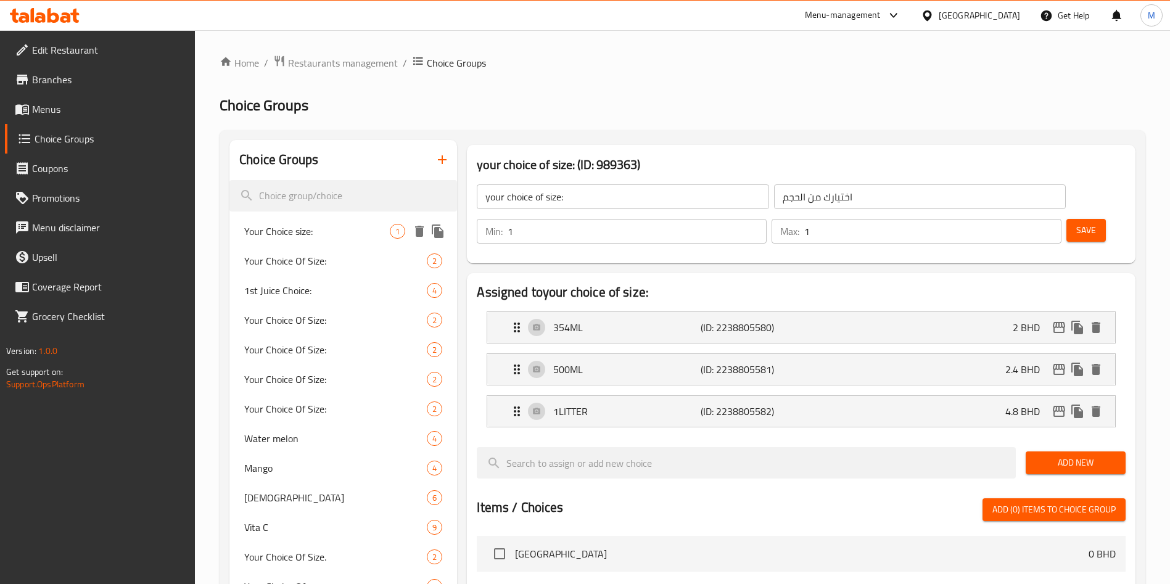
click at [317, 231] on span "Your Choice size:" at bounding box center [317, 231] width 146 height 15
type input "Your Choice size:"
type input "اختيارك من الحجم:"
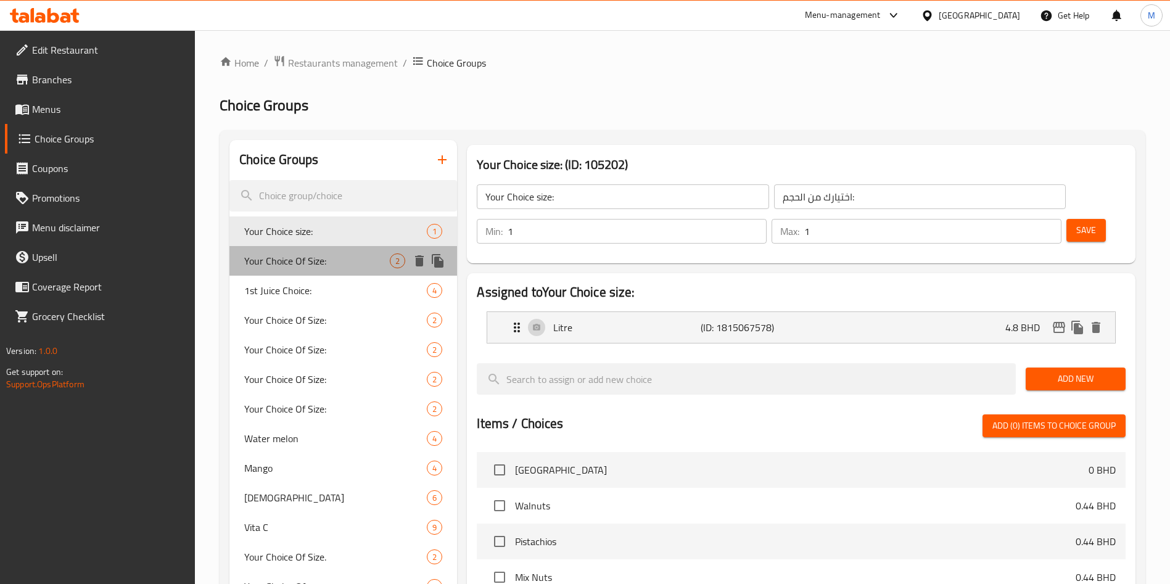
click at [319, 255] on span "Your Choice Of Size:" at bounding box center [317, 261] width 146 height 15
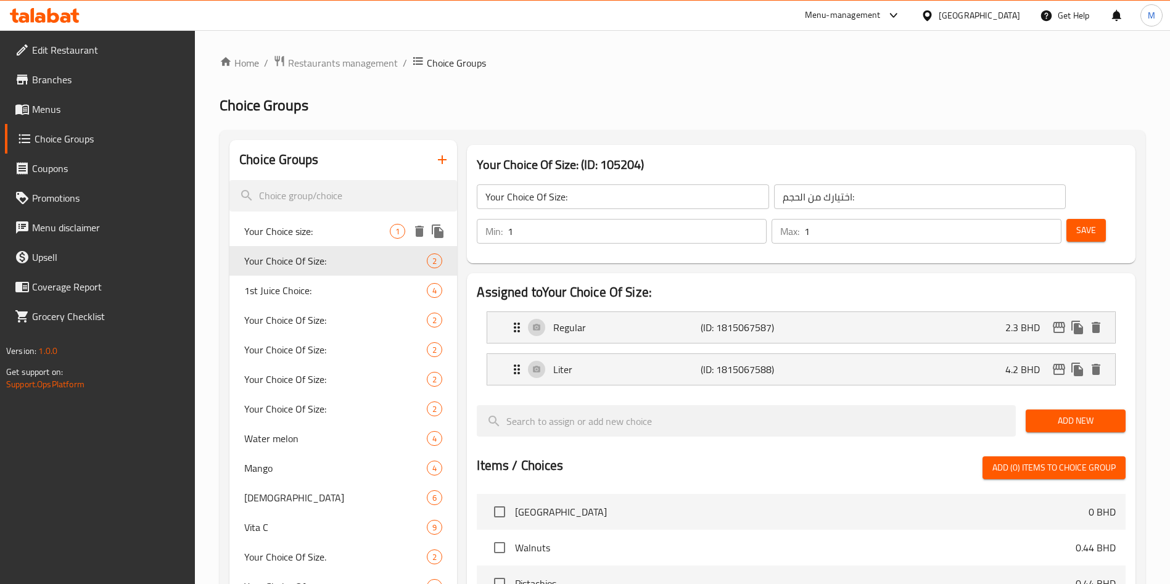
click at [319, 228] on span "Your Choice size:" at bounding box center [317, 231] width 146 height 15
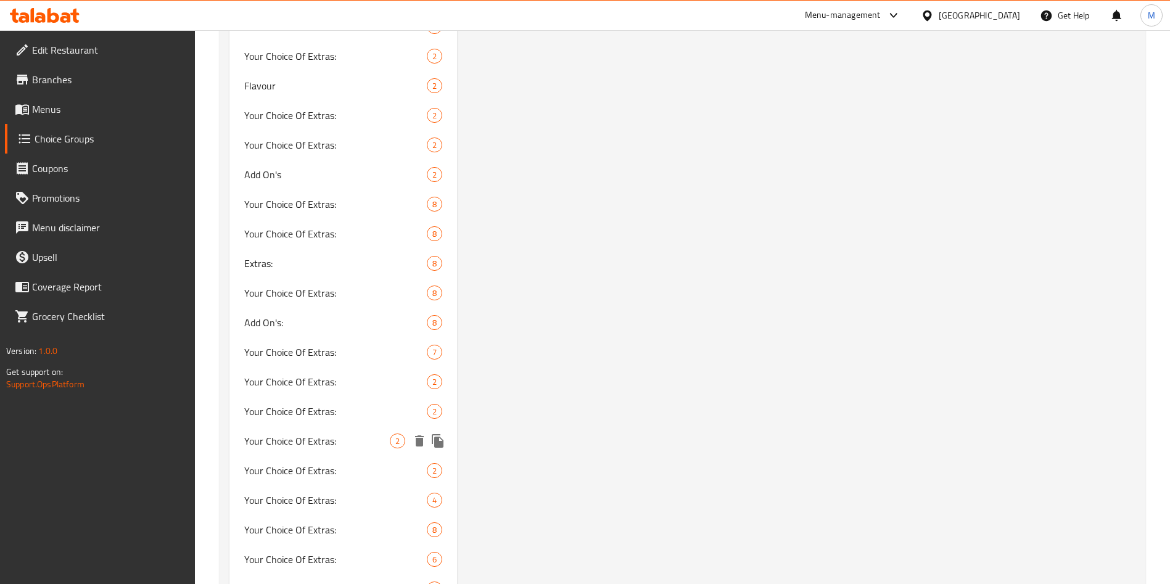
scroll to position [1597, 0]
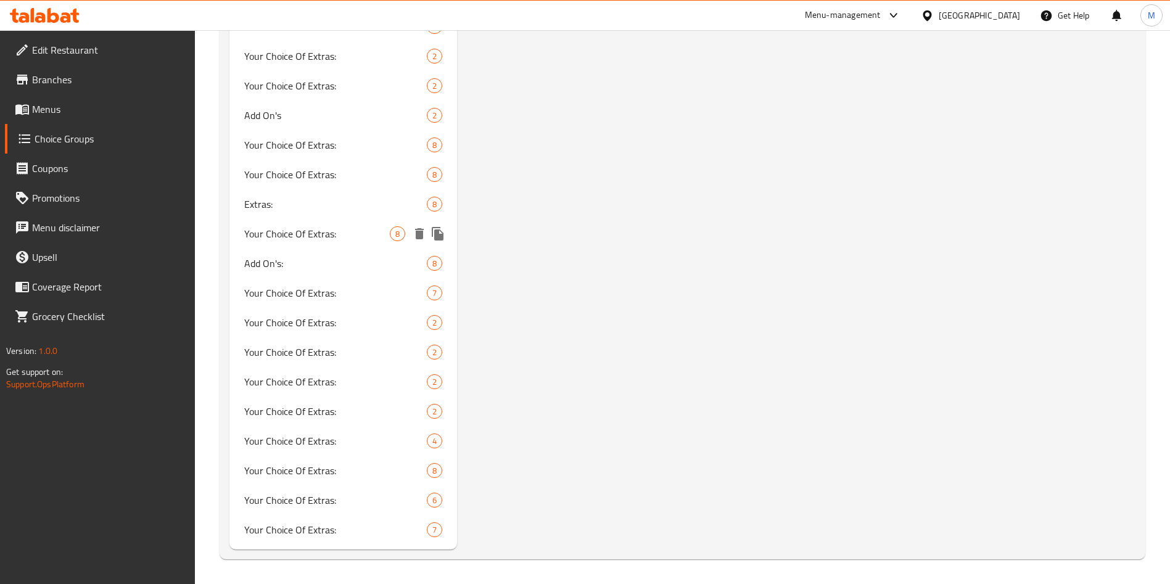
click at [300, 238] on span "Your Choice Of Extras:" at bounding box center [317, 233] width 146 height 15
type input "Your Choice Of Extras:"
type input "اختيارك من الاضافات :"
type input "0"
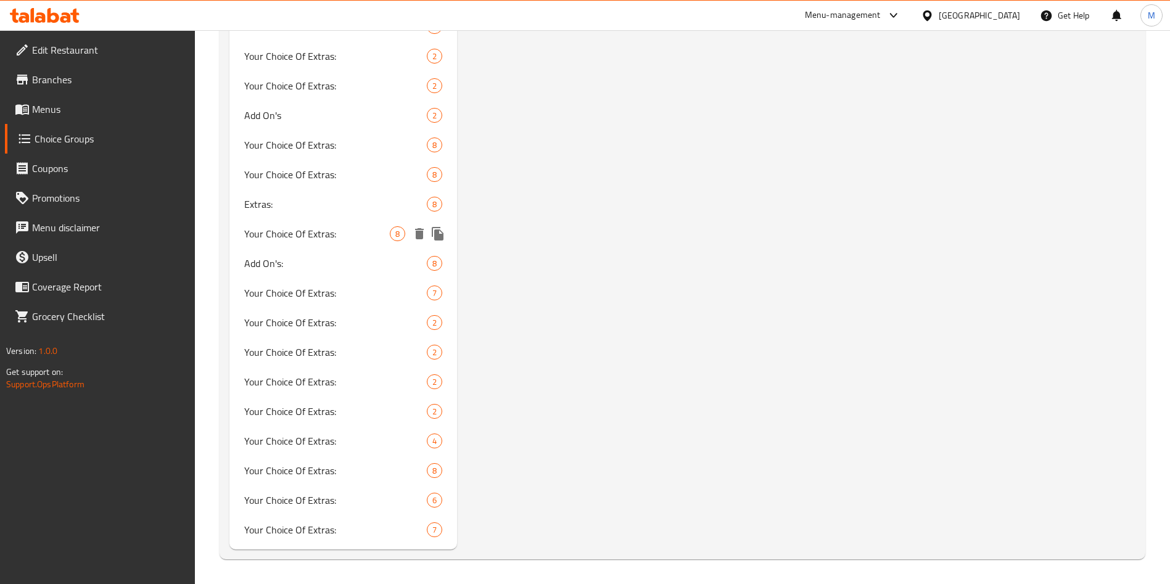
type input "0"
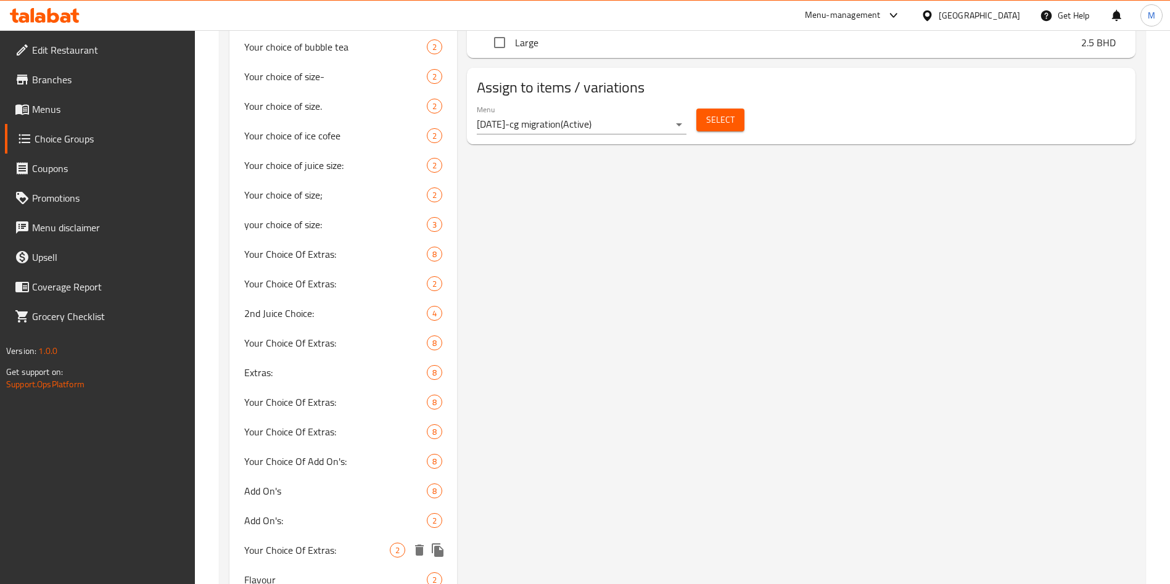
scroll to position [1041, 0]
click at [304, 111] on span "Your choice of size." at bounding box center [317, 108] width 146 height 15
type input "Your choice of size."
type input "اختيارك من الحجم"
type input "1"
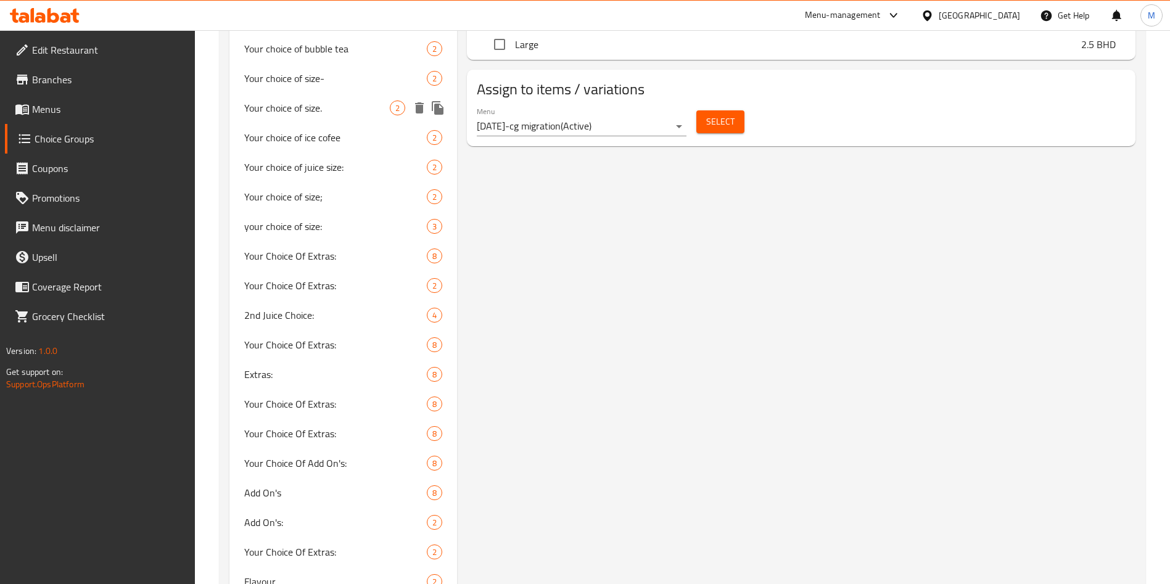
type input "1"
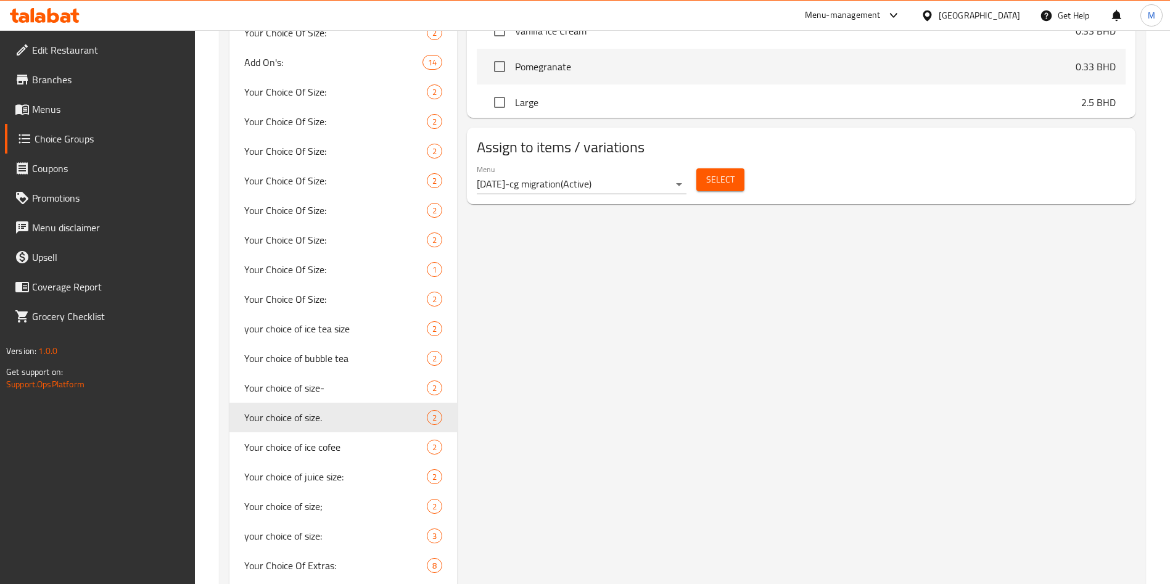
scroll to position [486, 0]
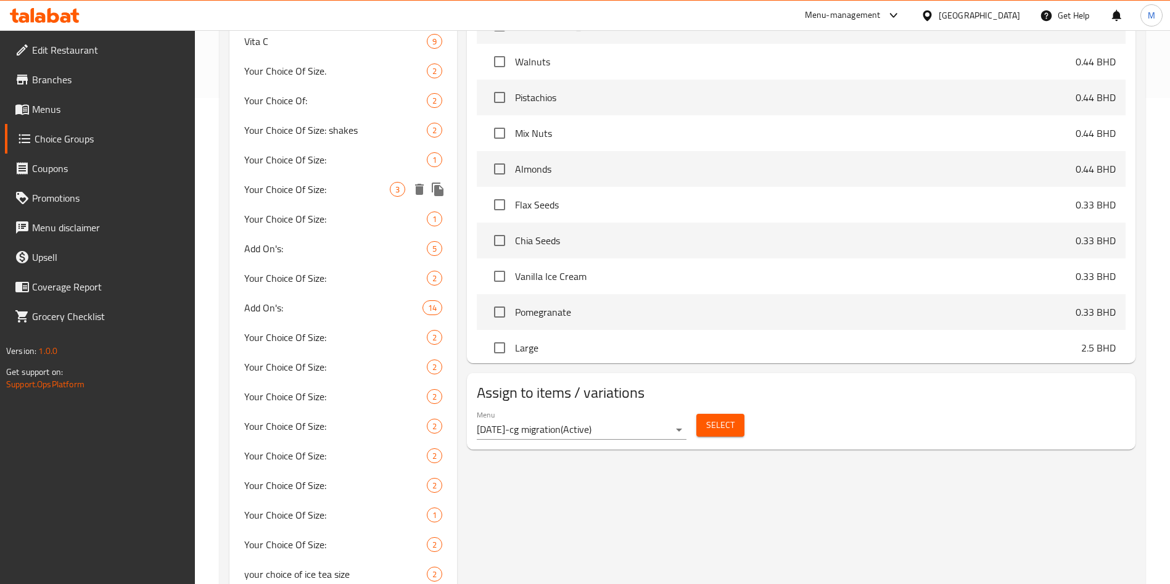
click at [333, 184] on span "Your Choice Of Size:" at bounding box center [317, 189] width 146 height 15
type input "Your Choice Of Size:"
type input "اختيارك من الحجم:"
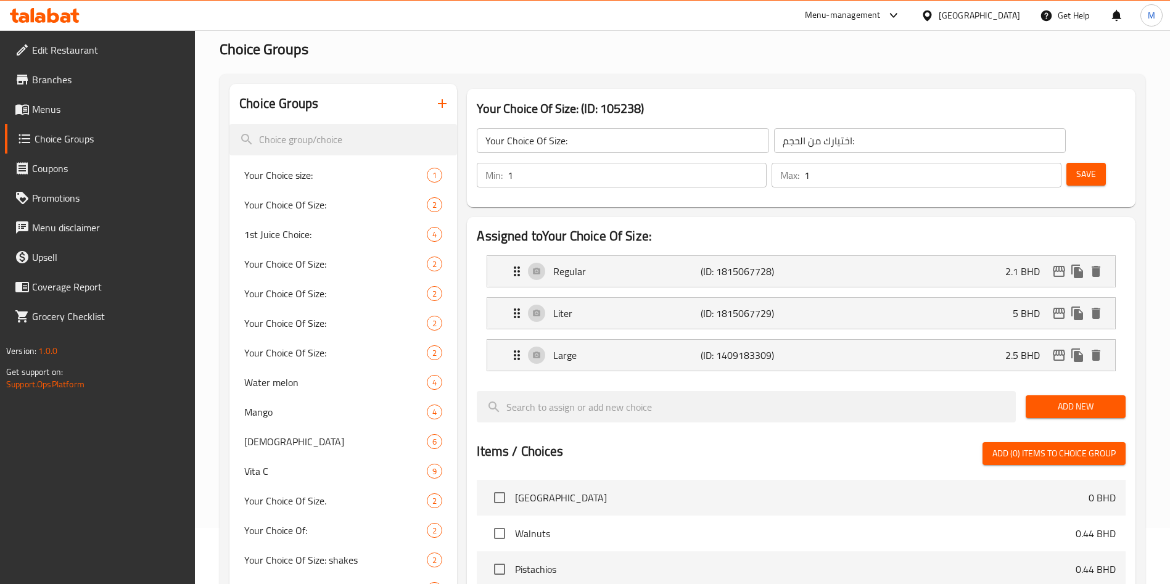
scroll to position [0, 0]
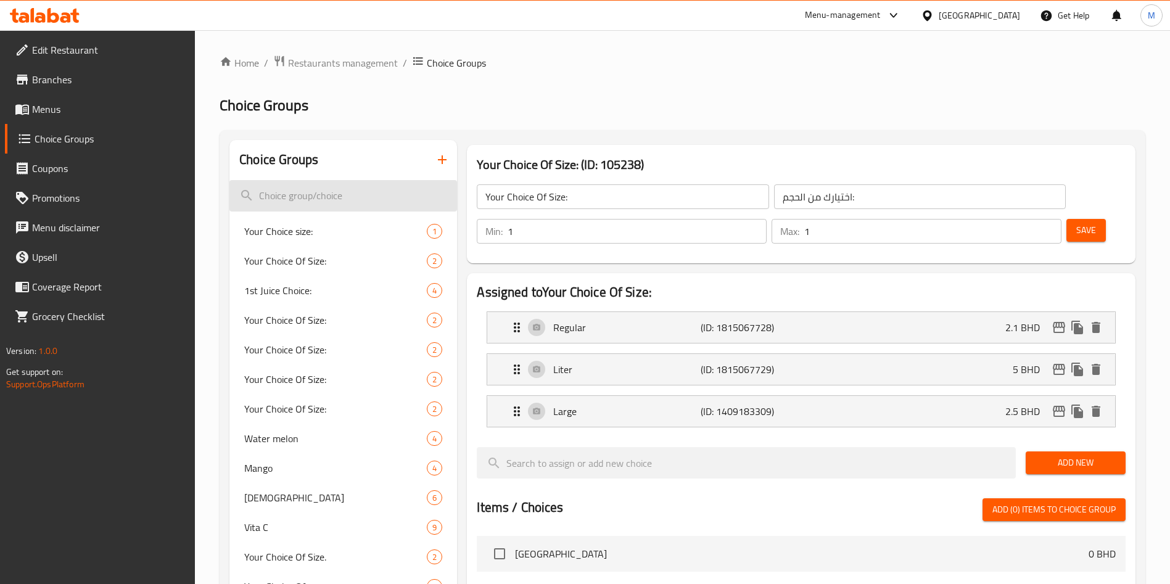
click at [365, 206] on input "search" at bounding box center [343, 195] width 228 height 31
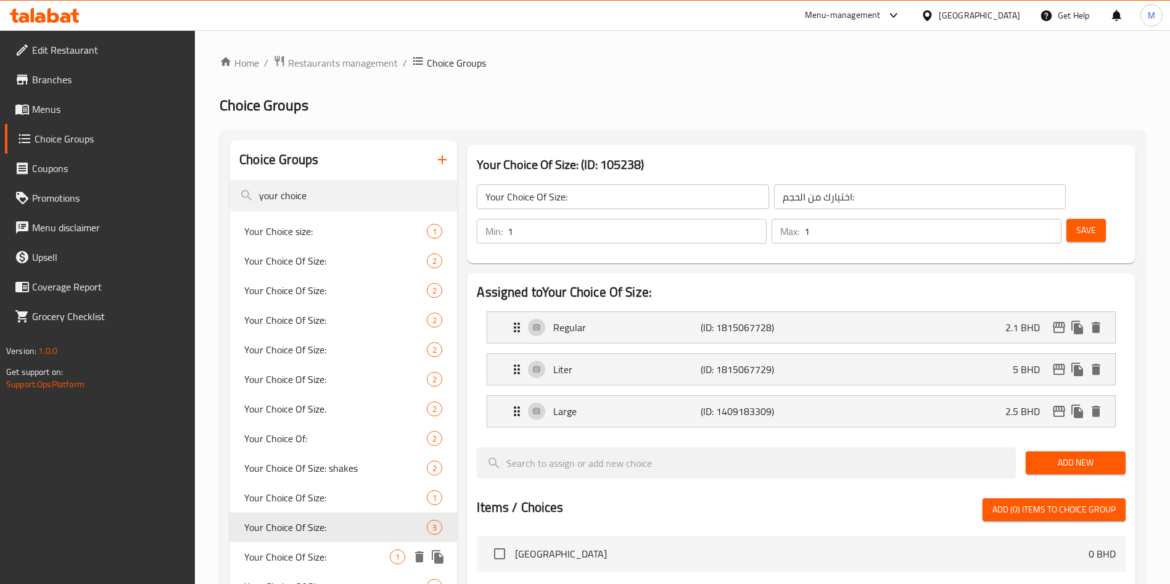
type input "your choice"
click at [360, 556] on span "Your Choice Of Size:" at bounding box center [317, 557] width 146 height 15
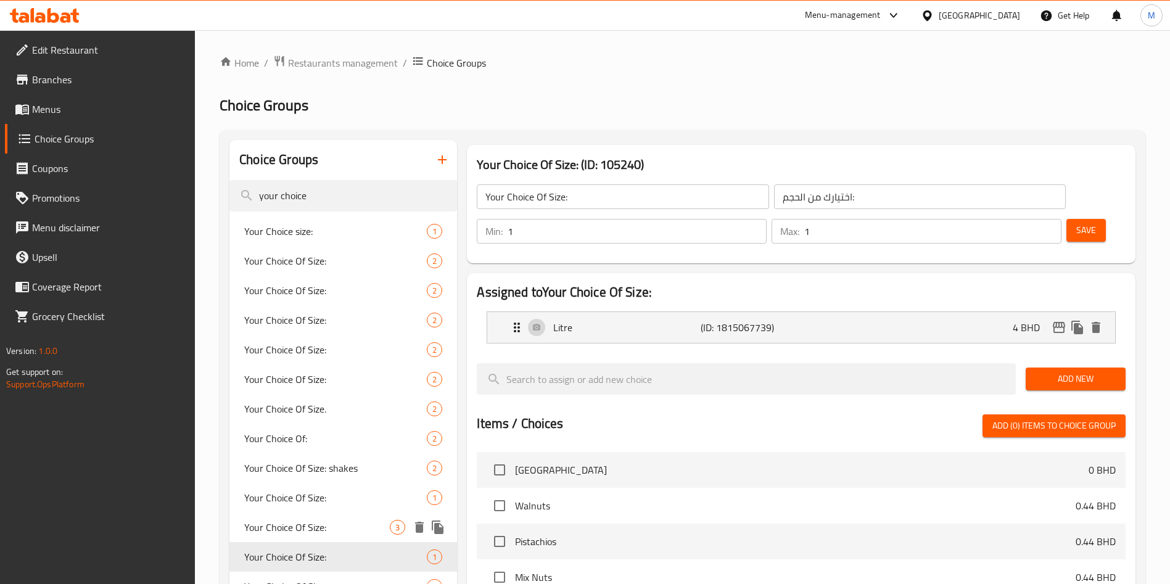
click at [359, 531] on span "Your Choice Of Size:" at bounding box center [317, 527] width 146 height 15
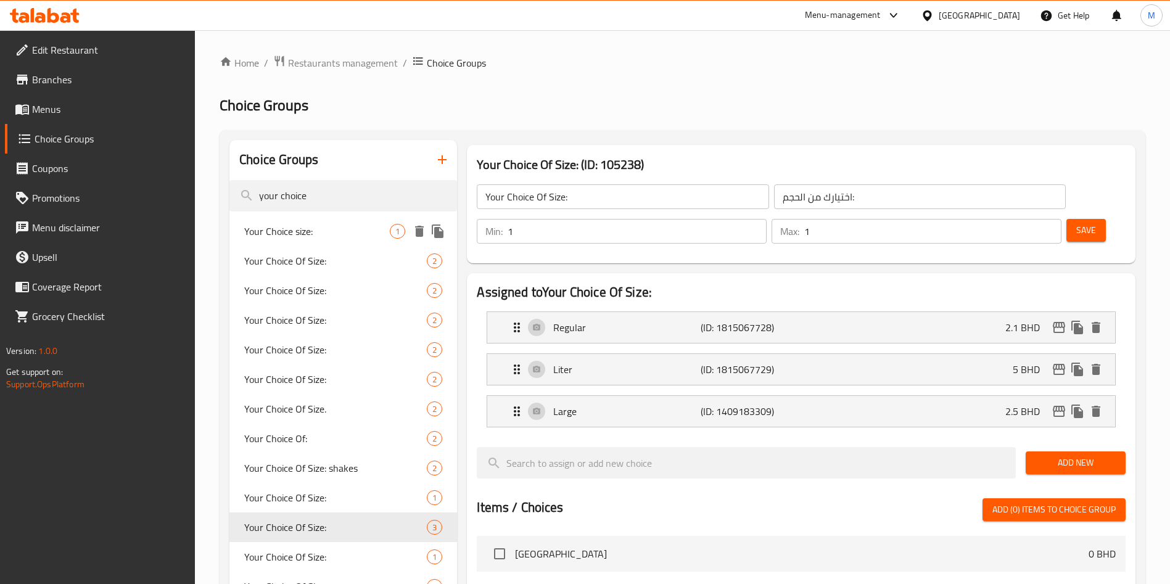
click at [300, 242] on div "Your Choice size: 1" at bounding box center [343, 232] width 228 height 30
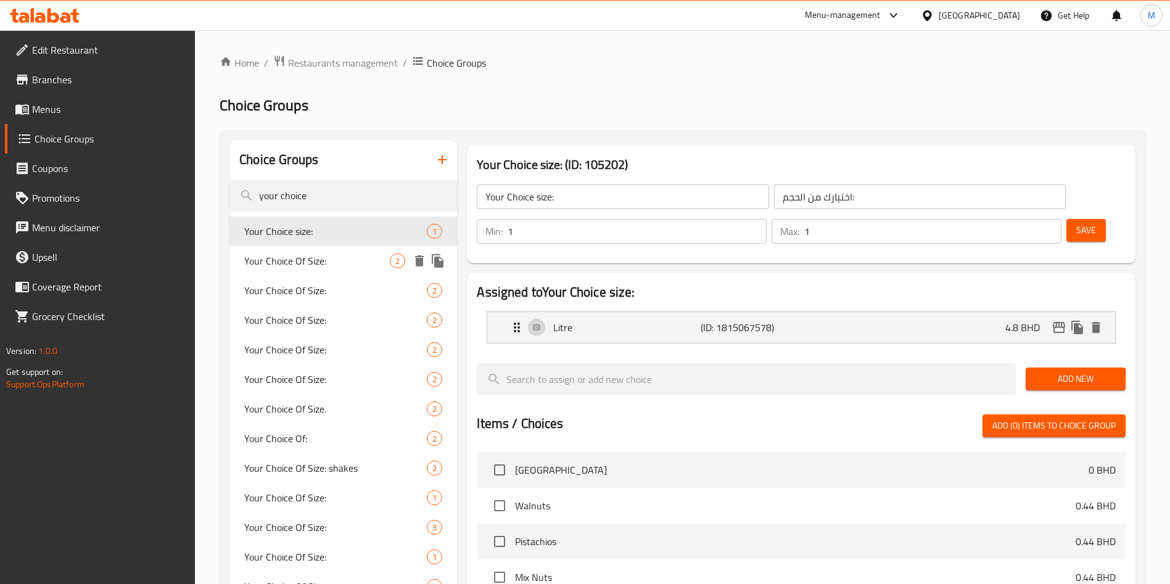
click at [326, 259] on span "Your Choice Of Size:" at bounding box center [317, 261] width 146 height 15
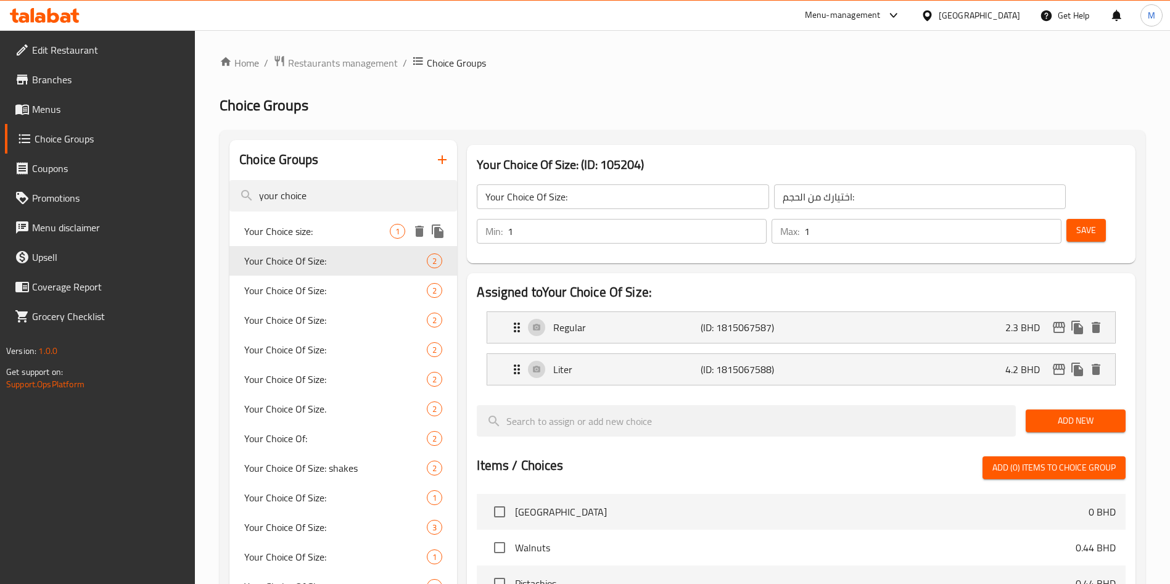
click at [320, 239] on div "Your Choice size: 1" at bounding box center [343, 232] width 228 height 30
type input "Your Choice size:"
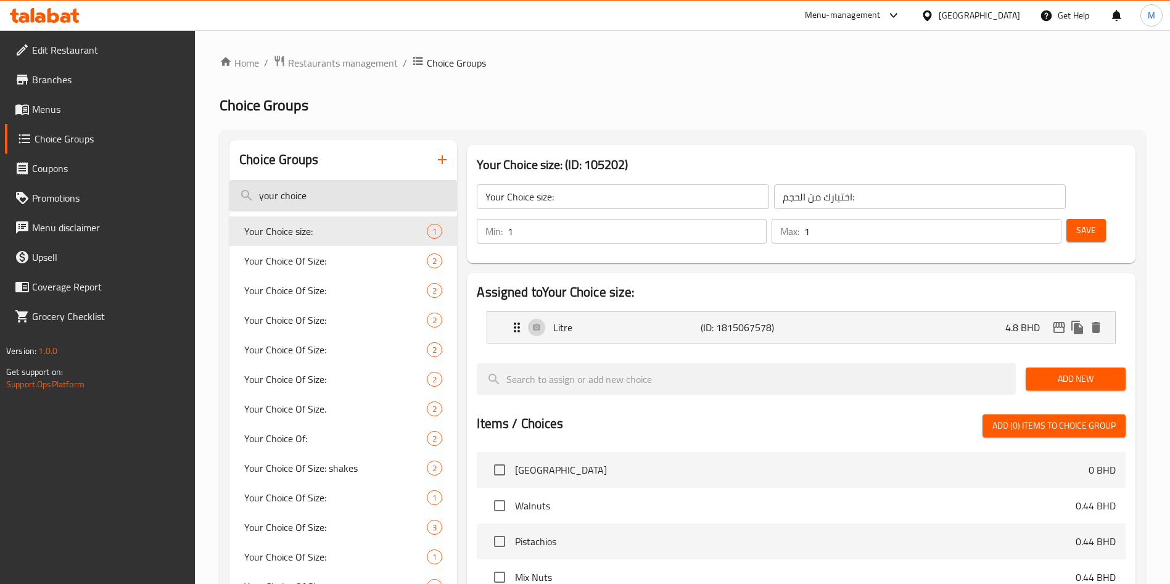
click at [304, 188] on input "your choice" at bounding box center [343, 195] width 228 height 31
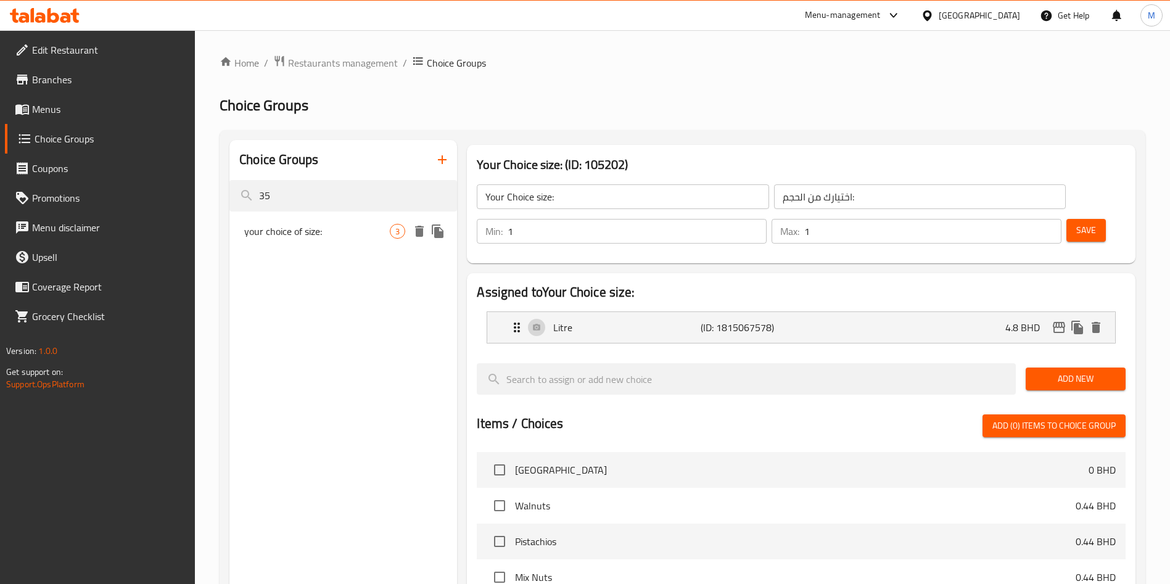
type input "35"
click at [378, 233] on span "your choice of size:" at bounding box center [317, 231] width 146 height 15
type input "your choice of size:"
type input "اختيارك من الحجم"
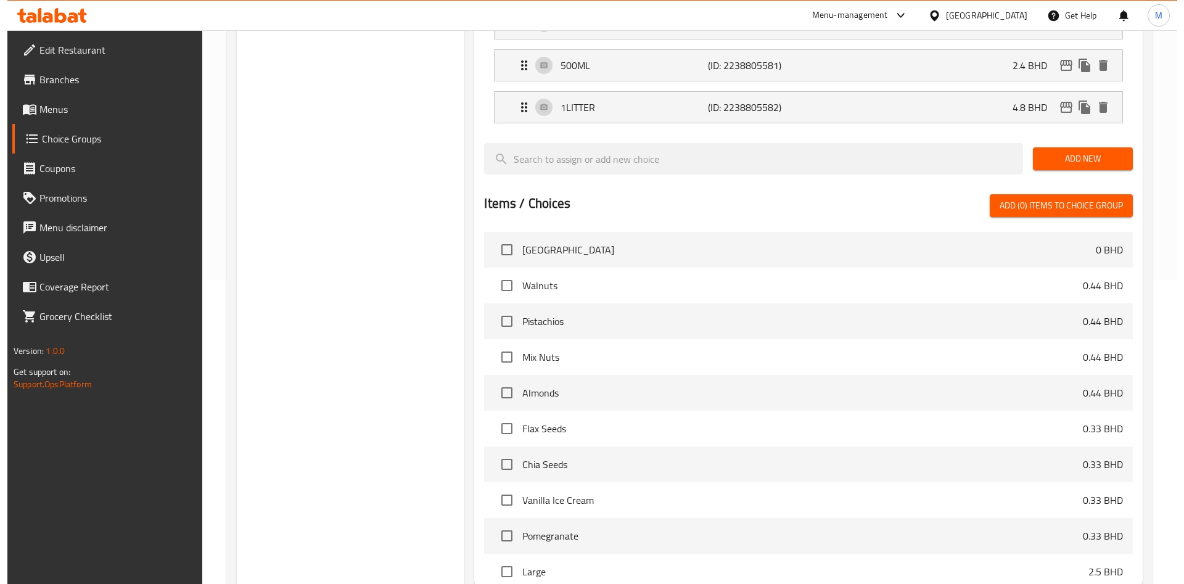
scroll to position [399, 0]
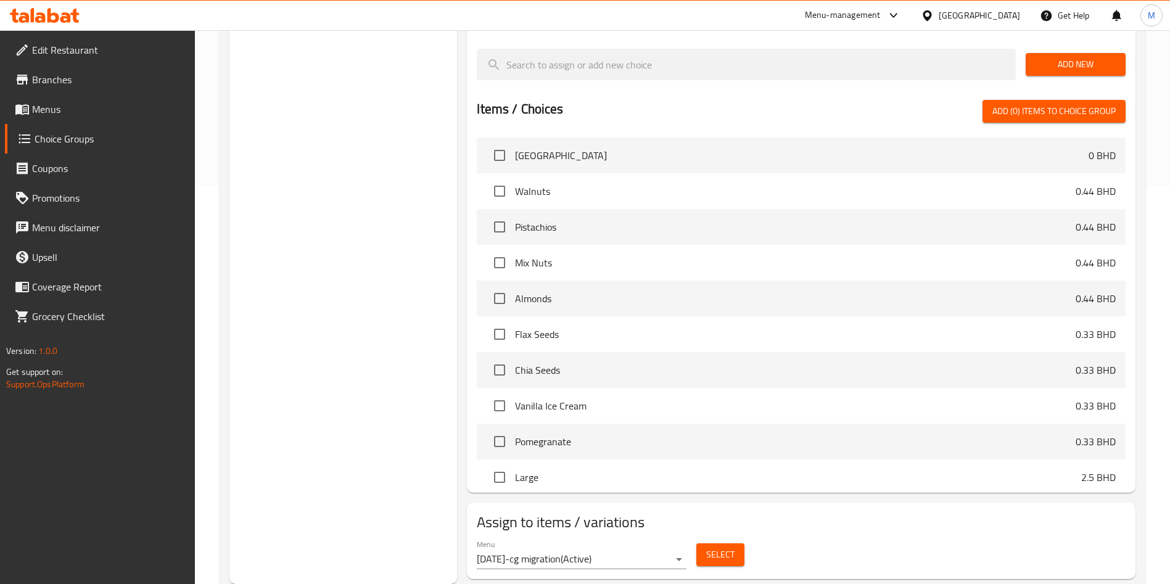
click at [721, 547] on span "Select" at bounding box center [720, 554] width 28 height 15
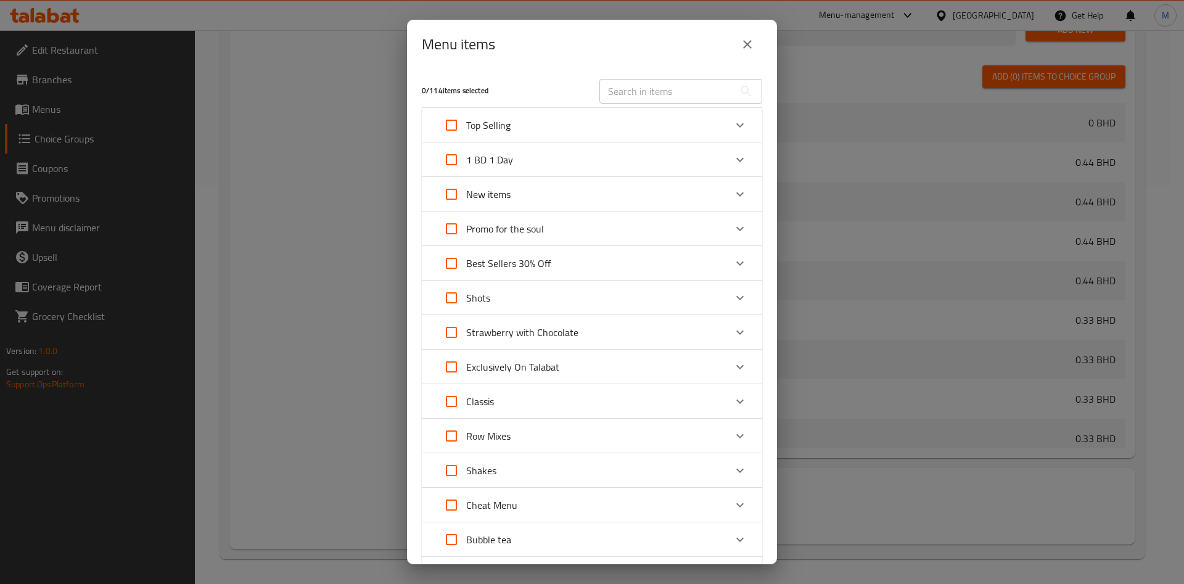
click at [575, 412] on div "Classis" at bounding box center [581, 402] width 289 height 30
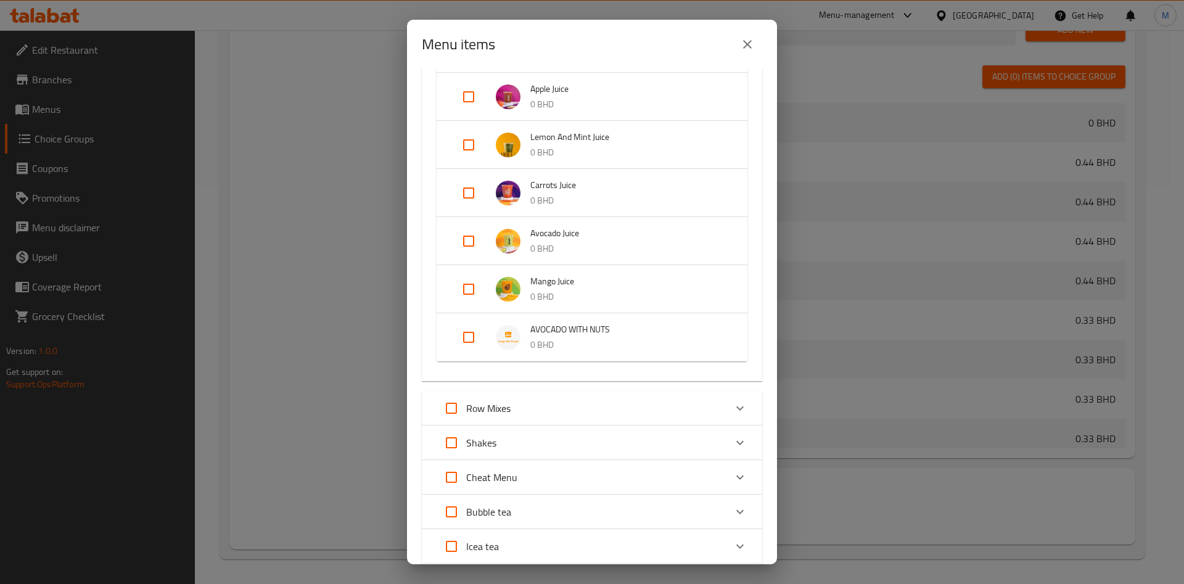
scroll to position [925, 0]
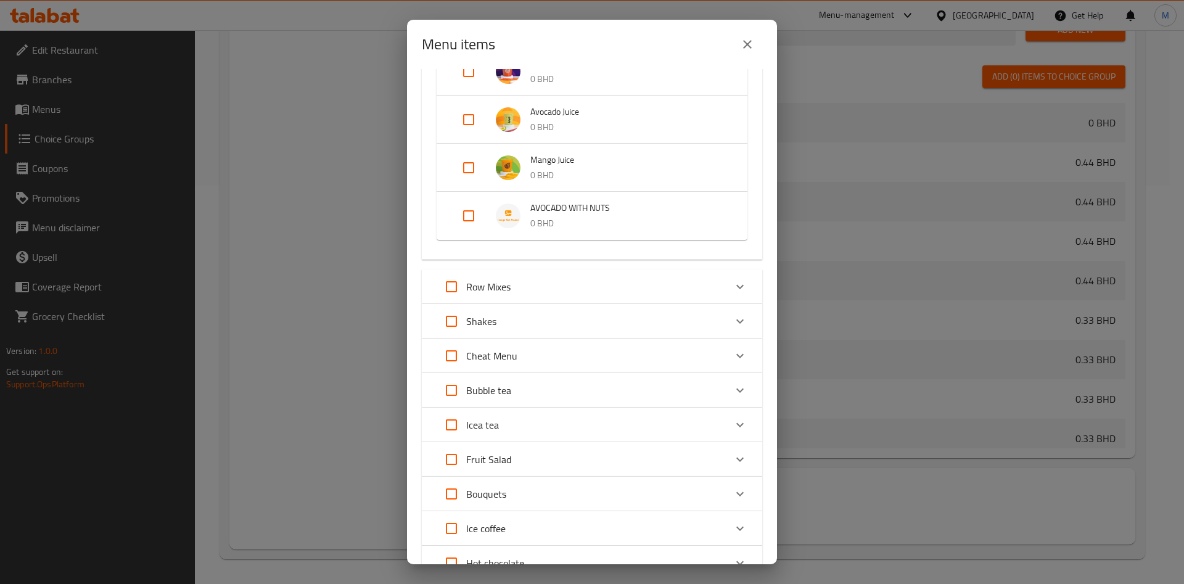
click at [463, 215] on input "Expand" at bounding box center [469, 216] width 30 height 30
checkbox input "true"
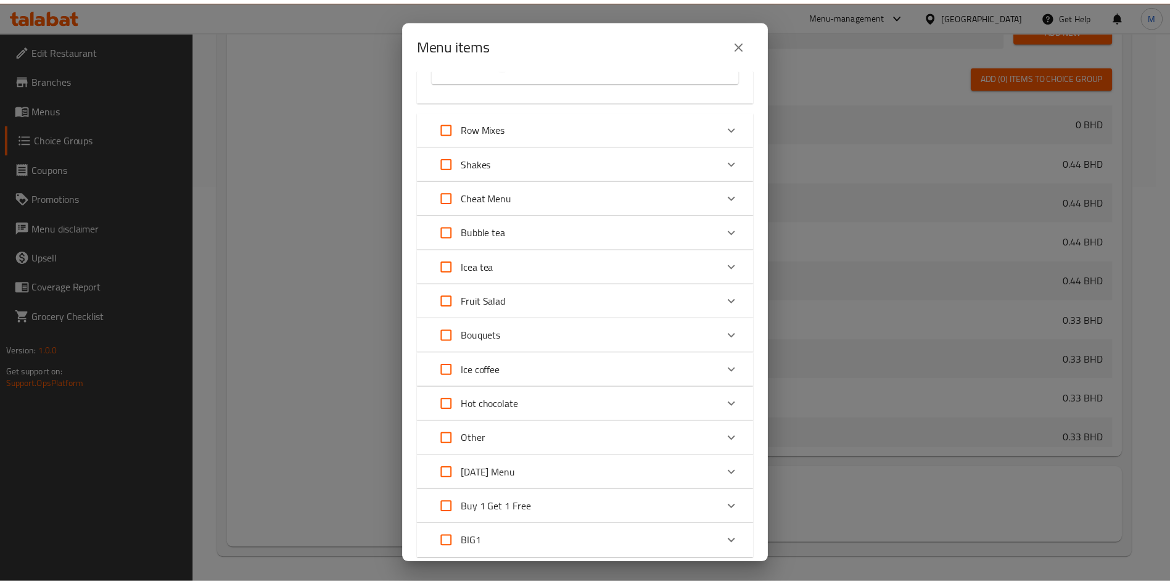
scroll to position [1175, 0]
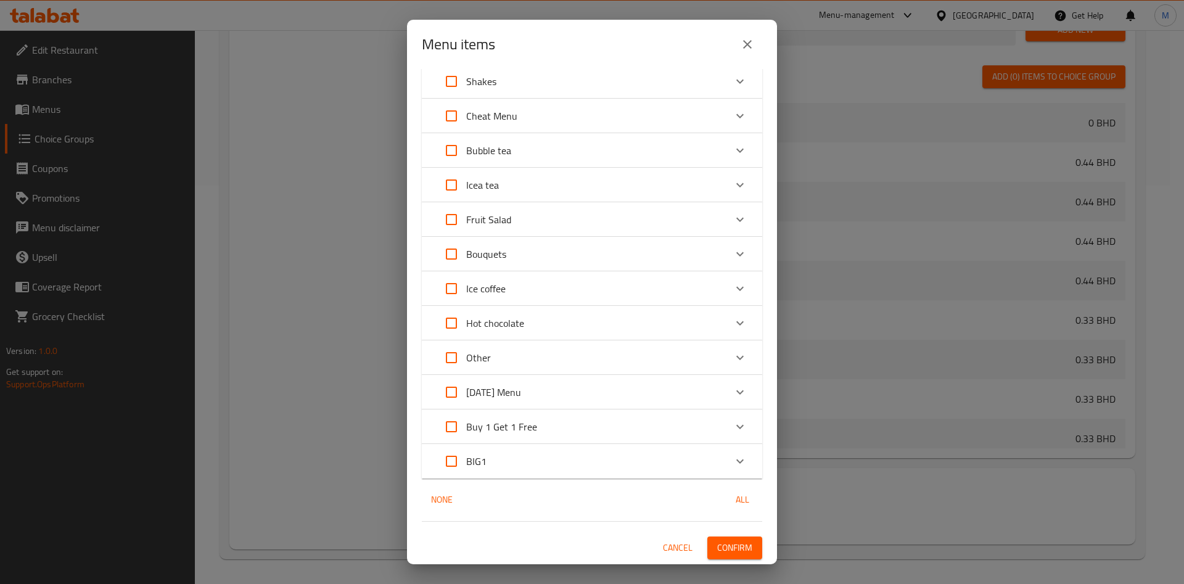
click at [720, 548] on span "Confirm" at bounding box center [734, 547] width 35 height 15
click at [720, 548] on div at bounding box center [592, 292] width 1184 height 584
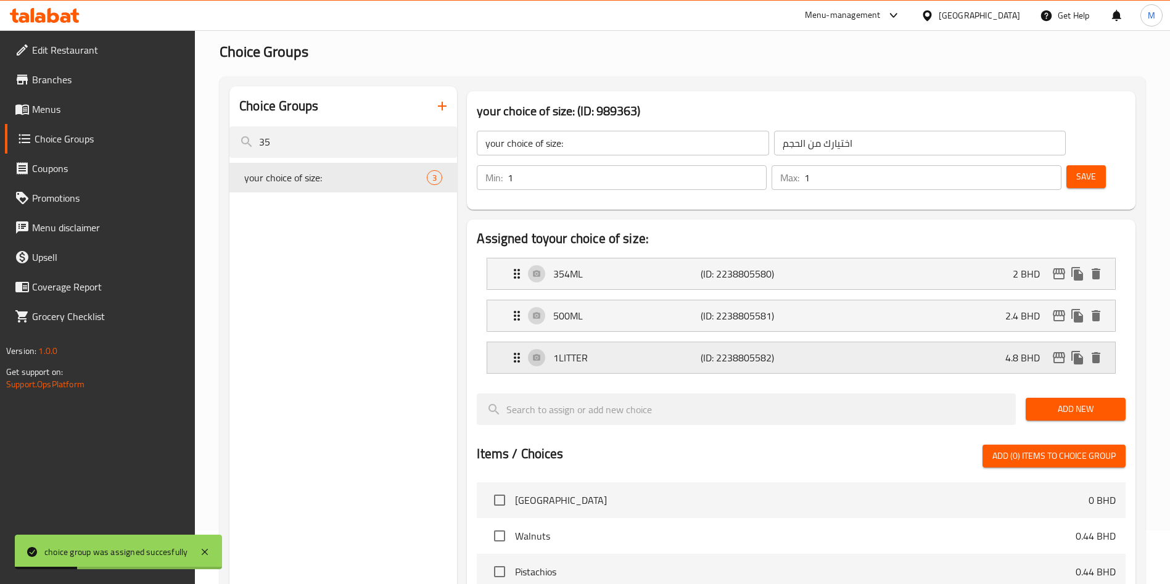
scroll to position [0, 0]
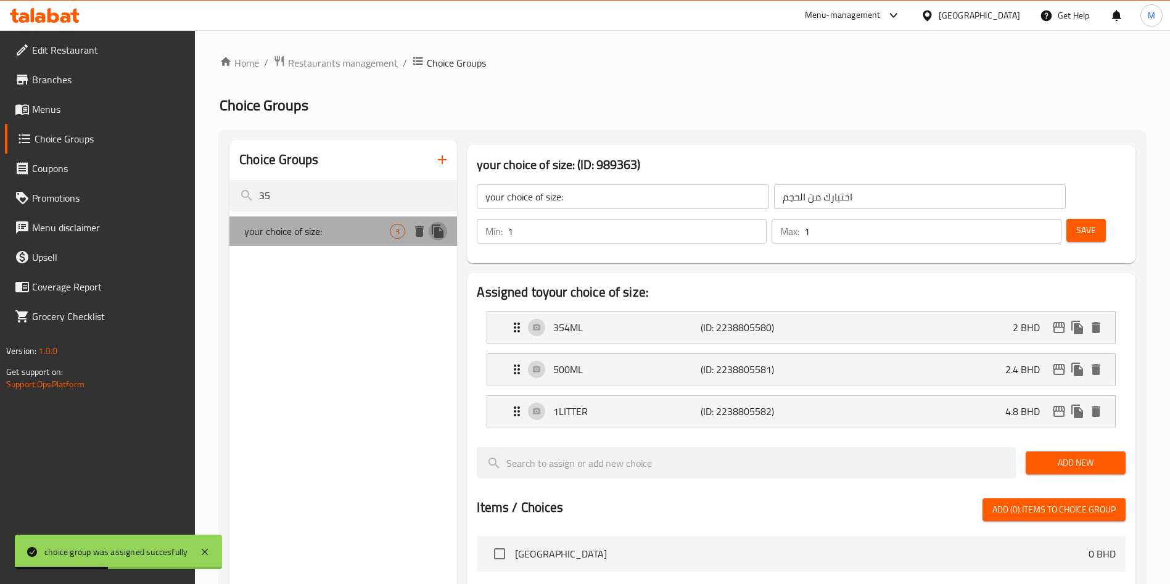
click at [440, 228] on icon "duplicate" at bounding box center [438, 232] width 12 height 14
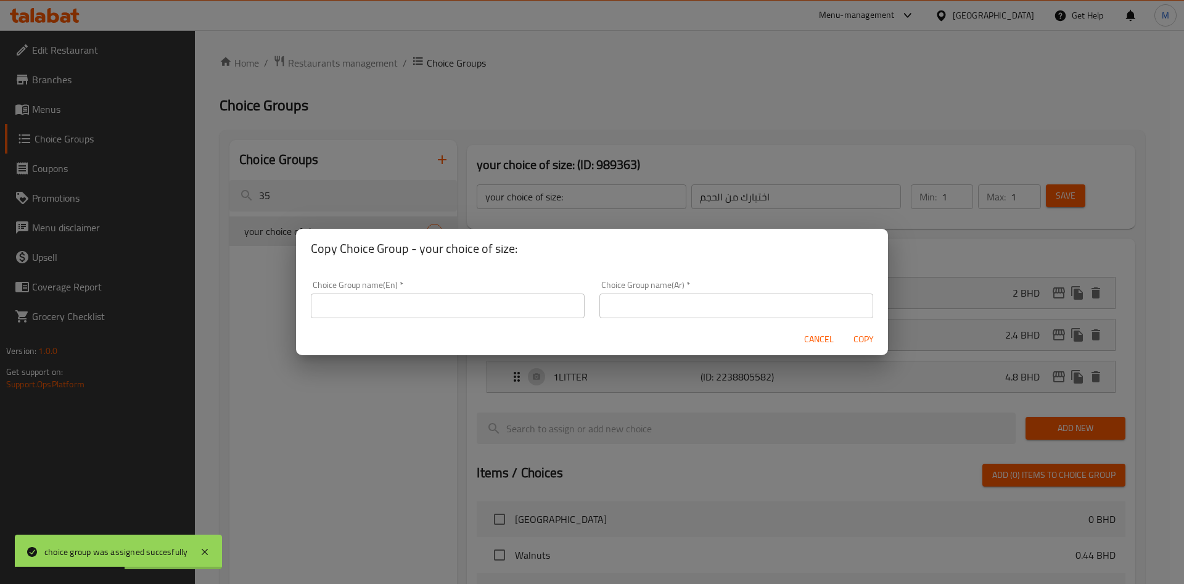
click at [451, 305] on input "text" at bounding box center [448, 306] width 274 height 25
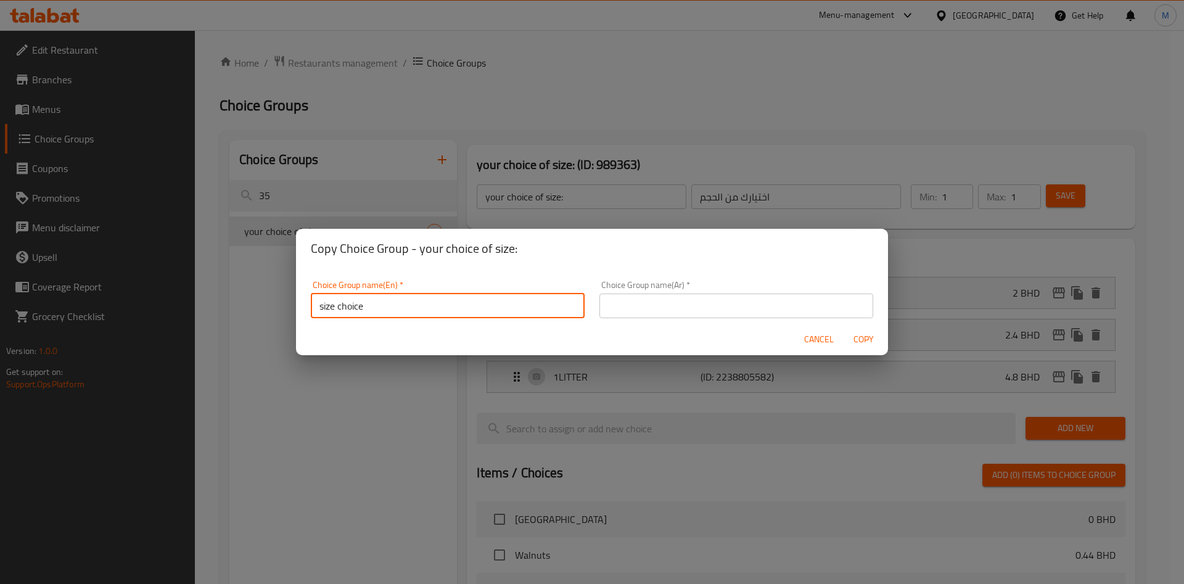
type input "size choice"
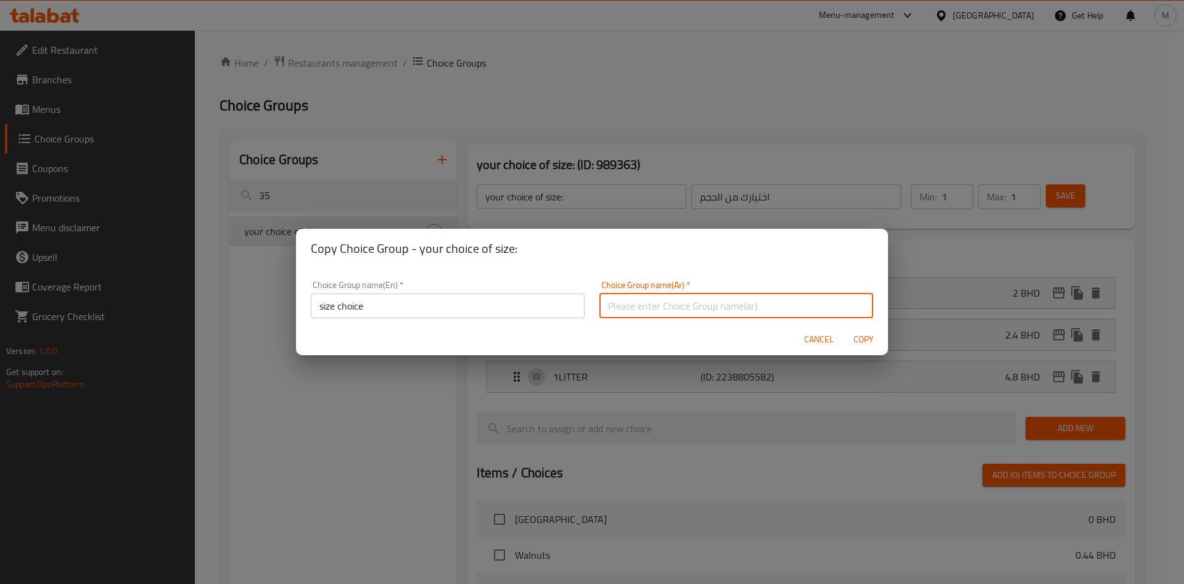
click at [705, 304] on input "text" at bounding box center [737, 306] width 274 height 25
type input "اختيارك من الحجم"
click at [635, 342] on div "Cancel Copy" at bounding box center [592, 339] width 592 height 33
click at [867, 342] on span "Copy" at bounding box center [864, 339] width 30 height 15
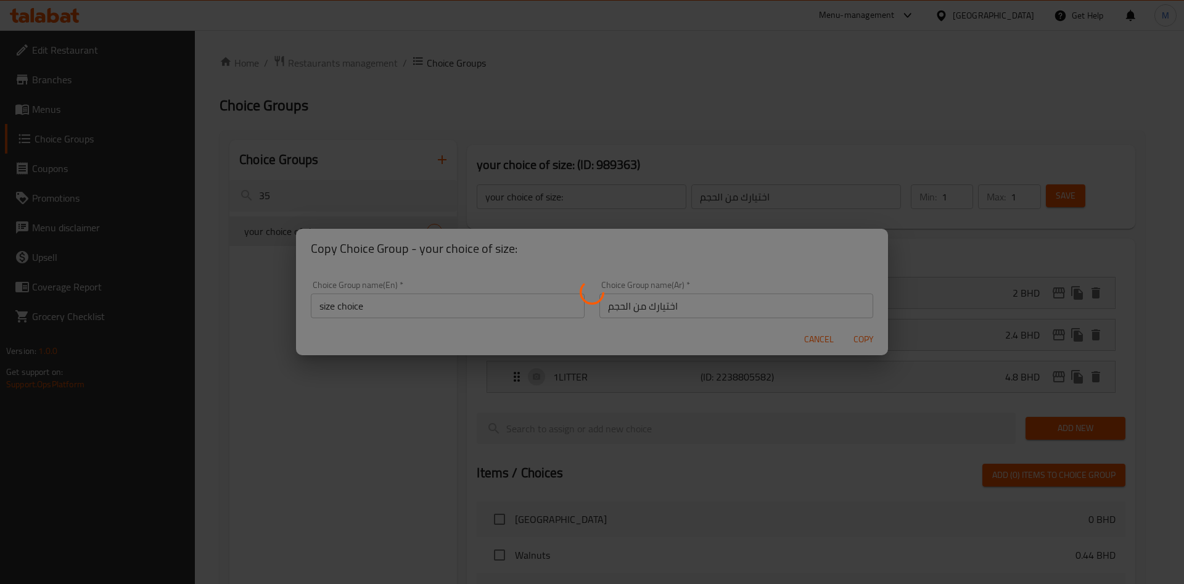
type input "size choice"
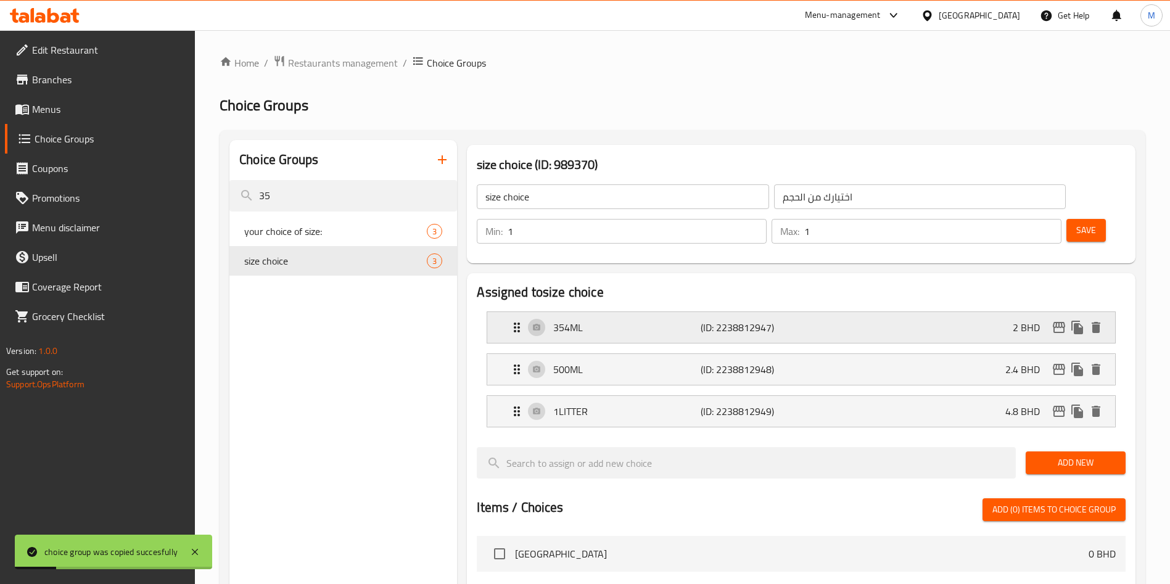
click at [777, 320] on p "(ID: 2238812947)" at bounding box center [750, 327] width 98 height 15
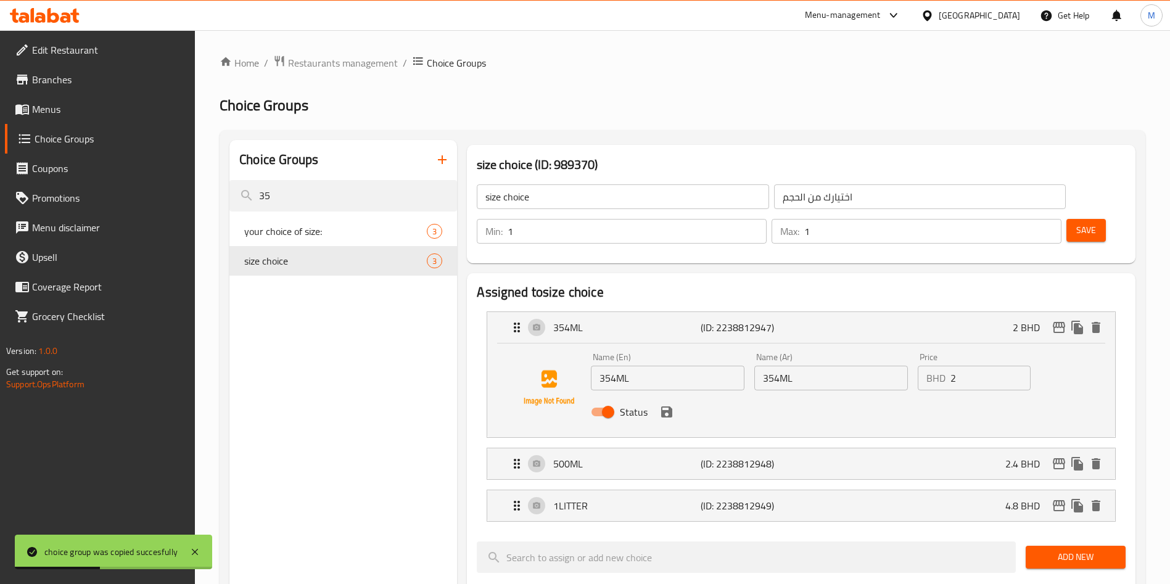
click at [991, 366] on input "2" at bounding box center [991, 378] width 80 height 25
click at [666, 407] on icon "save" at bounding box center [666, 412] width 11 height 11
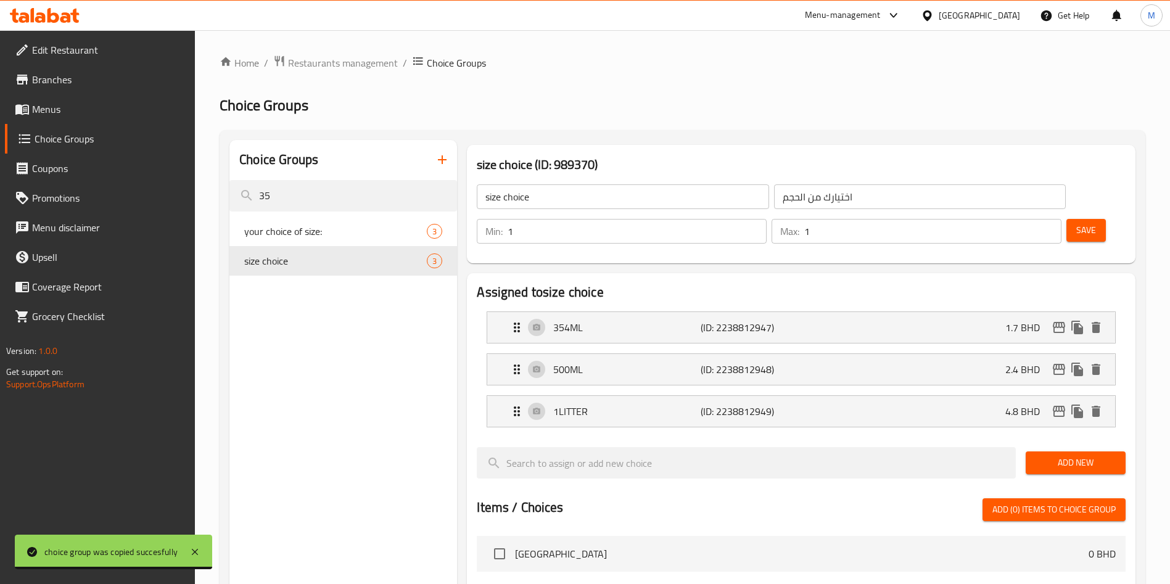
type input "1.7"
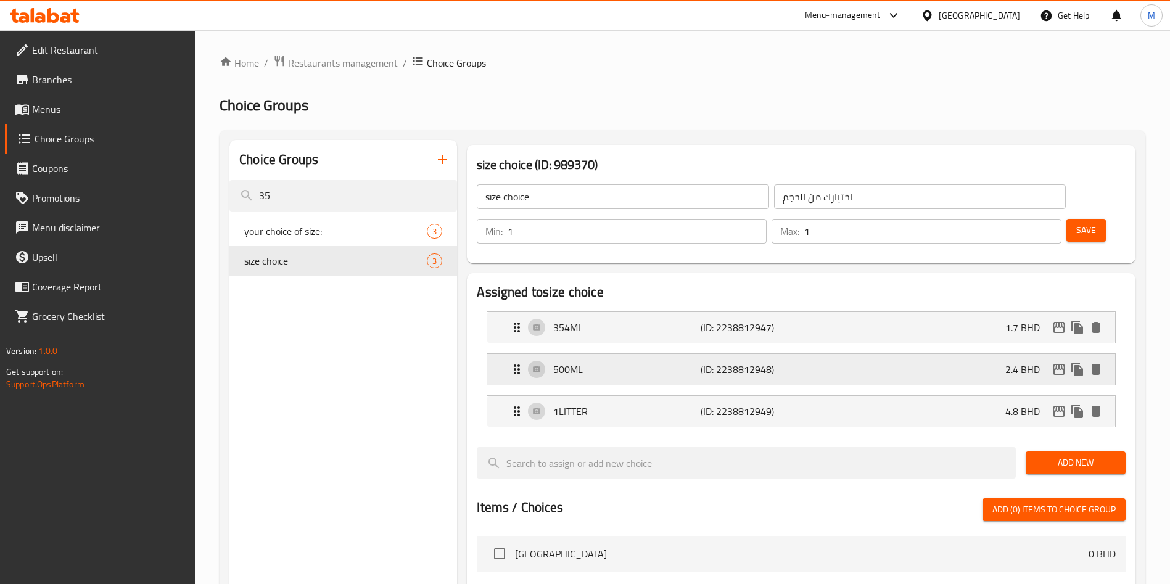
click at [994, 354] on div "500ML (ID: 2238812948) 2.4 BHD" at bounding box center [805, 369] width 591 height 31
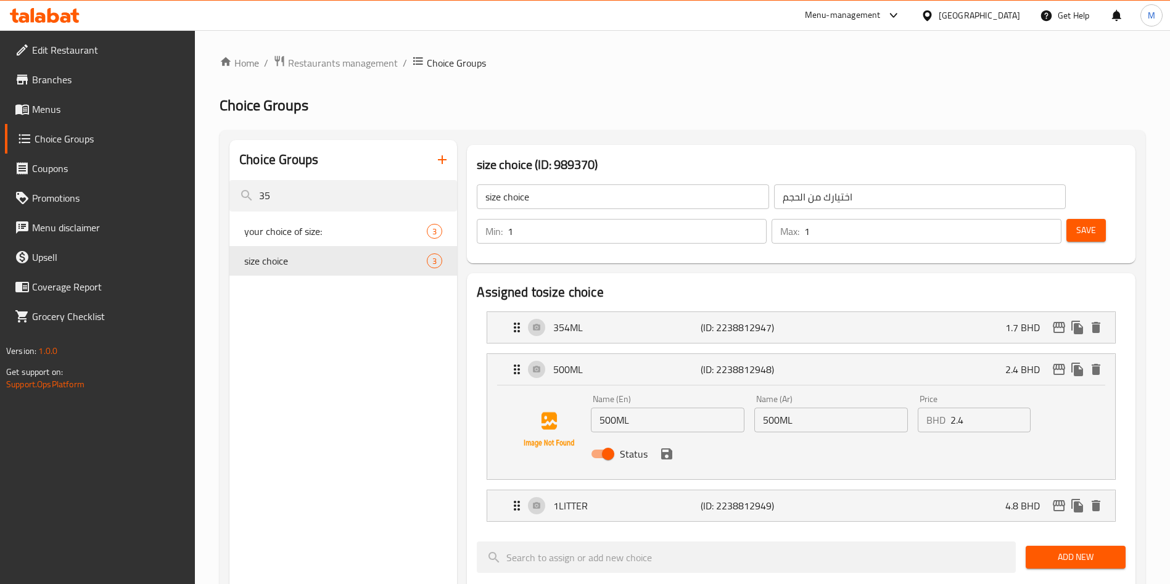
click at [973, 408] on input "2.4" at bounding box center [991, 420] width 80 height 25
click at [672, 447] on icon "save" at bounding box center [666, 454] width 15 height 15
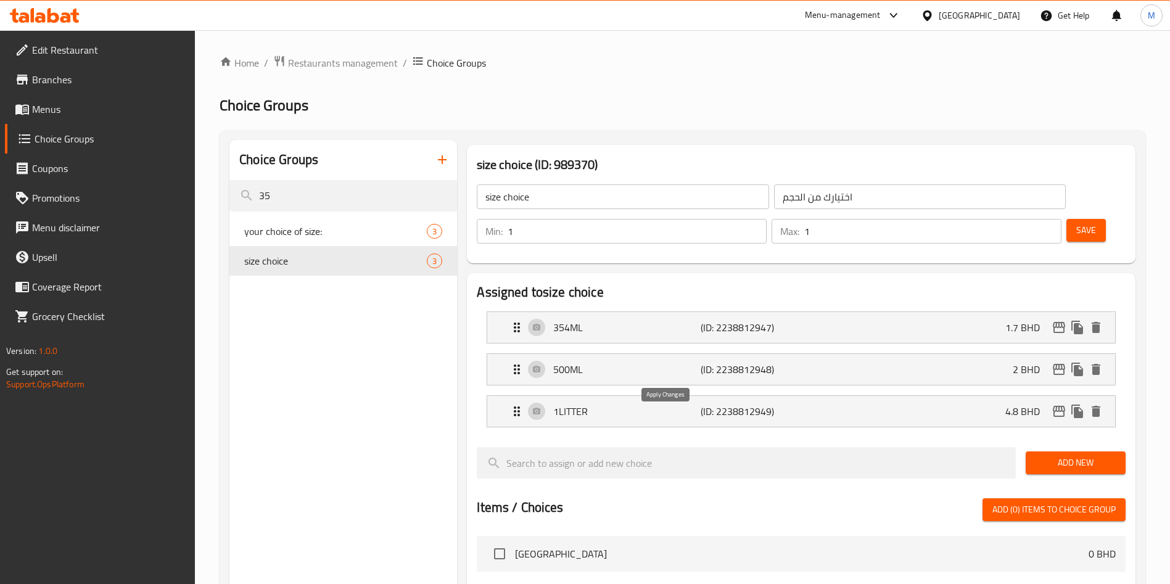
type input "2"
click at [948, 396] on div "1LITTER (ID: 2238812949) 4.8 BHD" at bounding box center [805, 411] width 591 height 31
click at [947, 396] on div "1LITTER (ID: 2238812949) 4.8 BHD" at bounding box center [805, 411] width 591 height 31
click at [954, 396] on div "1LITTER (ID: 2238812949) 4.8 BHD" at bounding box center [805, 411] width 591 height 31
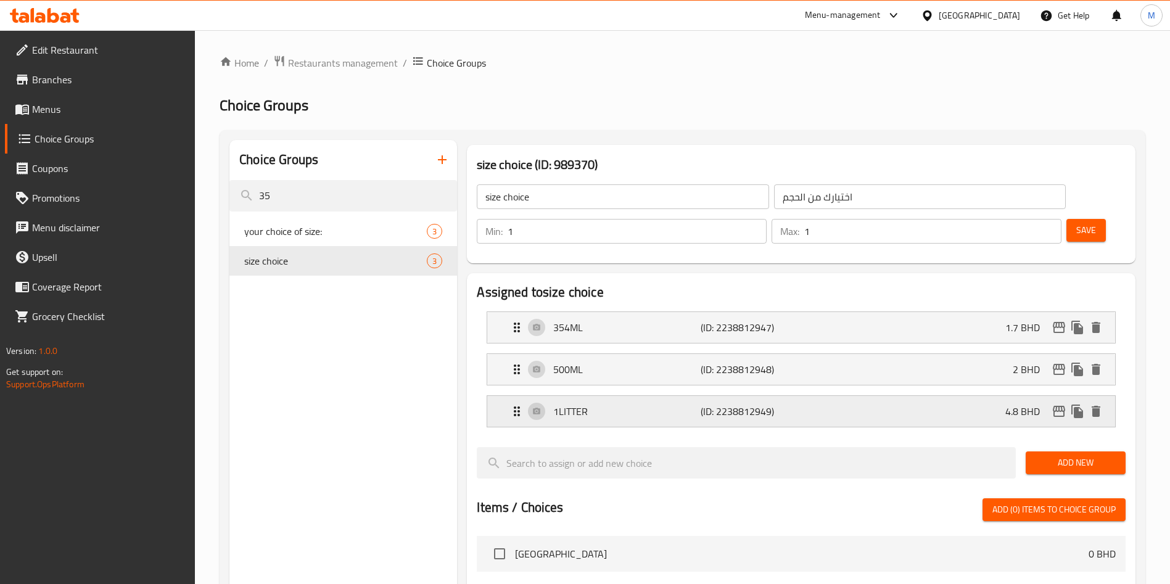
click at [975, 396] on div "1LITTER (ID: 2238812949) 4.8 BHD" at bounding box center [805, 411] width 591 height 31
click at [1000, 396] on div "1LITTER (ID: 2238812949) 4.8 BHD" at bounding box center [805, 411] width 591 height 31
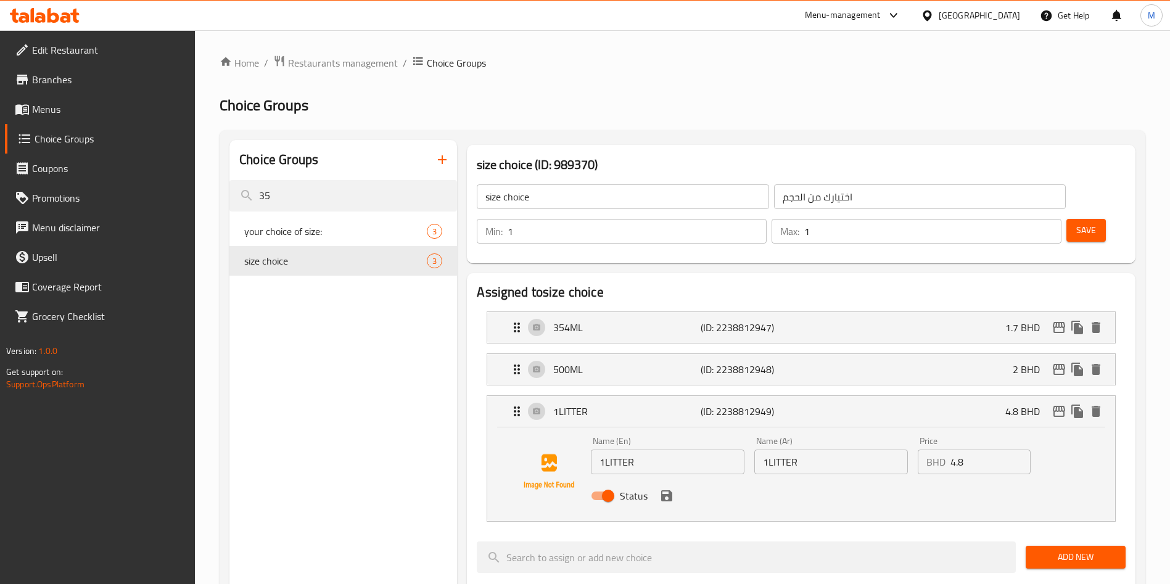
click at [997, 450] on input "4.8" at bounding box center [991, 462] width 80 height 25
click at [674, 489] on icon "save" at bounding box center [666, 496] width 15 height 15
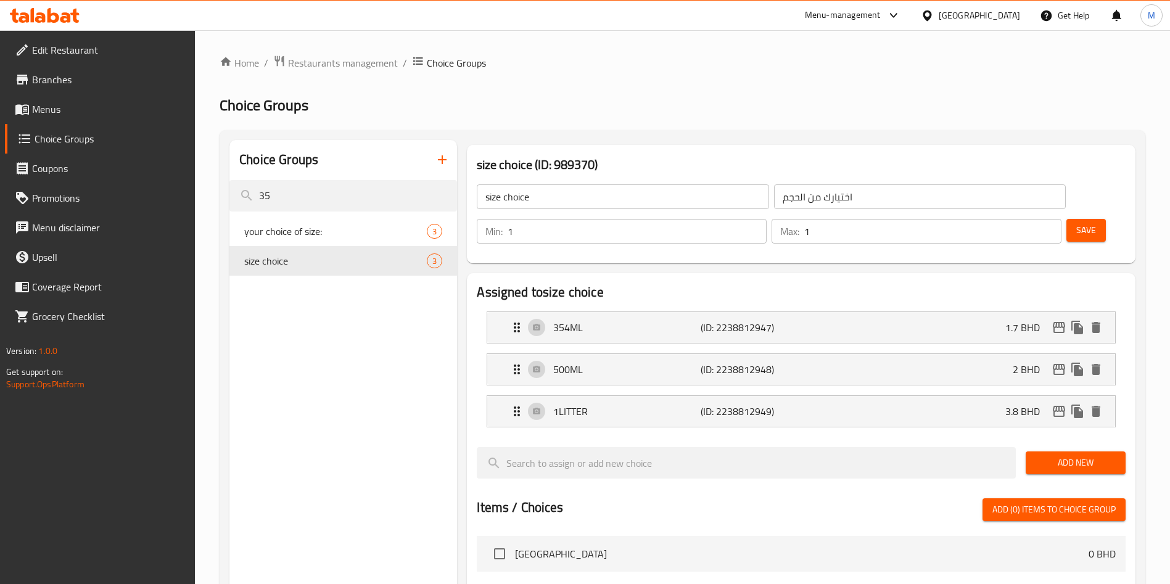
type input "3.8"
click at [1067, 219] on button "Save" at bounding box center [1086, 230] width 39 height 23
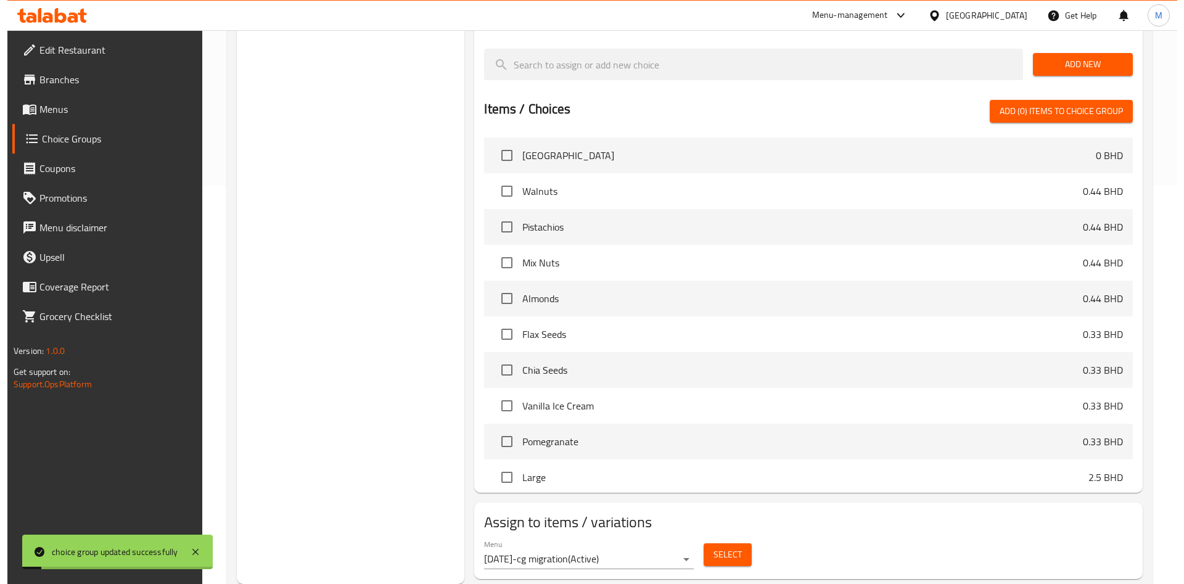
scroll to position [370, 0]
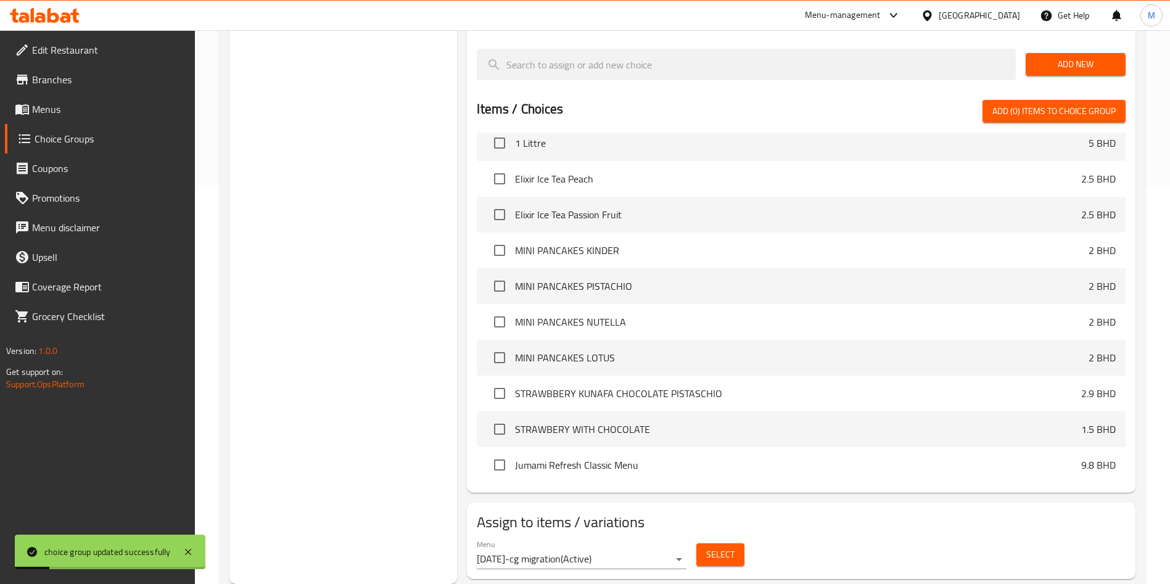
click at [727, 547] on span "Select" at bounding box center [720, 554] width 28 height 15
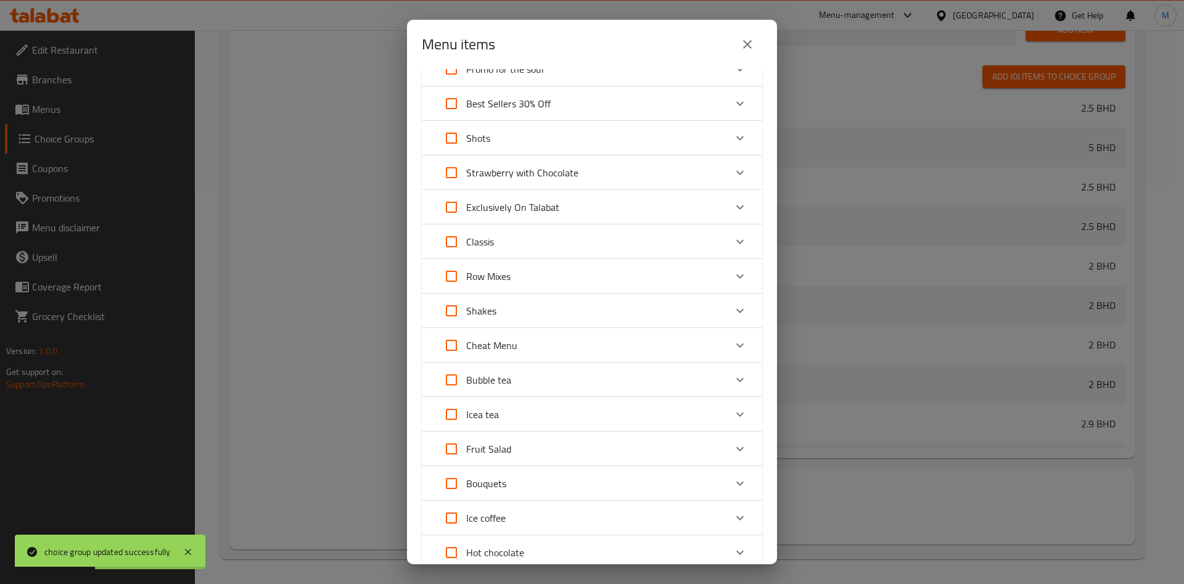
scroll to position [93, 0]
click at [678, 310] on div "Classis" at bounding box center [581, 309] width 289 height 30
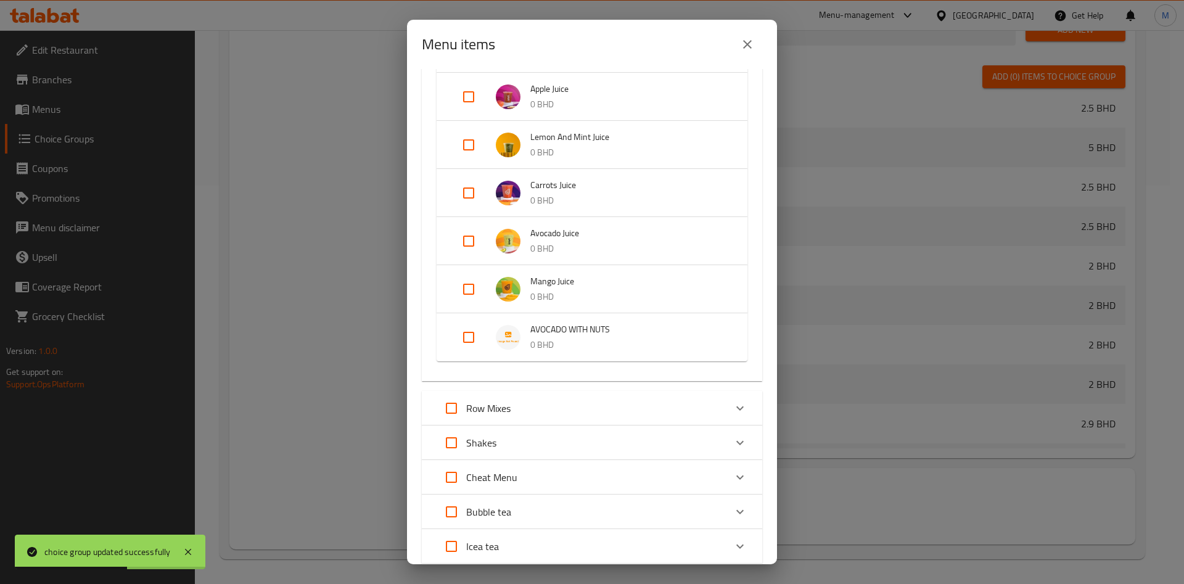
scroll to position [925, 0]
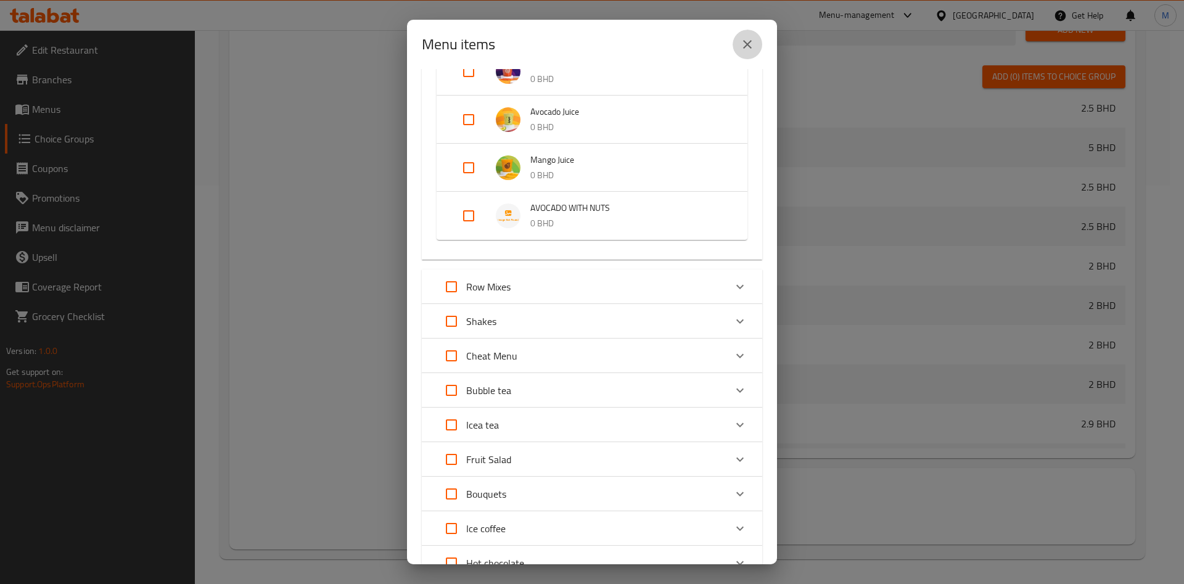
click at [753, 39] on icon "close" at bounding box center [747, 44] width 15 height 15
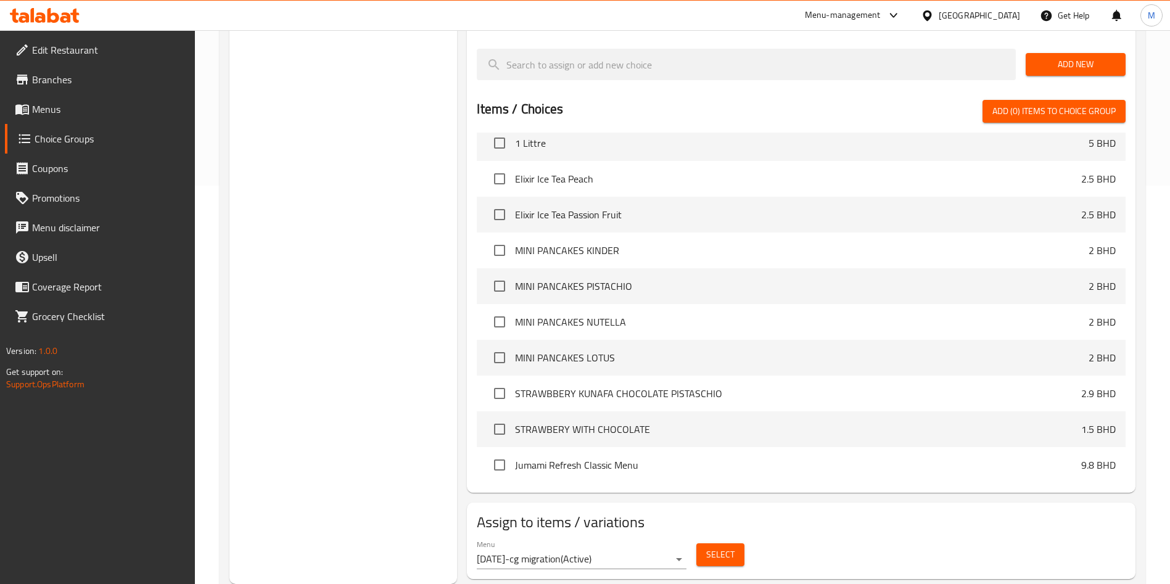
click at [746, 513] on h2 "Assign to items / variations" at bounding box center [801, 523] width 649 height 20
click at [732, 547] on span "Select" at bounding box center [720, 554] width 28 height 15
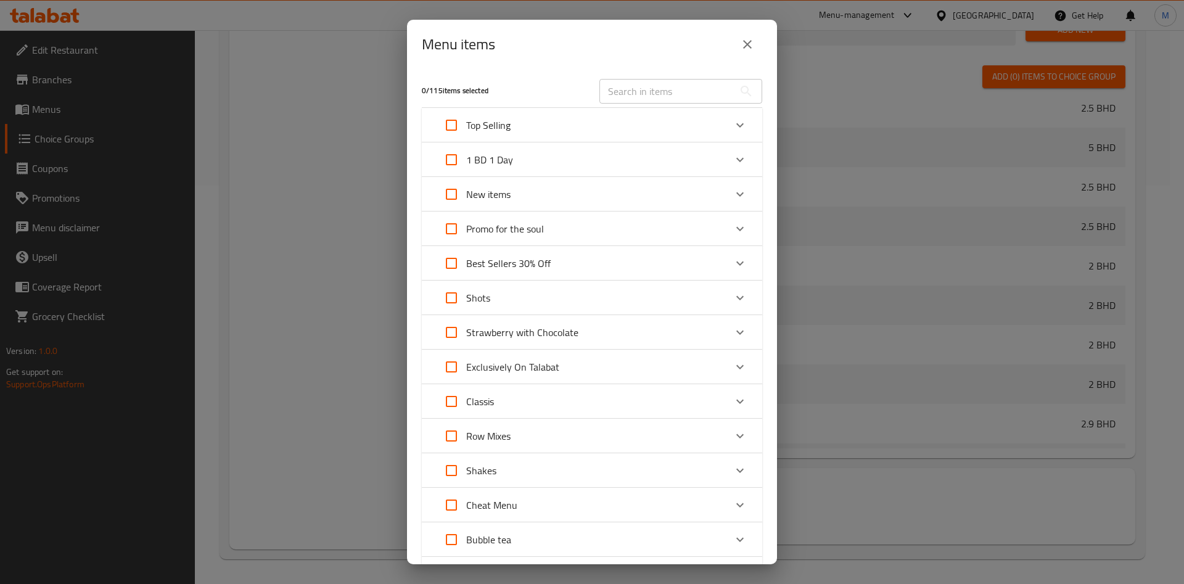
click at [606, 410] on div "Classis" at bounding box center [581, 402] width 289 height 30
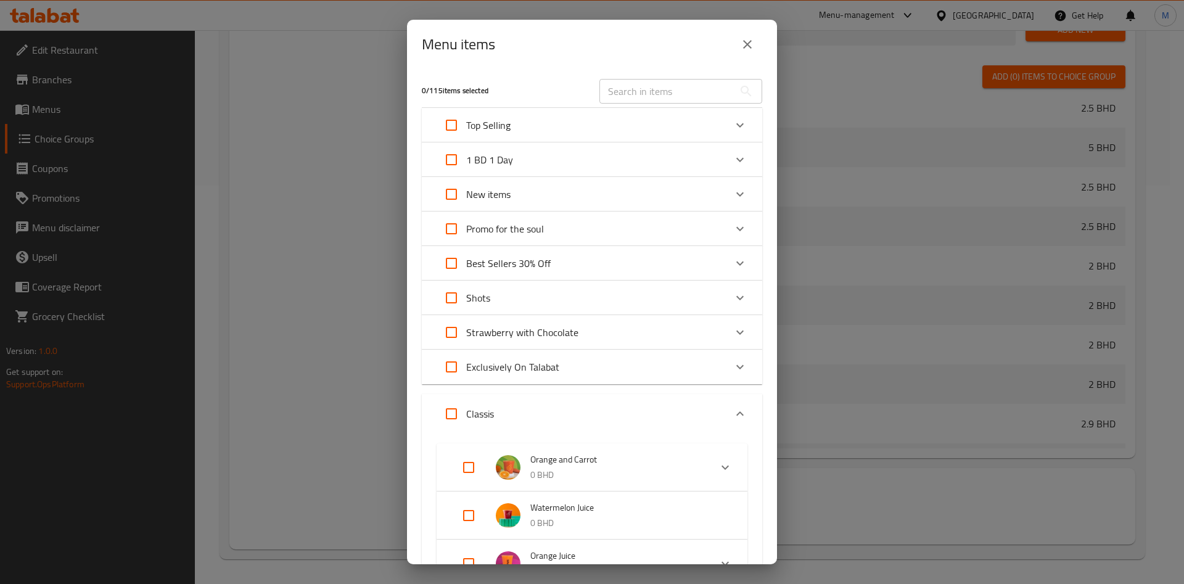
scroll to position [740, 0]
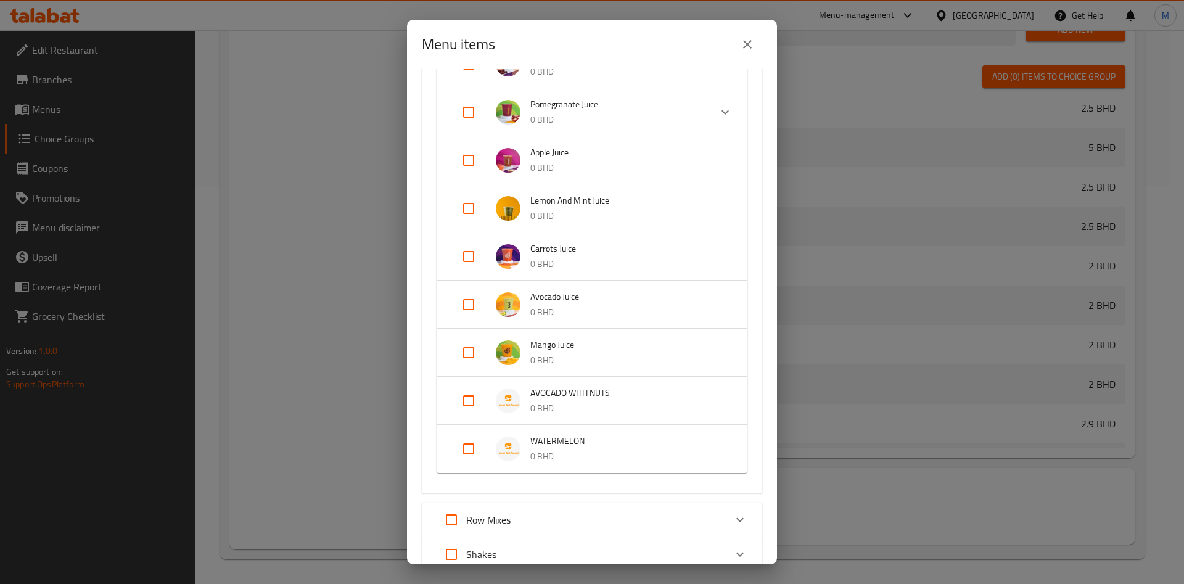
click at [608, 461] on p "0 BHD" at bounding box center [627, 456] width 192 height 15
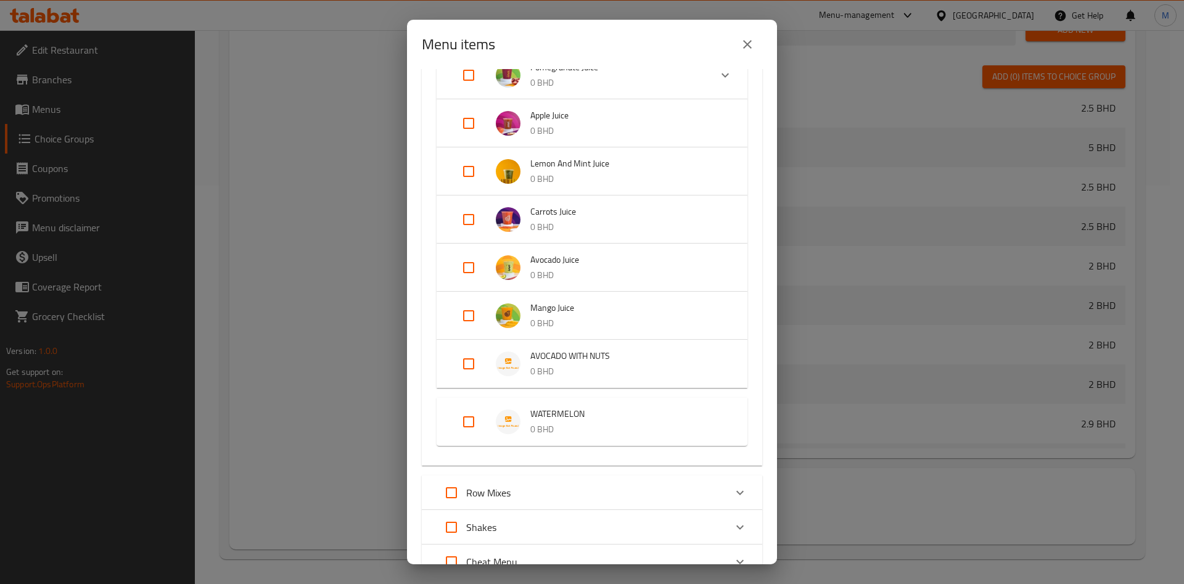
scroll to position [833, 0]
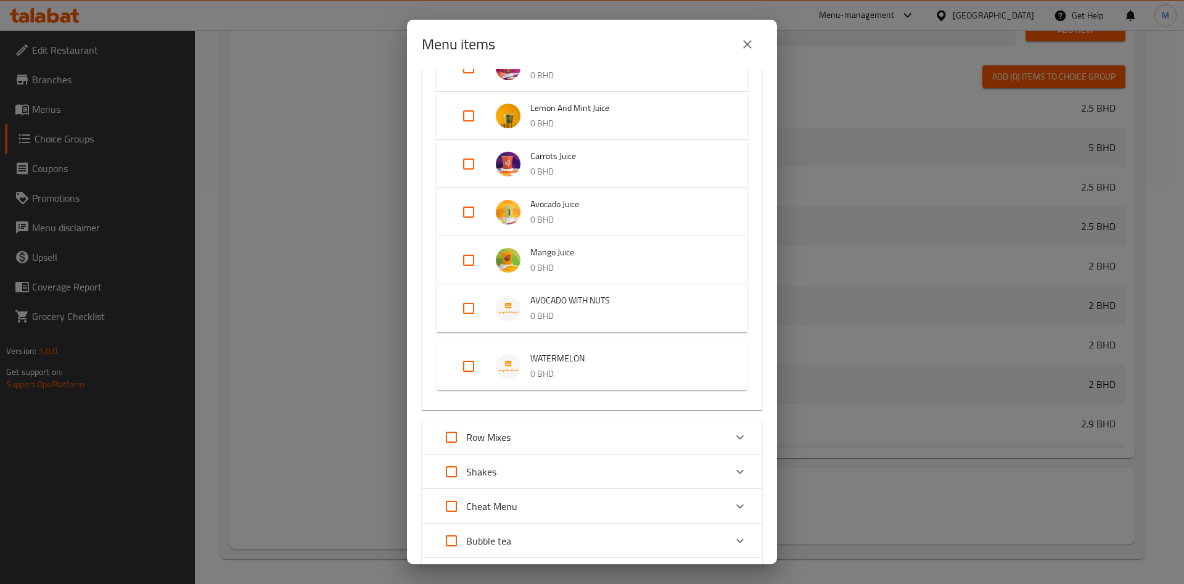
click at [465, 374] on input "Expand" at bounding box center [469, 367] width 30 height 30
checkbox input "true"
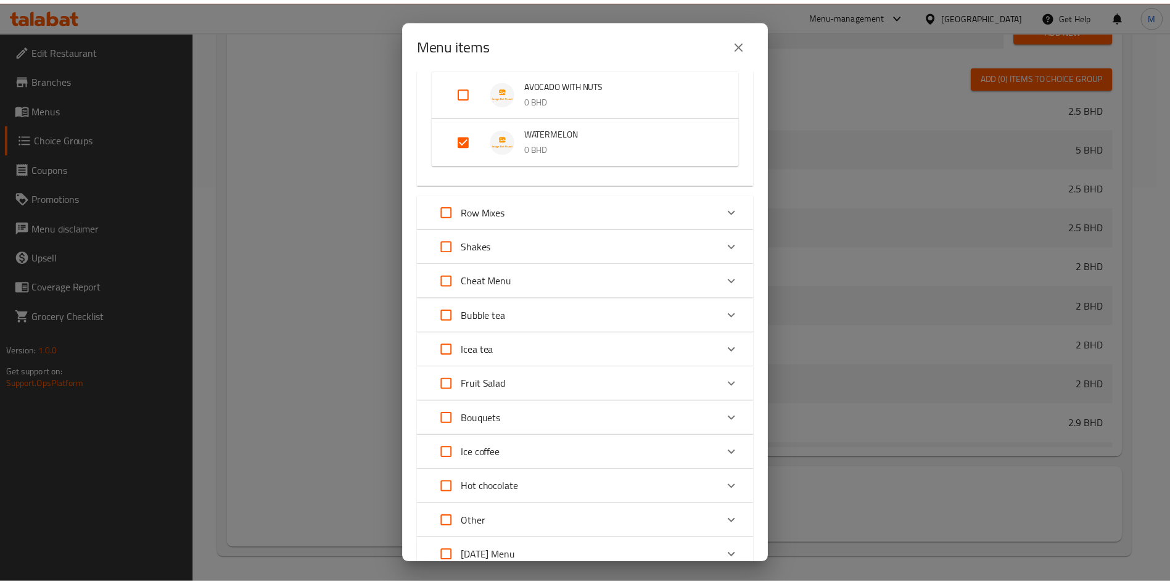
scroll to position [1213, 0]
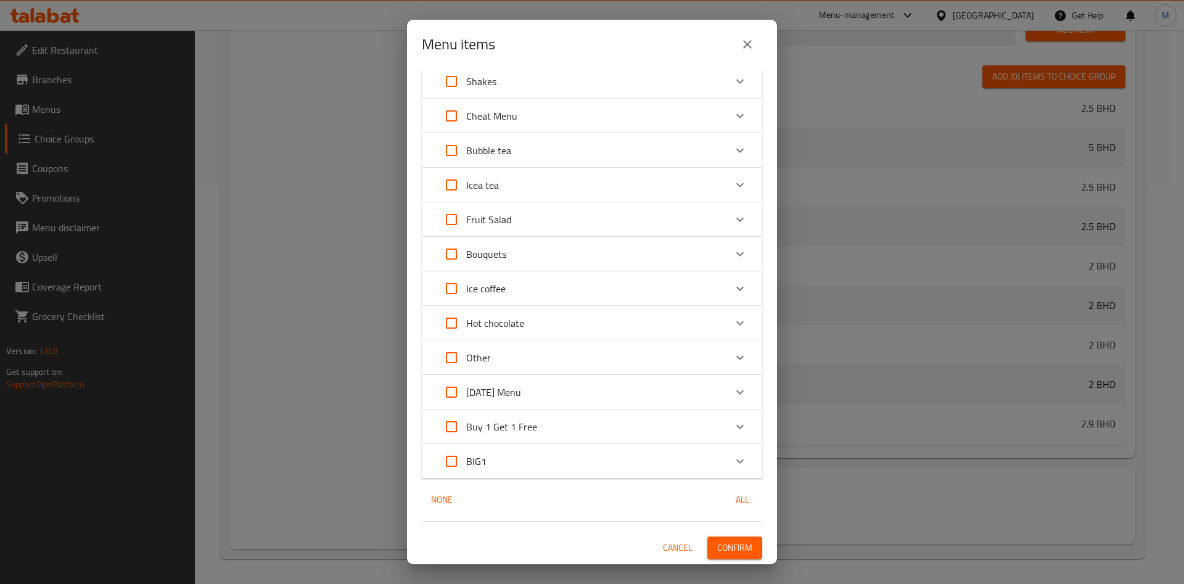
click at [717, 545] on span "Confirm" at bounding box center [734, 547] width 35 height 15
click at [711, 545] on div at bounding box center [592, 292] width 1184 height 584
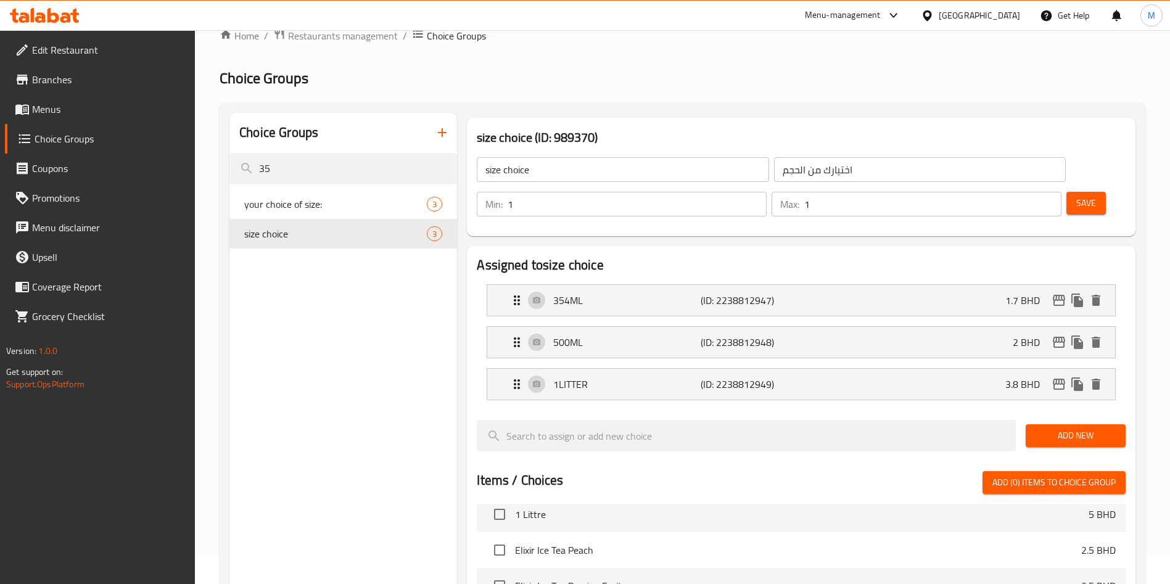
scroll to position [0, 0]
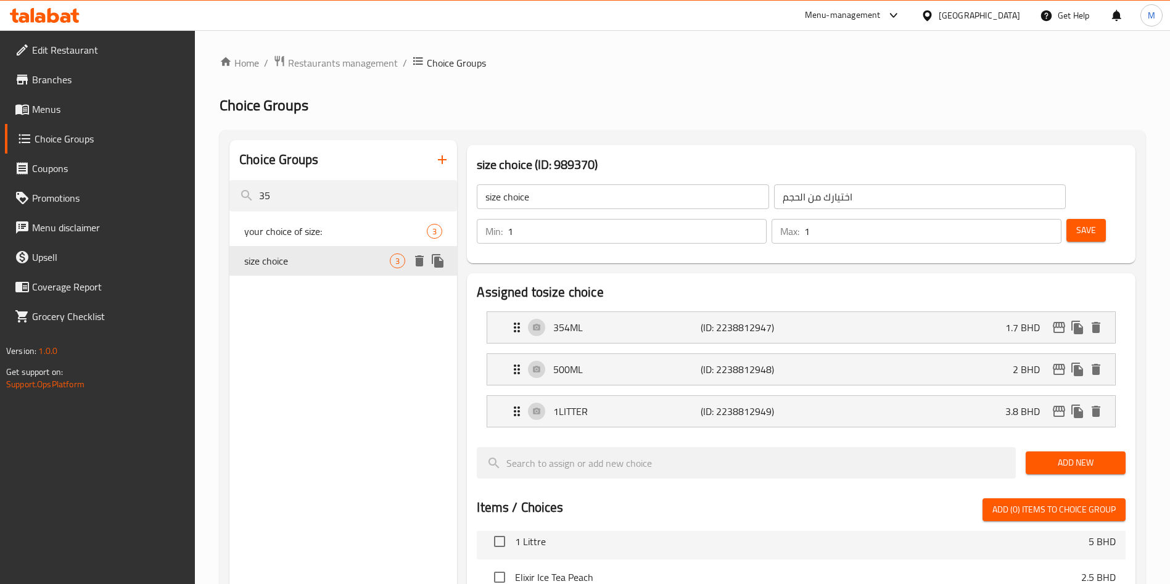
click at [437, 260] on icon "duplicate" at bounding box center [438, 261] width 12 height 14
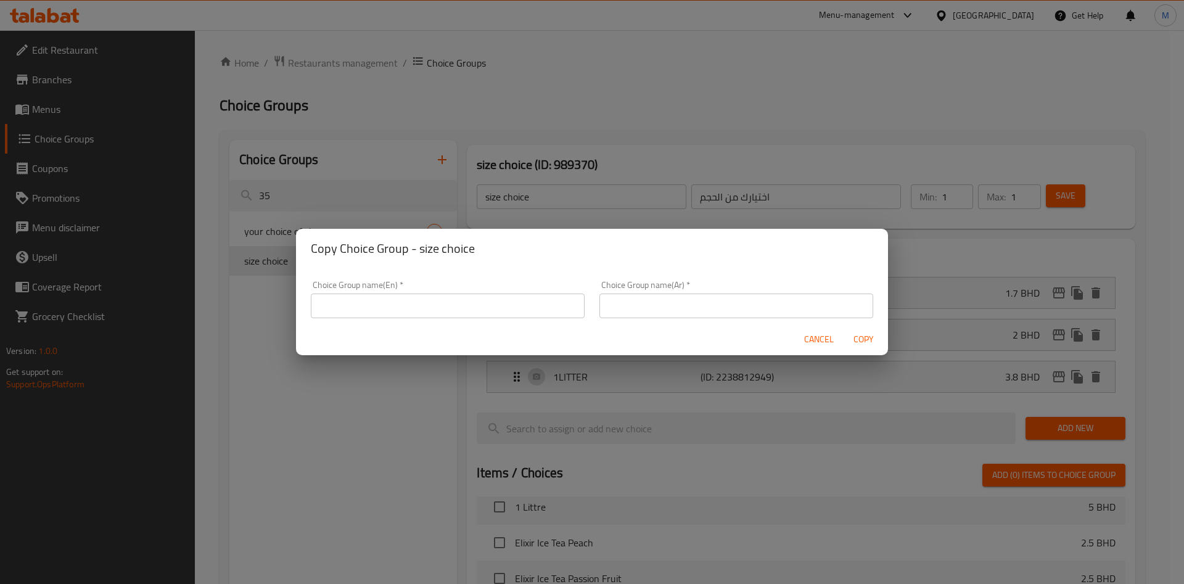
click at [444, 312] on input "text" at bounding box center [448, 306] width 274 height 25
type input "size"
click at [668, 312] on input "text" at bounding box center [737, 306] width 274 height 25
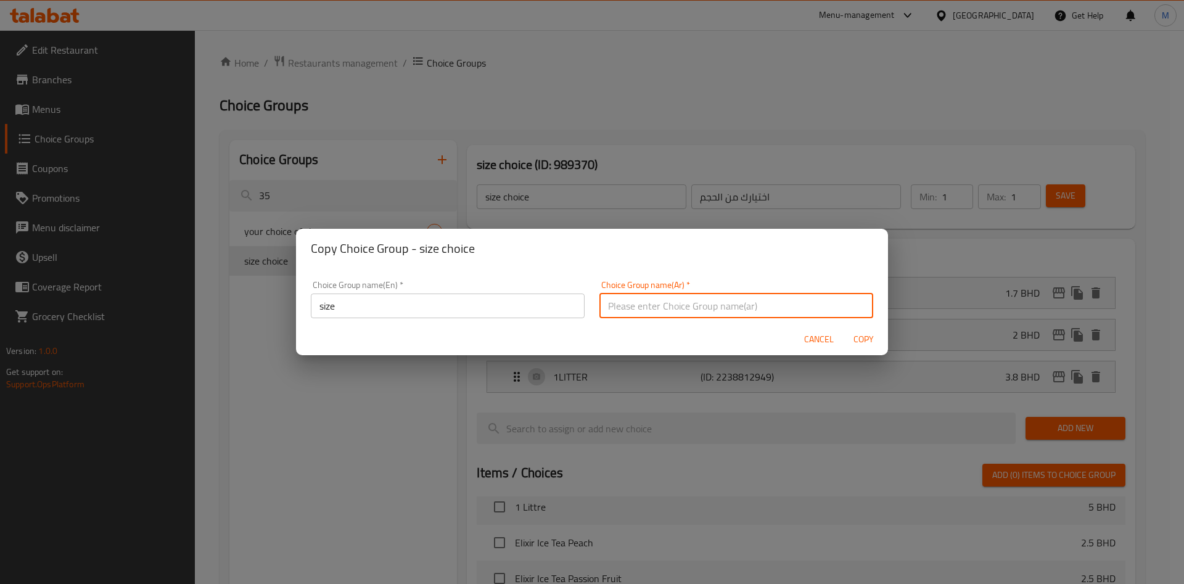
click at [668, 312] on input "text" at bounding box center [737, 306] width 274 height 25
type input "n"
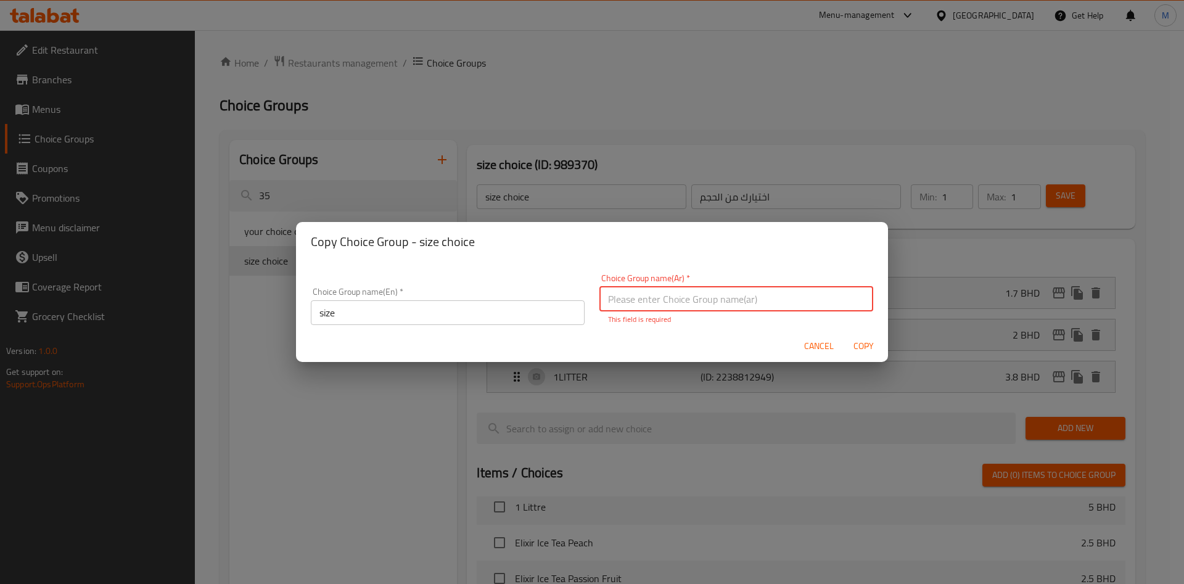
click at [668, 293] on input "text" at bounding box center [737, 299] width 274 height 25
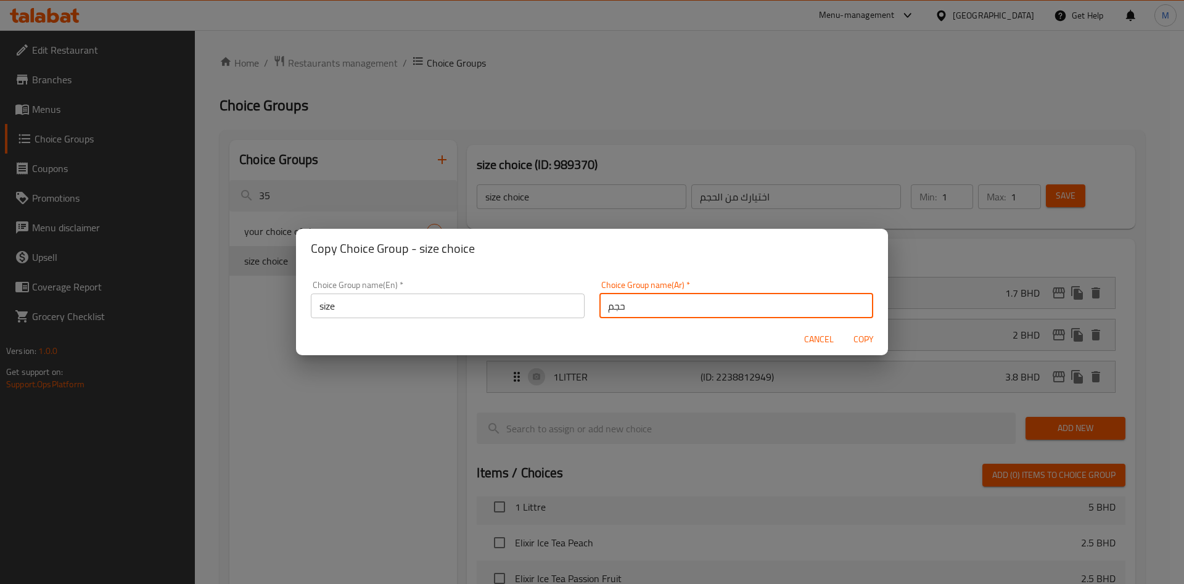
type input "حجم"
click at [591, 344] on div "Cancel Copy" at bounding box center [592, 339] width 592 height 33
click at [859, 340] on span "Copy" at bounding box center [864, 339] width 30 height 15
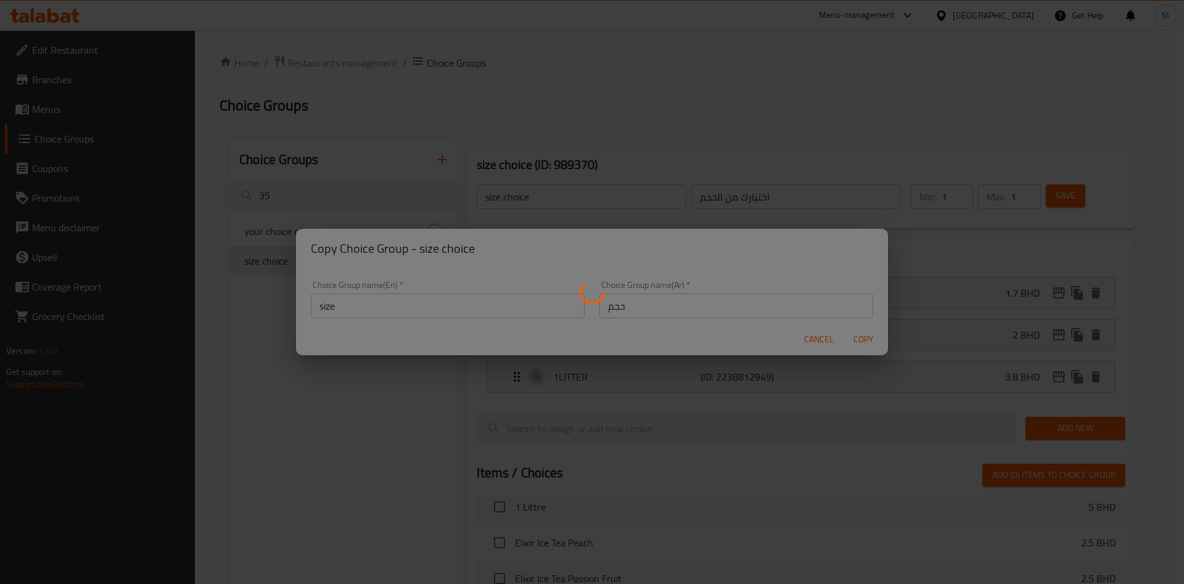
type input "size"
type input "حجم"
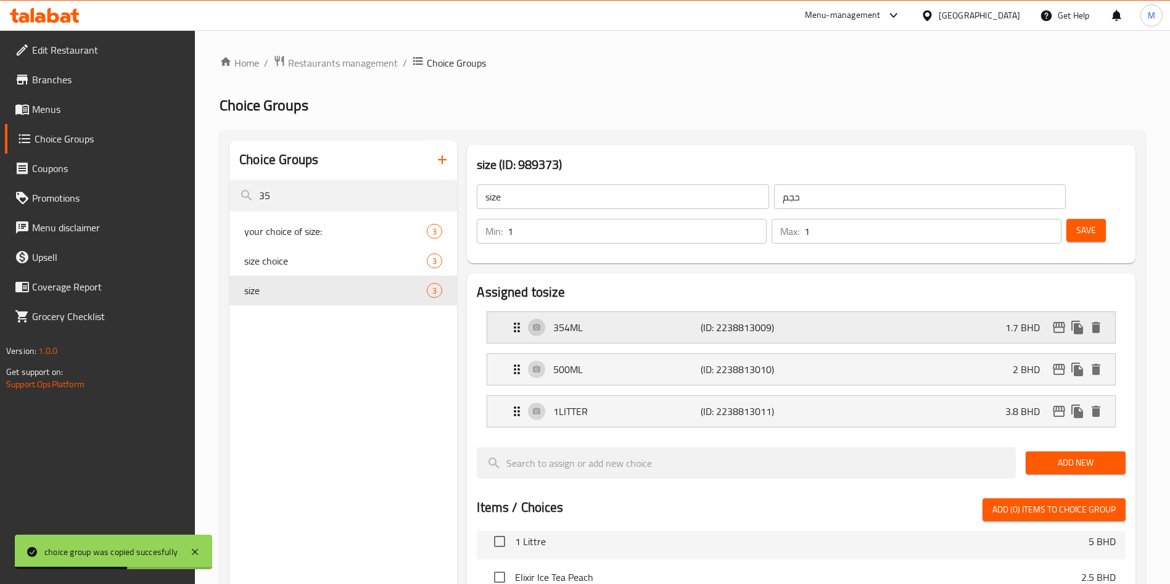
click at [594, 312] on div "354ML (ID: 2238813009) 1.7 BHD" at bounding box center [805, 327] width 591 height 31
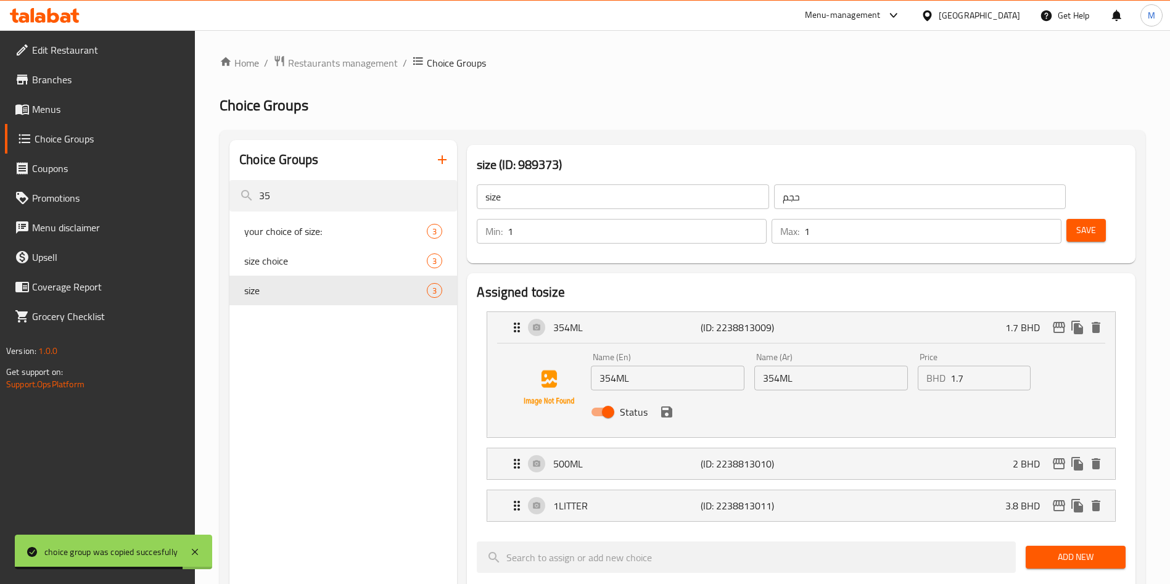
click at [977, 366] on input "1.7" at bounding box center [991, 378] width 80 height 25
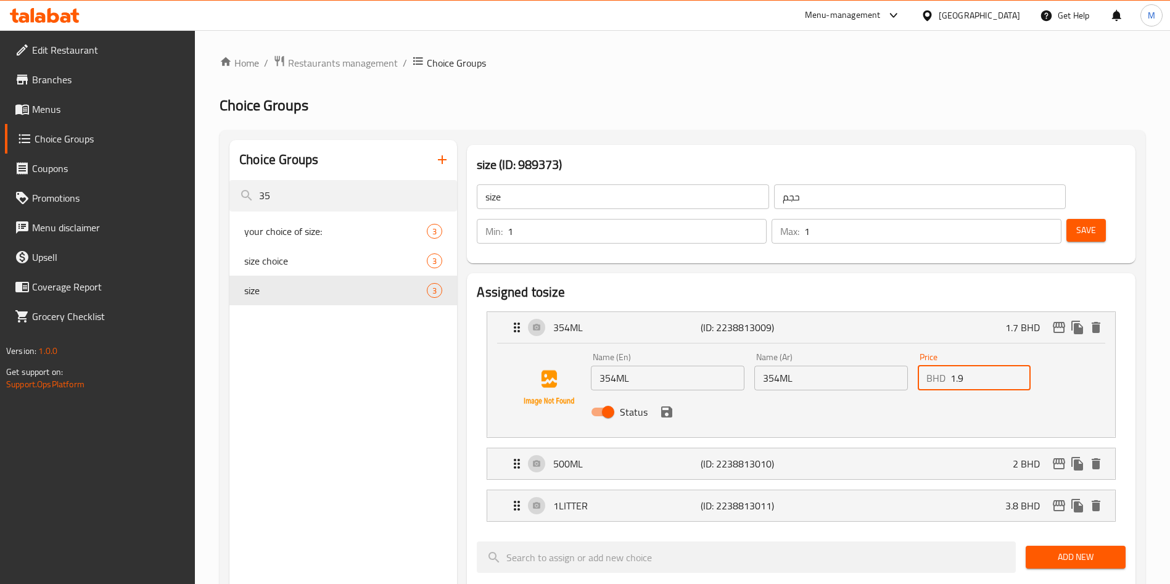
type input "1.9"
click at [674, 405] on icon "save" at bounding box center [666, 412] width 15 height 15
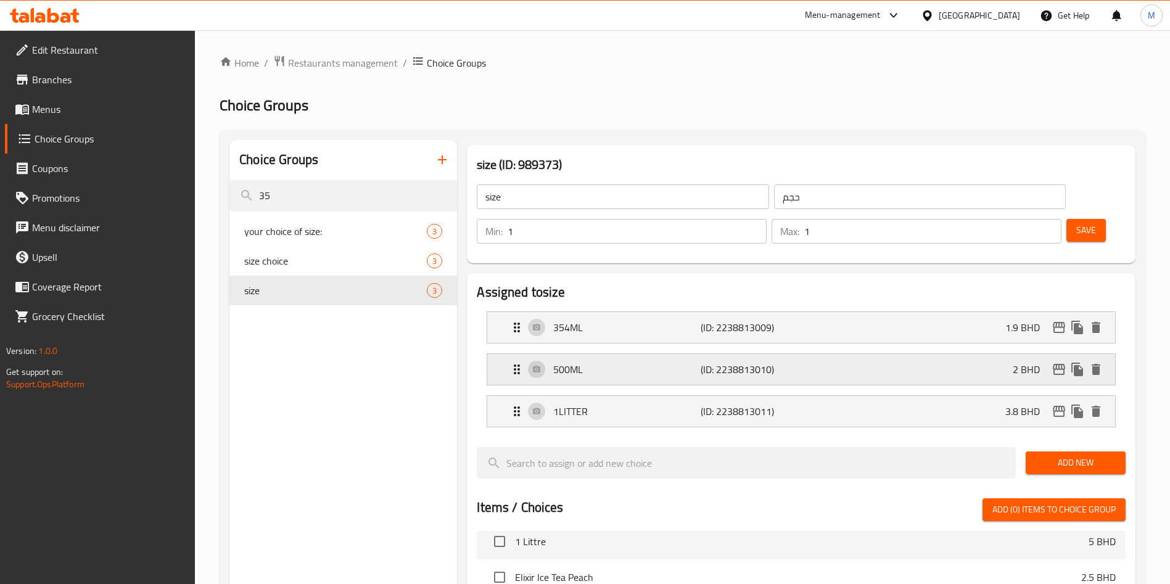
click at [930, 354] on div "500ML (ID: 2238813010) 2 BHD" at bounding box center [805, 369] width 591 height 31
click at [1032, 362] on p "2 BHD" at bounding box center [1031, 369] width 37 height 15
click at [1022, 362] on p "2 BHD" at bounding box center [1031, 369] width 37 height 15
drag, startPoint x: 985, startPoint y: 338, endPoint x: 929, endPoint y: 342, distance: 56.3
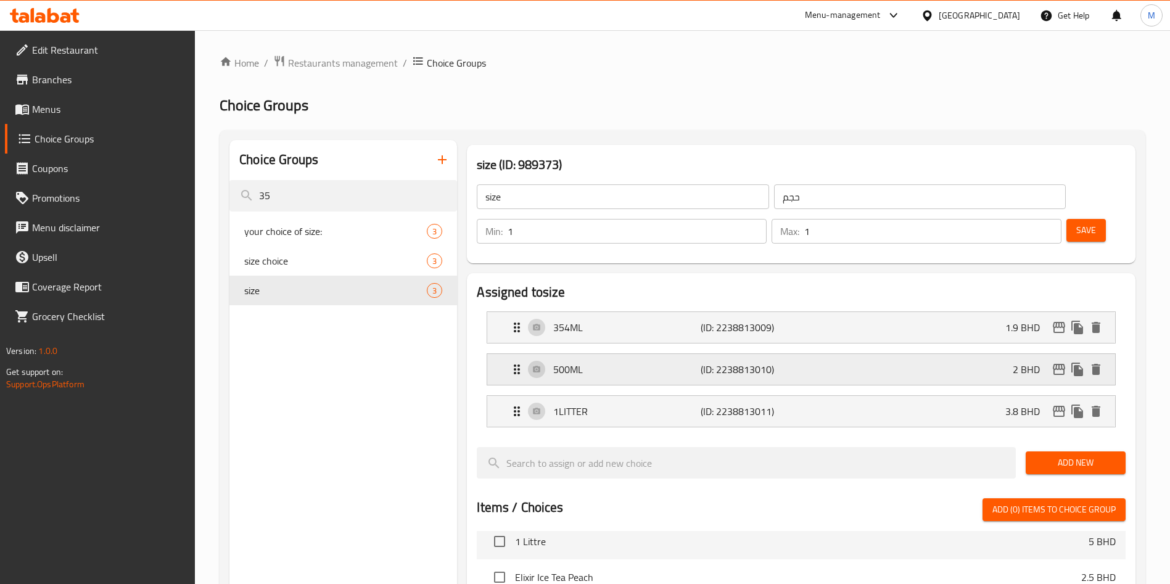
click at [984, 354] on div "500ML (ID: 2238813010) 2 BHD" at bounding box center [805, 369] width 591 height 31
drag, startPoint x: 856, startPoint y: 340, endPoint x: 706, endPoint y: 341, distance: 150.5
click at [840, 340] on nav "354ML (ID: 2238813009) 1.9 BHD Name (En) 354ML Name (En) Name (Ar) 354ML Name (…" at bounding box center [801, 370] width 649 height 136
click at [705, 362] on p "(ID: 2238813010)" at bounding box center [750, 369] width 98 height 15
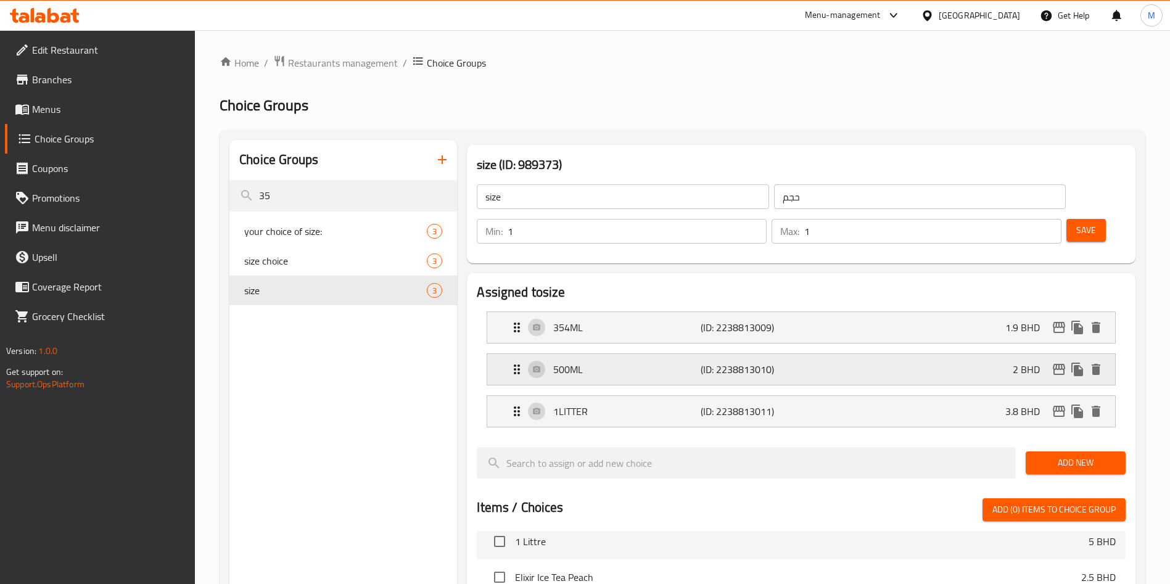
click at [701, 362] on p "(ID: 2238813010)" at bounding box center [750, 369] width 98 height 15
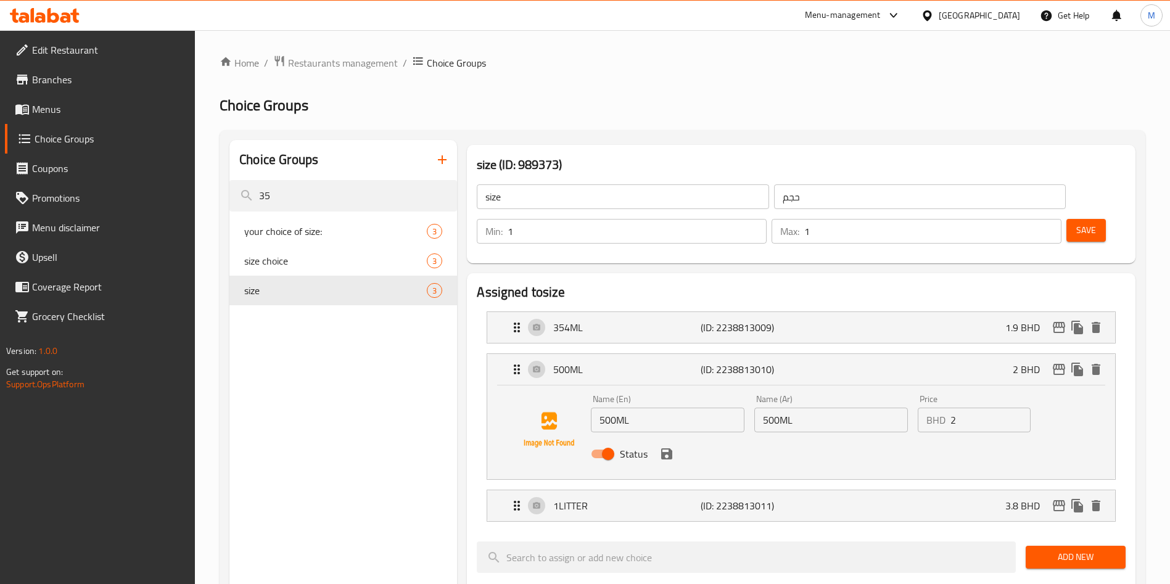
click at [962, 408] on input "2" at bounding box center [991, 420] width 80 height 25
click at [664, 447] on icon "save" at bounding box center [666, 454] width 15 height 15
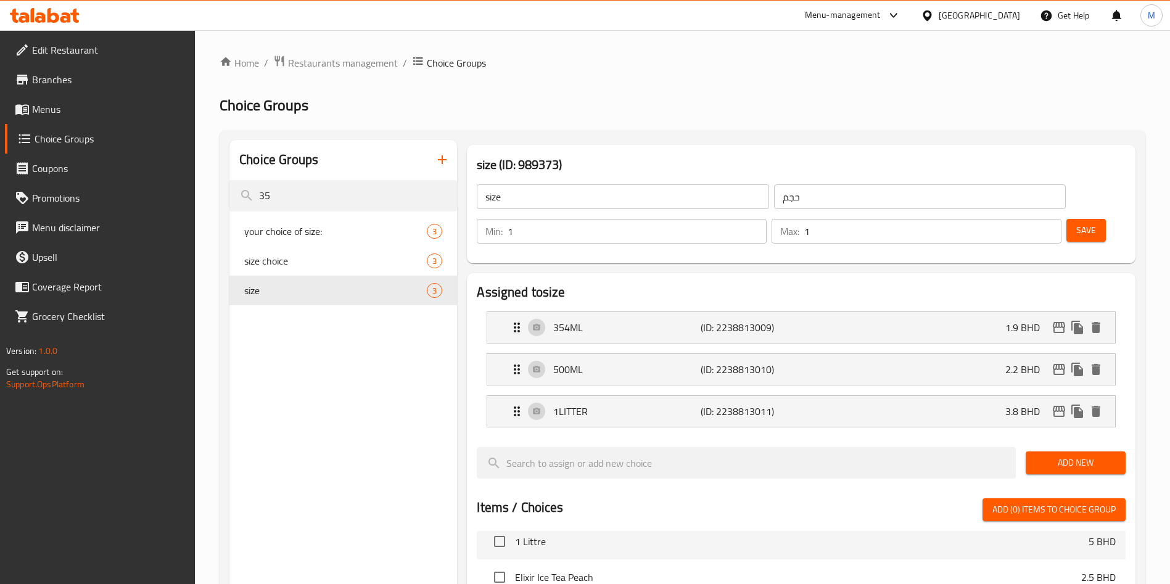
type input "2.2"
click at [929, 396] on div "1LITTER (ID: 2238813011) 3.8 BHD" at bounding box center [805, 411] width 591 height 31
click at [984, 396] on div "1LITTER (ID: 2238813011) 3.8 BHD" at bounding box center [805, 411] width 591 height 31
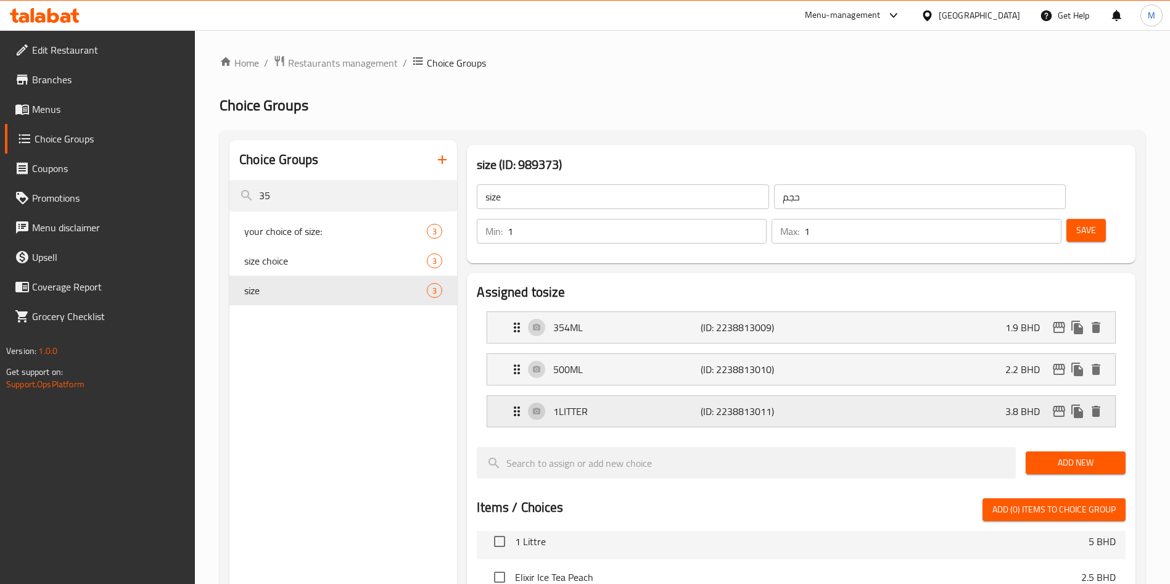
click at [986, 396] on div "1LITTER (ID: 2238813011) 3.8 BHD" at bounding box center [805, 411] width 591 height 31
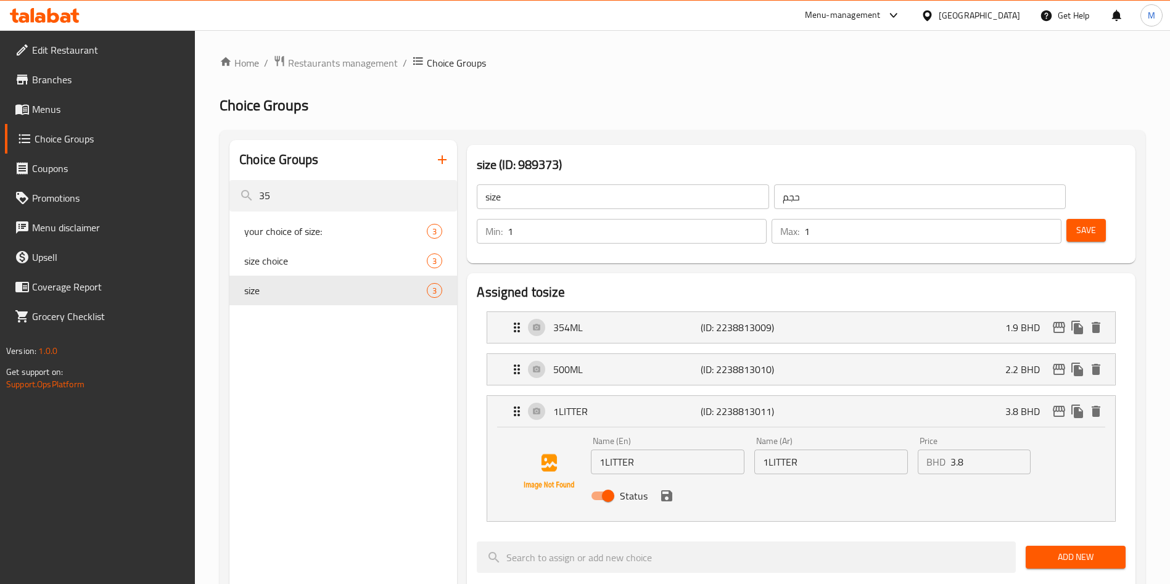
click at [985, 450] on input "3.8" at bounding box center [991, 462] width 80 height 25
click at [669, 490] on icon "save" at bounding box center [666, 495] width 11 height 11
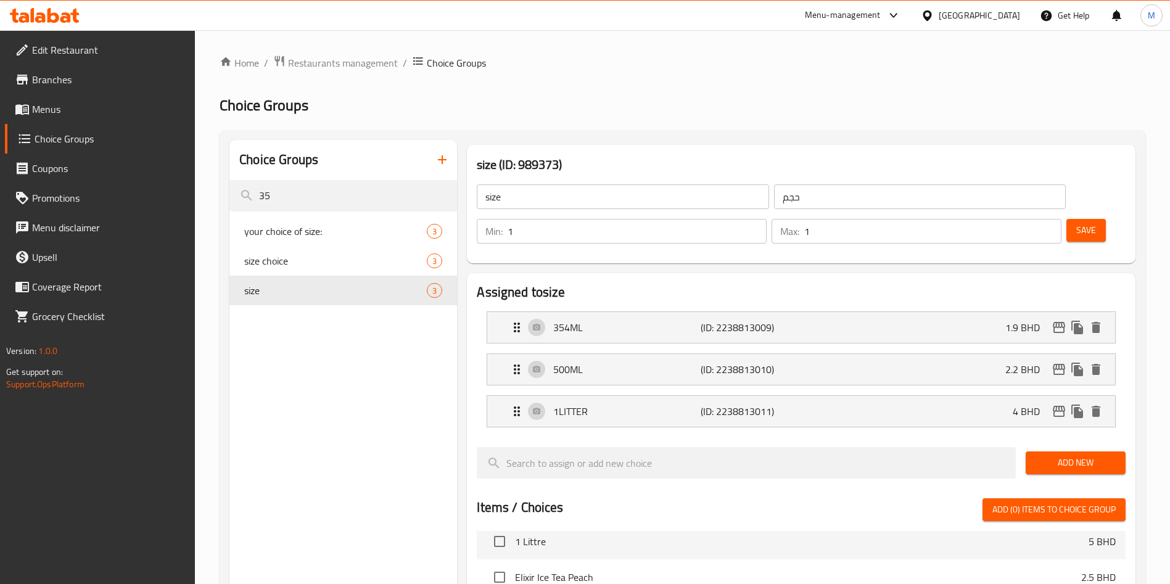
type input "4"
click at [1080, 219] on button "Save" at bounding box center [1086, 230] width 39 height 23
click at [1080, 187] on div at bounding box center [585, 292] width 1170 height 584
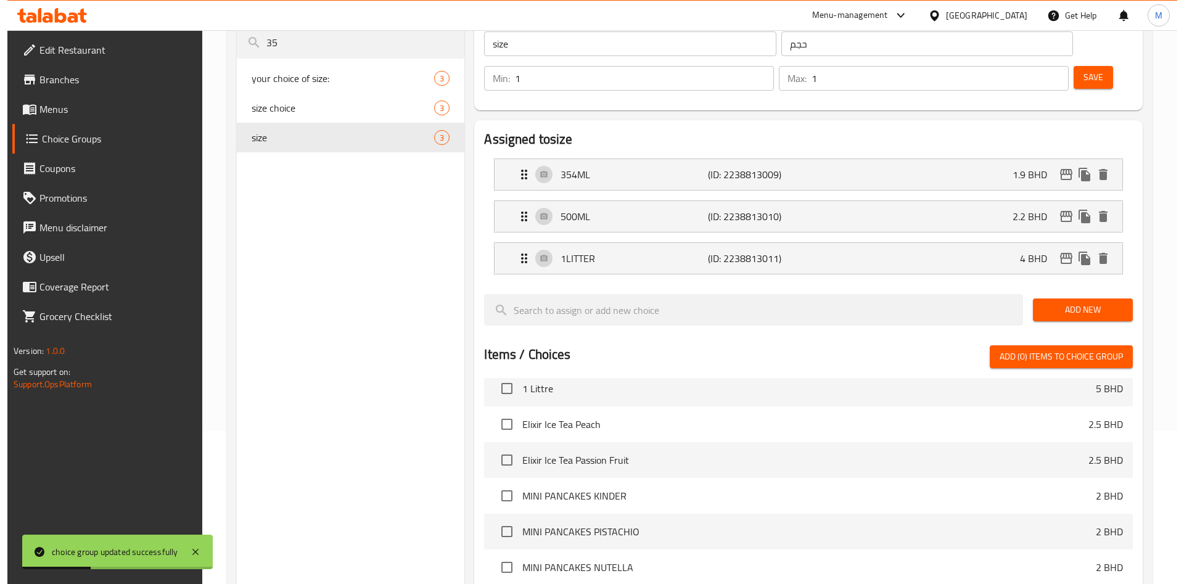
scroll to position [399, 0]
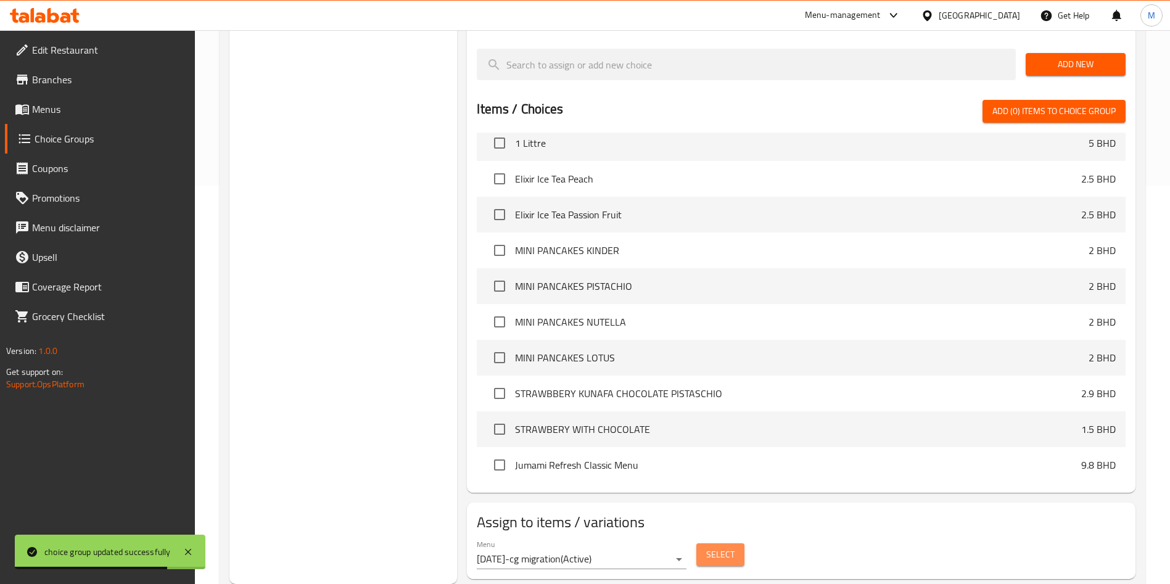
click at [715, 547] on span "Select" at bounding box center [720, 554] width 28 height 15
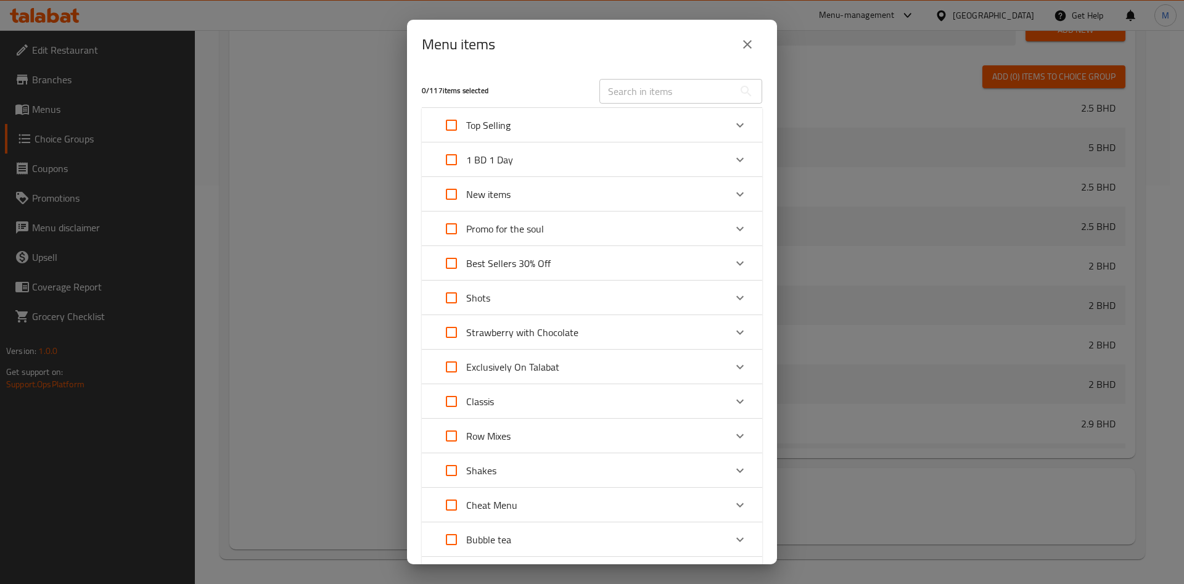
click at [685, 397] on div "Classis" at bounding box center [581, 402] width 289 height 30
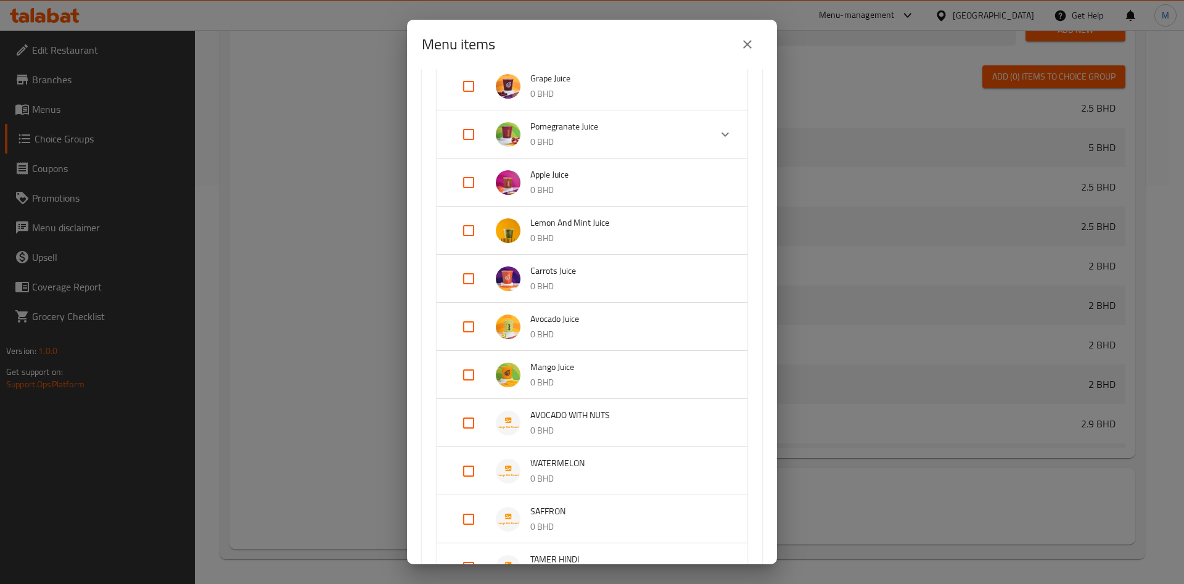
scroll to position [833, 0]
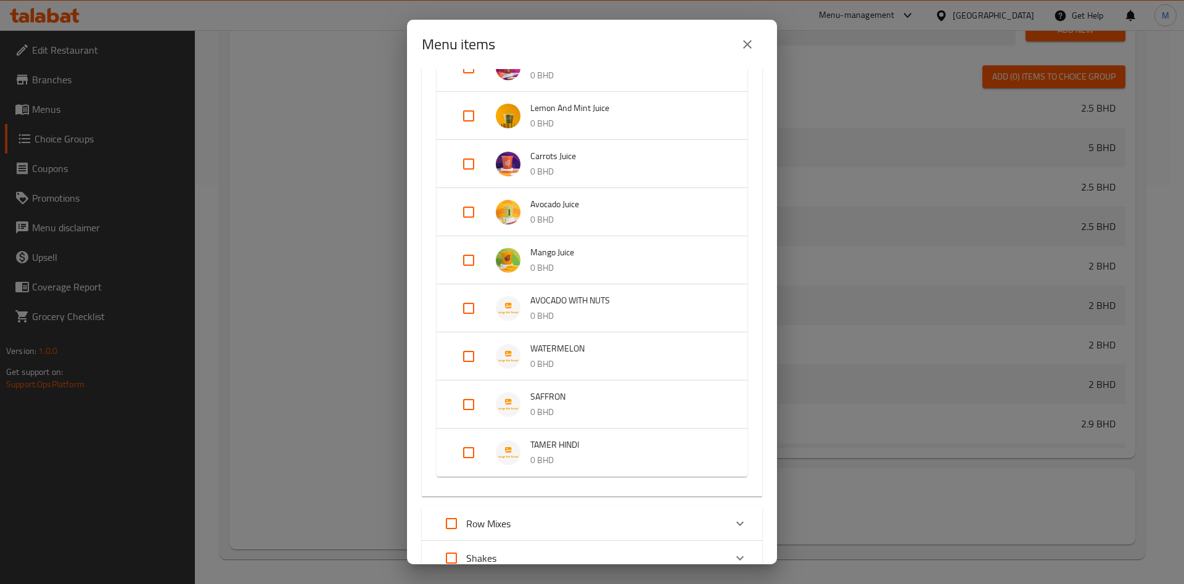
click at [474, 400] on input "Expand" at bounding box center [469, 405] width 30 height 30
checkbox input "true"
click at [463, 477] on input "Expand" at bounding box center [469, 473] width 30 height 30
click at [470, 473] on input "Expand" at bounding box center [469, 473] width 30 height 30
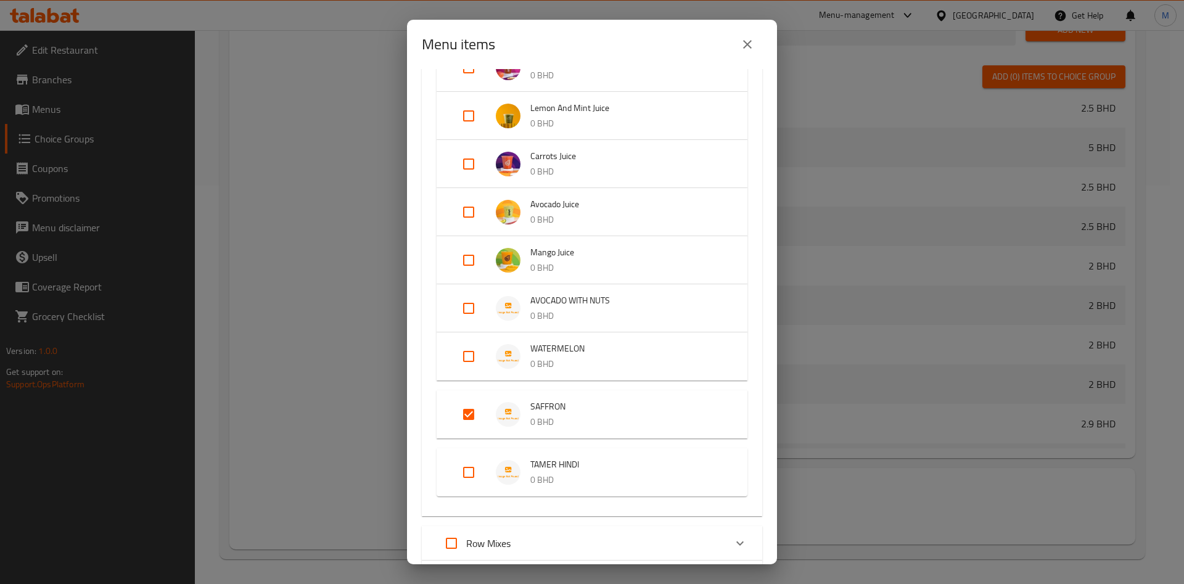
click at [470, 473] on input "Expand" at bounding box center [469, 473] width 30 height 30
checkbox input "true"
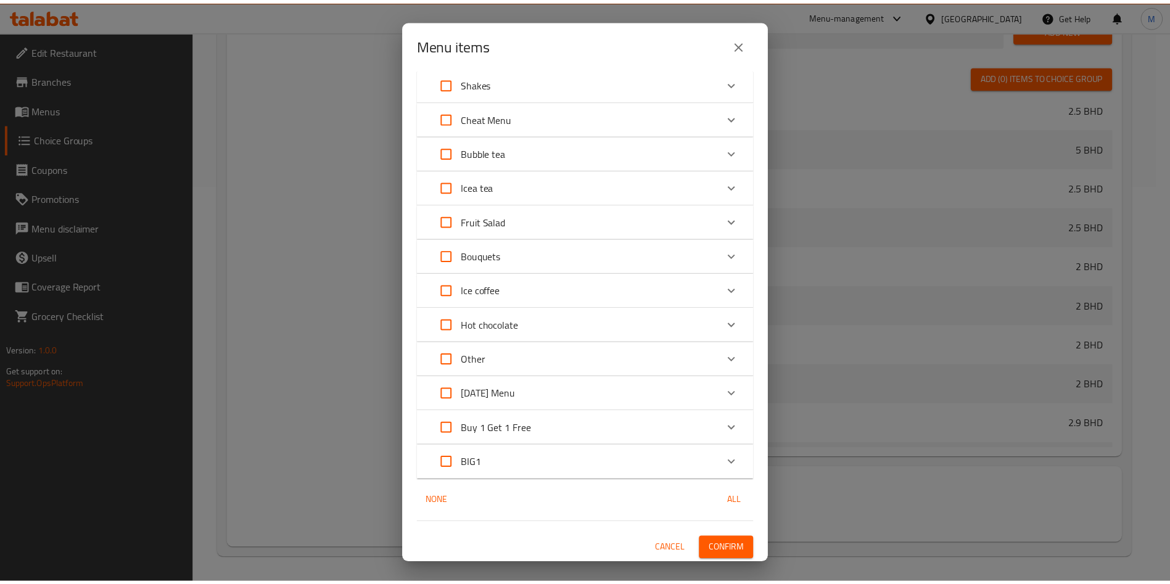
scroll to position [1329, 0]
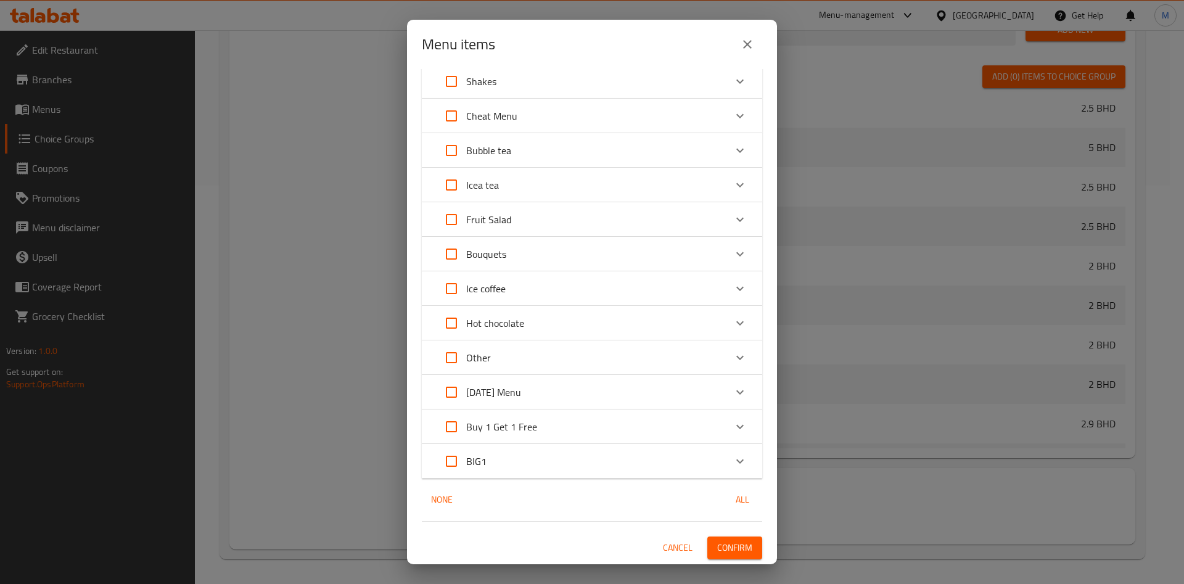
click at [734, 537] on button "Confirm" at bounding box center [735, 548] width 55 height 23
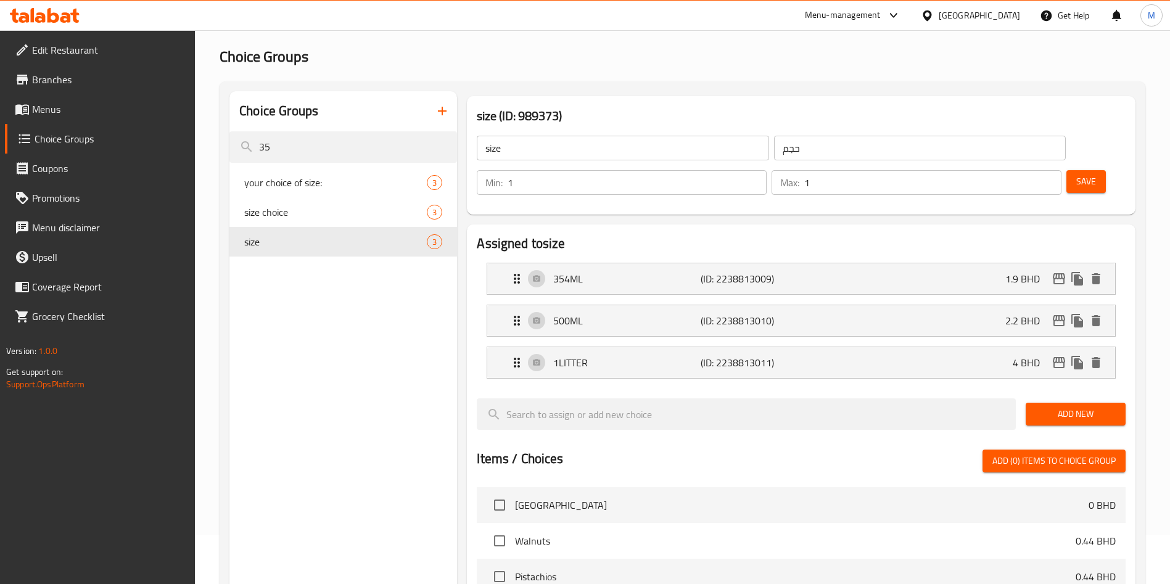
scroll to position [0, 0]
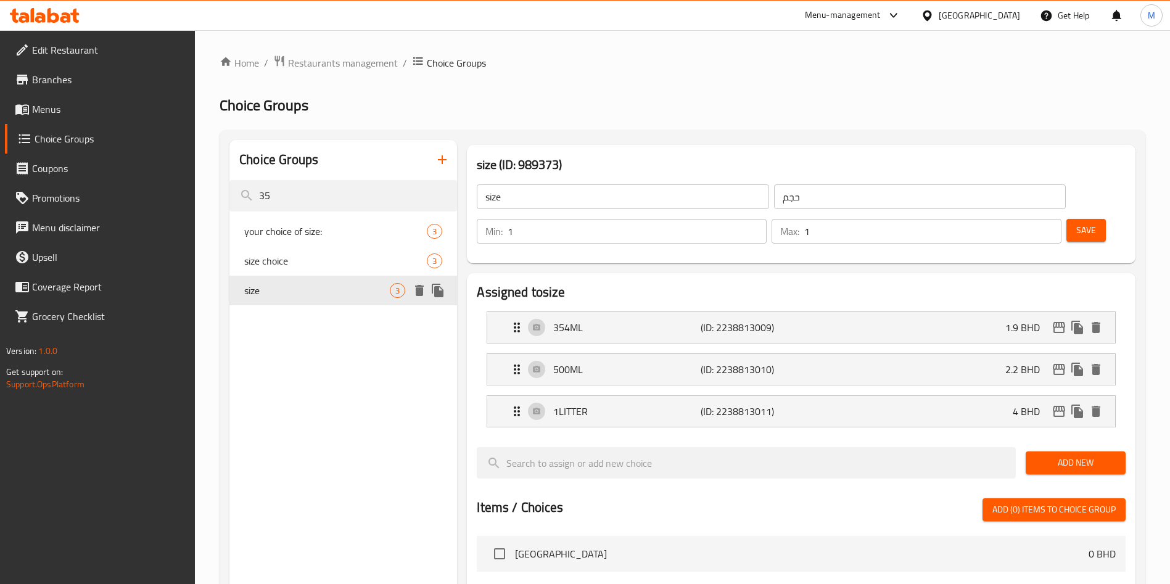
click at [440, 285] on icon "duplicate" at bounding box center [438, 290] width 15 height 15
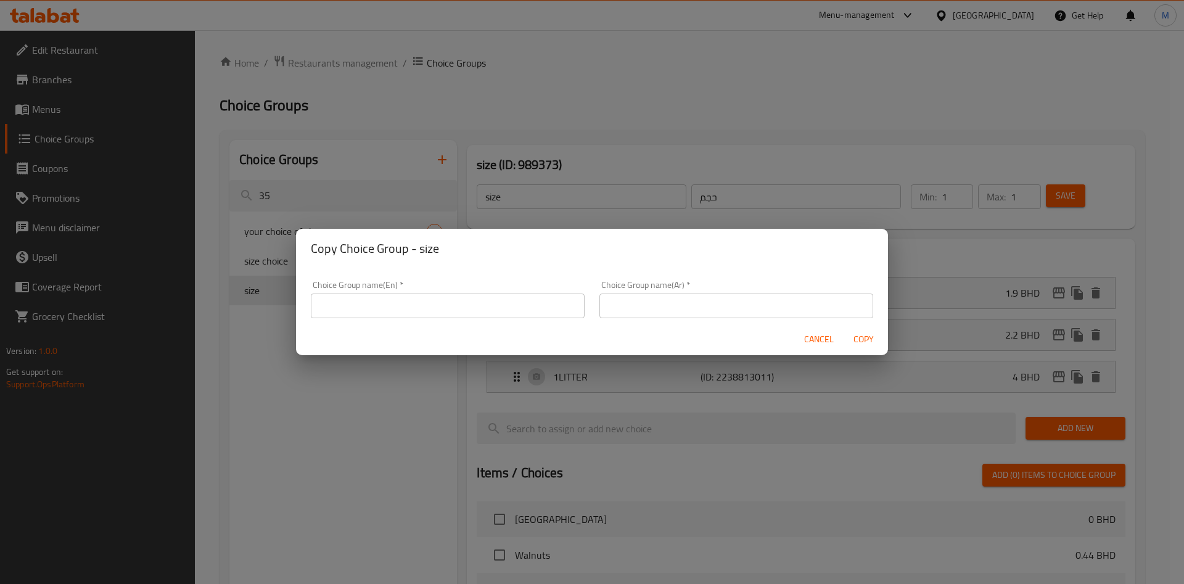
click at [473, 312] on input "text" at bounding box center [448, 306] width 274 height 25
type input "س"
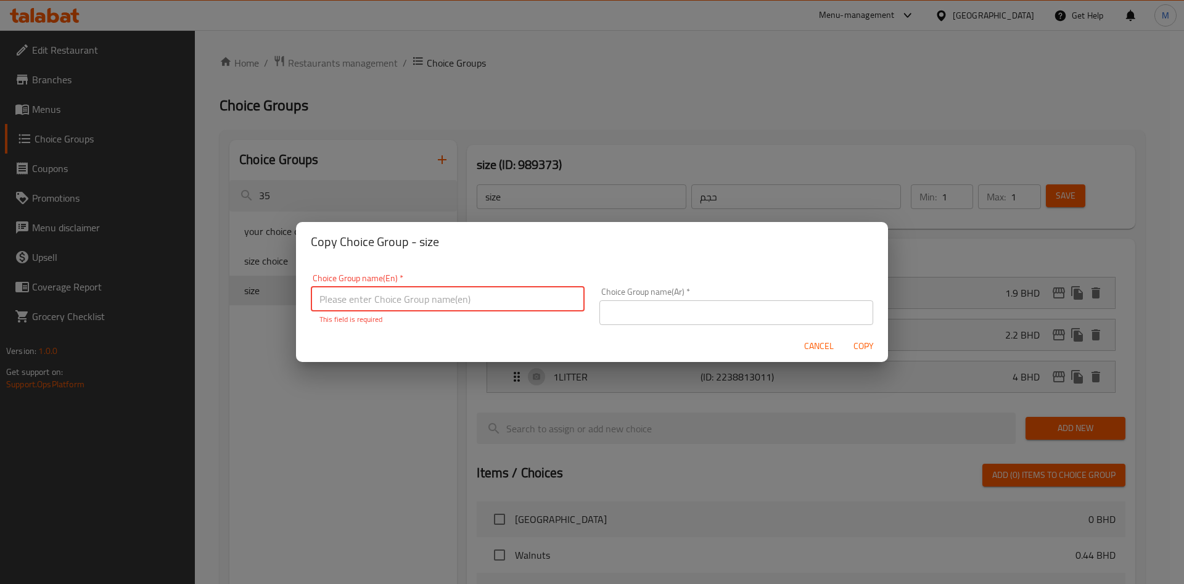
click at [465, 305] on input "text" at bounding box center [448, 299] width 274 height 25
type input "S"
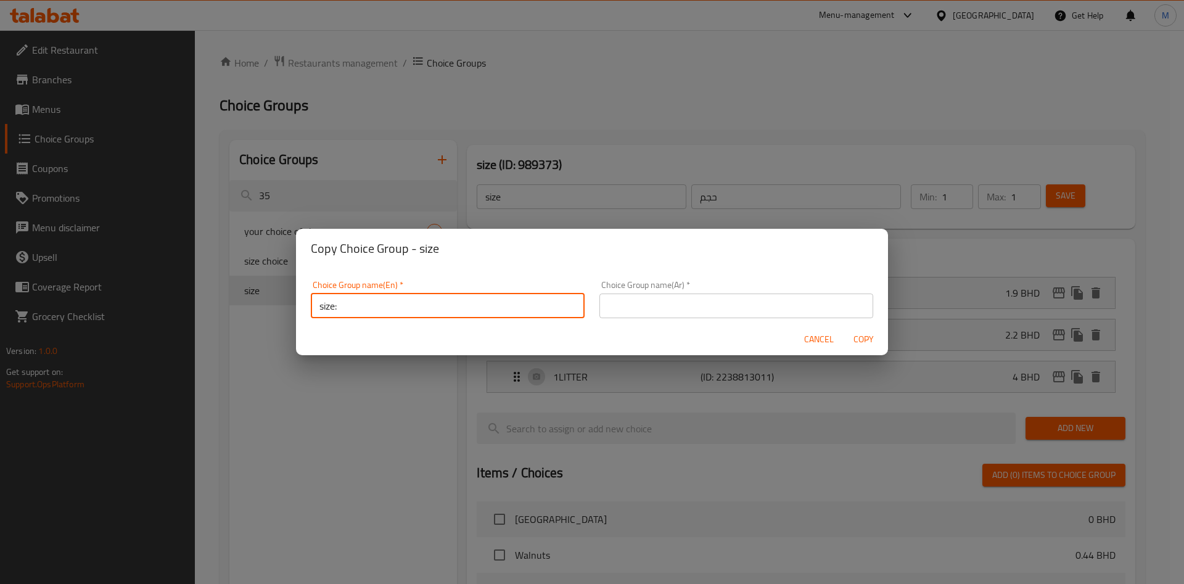
type input "size:"
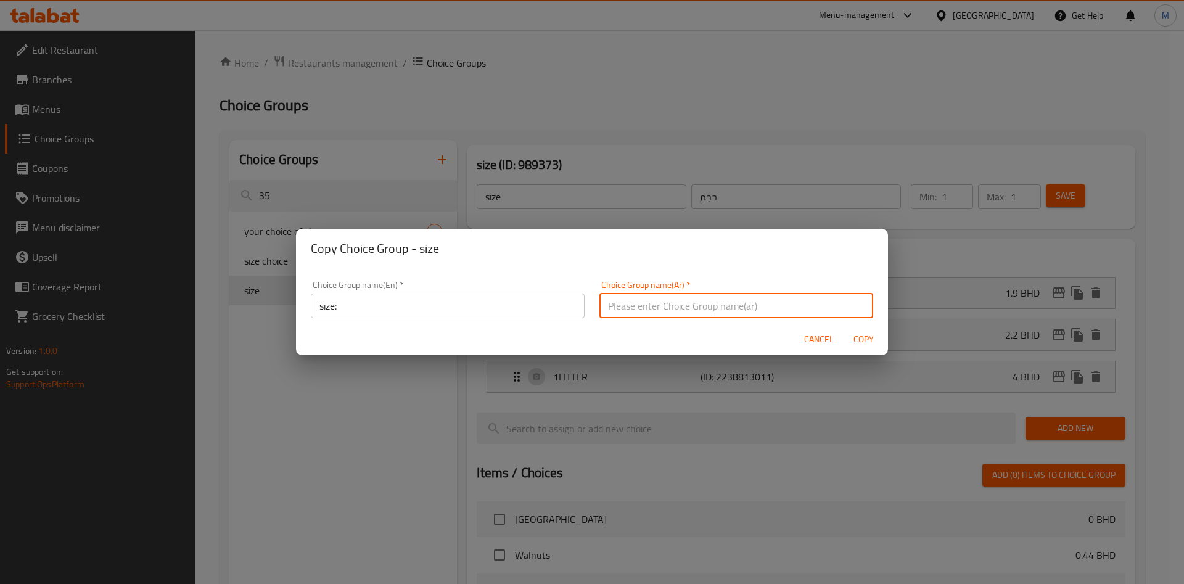
click at [674, 302] on input "text" at bounding box center [737, 306] width 274 height 25
type input "حجم"
click at [653, 341] on div "Cancel Copy" at bounding box center [592, 339] width 592 height 33
click at [871, 332] on span "Copy" at bounding box center [864, 339] width 30 height 15
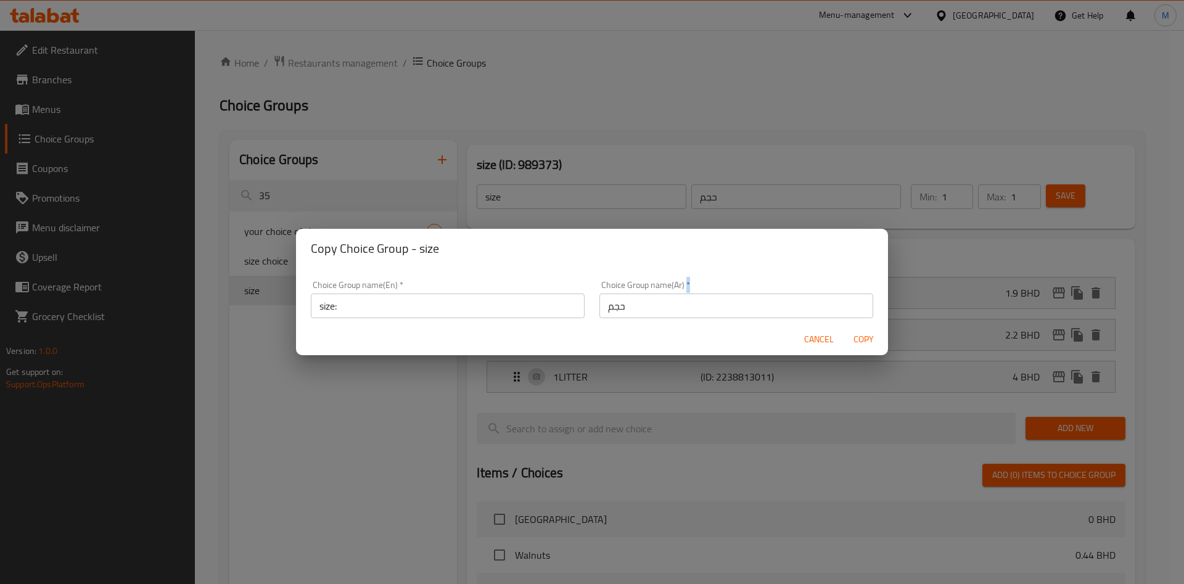
click at [871, 332] on div at bounding box center [592, 292] width 1184 height 584
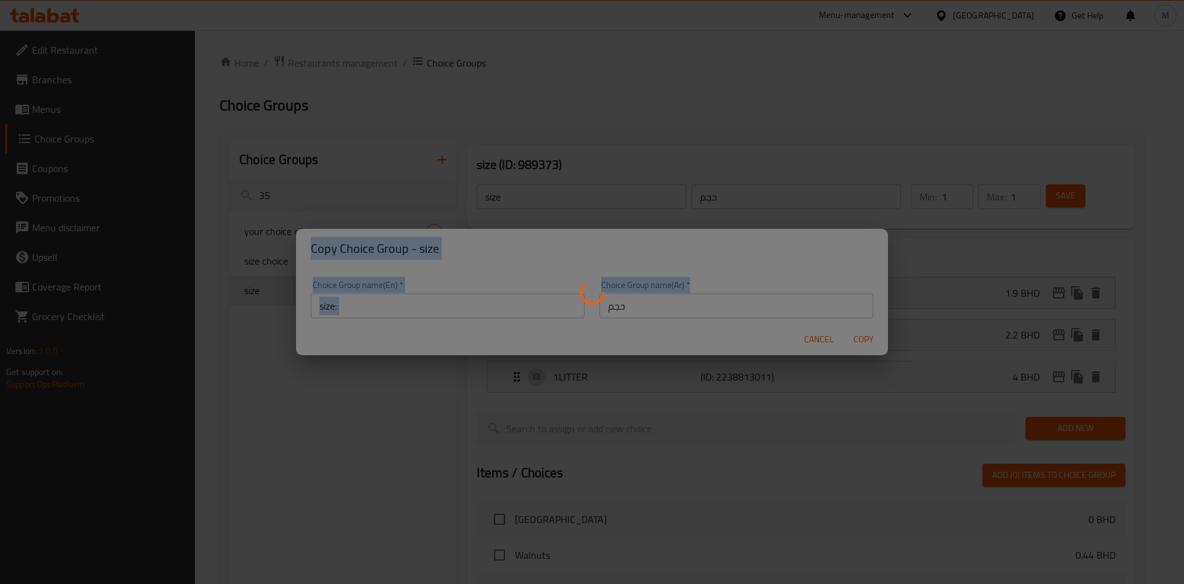
type input "size:"
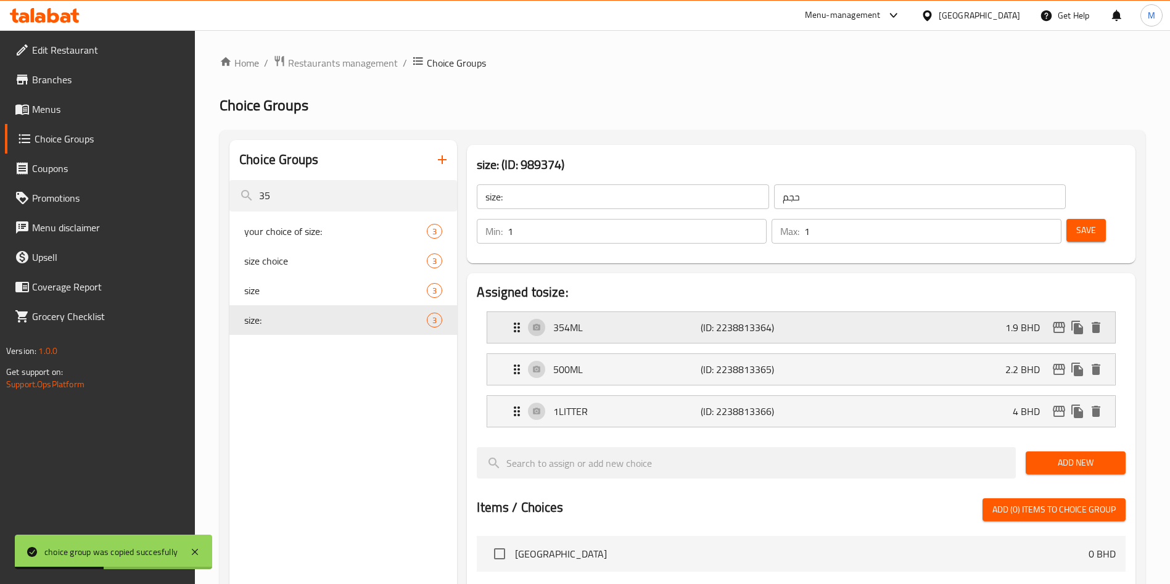
click at [982, 312] on div "354ML (ID: 2238813364) 1.9 BHD" at bounding box center [805, 327] width 591 height 31
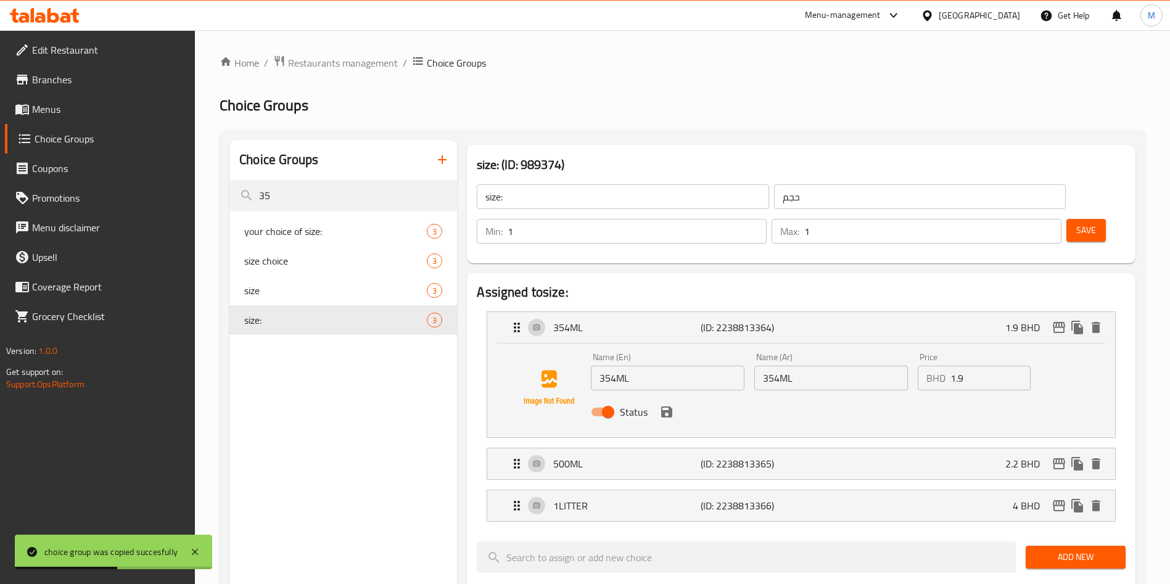
click at [1009, 366] on input "1.9" at bounding box center [991, 378] width 80 height 25
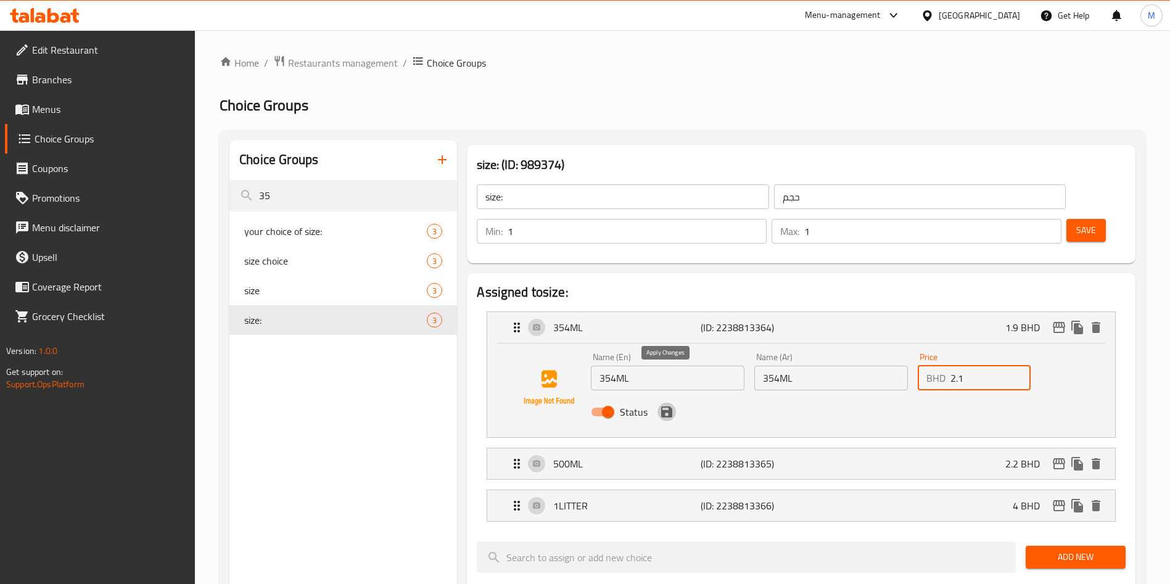
click at [667, 405] on icon "save" at bounding box center [666, 412] width 15 height 15
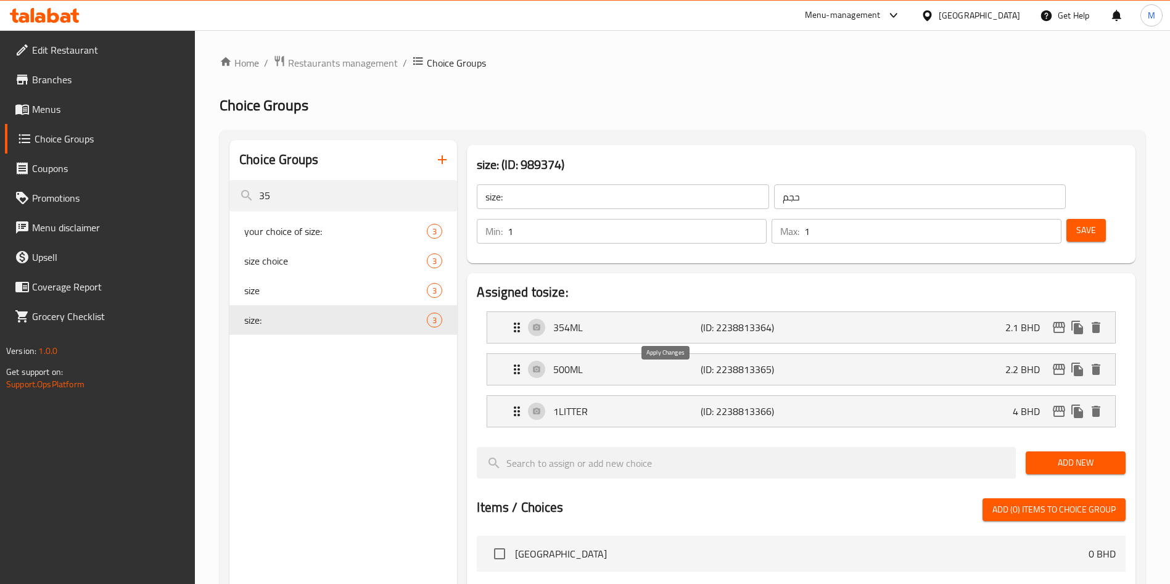
type input "2.1"
click at [972, 354] on div "500ML (ID: 2238813365) 2.2 BHD" at bounding box center [805, 369] width 591 height 31
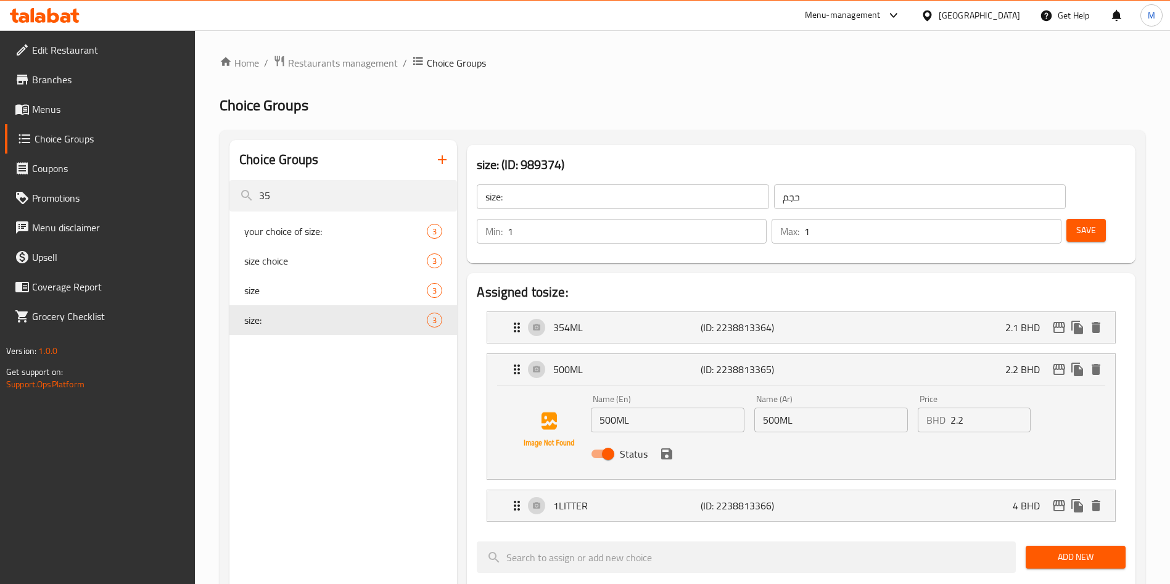
click at [982, 408] on input "2.2" at bounding box center [991, 420] width 80 height 25
click at [668, 449] on icon "save" at bounding box center [666, 454] width 11 height 11
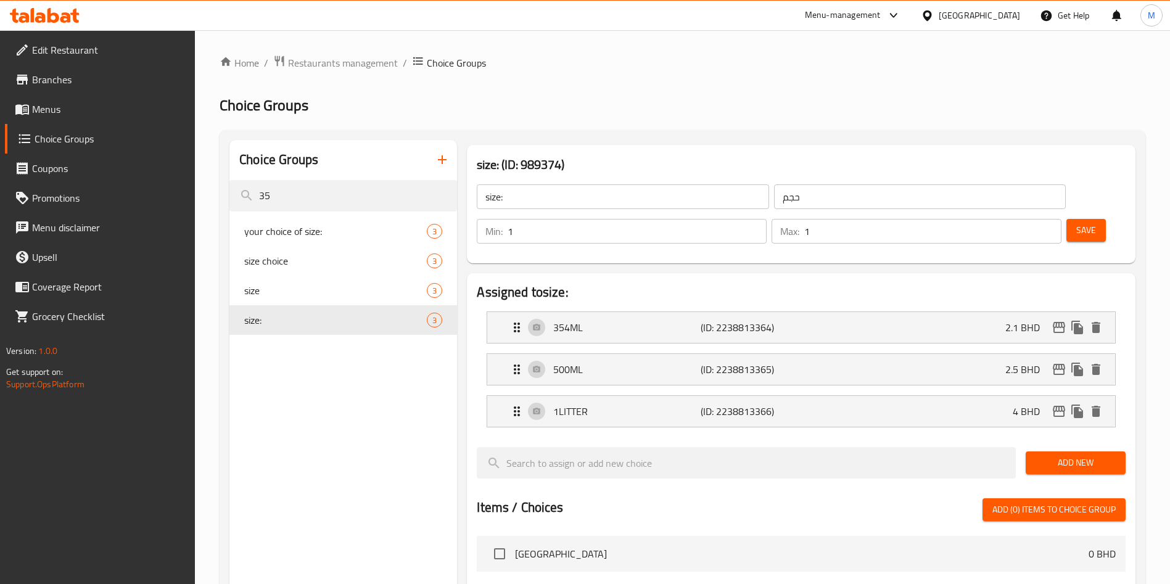
type input "2.5"
click at [957, 396] on div "1LITTER (ID: 2238813366) 4 BHD" at bounding box center [805, 411] width 591 height 31
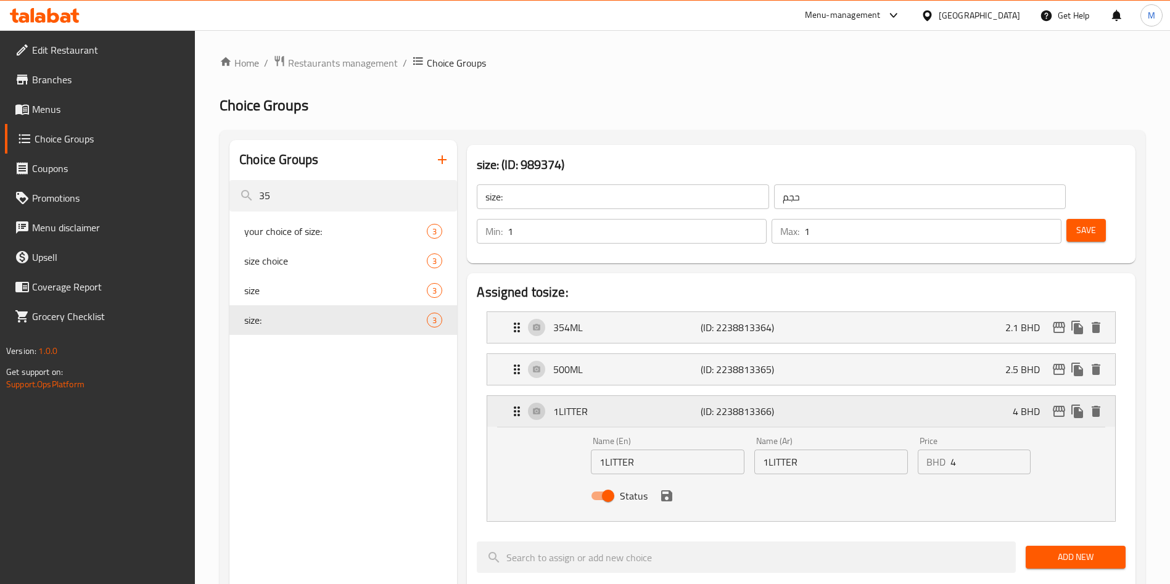
click at [957, 396] on div "1LITTER (ID: 2238813366) 4 BHD" at bounding box center [805, 411] width 591 height 31
drag, startPoint x: 957, startPoint y: 382, endPoint x: 962, endPoint y: 388, distance: 7.9
click at [957, 396] on div "1LITTER (ID: 2238813366) 4 BHD" at bounding box center [805, 411] width 591 height 31
click at [994, 450] on input "4" at bounding box center [991, 462] width 80 height 25
type input "4.9"
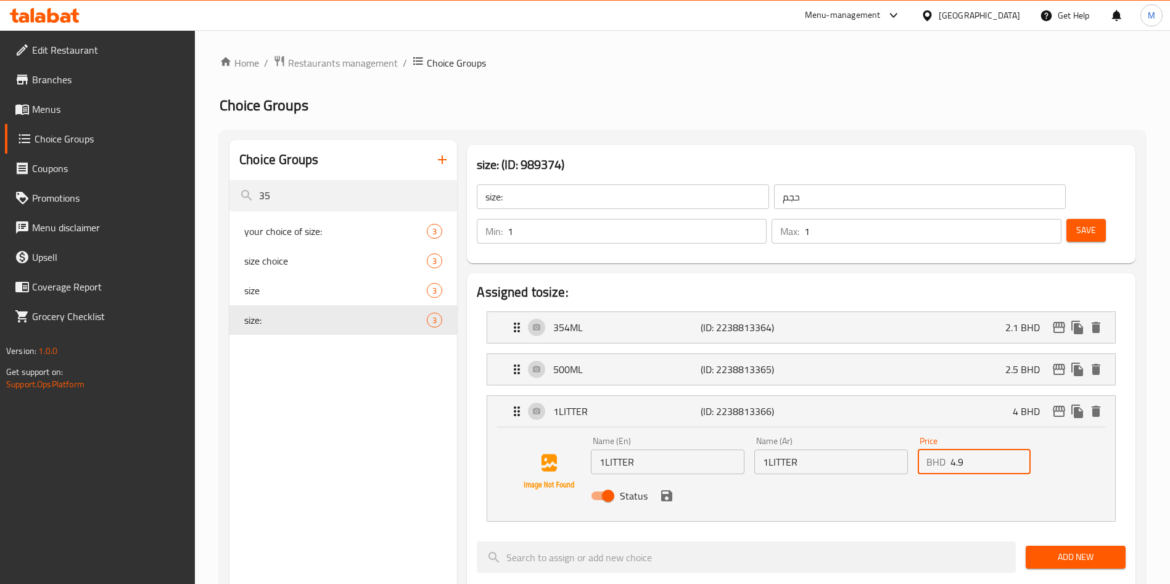
click at [664, 487] on button "save" at bounding box center [667, 496] width 19 height 19
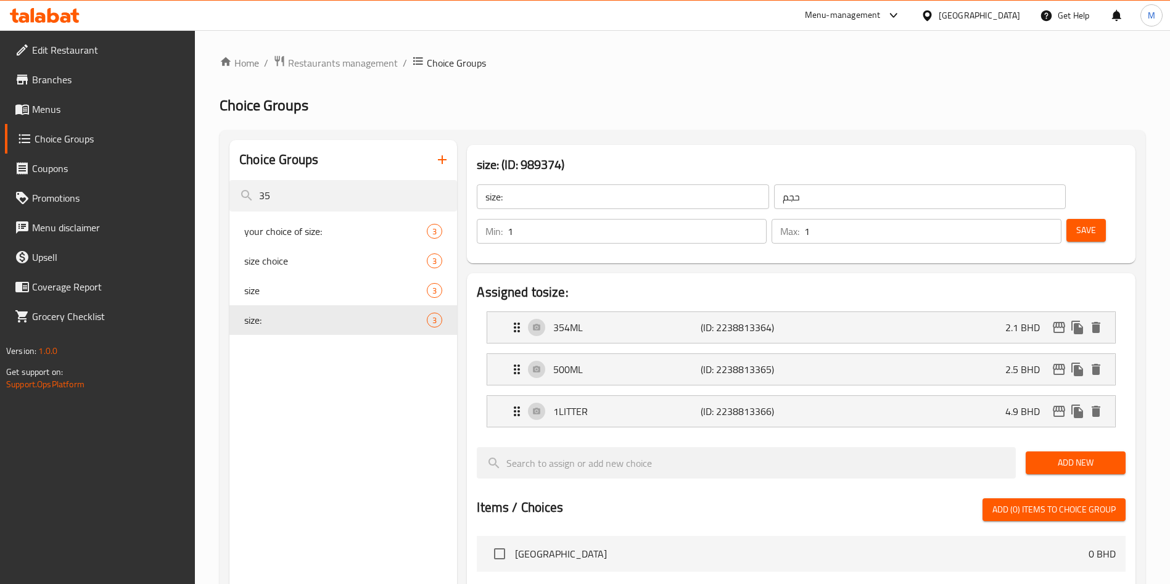
click at [1077, 223] on span "Save" at bounding box center [1087, 230] width 20 height 15
click at [1069, 198] on div at bounding box center [585, 292] width 1170 height 584
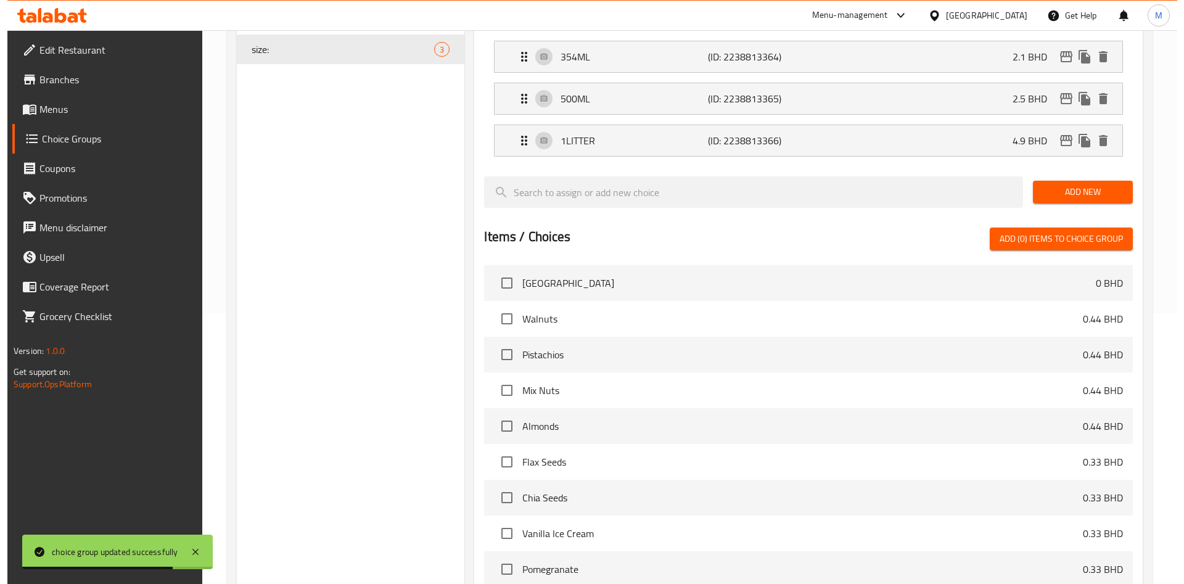
scroll to position [399, 0]
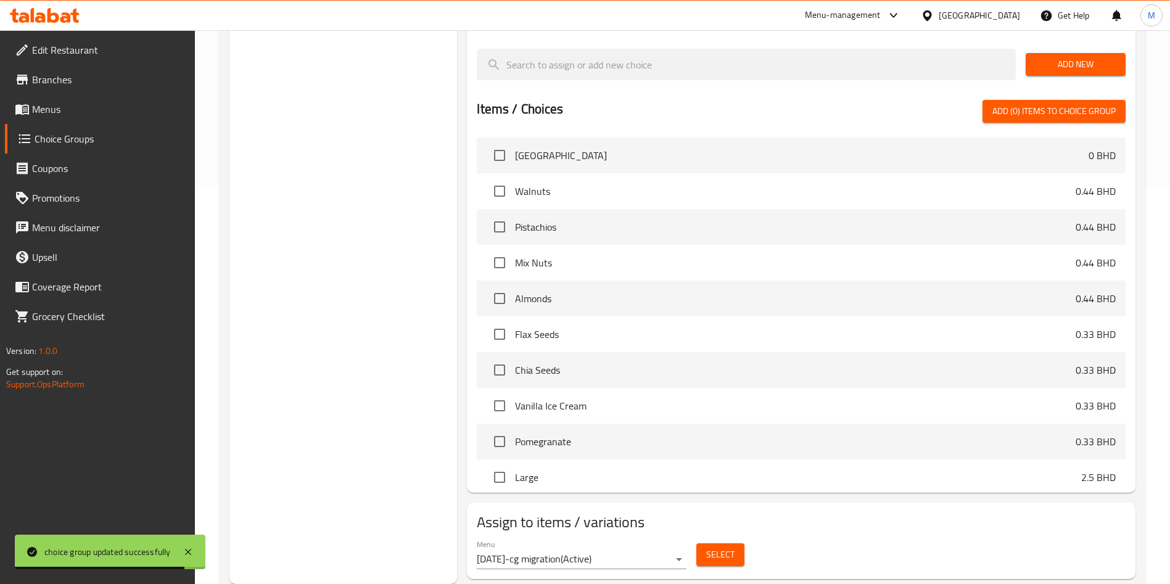
click at [736, 544] on button "Select" at bounding box center [721, 555] width 48 height 23
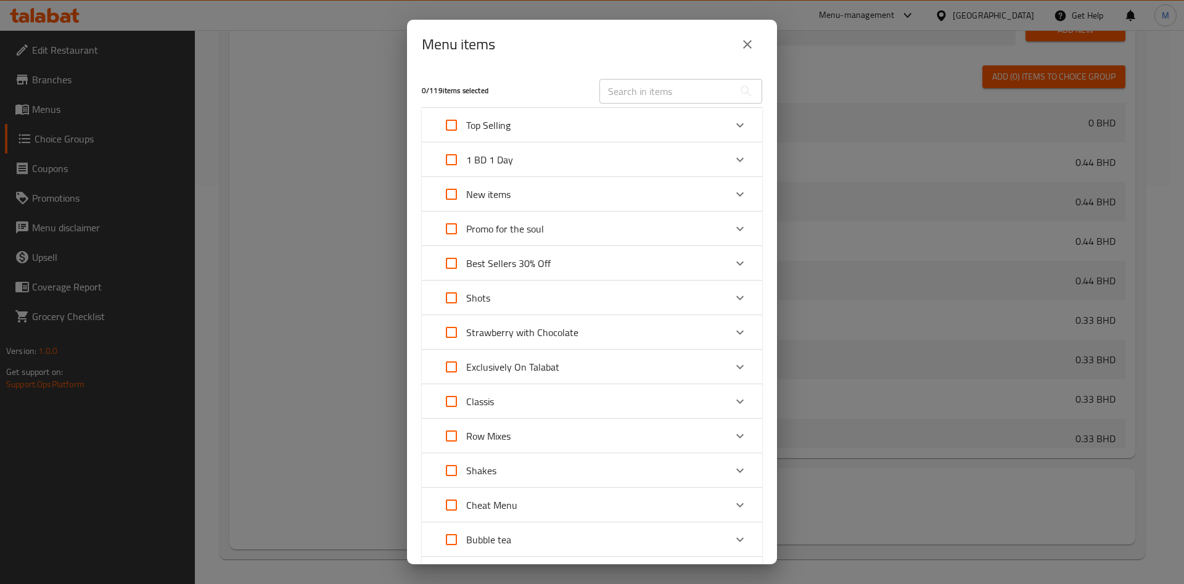
click at [738, 435] on div "Expand" at bounding box center [740, 436] width 30 height 30
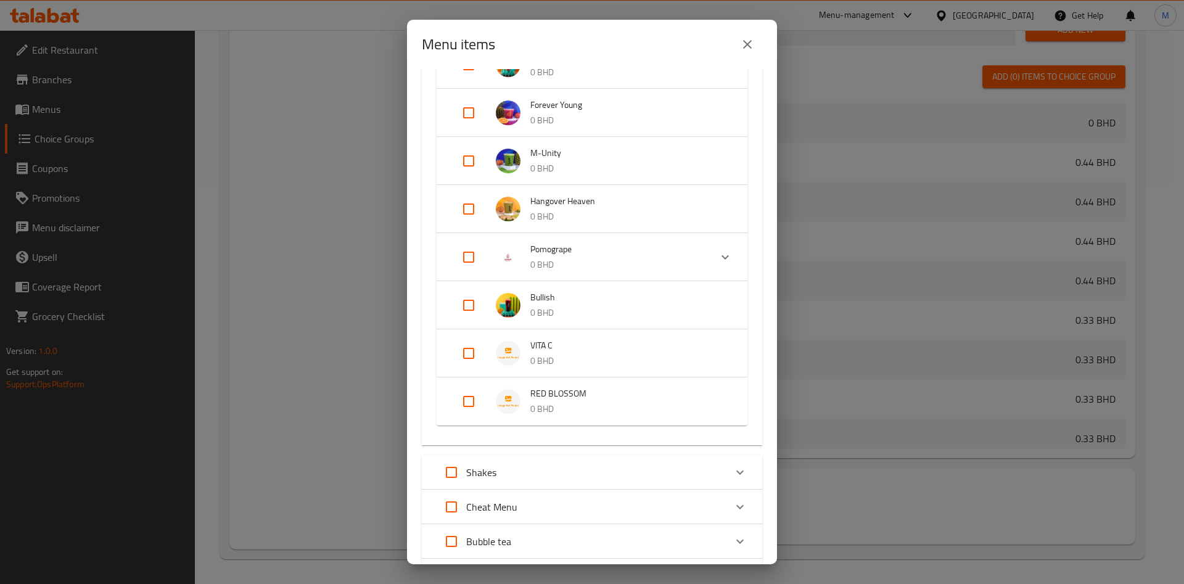
scroll to position [1110, 0]
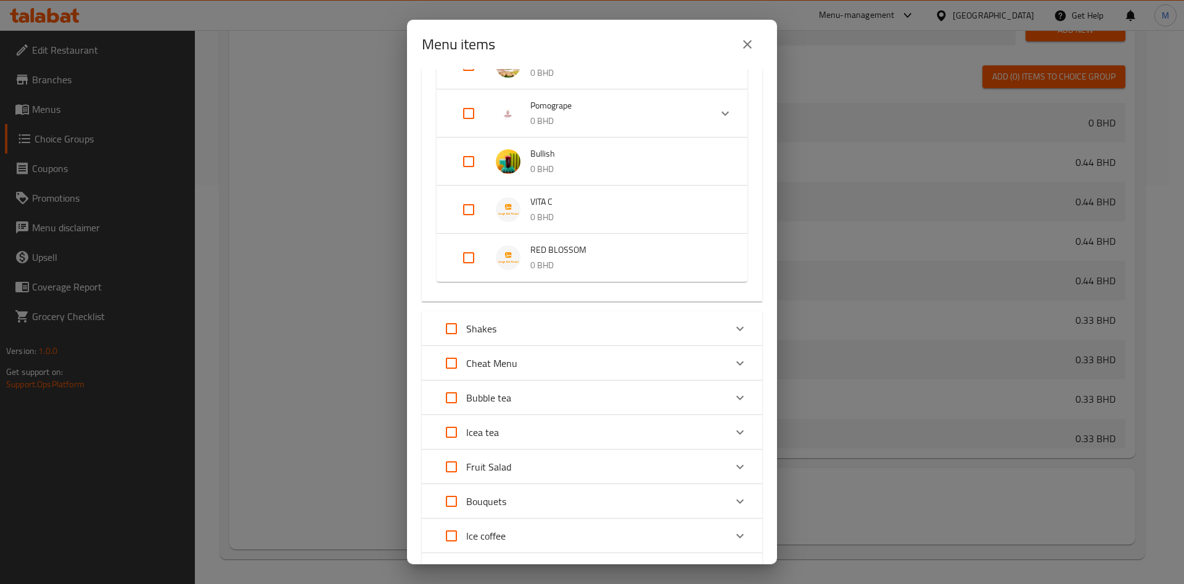
click at [461, 210] on input "Expand" at bounding box center [469, 210] width 30 height 30
drag, startPoint x: 461, startPoint y: 210, endPoint x: 464, endPoint y: 218, distance: 9.2
click at [461, 210] on input "Expand" at bounding box center [469, 210] width 30 height 30
checkbox input "false"
click at [471, 250] on input "Expand" at bounding box center [469, 258] width 30 height 30
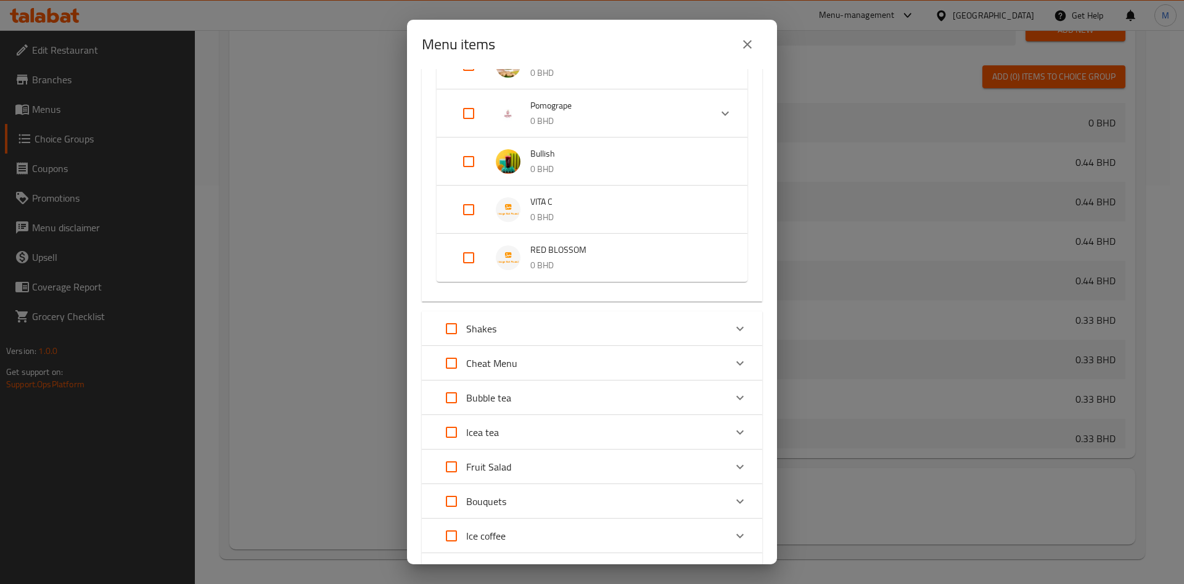
checkbox input "true"
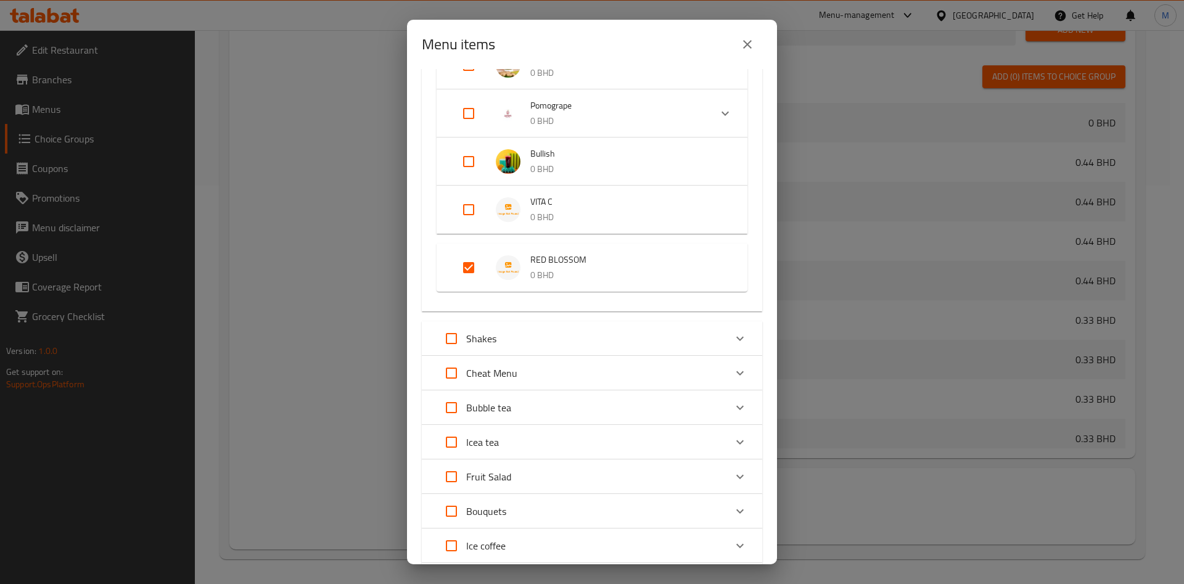
click at [470, 219] on input "Expand" at bounding box center [469, 210] width 30 height 30
checkbox input "true"
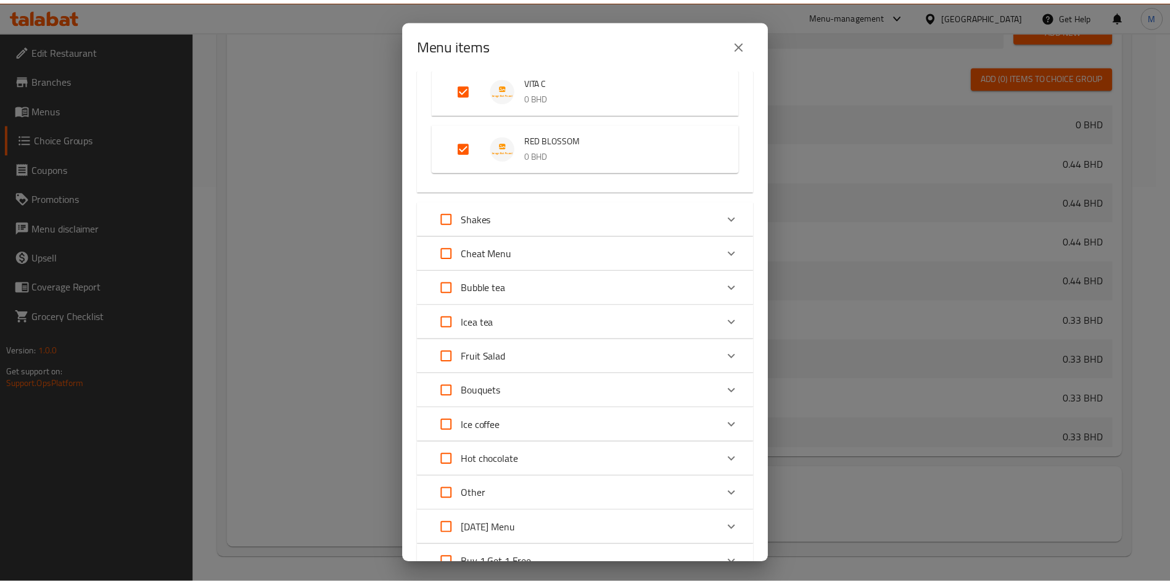
scroll to position [1378, 0]
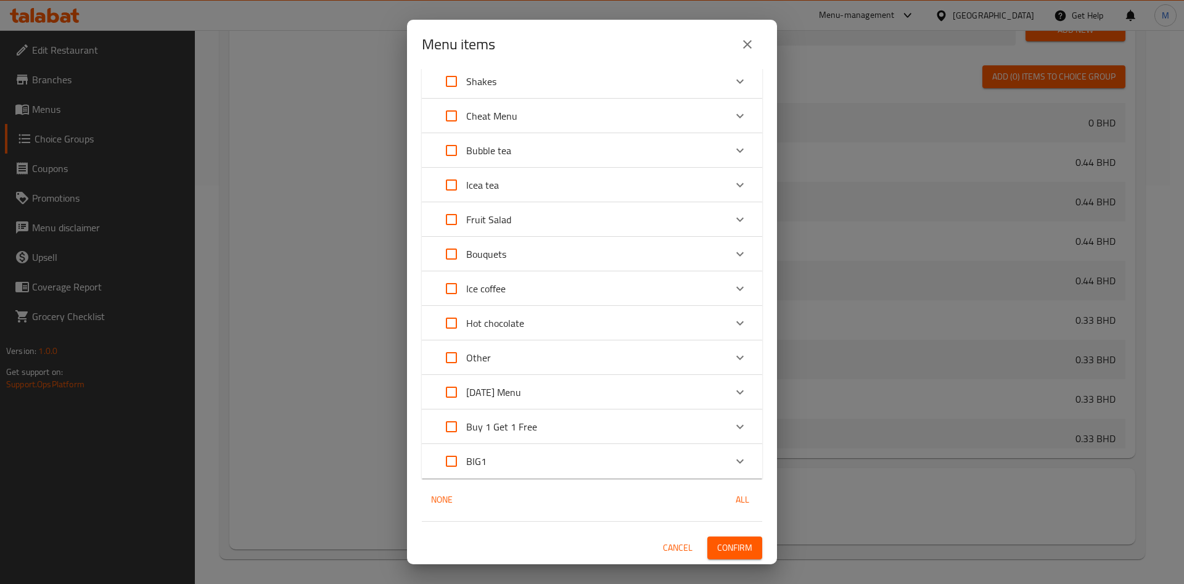
click at [717, 546] on span "Confirm" at bounding box center [734, 547] width 35 height 15
click at [709, 546] on div at bounding box center [592, 292] width 1184 height 584
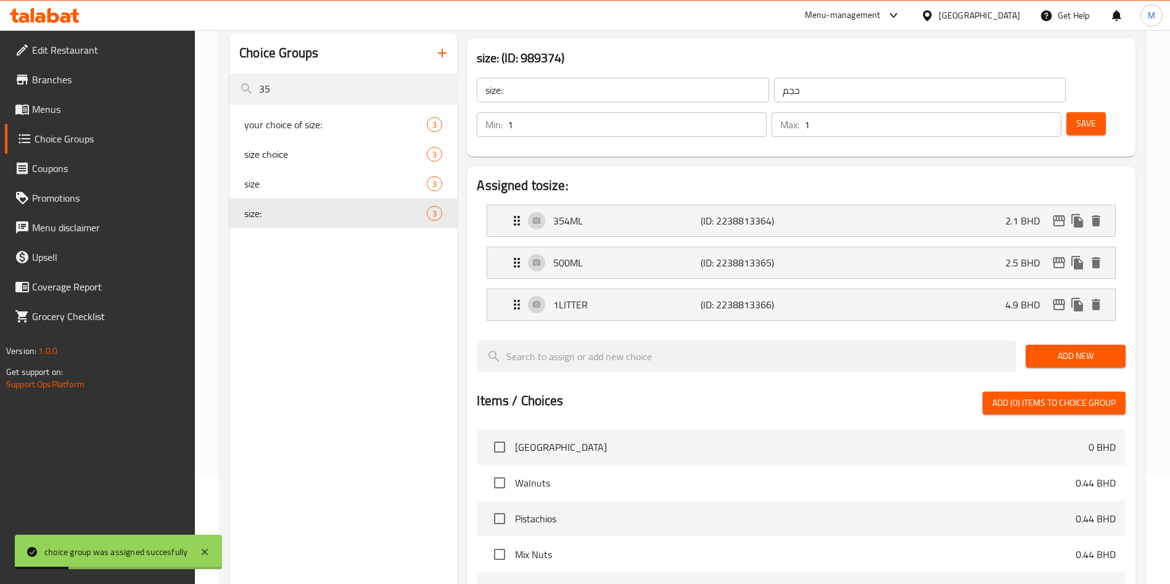
scroll to position [0, 0]
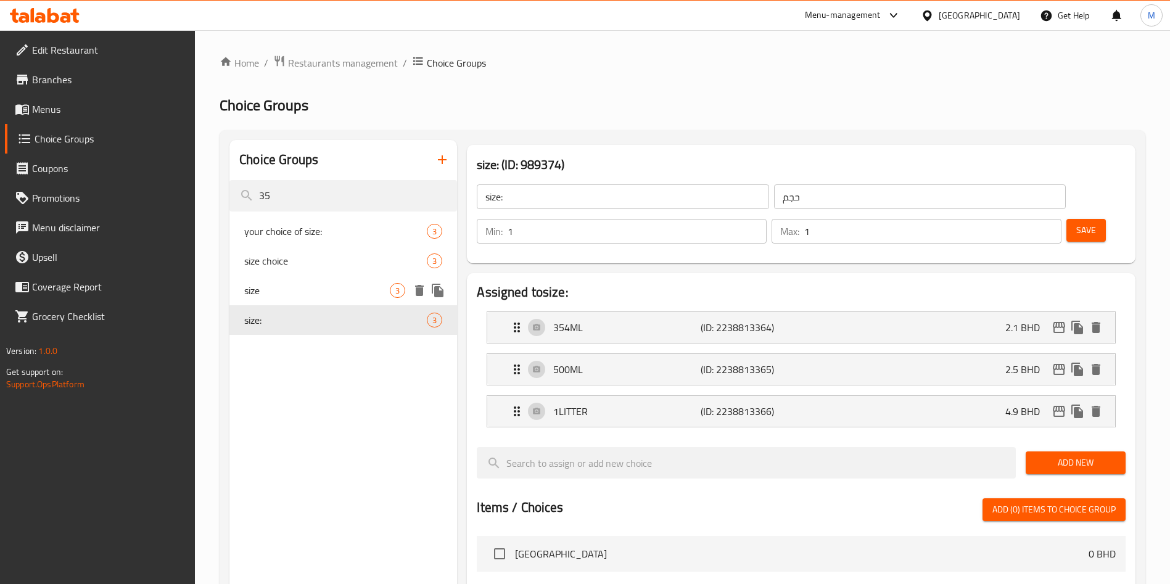
click at [321, 276] on div "size 3" at bounding box center [343, 291] width 228 height 30
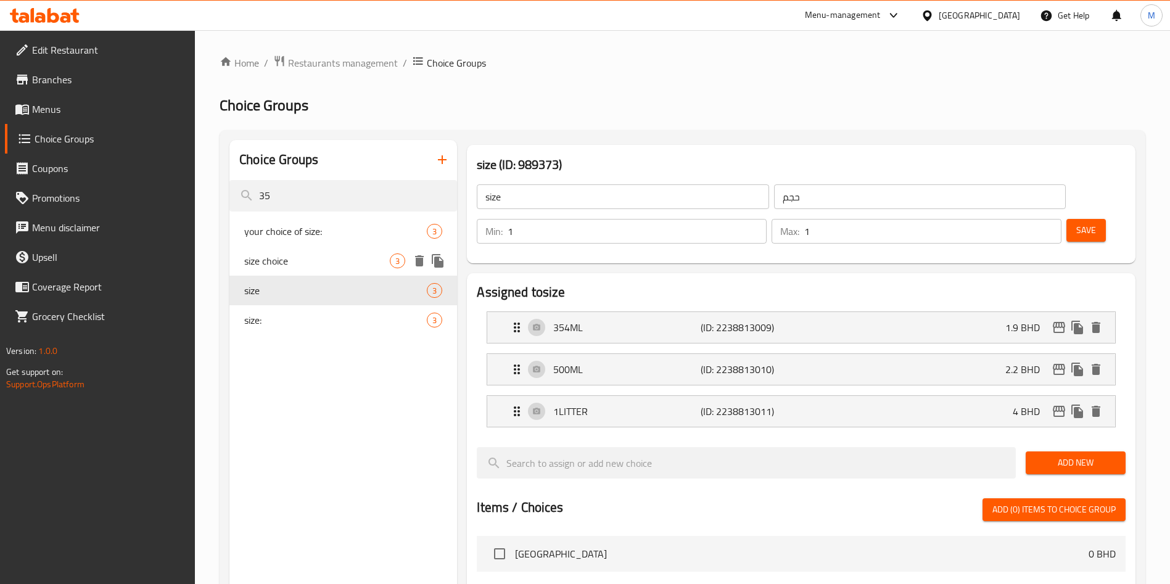
click at [332, 250] on div "size choice 3" at bounding box center [343, 261] width 228 height 30
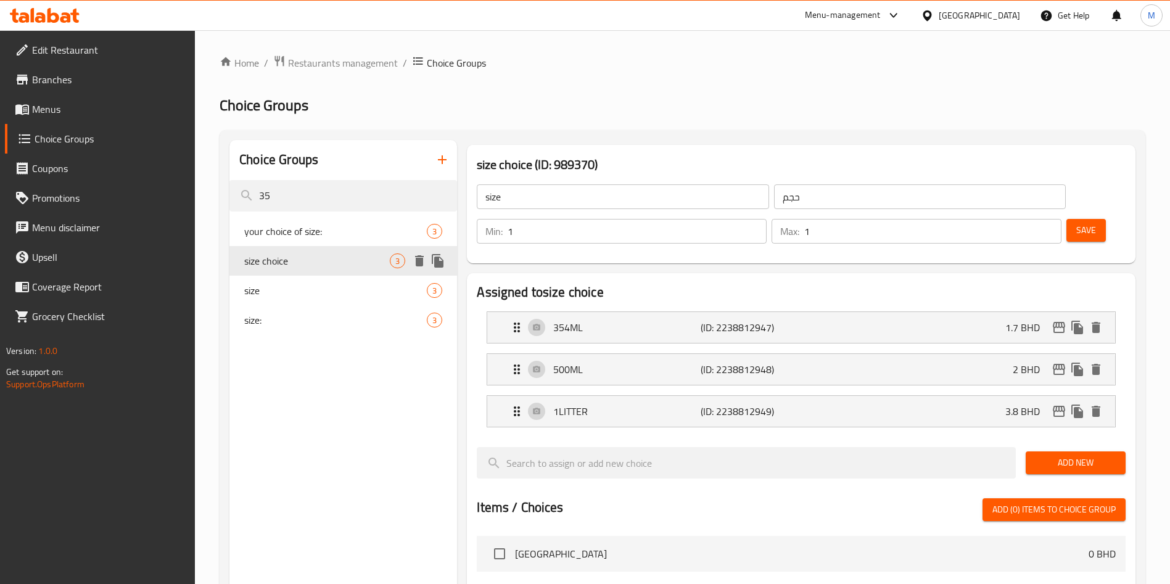
type input "size choice"
type input "اختيارك من الحجم"
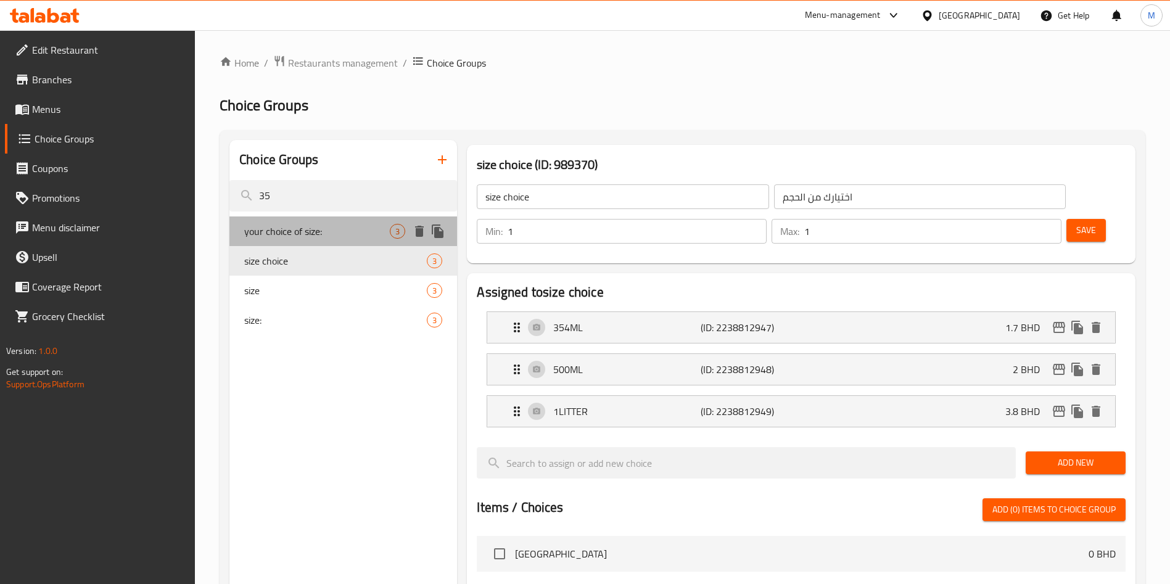
click at [334, 221] on div "your choice of size: 3" at bounding box center [343, 232] width 228 height 30
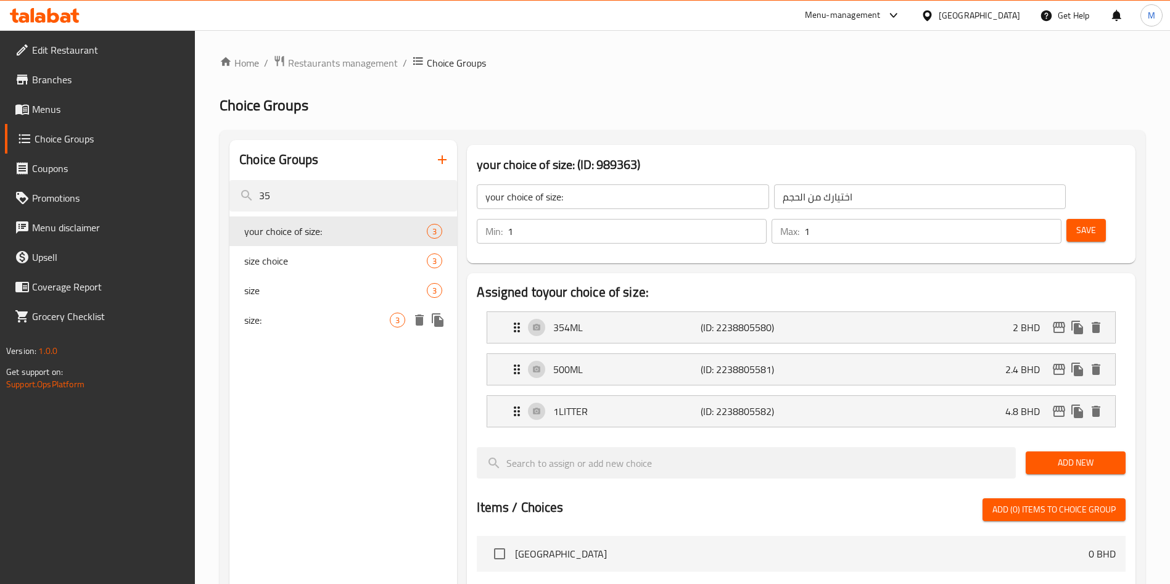
click at [340, 307] on div "size: 3" at bounding box center [343, 320] width 228 height 30
type input "size:"
type input "حجم"
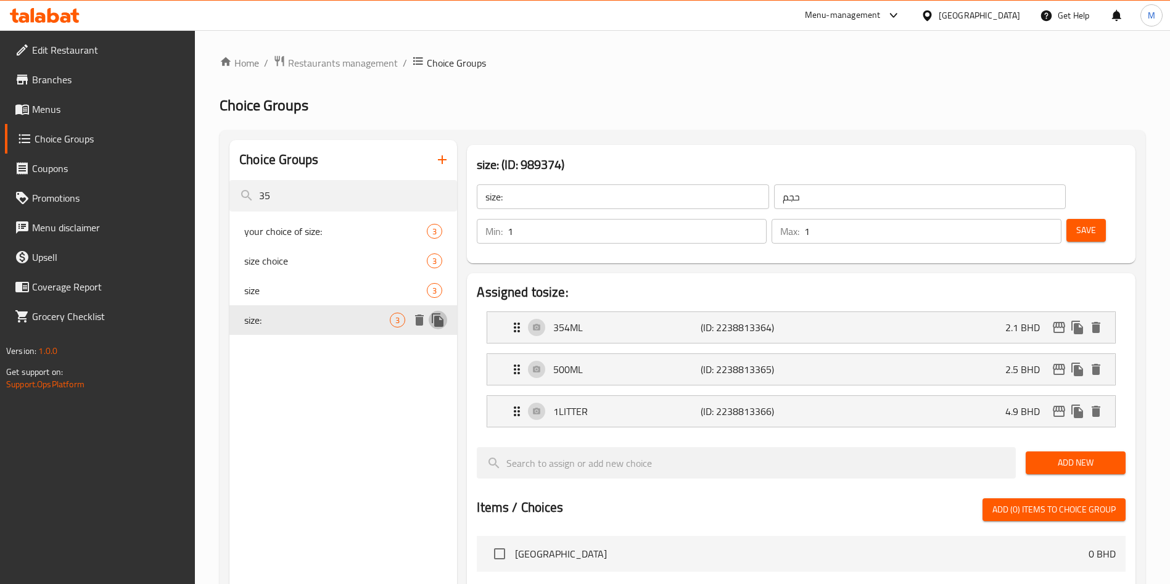
click at [441, 318] on icon "duplicate" at bounding box center [438, 320] width 15 height 15
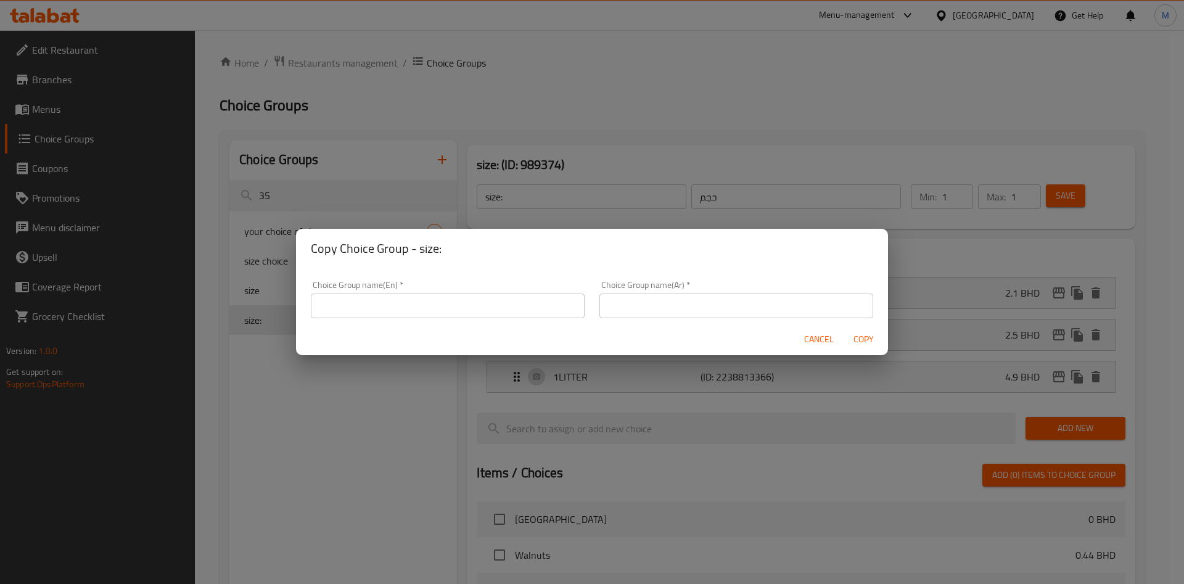
click at [463, 299] on input "text" at bounding box center [448, 306] width 274 height 25
type input "your choice:"
click at [662, 318] on div "Choice Group name(Ar)   * Choice Group name(Ar) *" at bounding box center [736, 299] width 289 height 52
click at [662, 315] on input "text" at bounding box center [737, 306] width 274 height 25
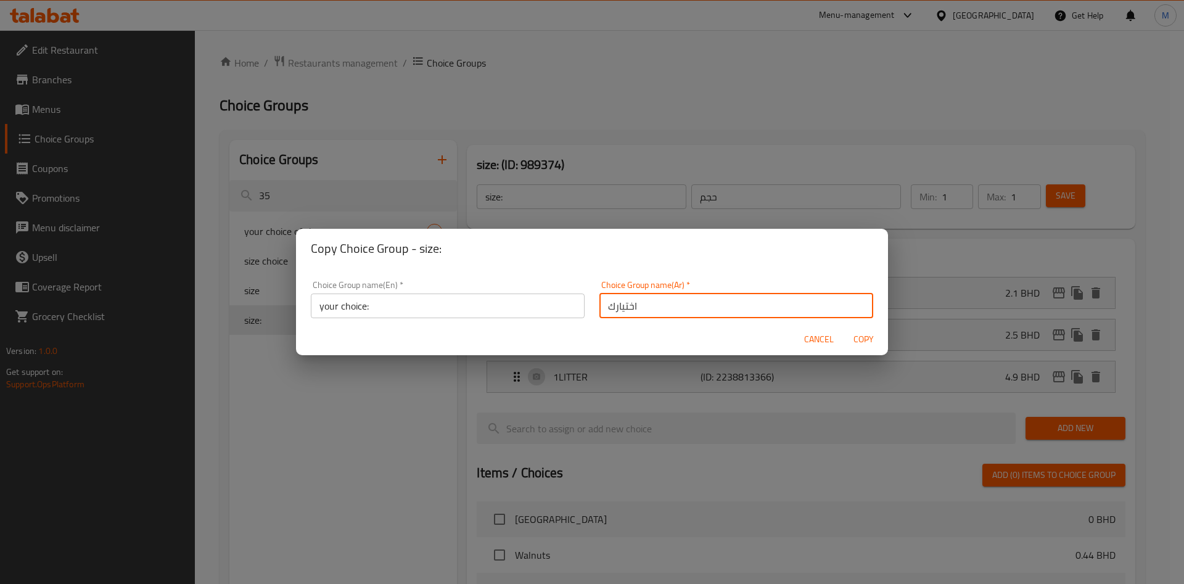
type input "اختيارك"
click at [868, 343] on span "Copy" at bounding box center [864, 339] width 30 height 15
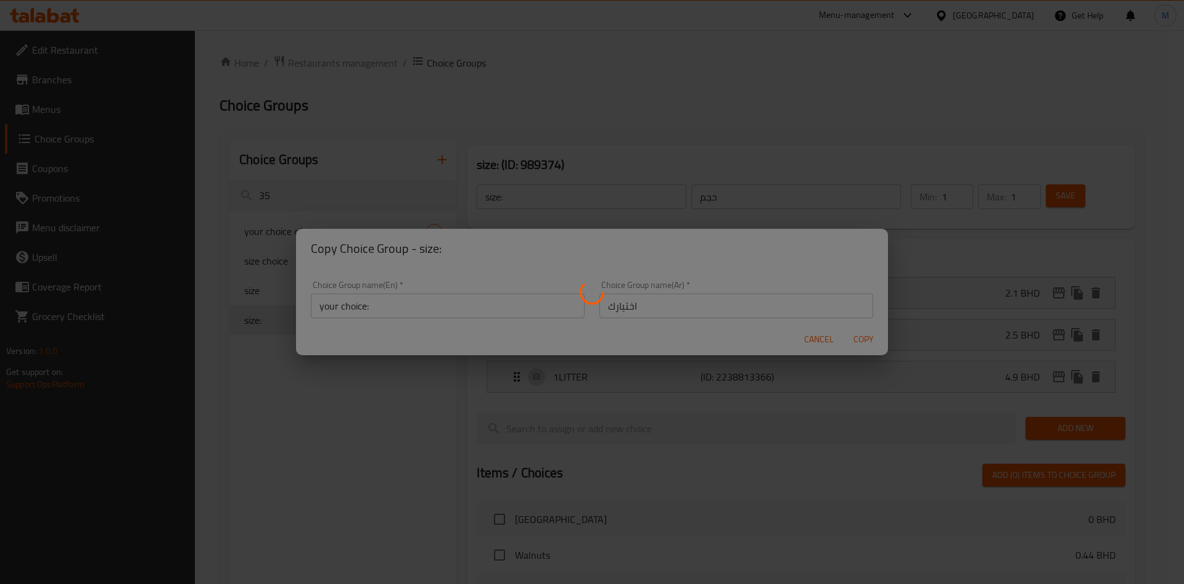
type input "your choice:"
type input "اختيارك"
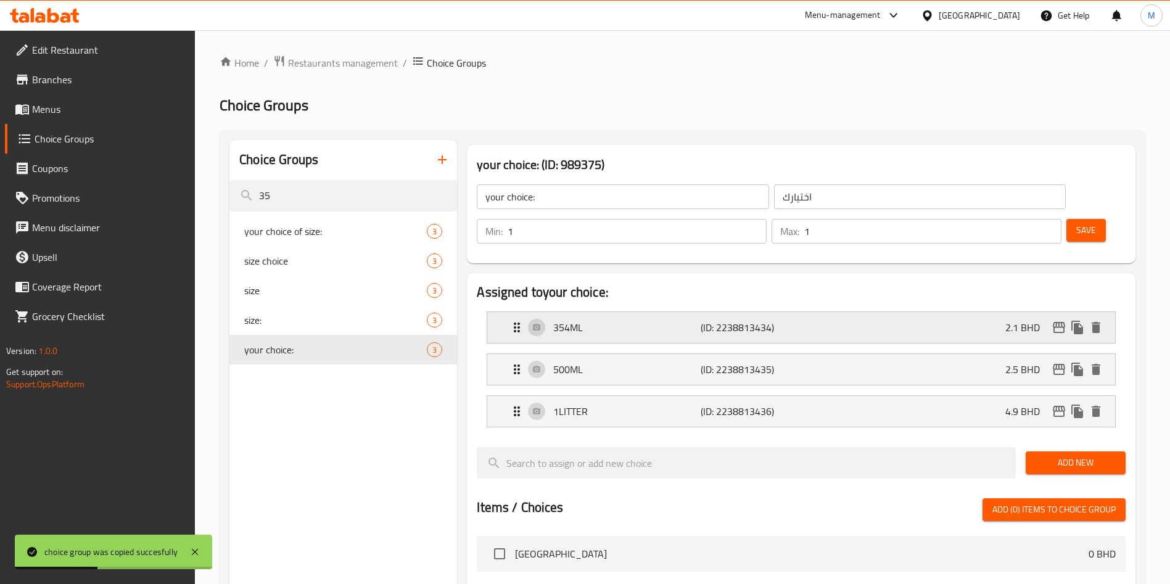
click at [748, 320] on p "(ID: 2238813434)" at bounding box center [750, 327] width 98 height 15
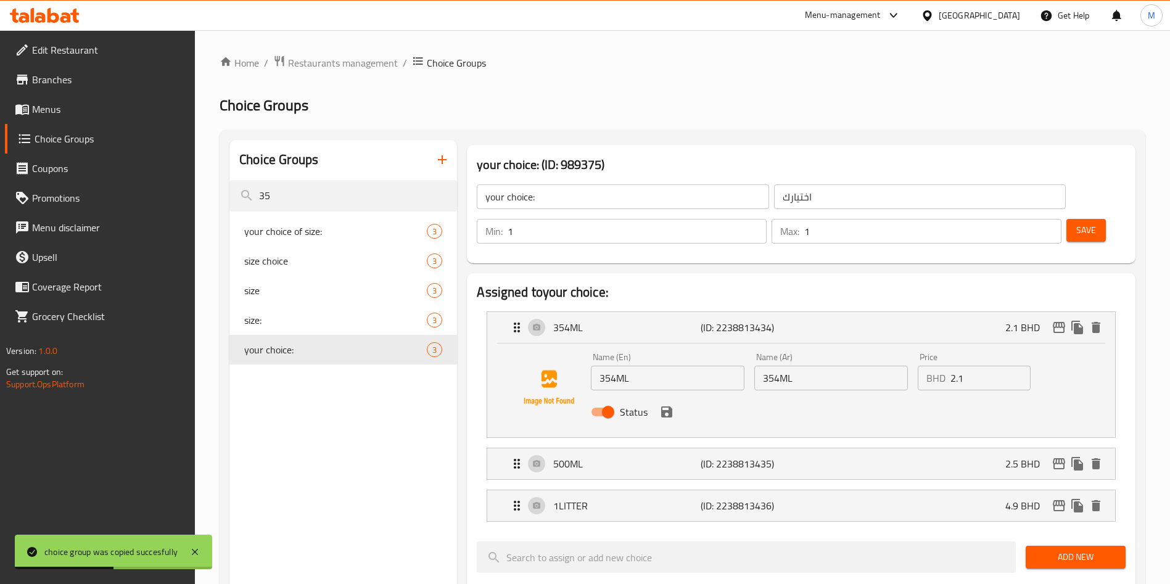
click at [959, 366] on input "2.1" at bounding box center [991, 378] width 80 height 25
click at [668, 407] on icon "save" at bounding box center [666, 412] width 11 height 11
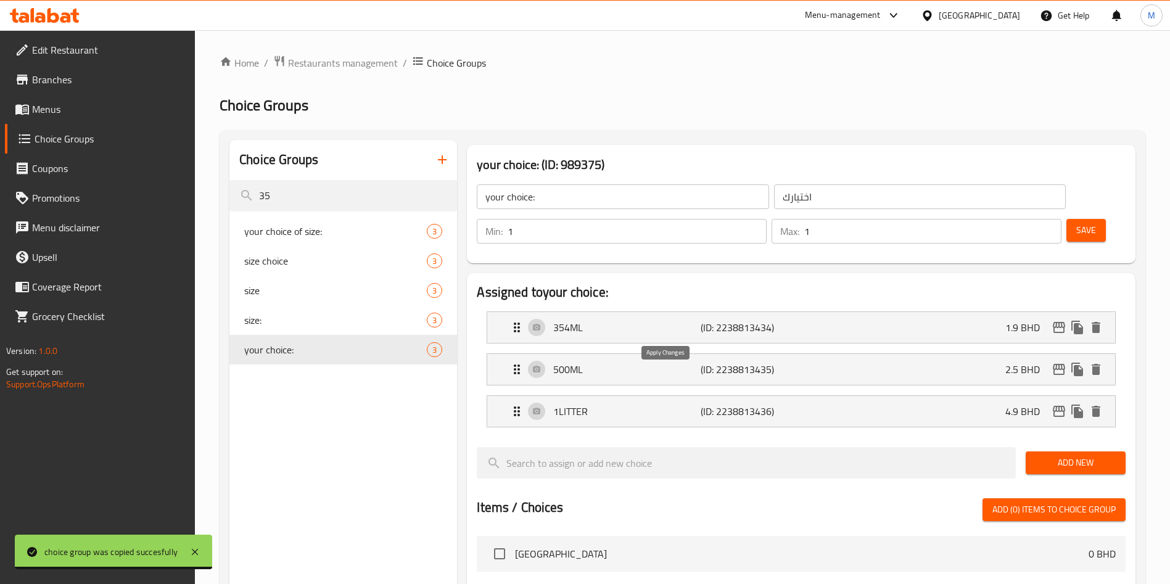
type input "1.9"
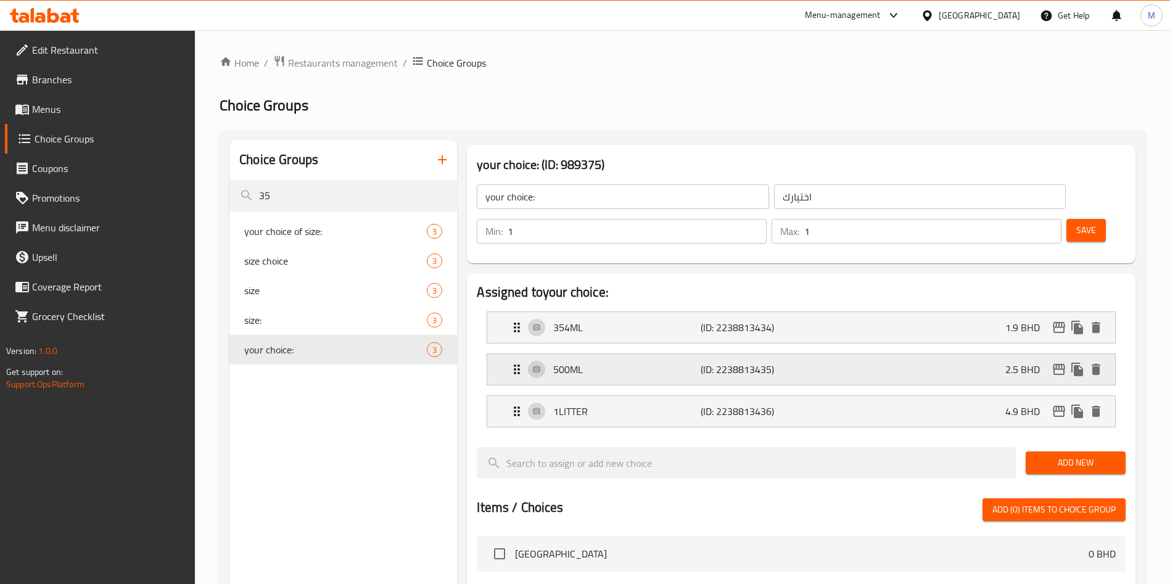
click at [1035, 362] on p "2.5 BHD" at bounding box center [1028, 369] width 44 height 15
click at [1014, 362] on p "2.5 BHD" at bounding box center [1028, 369] width 44 height 15
click at [999, 354] on div "500ML (ID: 2238813435) 2.5 BHD" at bounding box center [805, 369] width 591 height 31
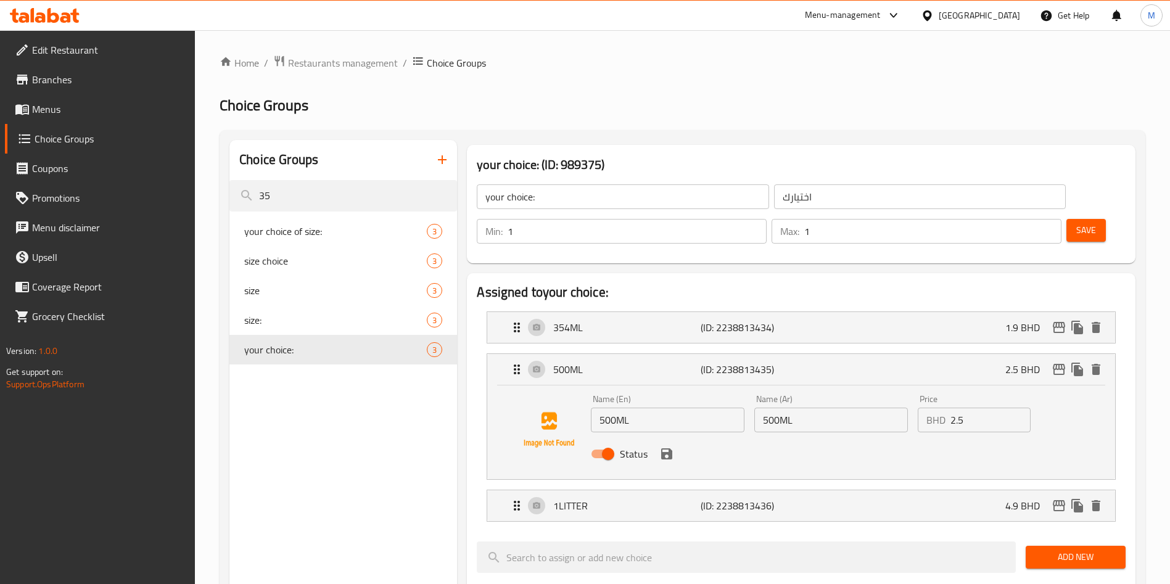
click at [1000, 408] on input "2.5" at bounding box center [991, 420] width 80 height 25
click at [668, 447] on icon "save" at bounding box center [666, 454] width 15 height 15
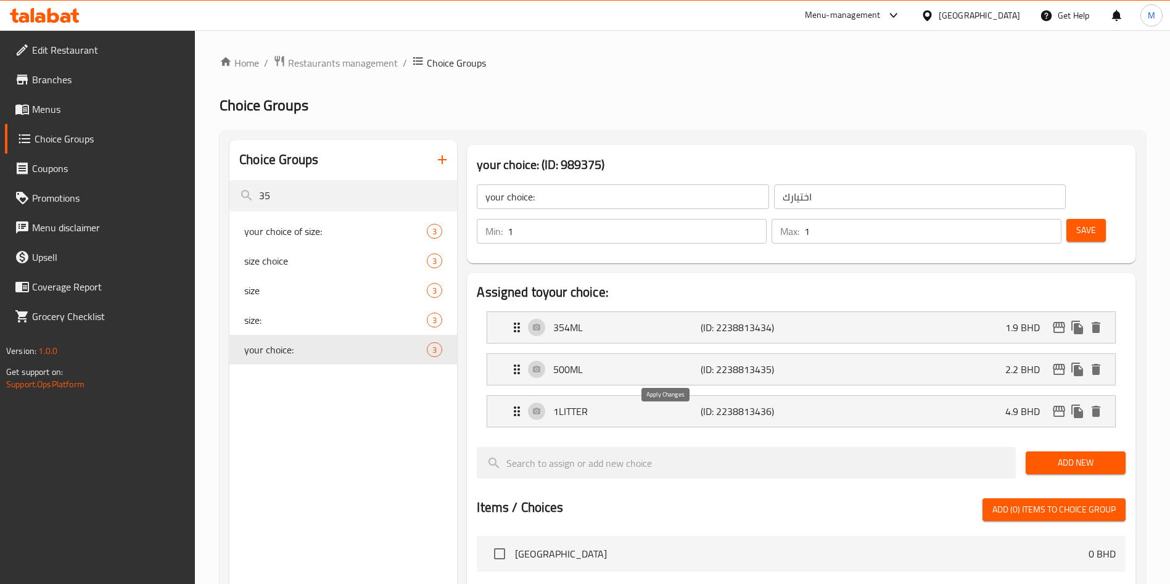
type input "2.2"
click at [1055, 396] on div "1LITTER (ID: 2238813436) 4.9 BHD" at bounding box center [805, 411] width 591 height 31
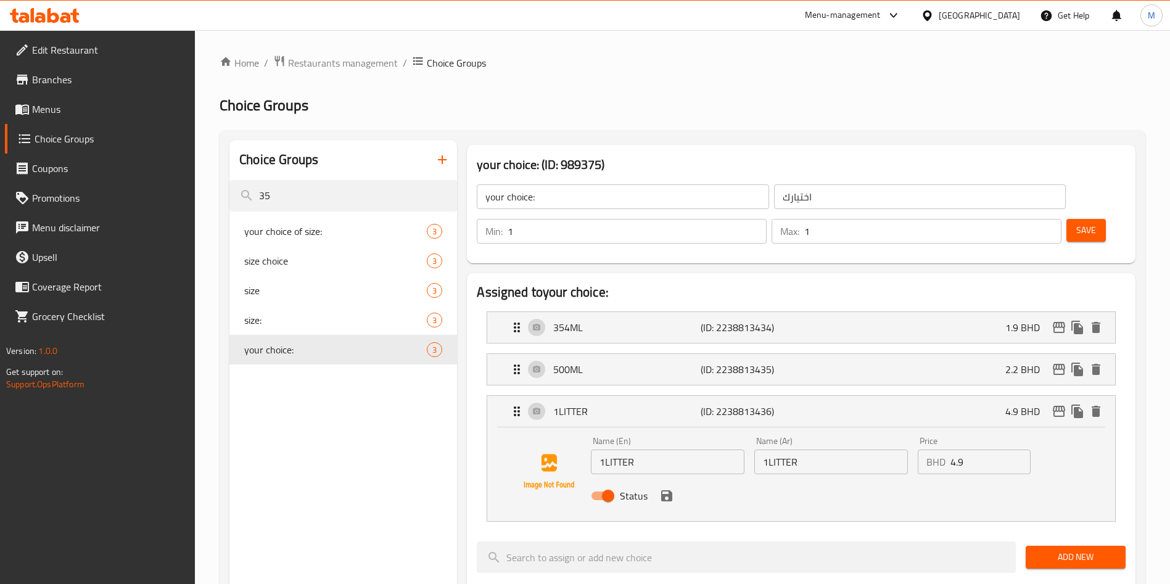
click at [1007, 450] on input "4.9" at bounding box center [991, 462] width 80 height 25
click at [672, 490] on icon "save" at bounding box center [666, 495] width 11 height 11
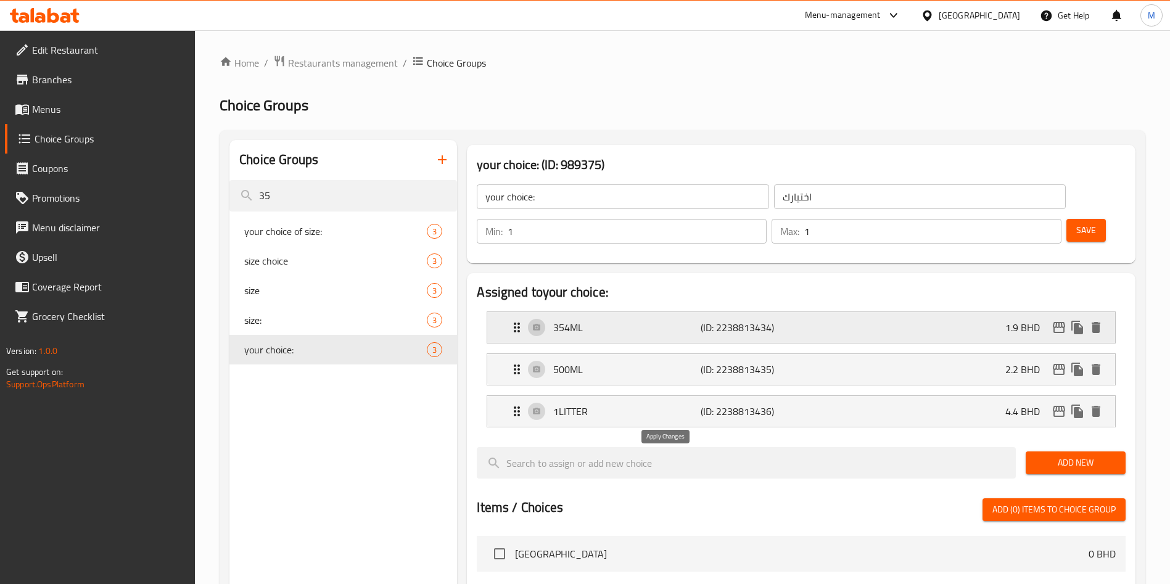
type input "4.4"
click at [1067, 219] on button "Save" at bounding box center [1086, 230] width 39 height 23
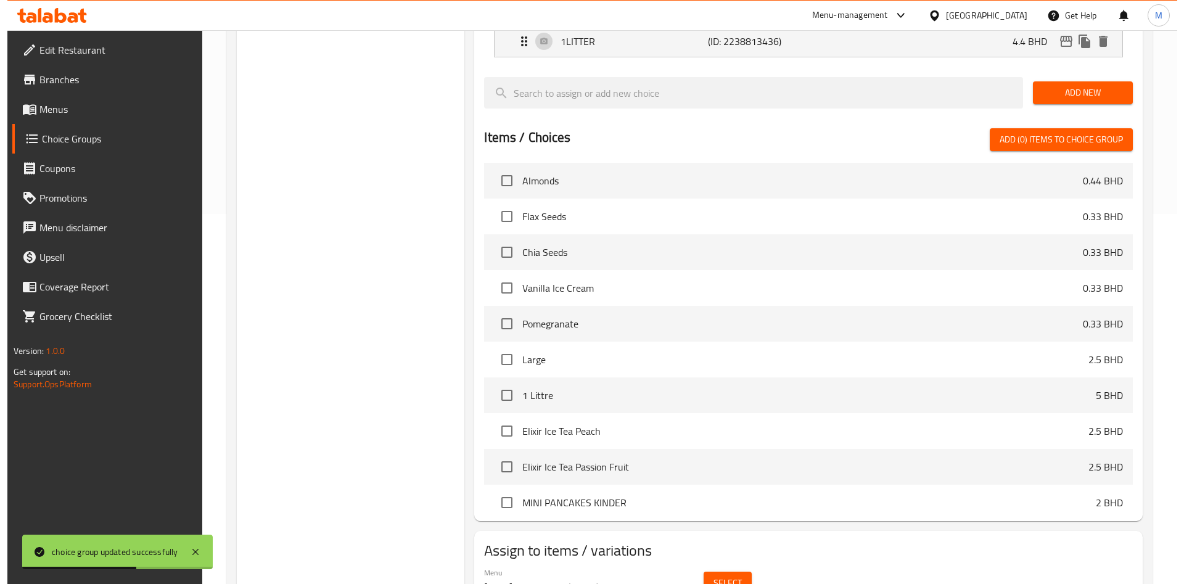
scroll to position [278, 0]
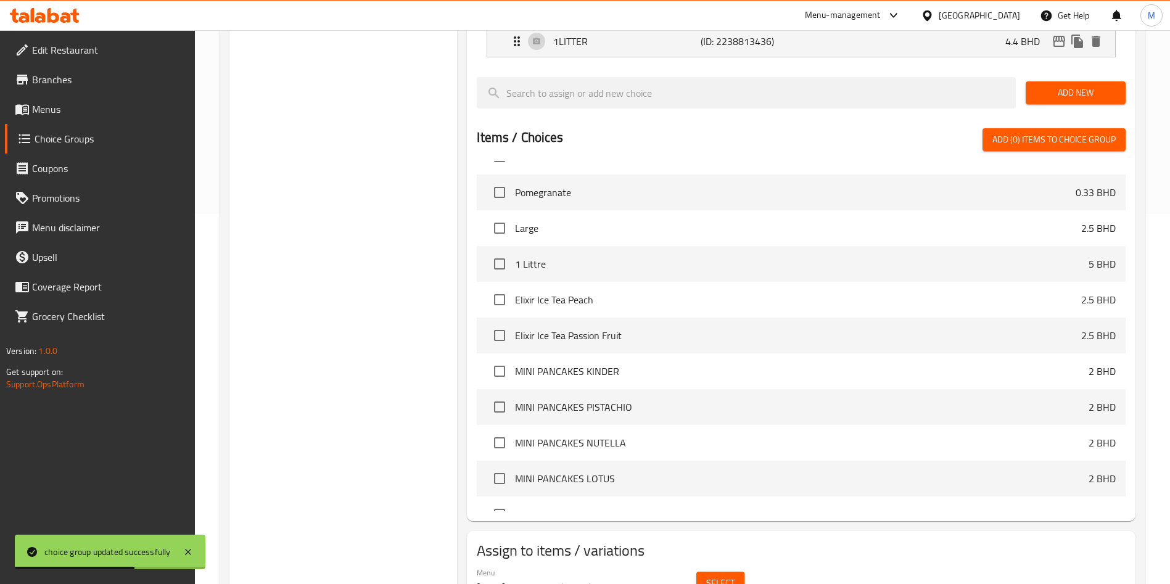
click at [723, 576] on span "Select" at bounding box center [720, 583] width 28 height 15
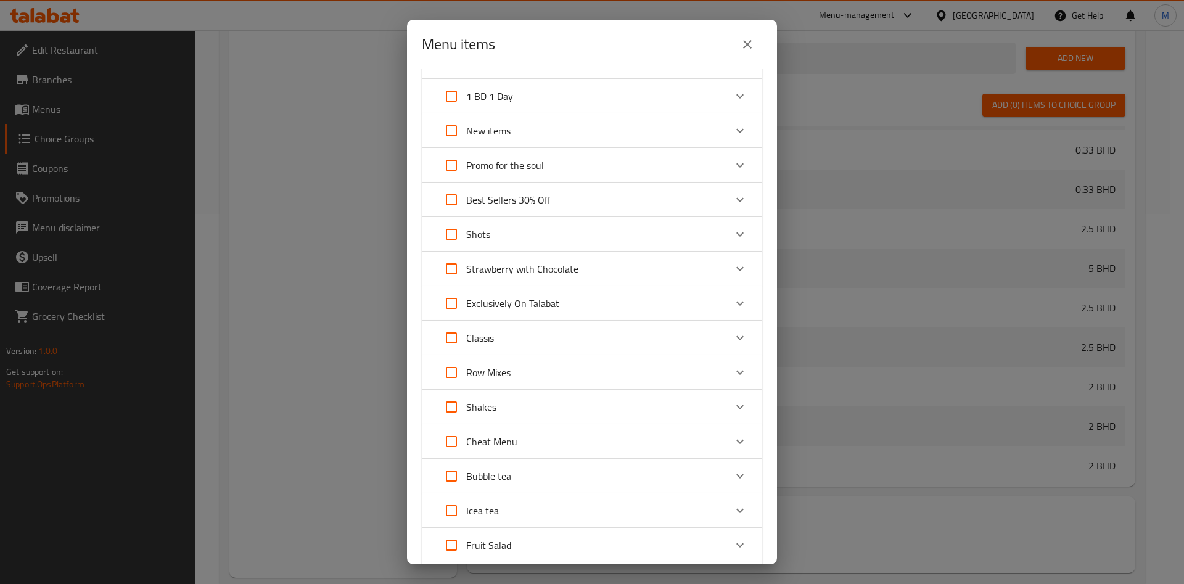
scroll to position [93, 0]
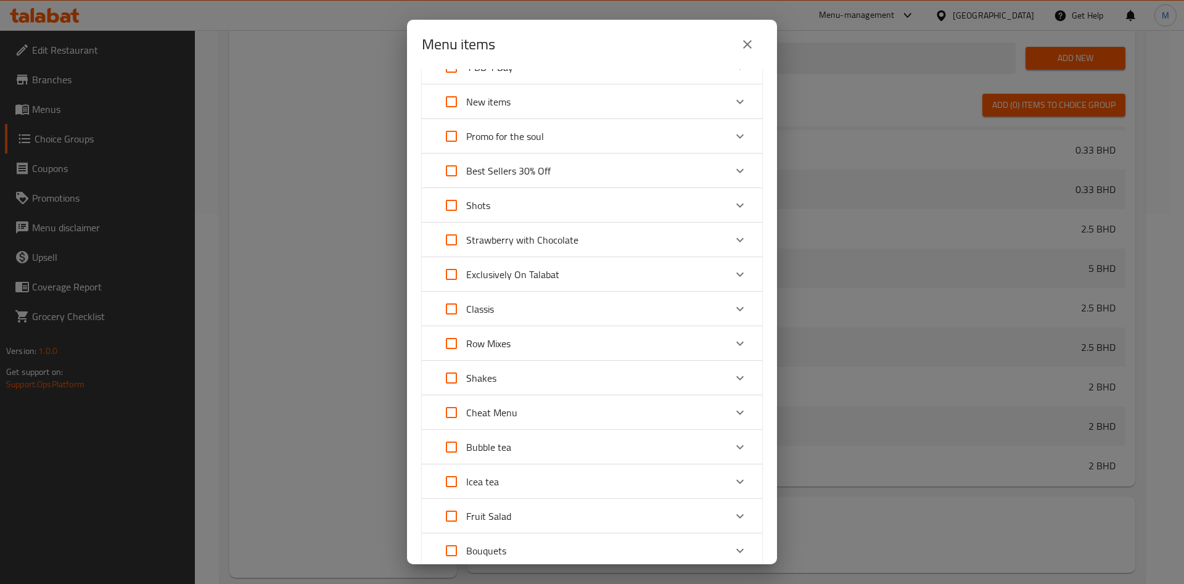
click at [604, 381] on div "Shakes" at bounding box center [581, 378] width 289 height 30
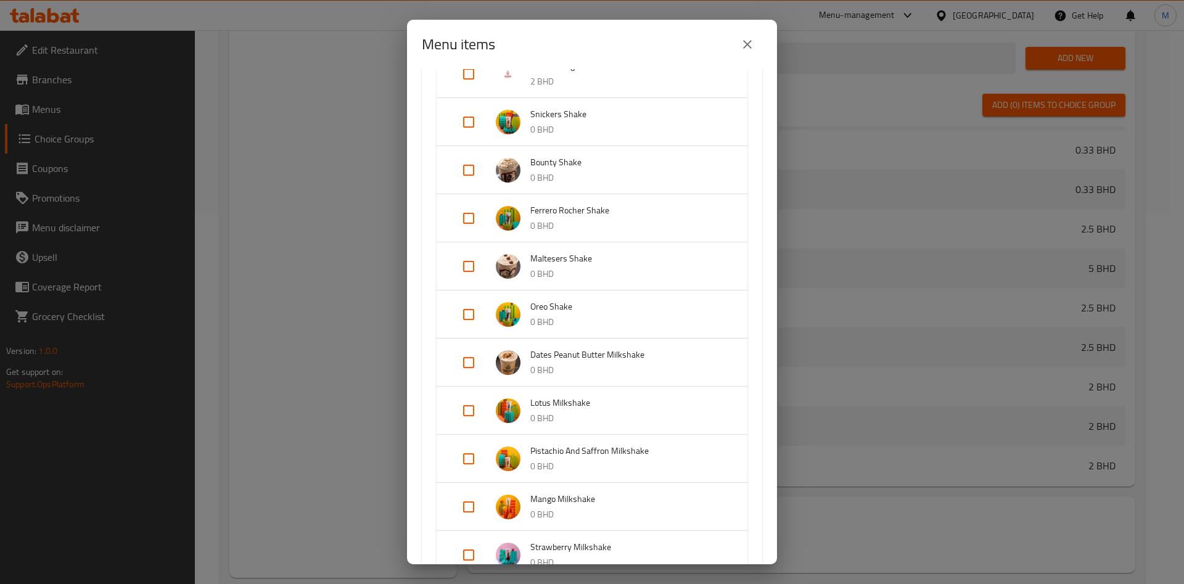
scroll to position [833, 0]
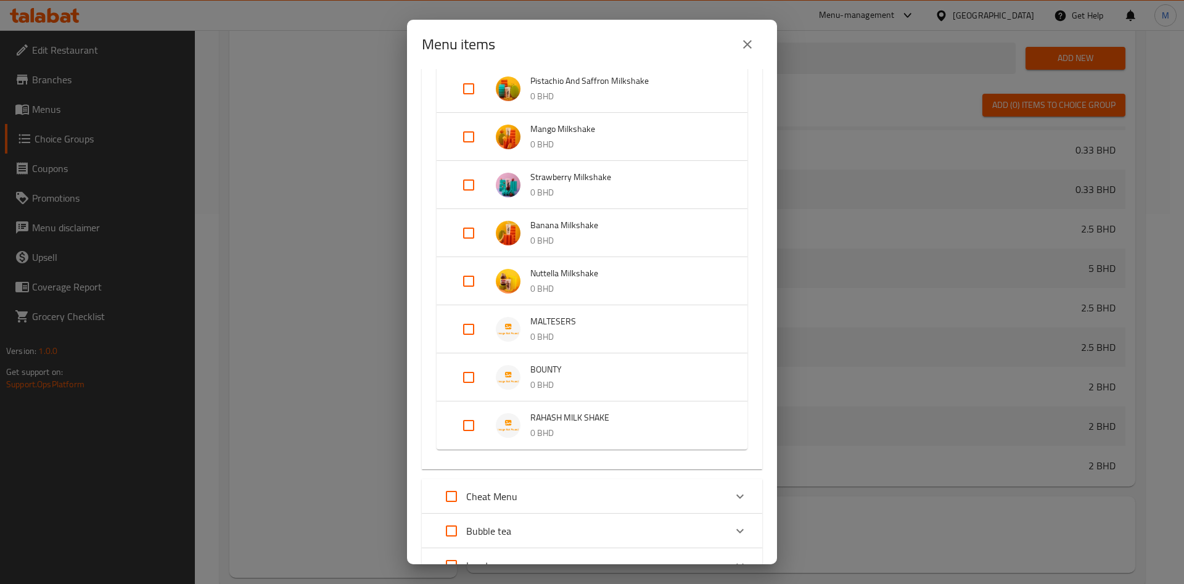
click at [471, 333] on input "Expand" at bounding box center [469, 330] width 30 height 30
checkbox input "true"
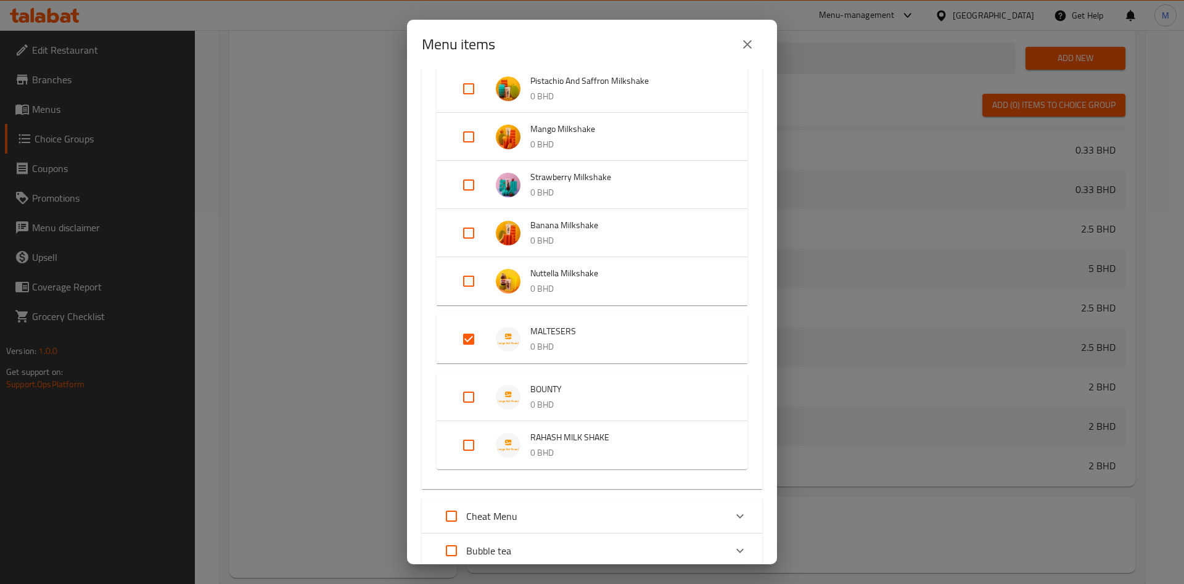
click at [464, 388] on input "Expand" at bounding box center [469, 397] width 30 height 30
click at [469, 401] on input "Expand" at bounding box center [469, 397] width 30 height 30
checkbox input "true"
click at [469, 454] on input "Expand" at bounding box center [469, 455] width 30 height 30
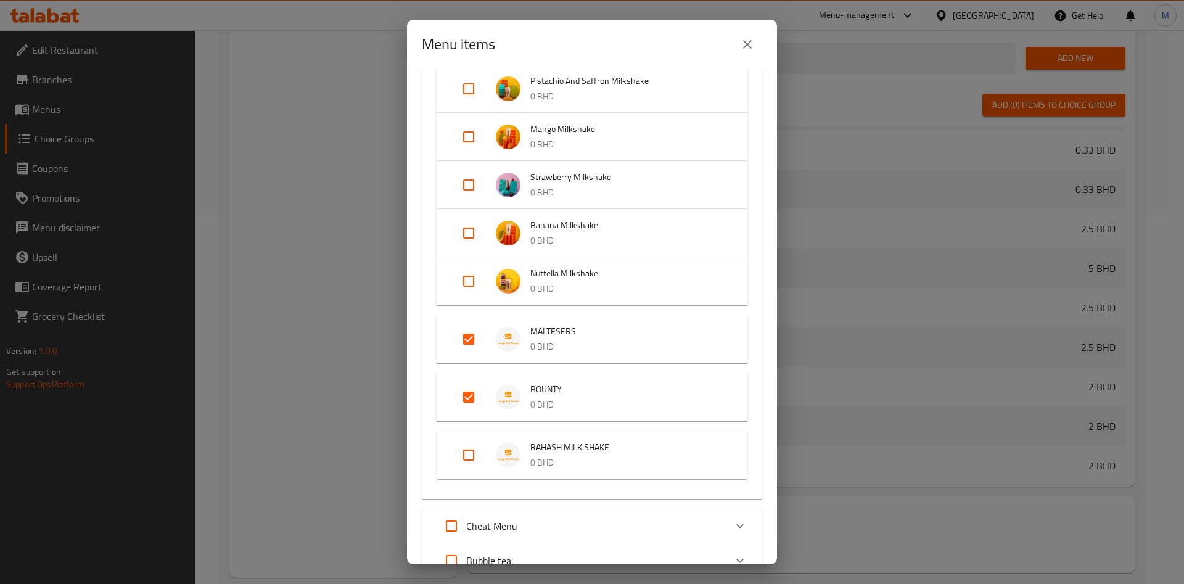
checkbox input "true"
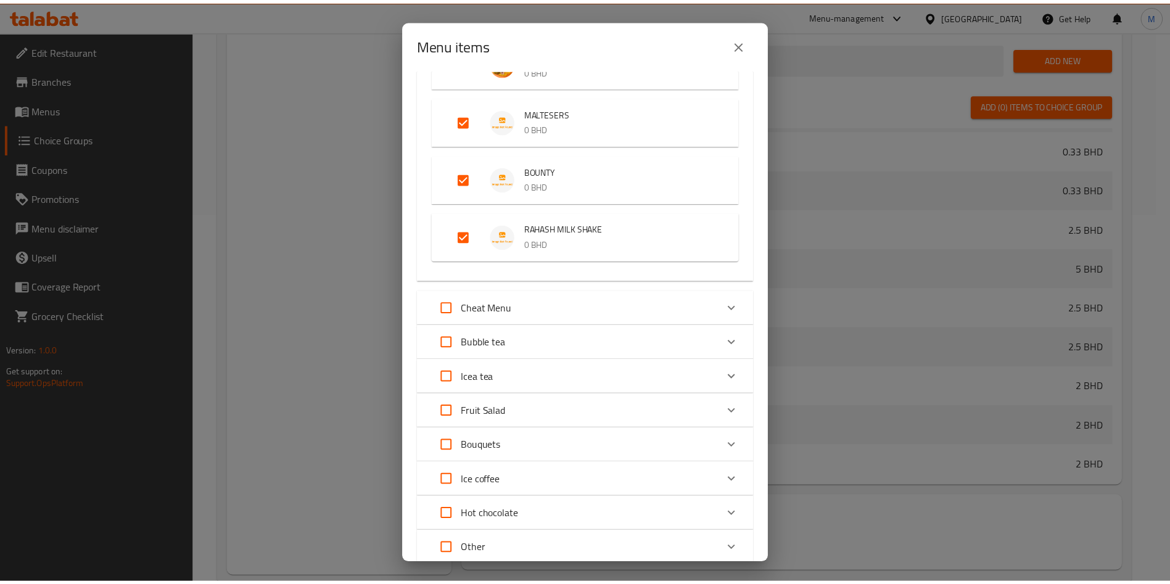
scroll to position [1243, 0]
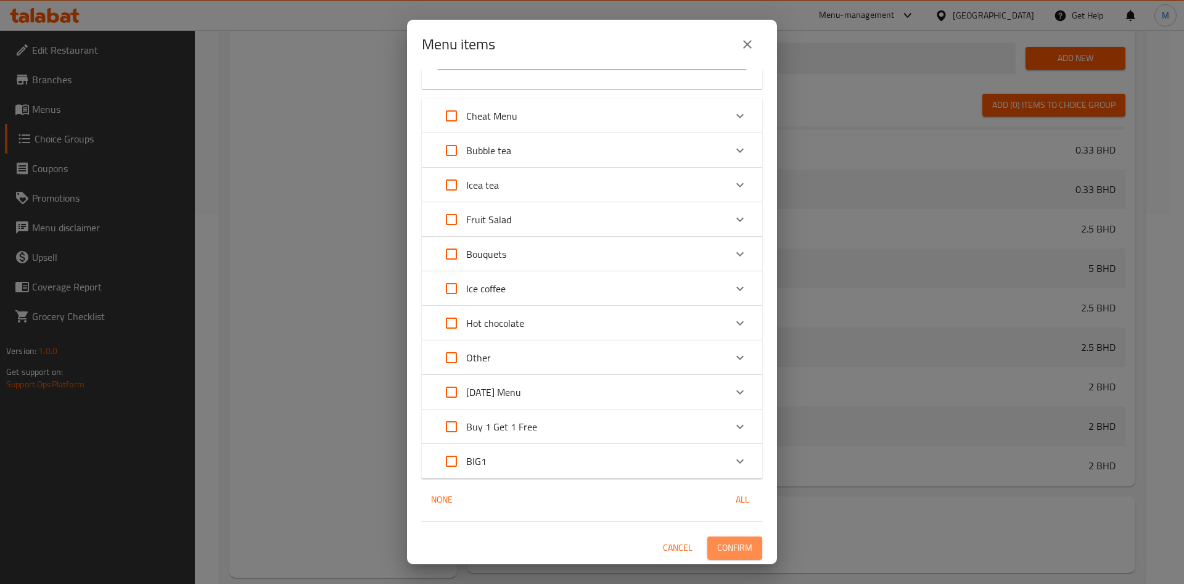
click at [717, 549] on span "Confirm" at bounding box center [734, 547] width 35 height 15
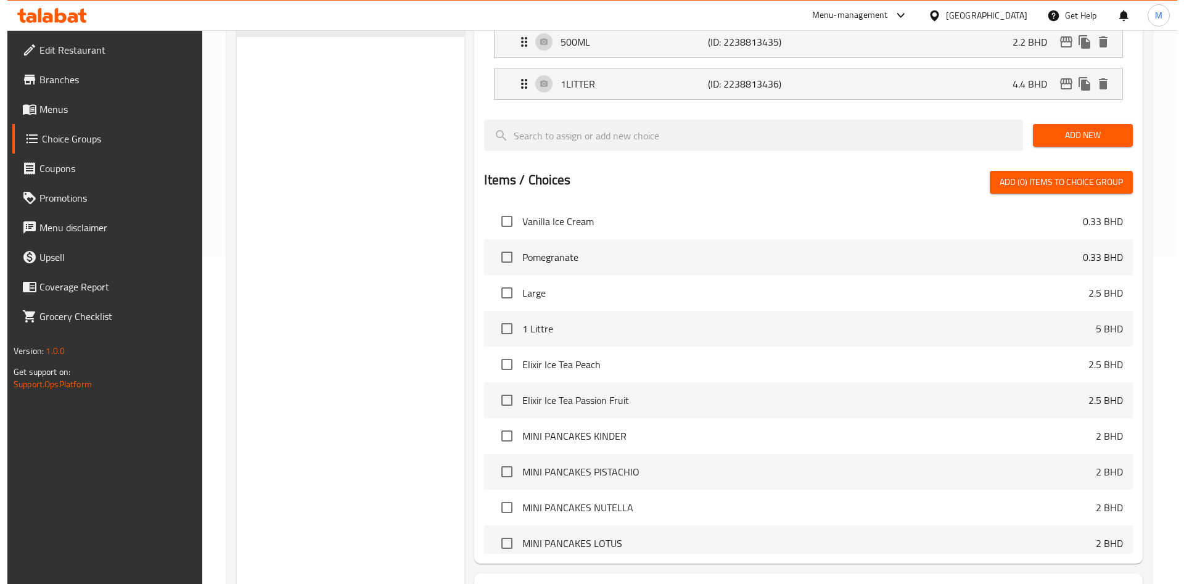
scroll to position [399, 0]
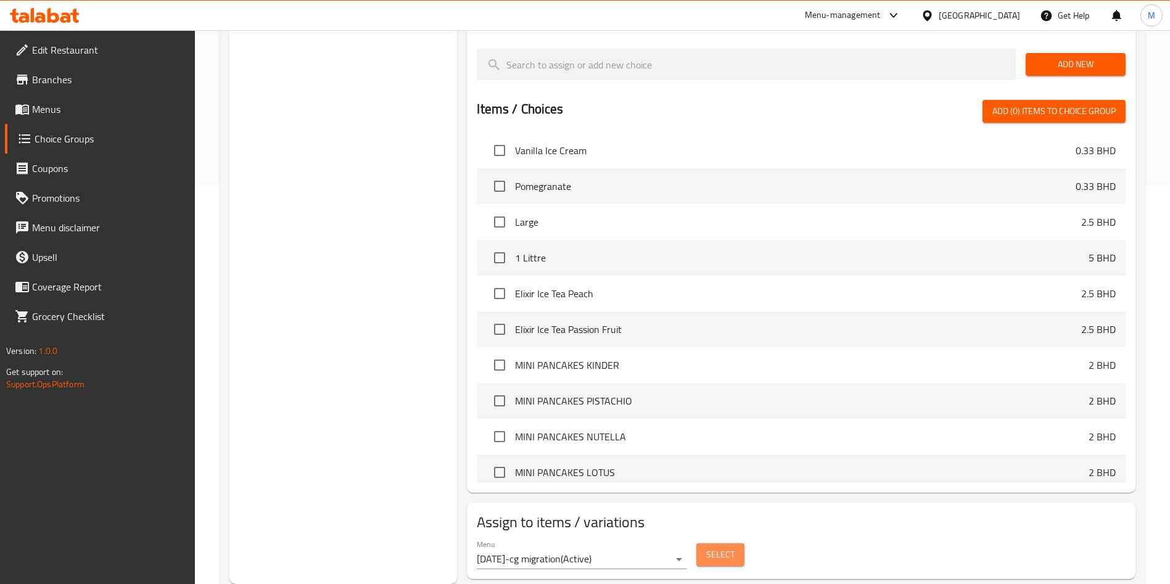
click at [714, 547] on span "Select" at bounding box center [720, 554] width 28 height 15
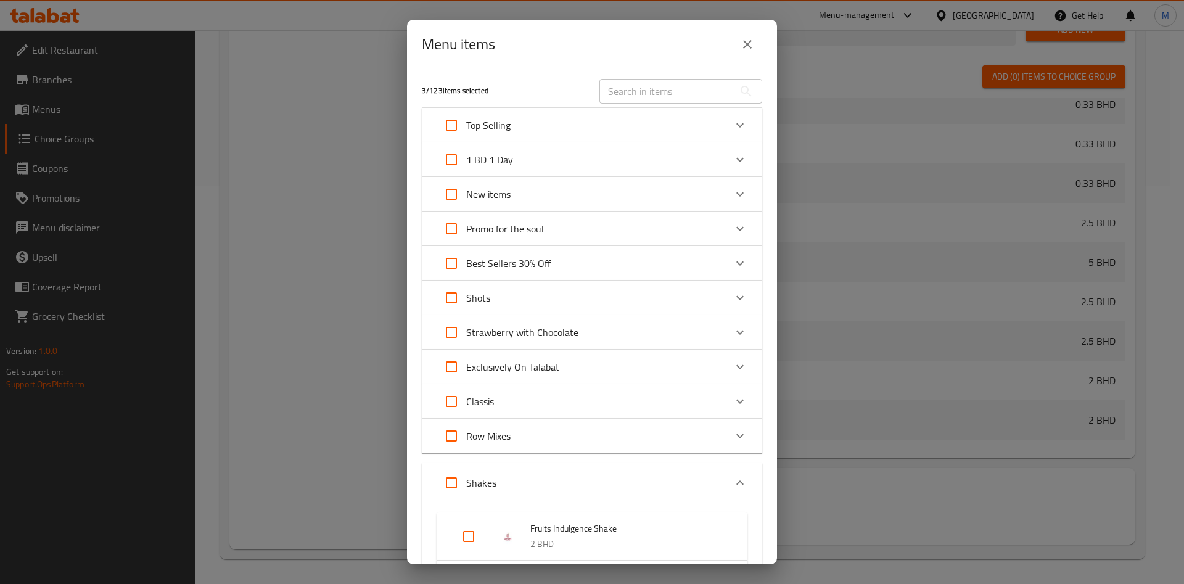
scroll to position [278, 0]
click at [349, 190] on div "Menu items 3 / 123 items selected ​ Top Selling Havana 0 BHD 1 BD 1 Day Elixir …" at bounding box center [592, 292] width 1184 height 584
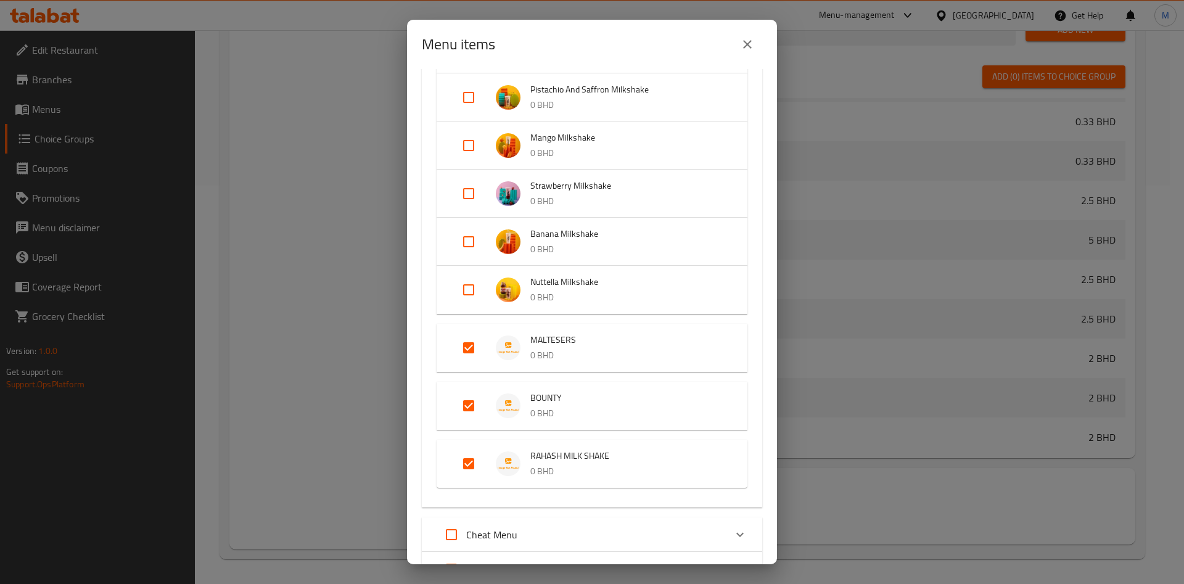
scroll to position [1110, 0]
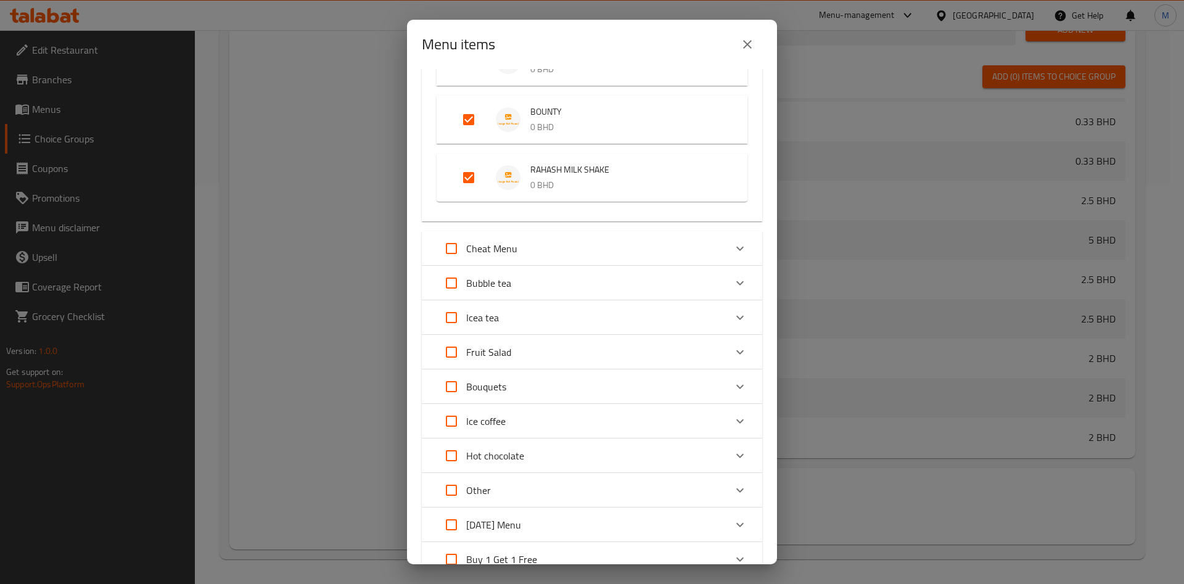
click at [597, 249] on div "Cheat Menu" at bounding box center [581, 249] width 289 height 30
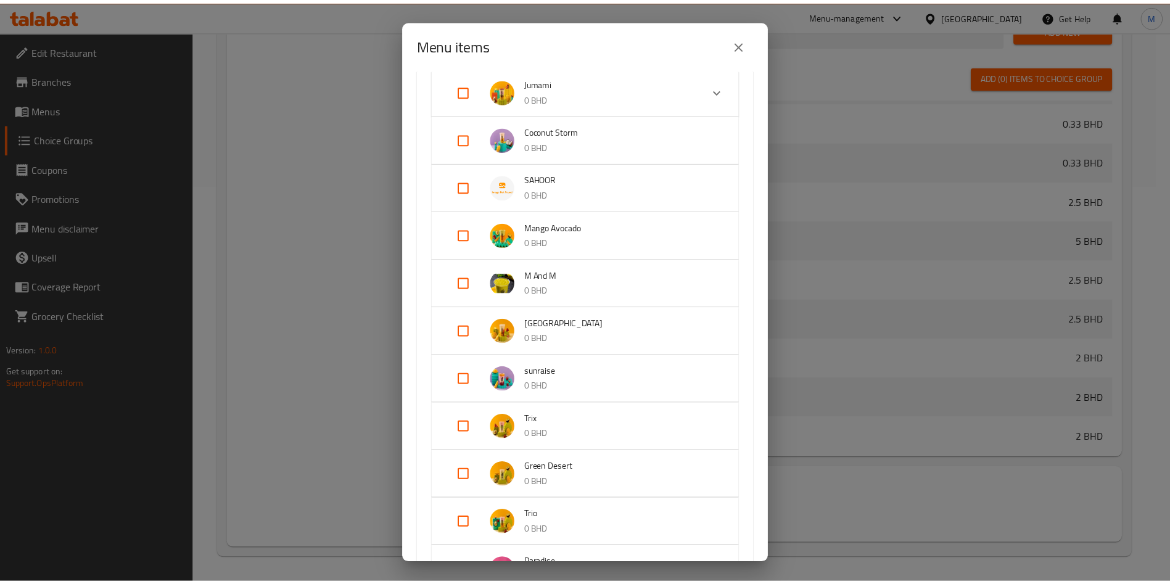
scroll to position [1296, 0]
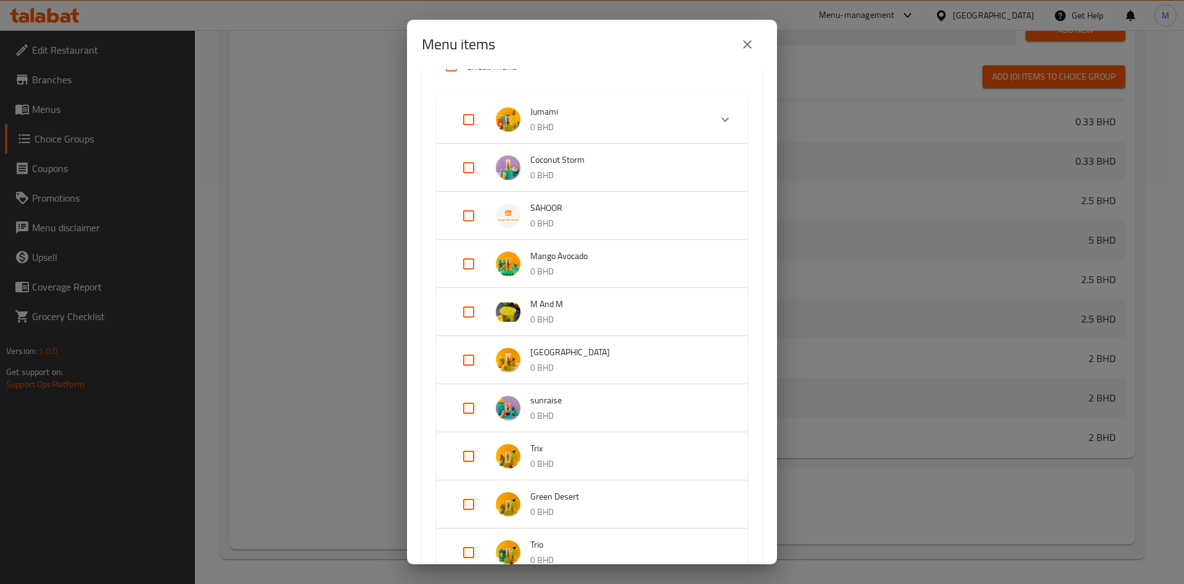
click at [735, 37] on button "close" at bounding box center [748, 45] width 30 height 30
click at [735, 37] on input "search" at bounding box center [746, 29] width 539 height 31
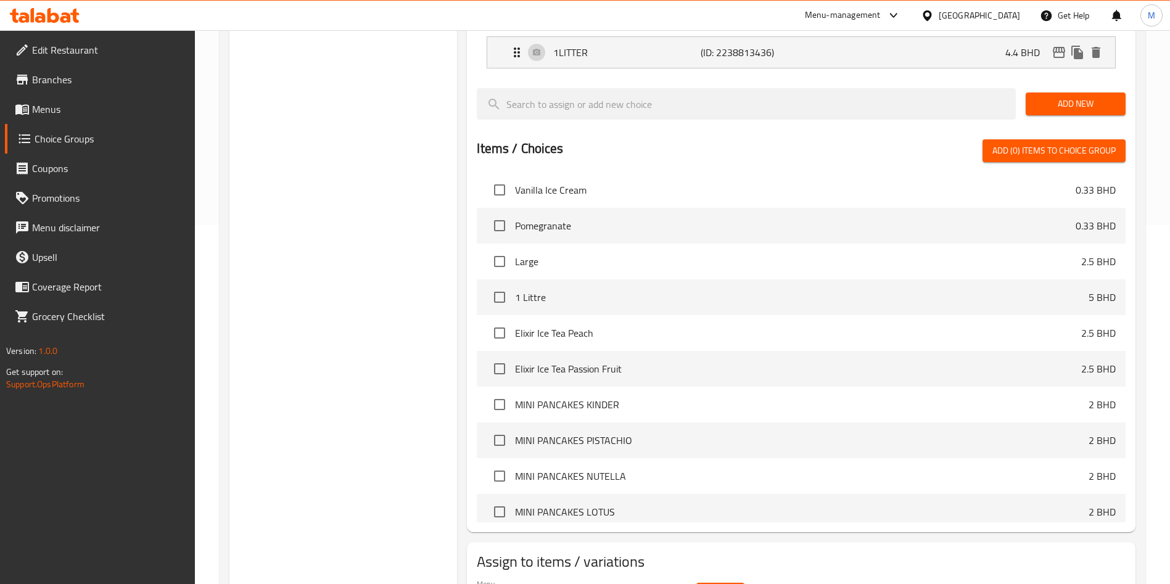
scroll to position [0, 0]
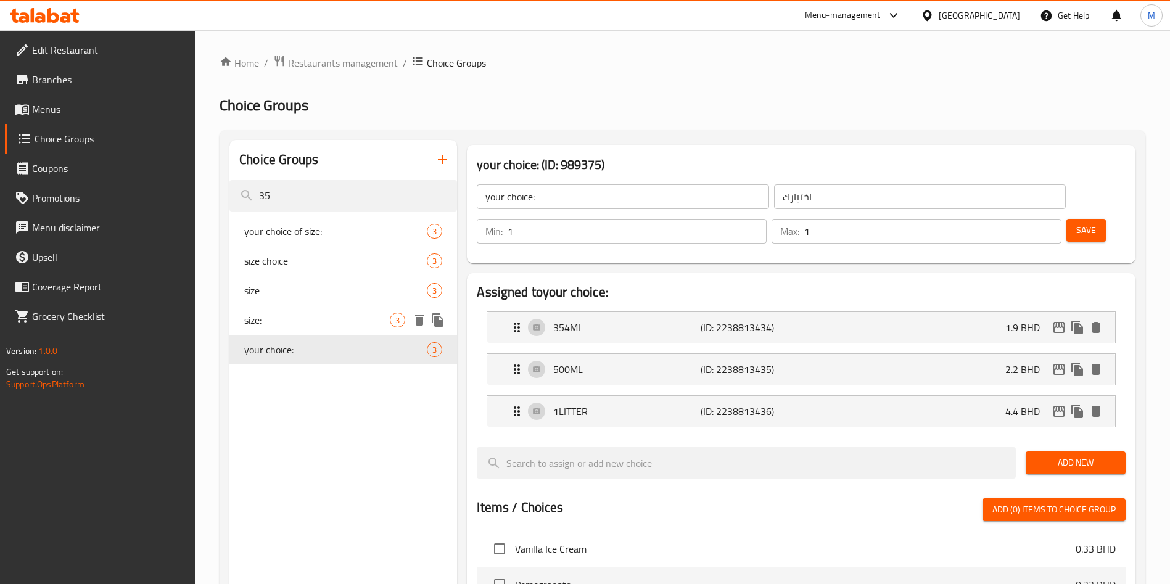
click at [351, 323] on span "size:" at bounding box center [317, 320] width 146 height 15
type input "size:"
type input "حجم"
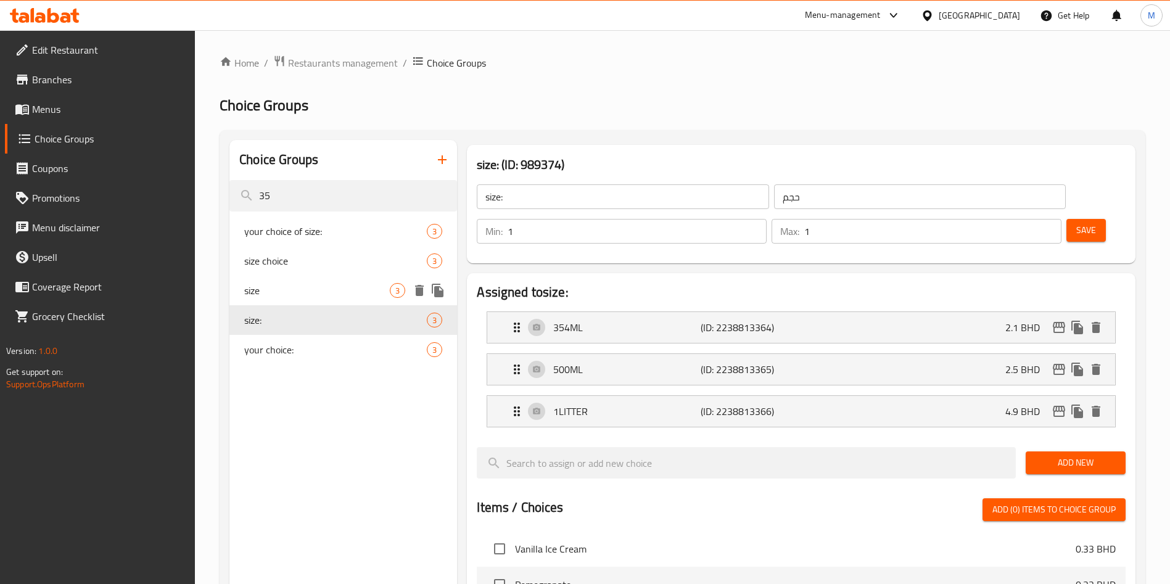
click at [351, 300] on div "size 3" at bounding box center [343, 291] width 228 height 30
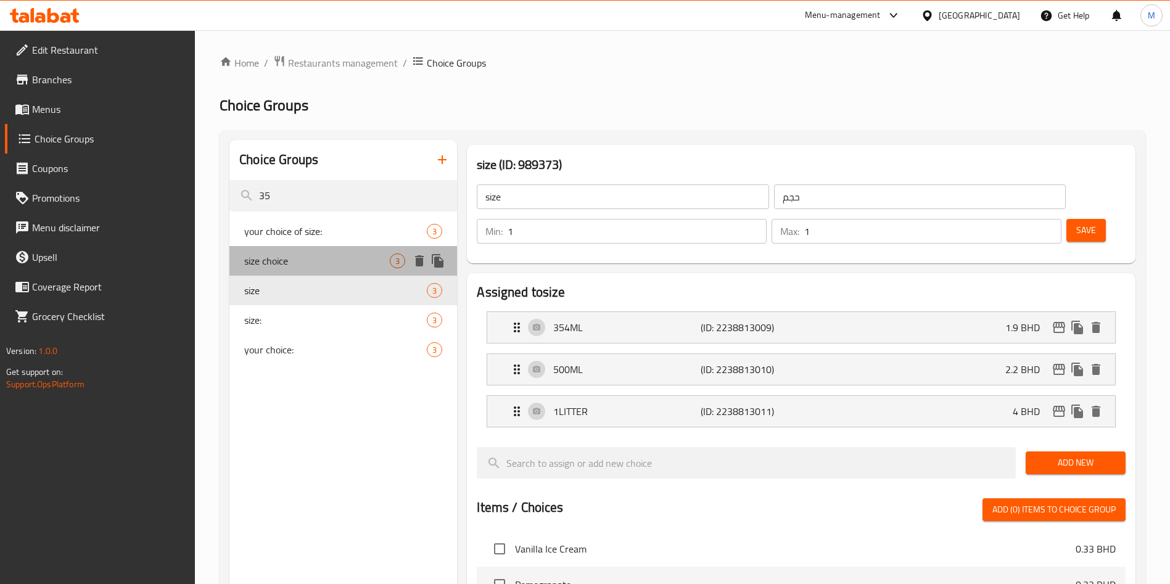
click at [351, 273] on div "size choice 3" at bounding box center [343, 261] width 228 height 30
type input "size choice"
type input "اختيارك من الحجم"
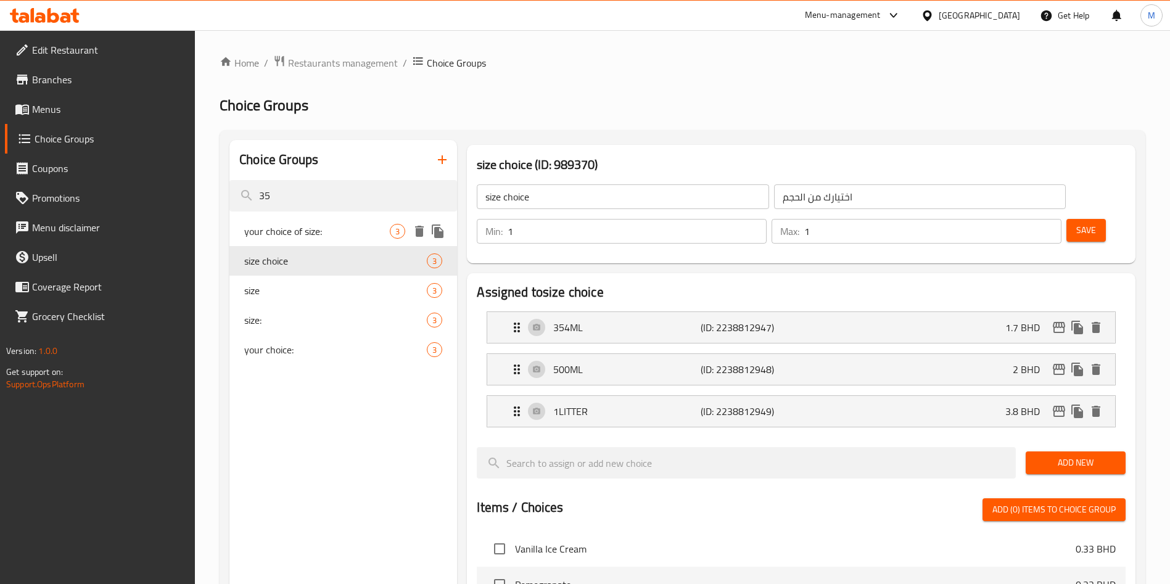
click at [361, 236] on span "your choice of size:" at bounding box center [317, 231] width 146 height 15
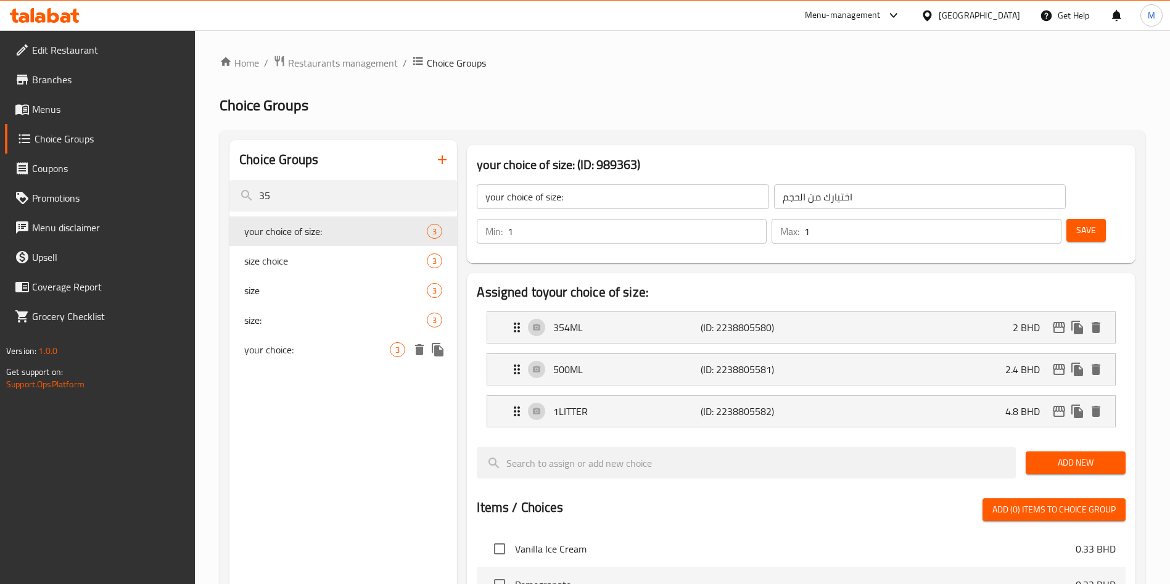
click at [302, 347] on span "your choice:" at bounding box center [317, 349] width 146 height 15
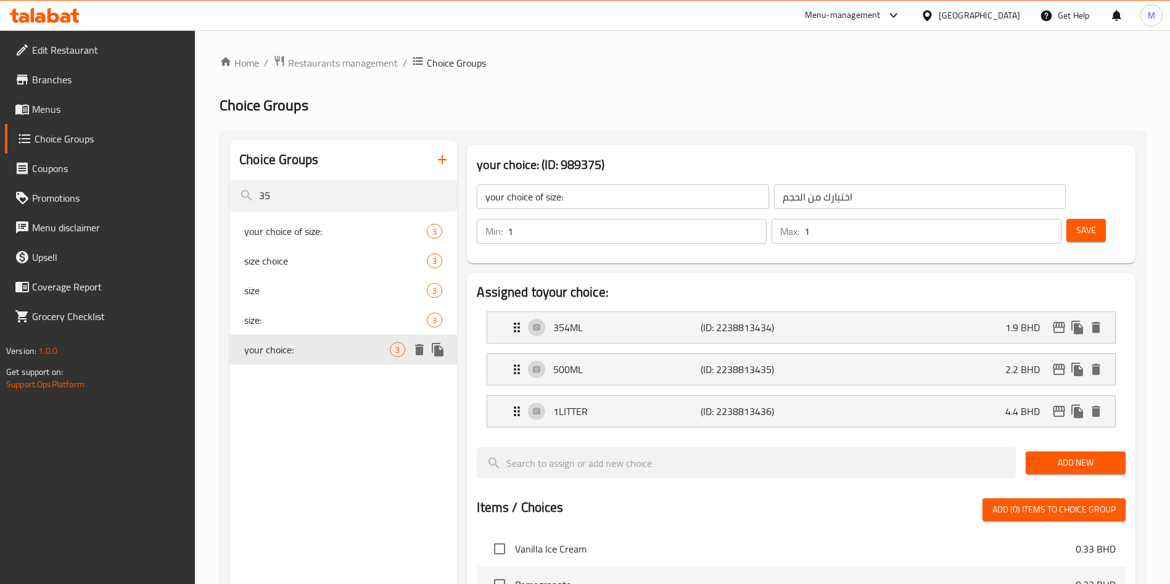
type input "your choice:"
type input "اختيارك"
click at [429, 355] on div at bounding box center [428, 350] width 37 height 19
click at [442, 352] on icon "duplicate" at bounding box center [438, 350] width 12 height 14
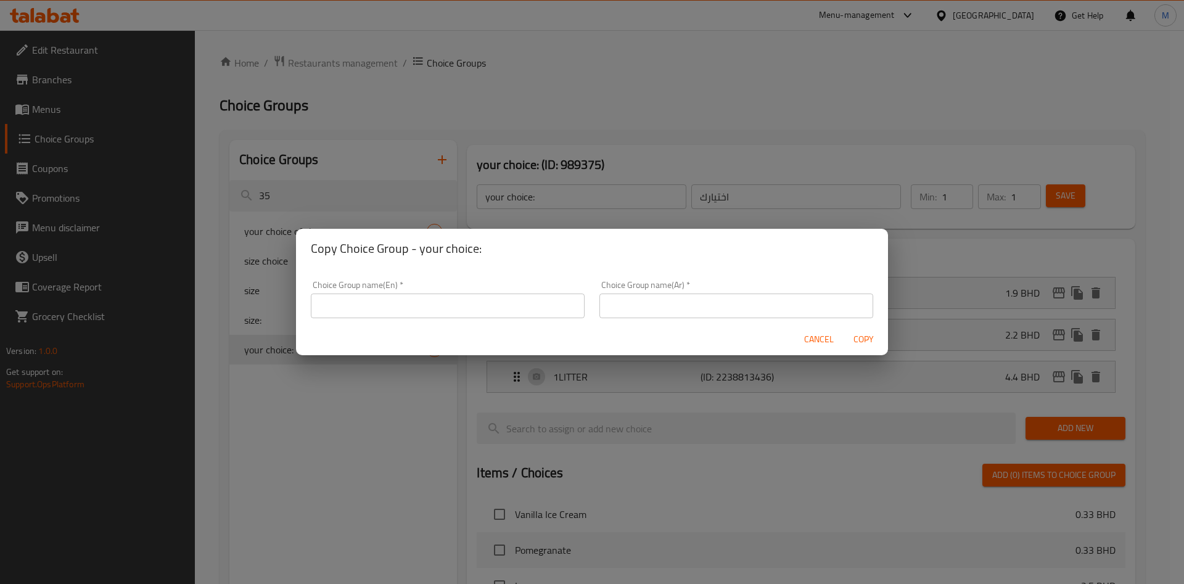
click at [479, 315] on input "text" at bounding box center [448, 306] width 274 height 25
type input "your choice"
click at [691, 294] on input "text" at bounding box center [737, 306] width 274 height 25
type input "اختيارك"
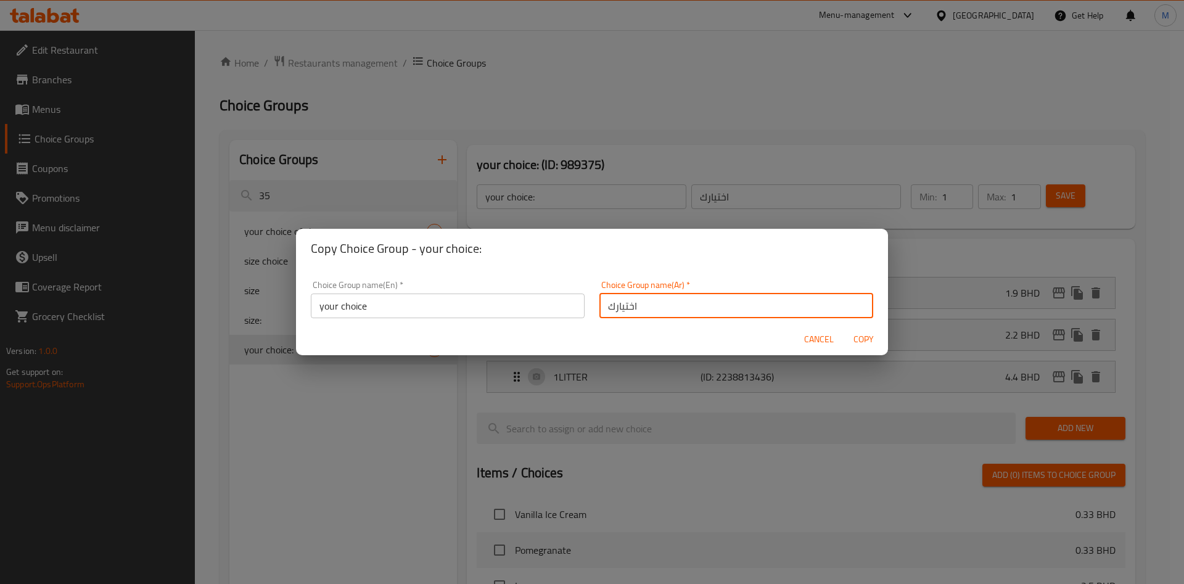
click at [853, 342] on span "Copy" at bounding box center [864, 339] width 30 height 15
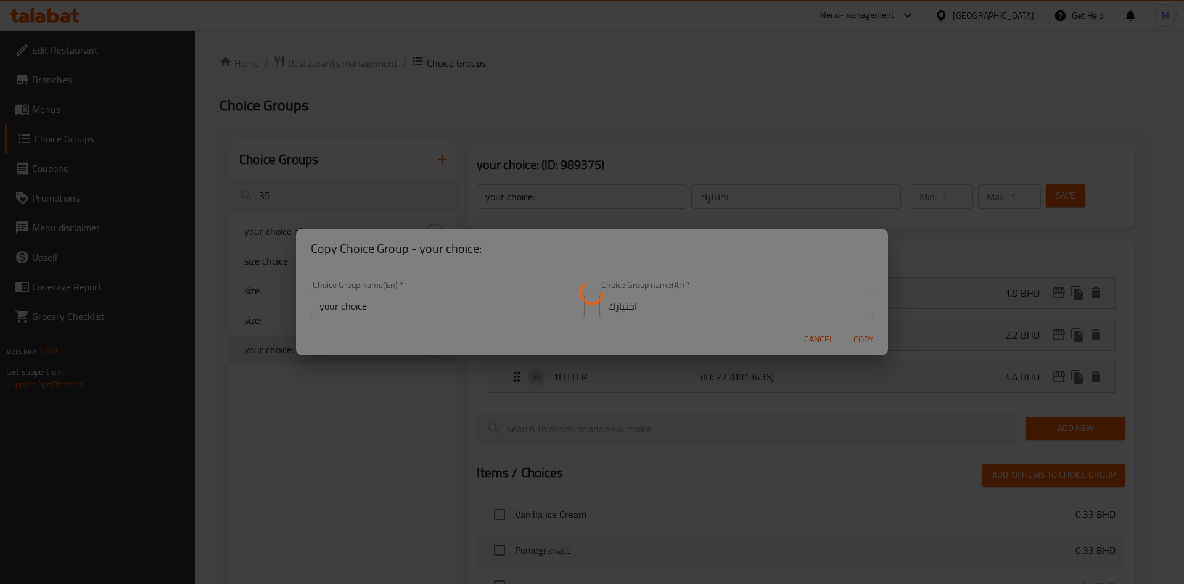
type input "your choice"
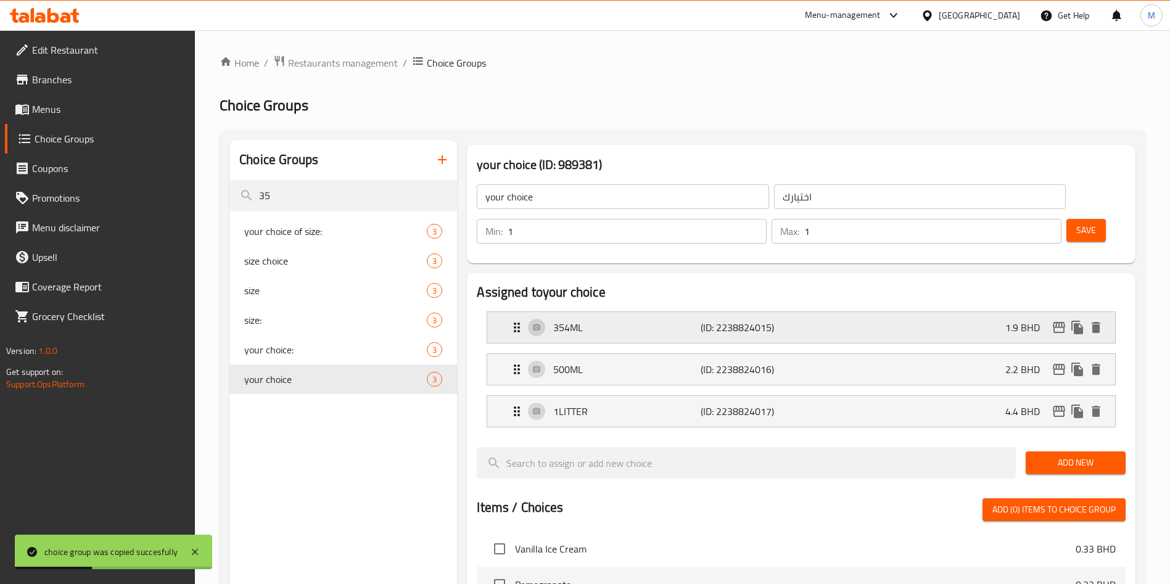
click at [893, 312] on div "354ML (ID: 2238824015) 1.9 BHD" at bounding box center [805, 327] width 591 height 31
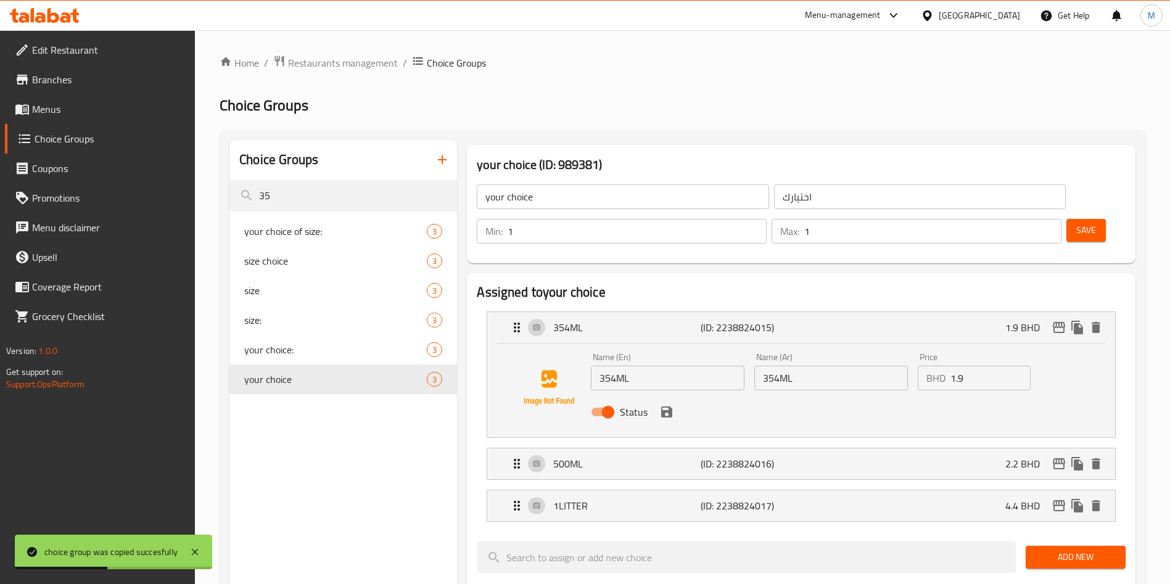
click at [977, 366] on input "1.9" at bounding box center [991, 378] width 80 height 25
click at [973, 366] on input "1.9" at bounding box center [991, 378] width 80 height 25
type input "3"
type input "2"
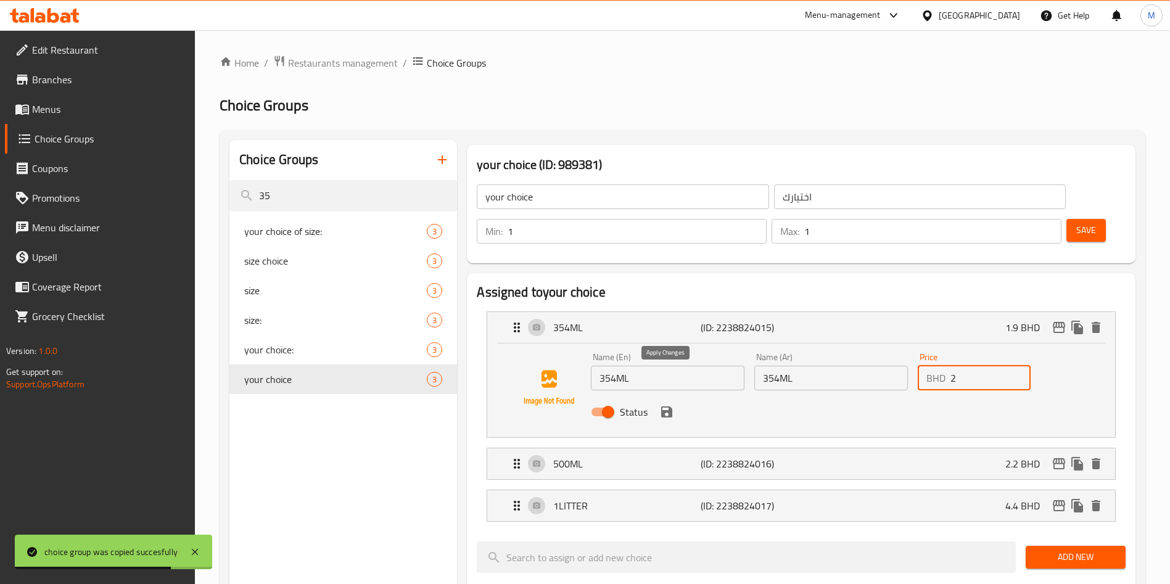
click at [668, 403] on button "save" at bounding box center [667, 412] width 19 height 19
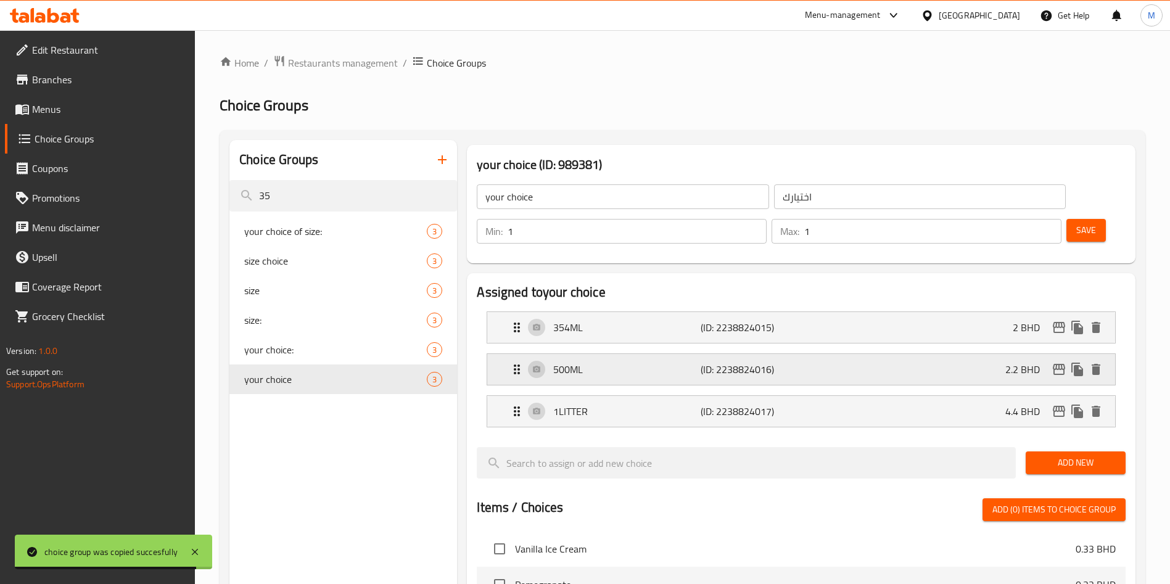
click at [989, 354] on div "500ML (ID: 2238824016) 2.2 BHD" at bounding box center [805, 369] width 591 height 31
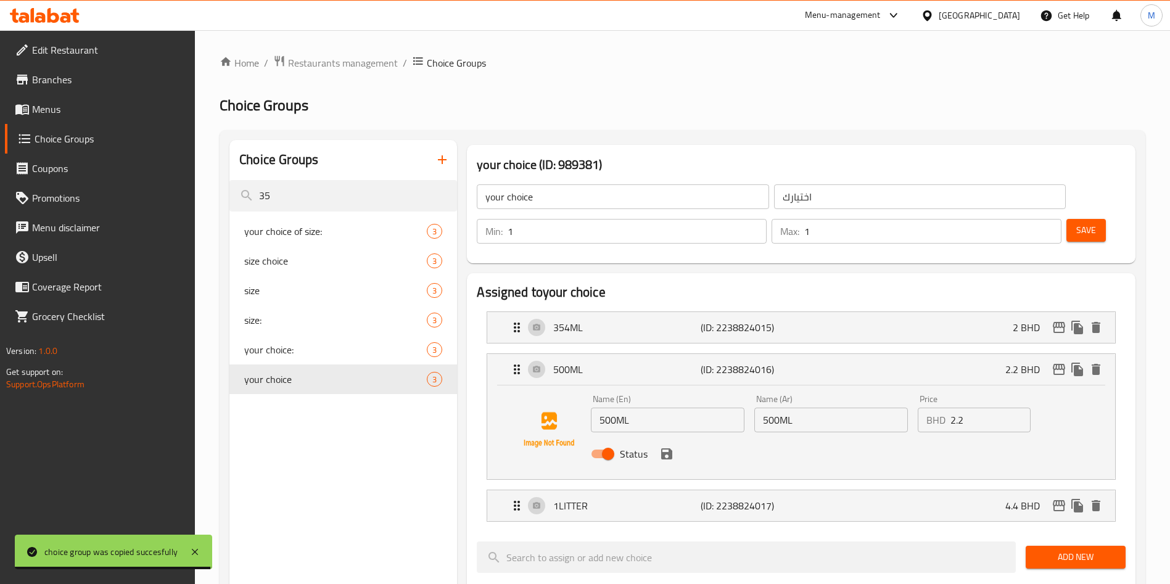
click at [994, 408] on input "2.2" at bounding box center [991, 420] width 80 height 25
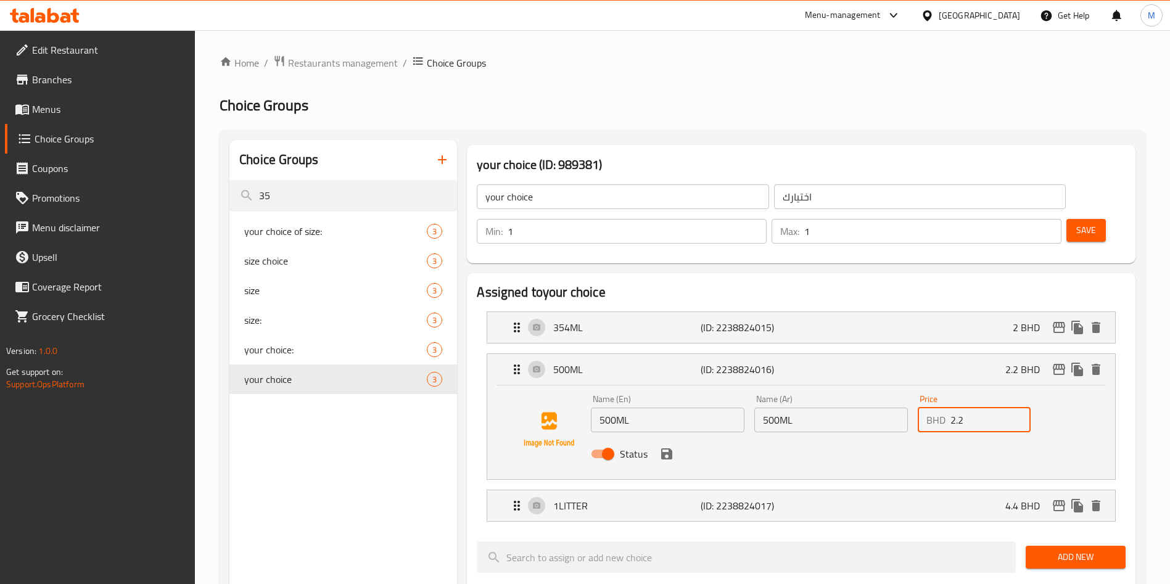
click at [994, 408] on input "2.2" at bounding box center [991, 420] width 80 height 25
click at [665, 447] on icon "save" at bounding box center [666, 454] width 15 height 15
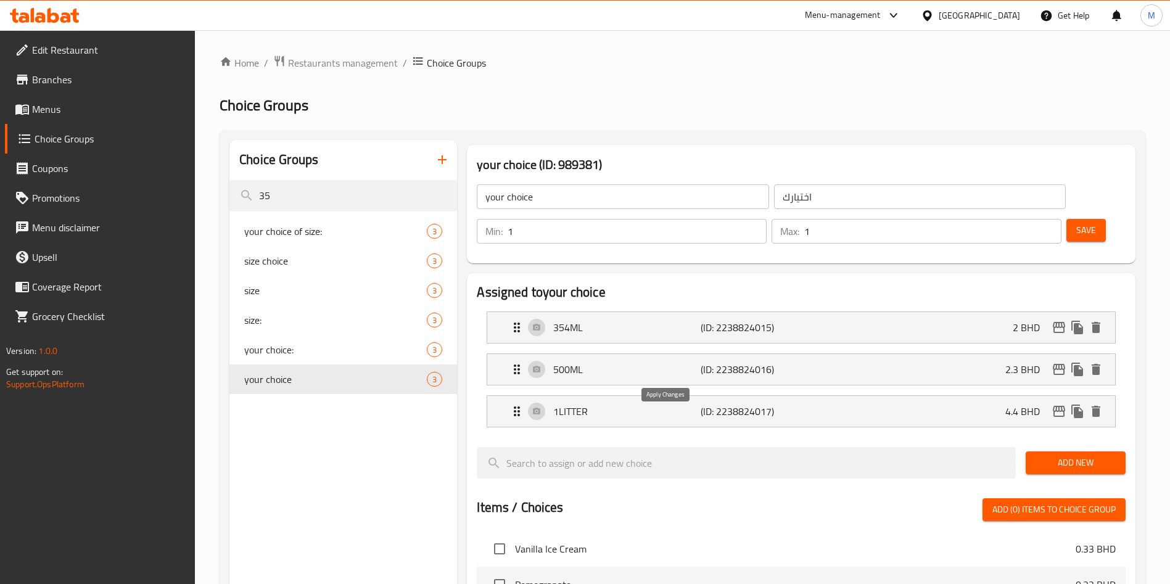
type input "2.3"
click at [930, 396] on div "1LITTER (ID: 2238824017) 4.4 BHD" at bounding box center [805, 411] width 591 height 31
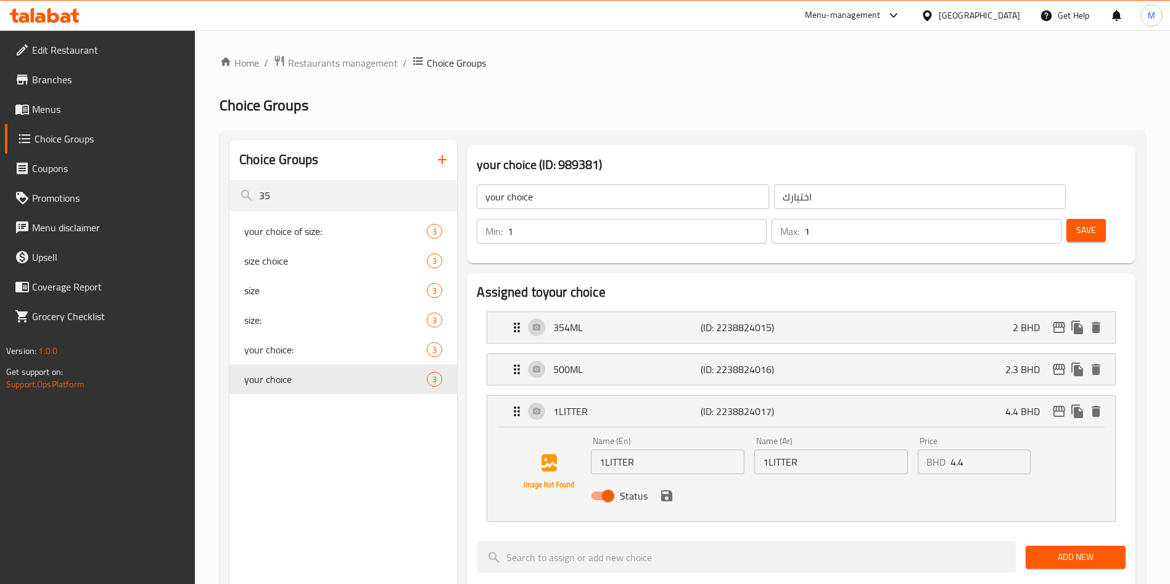
click at [985, 450] on input "4.4" at bounding box center [991, 462] width 80 height 25
click at [664, 489] on icon "save" at bounding box center [666, 496] width 15 height 15
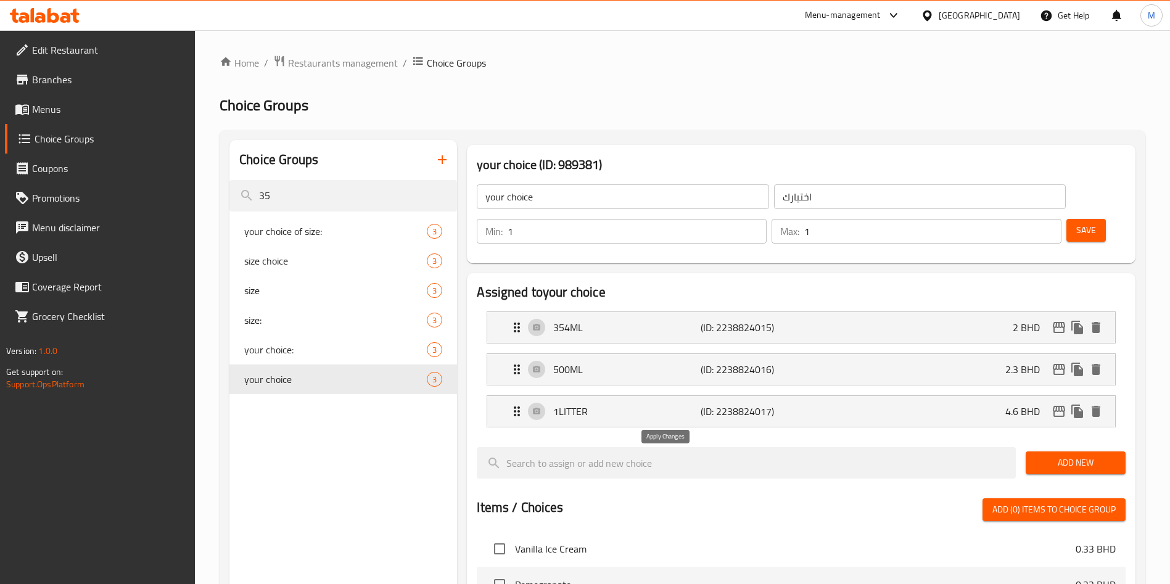
type input "4.6"
click at [1077, 223] on span "Save" at bounding box center [1087, 230] width 20 height 15
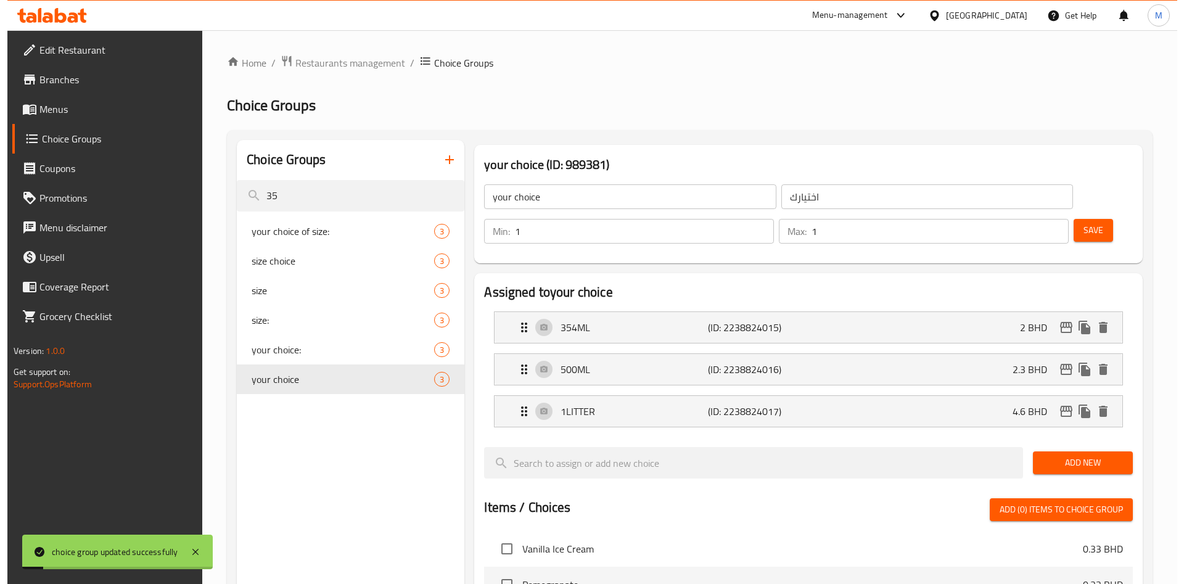
scroll to position [399, 0]
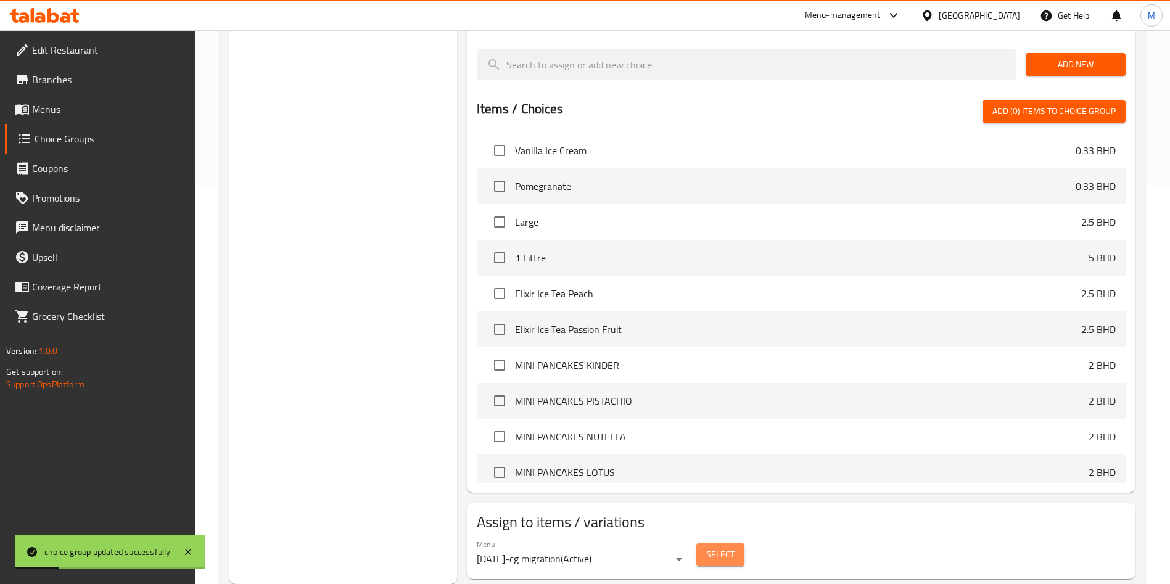
click at [711, 547] on span "Select" at bounding box center [720, 554] width 28 height 15
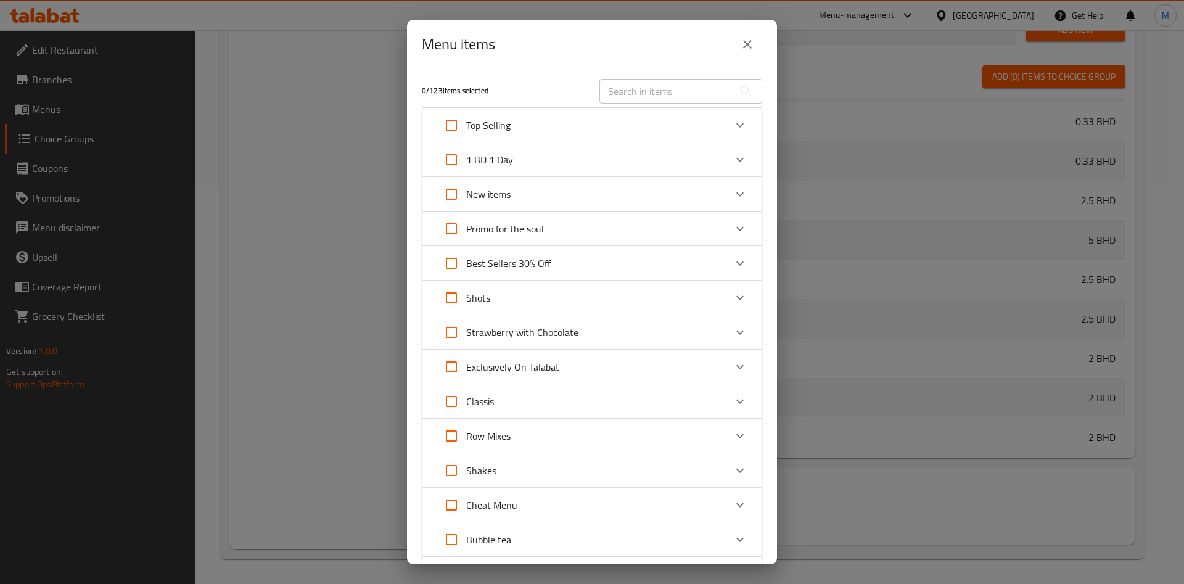
scroll to position [93, 0]
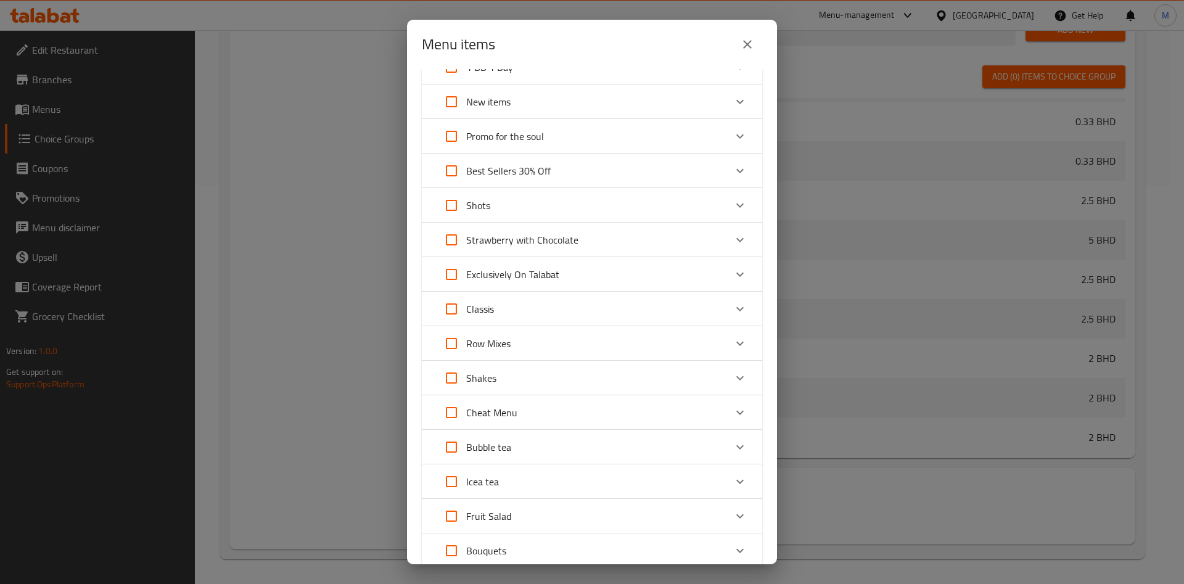
click at [585, 408] on div "Cheat Menu" at bounding box center [581, 413] width 289 height 30
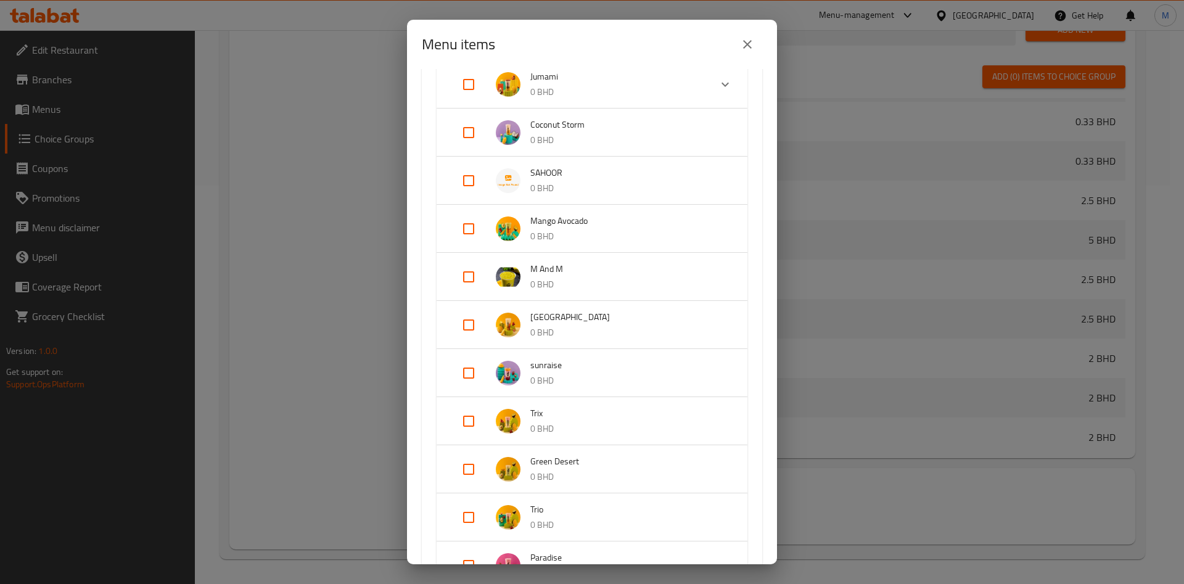
scroll to position [370, 0]
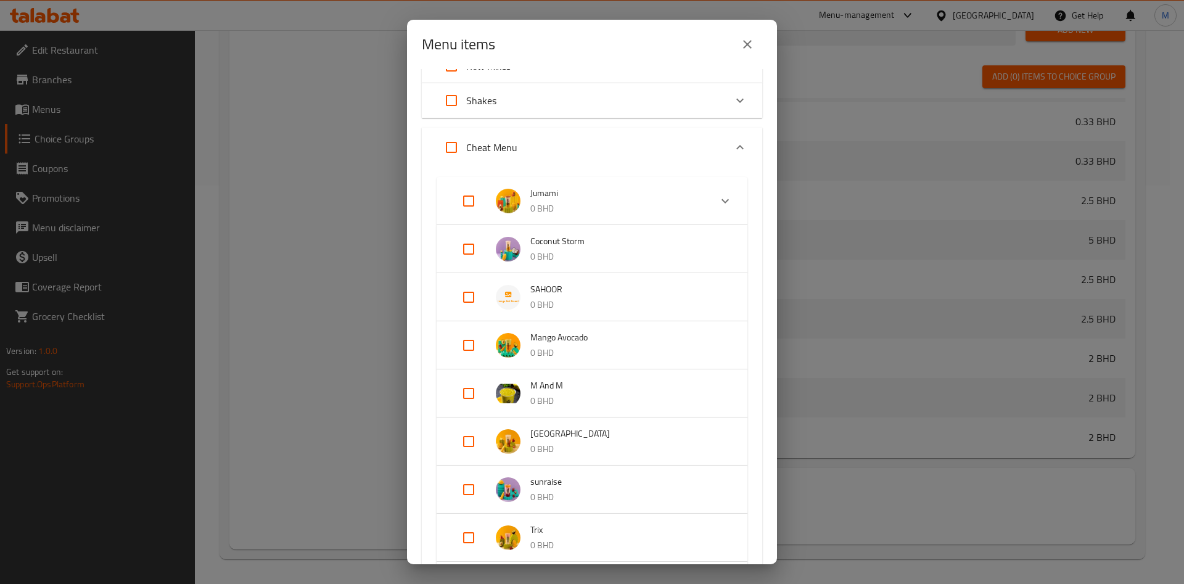
click at [466, 310] on input "Expand" at bounding box center [469, 298] width 30 height 30
checkbox input "true"
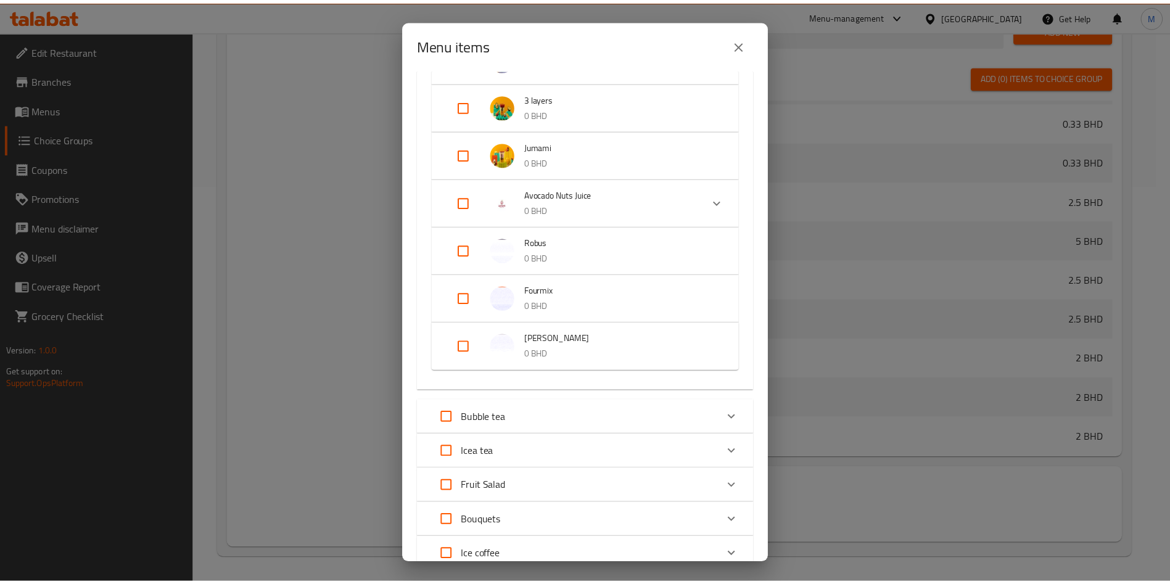
scroll to position [1378, 0]
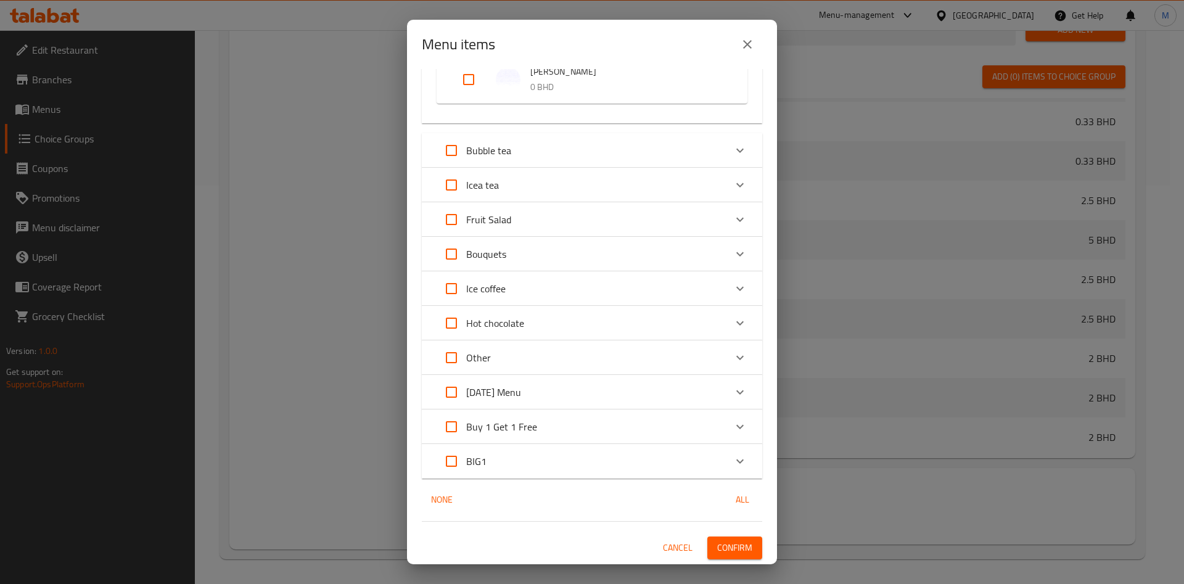
click at [721, 537] on button "Confirm" at bounding box center [735, 548] width 55 height 23
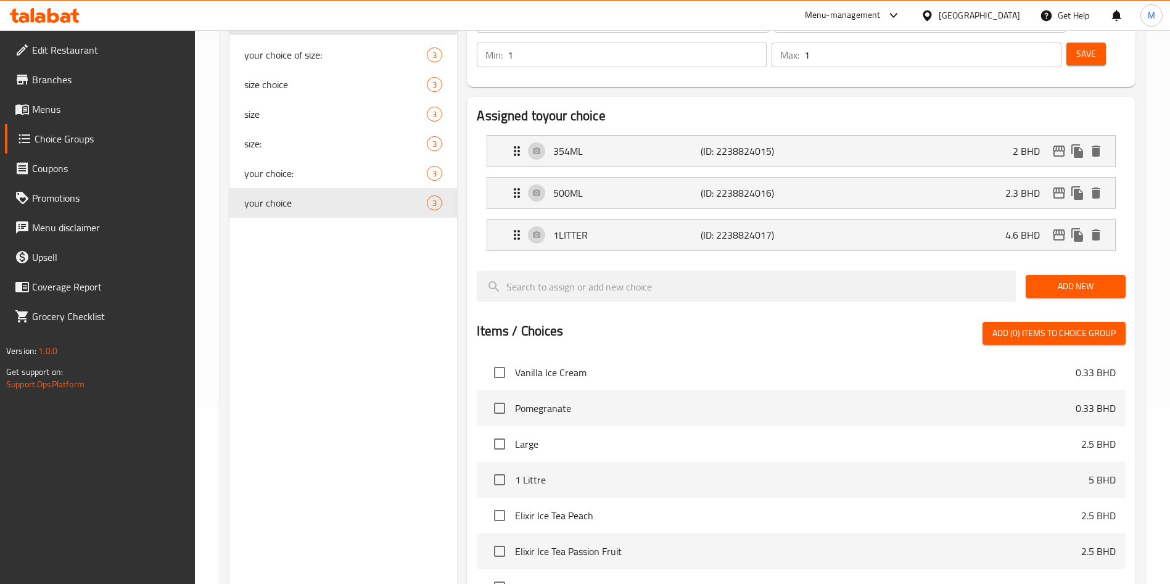
scroll to position [0, 0]
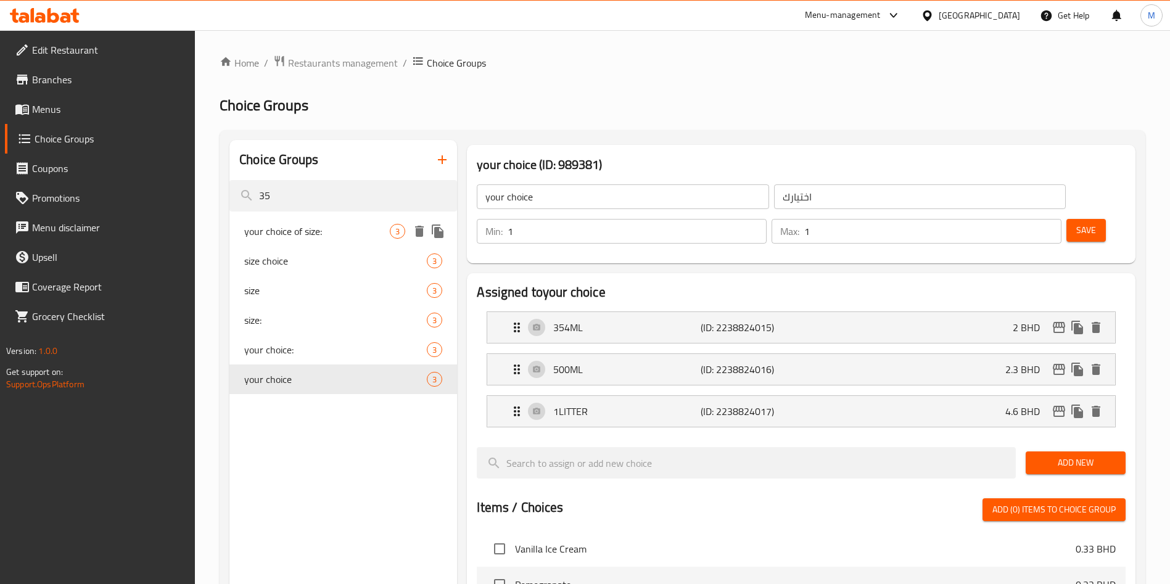
click at [305, 235] on span "your choice of size:" at bounding box center [317, 231] width 146 height 15
type input "your choice of size:"
type input "اختيارك من الحجم"
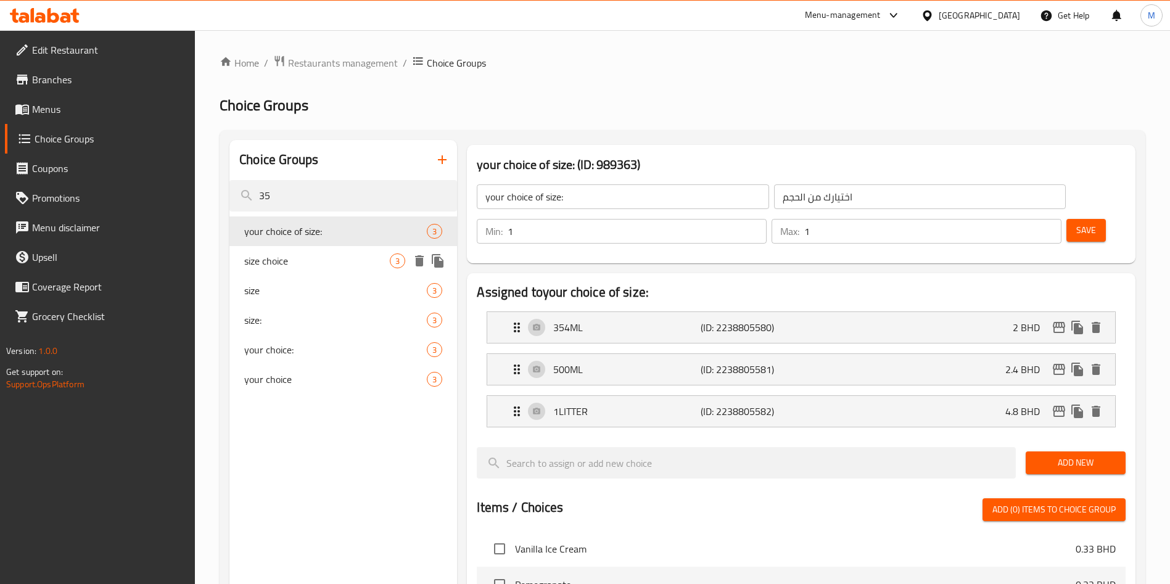
click at [305, 247] on div "size choice 3" at bounding box center [343, 261] width 228 height 30
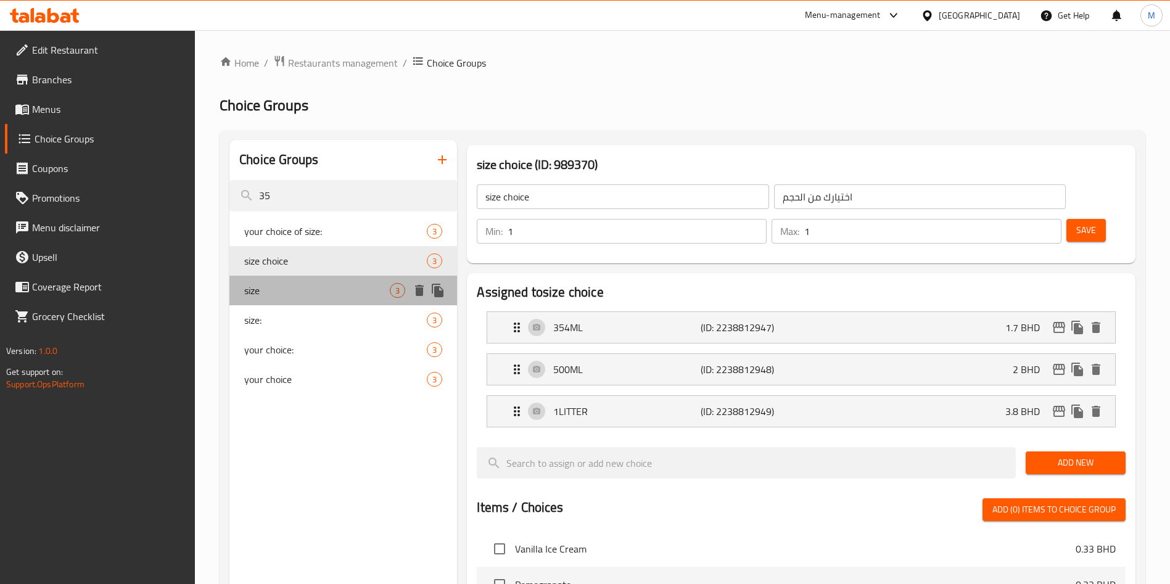
click at [305, 280] on div "size 3" at bounding box center [343, 291] width 228 height 30
type input "size"
type input "حجم"
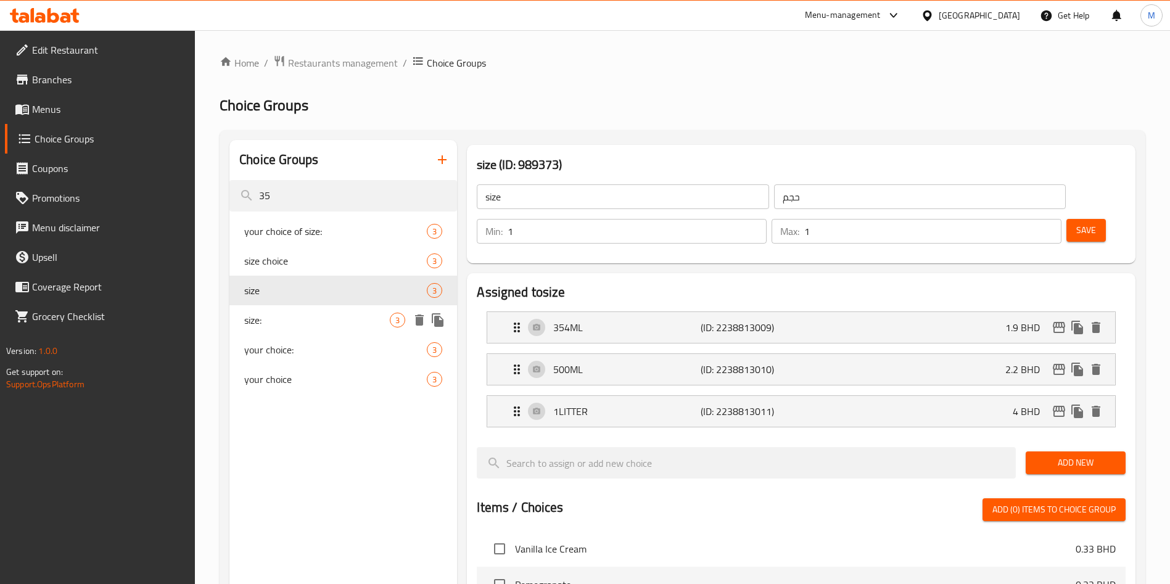
click at [297, 323] on span "size:" at bounding box center [317, 320] width 146 height 15
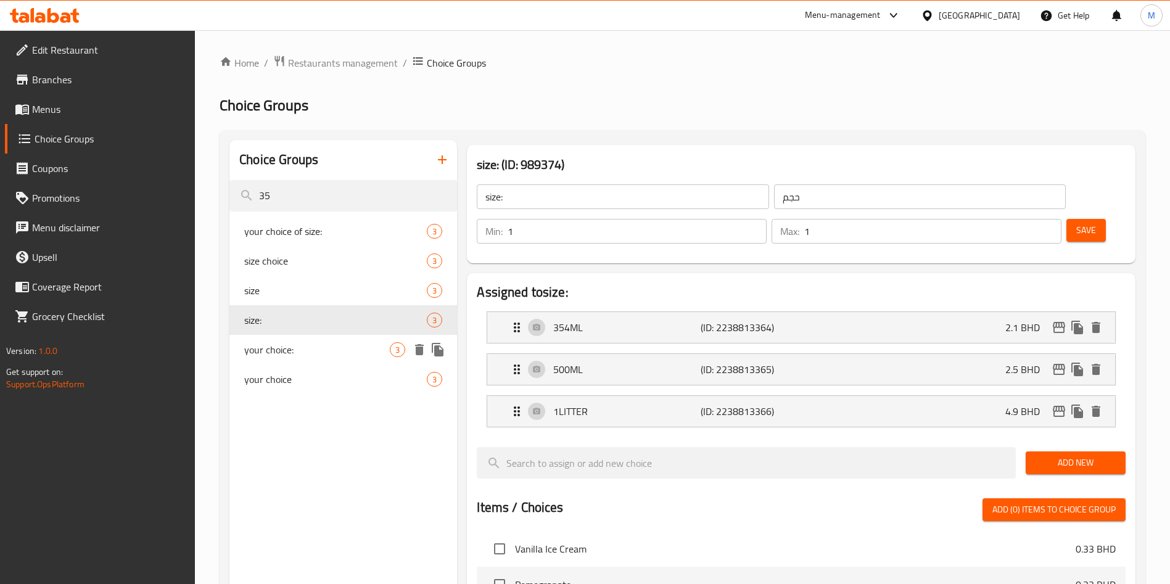
click at [270, 352] on span "your choice:" at bounding box center [317, 349] width 146 height 15
type input "your choice:"
type input "اختيارك"
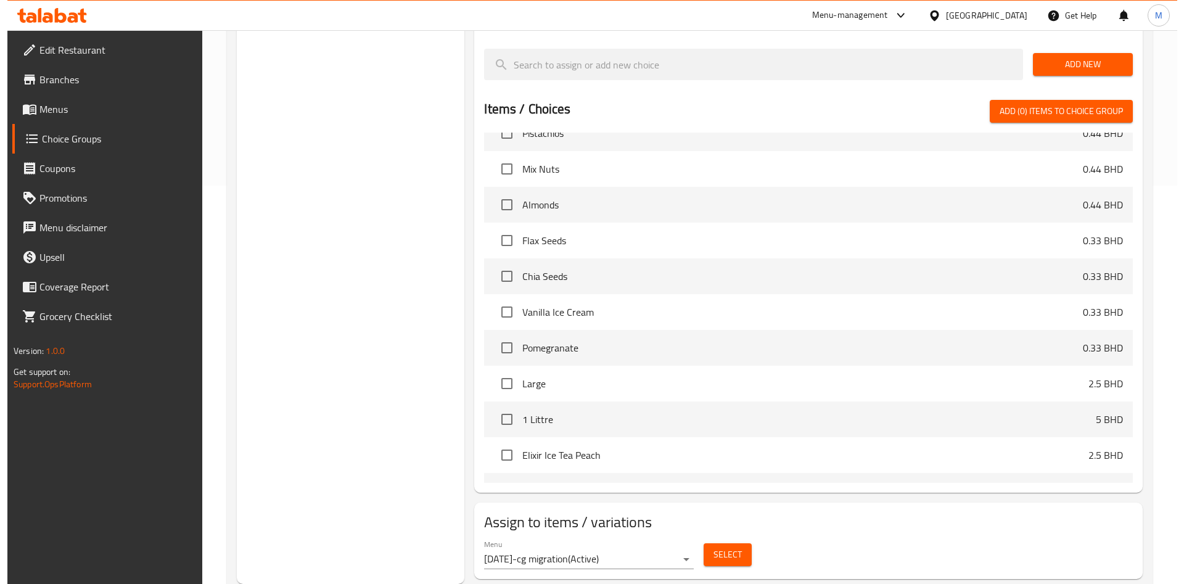
scroll to position [185, 0]
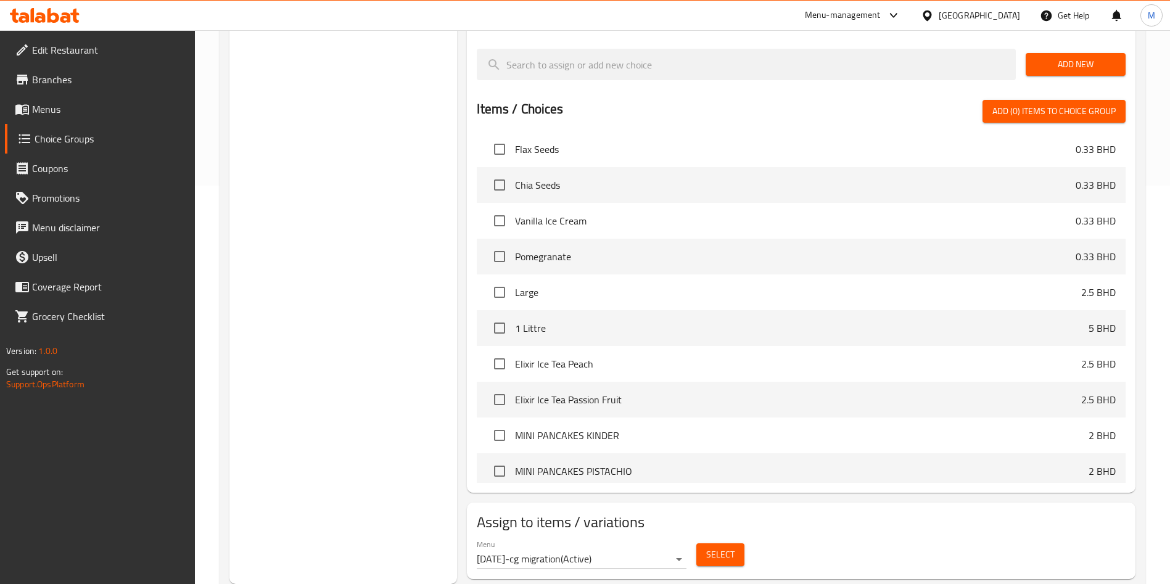
click at [734, 544] on button "Select" at bounding box center [721, 555] width 48 height 23
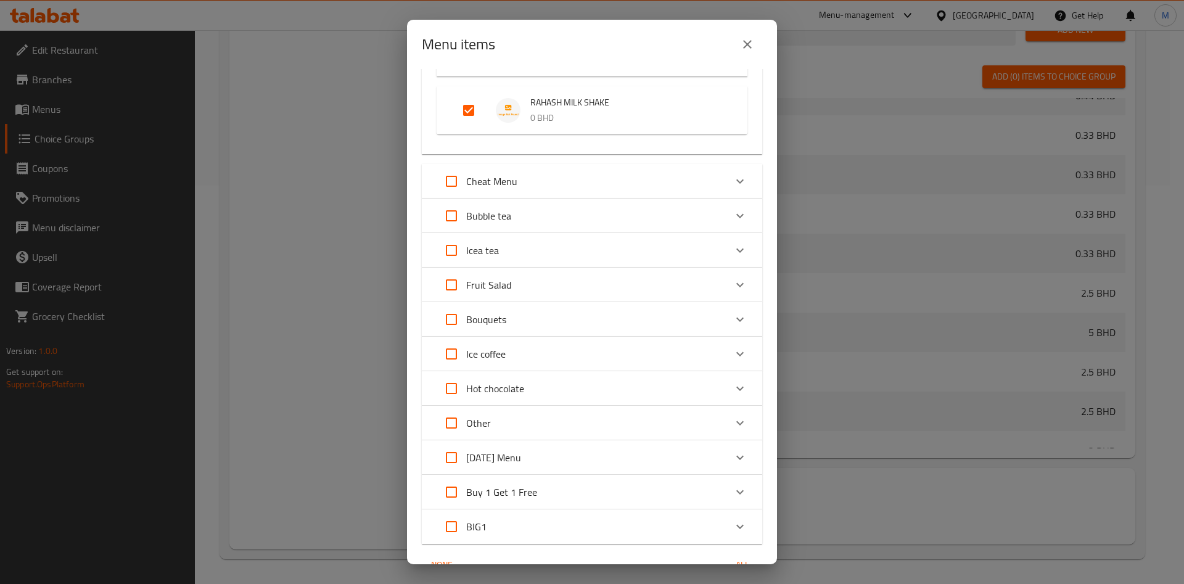
scroll to position [1151, 0]
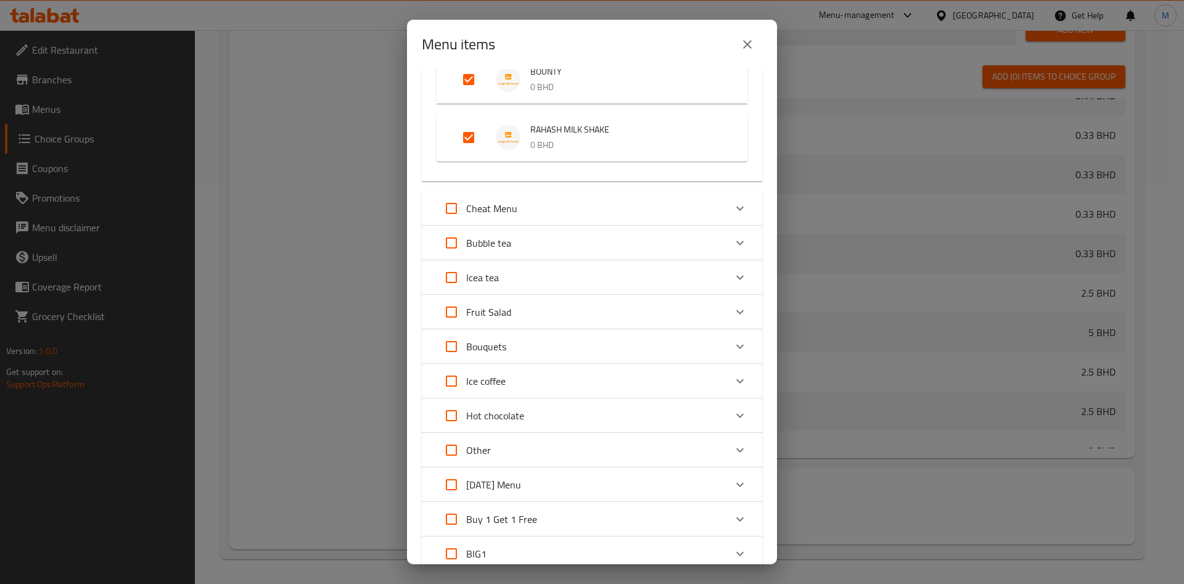
click at [560, 205] on div "Cheat Menu" at bounding box center [581, 209] width 289 height 30
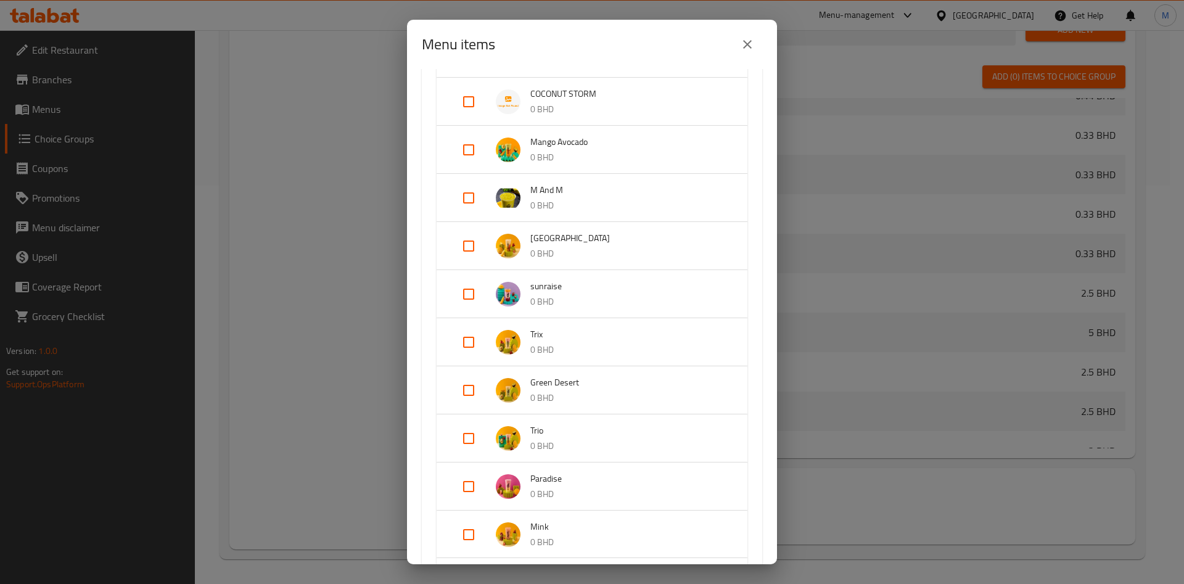
scroll to position [1428, 0]
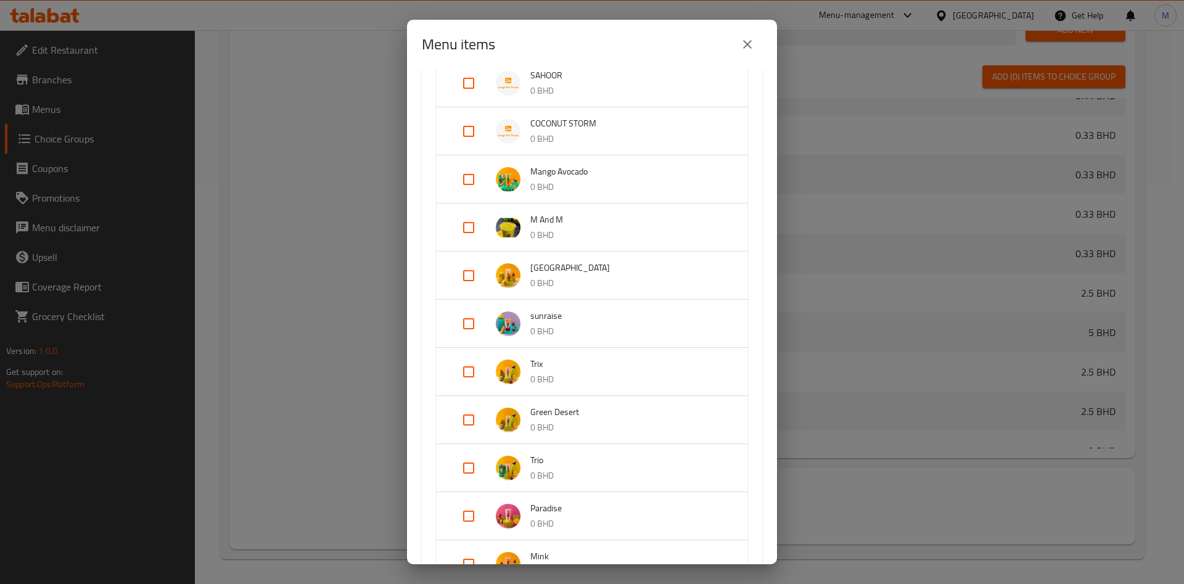
click at [464, 137] on input "Expand" at bounding box center [469, 132] width 30 height 30
click at [464, 130] on input "Expand" at bounding box center [469, 132] width 30 height 30
click at [468, 133] on input "Expand" at bounding box center [469, 132] width 30 height 30
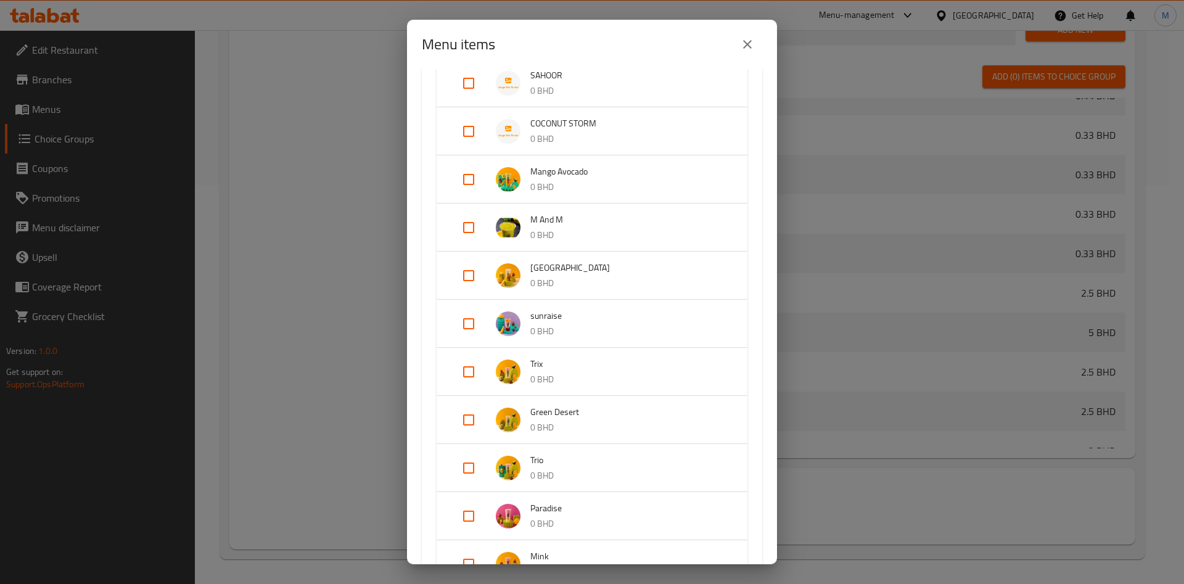
checkbox input "true"
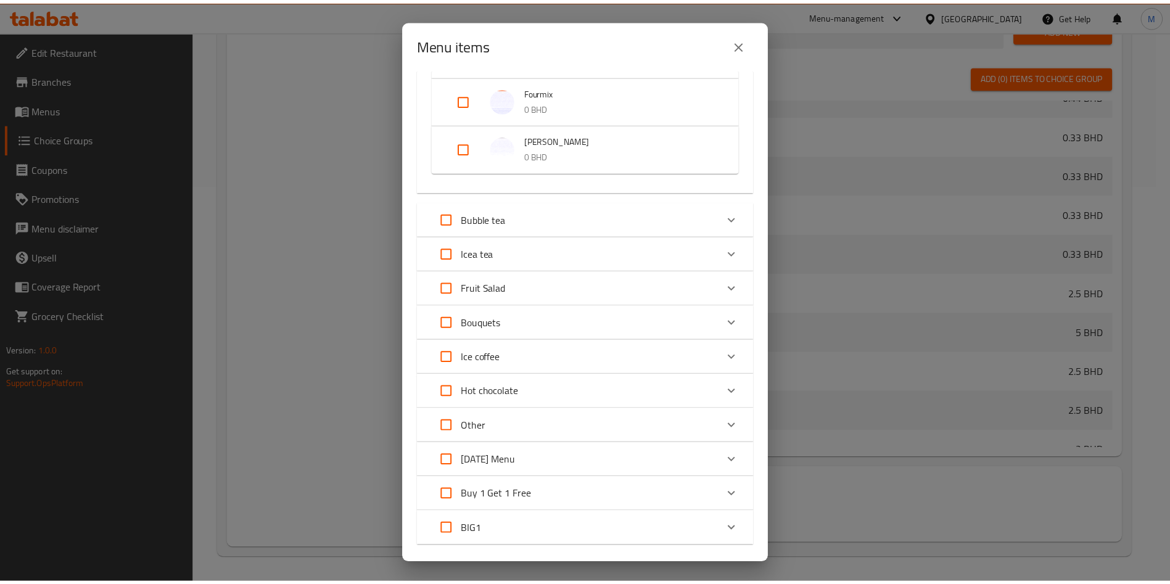
scroll to position [2269, 0]
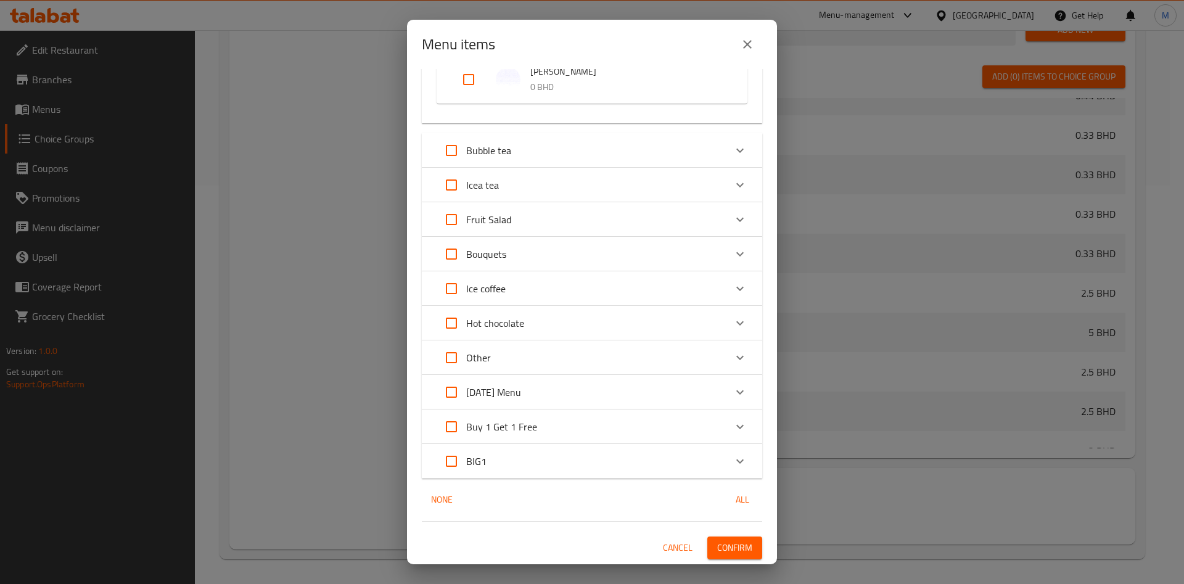
click at [742, 544] on button "Confirm" at bounding box center [735, 548] width 55 height 23
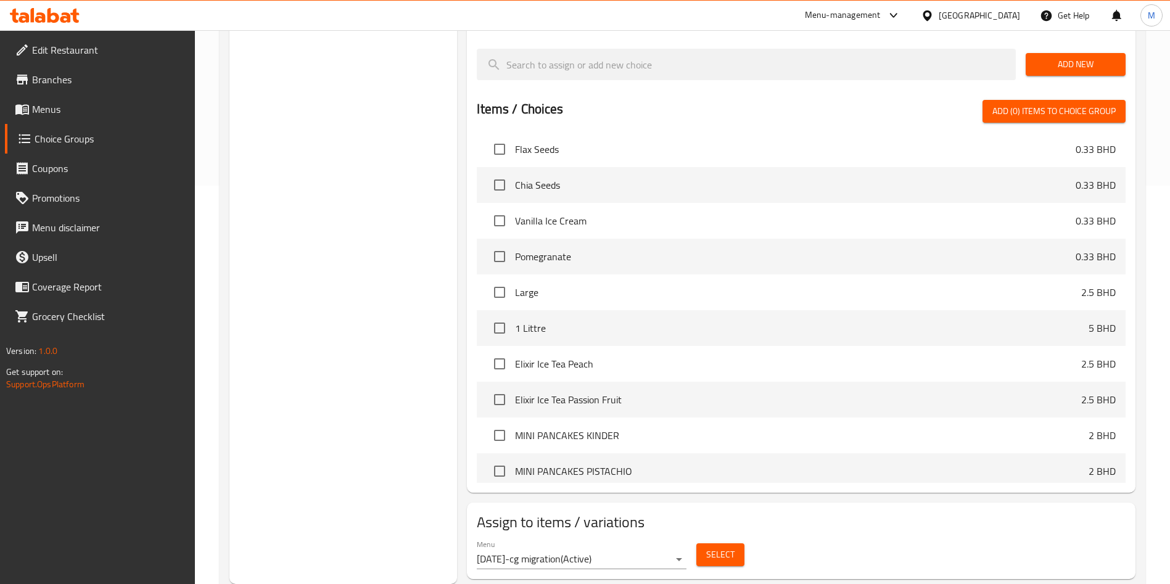
scroll to position [0, 0]
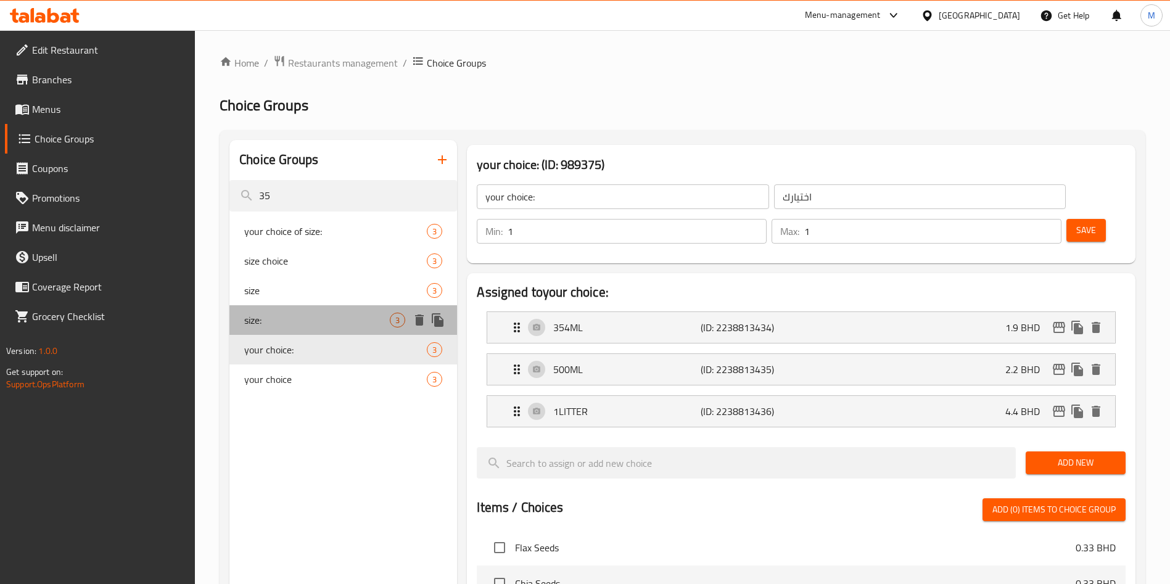
click at [333, 311] on div "size: 3" at bounding box center [343, 320] width 228 height 30
type input "size:"
type input "حجم"
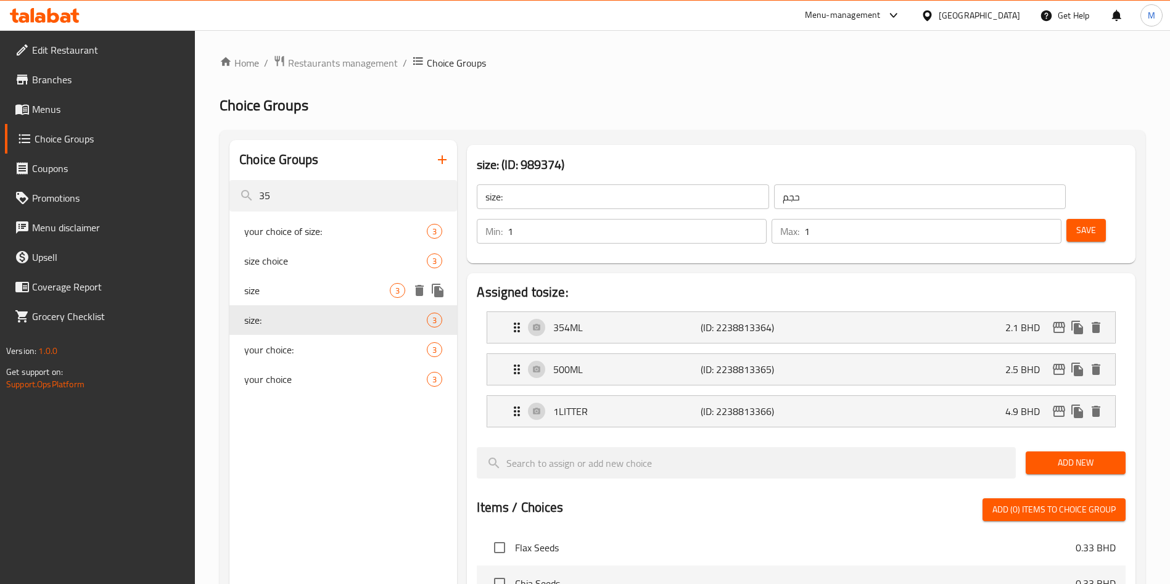
click at [336, 304] on div "size 3" at bounding box center [343, 291] width 228 height 30
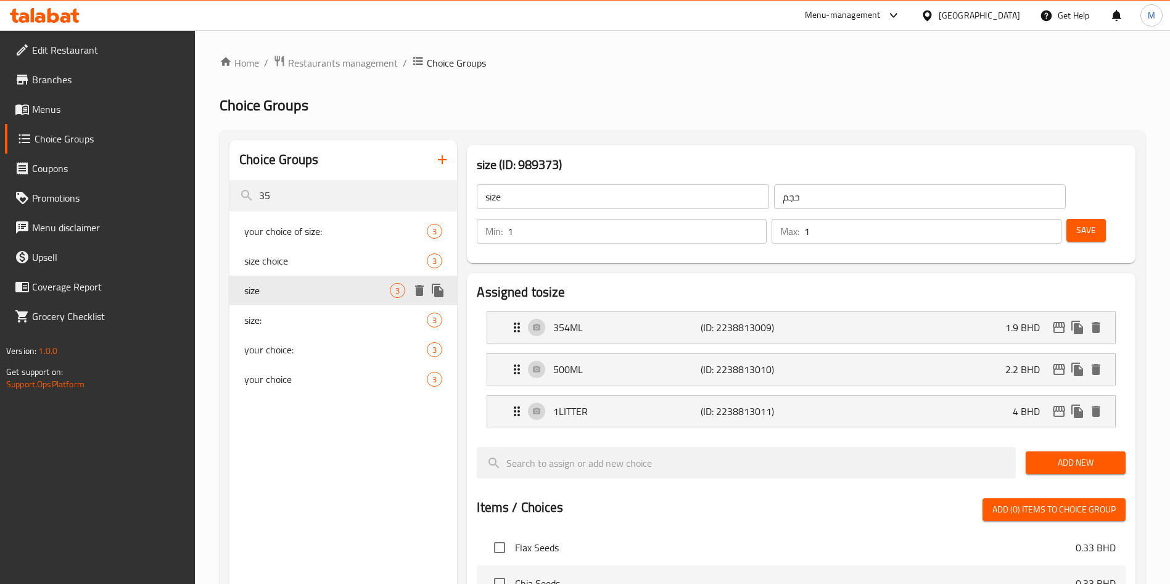
click at [340, 289] on span "size" at bounding box center [317, 290] width 146 height 15
click at [341, 271] on div "size choice 3" at bounding box center [343, 261] width 228 height 30
type input "size choice"
type input "اختيارك من الحجم"
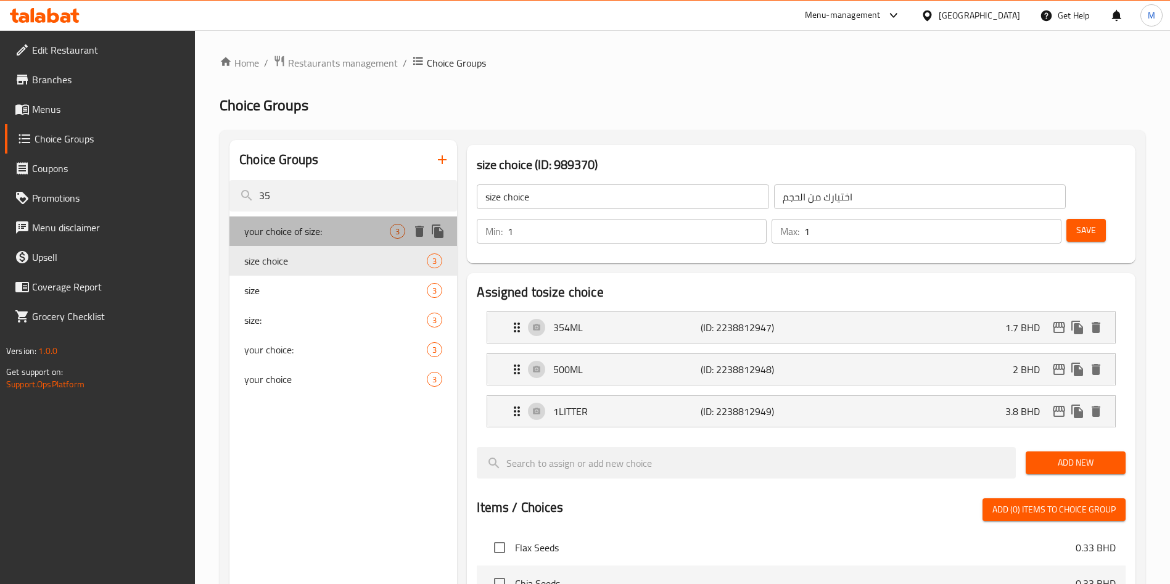
click at [346, 236] on span "your choice of size:" at bounding box center [317, 231] width 146 height 15
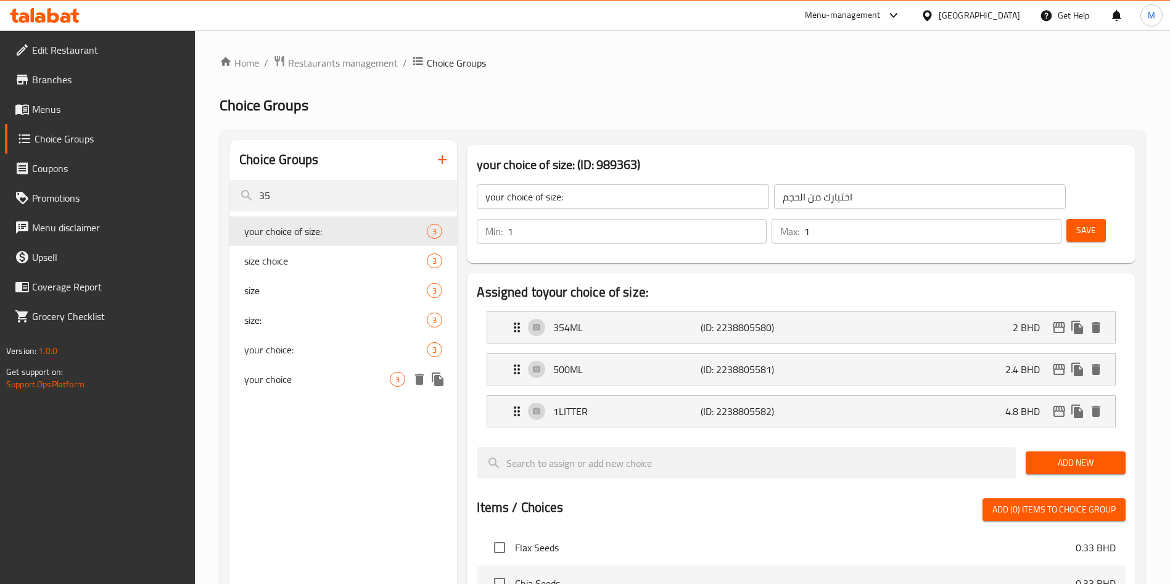
click at [361, 374] on span "your choice" at bounding box center [317, 379] width 146 height 15
type input "your choice"
type input "اختيارك"
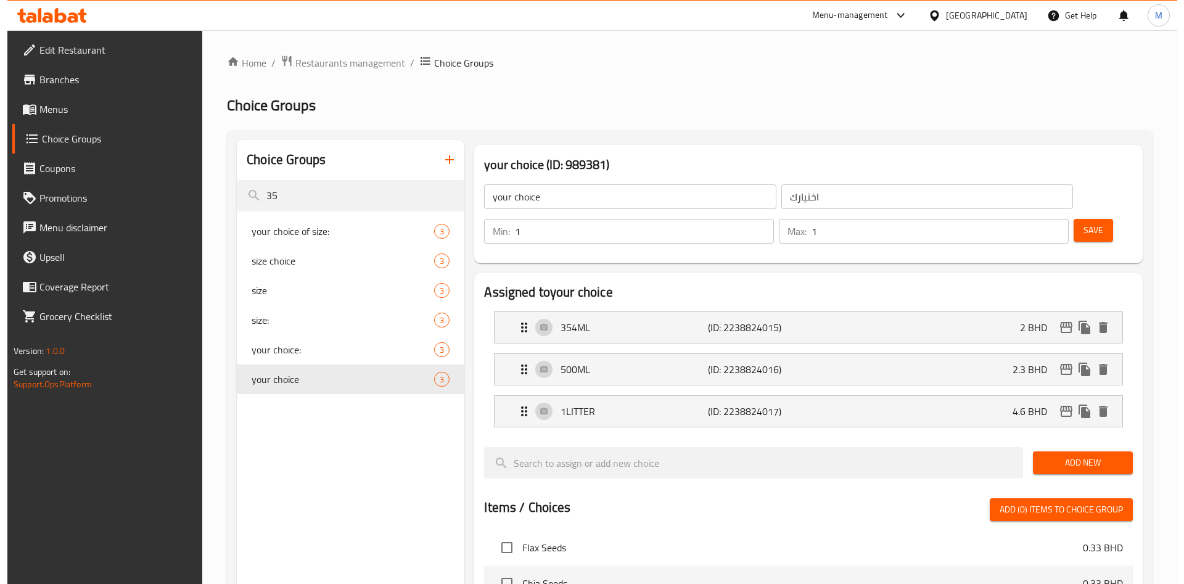
scroll to position [399, 0]
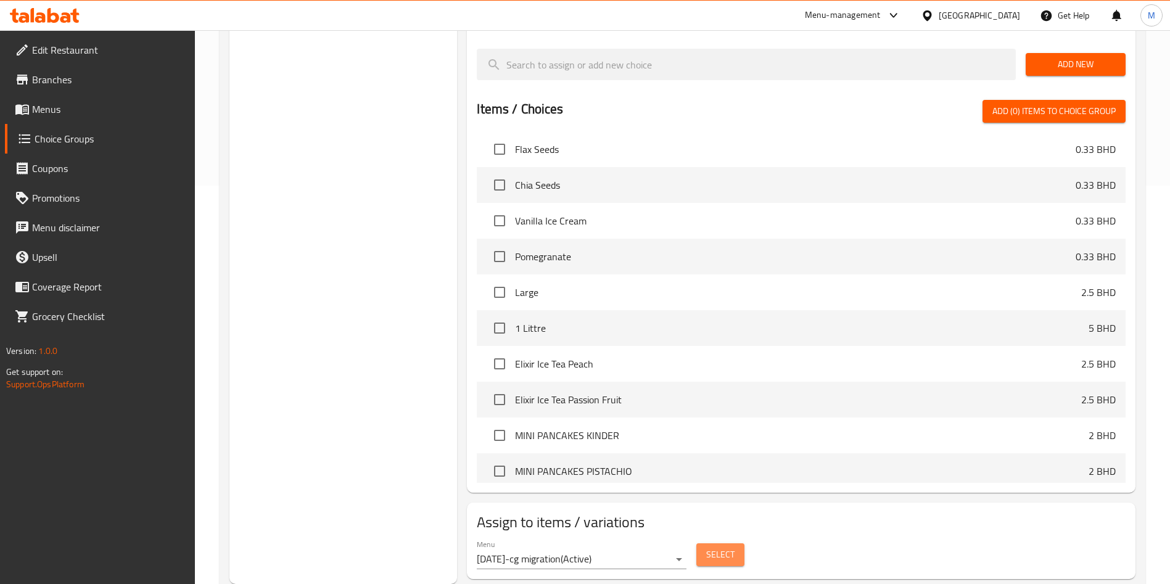
click at [729, 547] on span "Select" at bounding box center [720, 554] width 28 height 15
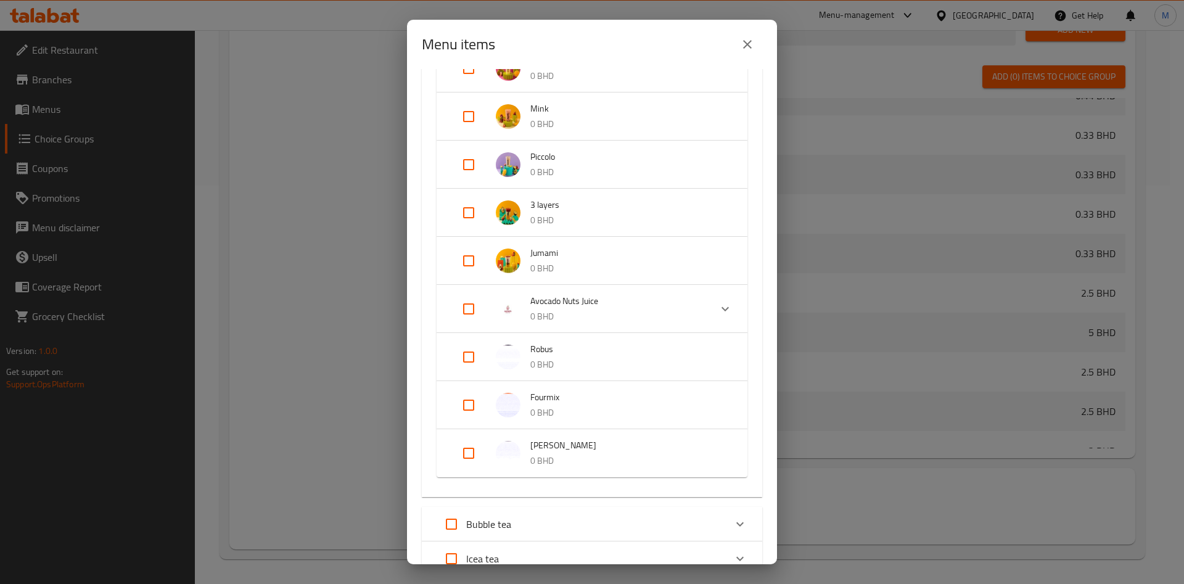
scroll to position [1296, 0]
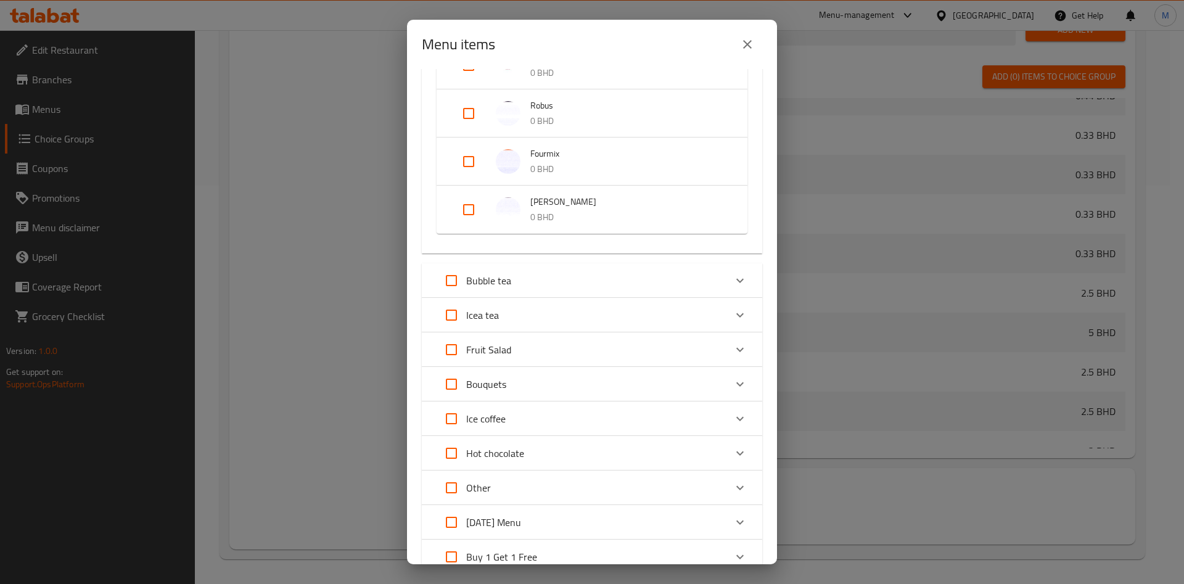
click at [582, 306] on div "Icea tea" at bounding box center [581, 315] width 289 height 30
click at [629, 321] on div "Icea tea" at bounding box center [581, 315] width 289 height 30
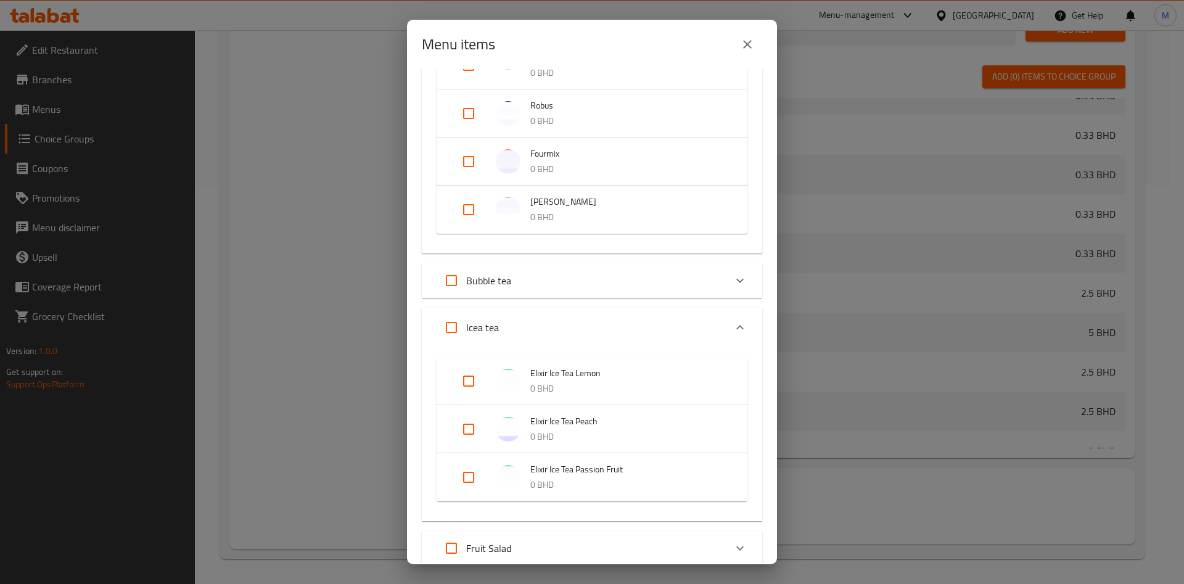
click at [468, 382] on input "Expand" at bounding box center [469, 381] width 30 height 30
checkbox input "true"
click at [466, 442] on input "Expand" at bounding box center [469, 439] width 30 height 30
checkbox input "true"
click at [468, 498] on input "Expand" at bounding box center [469, 497] width 30 height 30
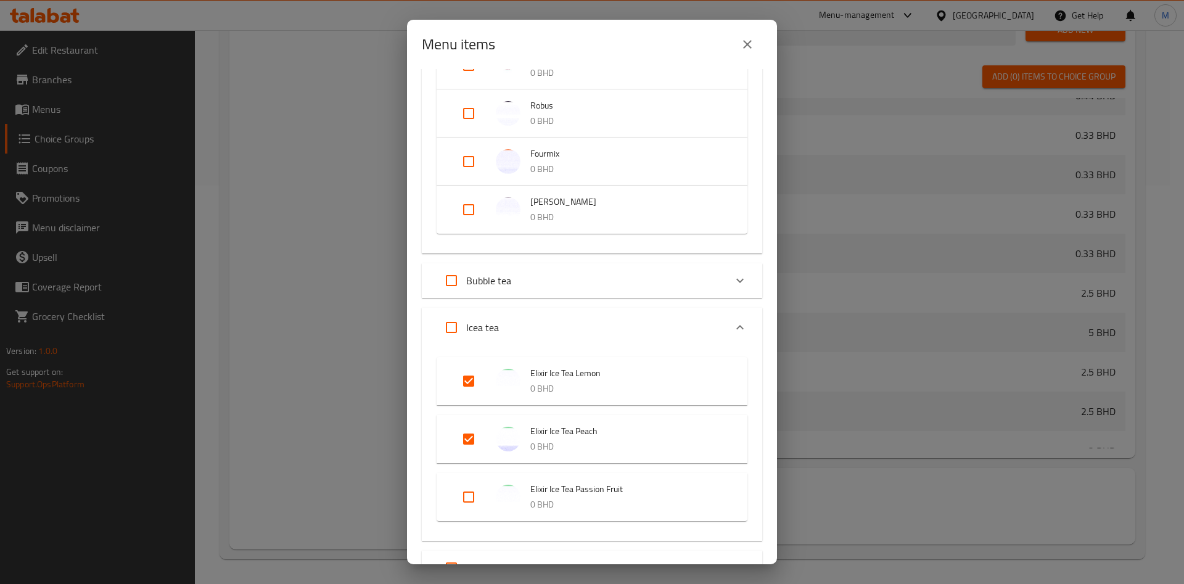
click at [468, 498] on input "Expand" at bounding box center [469, 497] width 30 height 30
checkbox input "false"
click at [461, 497] on input "Expand" at bounding box center [469, 497] width 30 height 30
checkbox input "true"
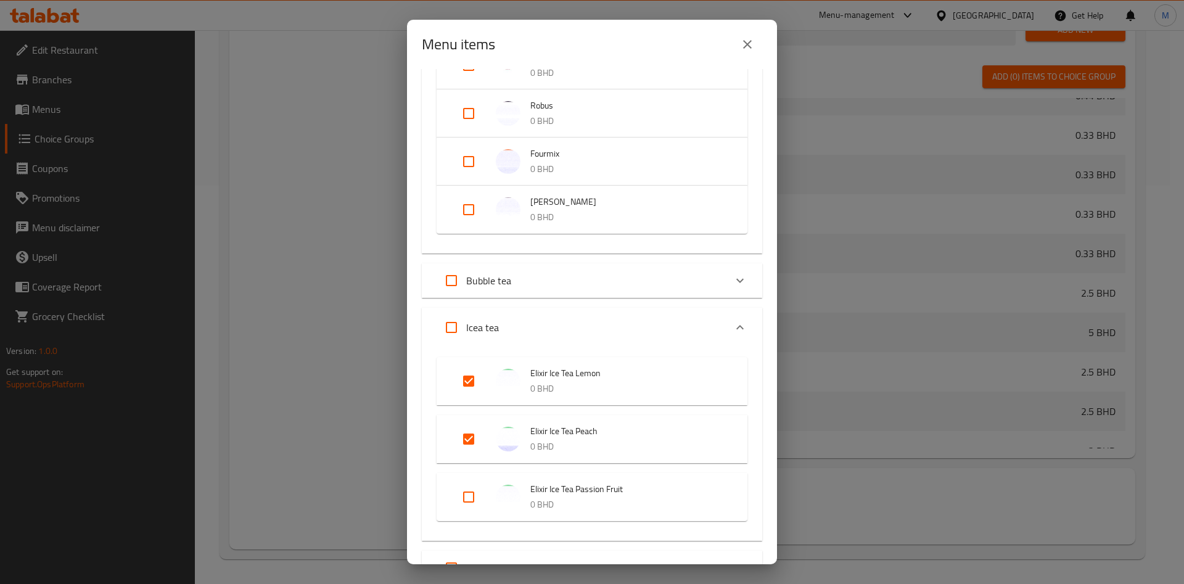
checkbox input "true"
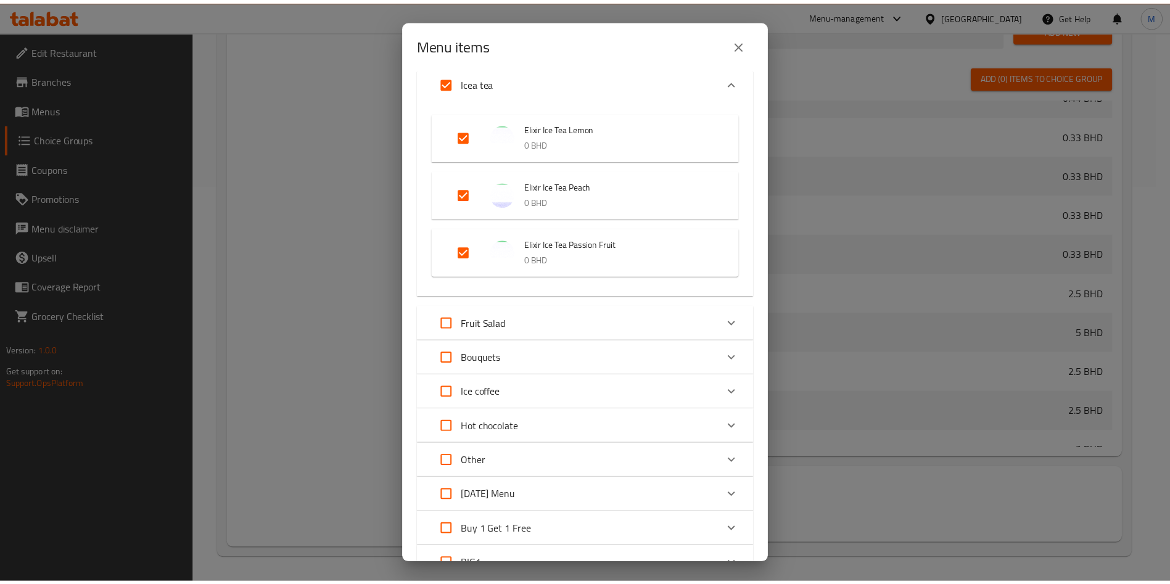
scroll to position [1644, 0]
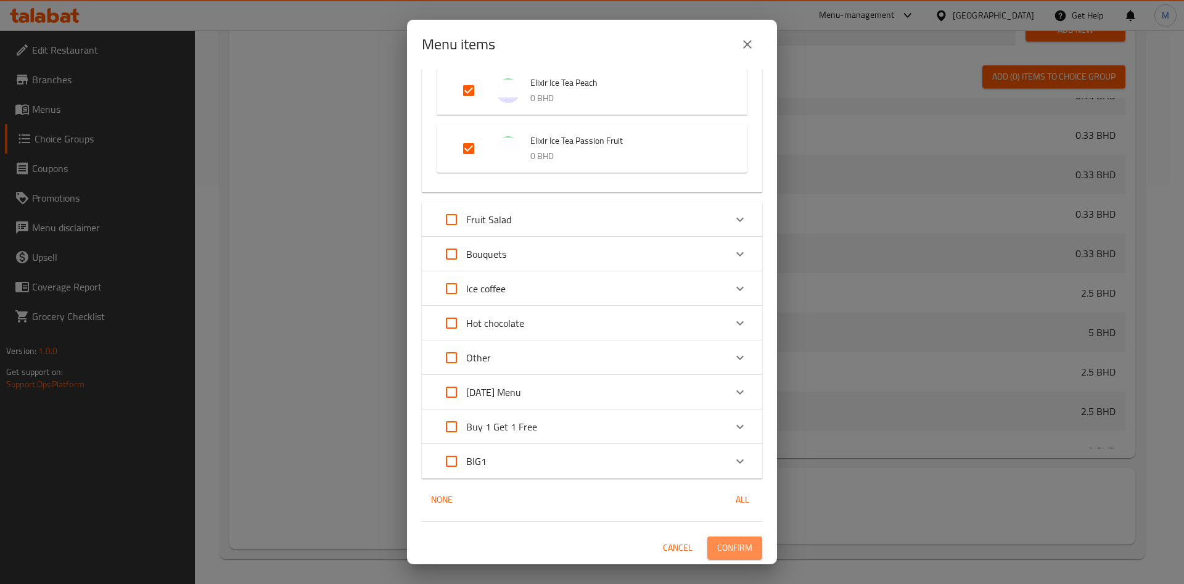
click at [719, 539] on button "Confirm" at bounding box center [735, 548] width 55 height 23
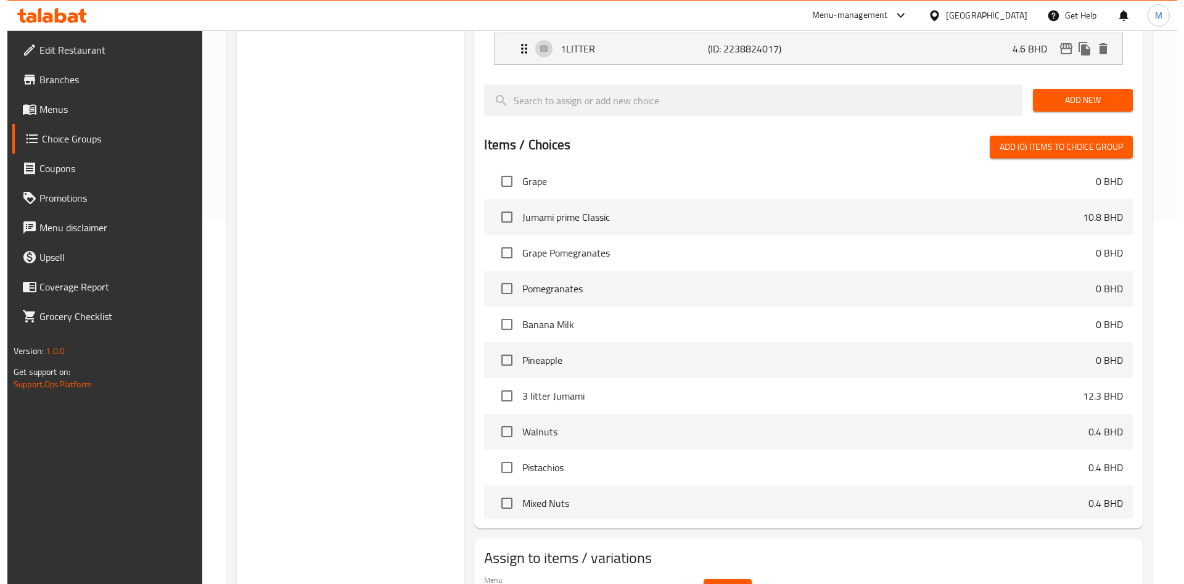
scroll to position [399, 0]
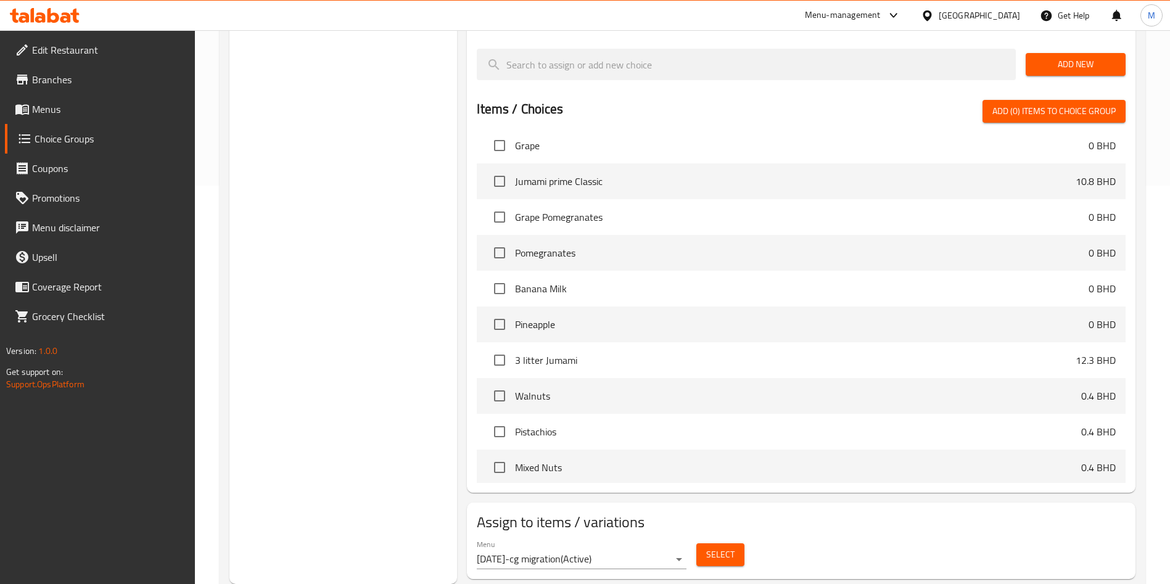
click at [731, 544] on button "Select" at bounding box center [721, 555] width 48 height 23
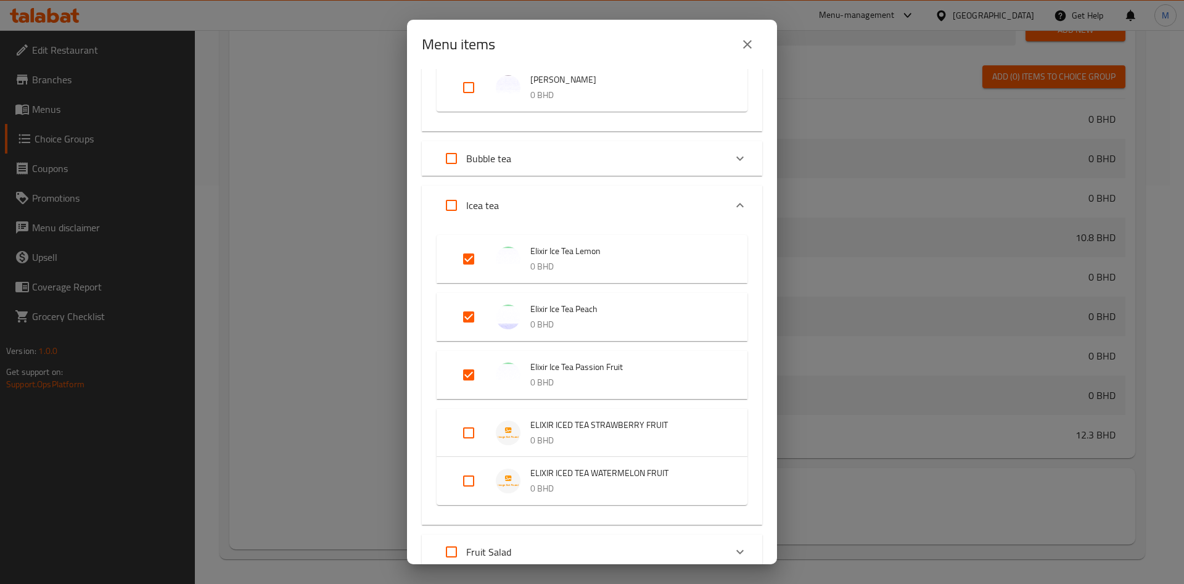
scroll to position [1481, 0]
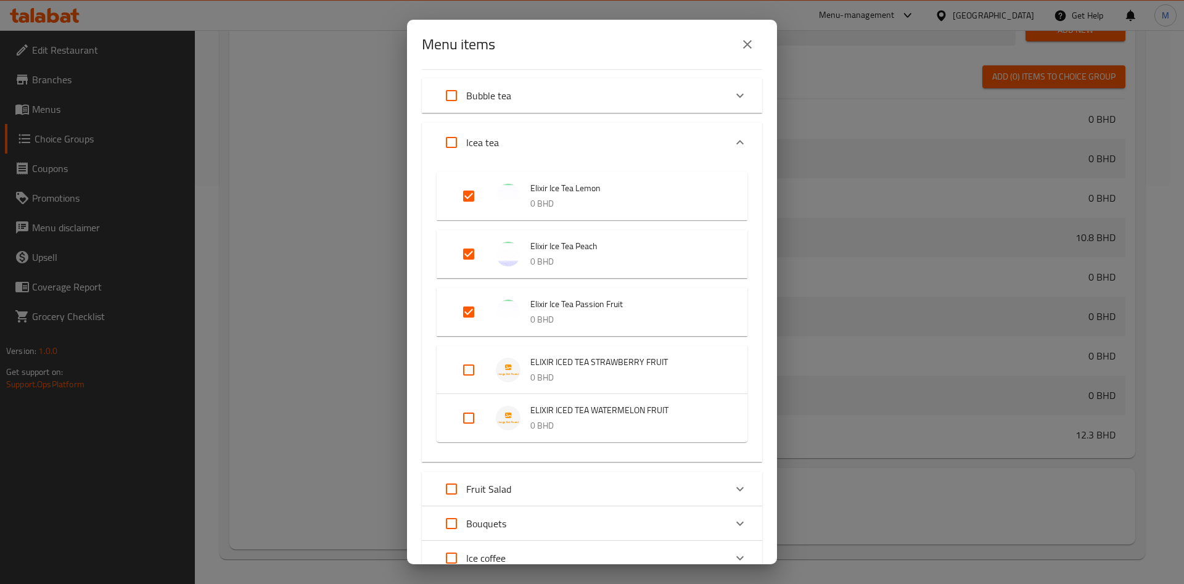
click at [479, 363] on input "Expand" at bounding box center [469, 370] width 30 height 30
checkbox input "true"
click at [471, 433] on input "Expand" at bounding box center [469, 428] width 30 height 30
checkbox input "true"
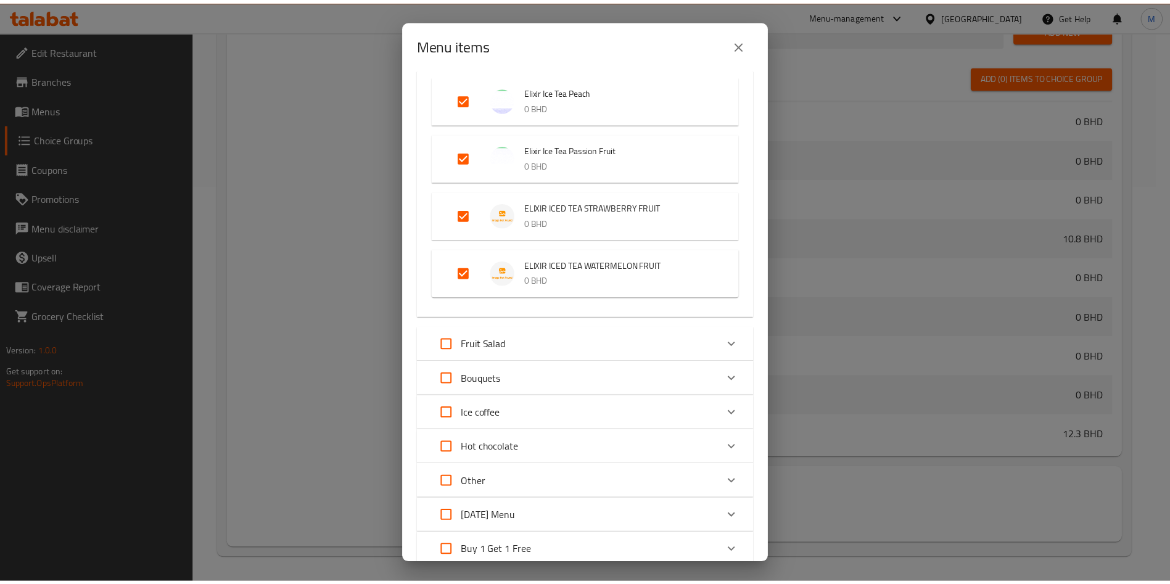
scroll to position [1760, 0]
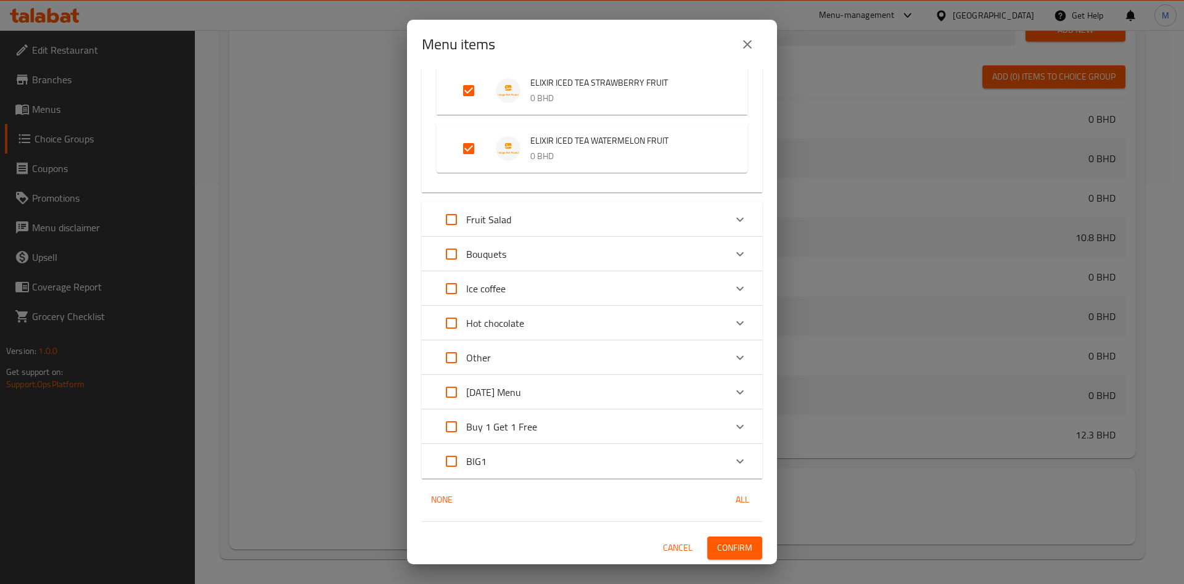
click at [717, 548] on span "Confirm" at bounding box center [734, 547] width 35 height 15
click at [713, 548] on div at bounding box center [592, 292] width 1184 height 584
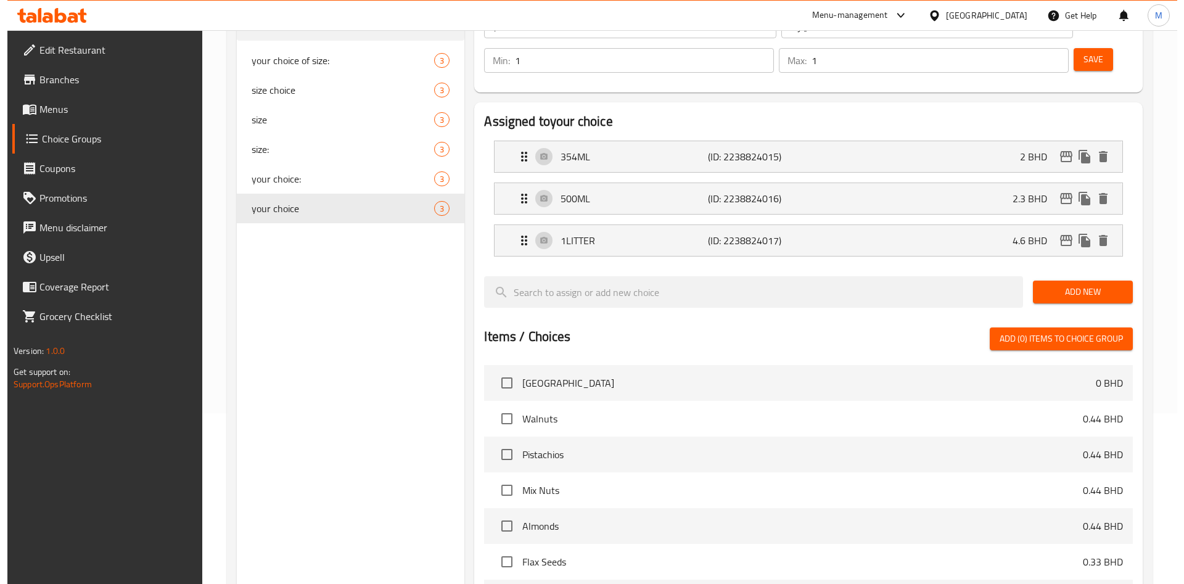
scroll to position [399, 0]
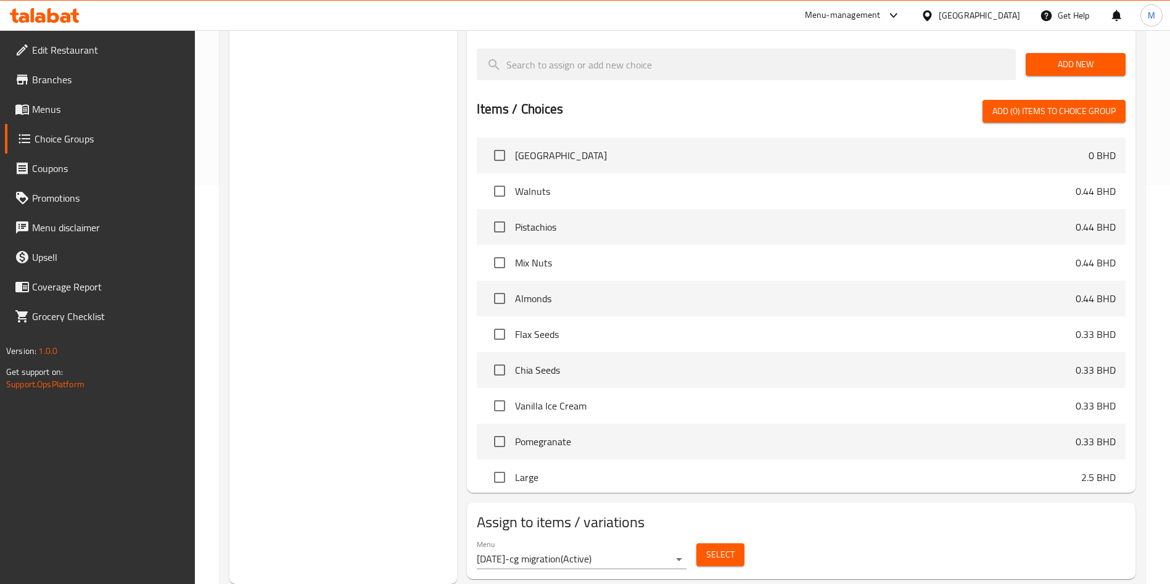
click at [734, 547] on span "Select" at bounding box center [720, 554] width 28 height 15
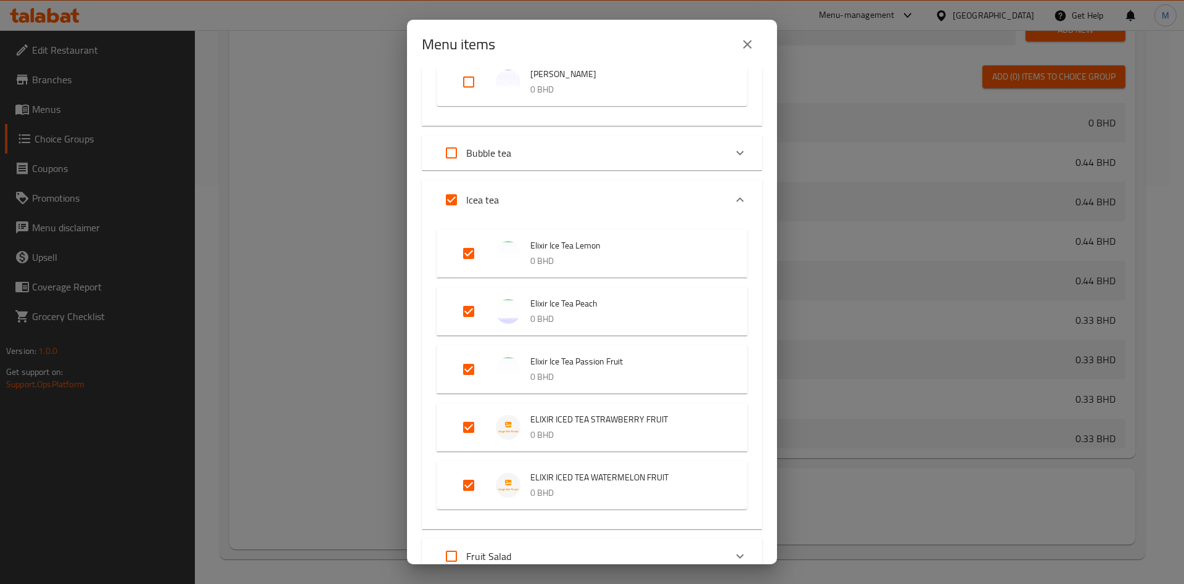
scroll to position [1388, 0]
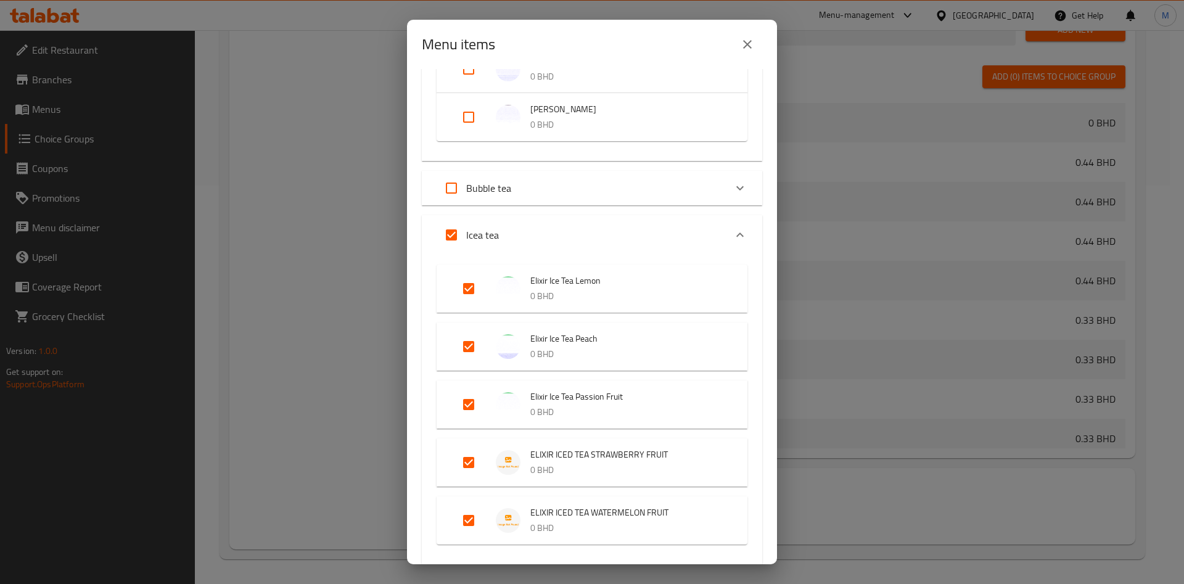
click at [659, 177] on div "Bubble tea" at bounding box center [581, 188] width 289 height 30
click at [544, 180] on div "Bubble tea" at bounding box center [581, 188] width 289 height 30
click at [530, 188] on div "Bubble tea" at bounding box center [581, 188] width 289 height 30
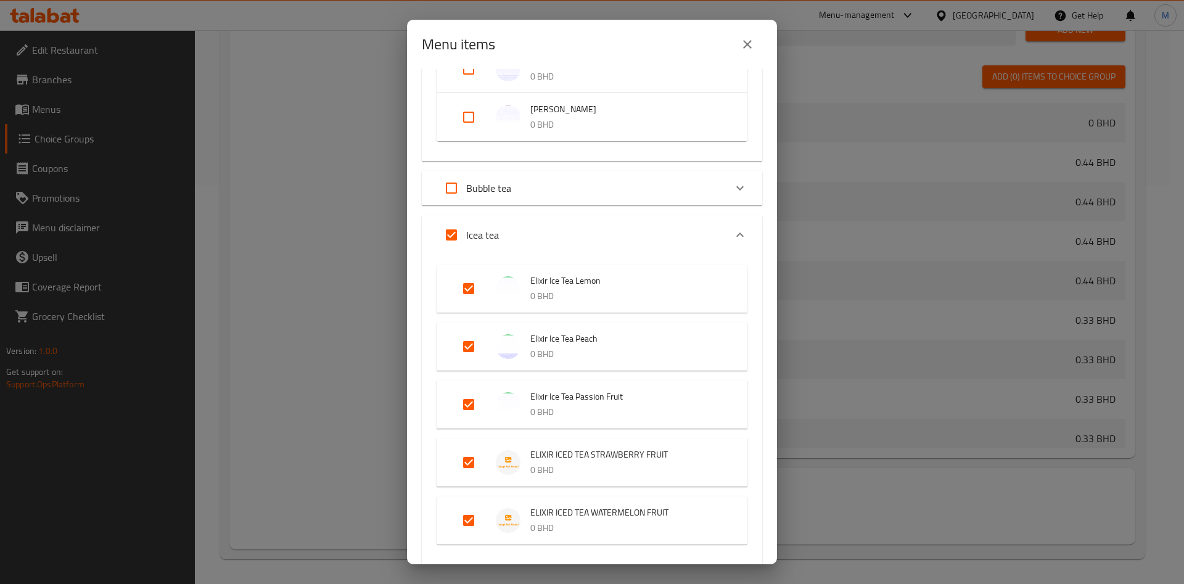
click at [530, 188] on div "Bubble tea" at bounding box center [581, 188] width 289 height 30
click at [617, 188] on div "Bubble tea" at bounding box center [581, 188] width 289 height 30
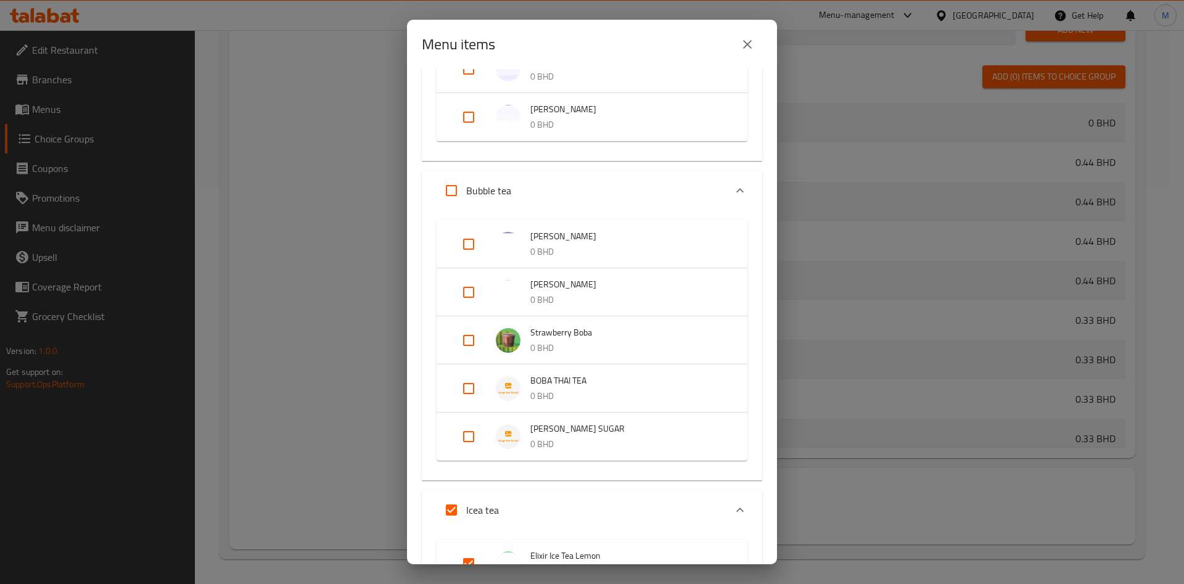
click at [471, 241] on input "Expand" at bounding box center [469, 244] width 30 height 30
click at [466, 247] on input "Expand" at bounding box center [469, 244] width 30 height 30
click at [467, 247] on input "Expand" at bounding box center [469, 244] width 30 height 30
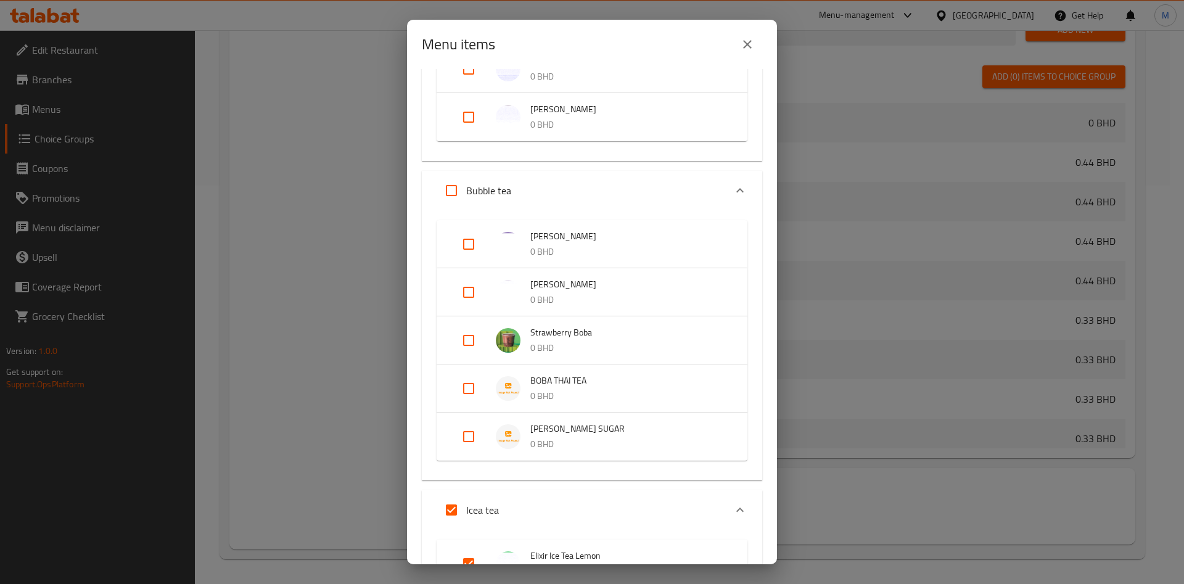
checkbox input "true"
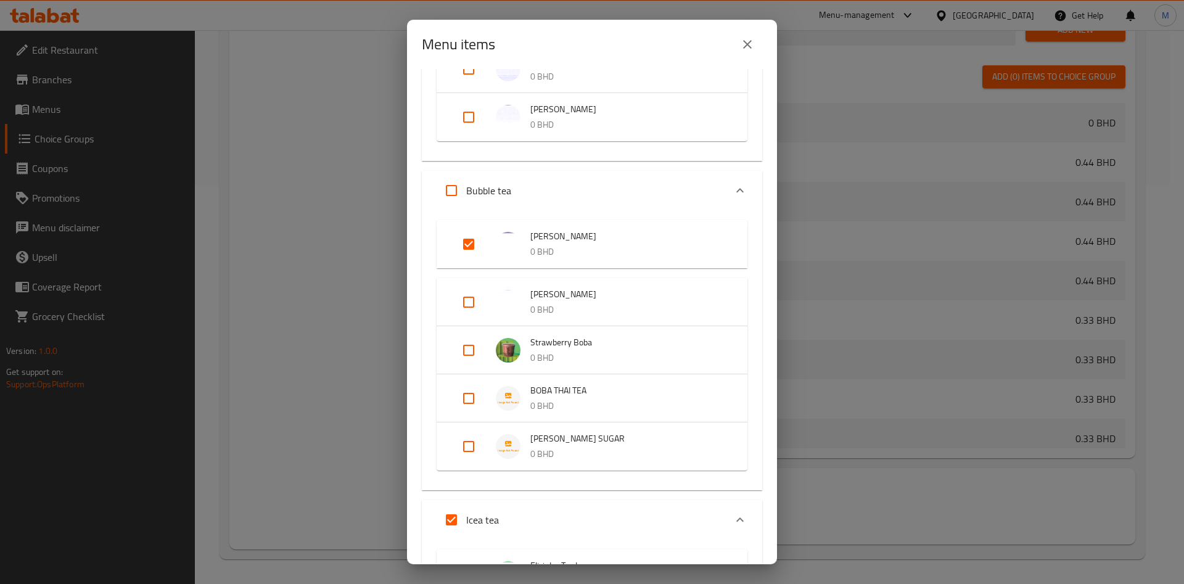
click at [469, 402] on input "Expand" at bounding box center [469, 399] width 30 height 30
checkbox input "false"
click at [468, 353] on input "Expand" at bounding box center [469, 351] width 30 height 30
checkbox input "true"
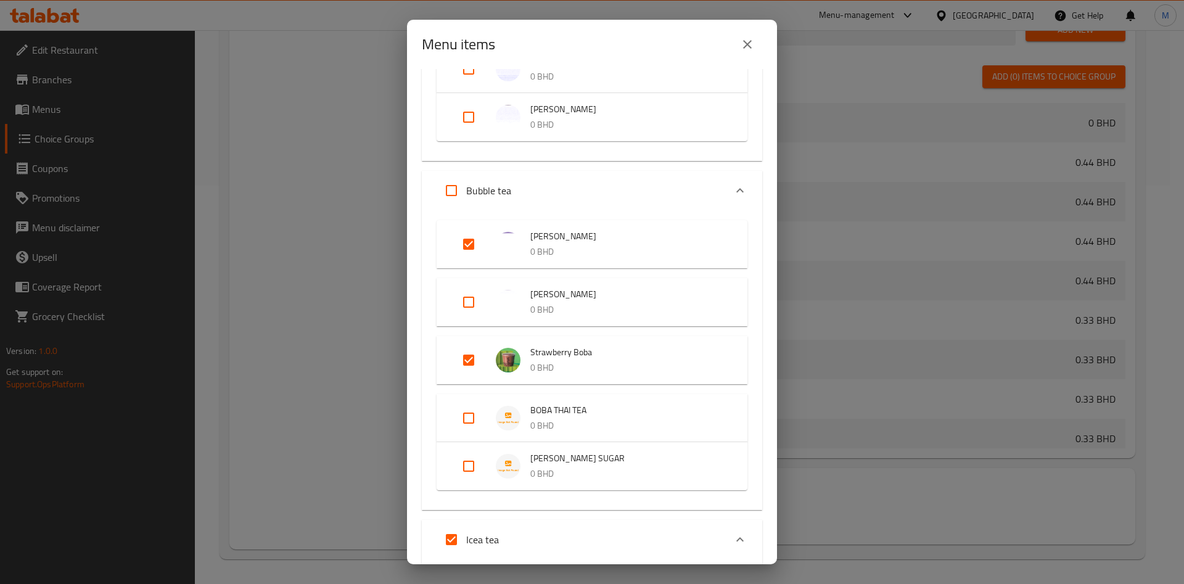
click at [471, 466] on input "Expand" at bounding box center [469, 467] width 30 height 30
click at [474, 465] on input "Expand" at bounding box center [469, 467] width 30 height 30
checkbox input "true"
click at [466, 357] on input "Expand" at bounding box center [469, 360] width 30 height 30
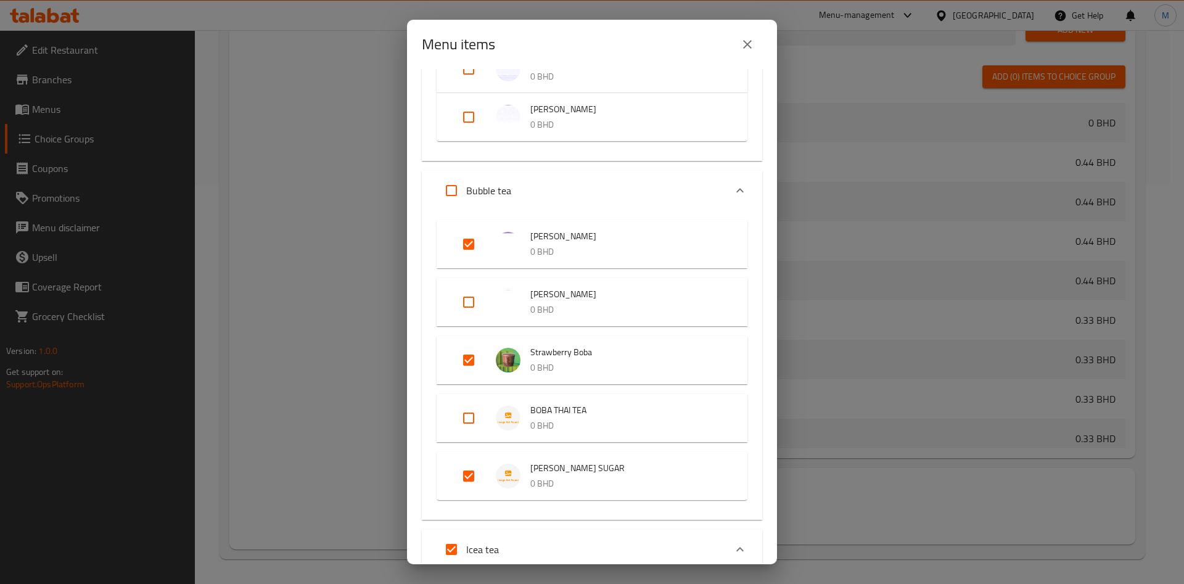
checkbox input "false"
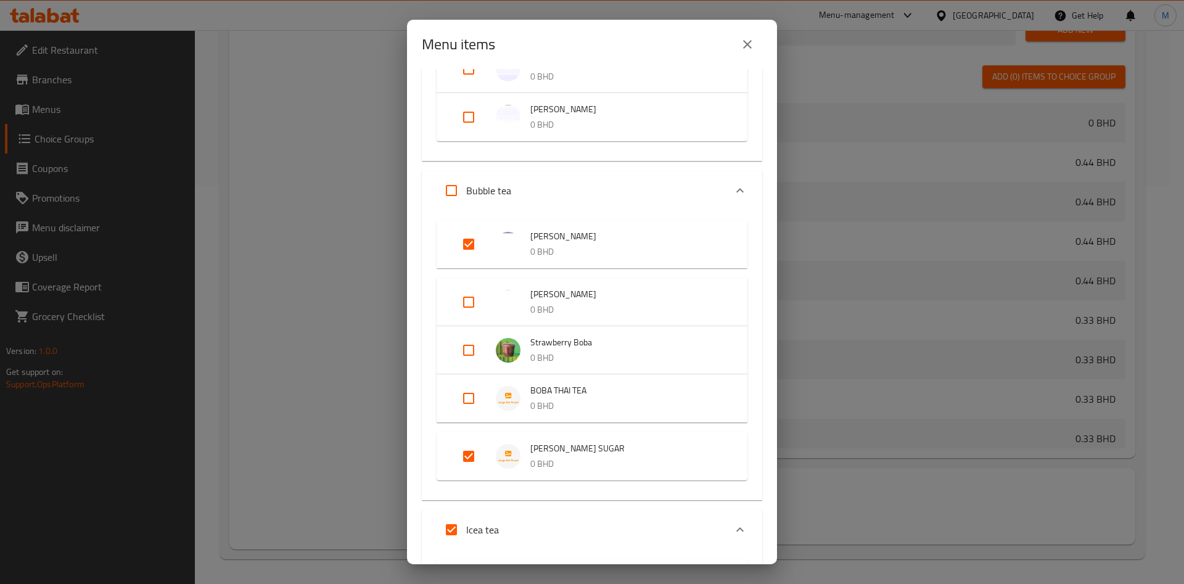
click at [469, 397] on input "Expand" at bounding box center [469, 399] width 30 height 30
checkbox input "true"
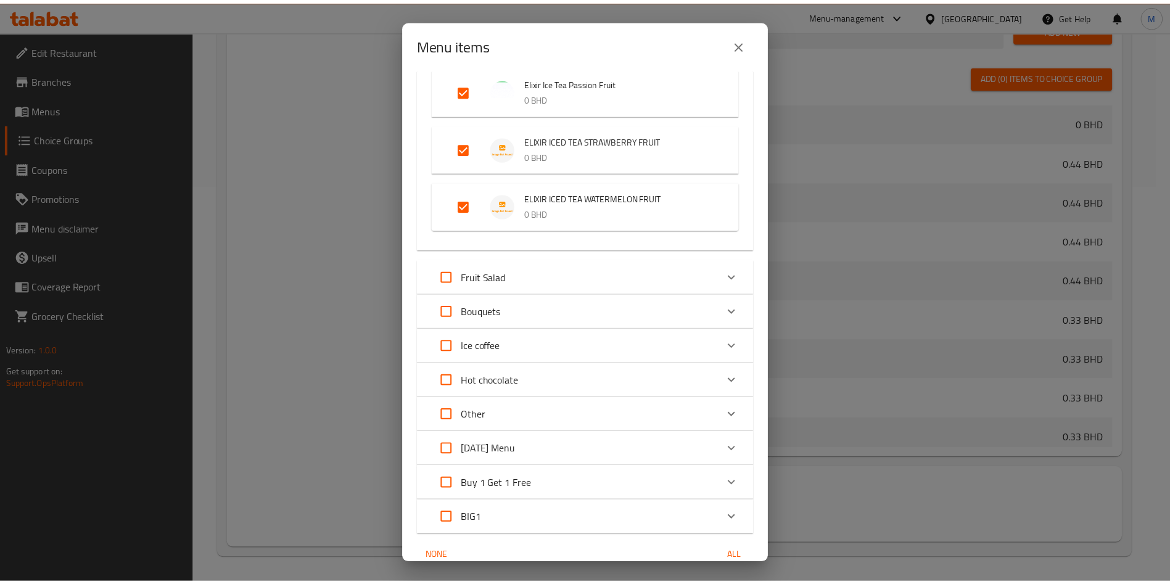
scroll to position [2064, 0]
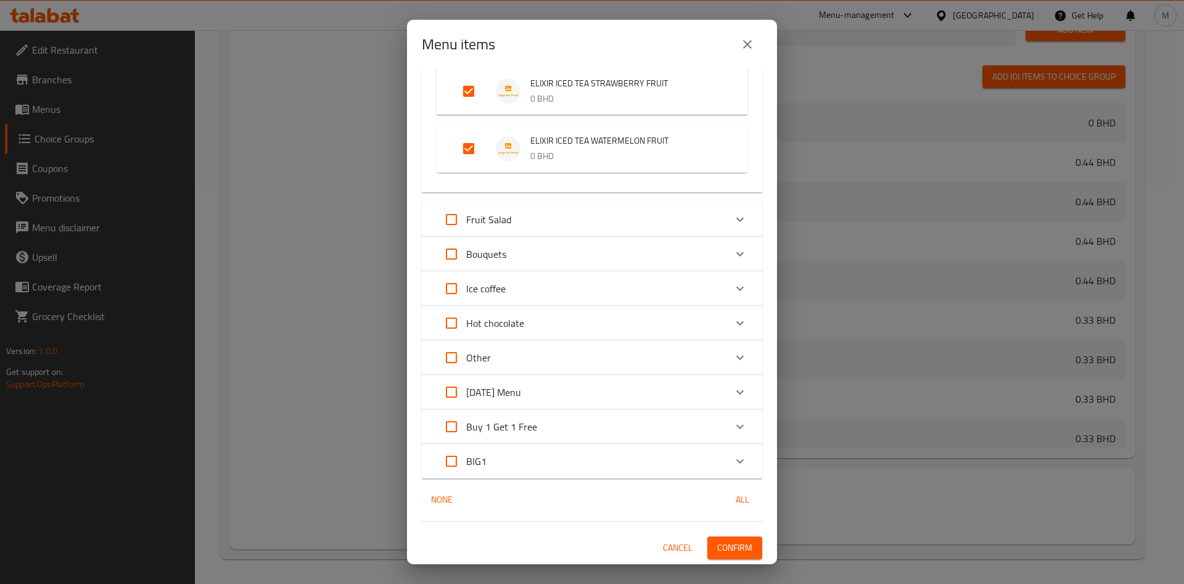
click at [717, 547] on span "Confirm" at bounding box center [734, 547] width 35 height 15
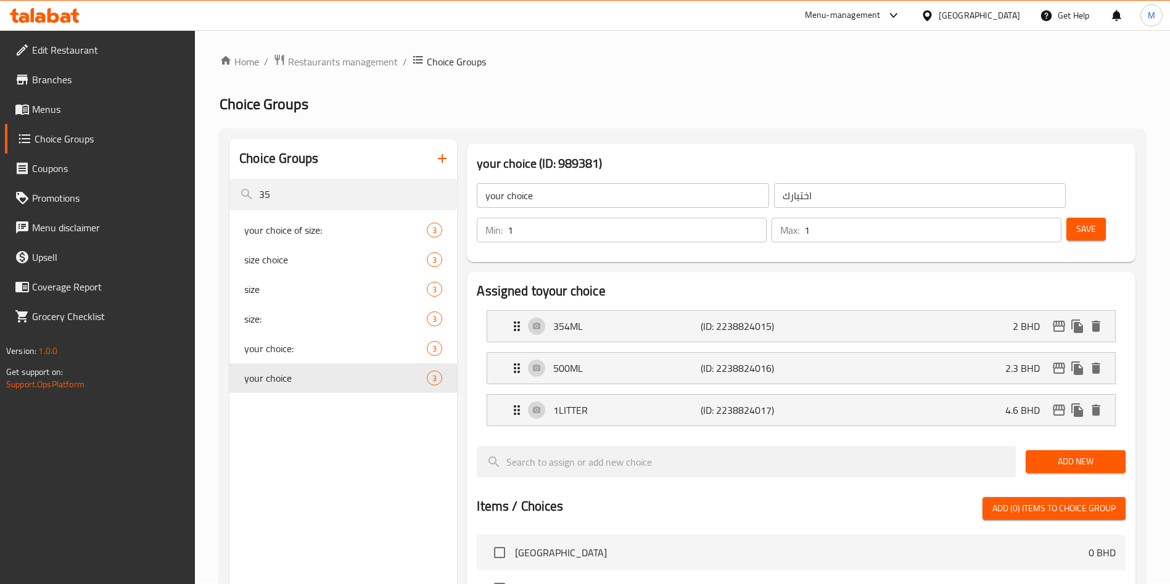
scroll to position [0, 0]
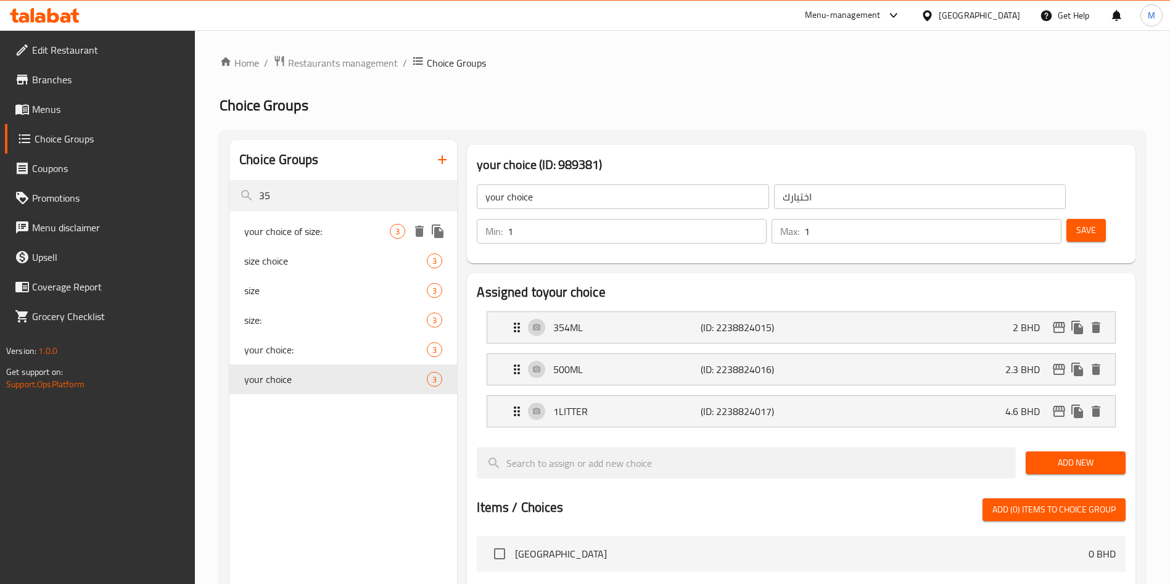
click at [370, 229] on span "your choice of size:" at bounding box center [317, 231] width 146 height 15
type input "your choice of size:"
type input "اختيارك من الحجم"
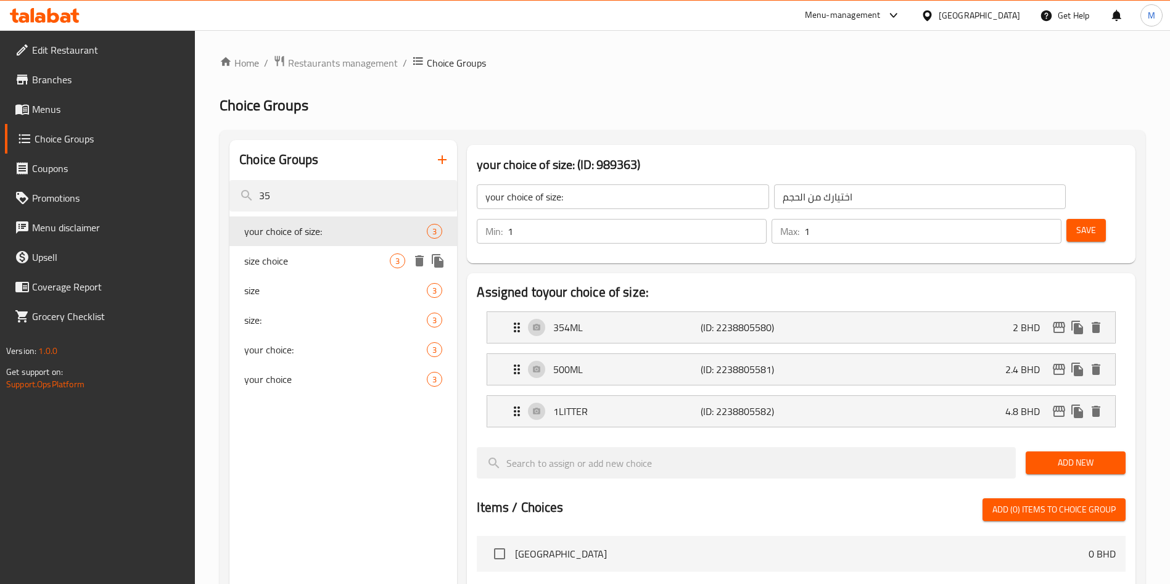
click at [358, 252] on div "size choice 3" at bounding box center [343, 261] width 228 height 30
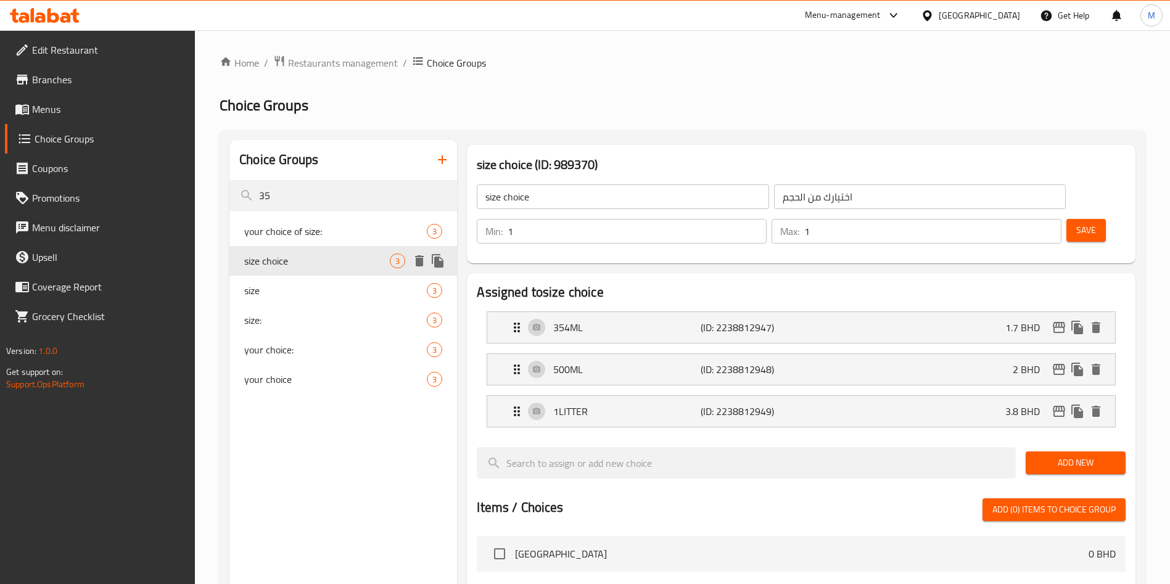
click at [362, 270] on div "size choice 3" at bounding box center [343, 261] width 228 height 30
click at [360, 279] on div "size 3" at bounding box center [343, 291] width 228 height 30
type input "size"
type input "حجم"
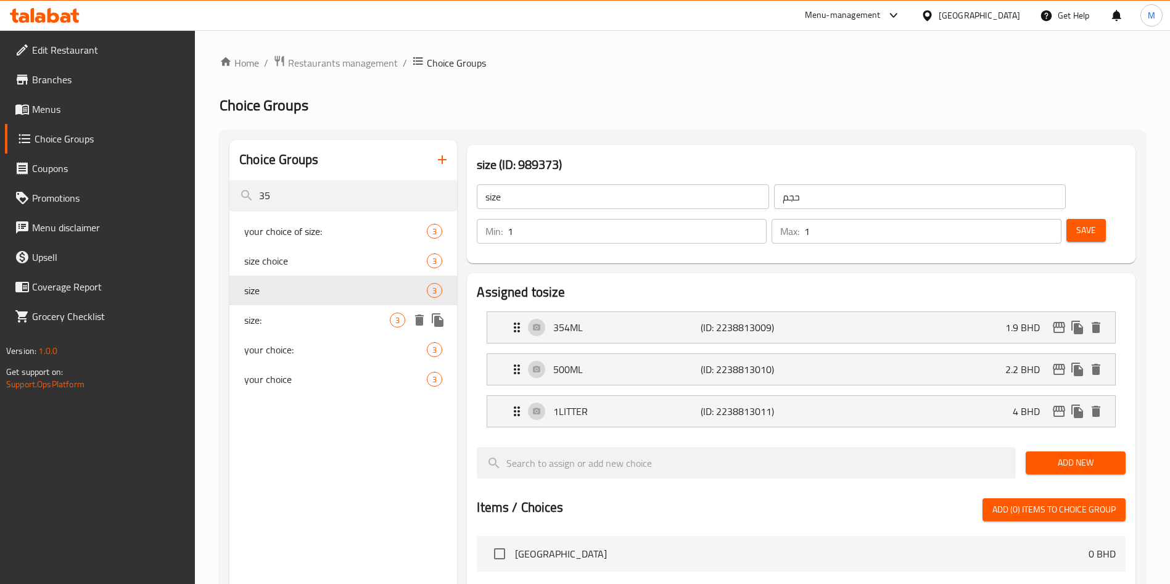
click at [327, 315] on span "size:" at bounding box center [317, 320] width 146 height 15
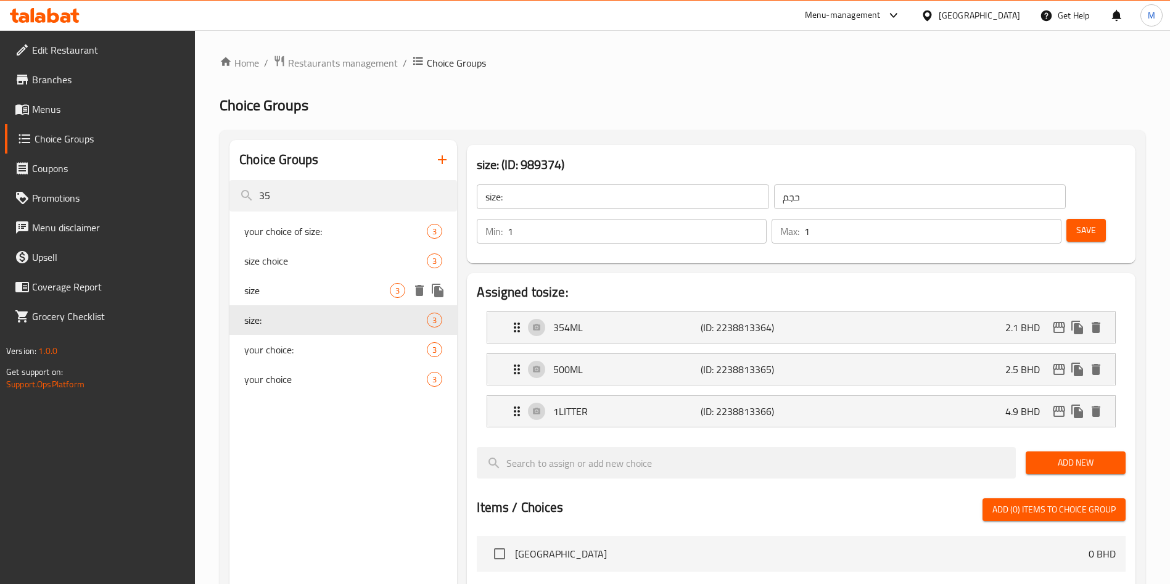
click at [331, 292] on span "size" at bounding box center [317, 290] width 146 height 15
type input "size"
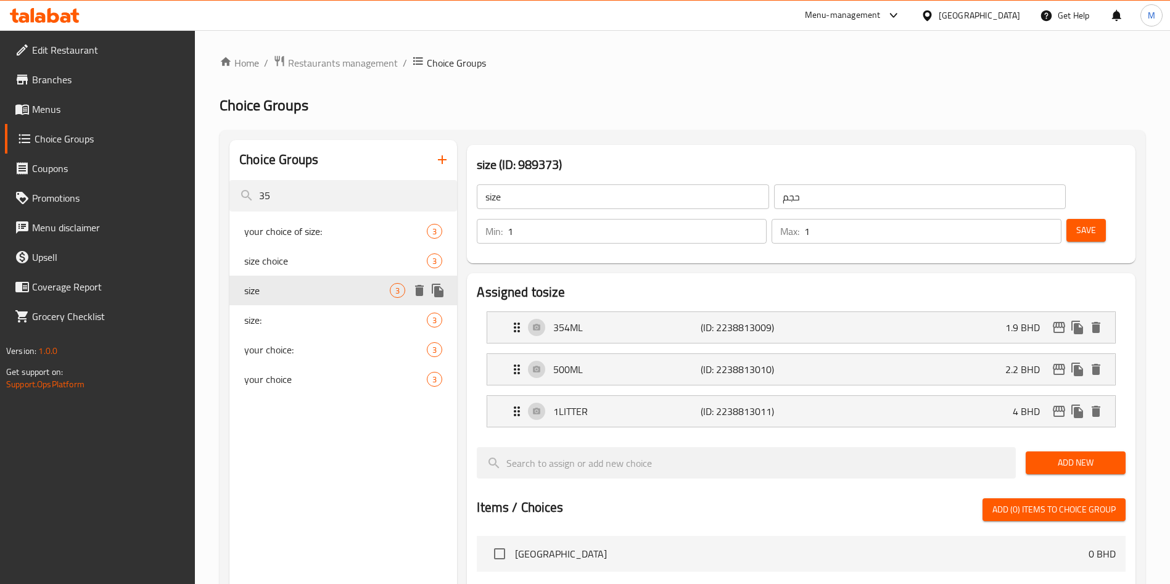
click at [449, 296] on div "size 3" at bounding box center [343, 291] width 228 height 30
click at [437, 289] on icon "duplicate" at bounding box center [438, 291] width 12 height 14
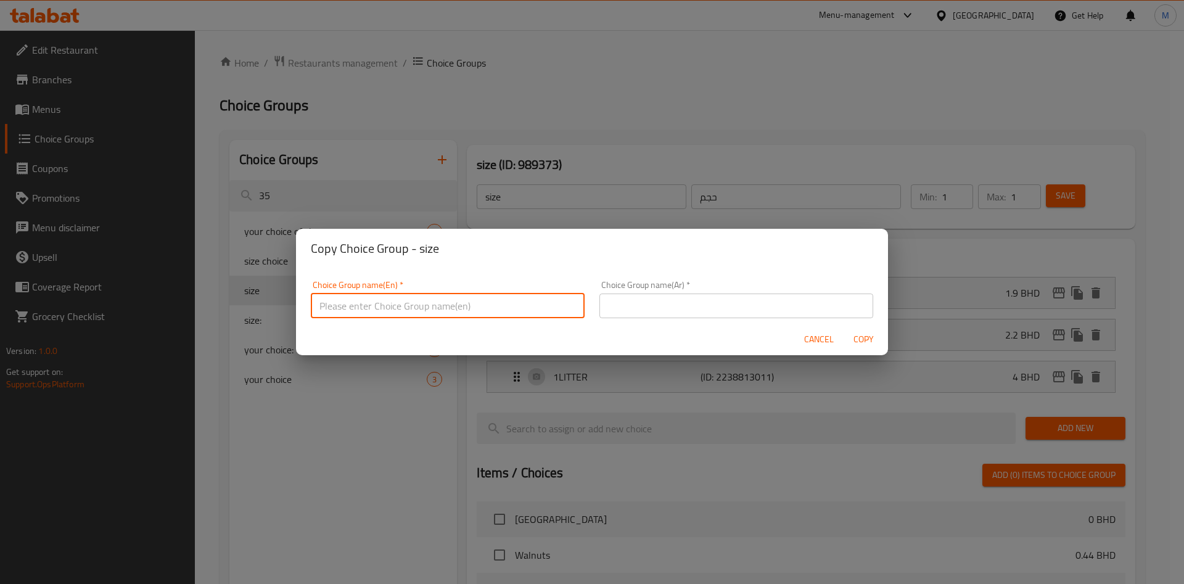
click at [476, 312] on input "text" at bounding box center [448, 306] width 274 height 25
type input "غ"
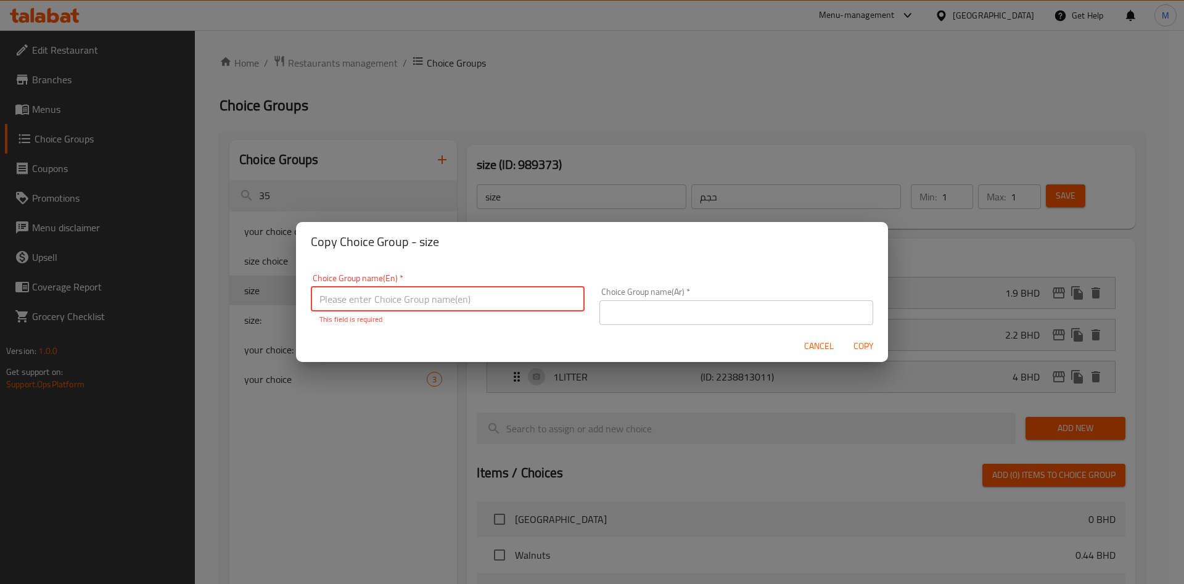
type input "y"
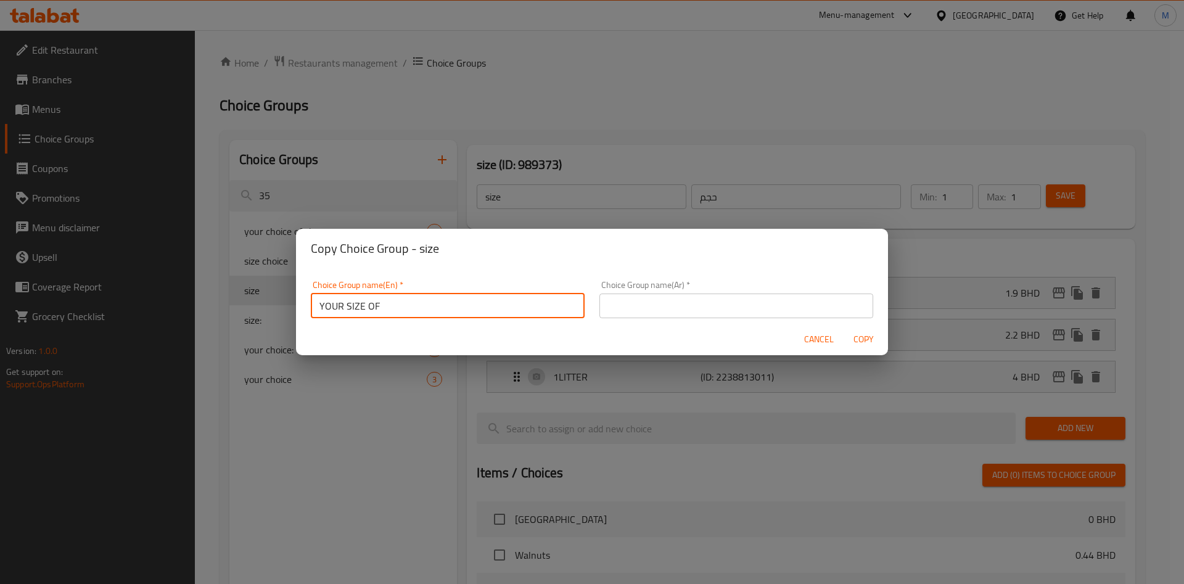
type input "YOUR SIZE OF"
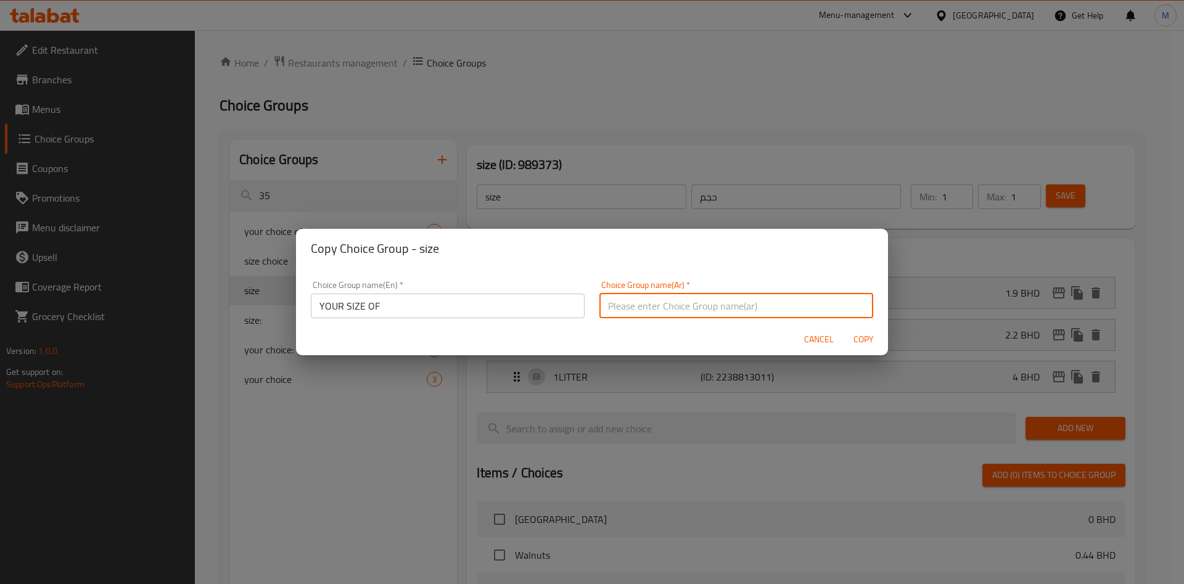
click at [697, 305] on input "text" at bounding box center [737, 306] width 274 height 25
type input "اختيارك من الحجم"
click at [758, 278] on div "Choice Group name(Ar)   * اختيارك من الحجم Choice Group name(Ar) *" at bounding box center [736, 299] width 289 height 52
click at [867, 345] on span "Copy" at bounding box center [864, 339] width 30 height 15
click at [867, 345] on div at bounding box center [592, 292] width 1184 height 584
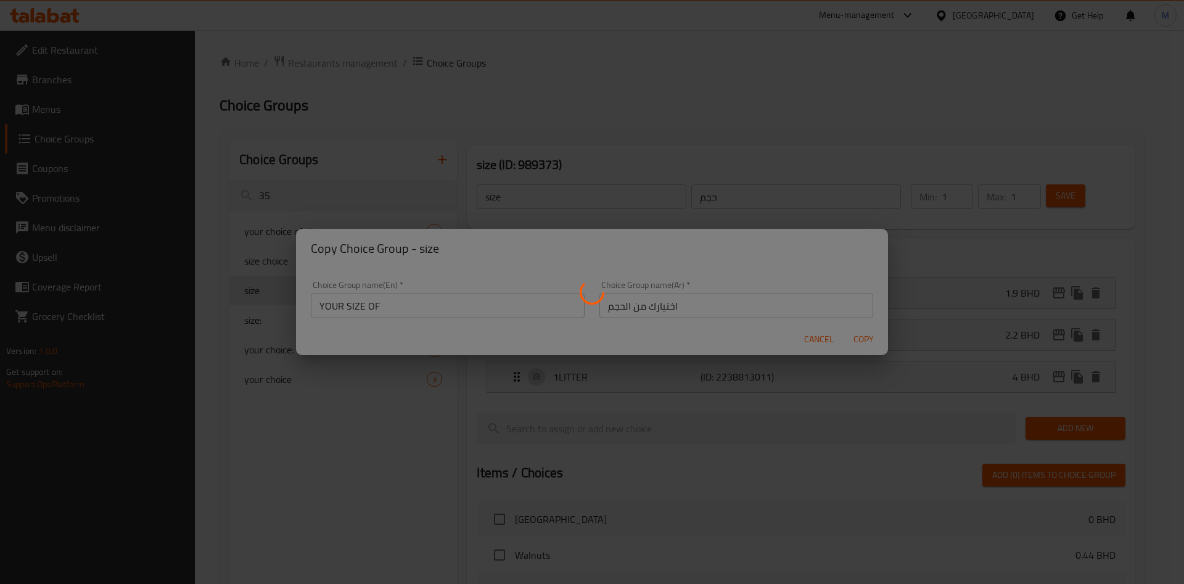
type input "YOUR SIZE OF"
type input "اختيارك من الحجم"
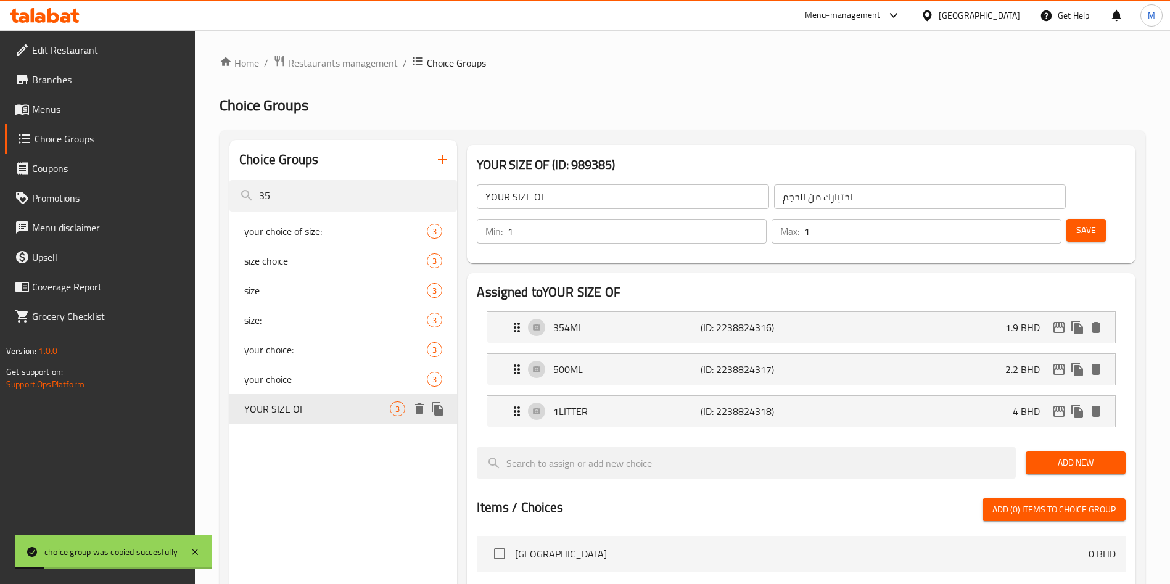
click at [324, 398] on div "YOUR SIZE OF 3" at bounding box center [343, 409] width 228 height 30
click at [937, 396] on div "1LITTER (ID: 2238824318) 4 BHD" at bounding box center [805, 411] width 591 height 31
click at [972, 395] on div "1LITTER (ID: 2238824318) 4 BHD Name (En) 1LITTER Name (En) Name (Ar) 1LITTER Na…" at bounding box center [801, 411] width 629 height 32
click at [978, 396] on div "1LITTER (ID: 2238824318) 4 BHD" at bounding box center [805, 411] width 591 height 31
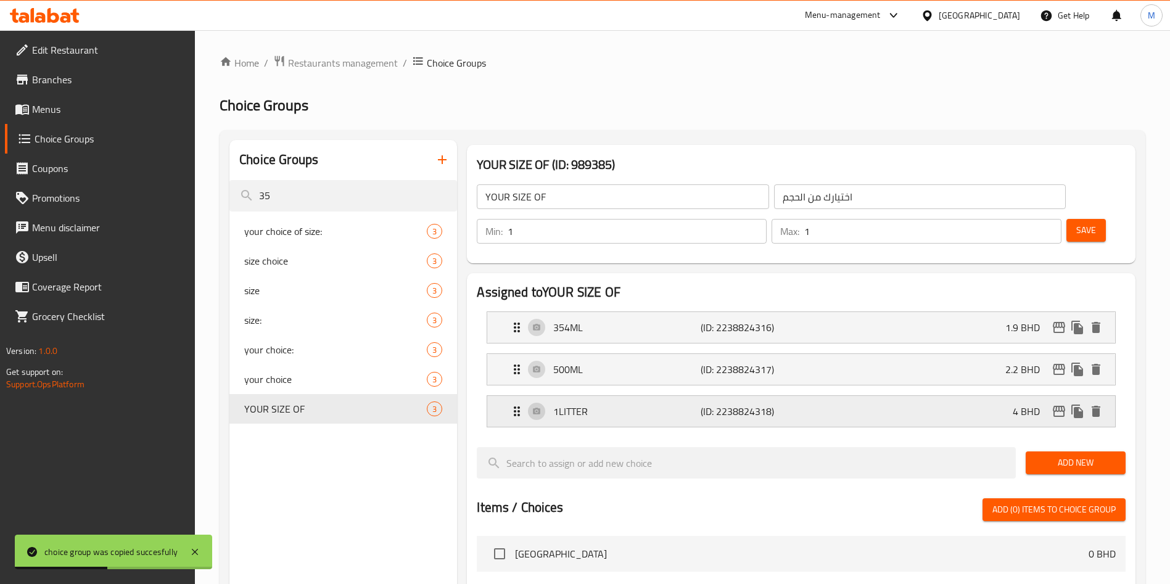
click at [978, 396] on div "1LITTER (ID: 2238824318) 4 BHD" at bounding box center [805, 411] width 591 height 31
click at [1012, 396] on div "1LITTER (ID: 2238824318) 4 BHD" at bounding box center [805, 411] width 591 height 31
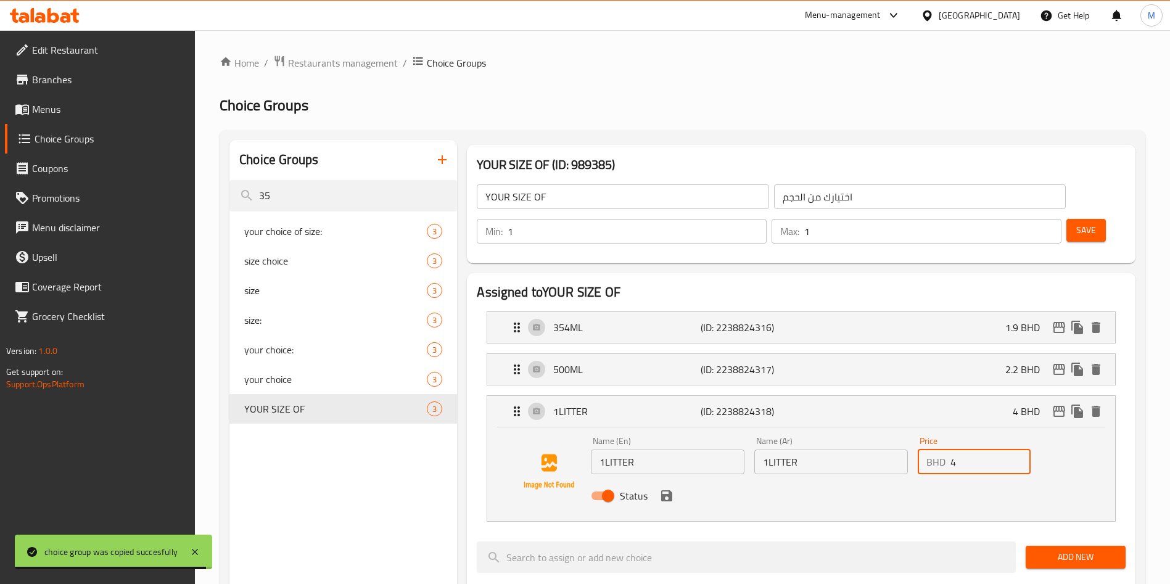
click at [975, 450] on input "4" at bounding box center [991, 462] width 80 height 25
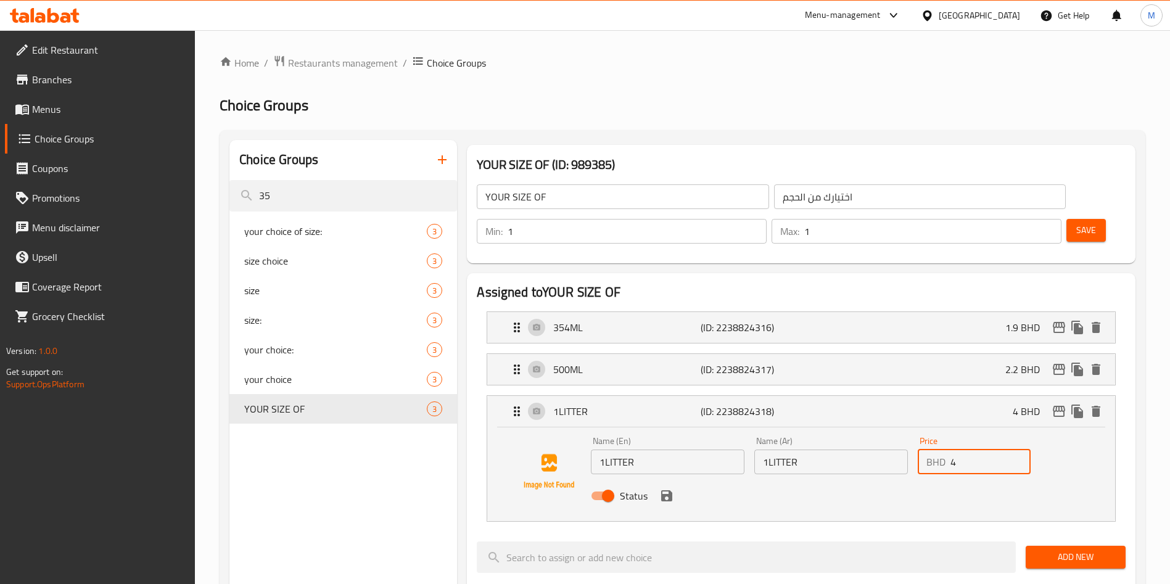
click at [975, 450] on input "4" at bounding box center [991, 462] width 80 height 25
click at [664, 490] on icon "save" at bounding box center [666, 495] width 11 height 11
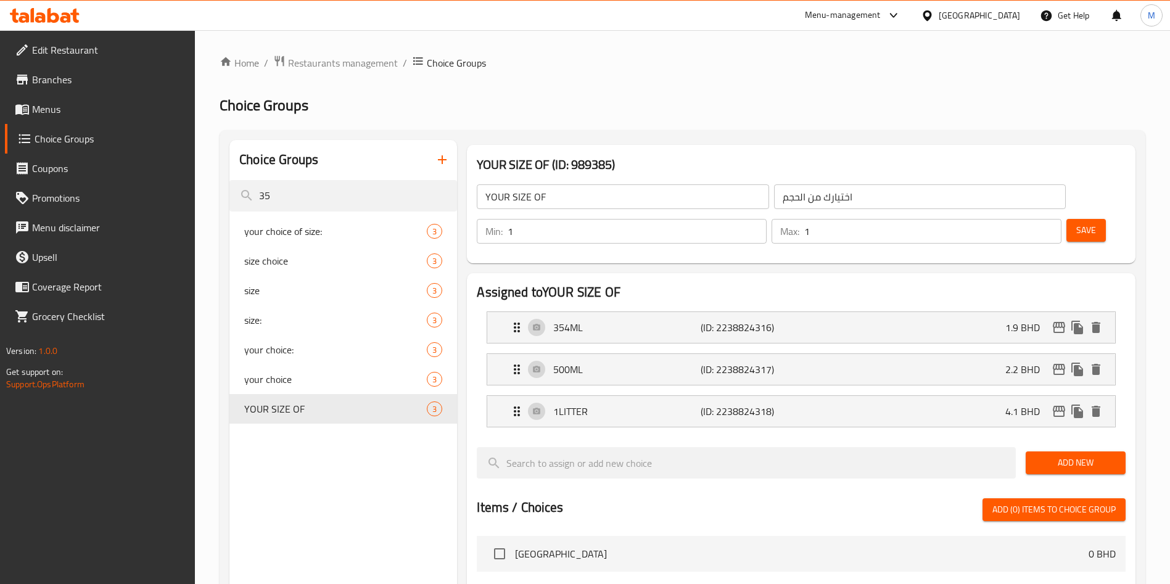
type input "4.1"
click at [1064, 217] on div "Save" at bounding box center [1091, 232] width 54 height 30
click at [1067, 219] on button "Save" at bounding box center [1086, 230] width 39 height 23
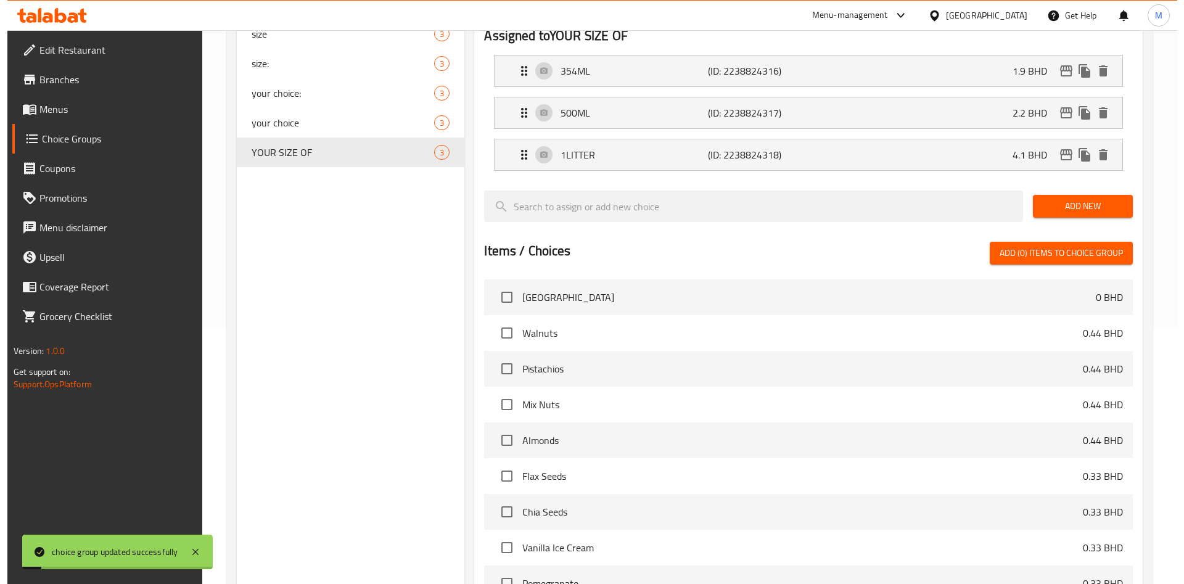
scroll to position [399, 0]
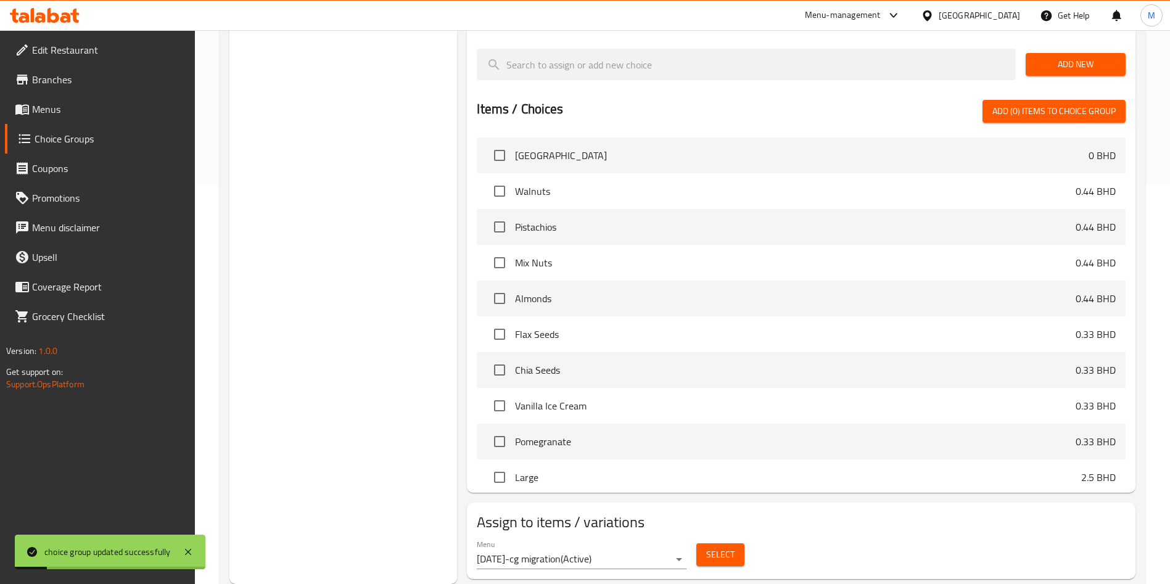
click at [734, 547] on span "Select" at bounding box center [720, 554] width 28 height 15
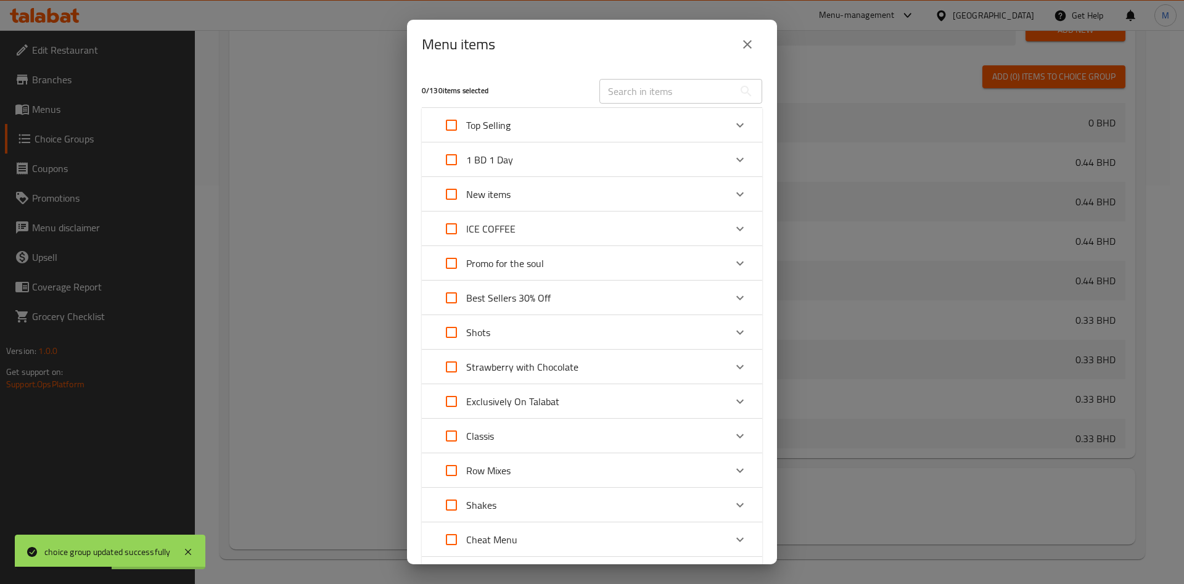
click at [711, 220] on div "ICE COFFEE" at bounding box center [581, 229] width 289 height 30
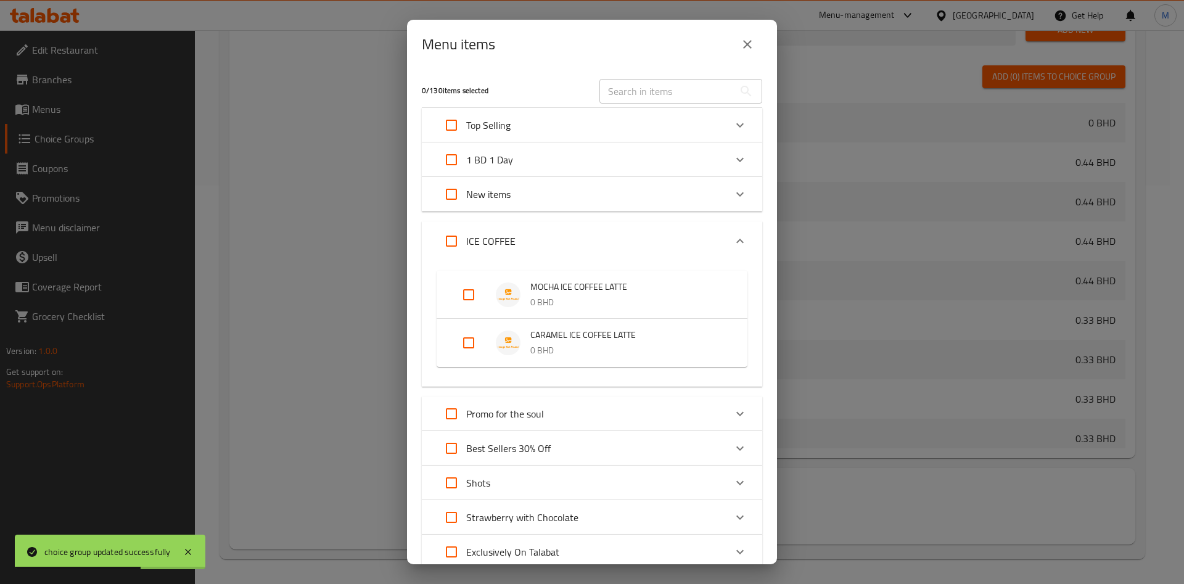
click at [470, 297] on input "Expand" at bounding box center [469, 295] width 30 height 30
checkbox input "true"
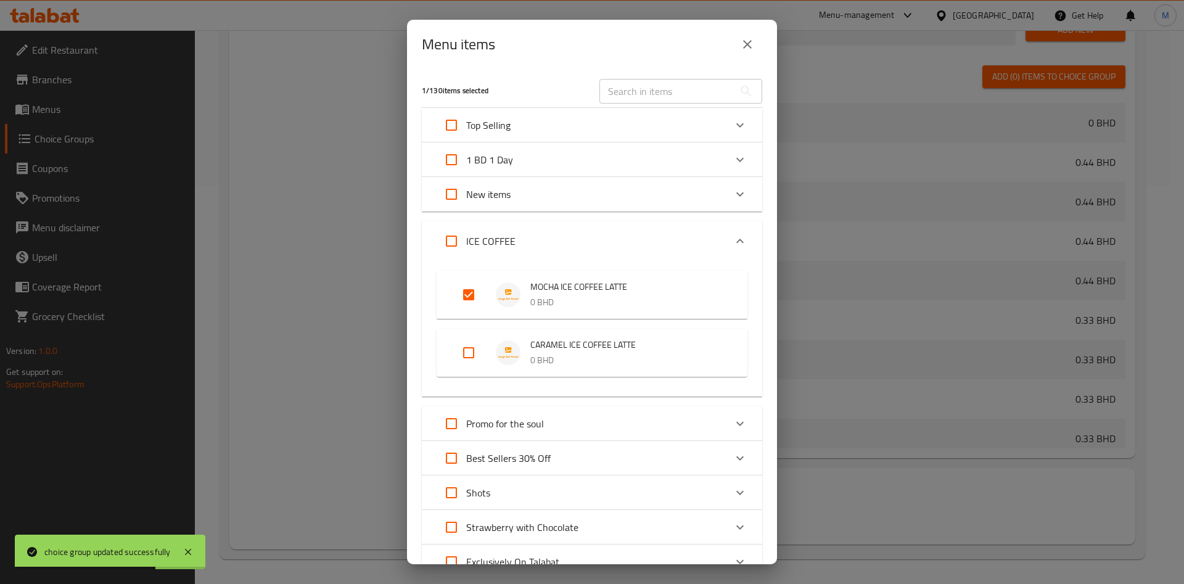
click at [466, 351] on input "Expand" at bounding box center [469, 353] width 30 height 30
checkbox input "true"
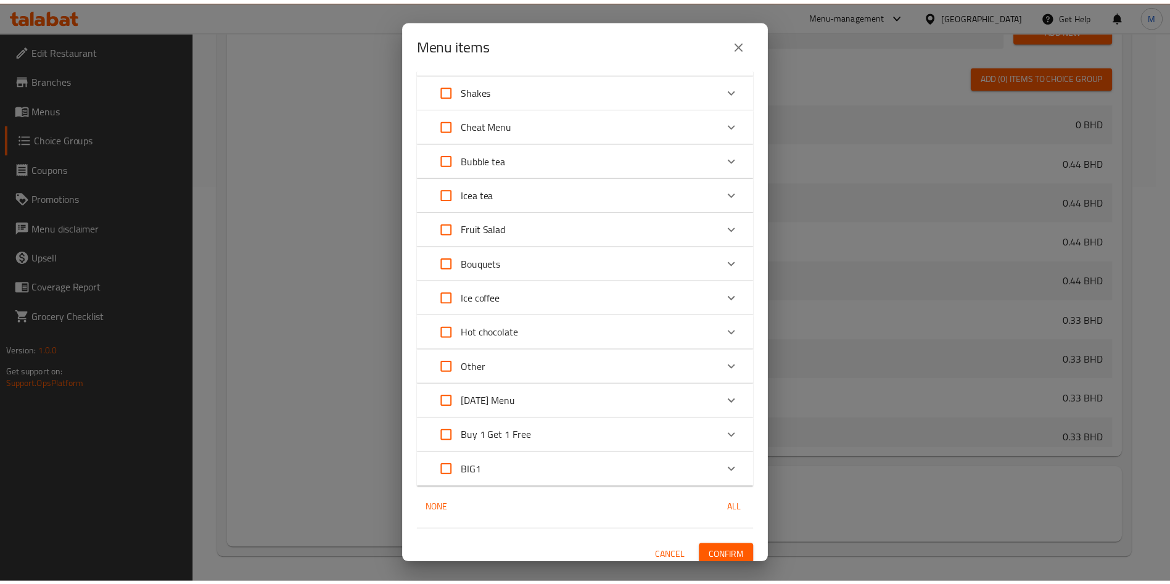
scroll to position [584, 0]
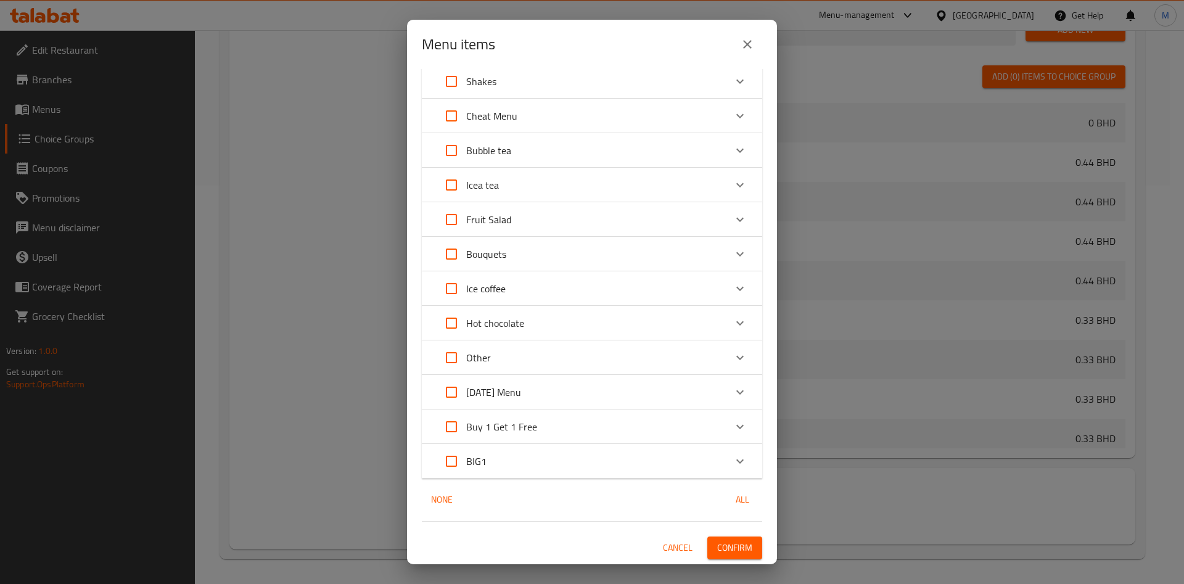
click at [720, 546] on span "Confirm" at bounding box center [734, 547] width 35 height 15
click at [720, 546] on div at bounding box center [592, 292] width 1184 height 584
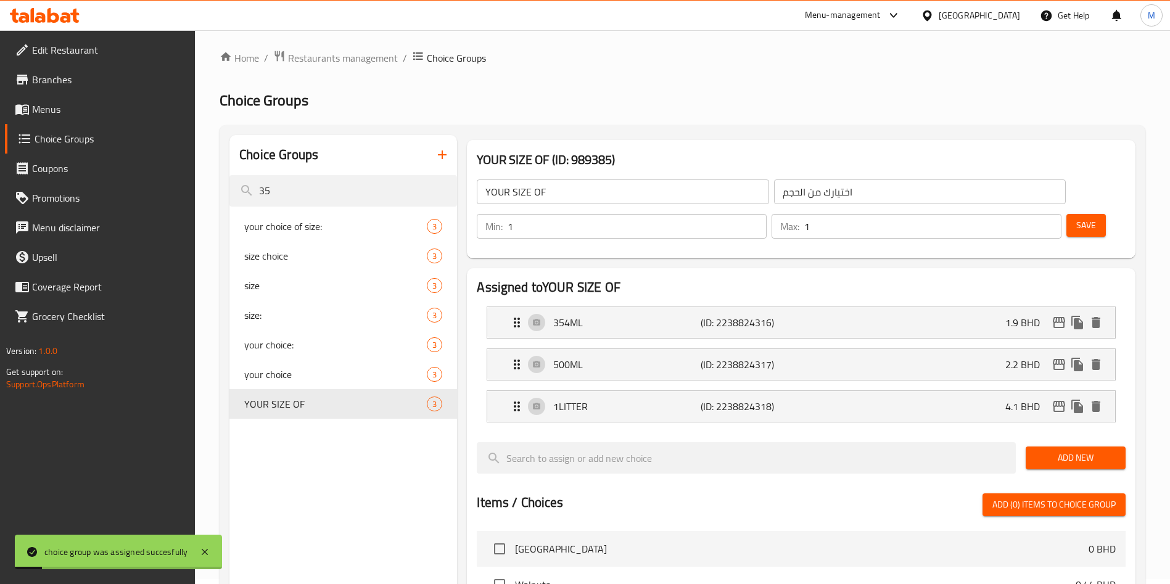
scroll to position [0, 0]
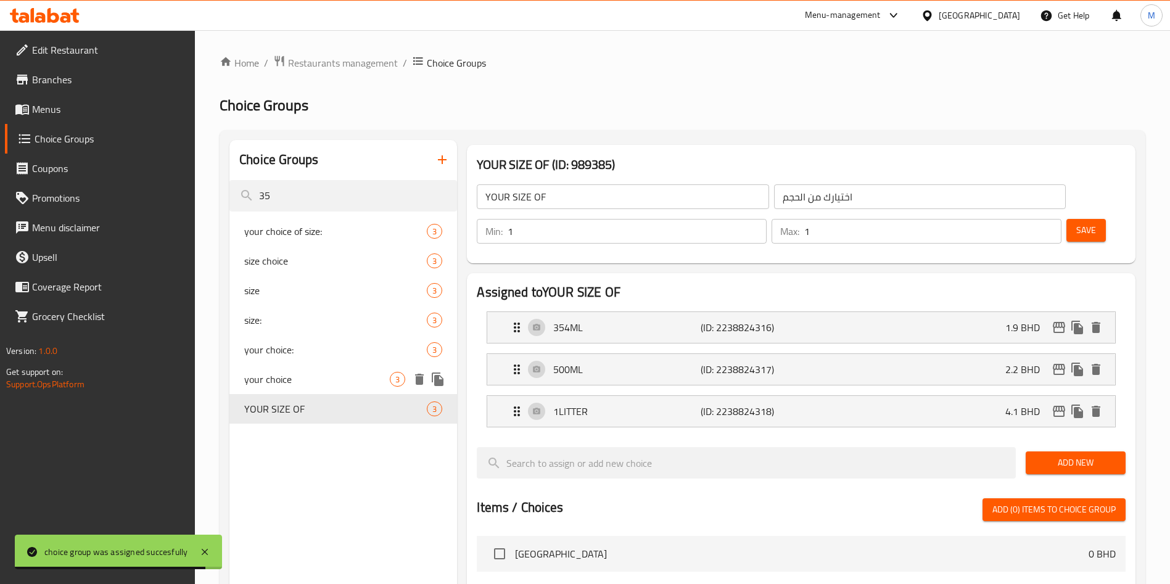
click at [284, 367] on div "your choice 3" at bounding box center [343, 380] width 228 height 30
type input "your choice"
type input "اختيارك"
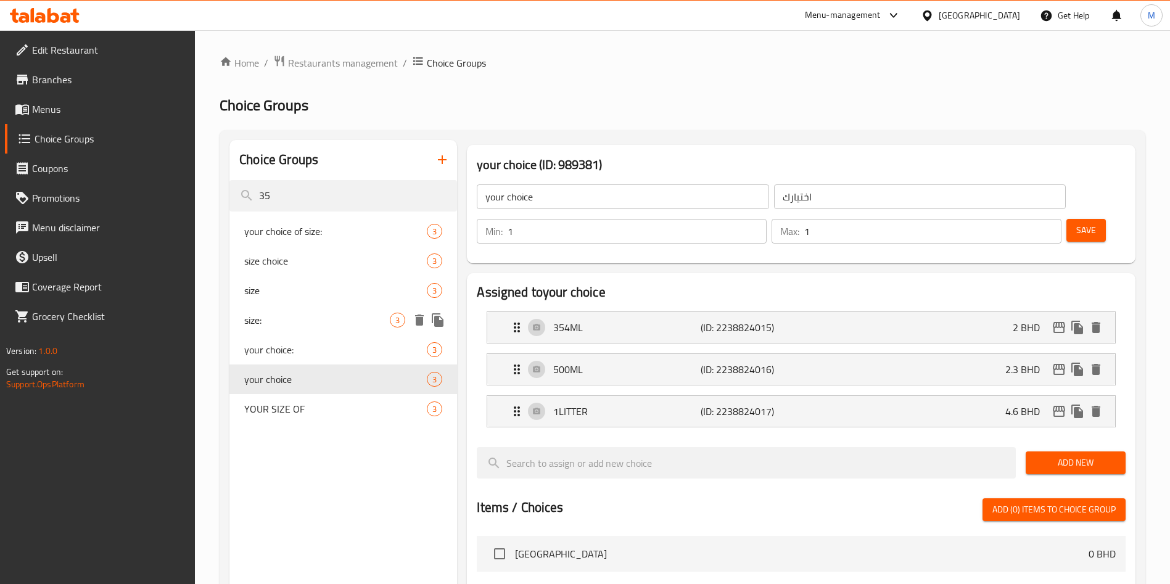
click at [305, 326] on span "size:" at bounding box center [317, 320] width 146 height 15
type input "size:"
type input "حجم"
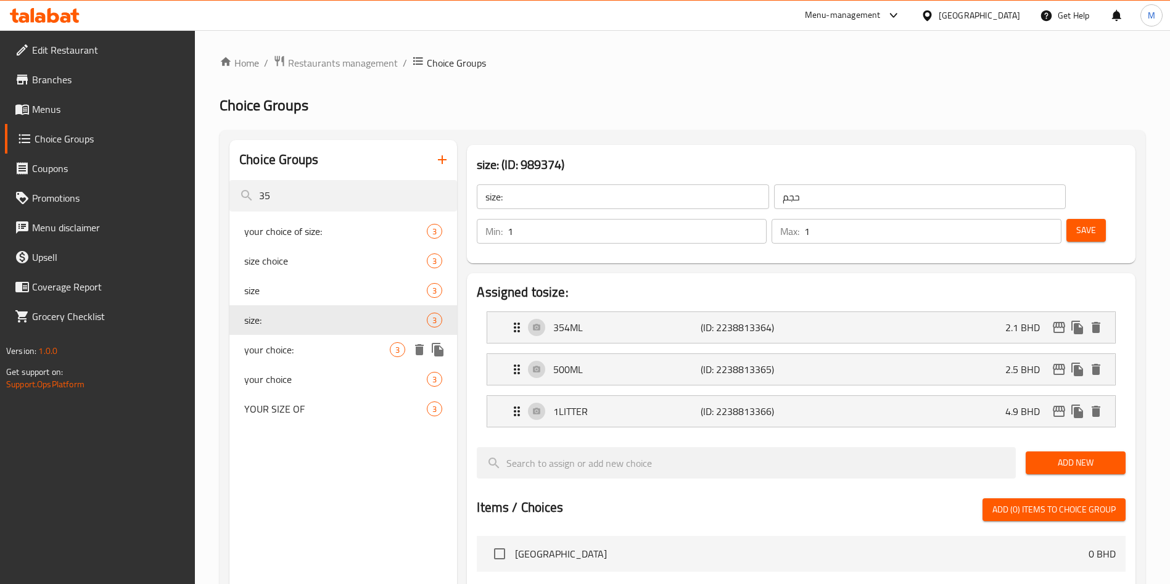
click at [308, 345] on span "your choice:" at bounding box center [317, 349] width 146 height 15
type input "your choice:"
type input "اختيارك"
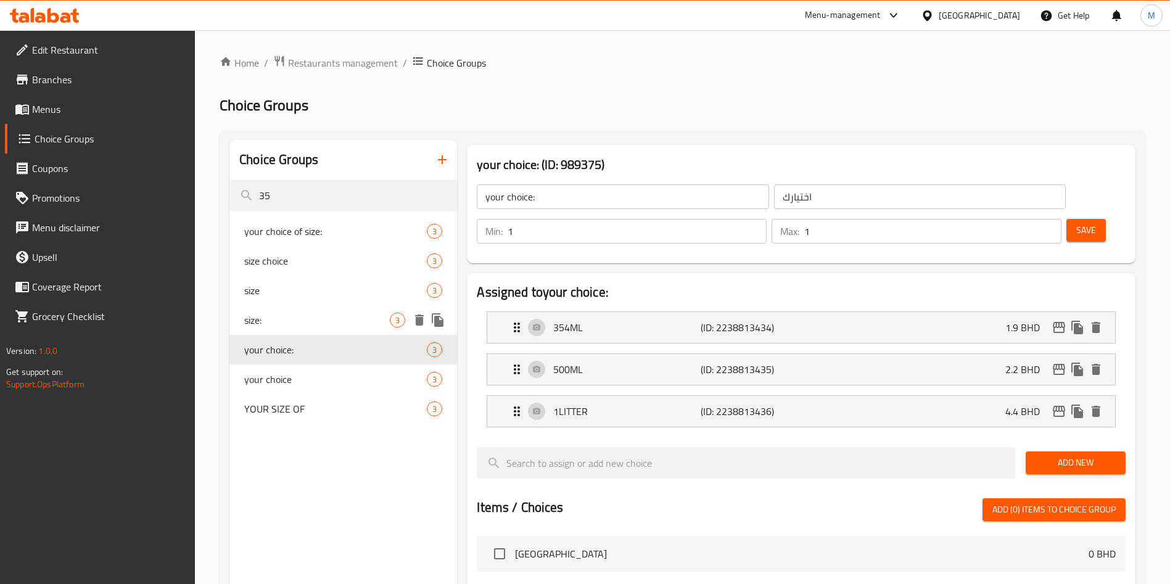
click at [314, 311] on div "size: 3" at bounding box center [343, 320] width 228 height 30
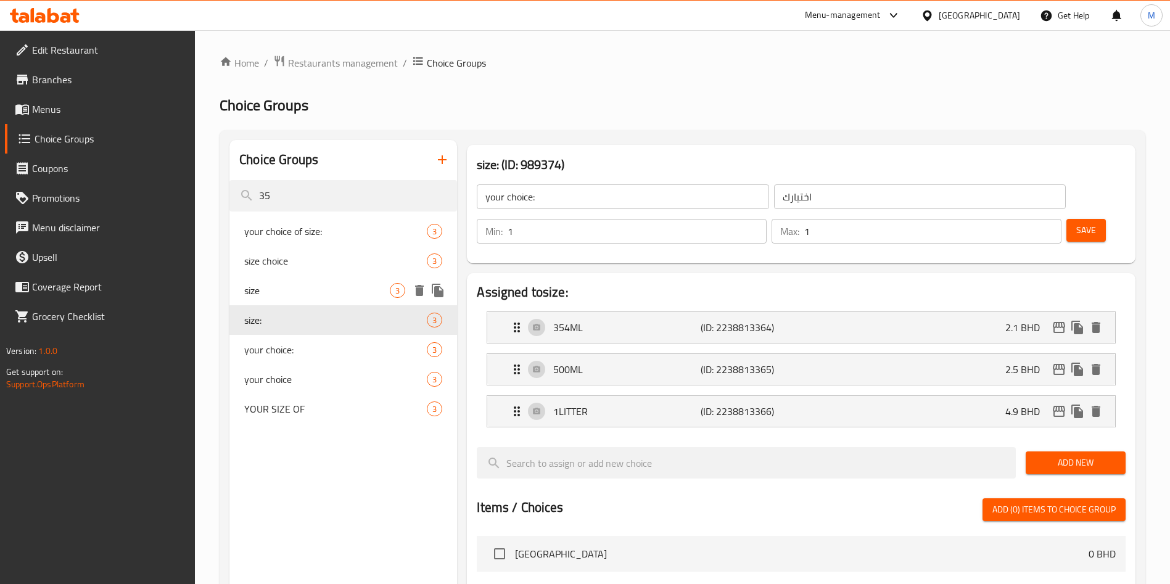
type input "size:"
type input "حجم"
click at [319, 321] on span "size:" at bounding box center [317, 320] width 146 height 15
click at [319, 323] on span "size:" at bounding box center [317, 320] width 146 height 15
click at [313, 347] on span "your choice:" at bounding box center [317, 349] width 146 height 15
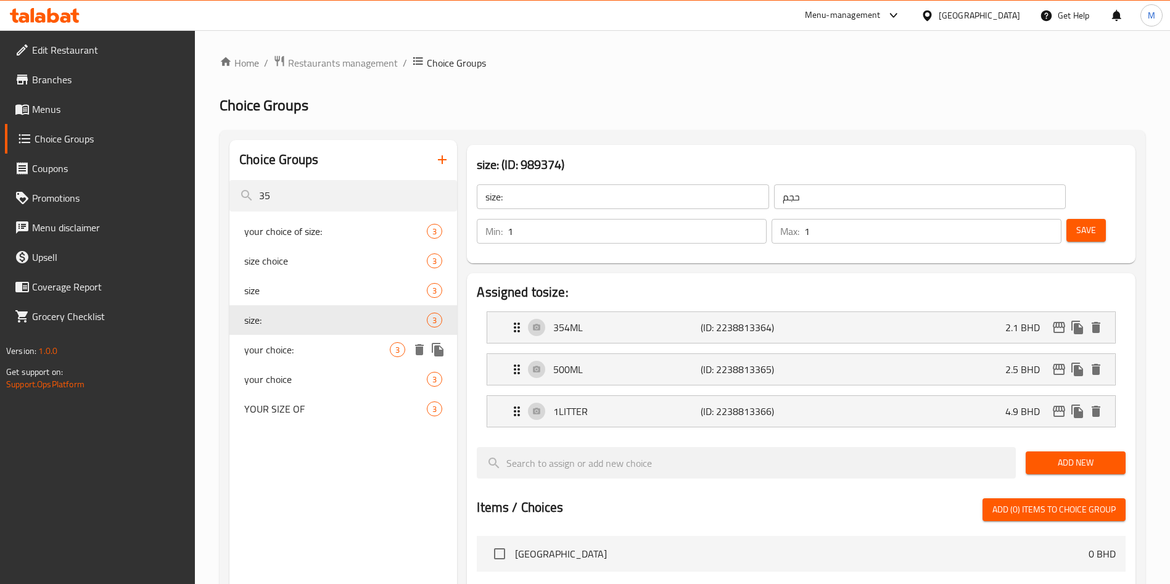
type input "your choice:"
type input "اختيارك"
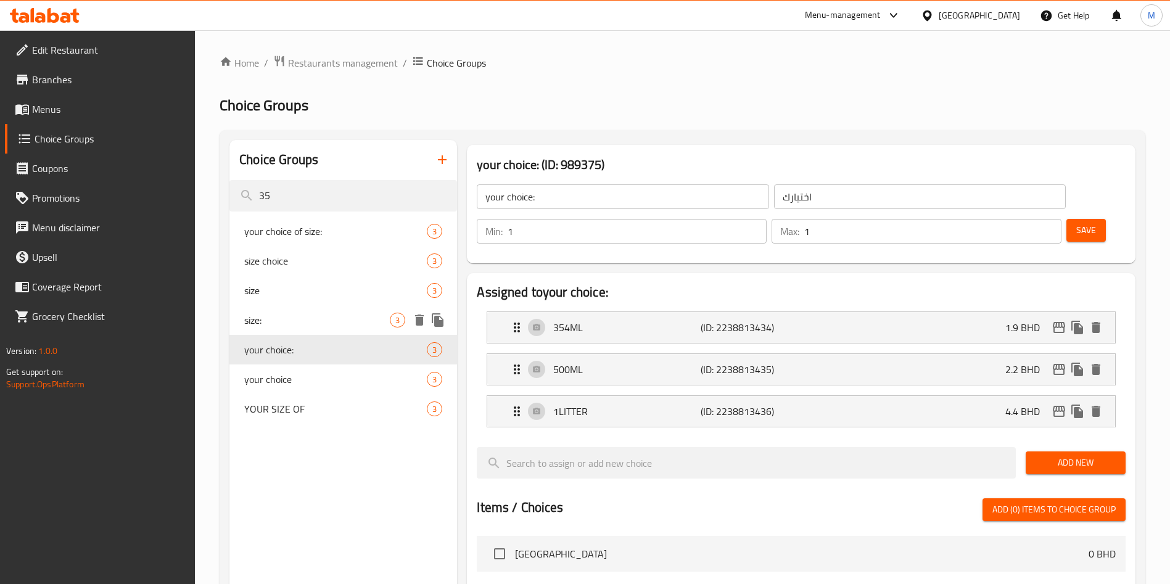
click at [318, 313] on span "size:" at bounding box center [317, 320] width 146 height 15
type input "size:"
type input "حجم"
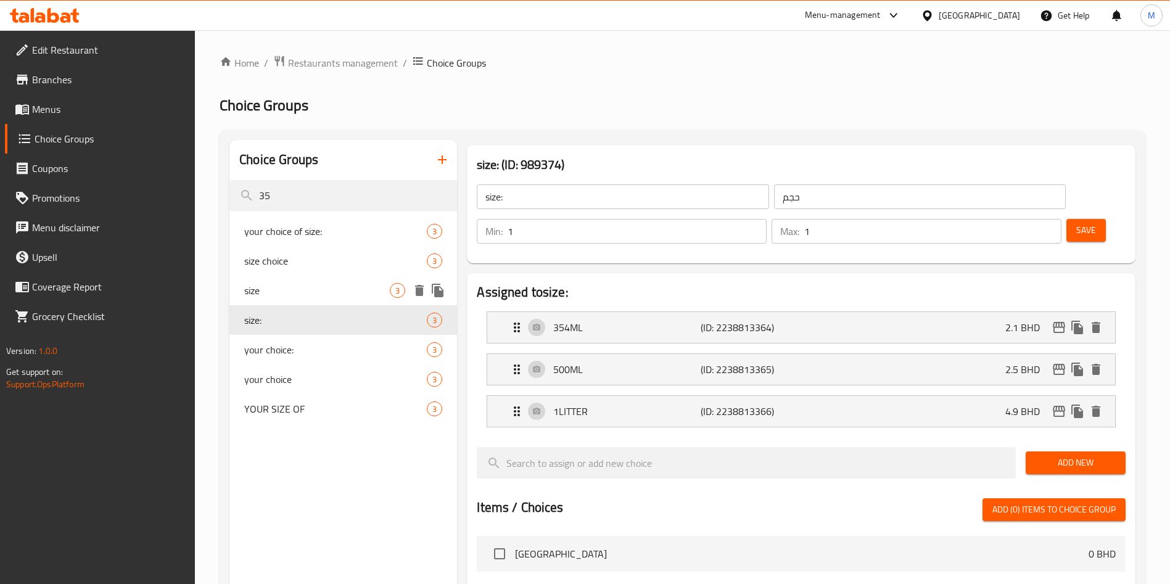
click at [319, 297] on span "size" at bounding box center [317, 290] width 146 height 15
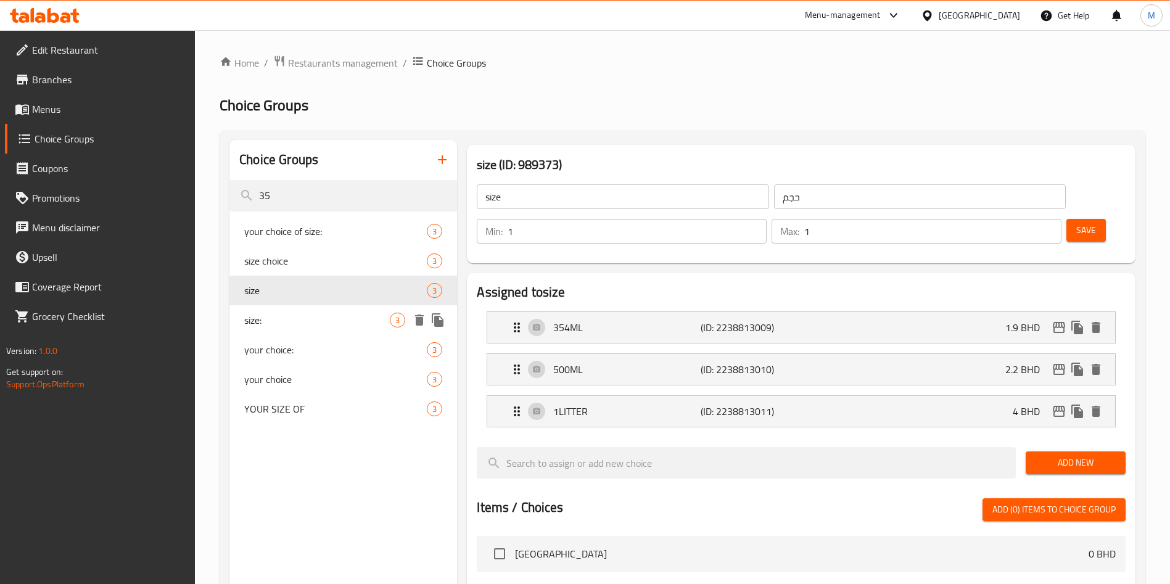
click at [323, 318] on span "size:" at bounding box center [317, 320] width 146 height 15
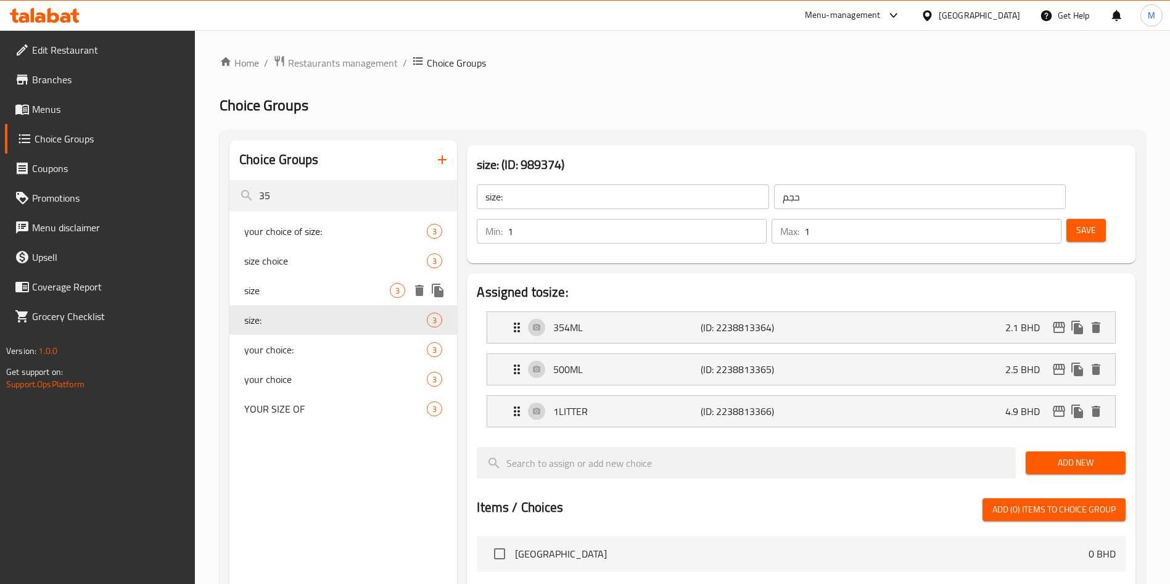
click at [324, 279] on div "size 3" at bounding box center [343, 291] width 228 height 30
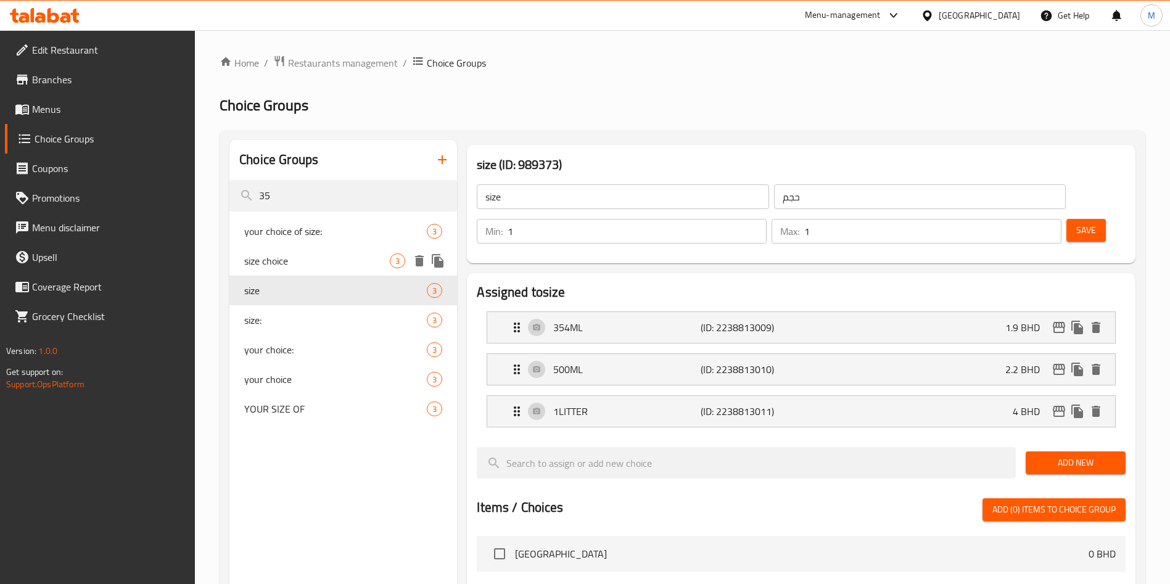
click at [326, 260] on span "size choice" at bounding box center [317, 261] width 146 height 15
type input "size choice"
type input "اختيارك من الحجم"
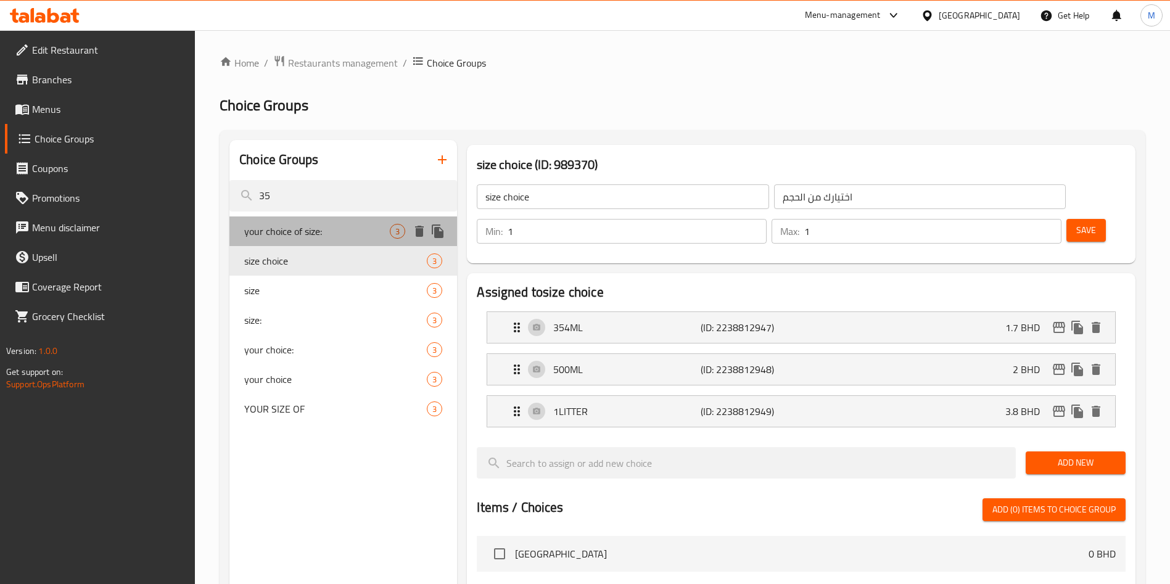
click at [328, 238] on span "your choice of size:" at bounding box center [317, 231] width 146 height 15
type input "your choice of size:"
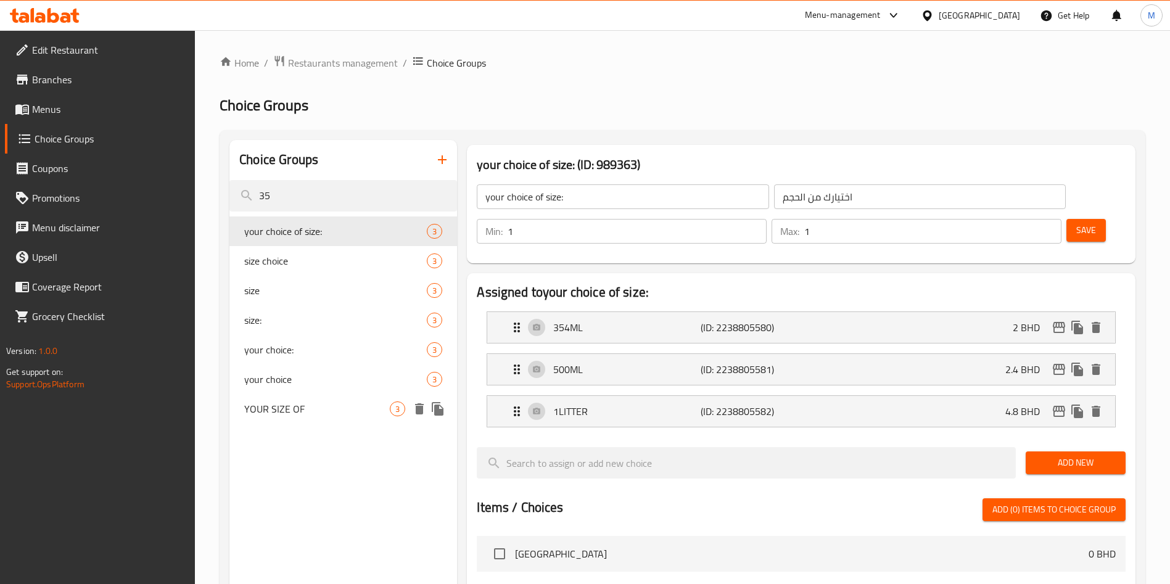
click at [361, 402] on span "YOUR SIZE OF" at bounding box center [317, 409] width 146 height 15
type input "YOUR SIZE OF"
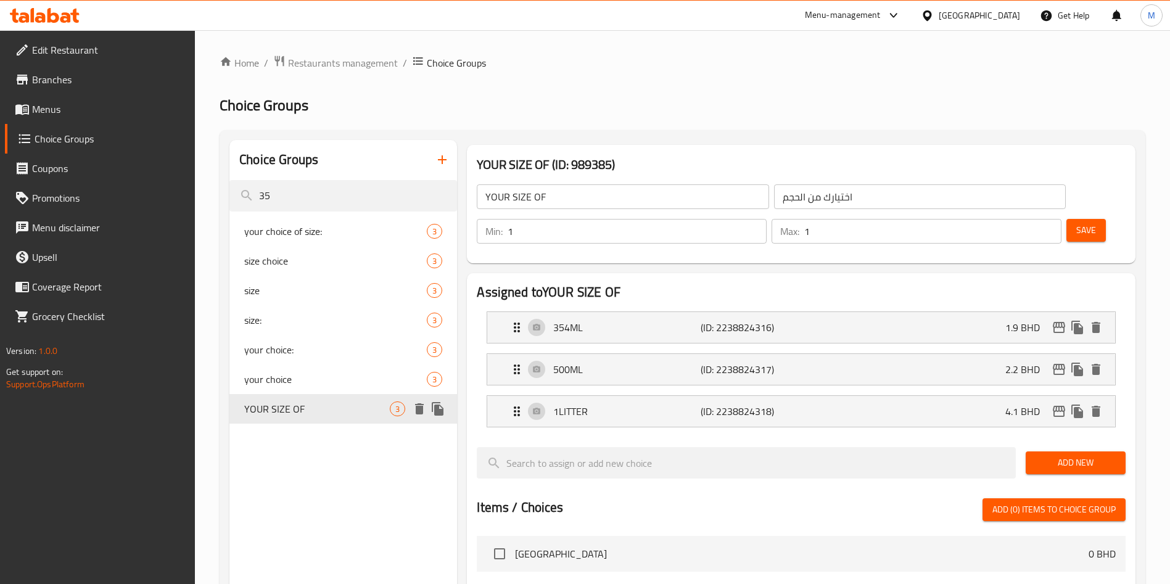
click at [441, 408] on icon "duplicate" at bounding box center [438, 409] width 15 height 15
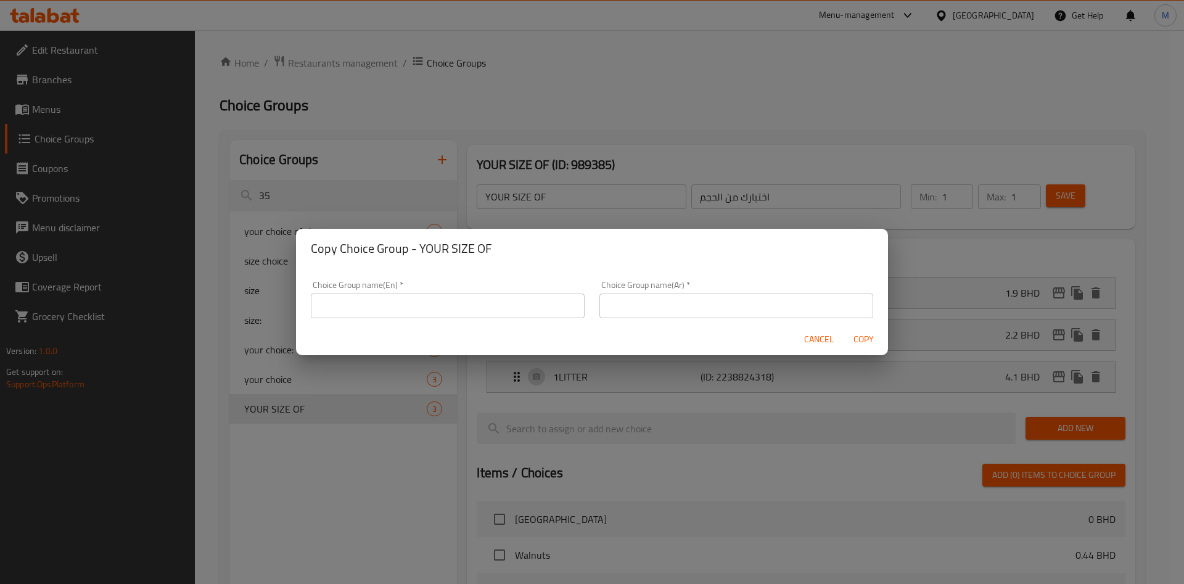
click at [537, 316] on input "text" at bounding box center [448, 306] width 274 height 25
paste input "شاي ماتشا الأخضر"
type input "شاي ماتشا الأخضر"
click at [516, 305] on input "شاي ماتشا الأخضر" at bounding box center [448, 306] width 274 height 25
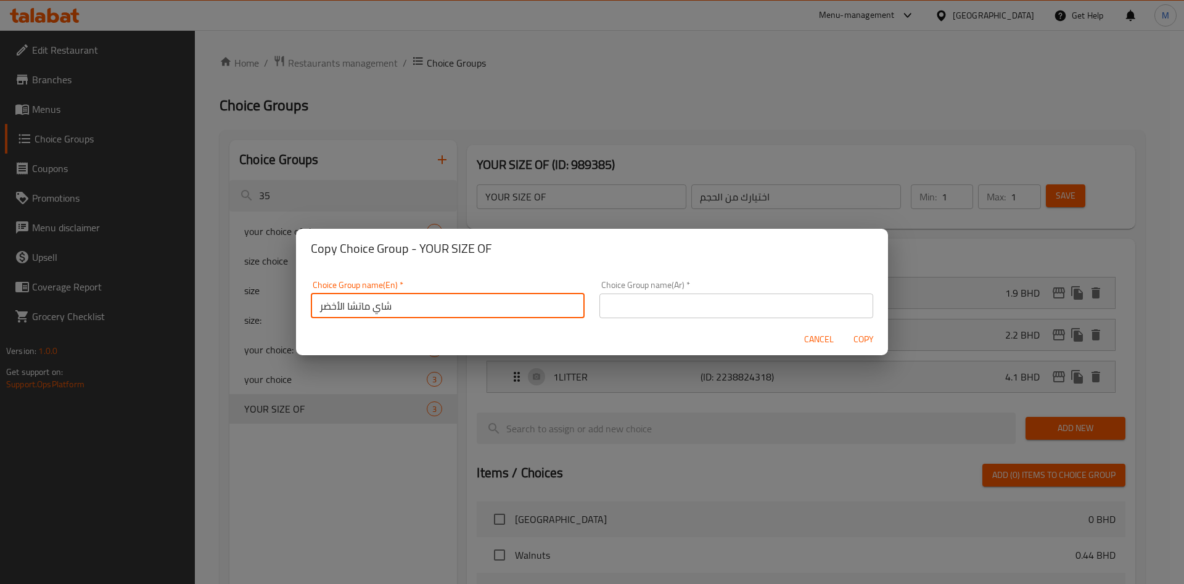
click at [516, 305] on input "شاي ماتشا الأخضر" at bounding box center [448, 306] width 274 height 25
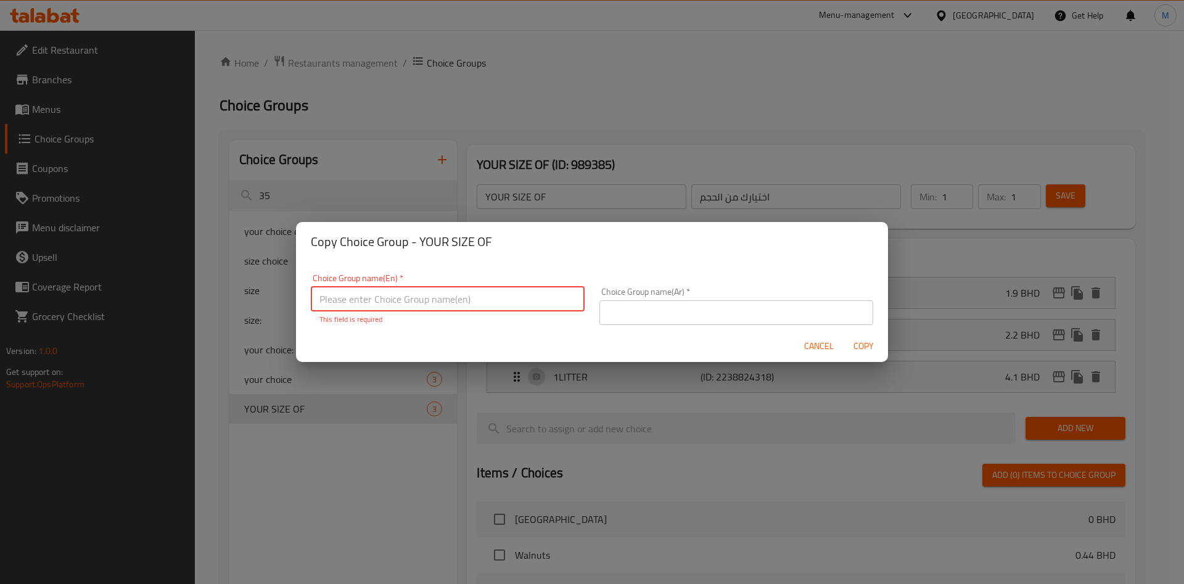
click at [416, 294] on input "text" at bounding box center [448, 299] width 274 height 25
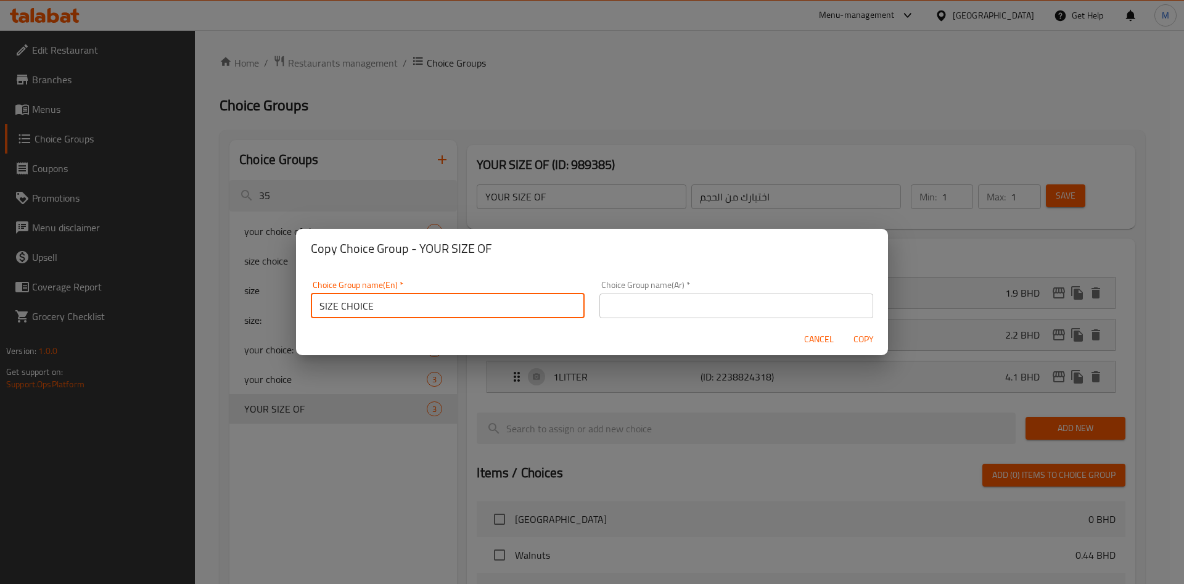
type input "SIZE CHOICE"
click at [642, 306] on input "text" at bounding box center [737, 306] width 274 height 25
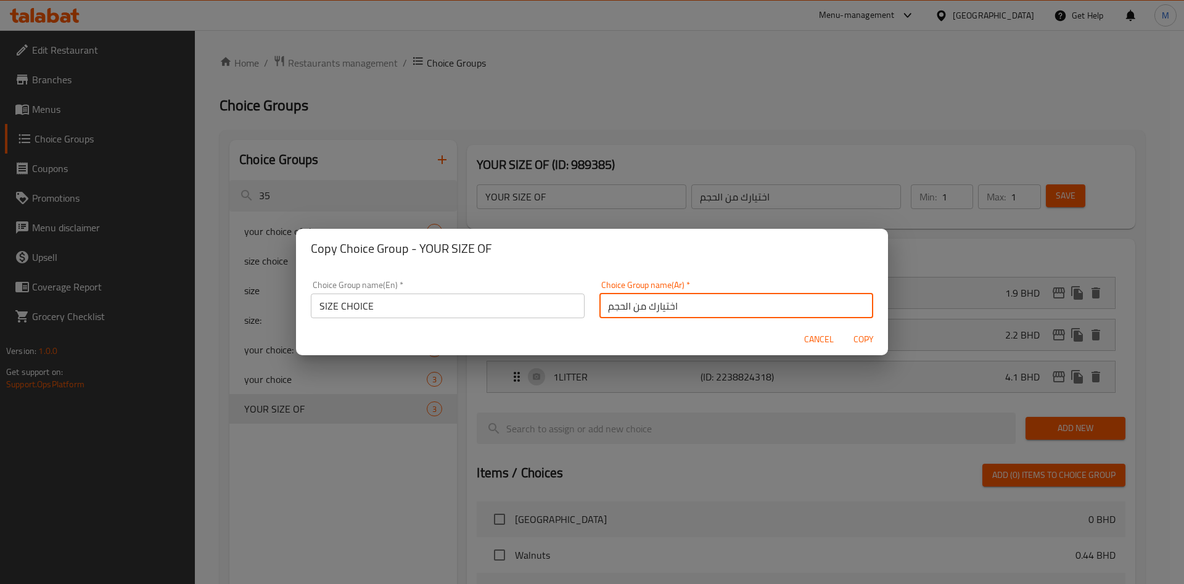
type input "اختيارك من الحجم"
click at [663, 341] on div "Cancel Copy" at bounding box center [592, 339] width 592 height 33
click at [858, 339] on span "Copy" at bounding box center [864, 339] width 30 height 15
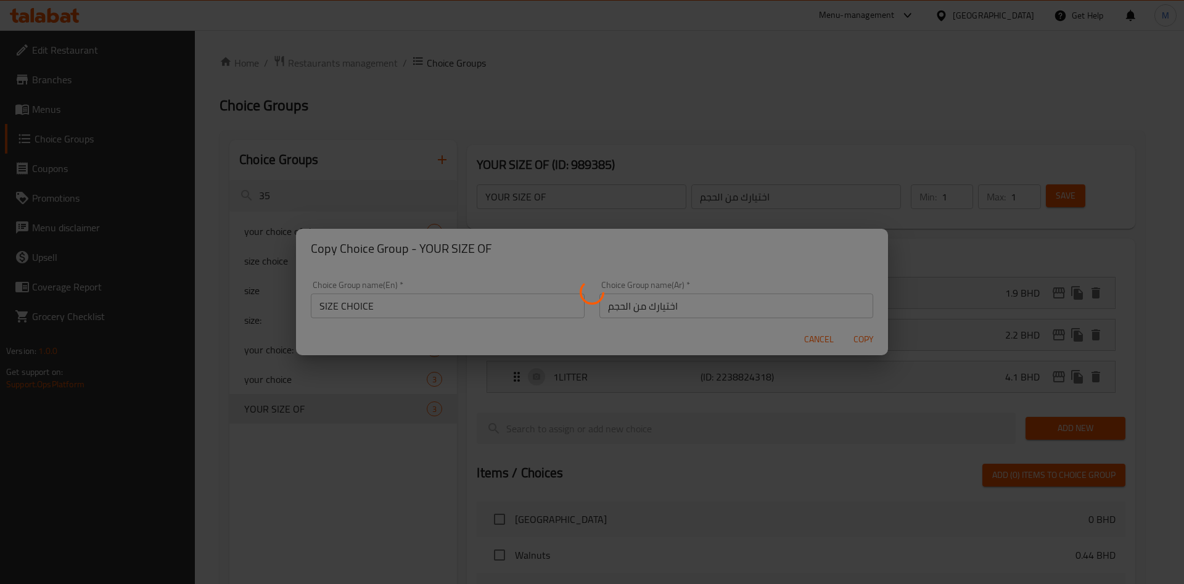
type input "SIZE CHOICE"
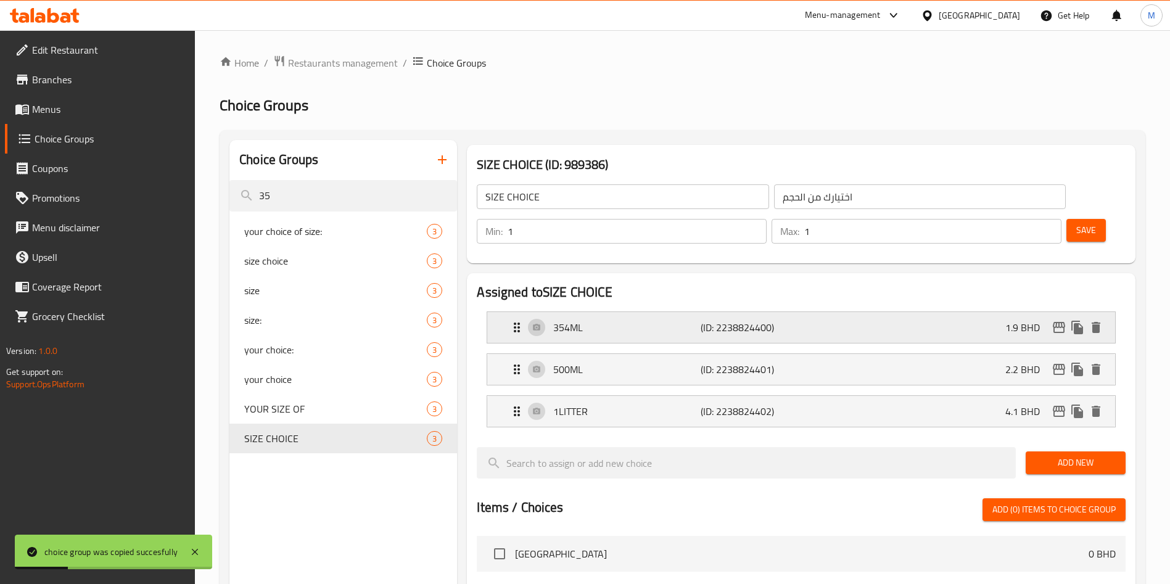
click at [1022, 320] on p "1.9 BHD" at bounding box center [1028, 327] width 44 height 15
drag, startPoint x: 996, startPoint y: 279, endPoint x: 994, endPoint y: 293, distance: 14.3
click at [995, 312] on div "354ML (ID: 2238824400) 1.9 BHD" at bounding box center [805, 327] width 591 height 31
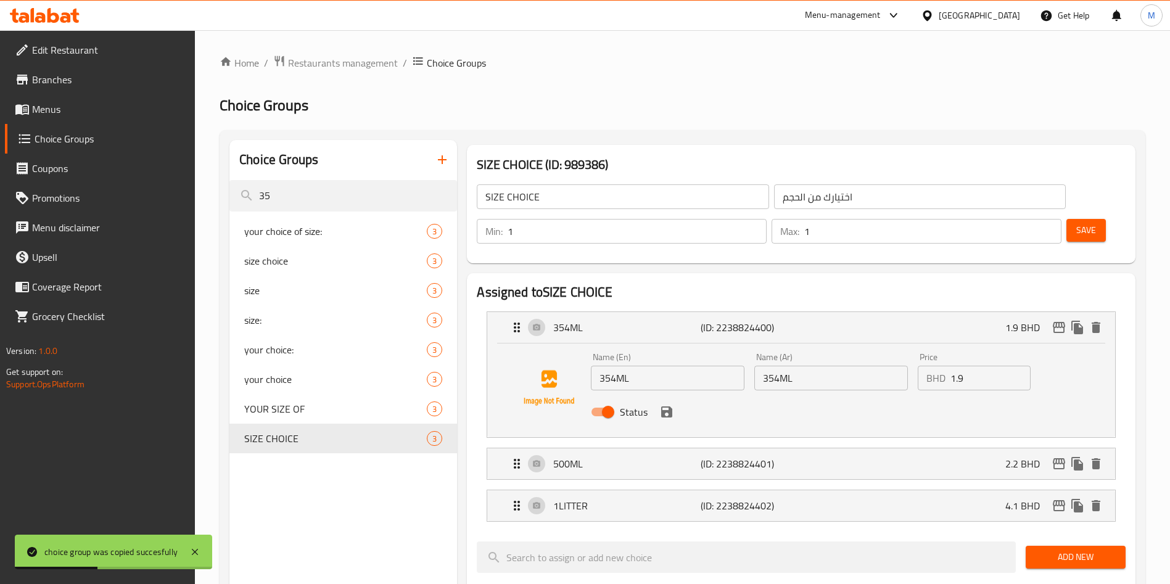
click at [979, 366] on input "1.9" at bounding box center [991, 378] width 80 height 25
click at [668, 407] on icon "save" at bounding box center [666, 412] width 11 height 11
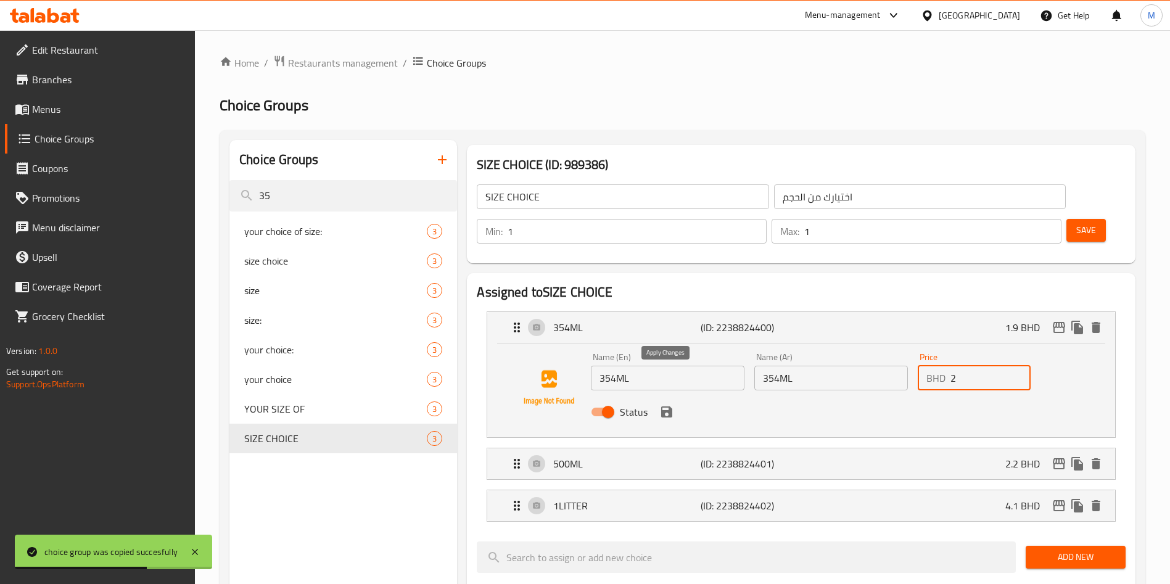
click at [668, 407] on icon "save" at bounding box center [666, 412] width 11 height 11
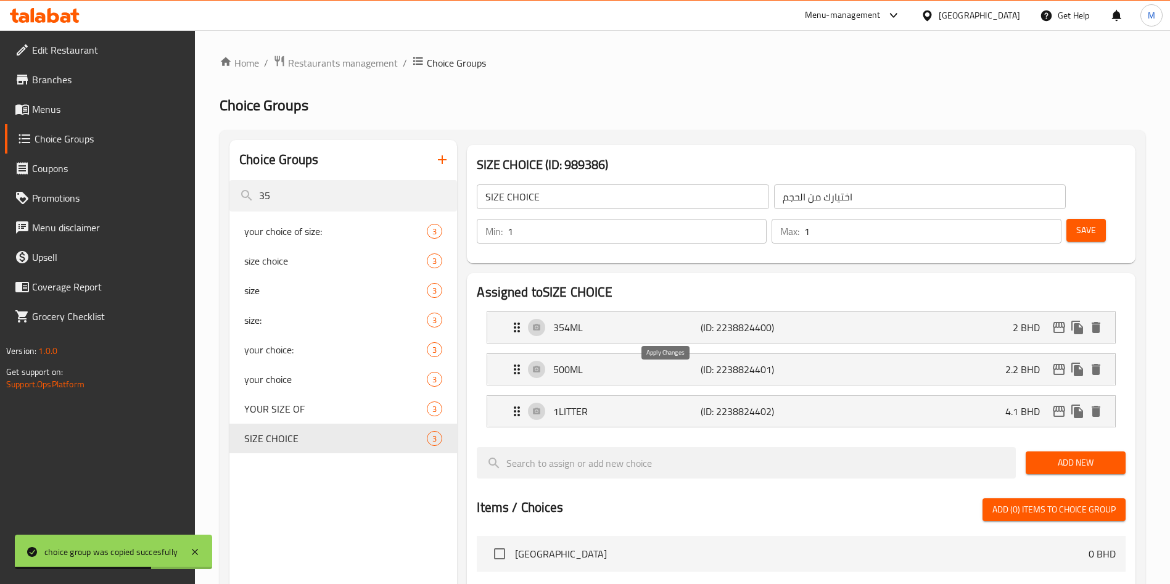
type input "2"
click at [961, 396] on div "1LITTER (ID: 2238824402) 4.1 BHD" at bounding box center [805, 411] width 591 height 31
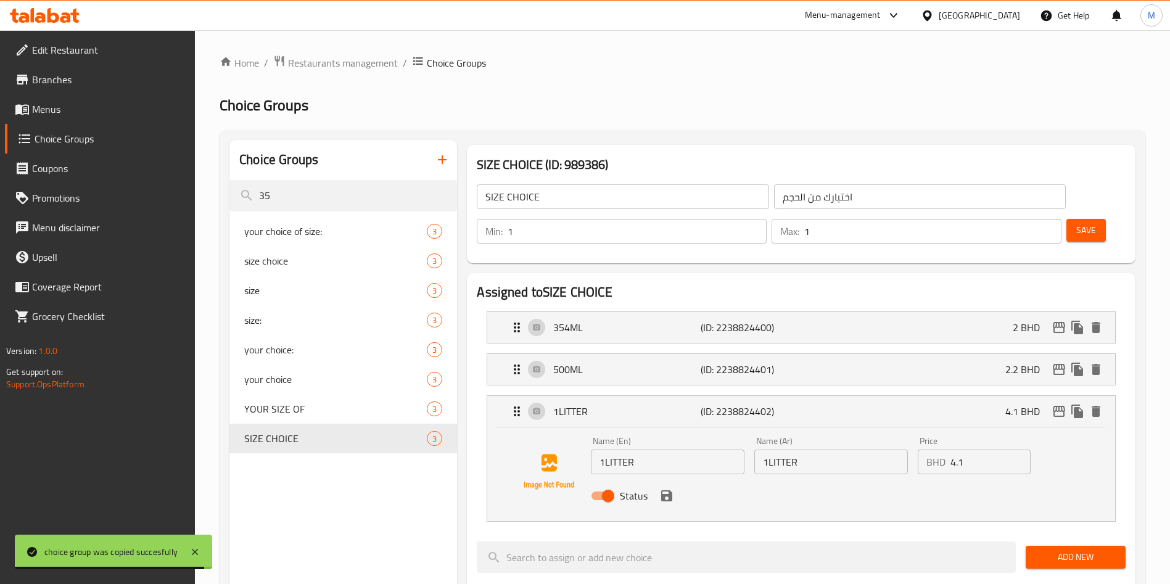
click at [995, 450] on input "4.1" at bounding box center [991, 462] width 80 height 25
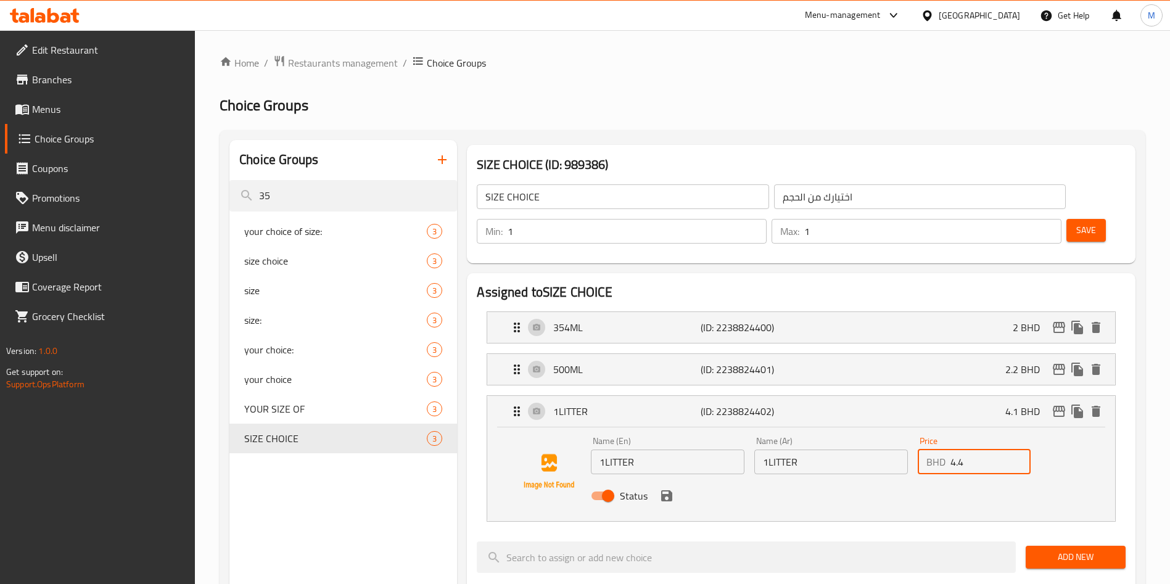
click at [664, 479] on div "Status" at bounding box center [831, 495] width 490 height 33
click at [664, 489] on icon "save" at bounding box center [666, 496] width 15 height 15
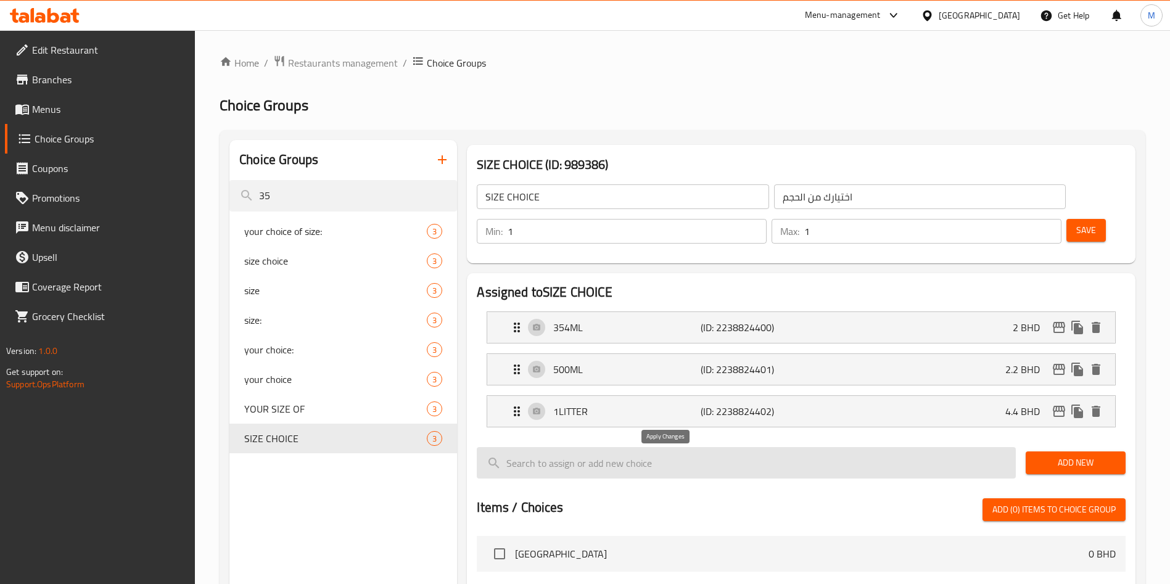
type input "4.4"
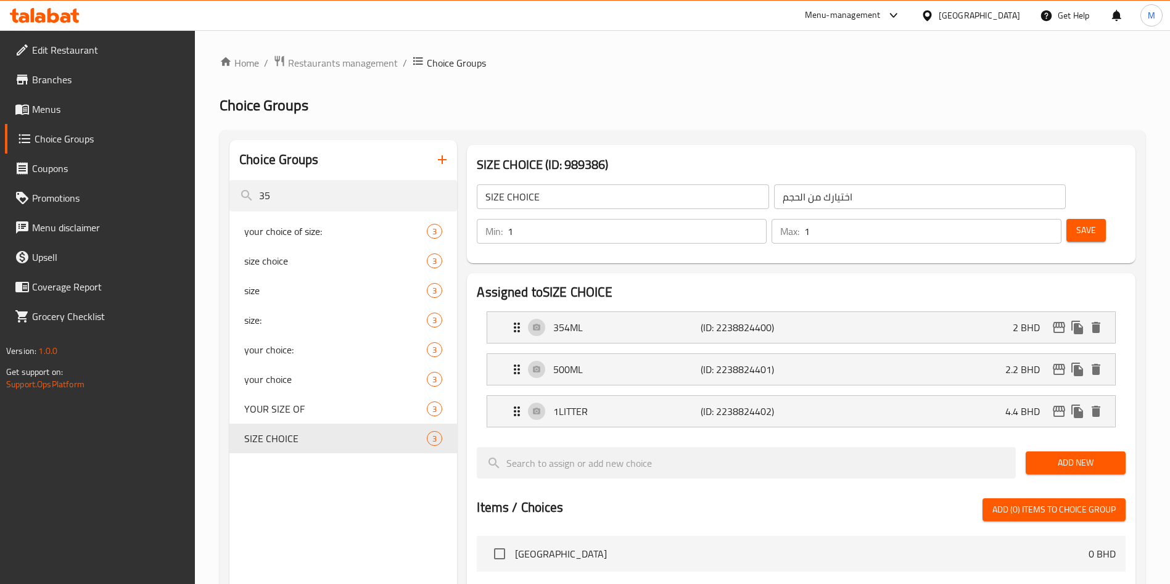
click at [1077, 223] on span "Save" at bounding box center [1087, 230] width 20 height 15
click at [1068, 198] on div at bounding box center [585, 292] width 1170 height 584
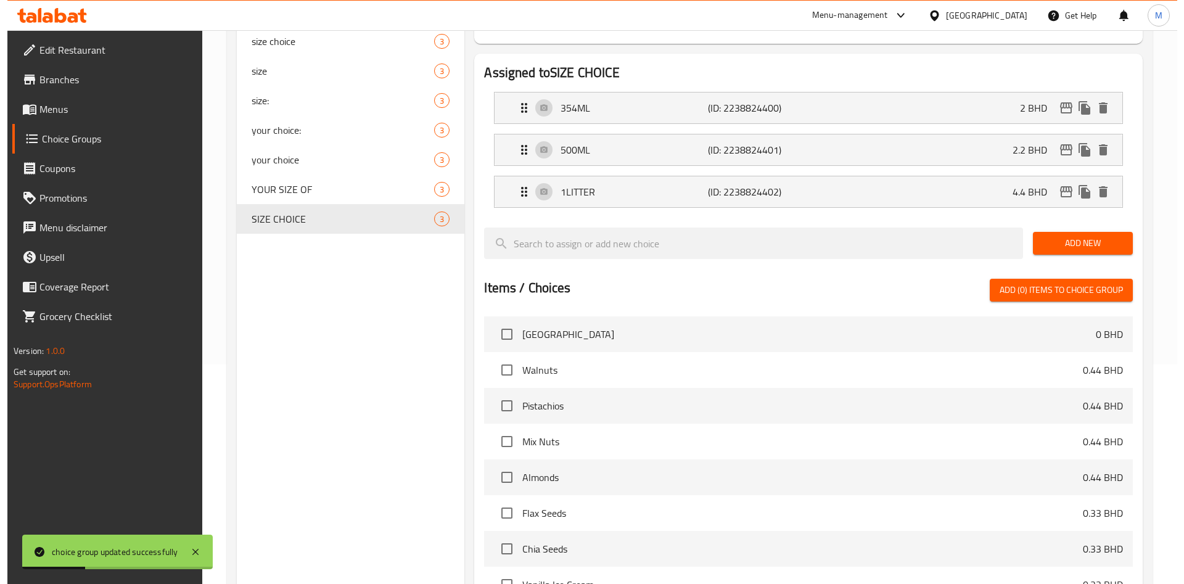
scroll to position [399, 0]
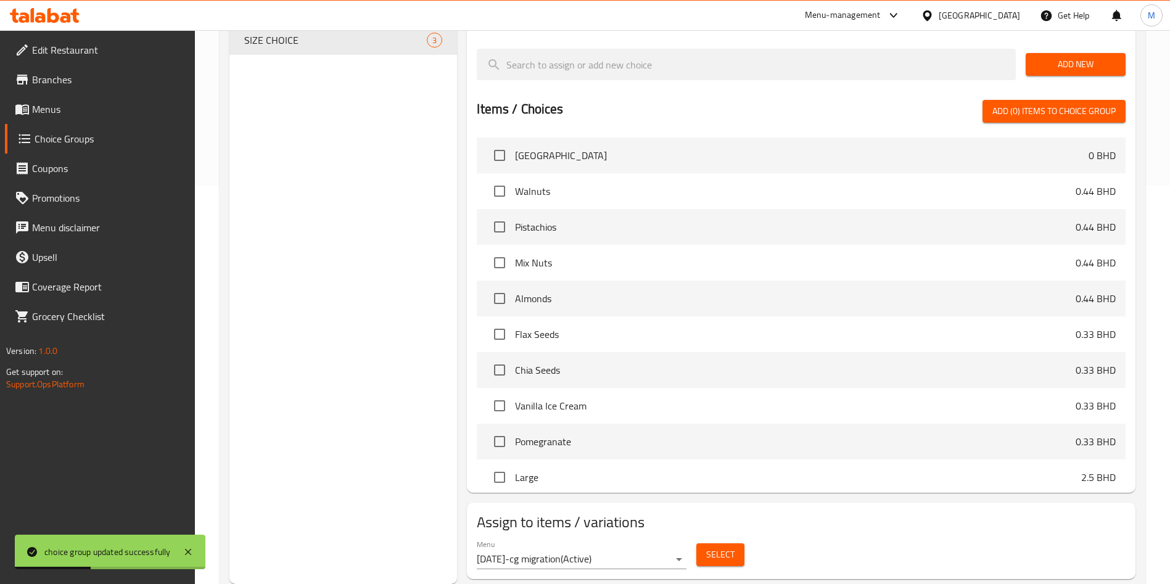
click at [719, 547] on span "Select" at bounding box center [720, 554] width 28 height 15
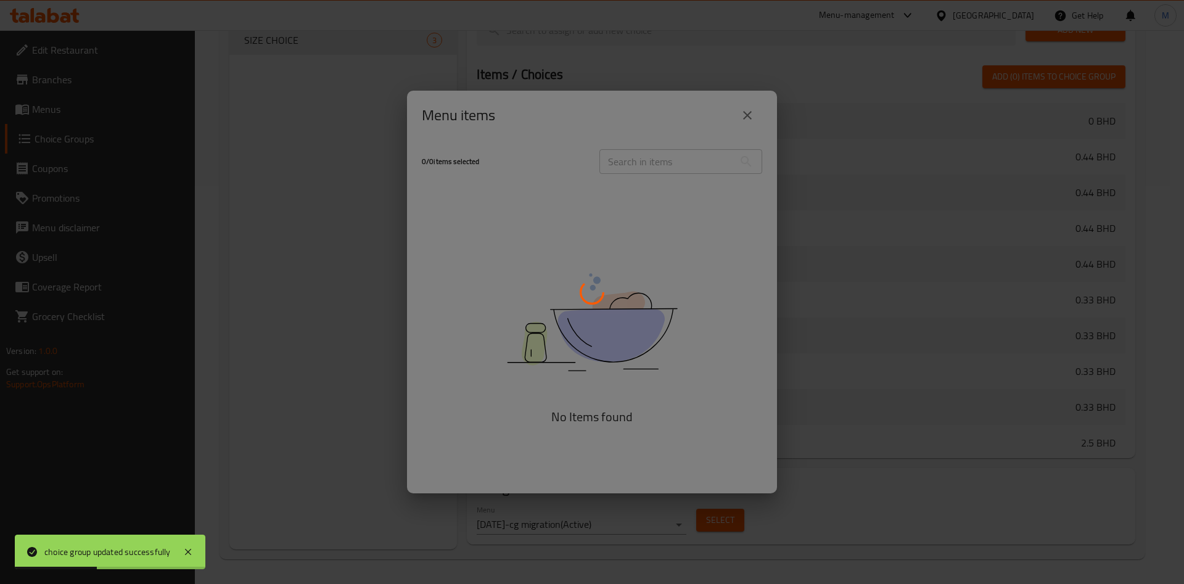
click at [719, 524] on div at bounding box center [592, 292] width 1184 height 584
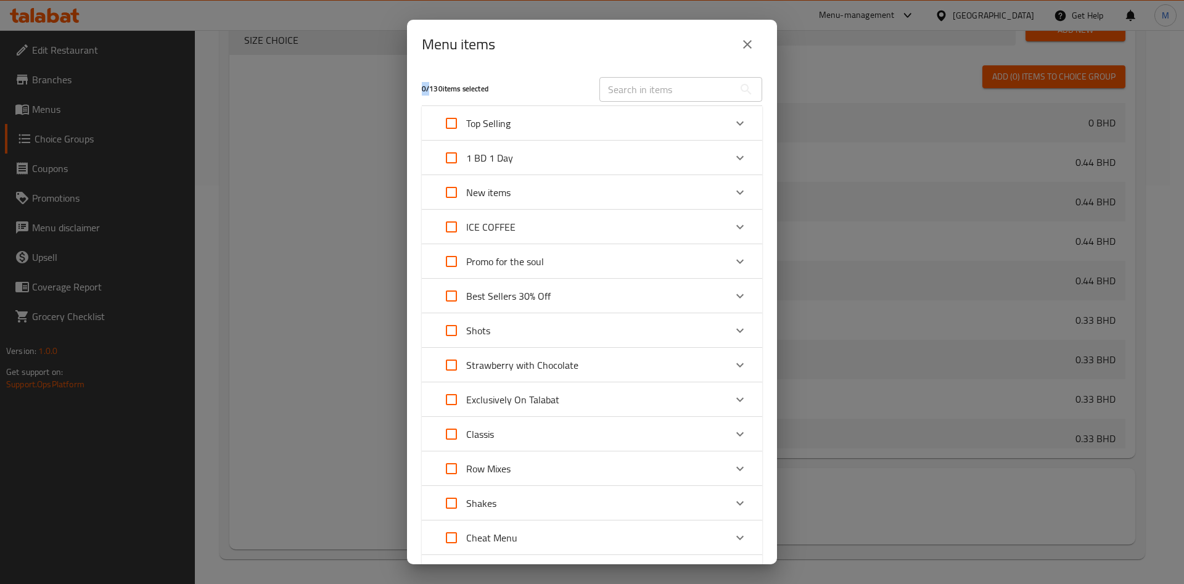
scroll to position [0, 0]
drag, startPoint x: 766, startPoint y: 42, endPoint x: 755, endPoint y: 43, distance: 10.6
click at [765, 41] on div "Menu items" at bounding box center [592, 44] width 370 height 49
click at [754, 44] on icon "close" at bounding box center [747, 44] width 15 height 15
click at [754, 44] on input "search" at bounding box center [746, 29] width 539 height 31
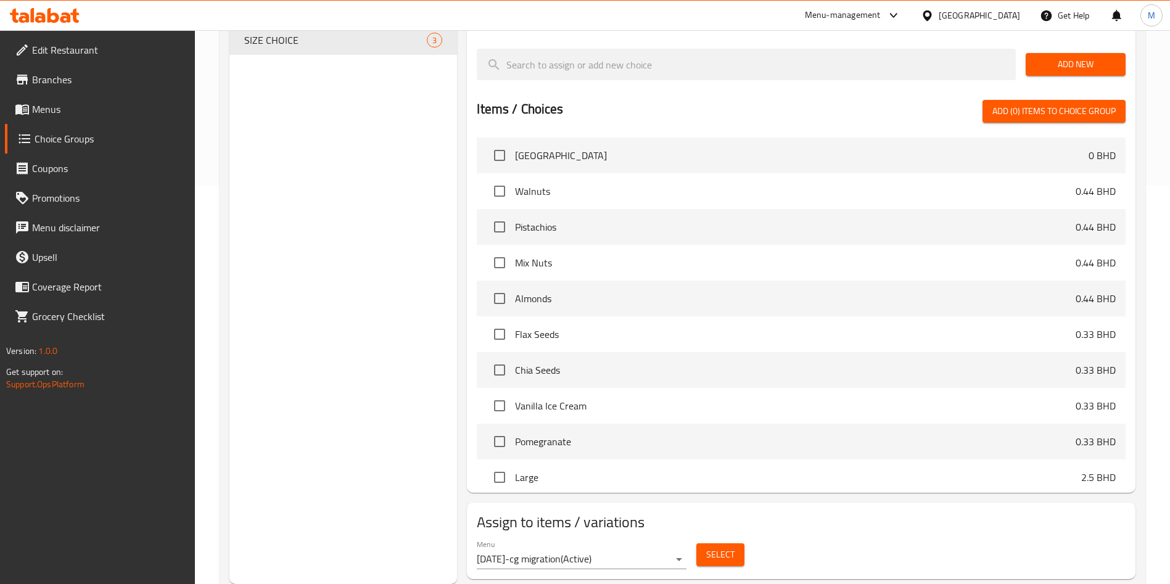
click at [703, 544] on button "Select" at bounding box center [721, 555] width 48 height 23
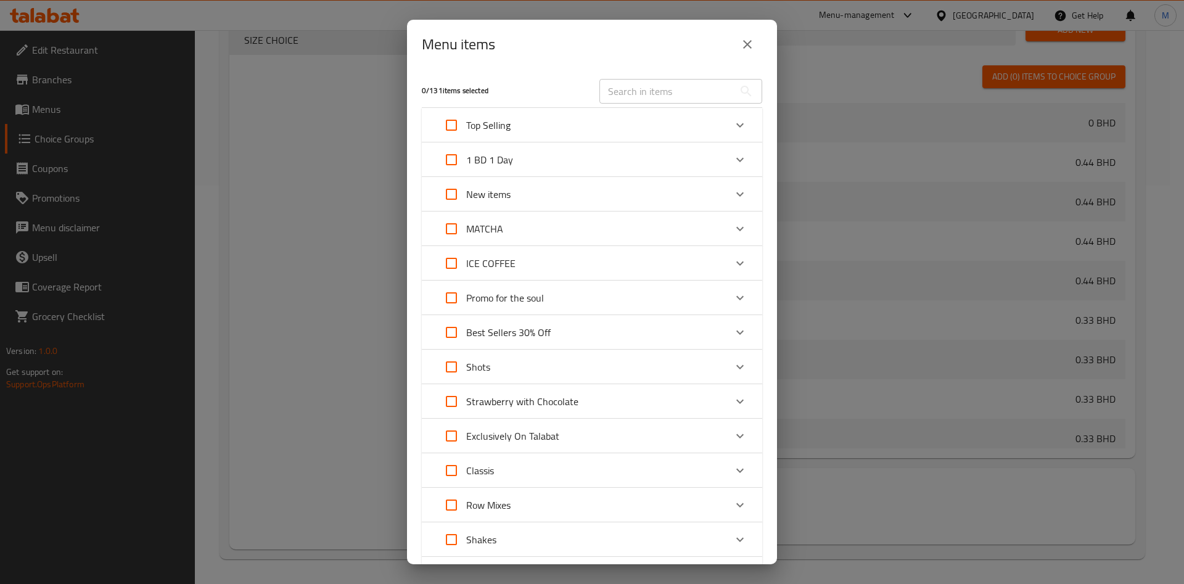
click at [547, 228] on div "MATCHA" at bounding box center [581, 229] width 289 height 30
click at [571, 212] on div "MATCHA" at bounding box center [592, 229] width 341 height 35
click at [571, 226] on div "MATCHA" at bounding box center [581, 229] width 289 height 30
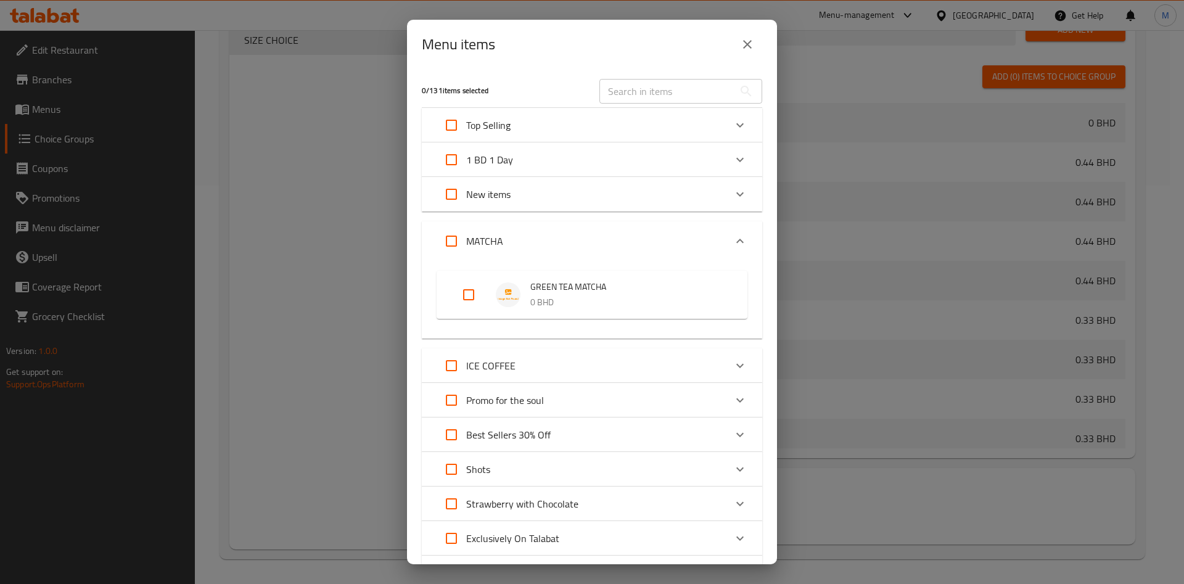
click at [475, 297] on input "Expand" at bounding box center [469, 295] width 30 height 30
checkbox input "true"
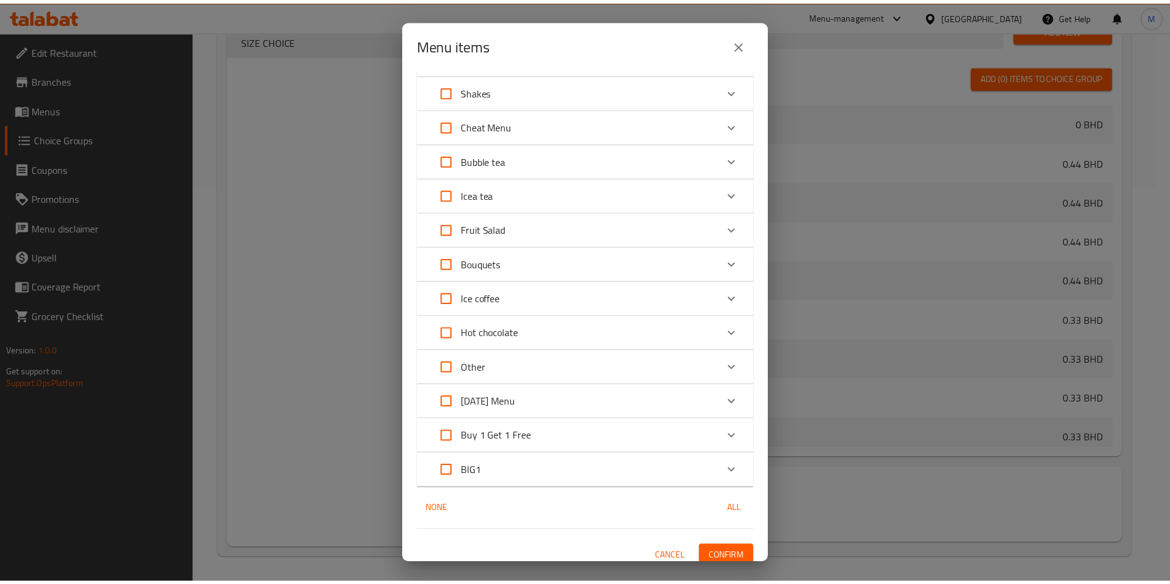
scroll to position [555, 0]
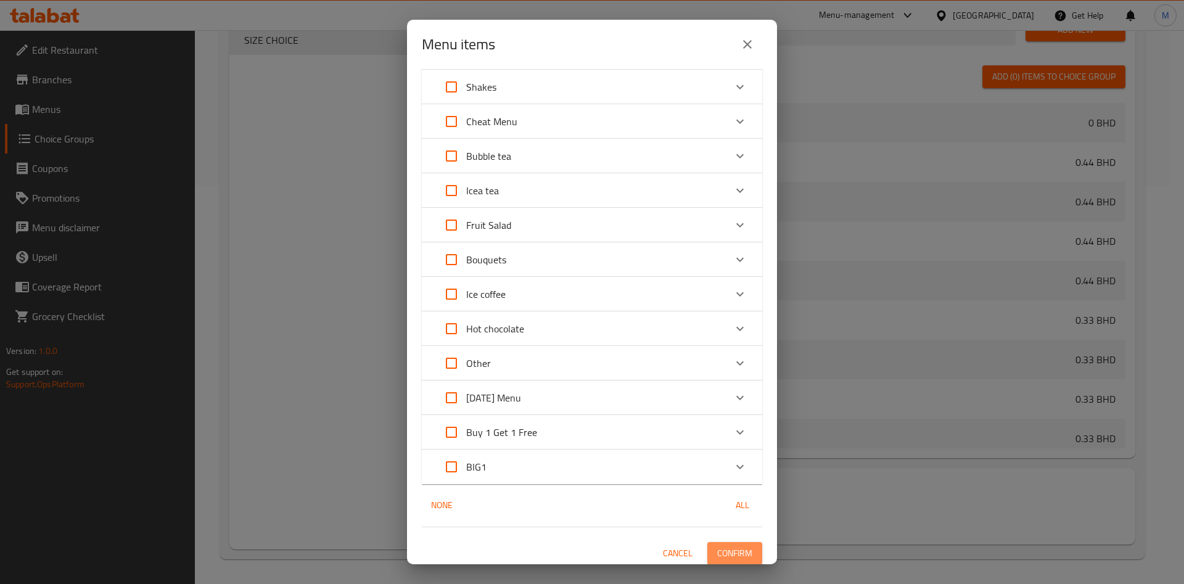
click at [729, 550] on span "Confirm" at bounding box center [734, 553] width 35 height 15
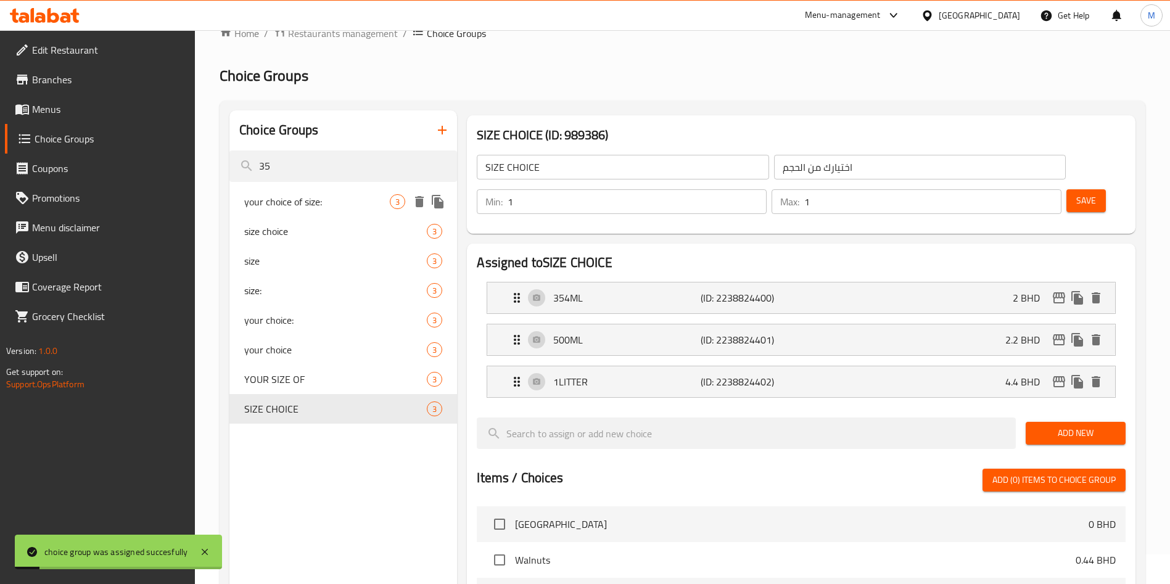
scroll to position [28, 0]
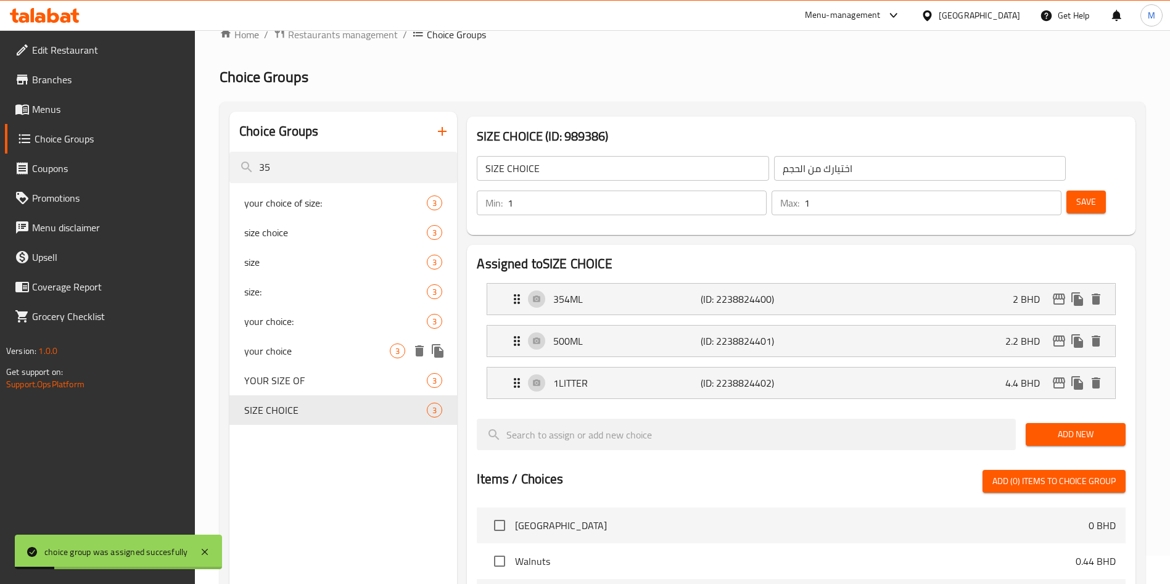
click at [348, 357] on span "your choice" at bounding box center [317, 351] width 146 height 15
type input "your choice"
type input "اختيارك"
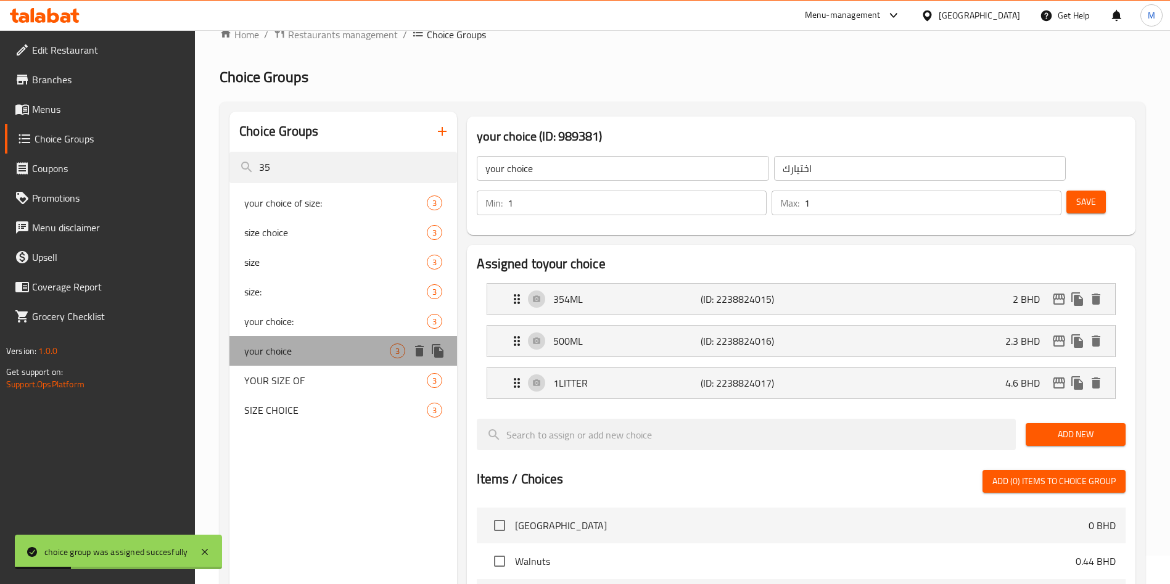
click at [349, 338] on div "your choice 3" at bounding box center [343, 351] width 228 height 30
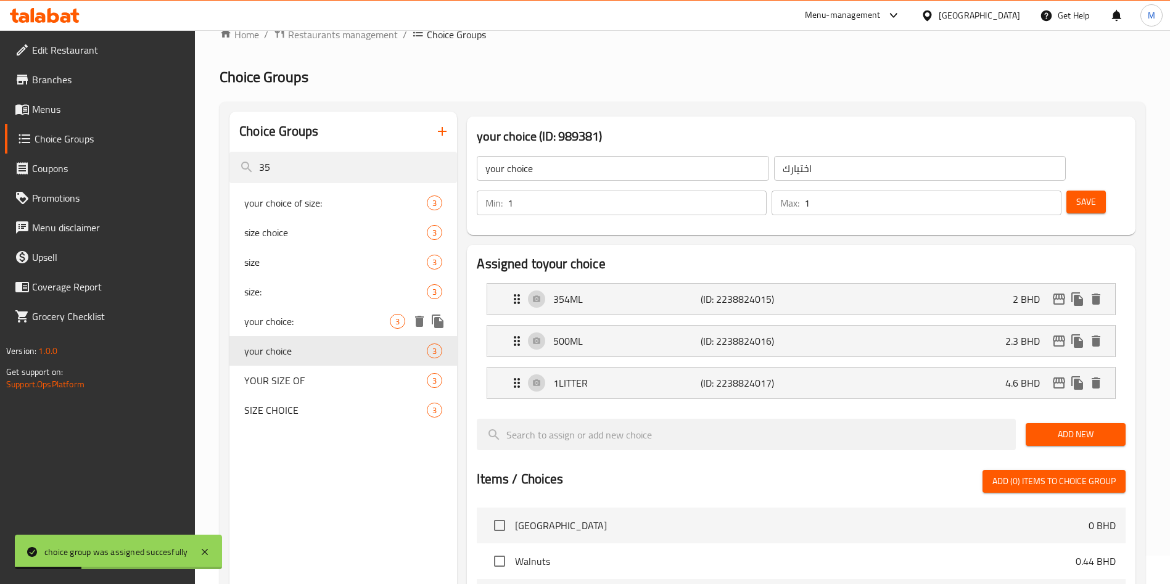
click at [351, 320] on span "your choice:" at bounding box center [317, 321] width 146 height 15
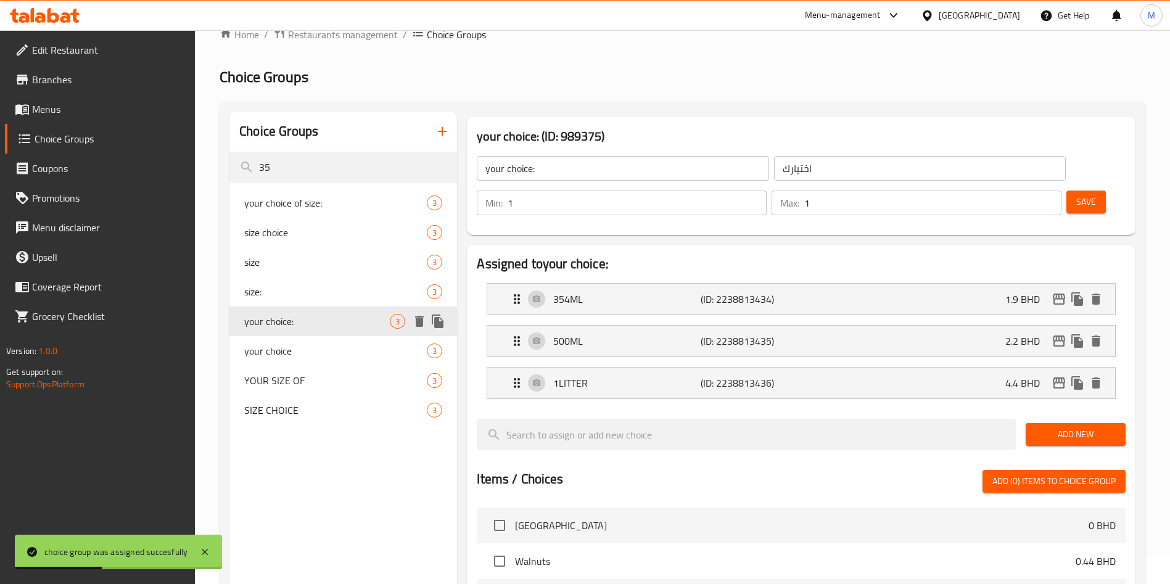
click at [351, 337] on div "your choice 3" at bounding box center [343, 351] width 228 height 30
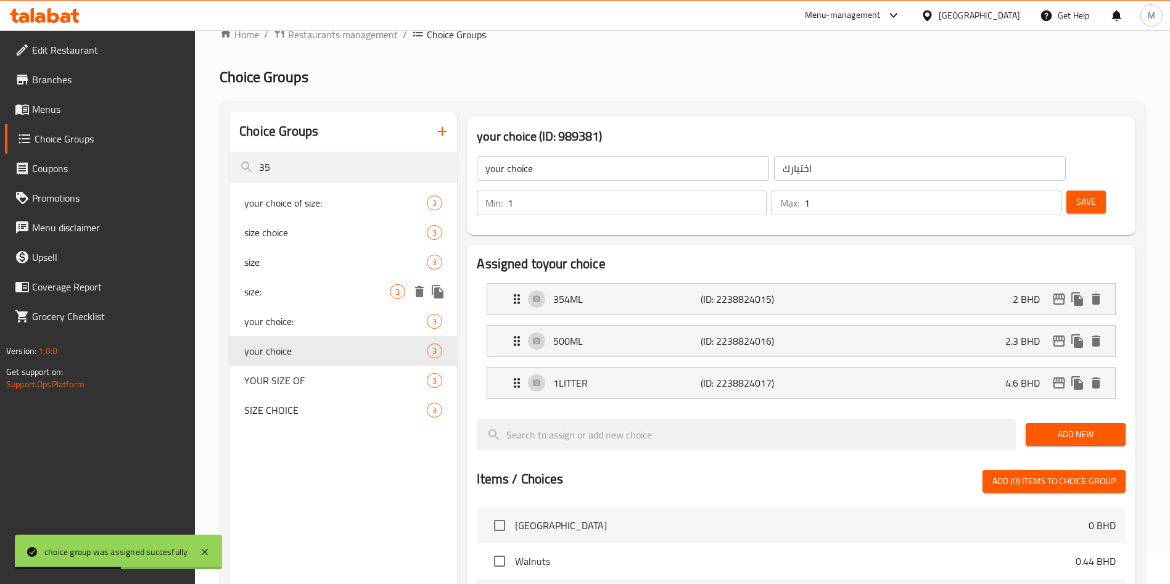
click at [352, 304] on div "size: 3" at bounding box center [343, 292] width 228 height 30
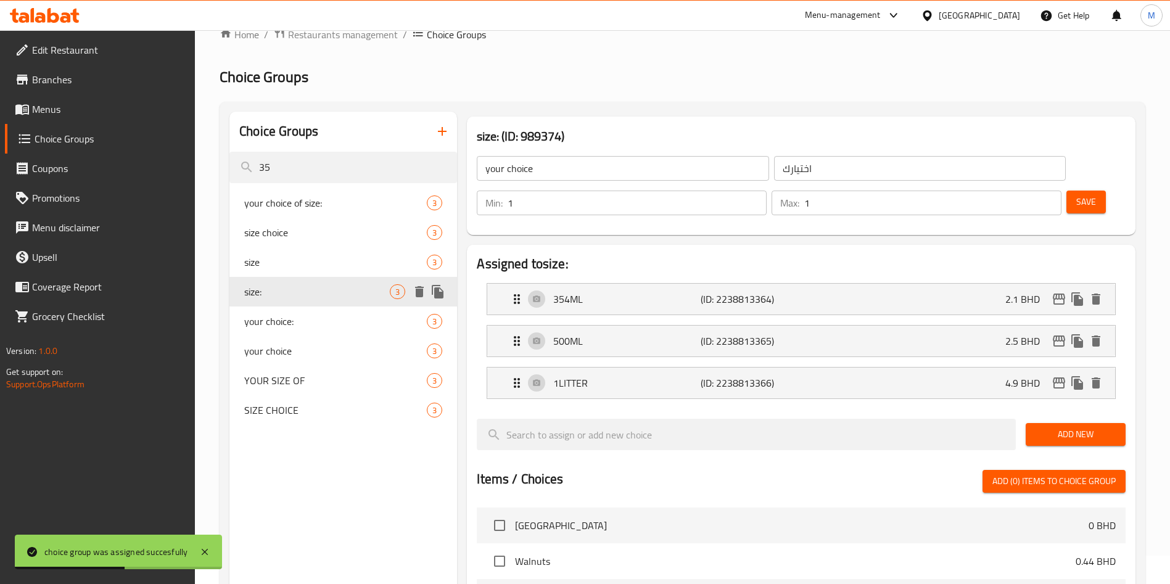
type input "size:"
type input "حجم"
click at [362, 269] on span "size" at bounding box center [317, 262] width 146 height 15
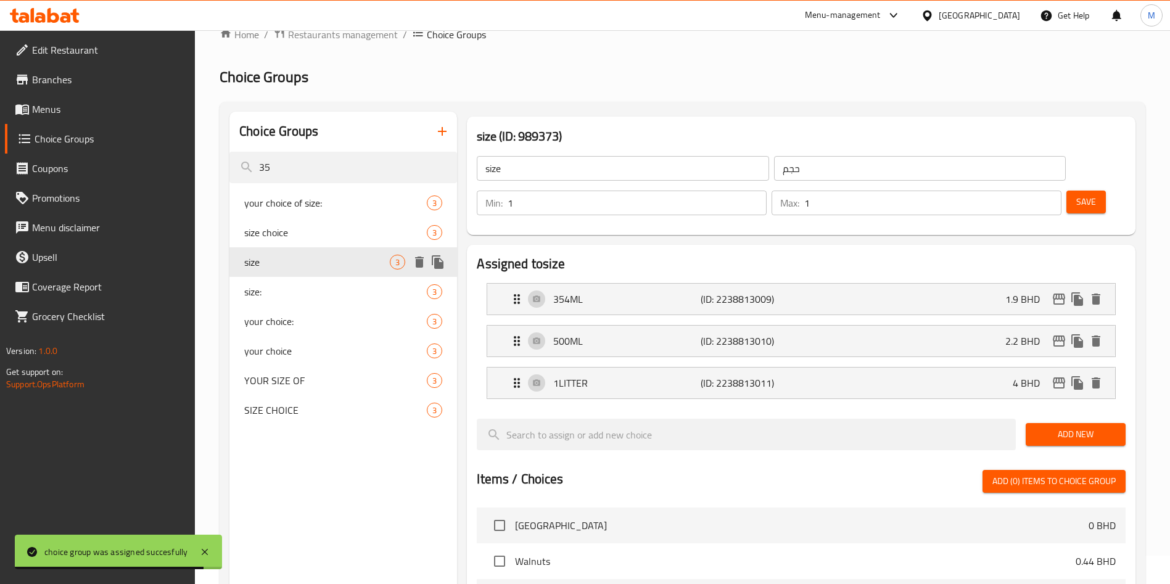
click at [363, 236] on span "size choice" at bounding box center [335, 232] width 183 height 15
type input "size choice"
type input "اختيارك من الحجم"
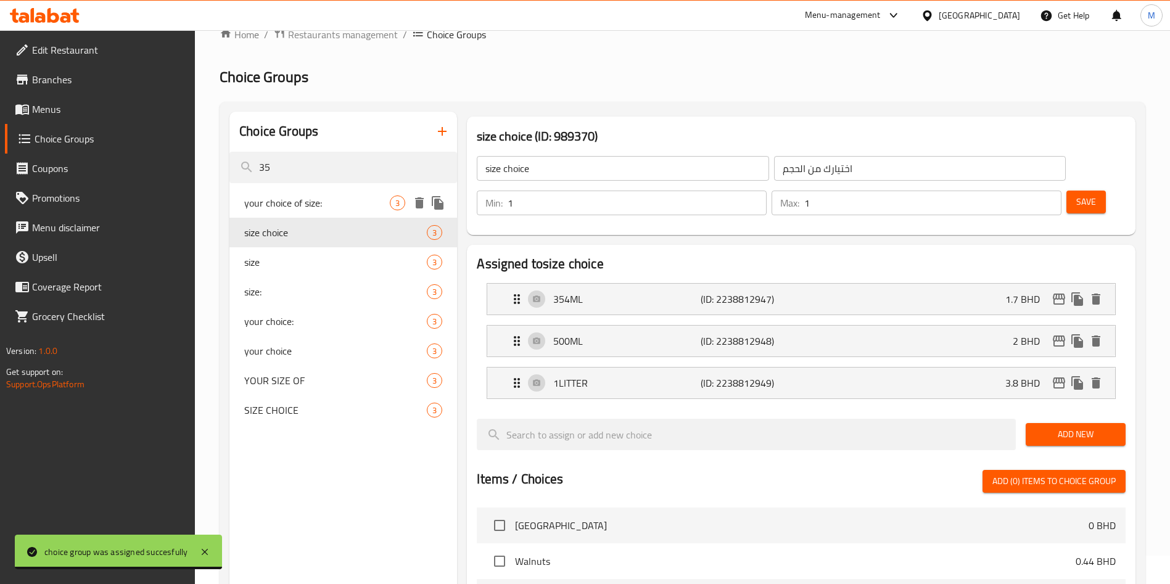
click at [368, 194] on div "your choice of size: 3" at bounding box center [343, 203] width 228 height 30
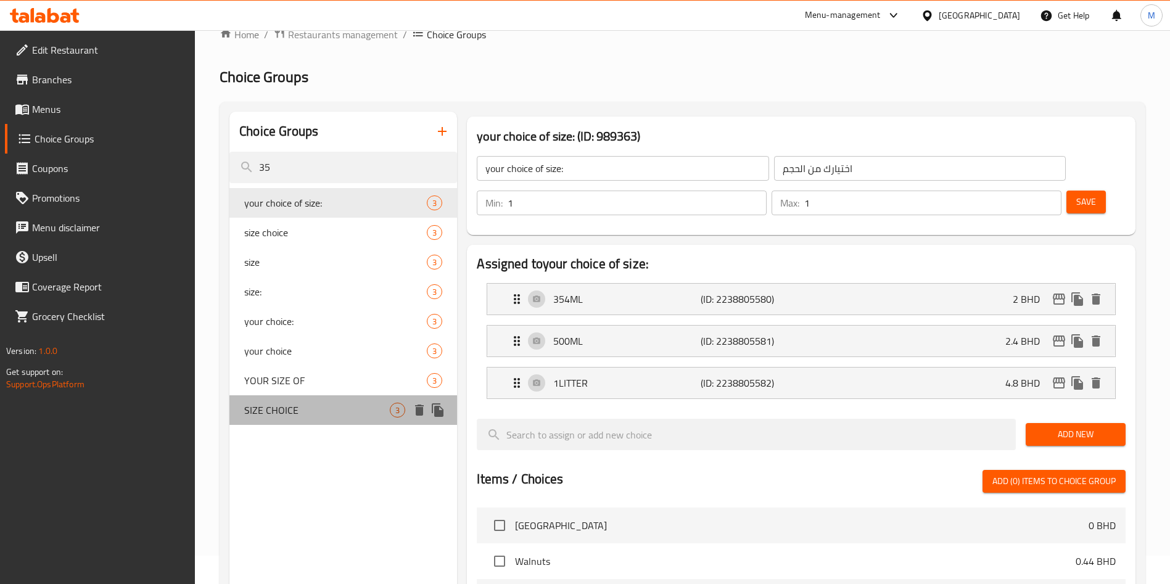
click at [371, 414] on span "SIZE CHOICE" at bounding box center [317, 410] width 146 height 15
type input "SIZE CHOICE"
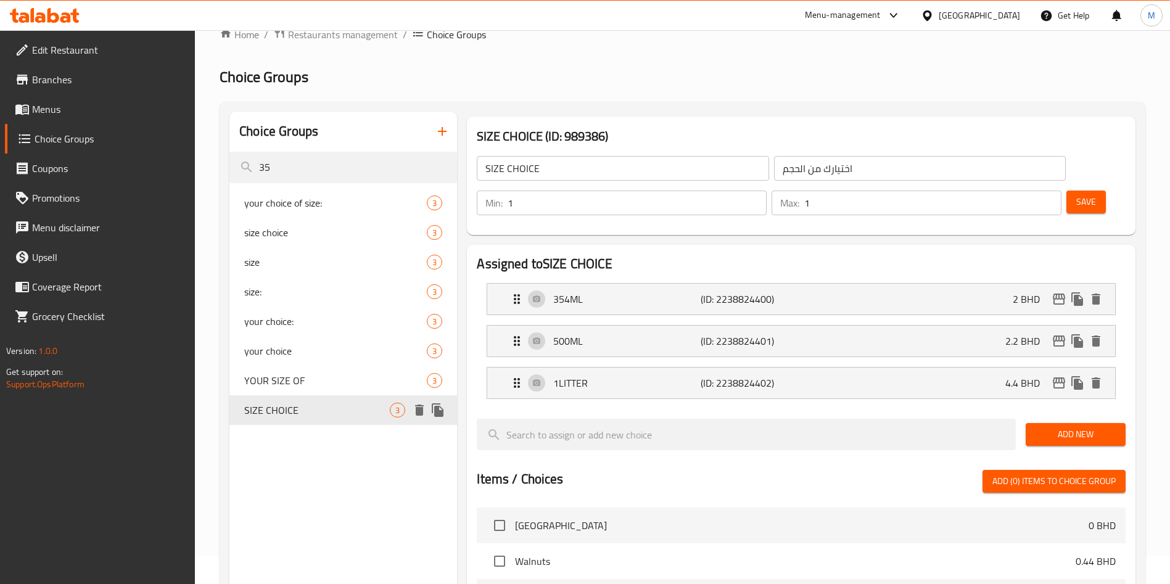
click at [442, 416] on icon "duplicate" at bounding box center [438, 410] width 12 height 14
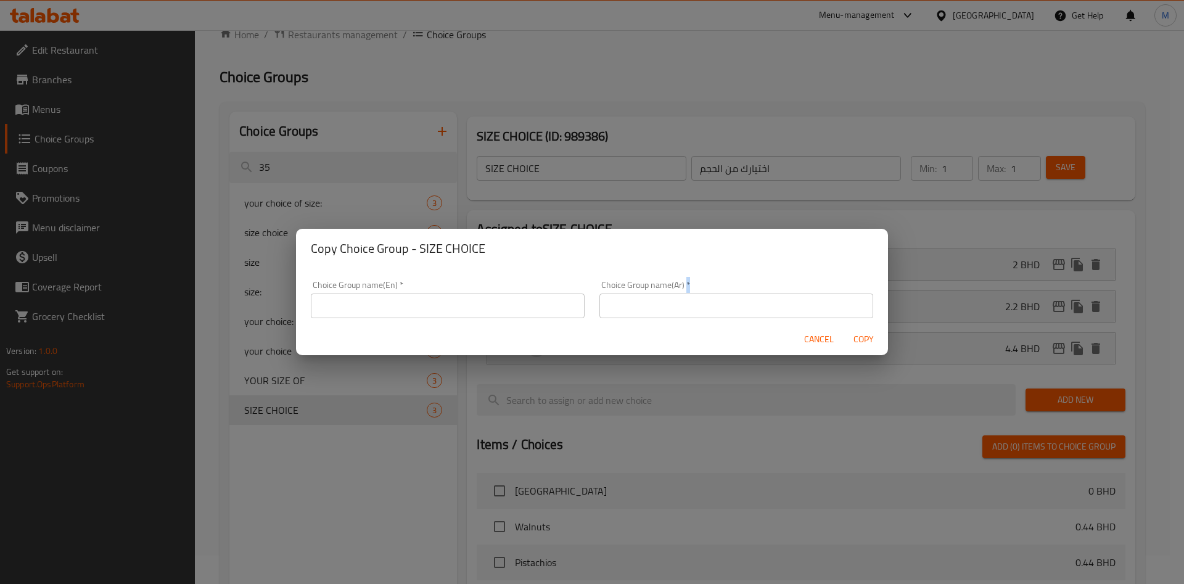
click at [474, 296] on input "text" at bounding box center [448, 306] width 274 height 25
type input "SIZE:"
drag, startPoint x: 691, startPoint y: 289, endPoint x: 698, endPoint y: 303, distance: 15.5
click at [698, 303] on div "Choice Group name(Ar)   * Choice Group name(Ar) *" at bounding box center [737, 300] width 274 height 38
click at [698, 303] on input "text" at bounding box center [737, 306] width 274 height 25
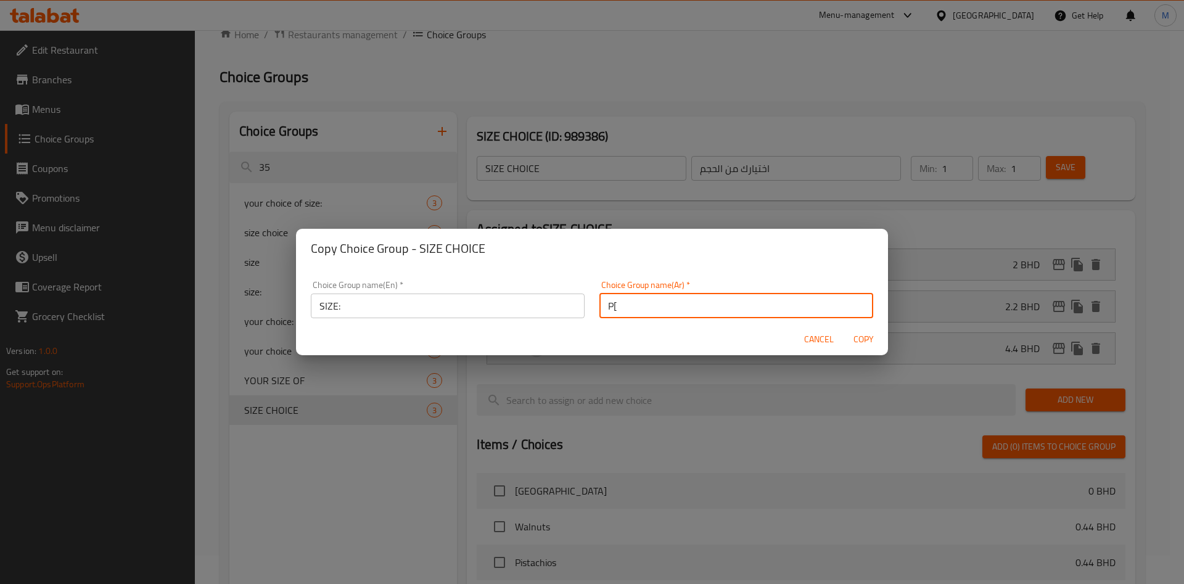
type input "P"
type input "حجم"
click at [577, 334] on div "Cancel Copy" at bounding box center [592, 339] width 592 height 33
click at [854, 342] on span "Copy" at bounding box center [864, 339] width 30 height 15
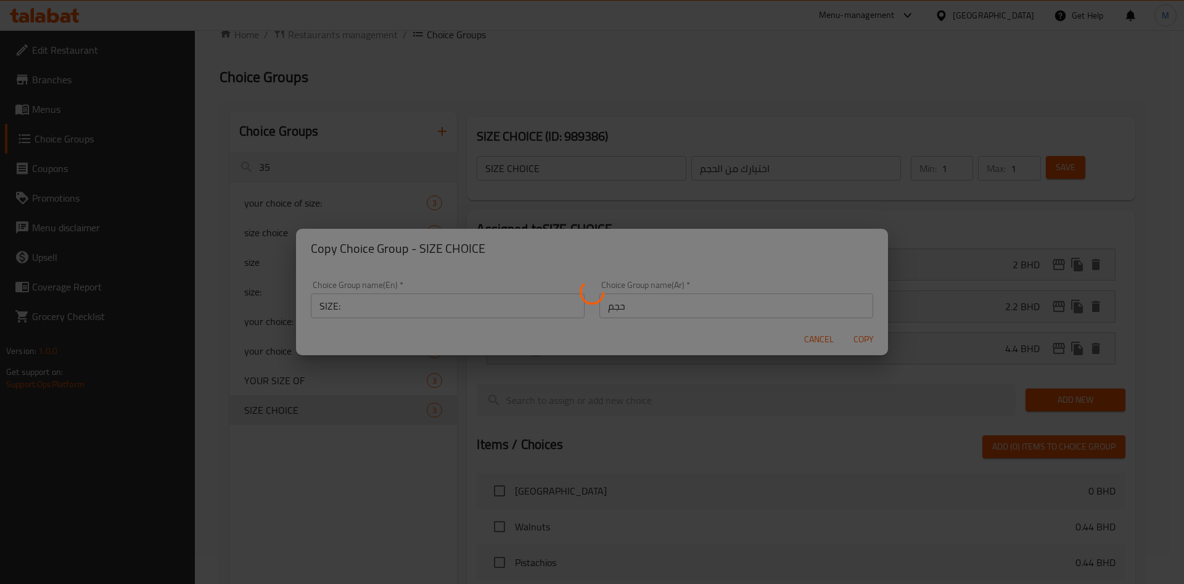
type input "SIZE:"
type input "حجم"
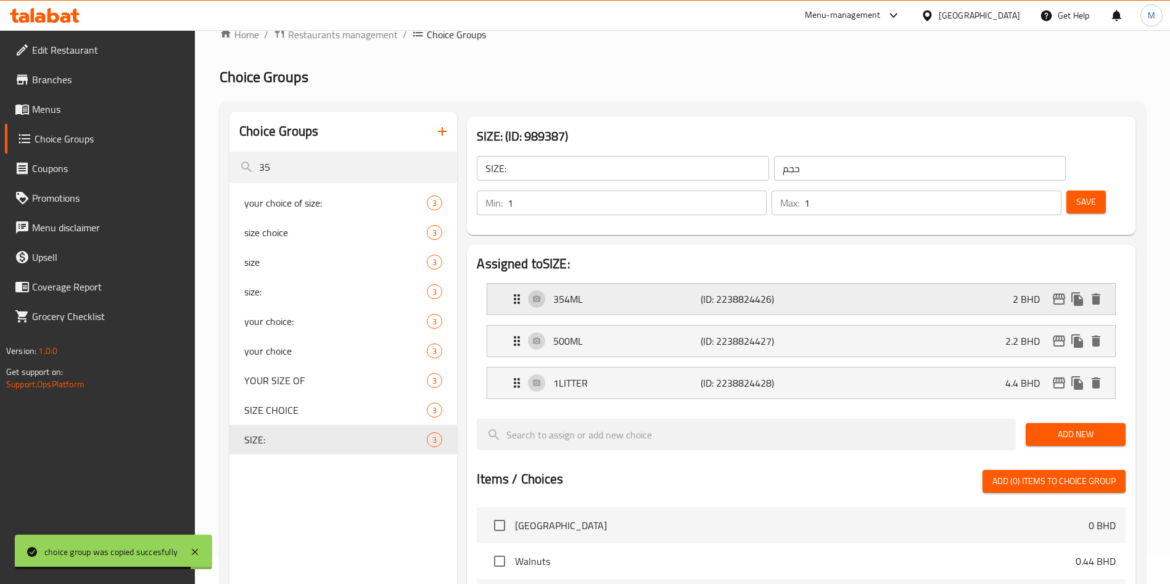
click at [940, 255] on h2 "Assigned to SIZE:" at bounding box center [801, 264] width 649 height 19
click at [934, 284] on div "354ML (ID: 2238824426) 2 BHD" at bounding box center [805, 299] width 591 height 31
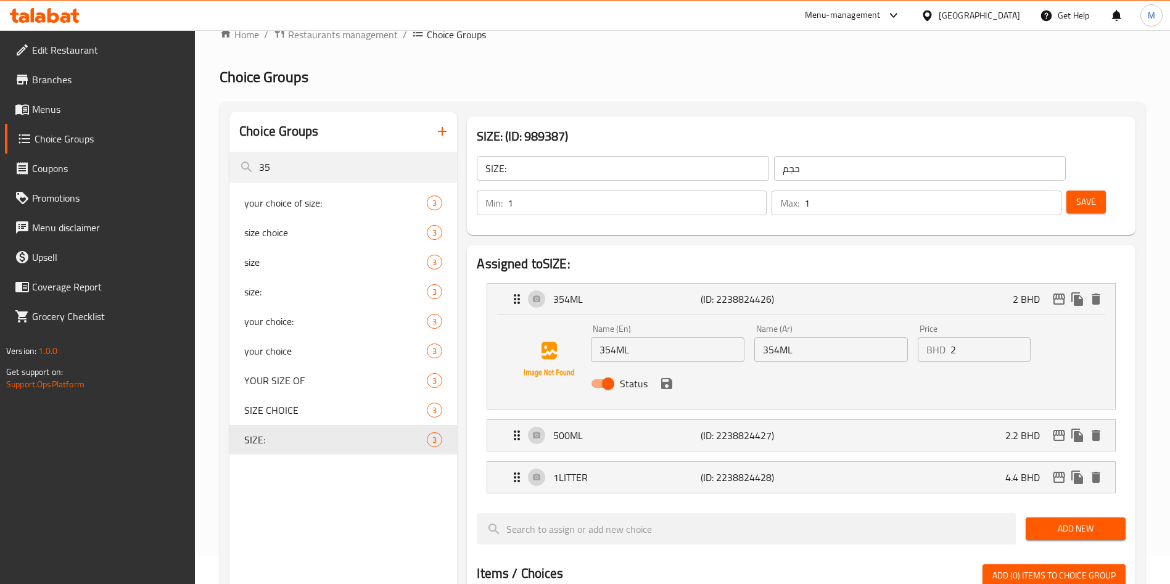
click at [991, 337] on input "2" at bounding box center [991, 349] width 80 height 25
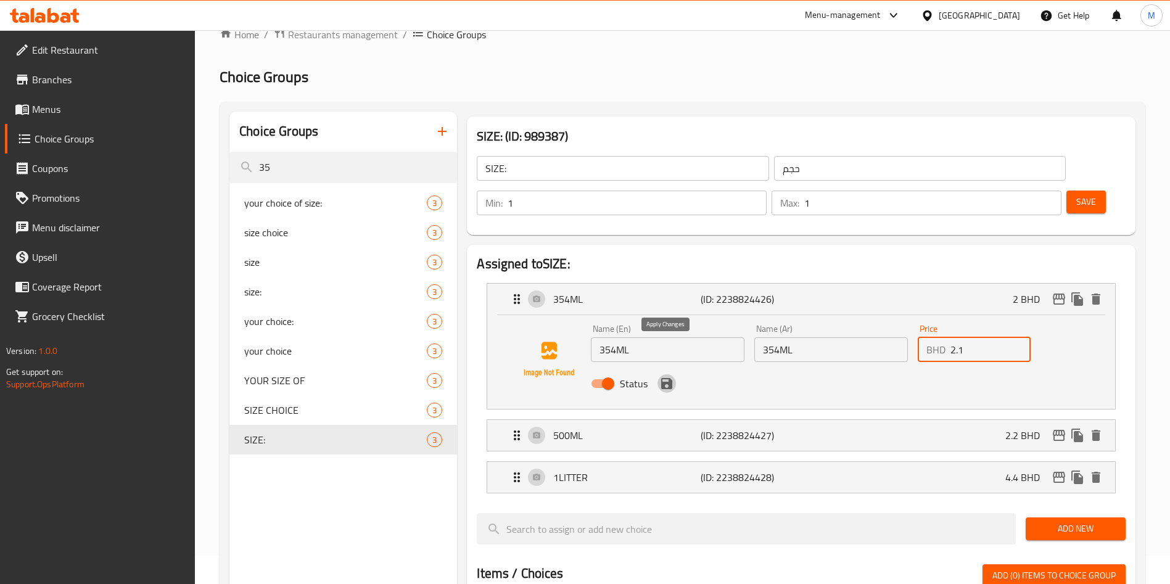
click at [663, 378] on icon "save" at bounding box center [666, 383] width 11 height 11
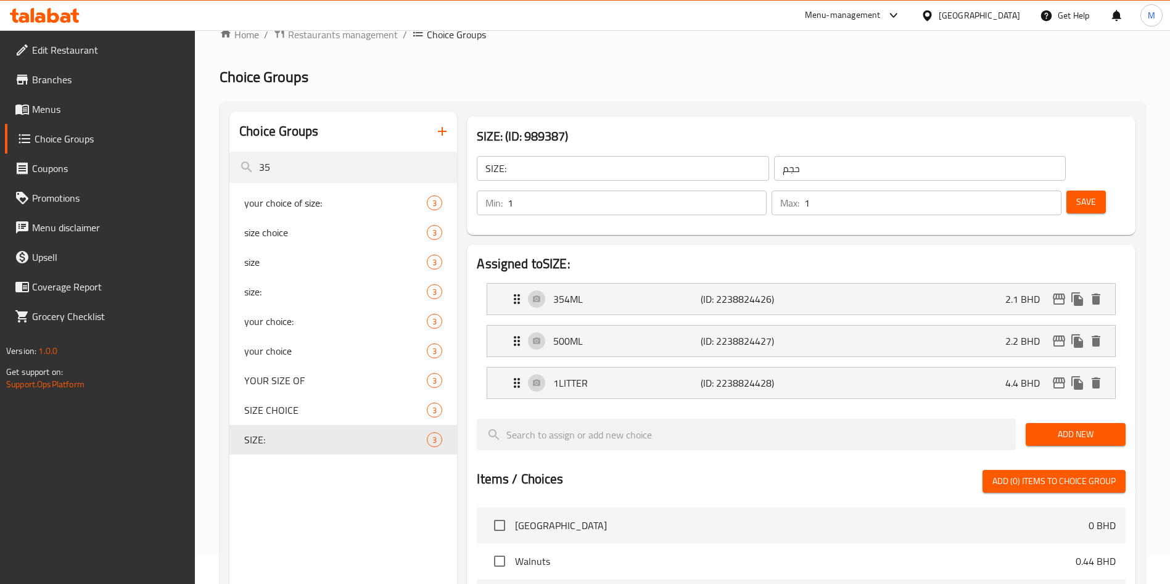
type input "2.1"
click at [951, 326] on div "500ML (ID: 2238824427) 2.2 BHD" at bounding box center [805, 341] width 591 height 31
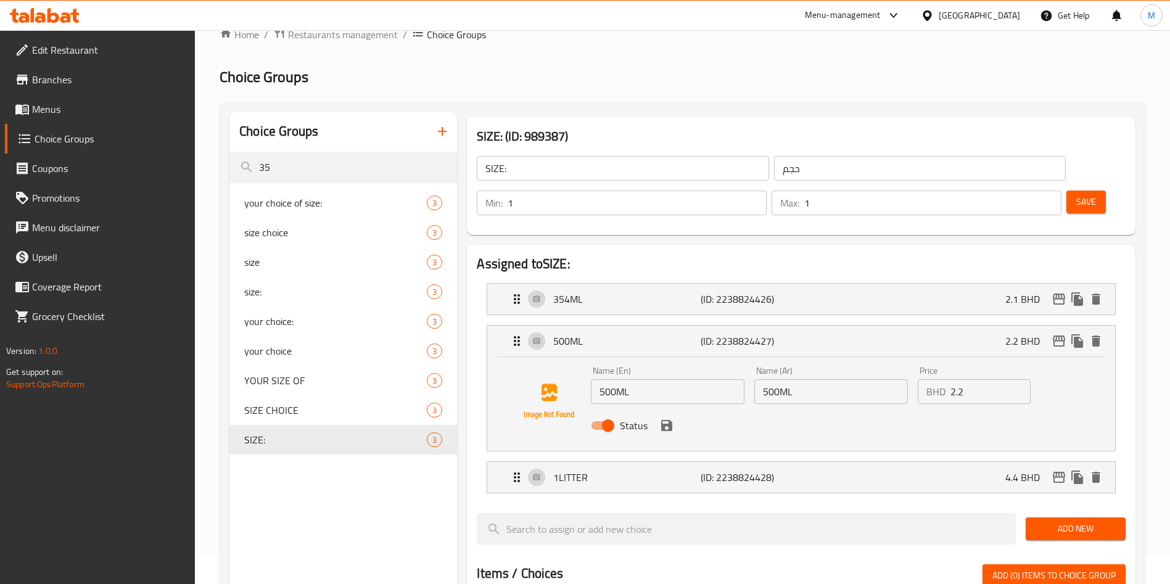
click at [986, 379] on input "2.2" at bounding box center [991, 391] width 80 height 25
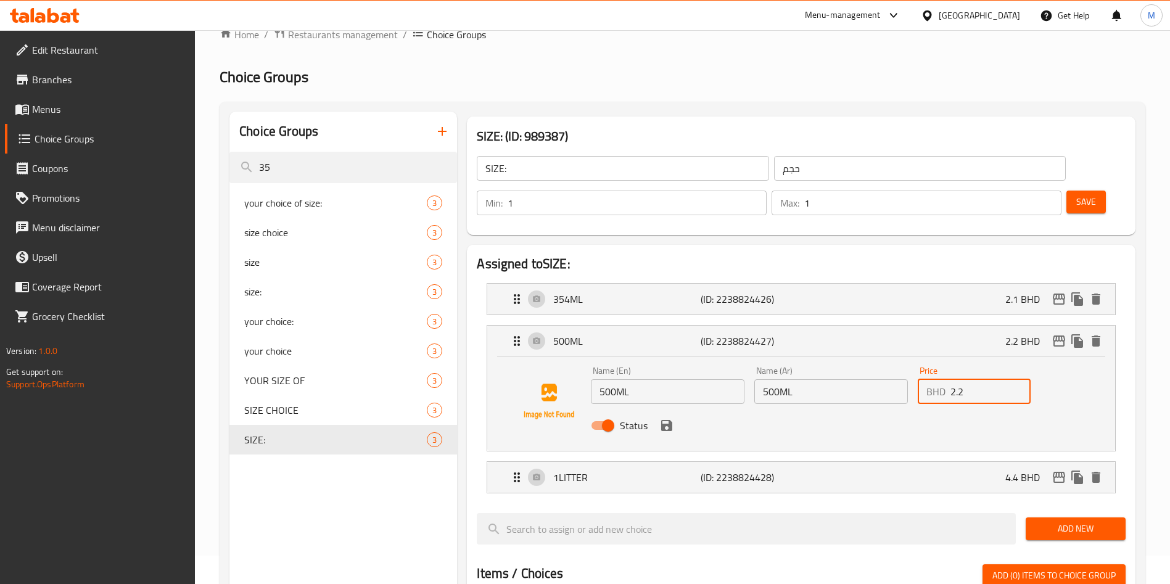
click at [987, 379] on input "2.2" at bounding box center [991, 391] width 80 height 25
click at [984, 379] on input "2.2" at bounding box center [991, 391] width 80 height 25
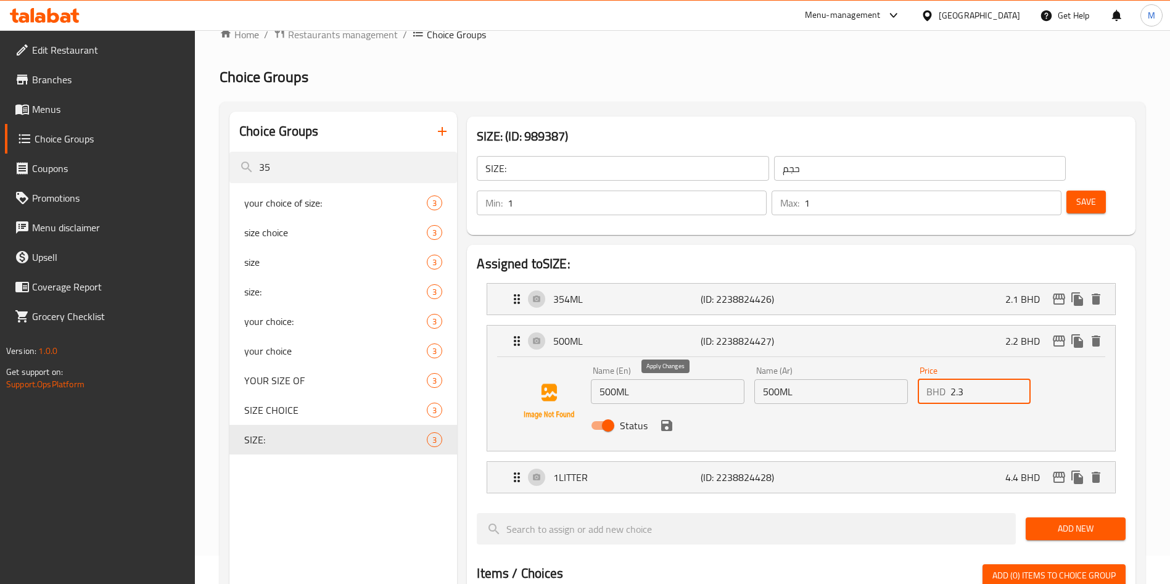
click at [674, 418] on icon "save" at bounding box center [666, 425] width 15 height 15
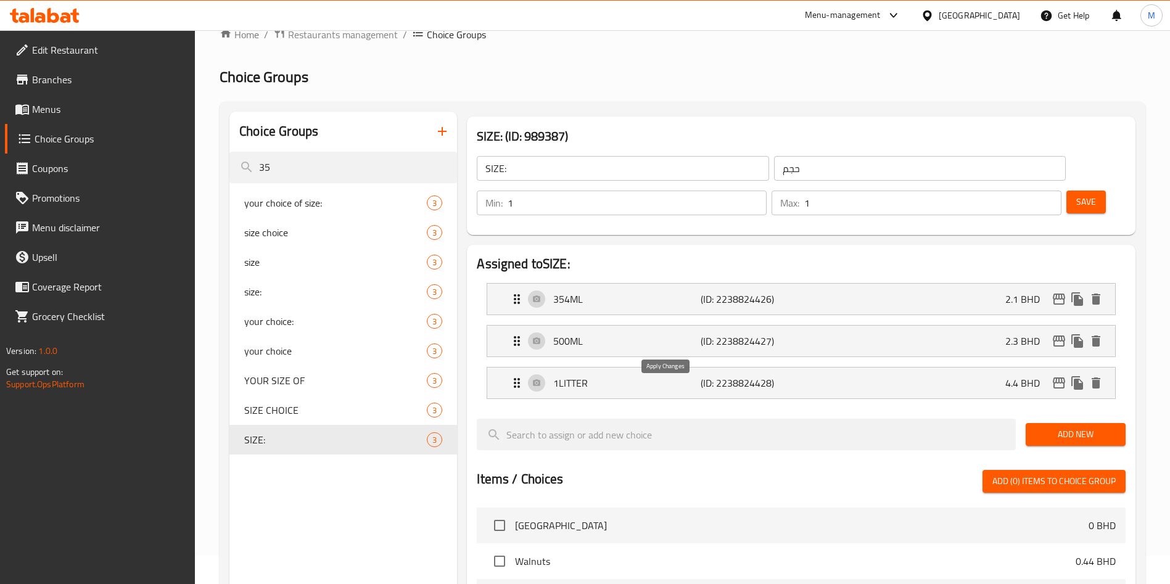
type input "2.3"
click at [886, 368] on div "1LITTER (ID: 2238824428) 4.4 BHD" at bounding box center [805, 383] width 591 height 31
click at [922, 368] on div "1LITTER (ID: 2238824428) 4.4 BHD" at bounding box center [805, 383] width 591 height 31
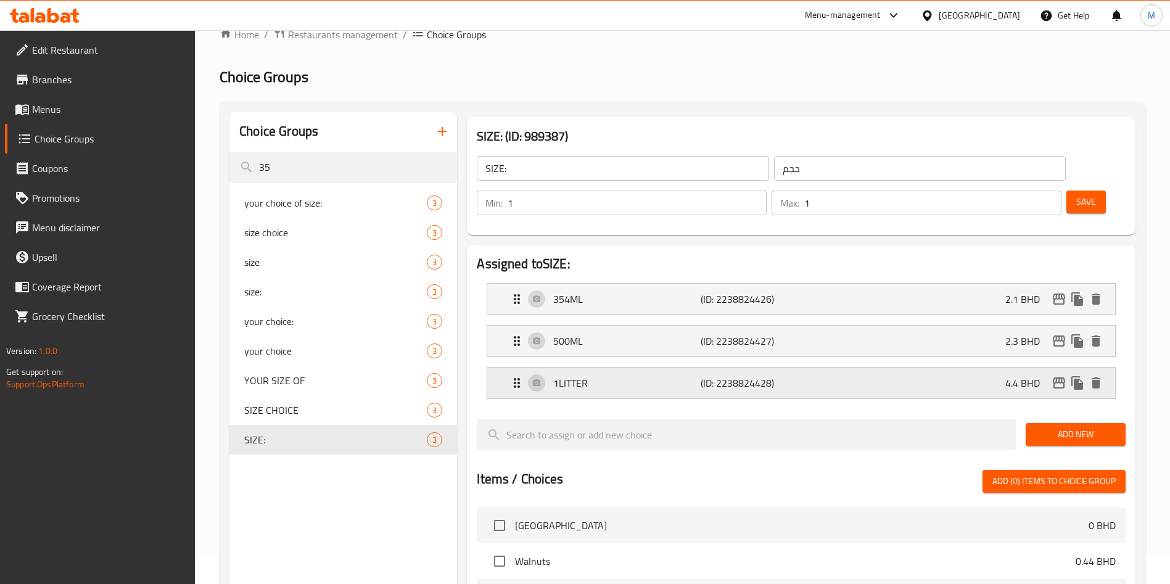
click at [970, 368] on div "1LITTER (ID: 2238824428) 4.4 BHD" at bounding box center [805, 383] width 591 height 31
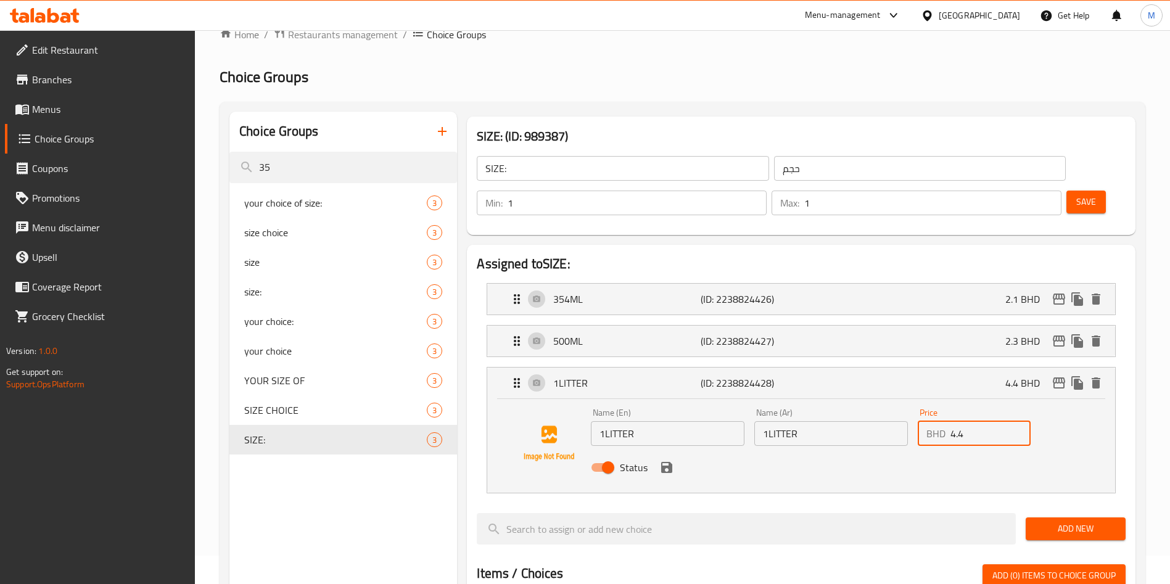
click at [987, 421] on input "4.4" at bounding box center [991, 433] width 80 height 25
click at [667, 462] on icon "save" at bounding box center [666, 467] width 11 height 11
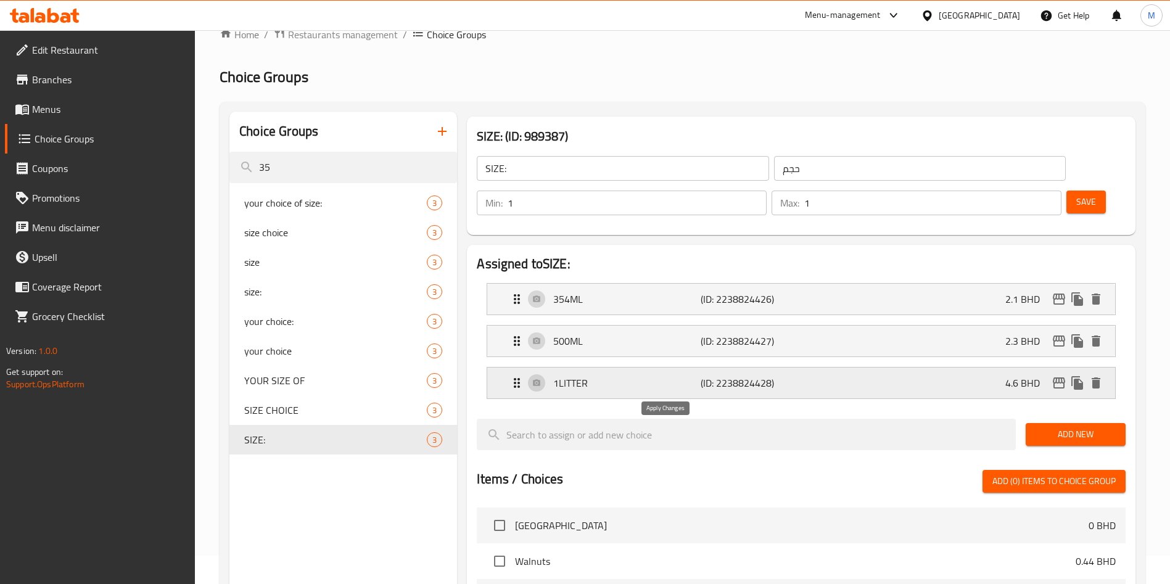
type input "4.6"
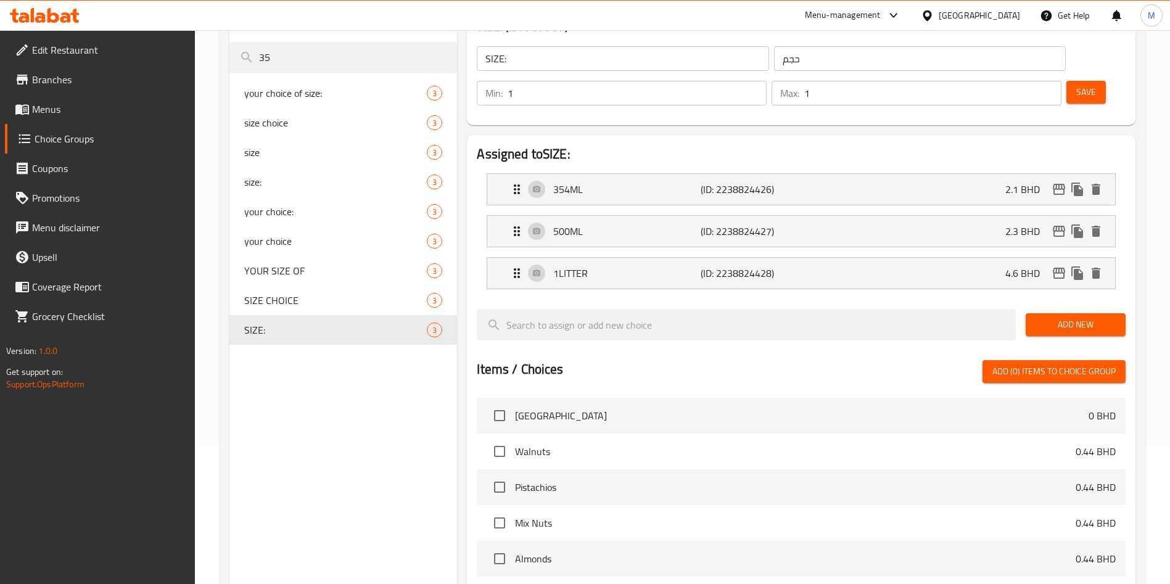
scroll to position [0, 0]
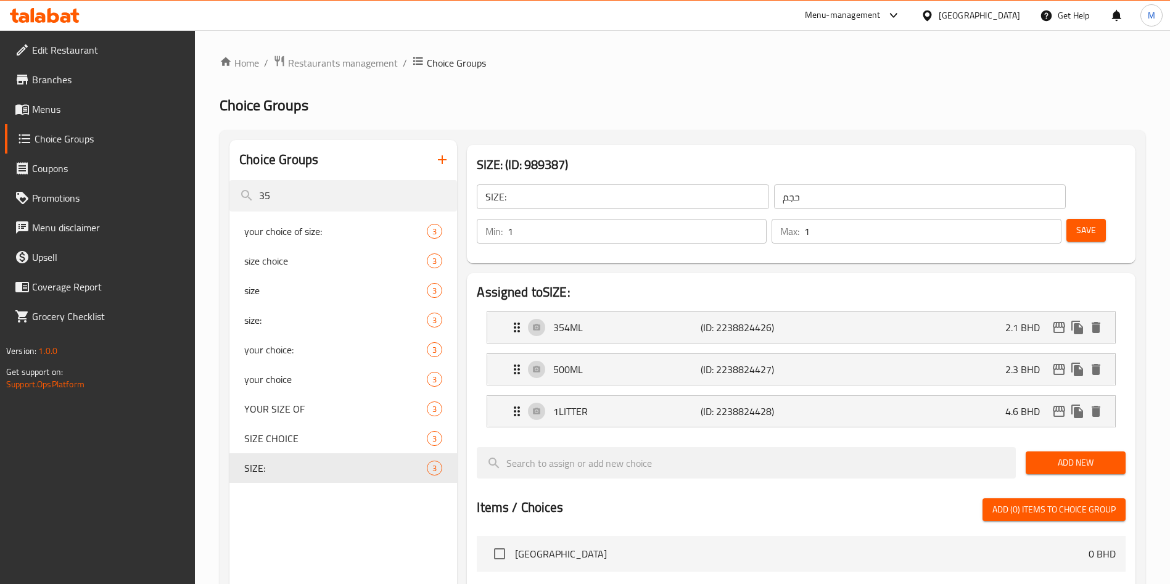
click at [1067, 219] on button "Save" at bounding box center [1086, 230] width 39 height 23
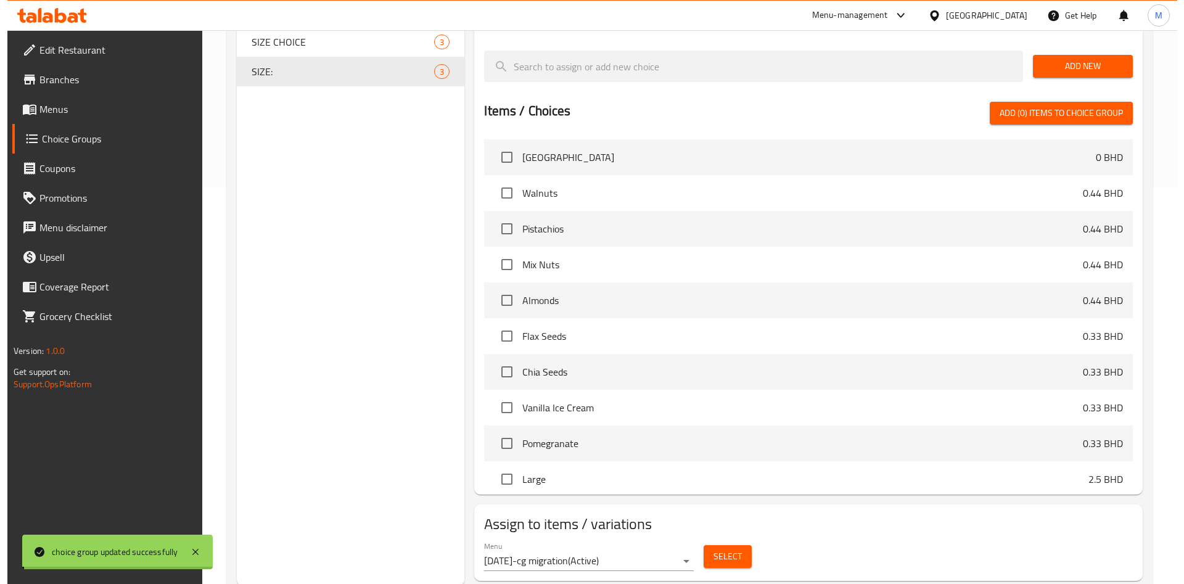
scroll to position [399, 0]
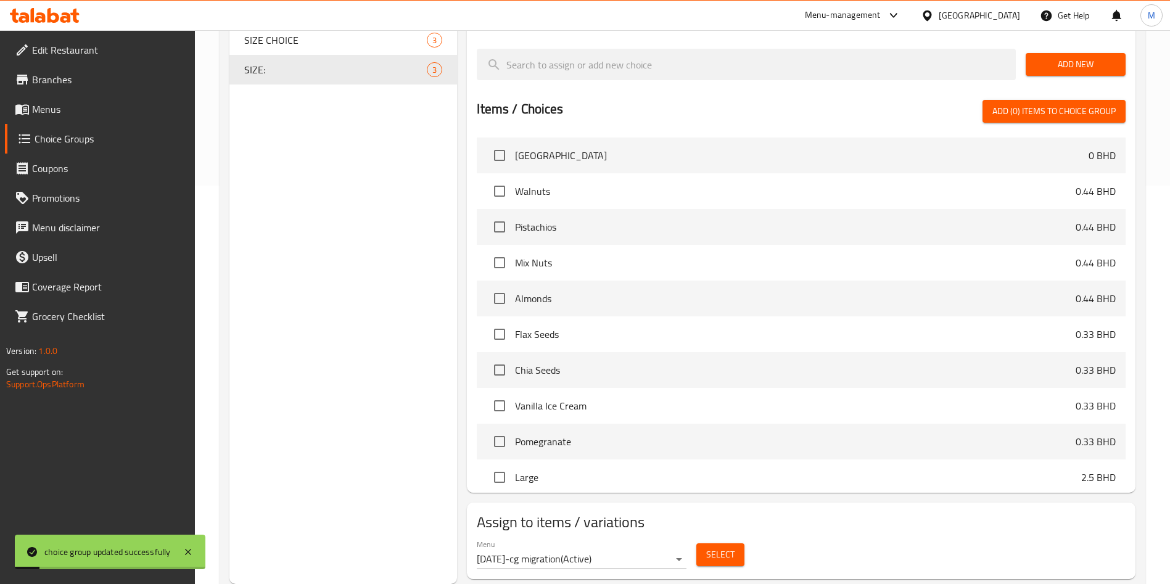
click at [721, 547] on span "Select" at bounding box center [720, 554] width 28 height 15
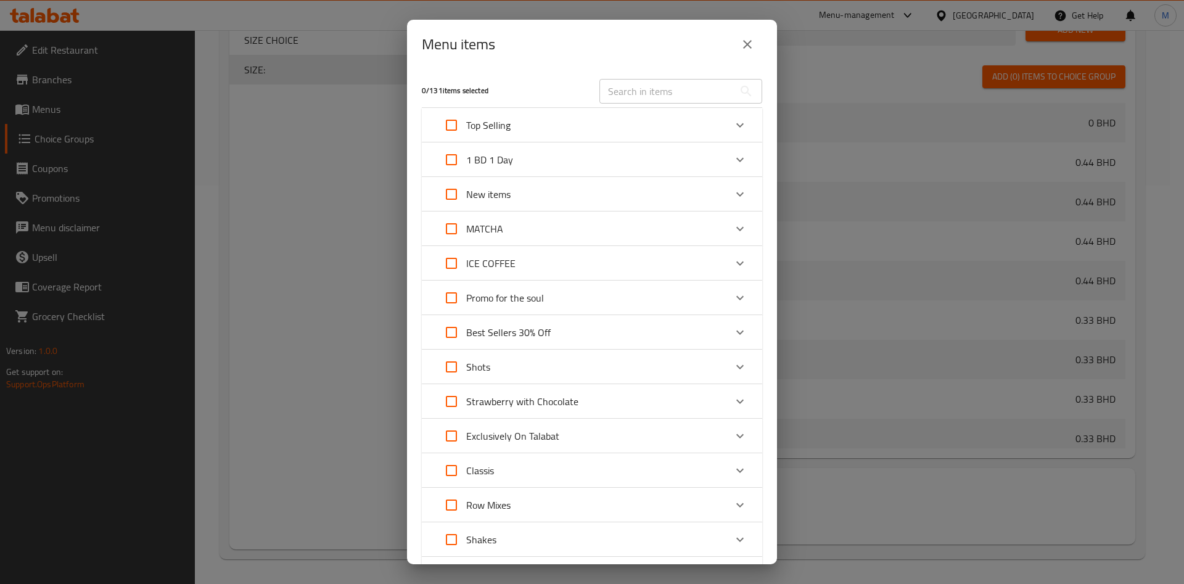
click at [713, 244] on div "MATCHA" at bounding box center [592, 229] width 341 height 35
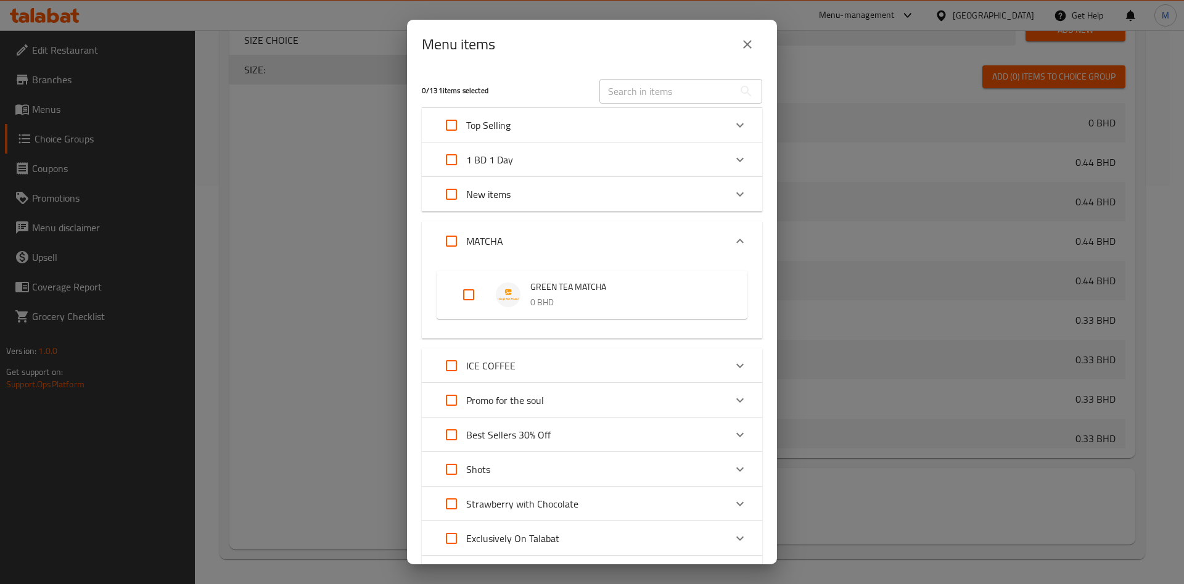
click at [751, 50] on icon "close" at bounding box center [747, 44] width 15 height 15
click at [751, 50] on div at bounding box center [746, 29] width 549 height 41
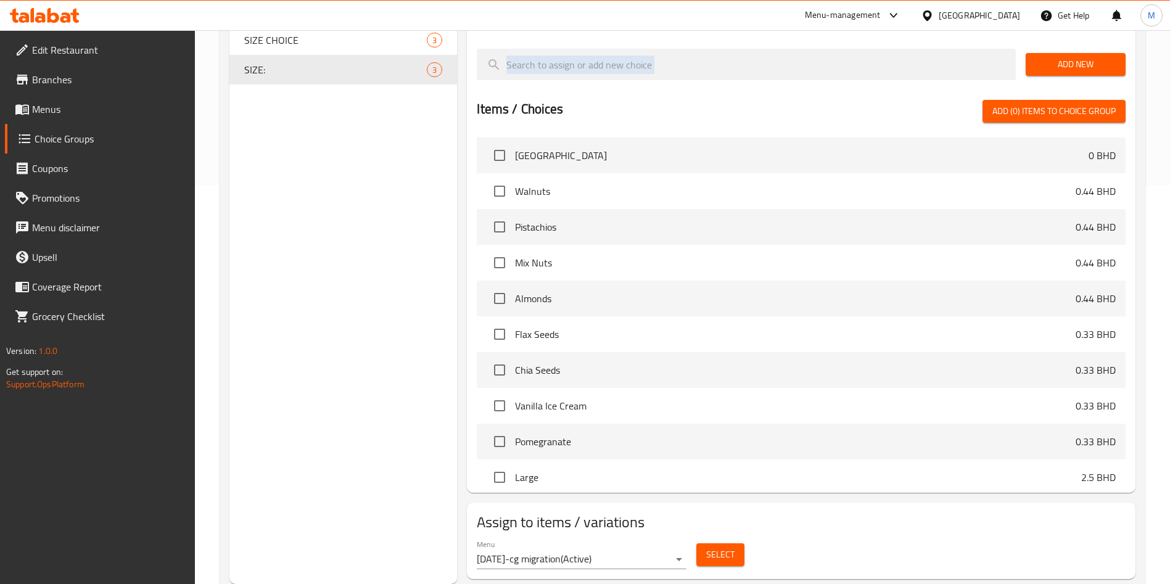
click at [713, 547] on span "Select" at bounding box center [720, 554] width 28 height 15
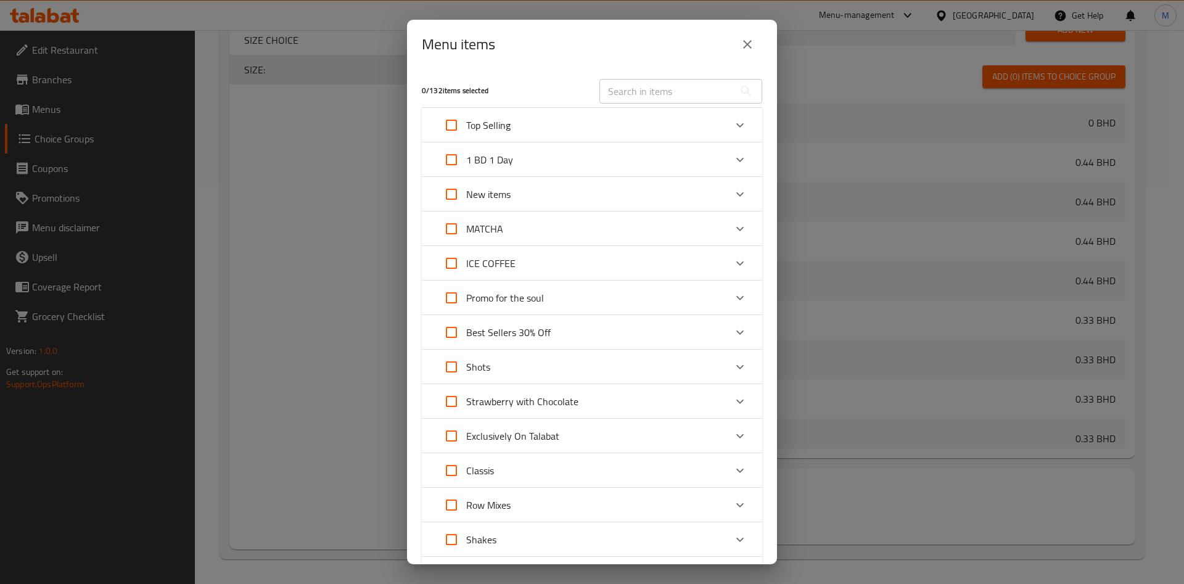
click at [593, 226] on div "MATCHA" at bounding box center [581, 229] width 289 height 30
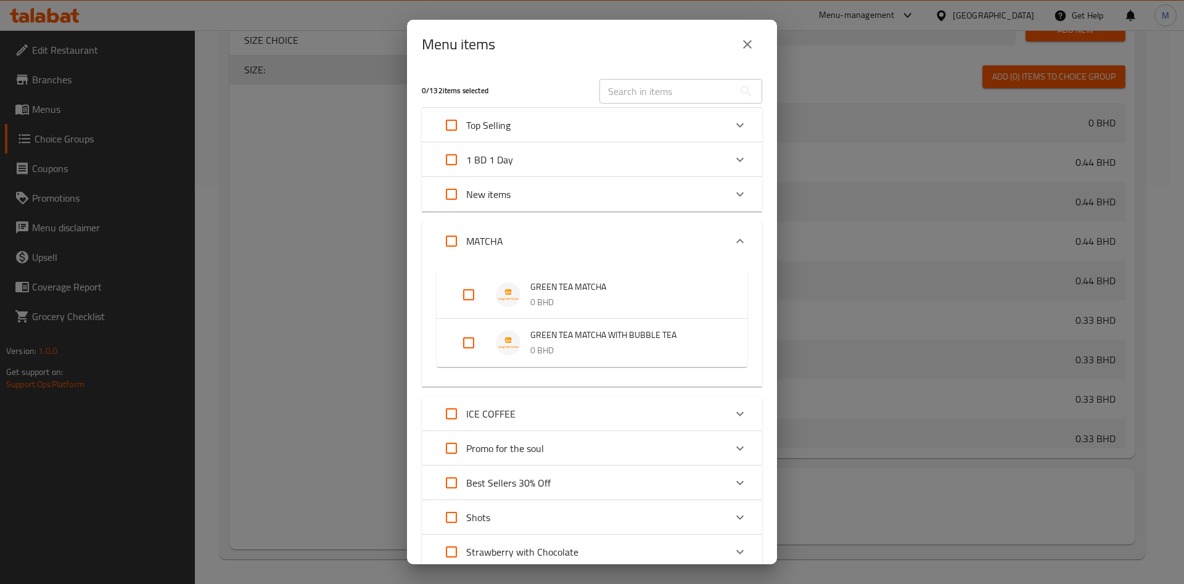
click at [470, 346] on input "Expand" at bounding box center [469, 343] width 30 height 30
click at [466, 344] on input "Expand" at bounding box center [469, 343] width 30 height 30
click at [471, 341] on input "Expand" at bounding box center [469, 343] width 30 height 30
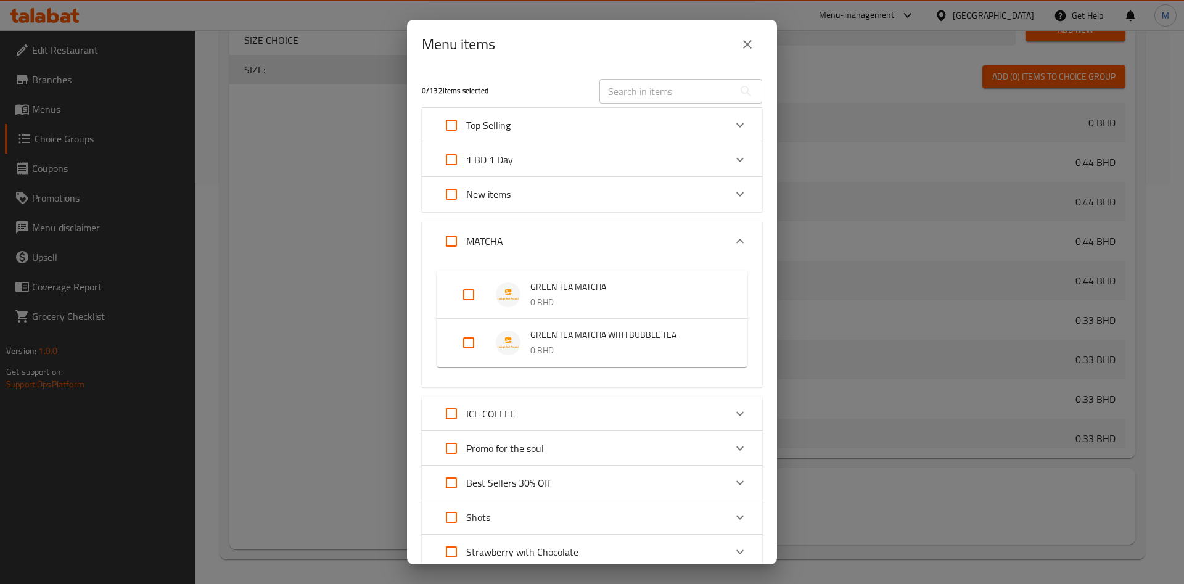
checkbox input "true"
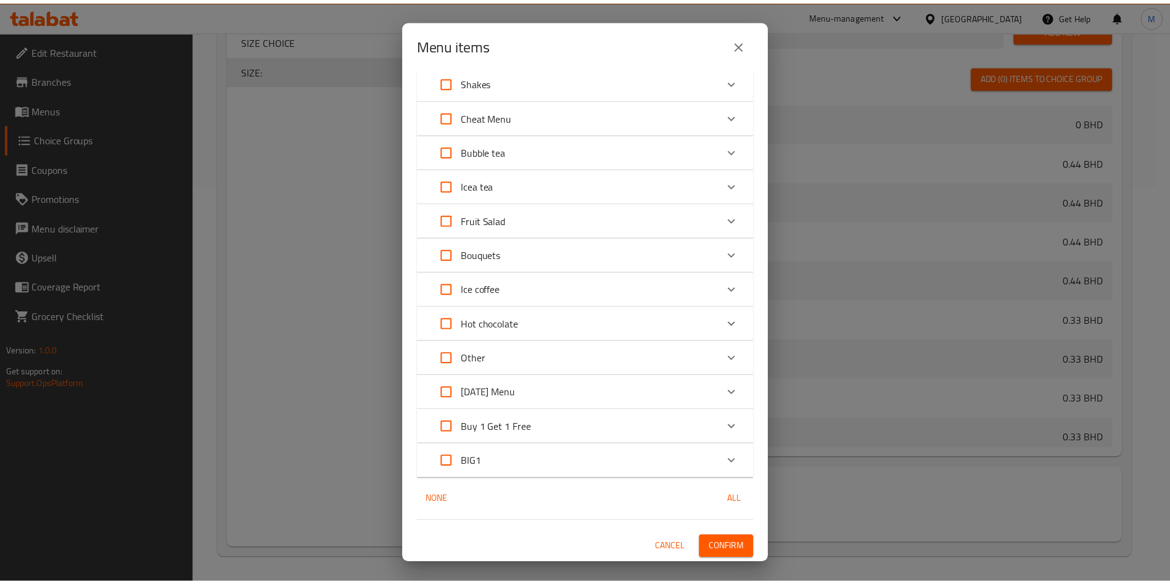
scroll to position [619, 0]
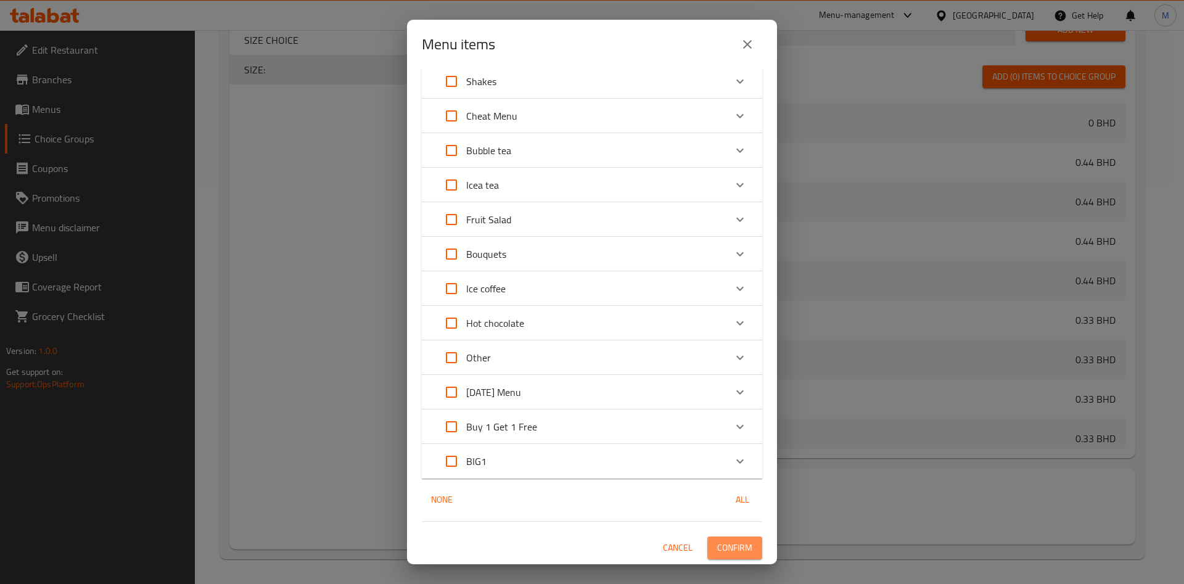
click at [731, 545] on span "Confirm" at bounding box center [734, 547] width 35 height 15
click at [731, 545] on div at bounding box center [592, 292] width 1184 height 584
